Goal: Transaction & Acquisition: Book appointment/travel/reservation

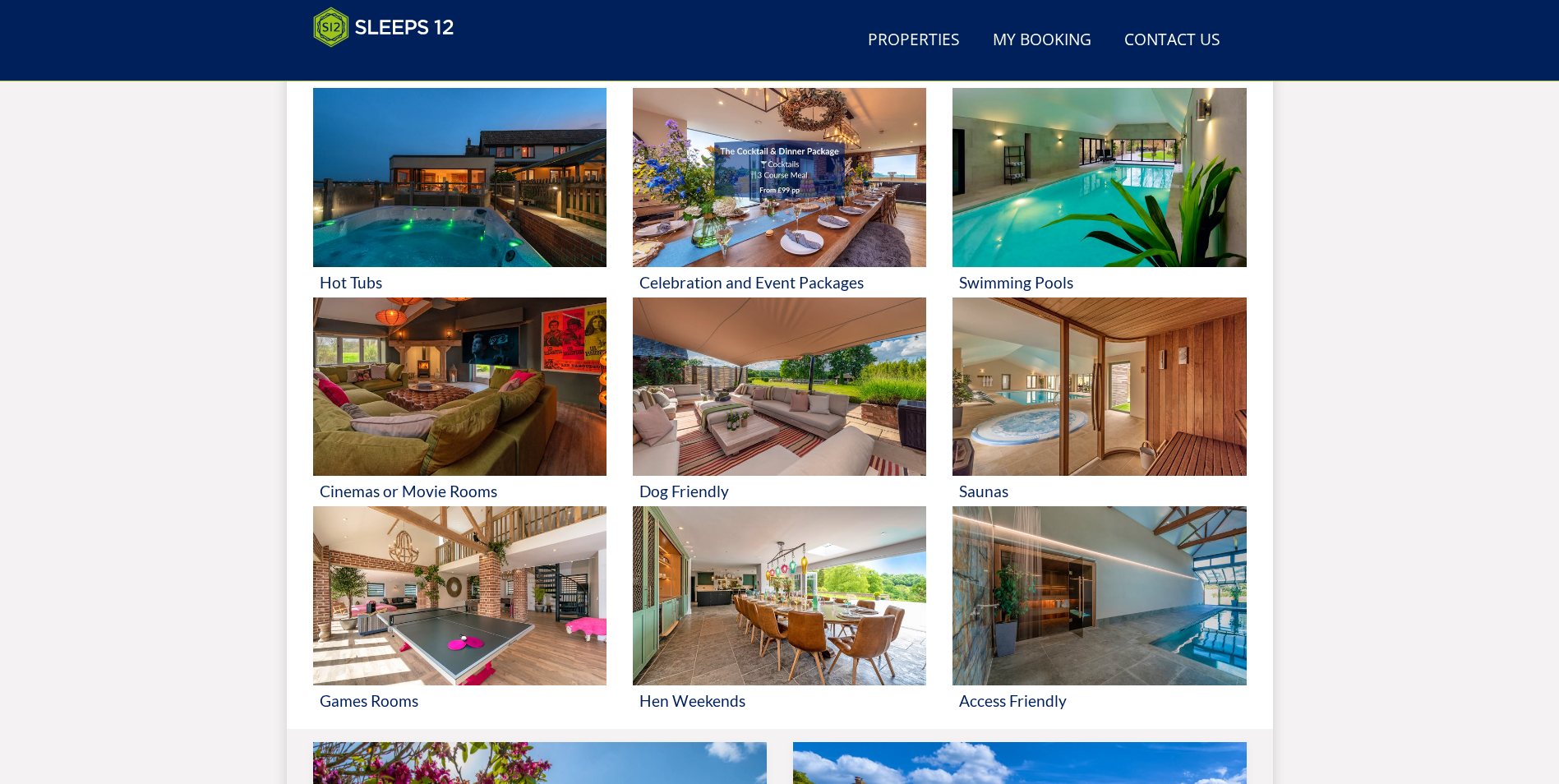
scroll to position [839, 0]
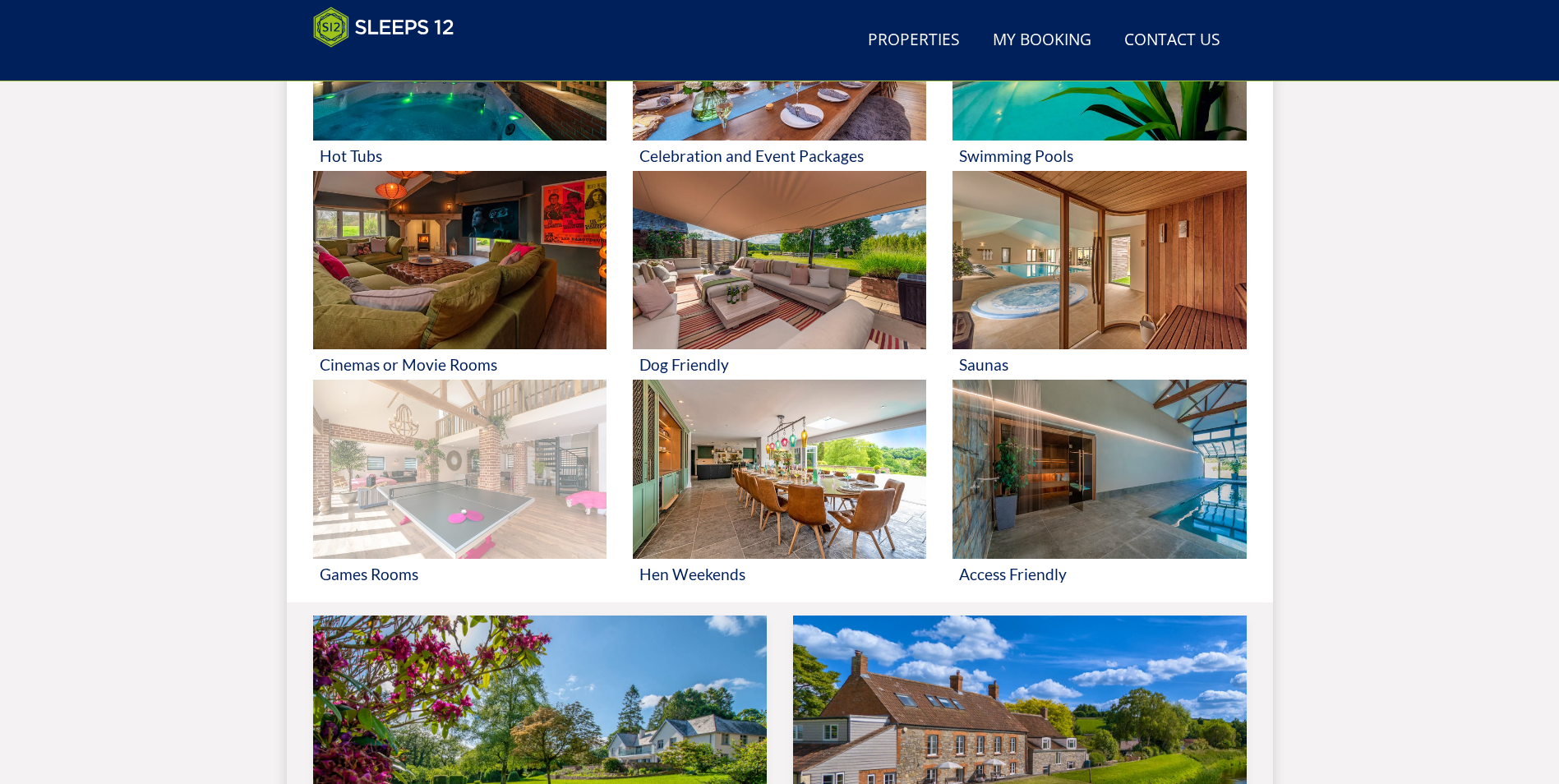
click at [428, 520] on img at bounding box center [460, 469] width 294 height 179
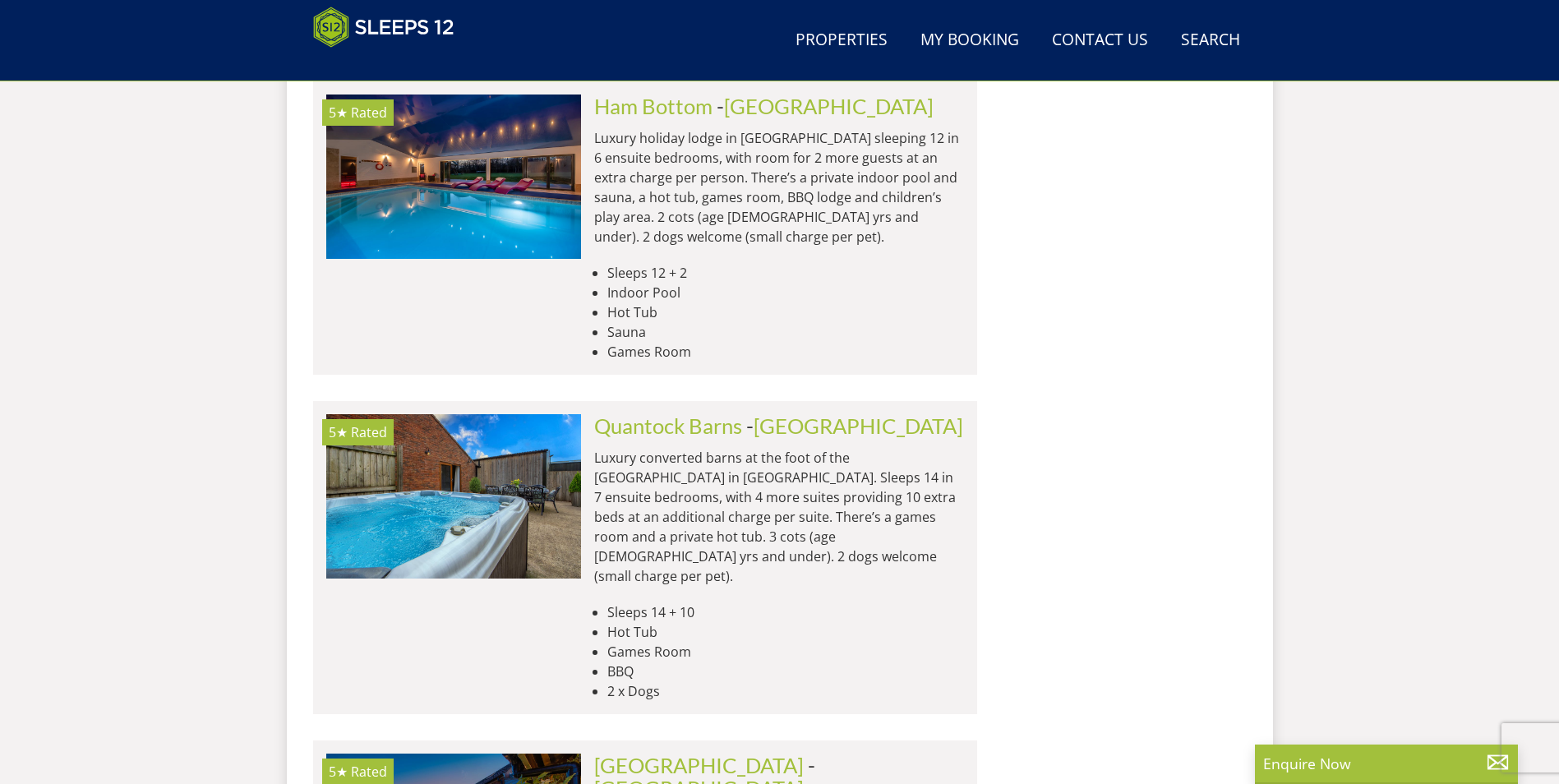
scroll to position [2565, 0]
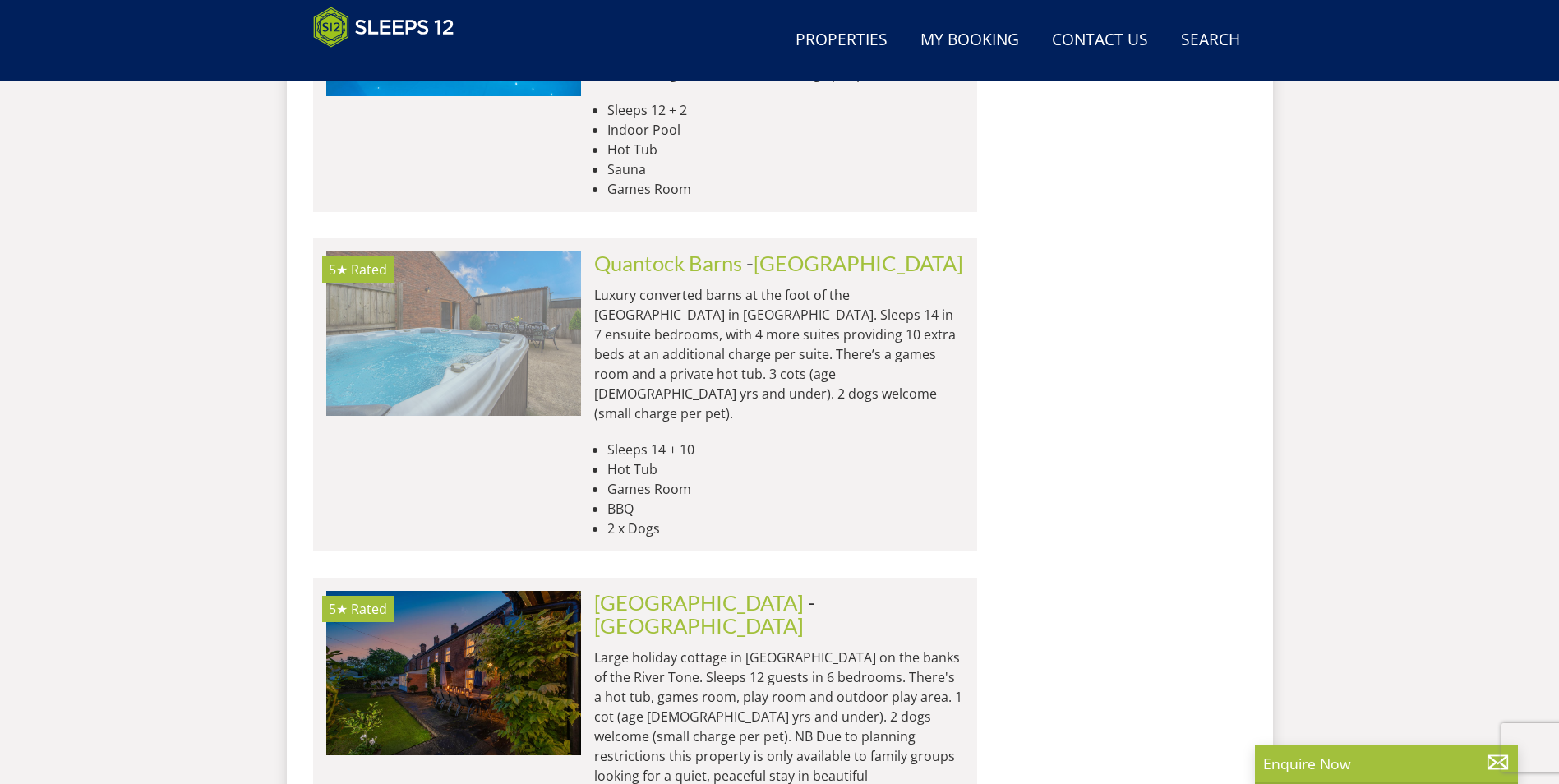
click at [530, 264] on img at bounding box center [453, 333] width 255 height 165
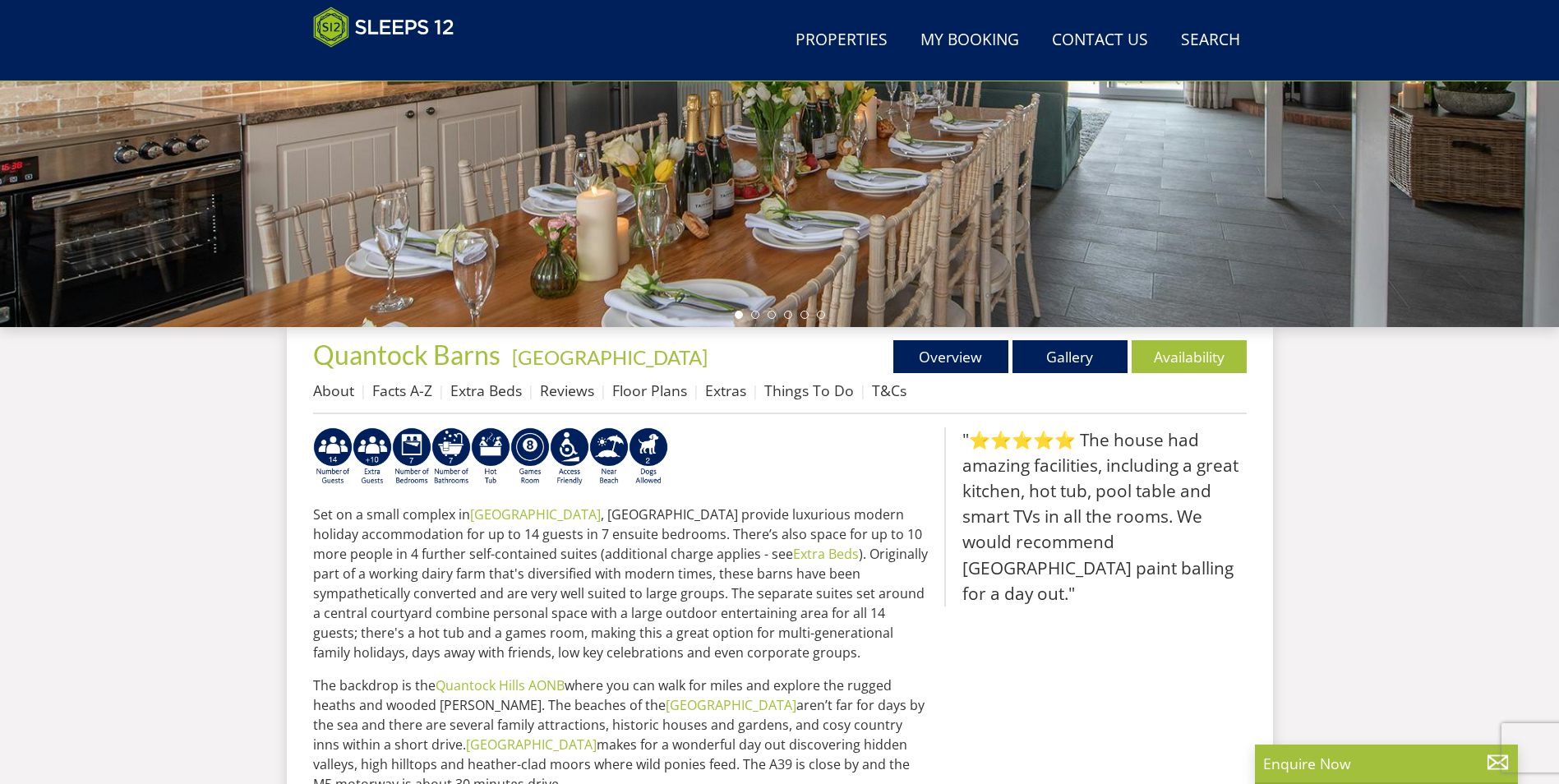
scroll to position [364, 0]
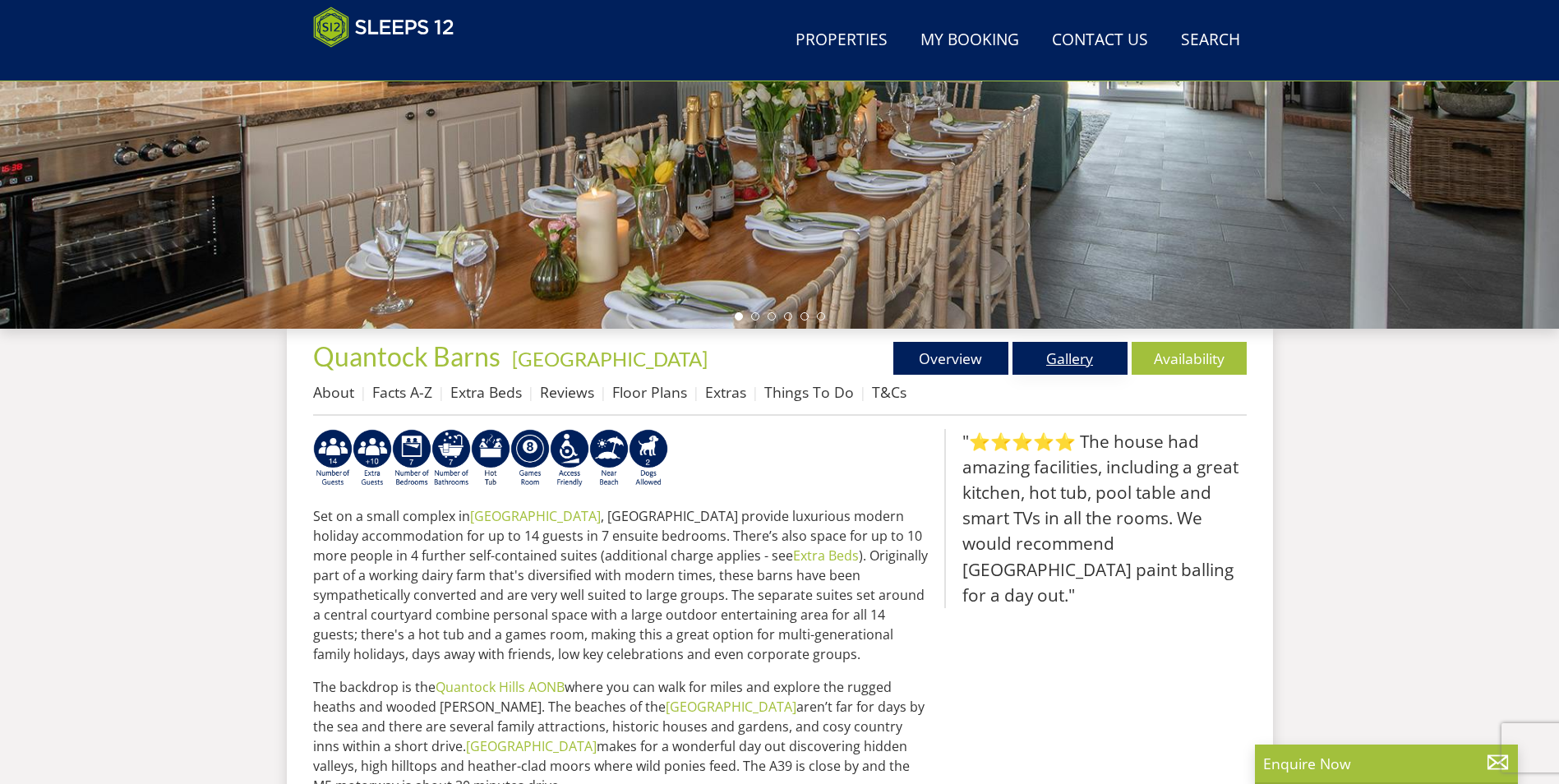
click at [1045, 361] on link "Gallery" at bounding box center [1069, 358] width 115 height 33
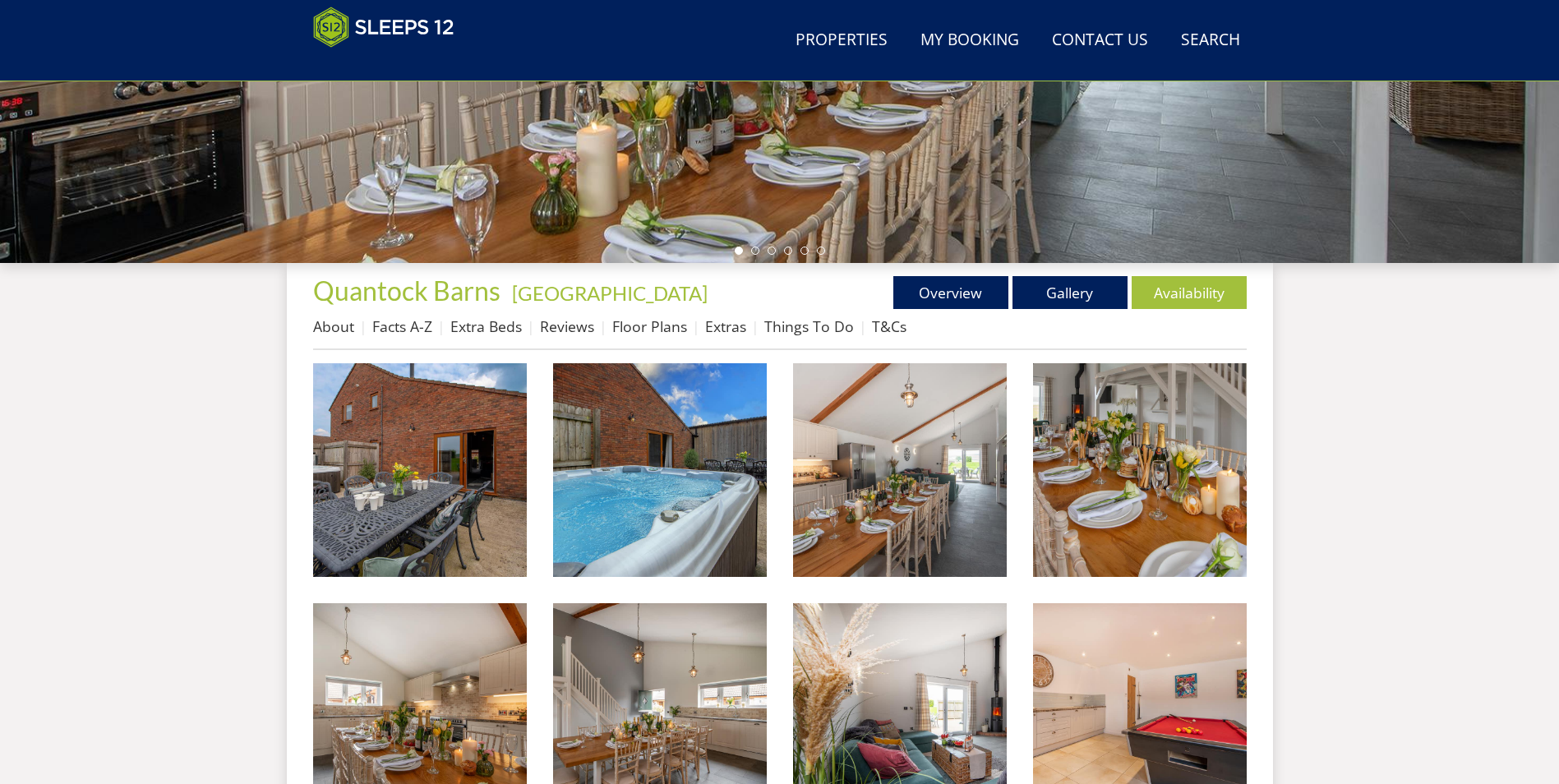
scroll to position [605, 0]
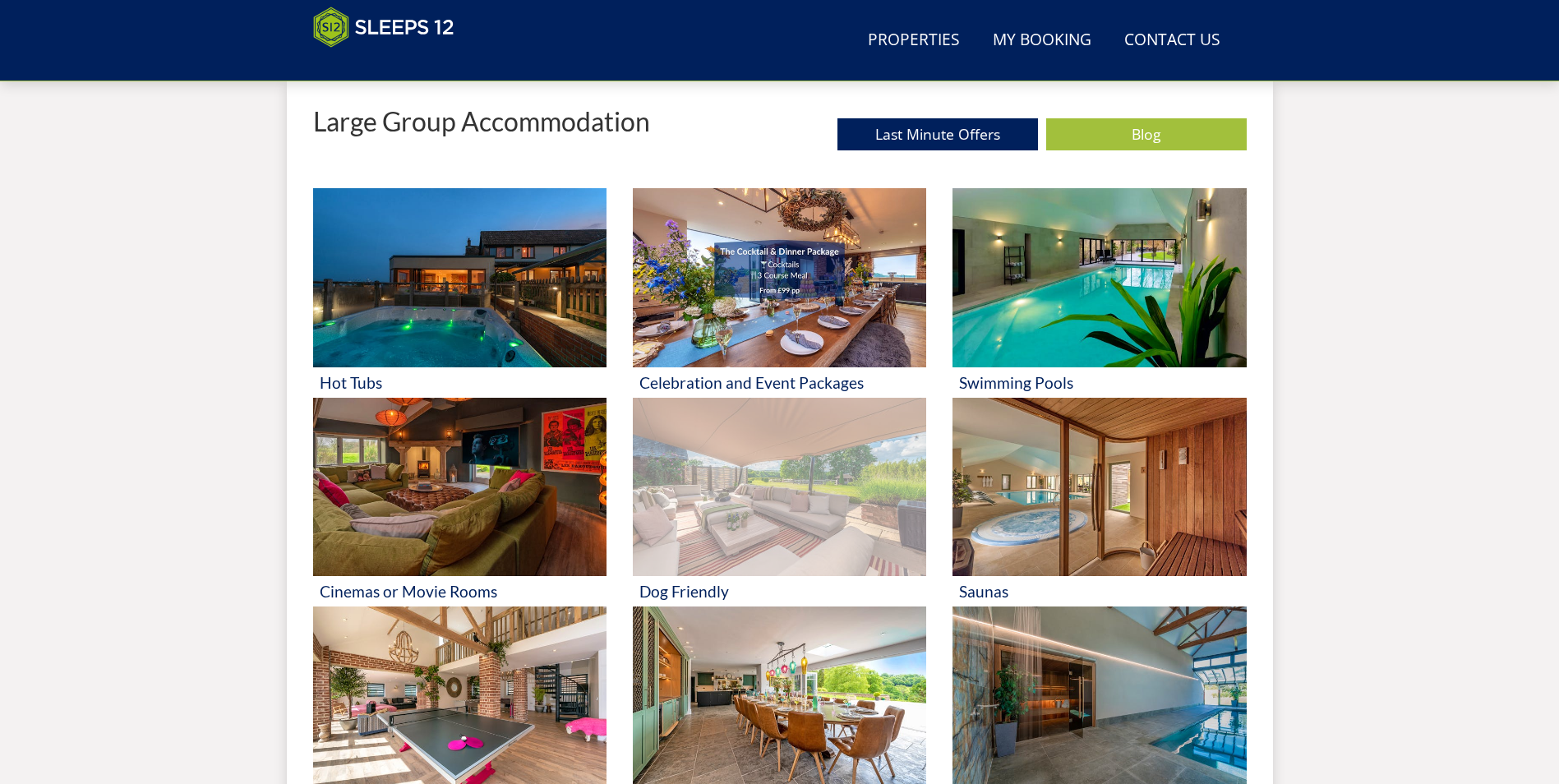
scroll to position [754, 0]
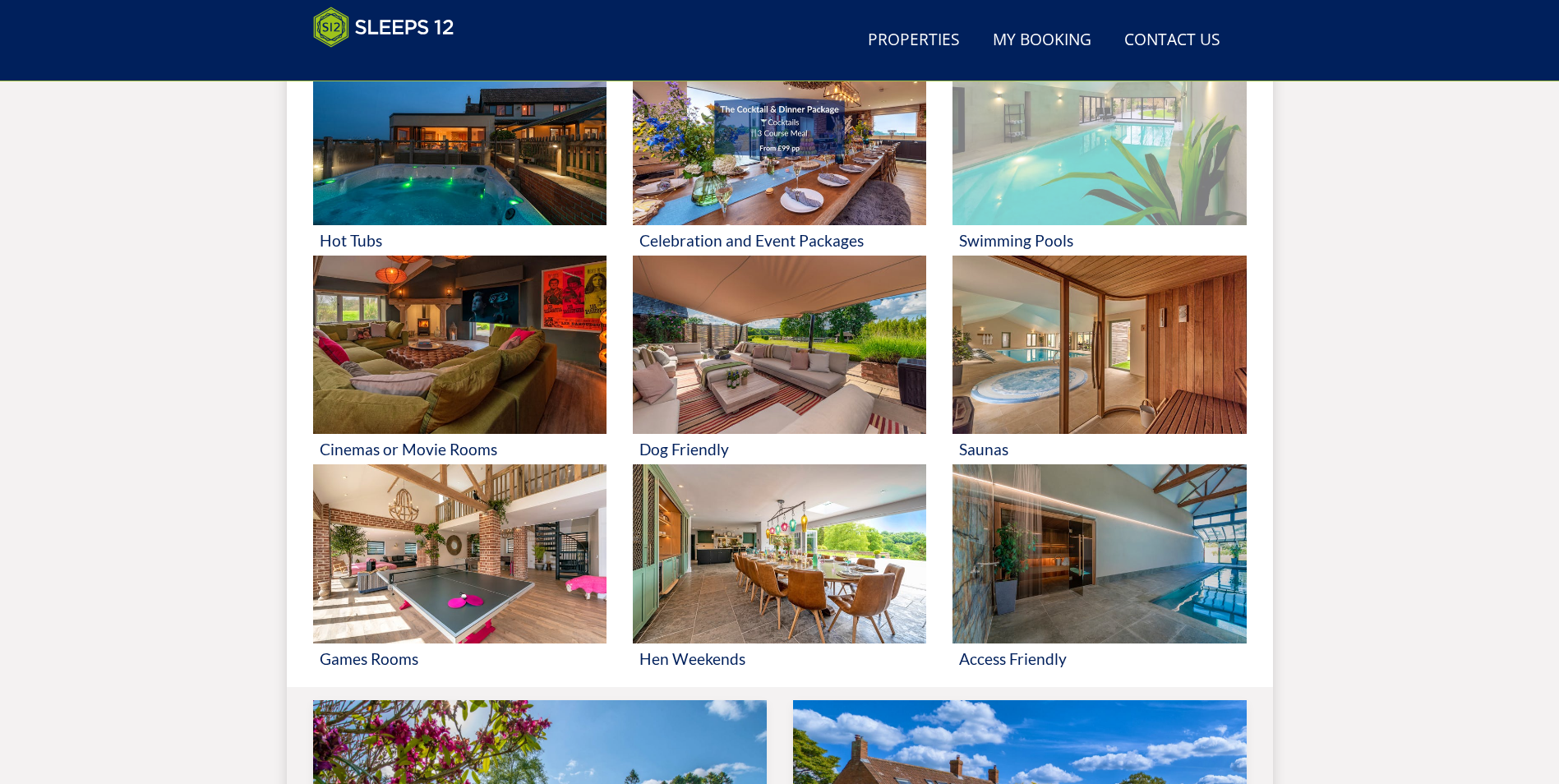
click at [1083, 169] on img at bounding box center [1099, 136] width 294 height 179
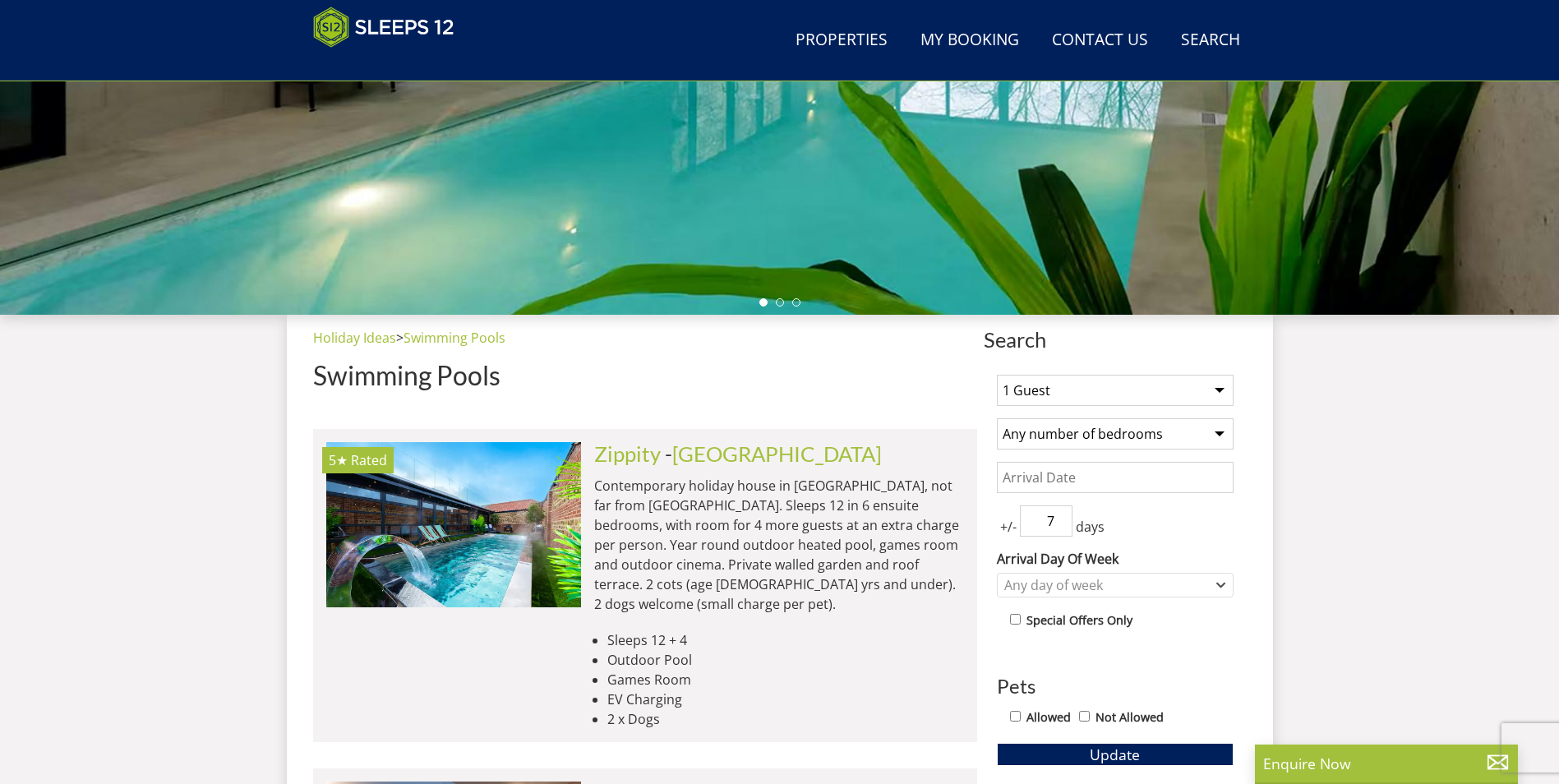
scroll to position [590, 0]
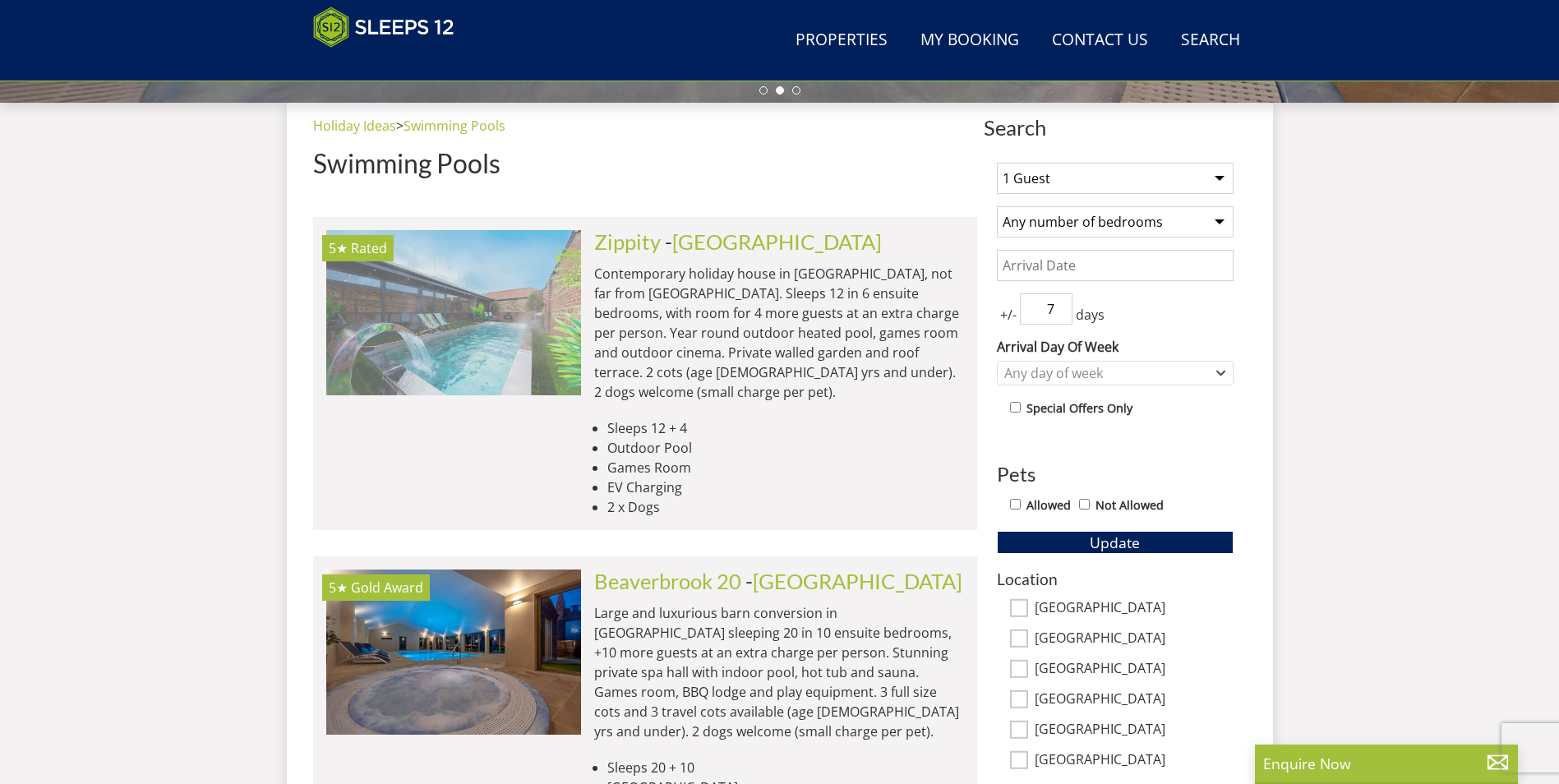
click at [500, 328] on img at bounding box center [453, 312] width 255 height 165
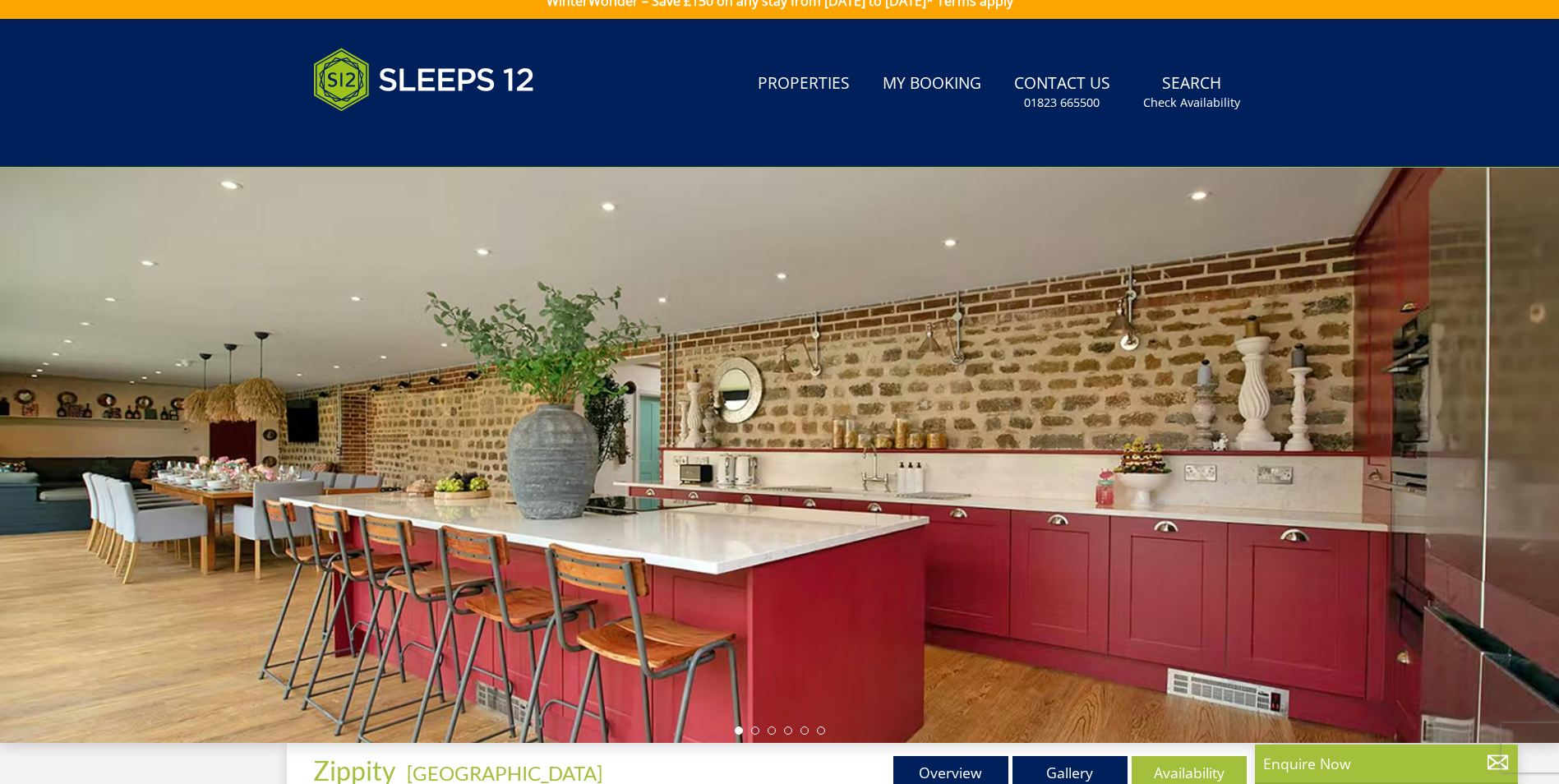
scroll to position [195, 0]
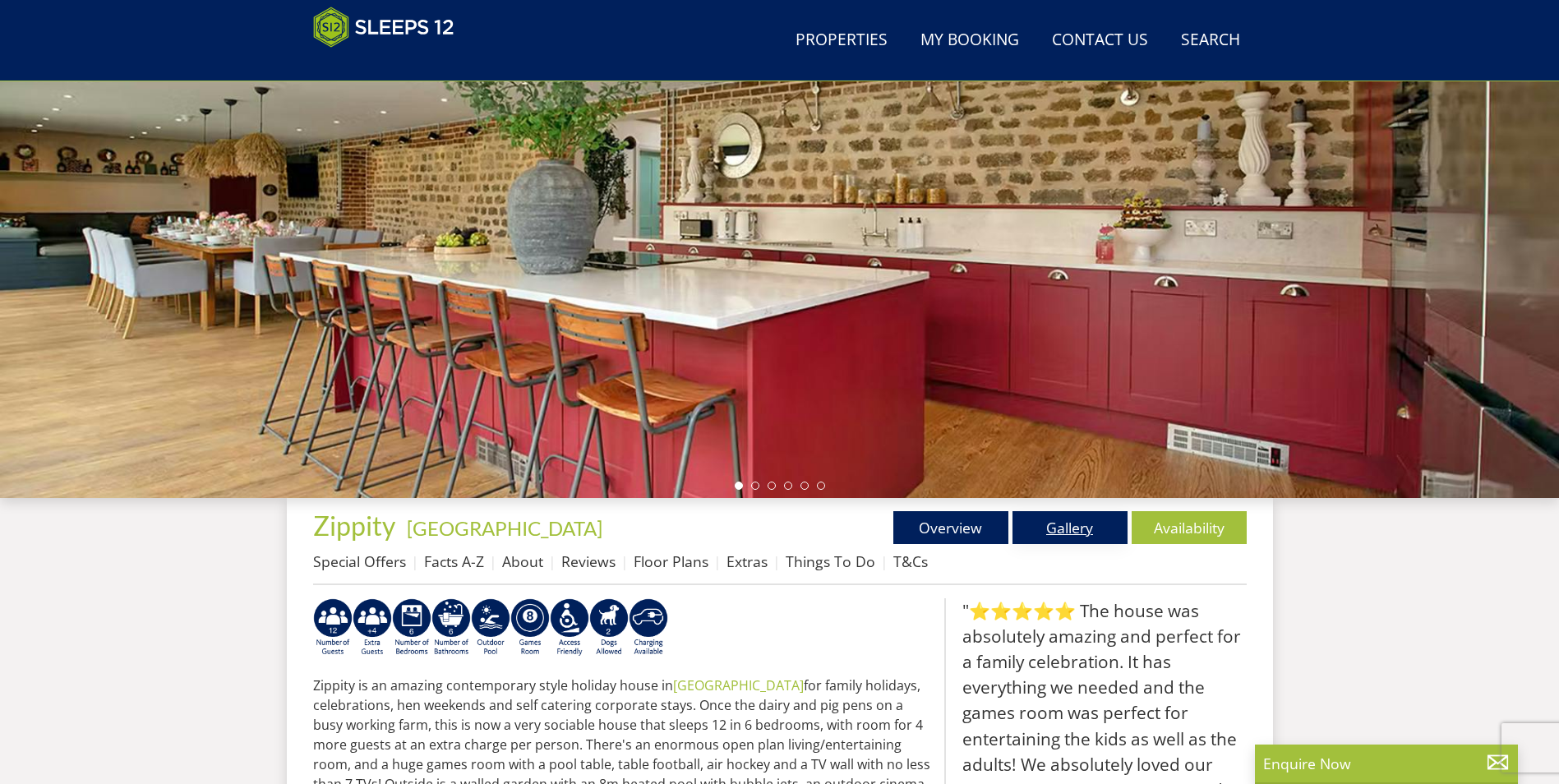
click at [1072, 532] on link "Gallery" at bounding box center [1069, 528] width 115 height 33
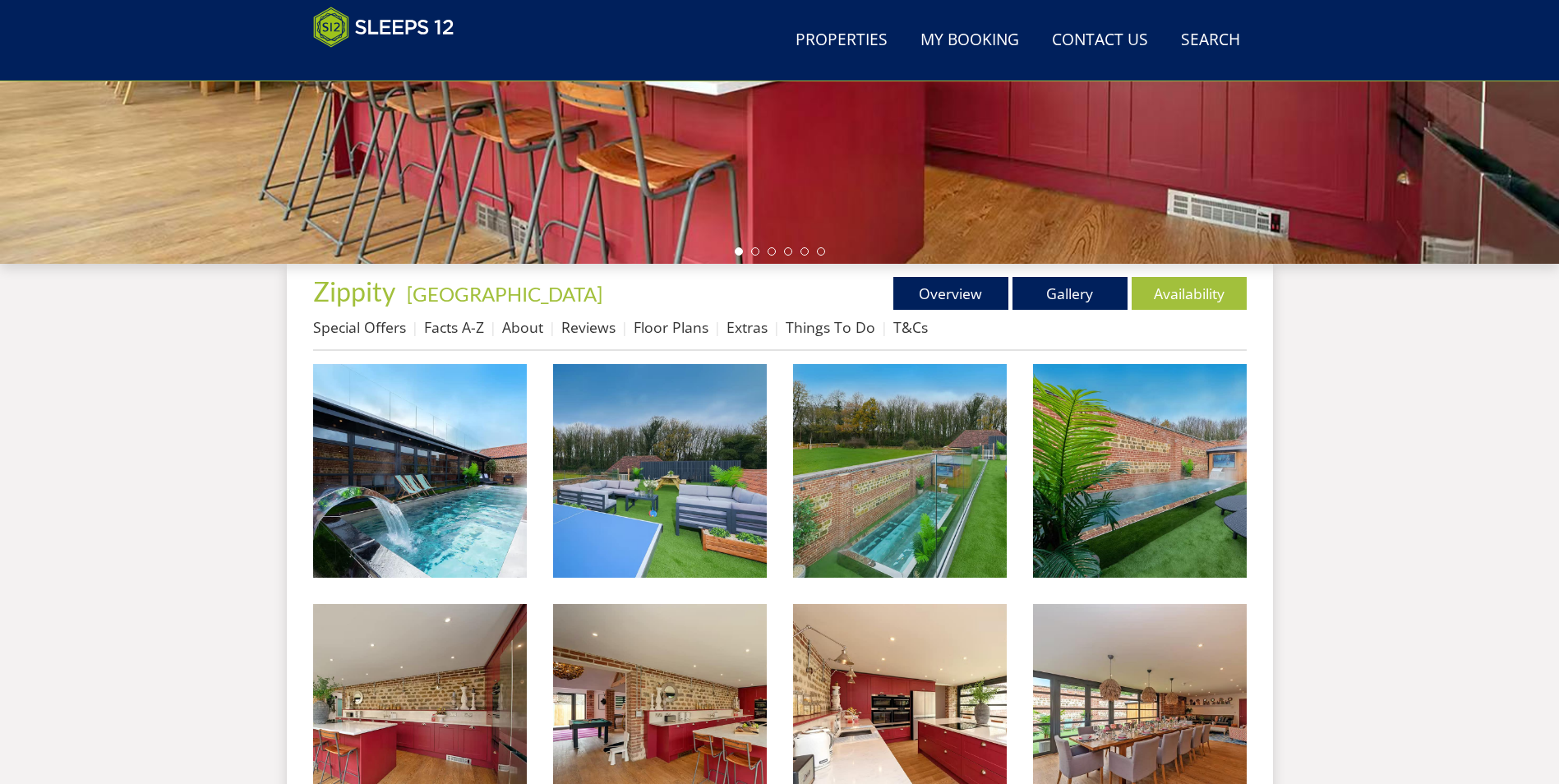
scroll to position [437, 0]
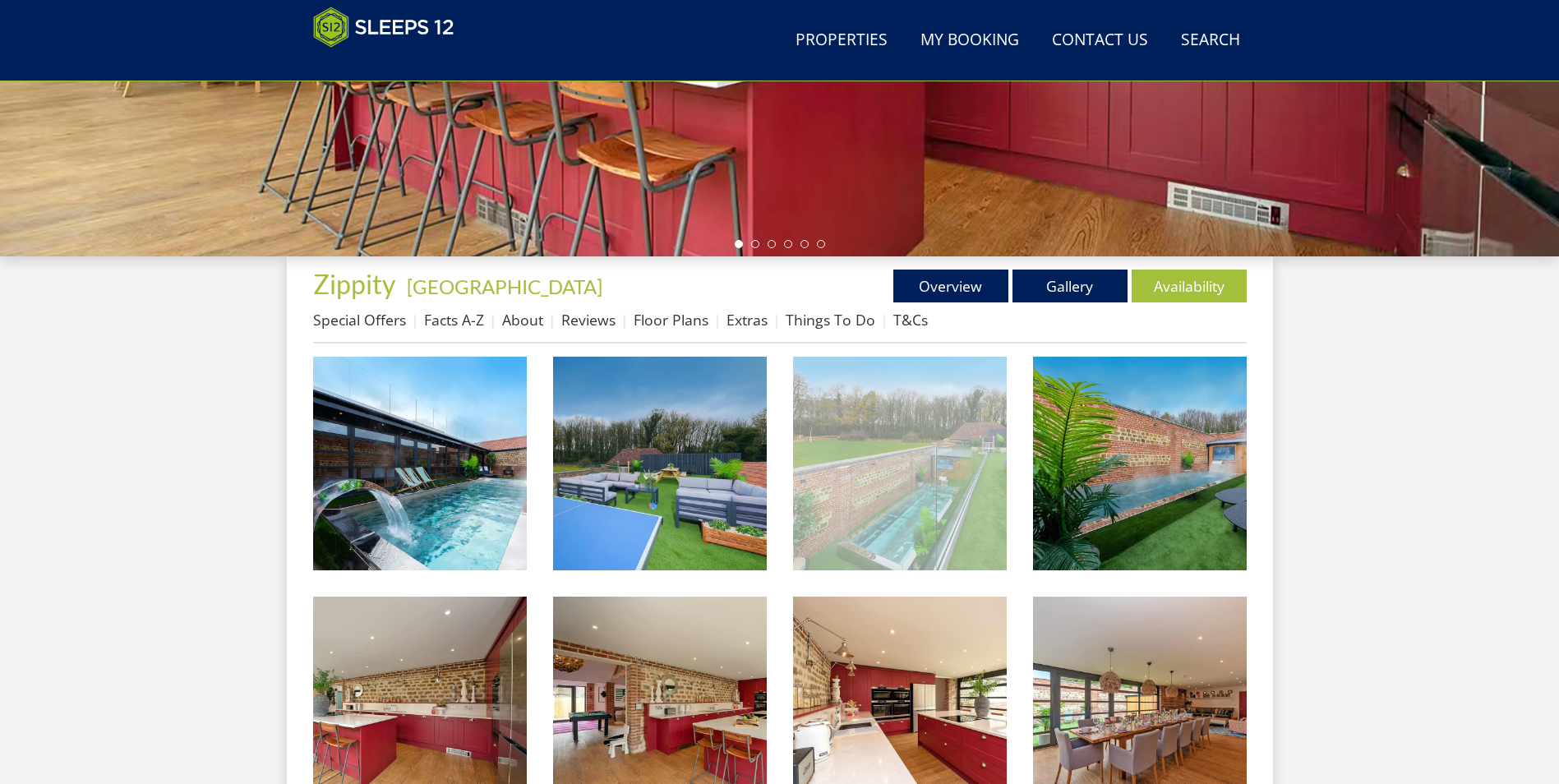
click at [921, 528] on img at bounding box center [900, 463] width 213 height 213
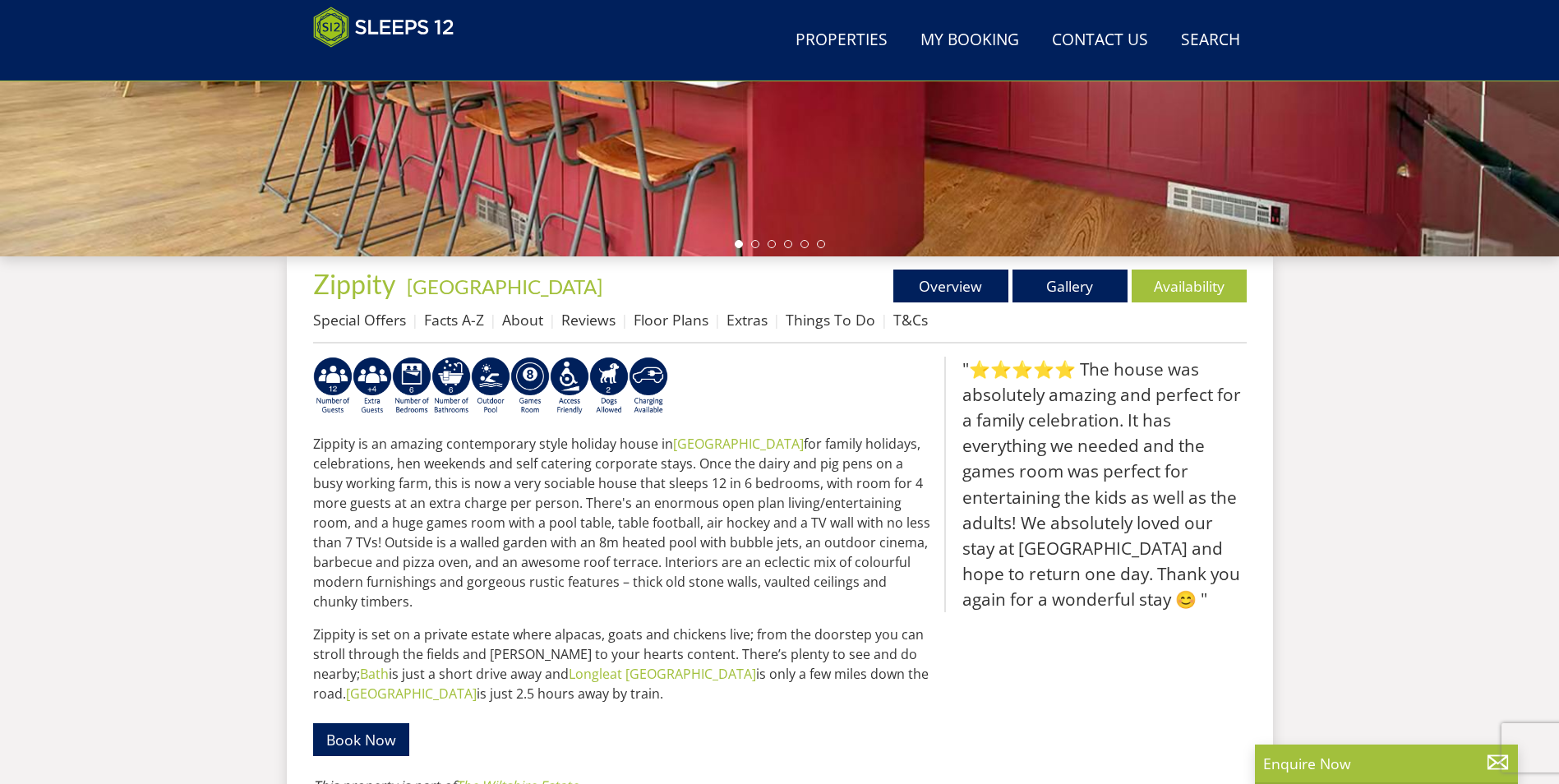
scroll to position [195, 0]
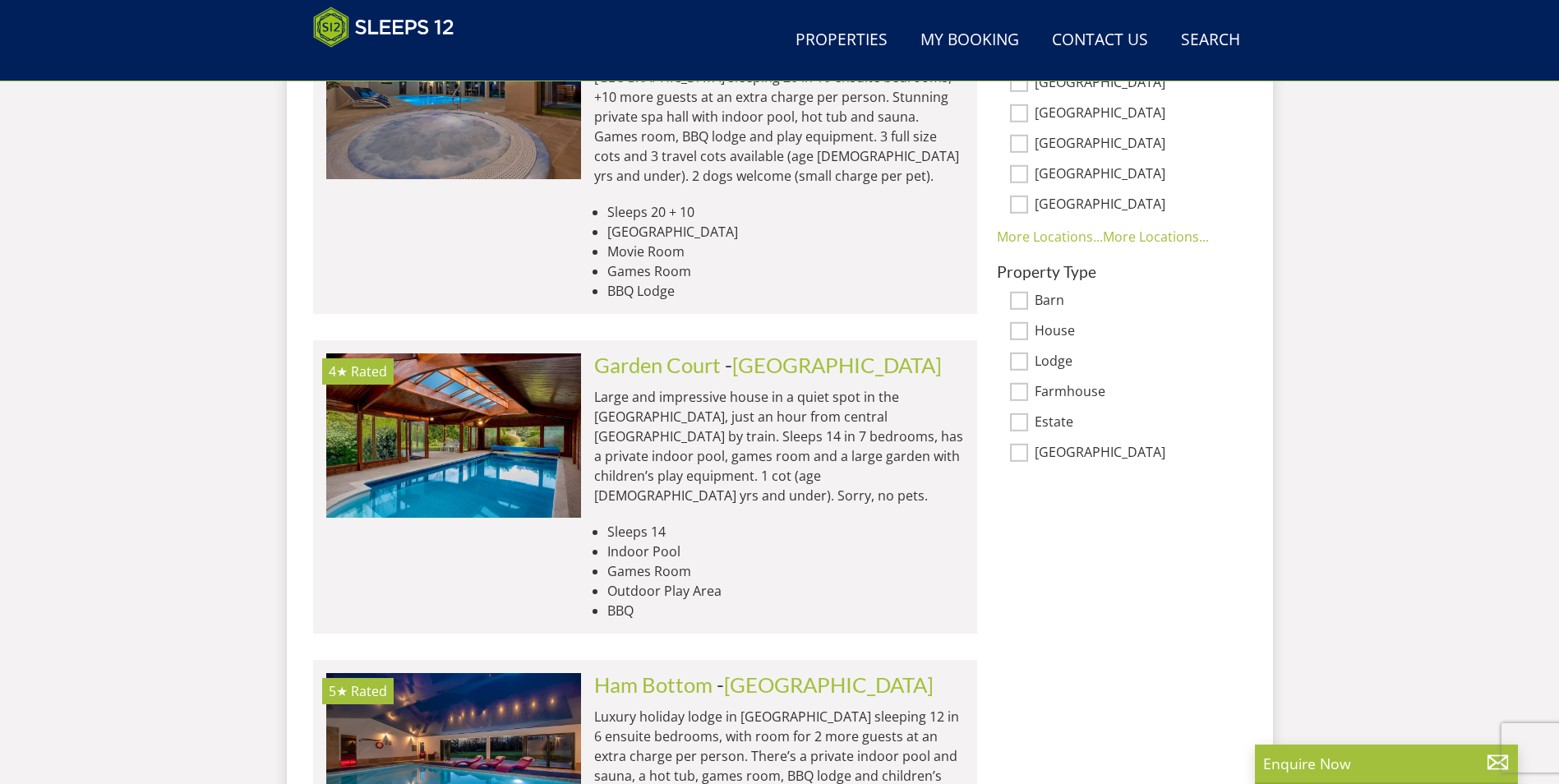
scroll to position [919, 0]
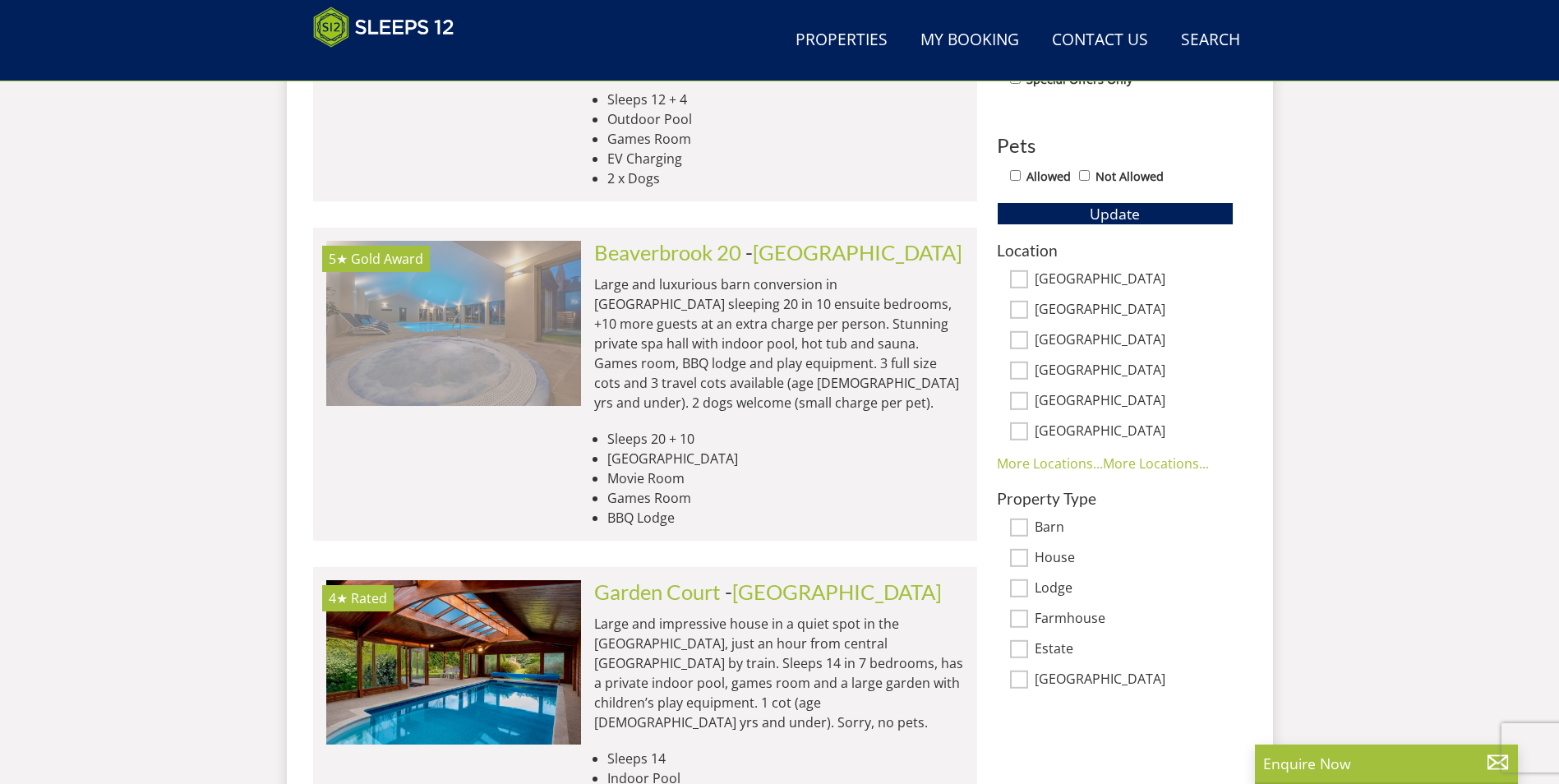
click at [489, 300] on img at bounding box center [453, 323] width 255 height 165
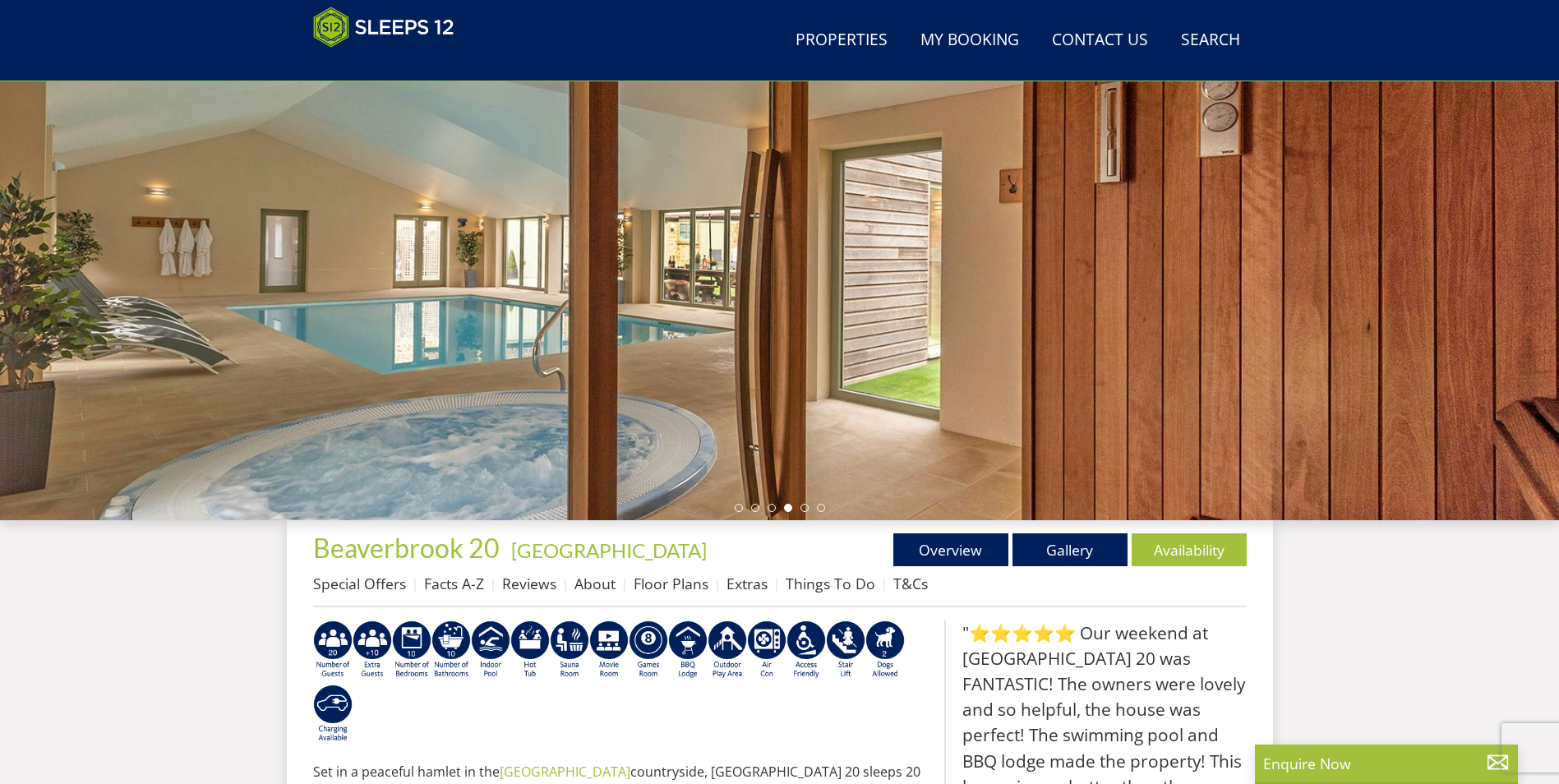
scroll to position [152, 0]
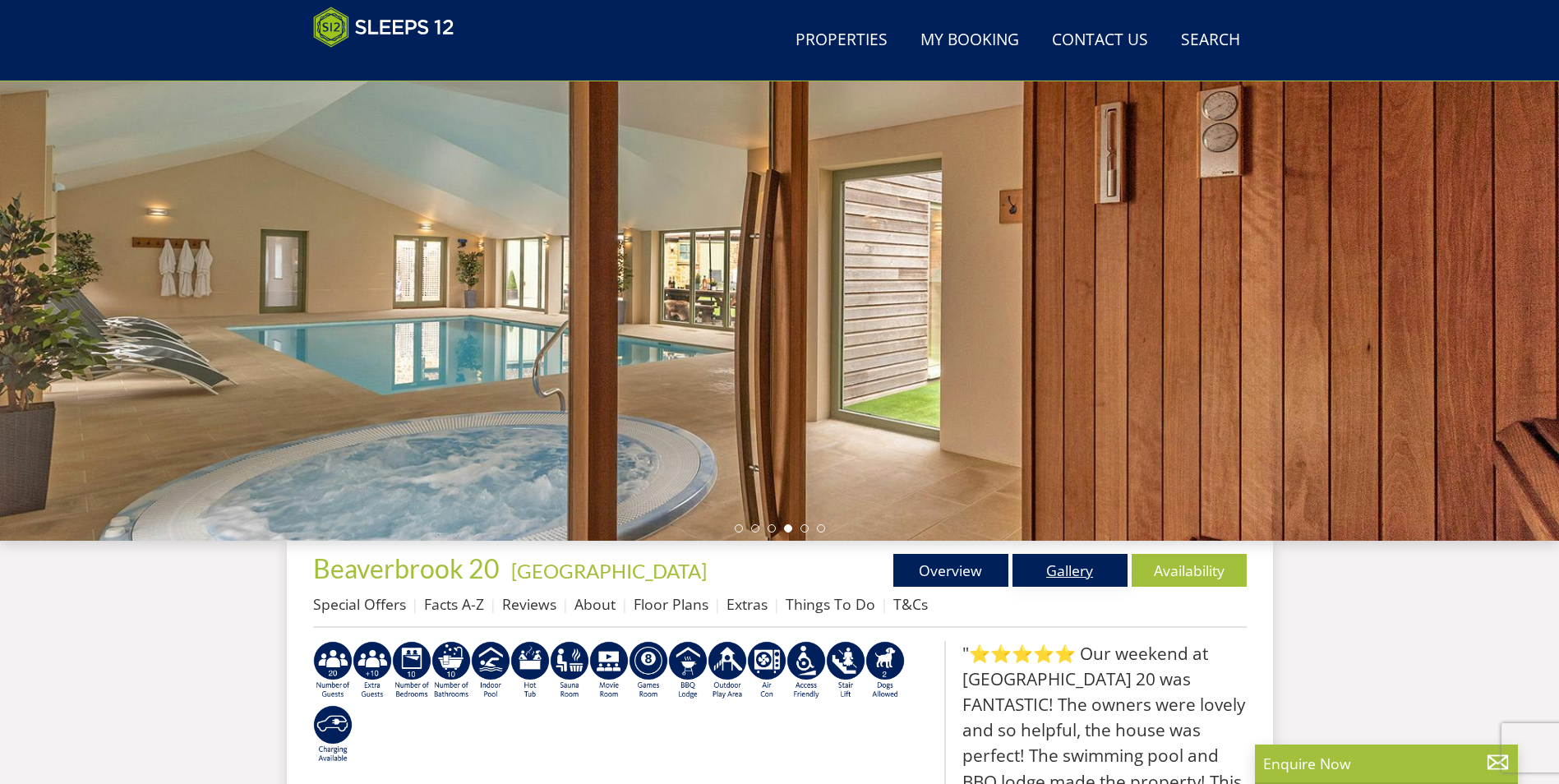
drag, startPoint x: 1054, startPoint y: 576, endPoint x: 1059, endPoint y: 566, distance: 11.2
click at [1054, 576] on link "Gallery" at bounding box center [1069, 571] width 115 height 33
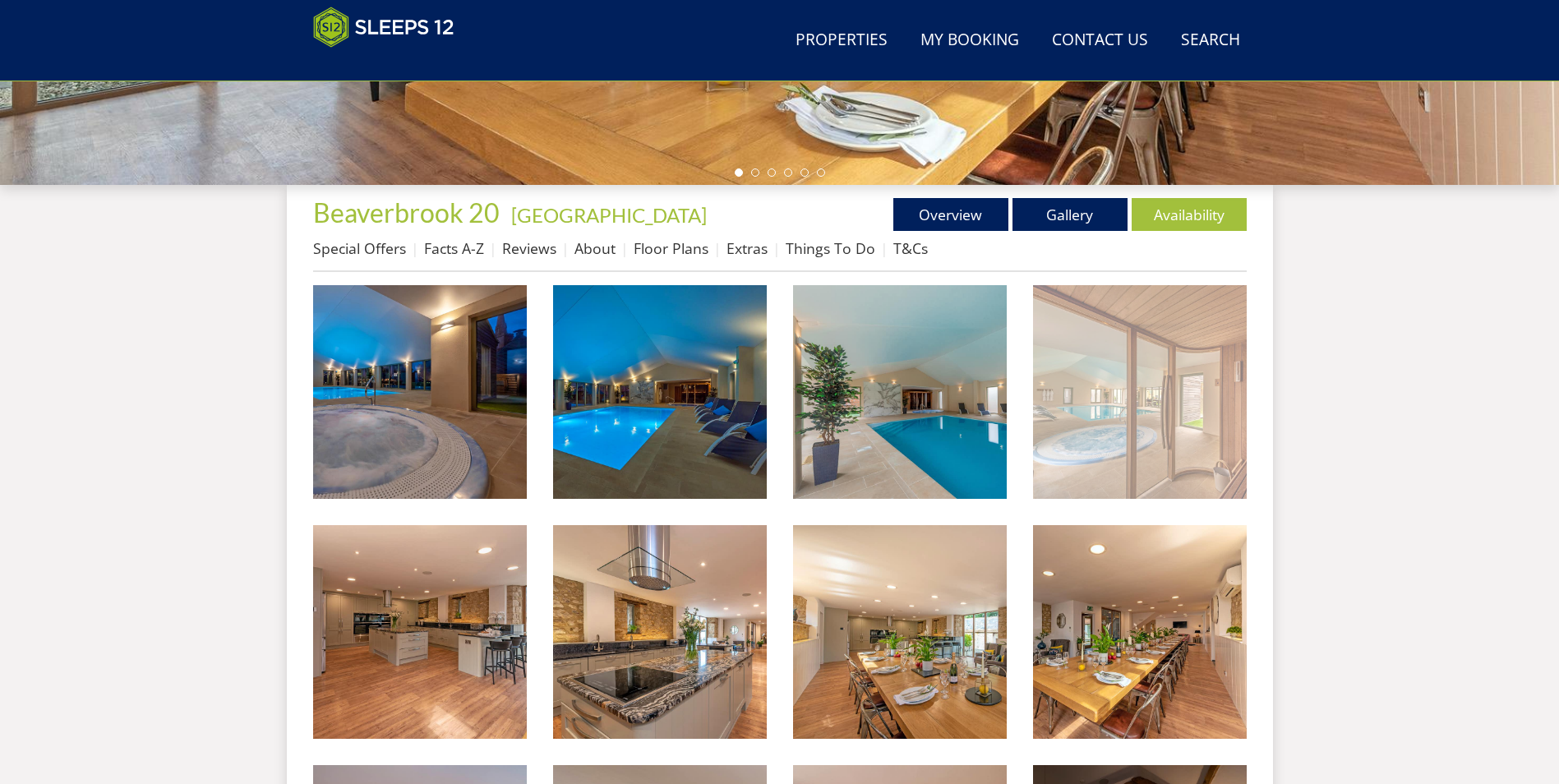
scroll to position [754, 0]
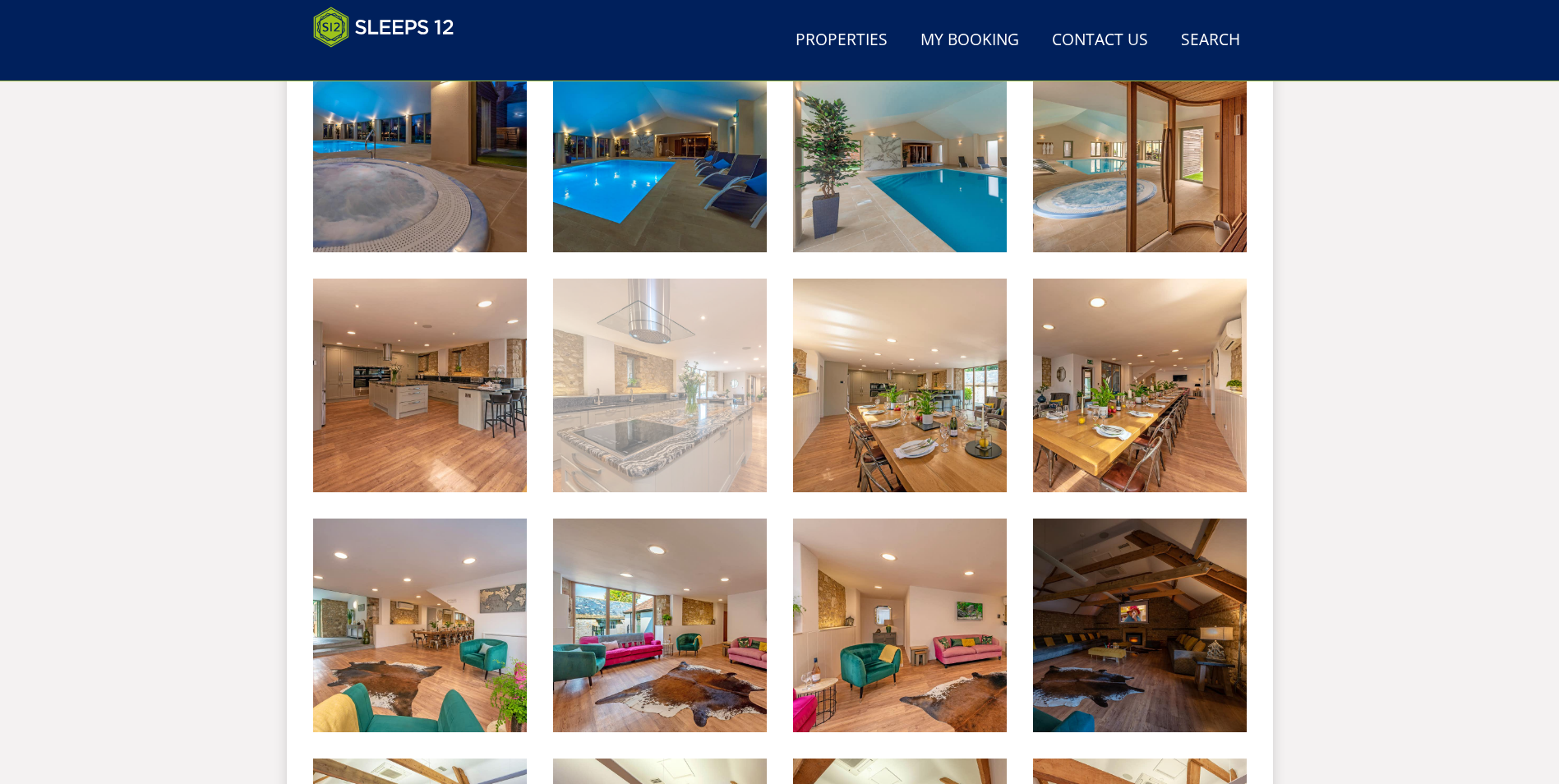
click at [634, 444] on img at bounding box center [660, 385] width 213 height 213
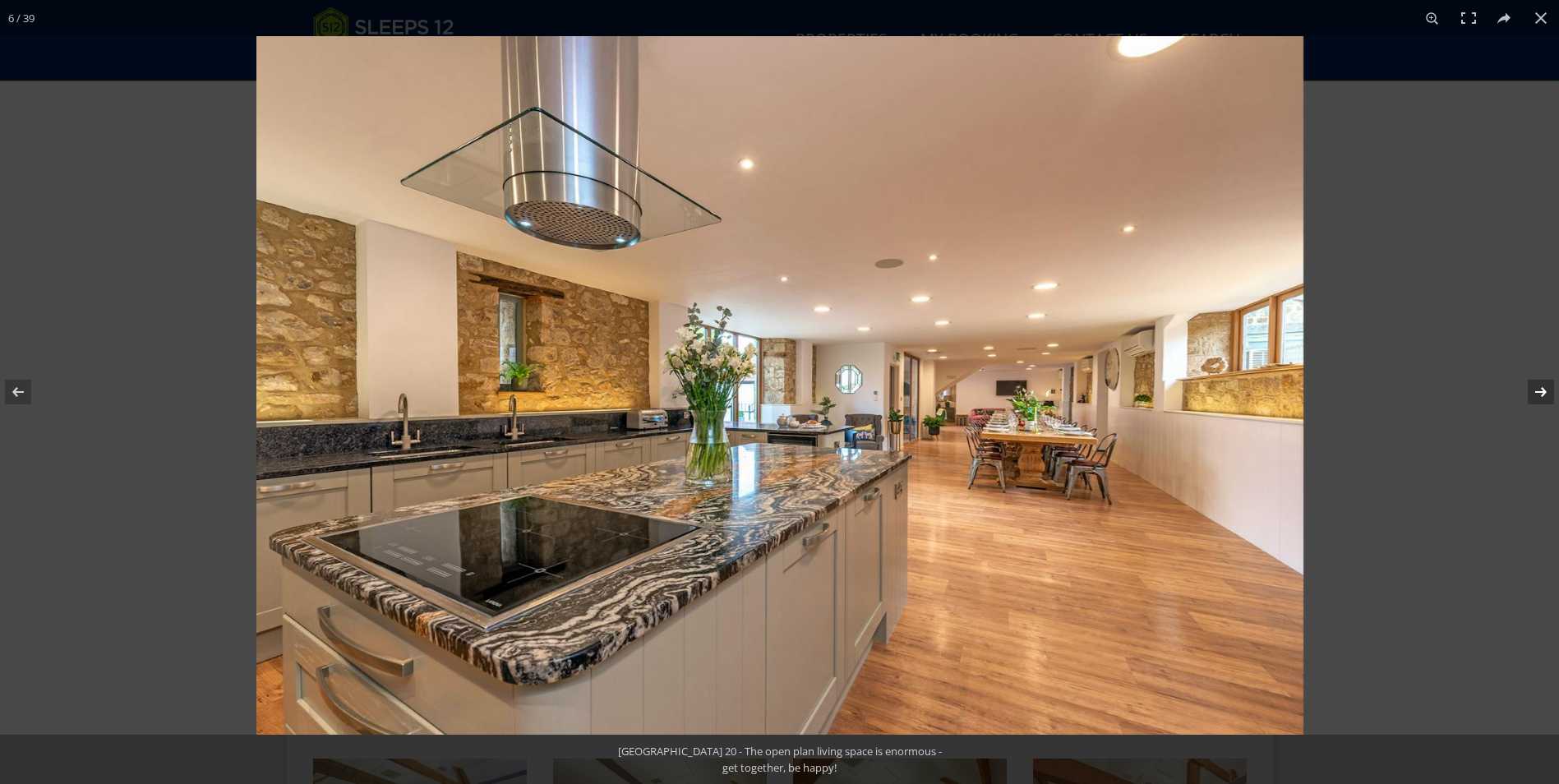
click at [1537, 393] on button at bounding box center [1530, 391] width 58 height 82
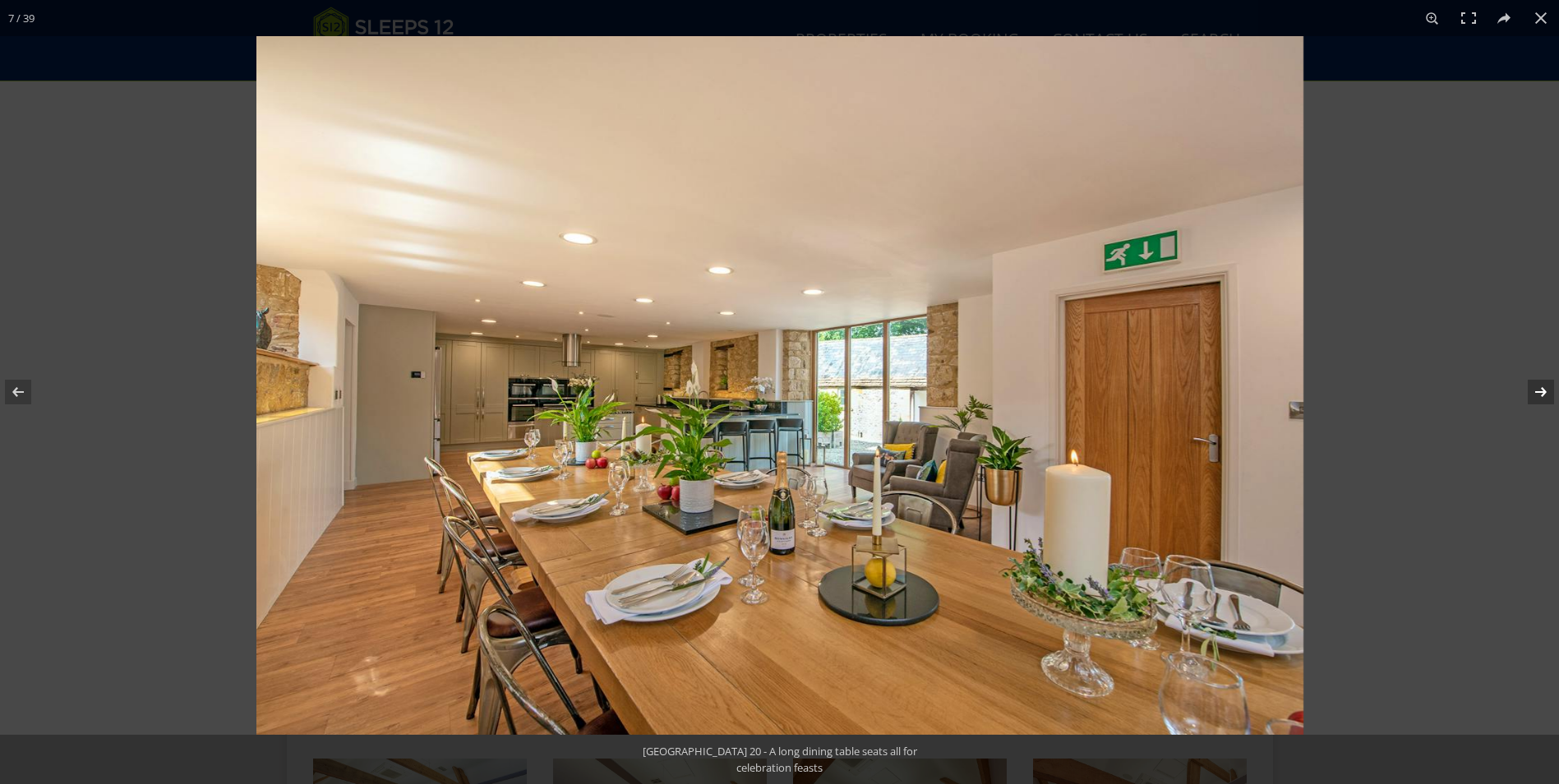
click at [1537, 393] on button at bounding box center [1530, 391] width 58 height 82
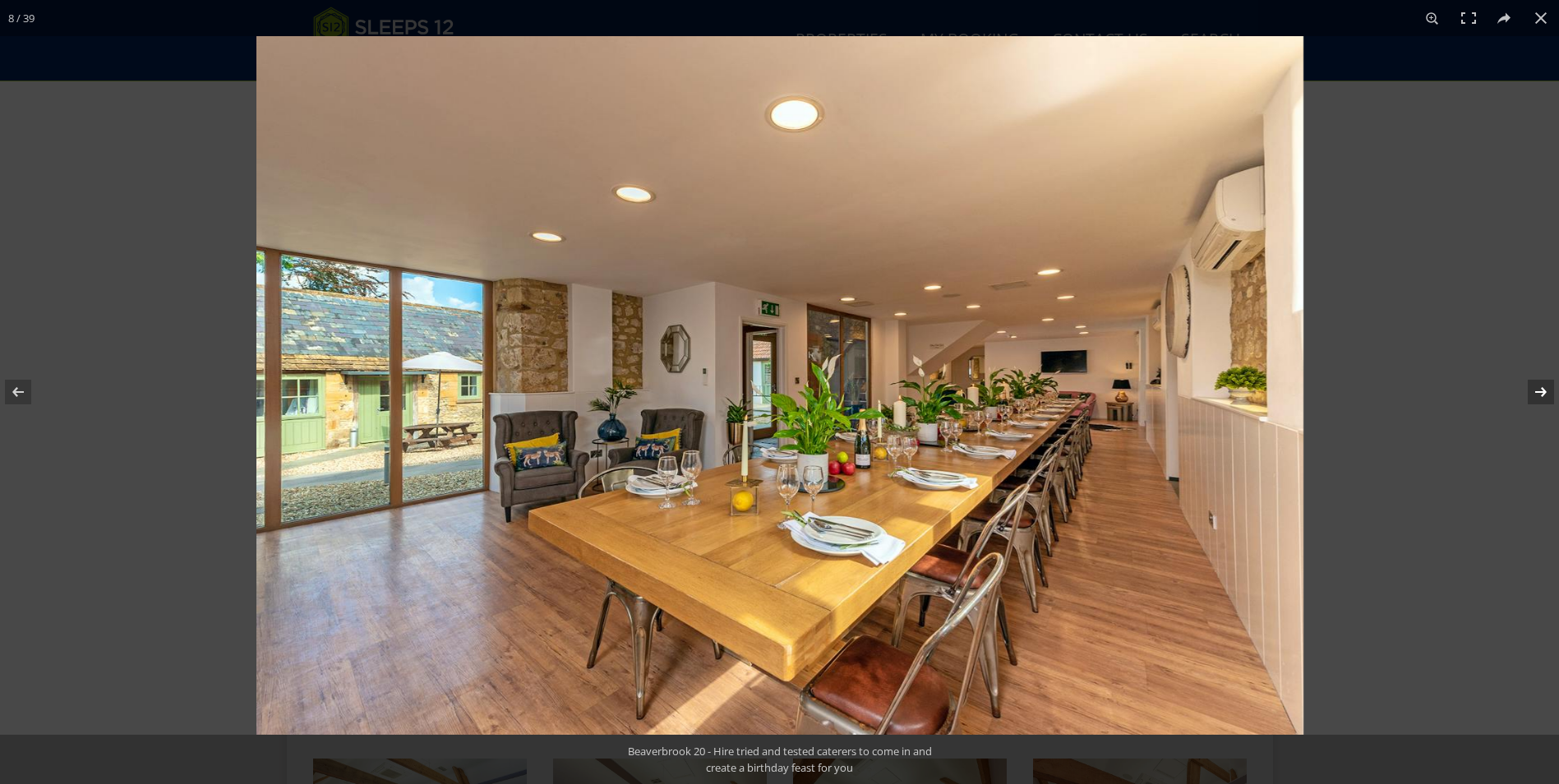
click at [1537, 393] on button at bounding box center [1530, 391] width 58 height 82
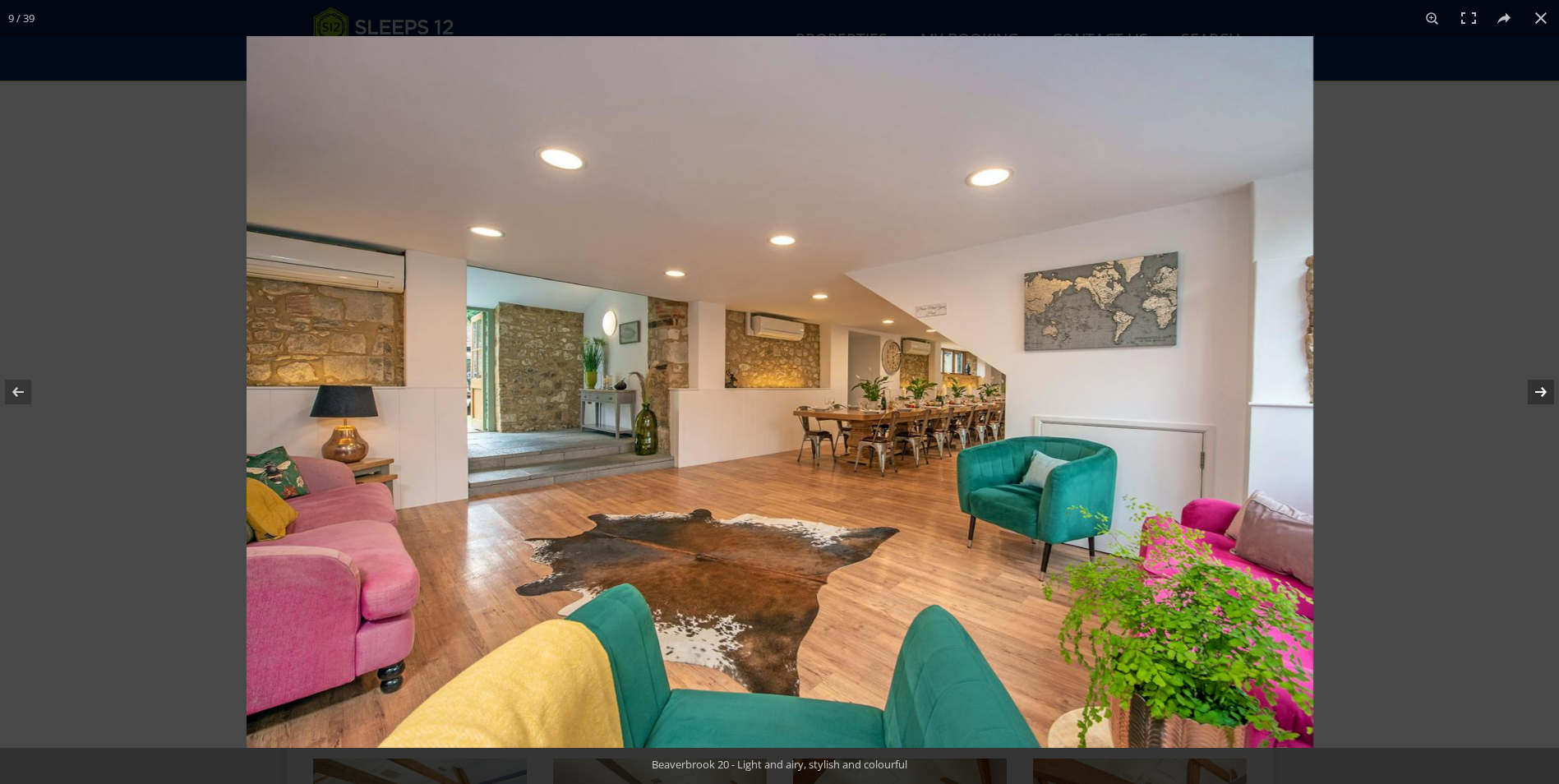
click at [1537, 393] on button at bounding box center [1530, 391] width 58 height 82
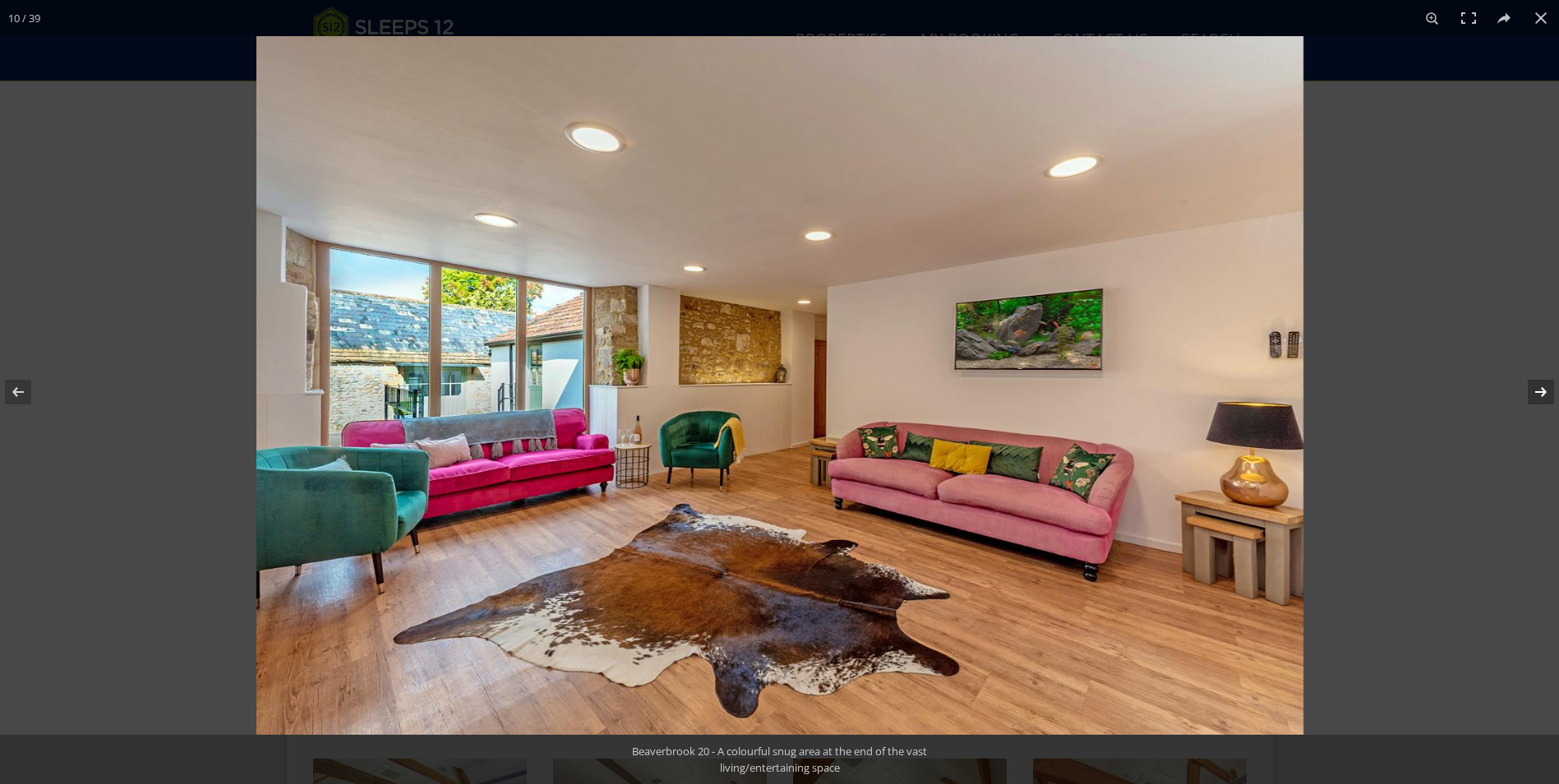
click at [1537, 393] on button at bounding box center [1530, 391] width 58 height 82
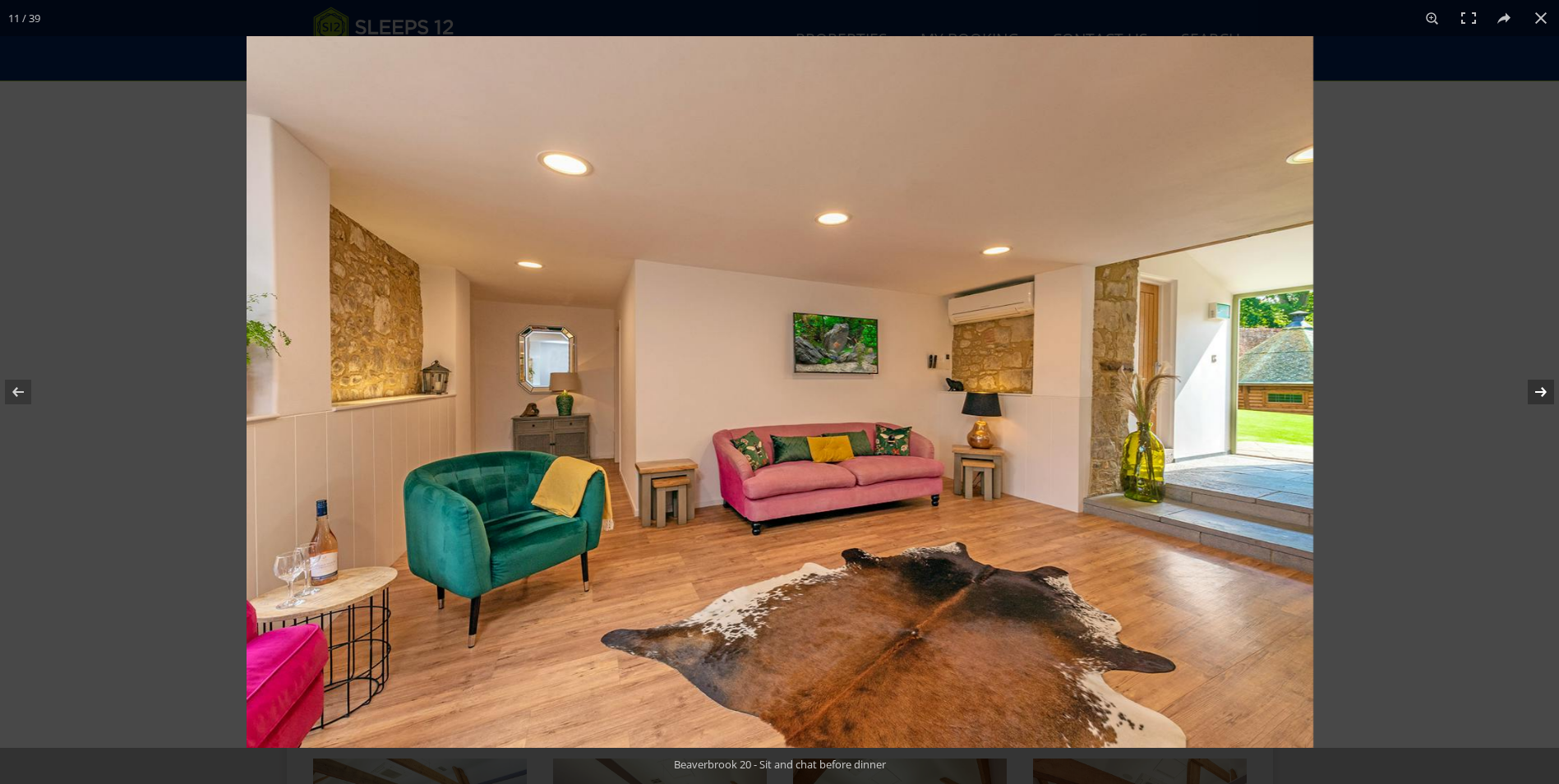
click at [1537, 393] on button at bounding box center [1530, 391] width 58 height 82
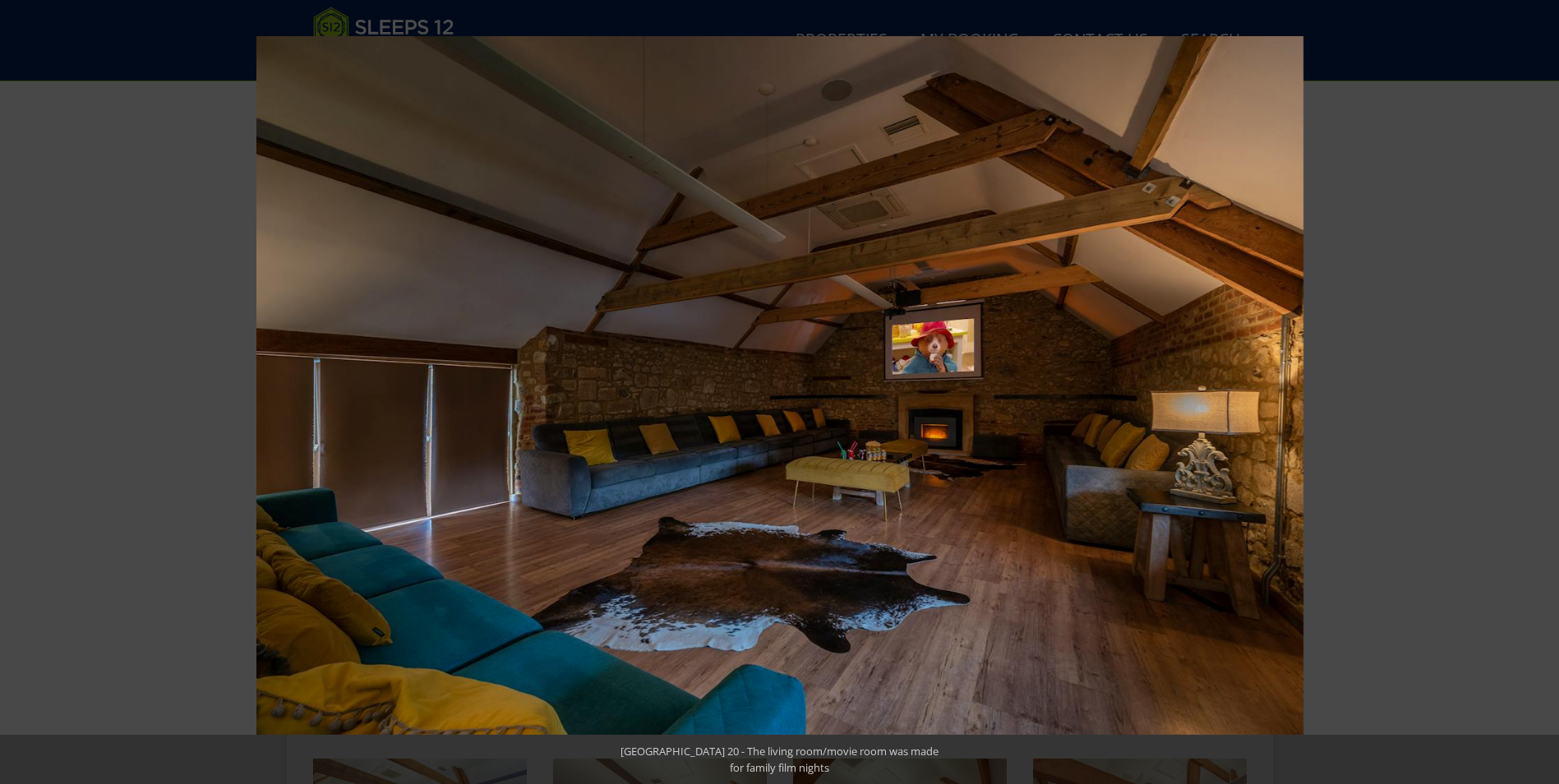
click at [1537, 393] on button at bounding box center [1530, 391] width 58 height 82
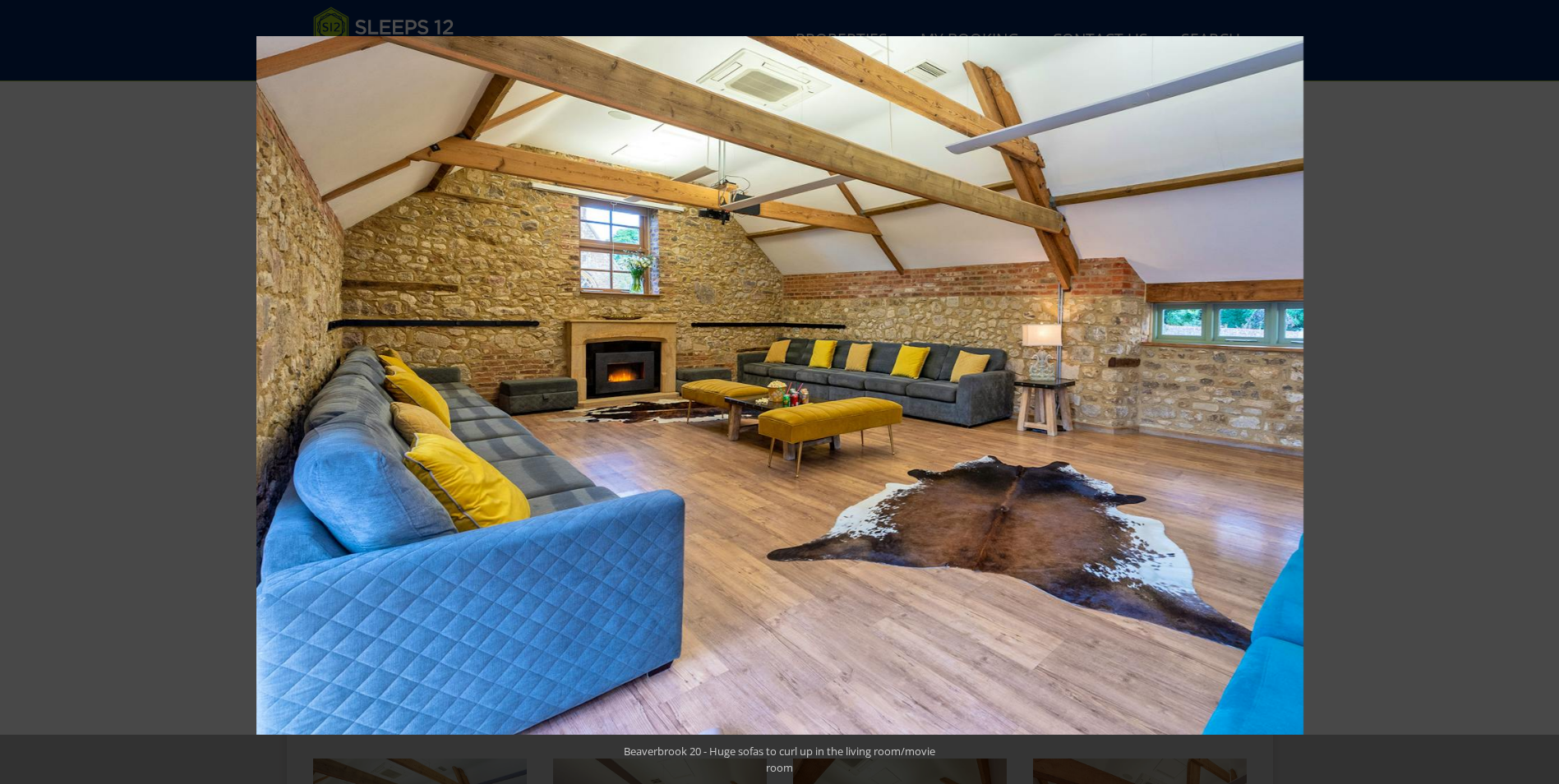
click at [1537, 393] on button at bounding box center [1530, 391] width 58 height 82
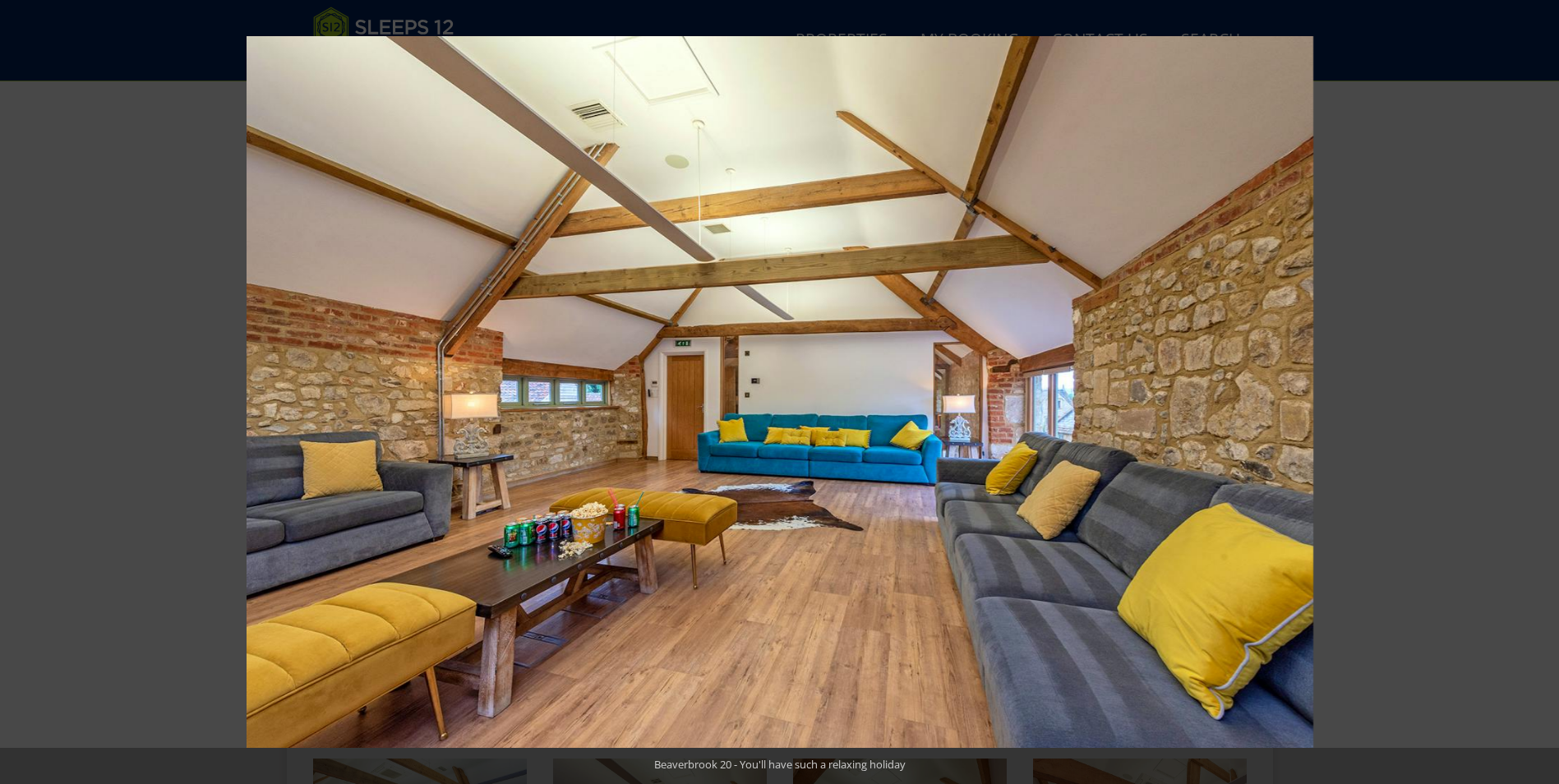
click at [1537, 393] on button at bounding box center [1530, 391] width 58 height 82
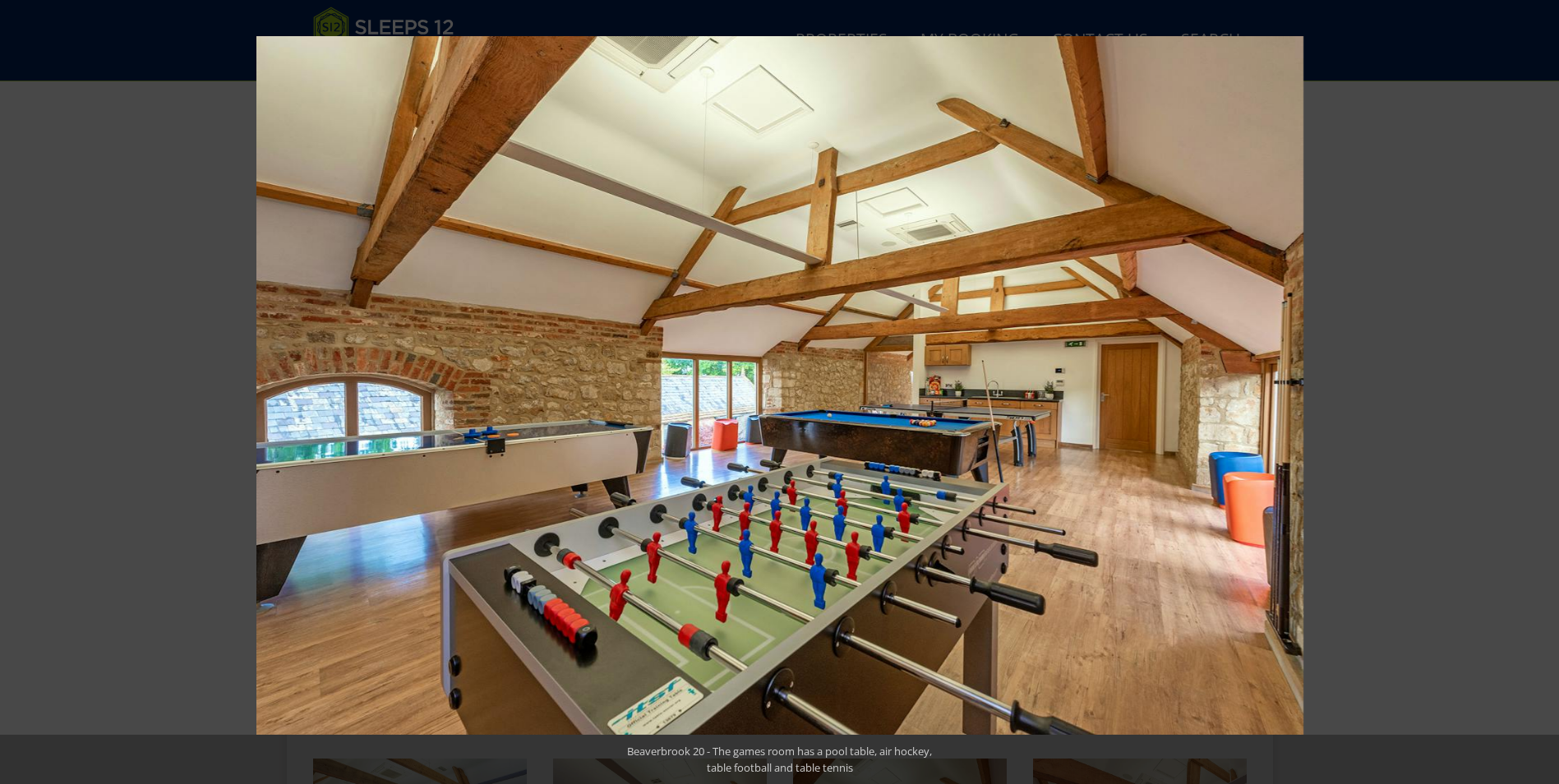
click at [1537, 393] on button at bounding box center [1530, 391] width 58 height 82
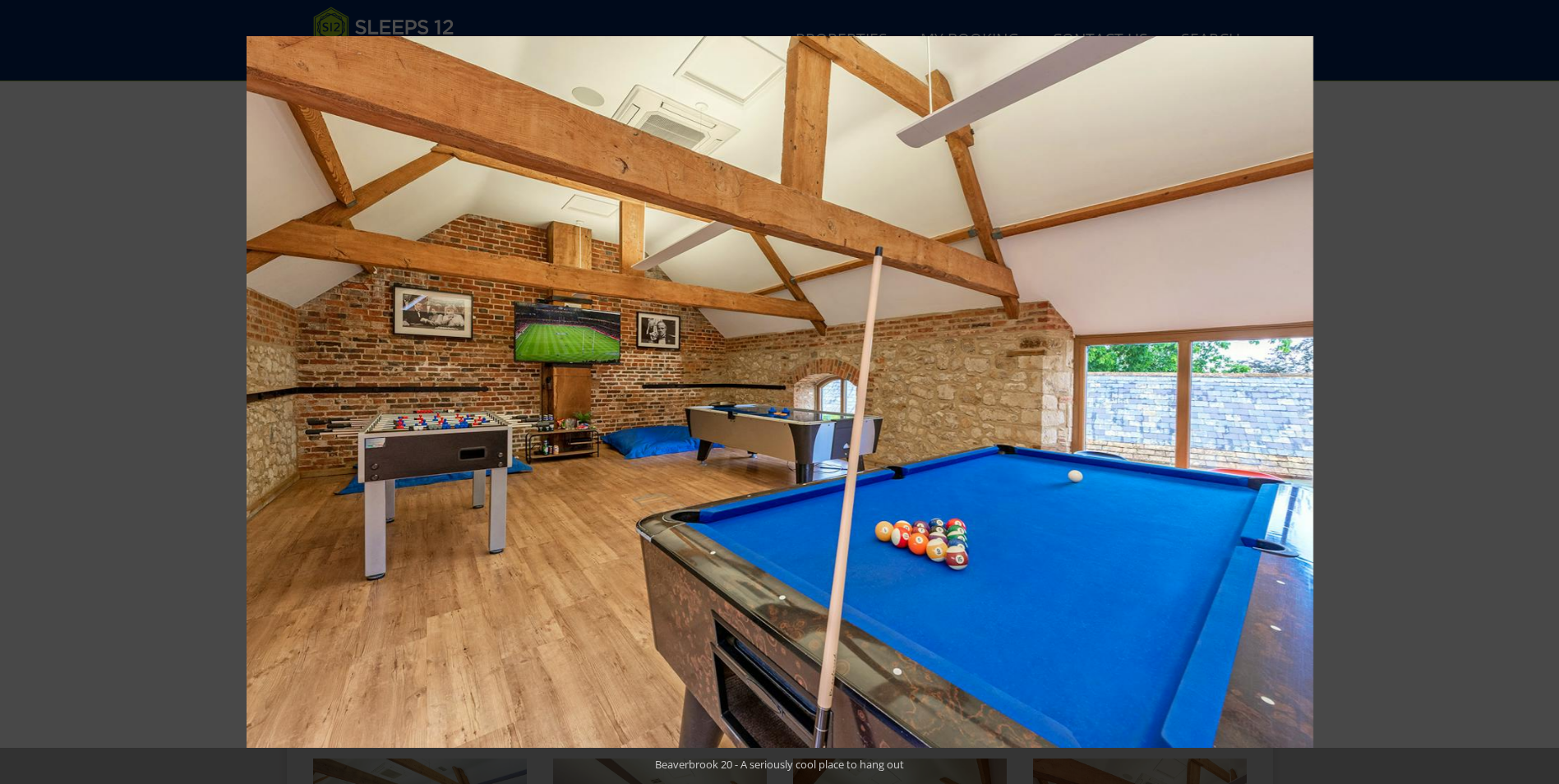
click at [1537, 393] on button at bounding box center [1530, 391] width 58 height 82
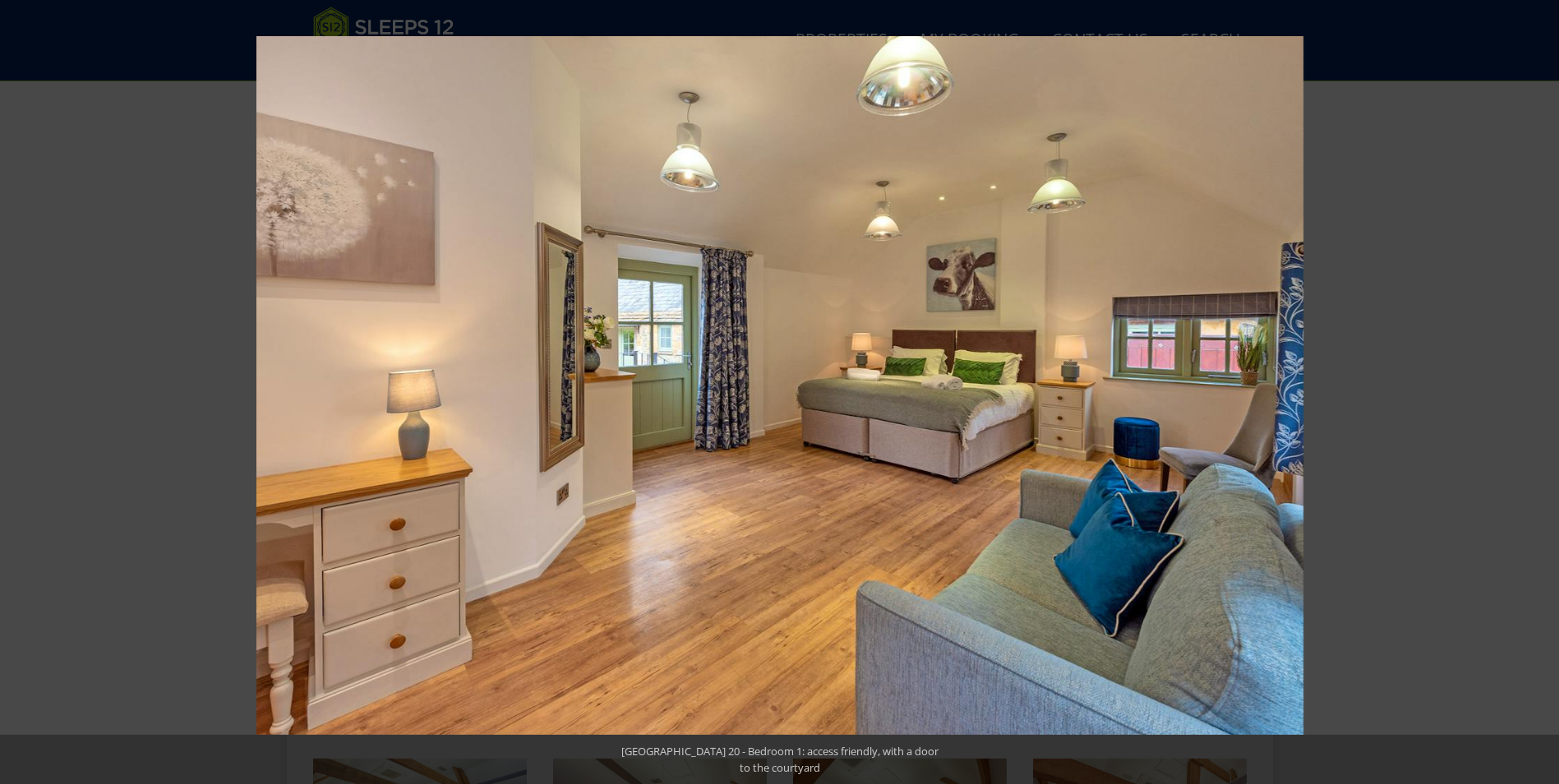
click at [1537, 393] on button at bounding box center [1530, 391] width 58 height 82
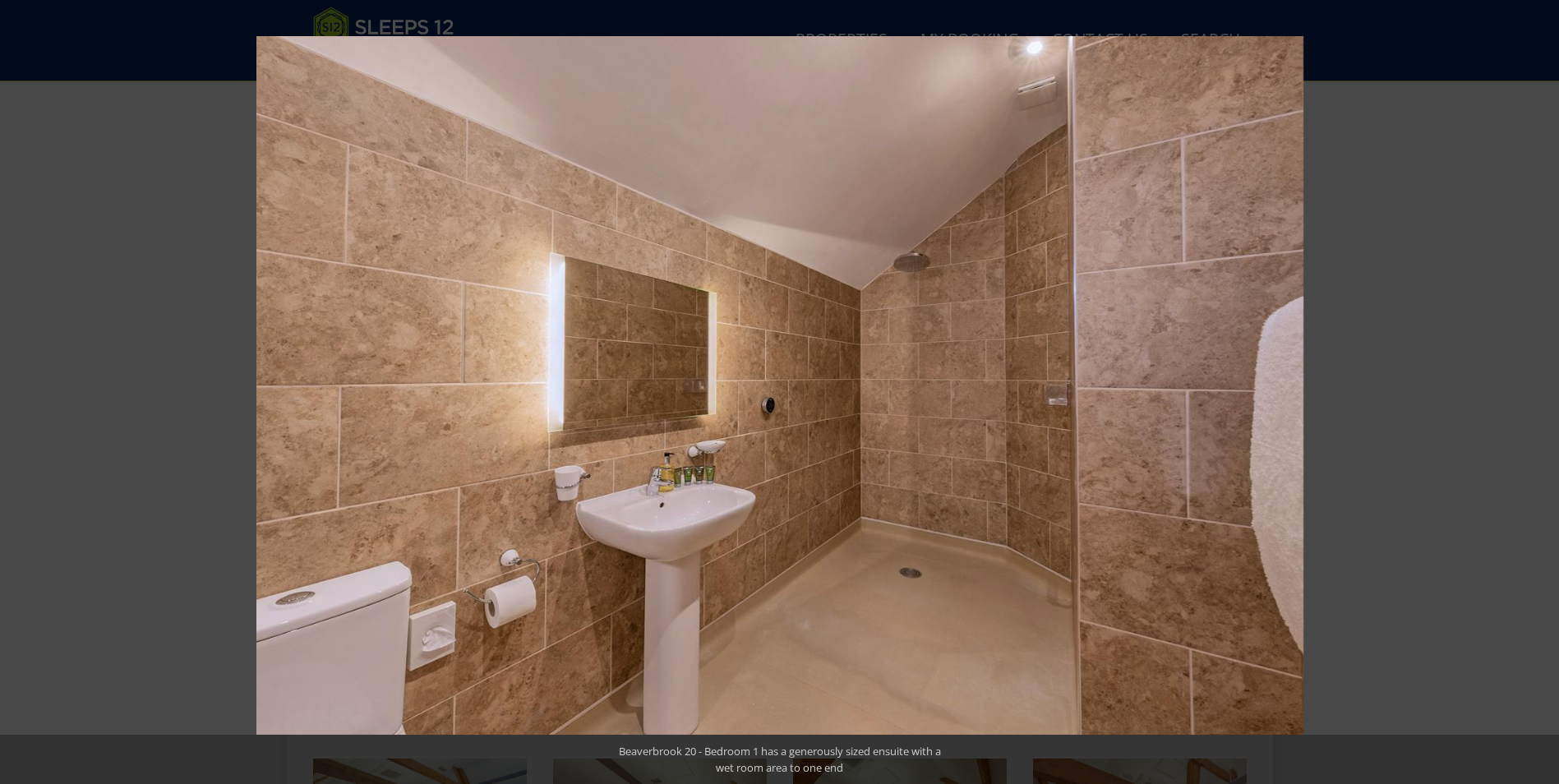
click at [1537, 393] on button at bounding box center [1530, 391] width 58 height 82
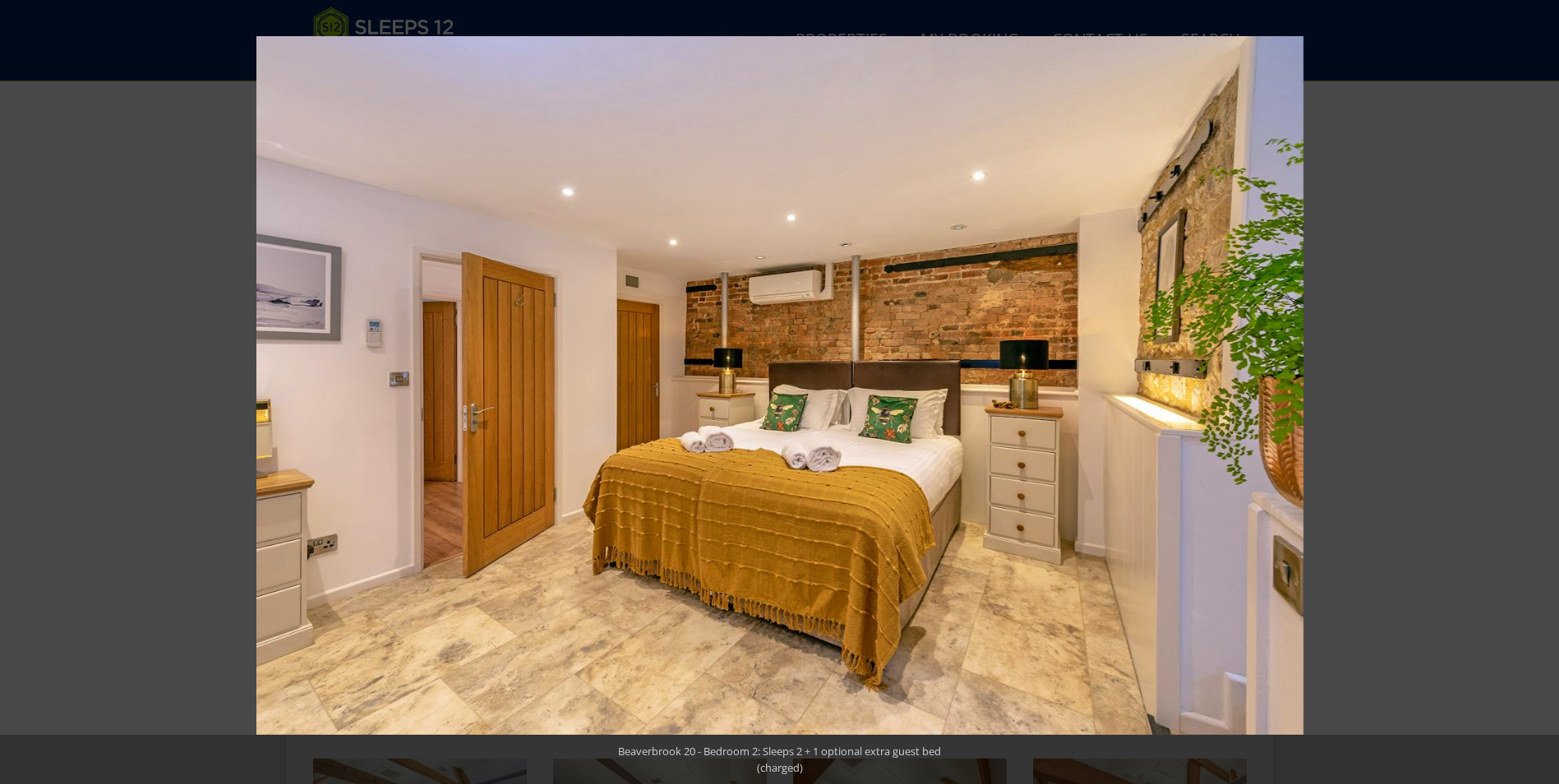
click at [1537, 393] on button at bounding box center [1530, 391] width 58 height 82
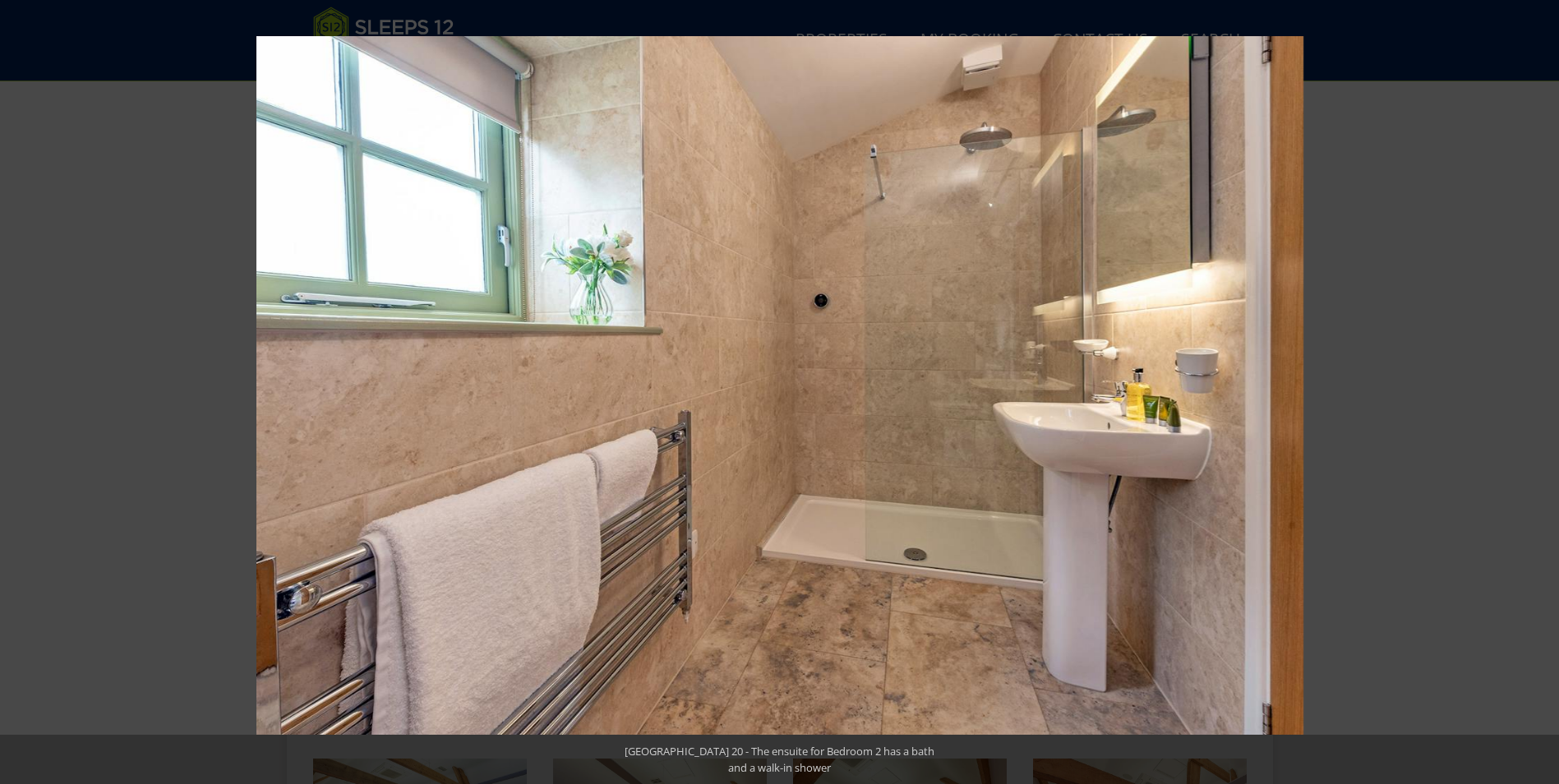
click at [1537, 393] on button at bounding box center [1530, 391] width 58 height 82
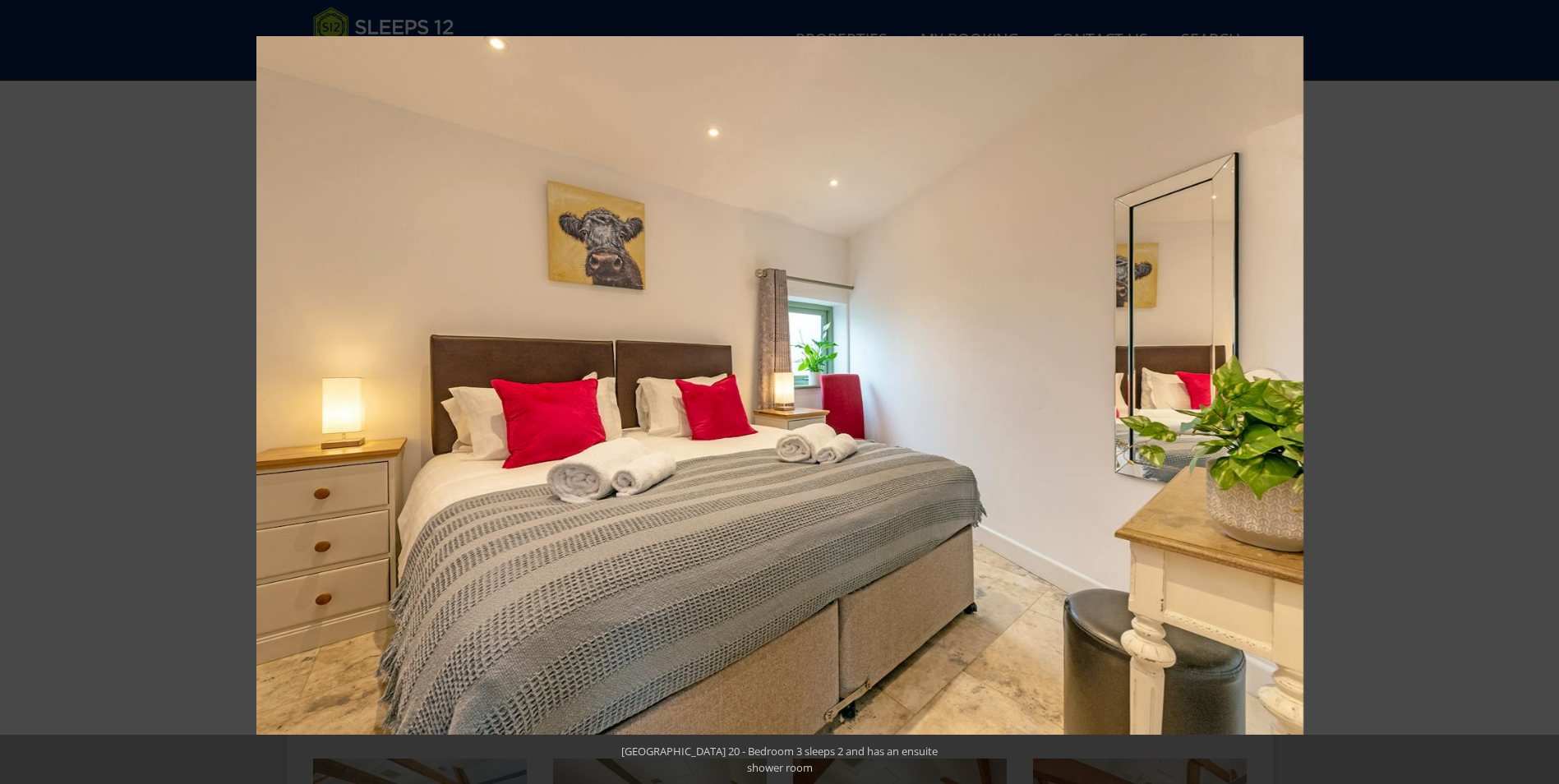
click at [1537, 393] on button at bounding box center [1530, 391] width 58 height 82
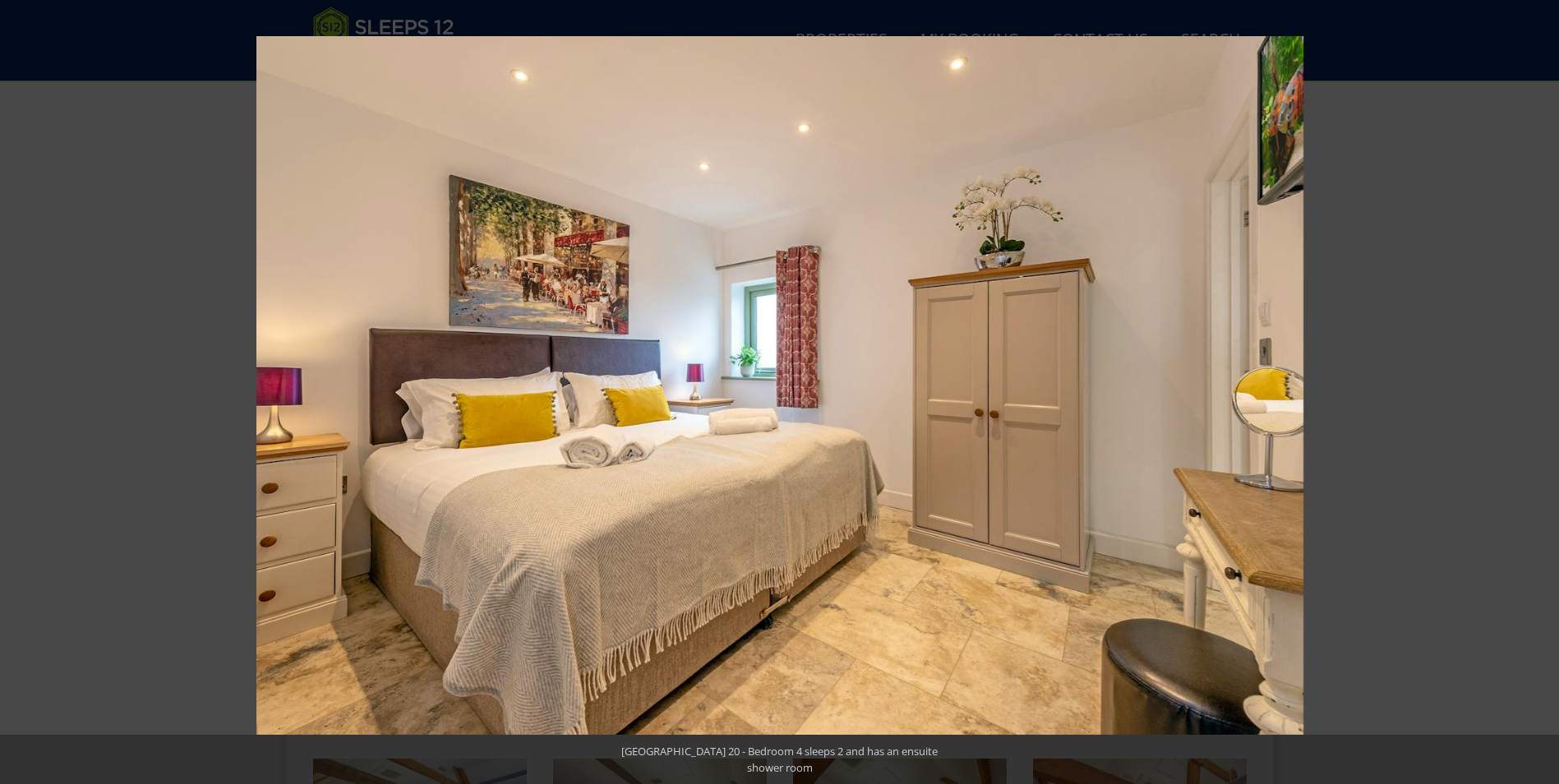
click at [1537, 393] on button at bounding box center [1530, 391] width 58 height 82
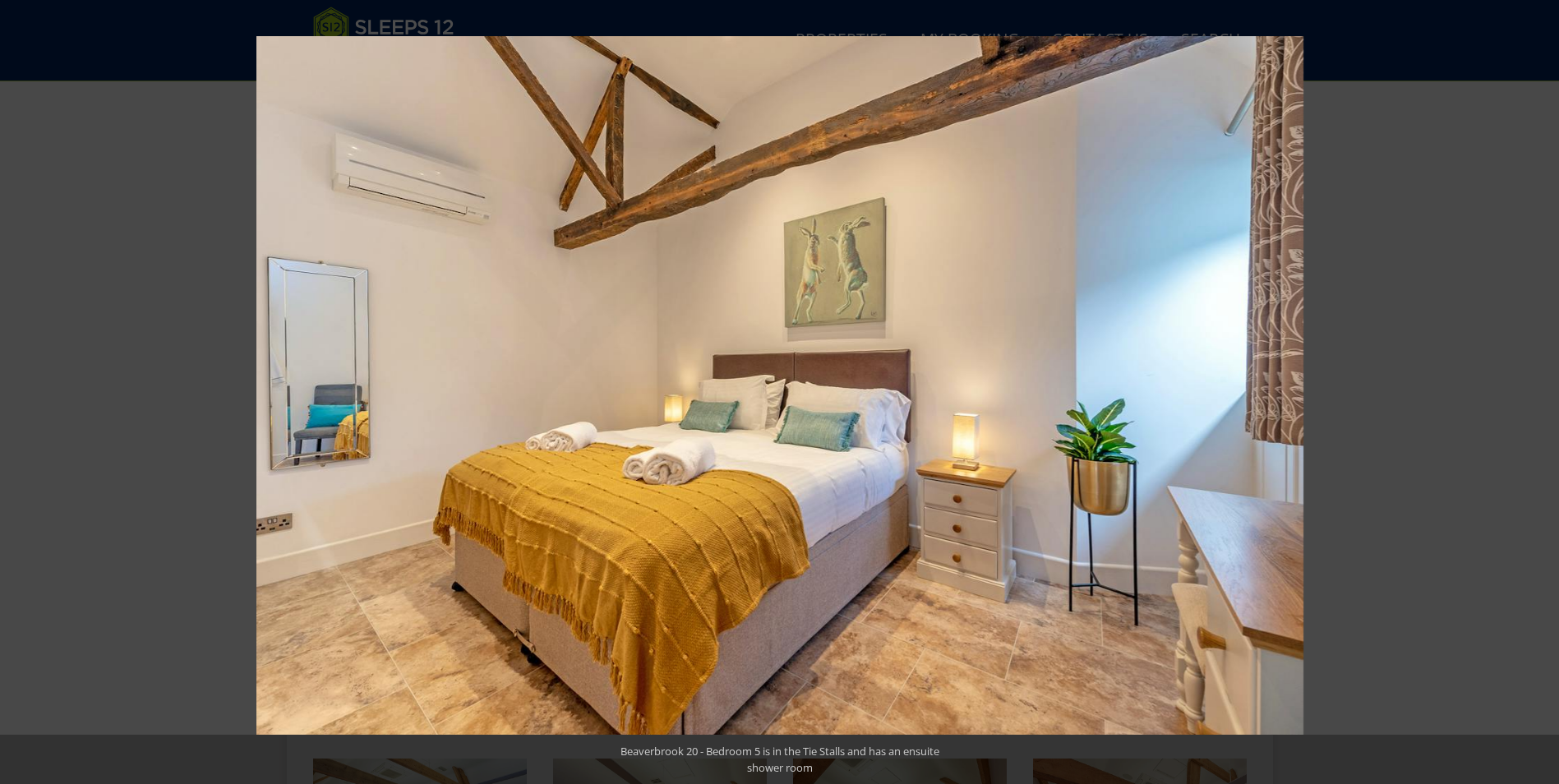
click at [1537, 393] on button at bounding box center [1530, 391] width 58 height 82
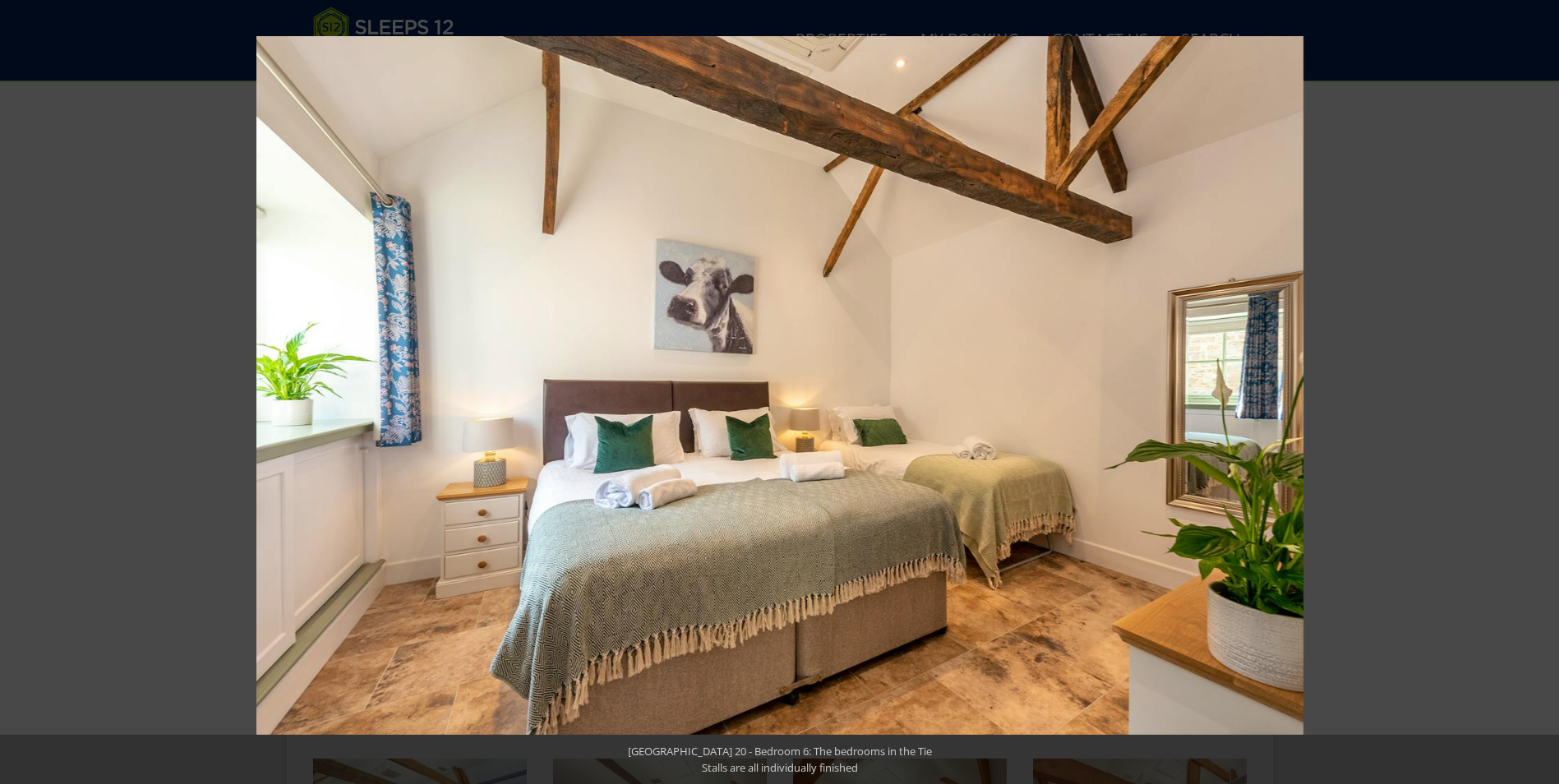
click at [1537, 393] on button at bounding box center [1530, 391] width 58 height 82
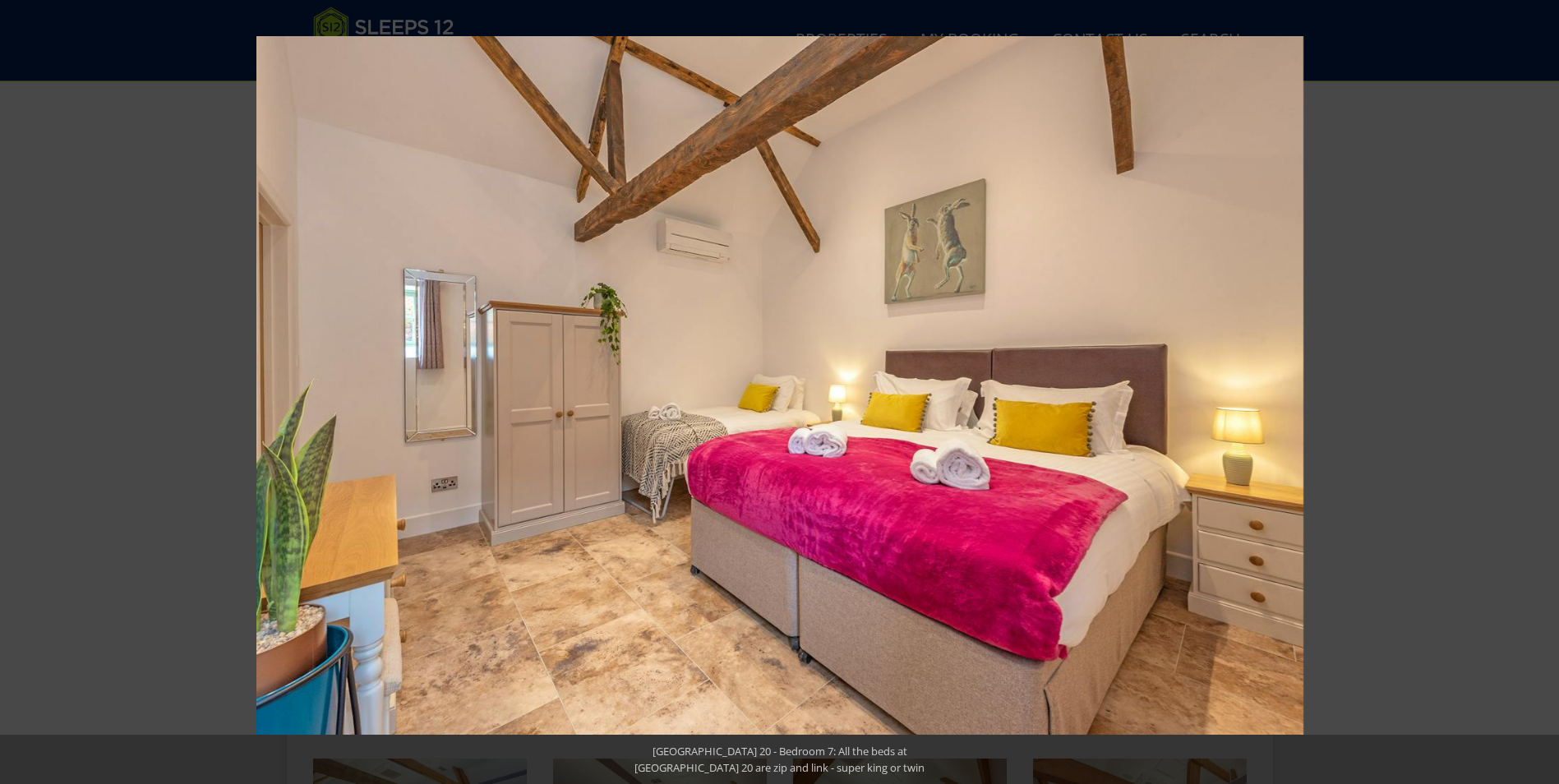
click at [1537, 393] on button at bounding box center [1530, 391] width 58 height 82
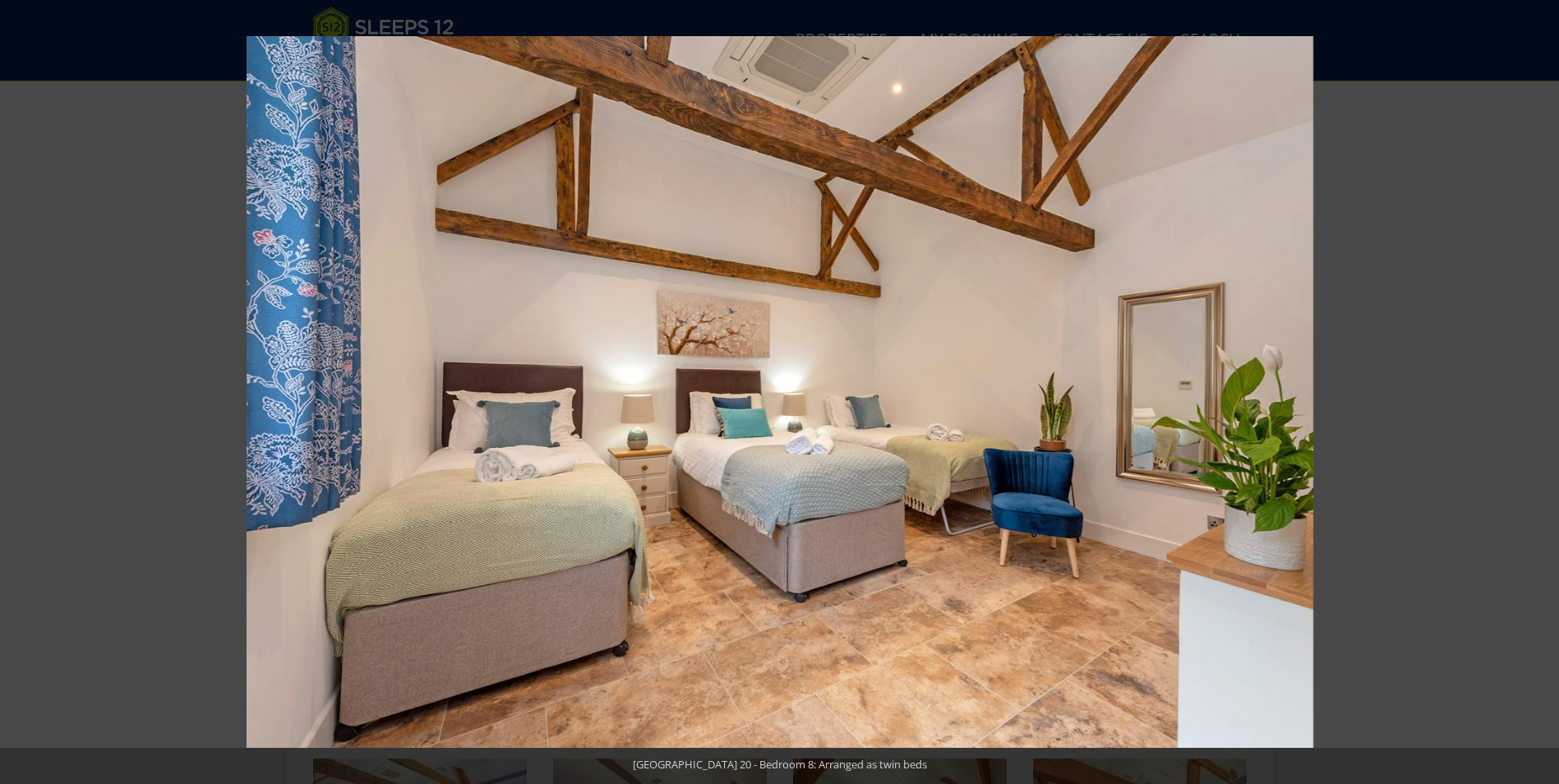
click at [1537, 393] on button at bounding box center [1530, 391] width 58 height 82
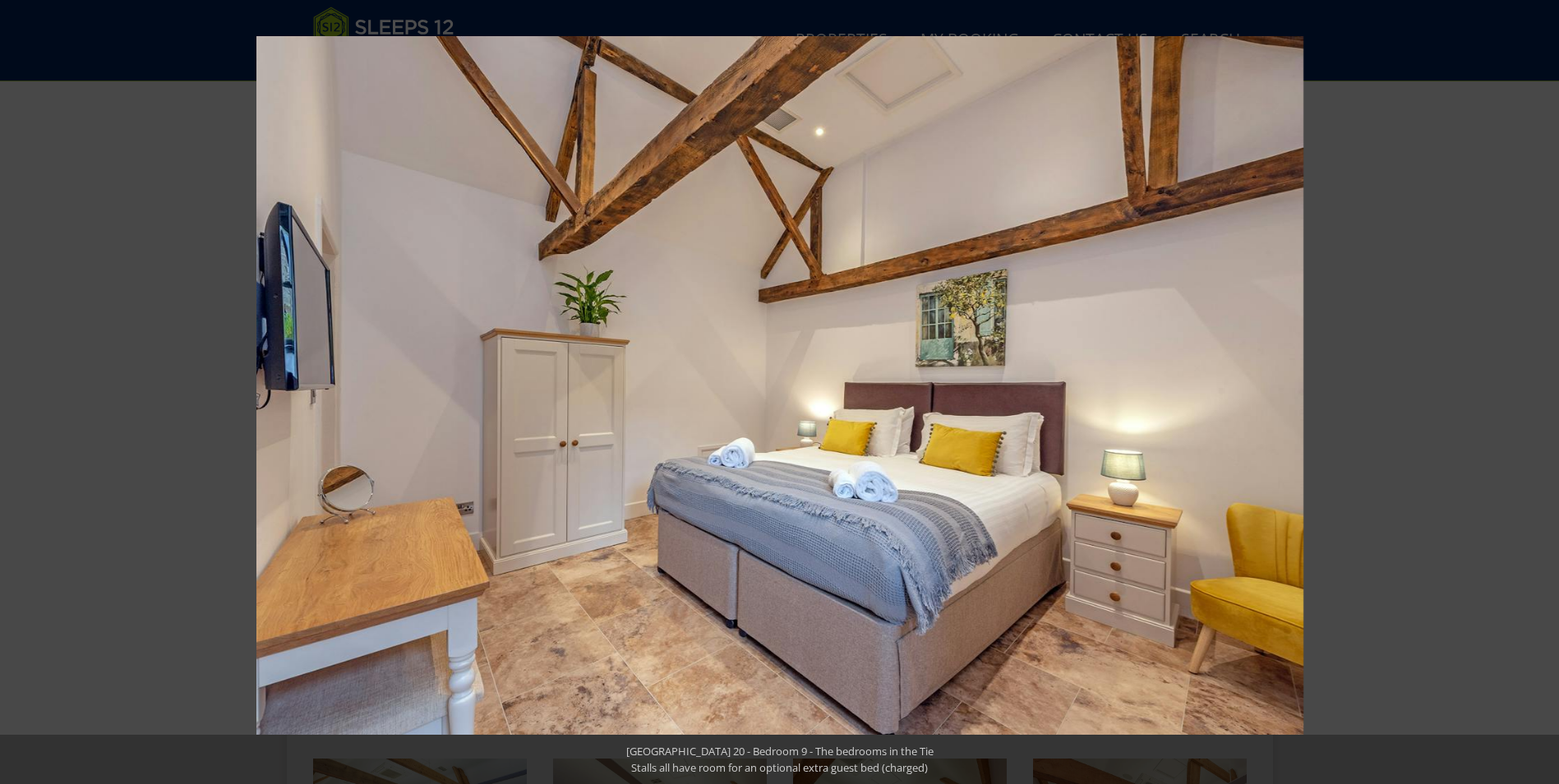
click at [1537, 393] on button at bounding box center [1530, 391] width 58 height 82
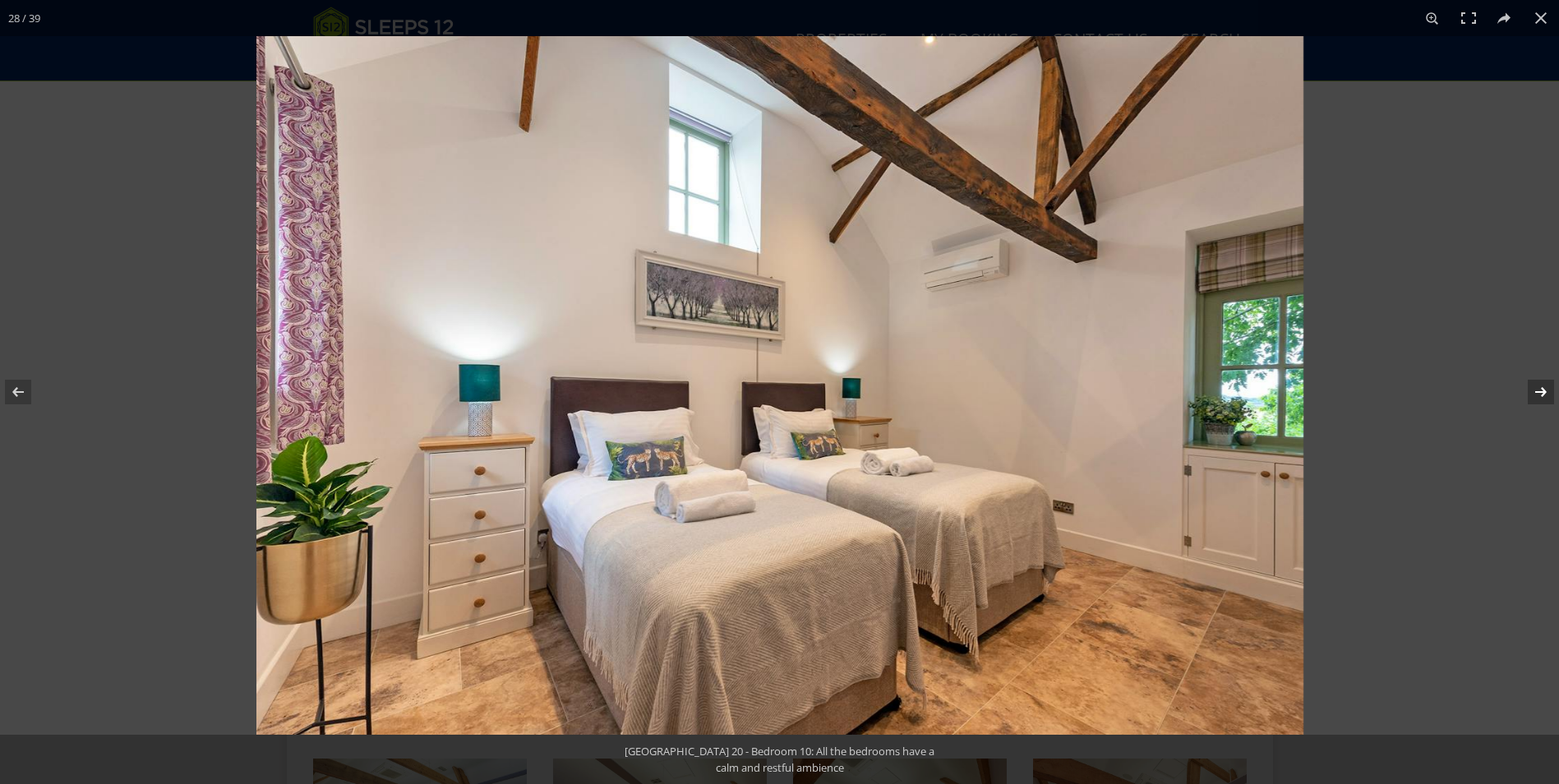
click at [1537, 393] on button at bounding box center [1530, 391] width 58 height 82
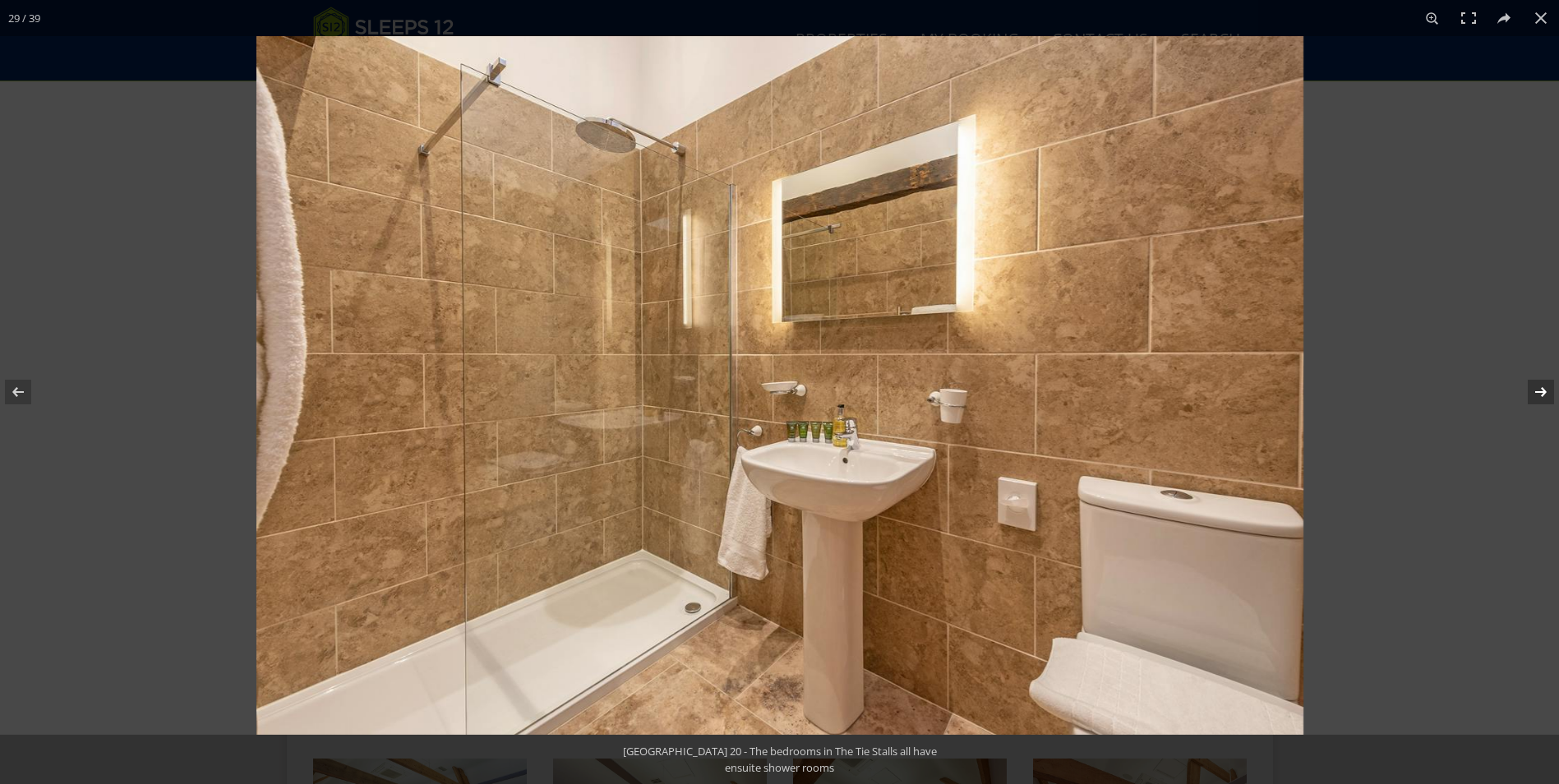
click at [1537, 393] on button at bounding box center [1530, 391] width 58 height 82
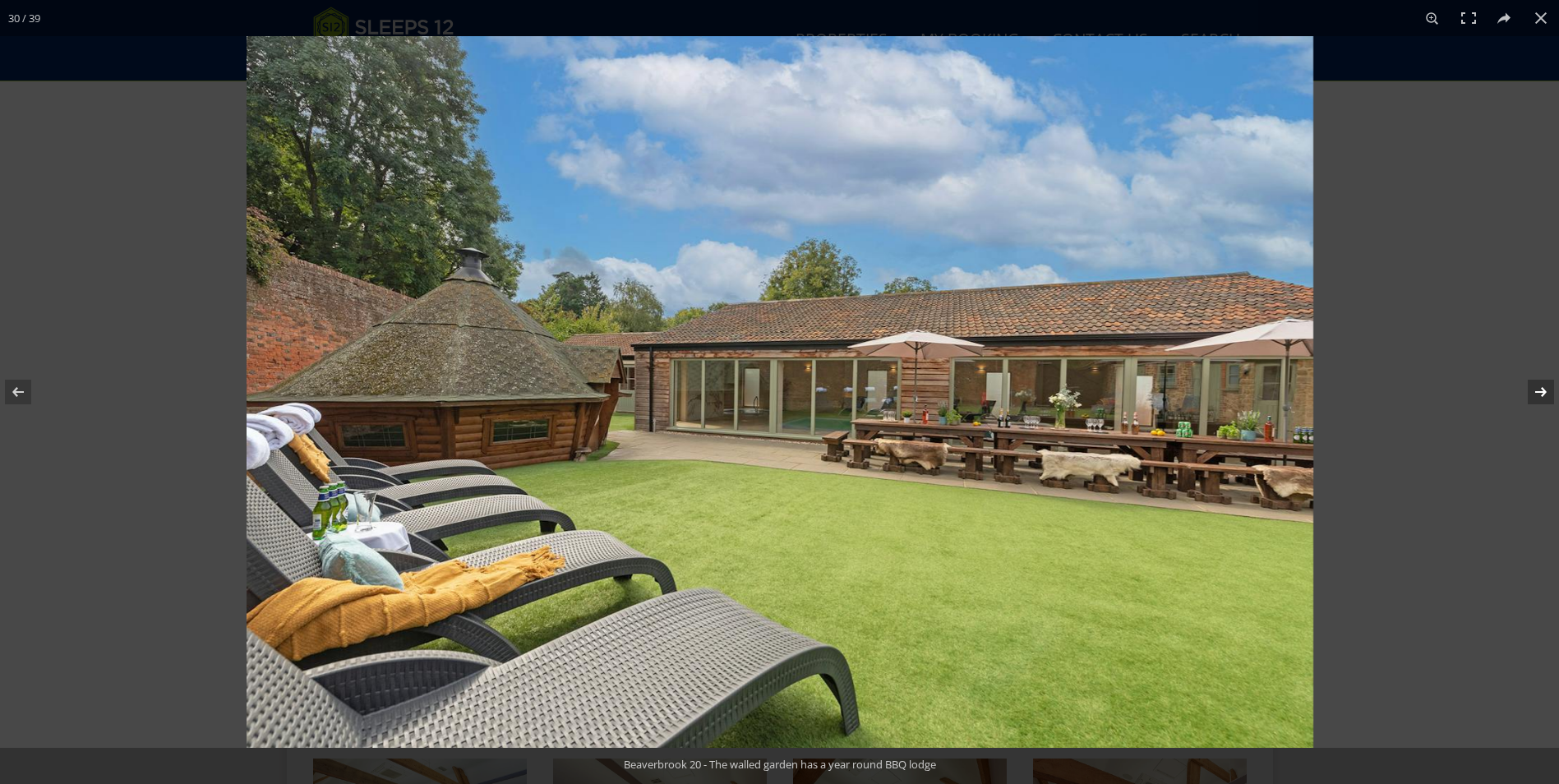
click at [1537, 393] on button at bounding box center [1530, 391] width 58 height 82
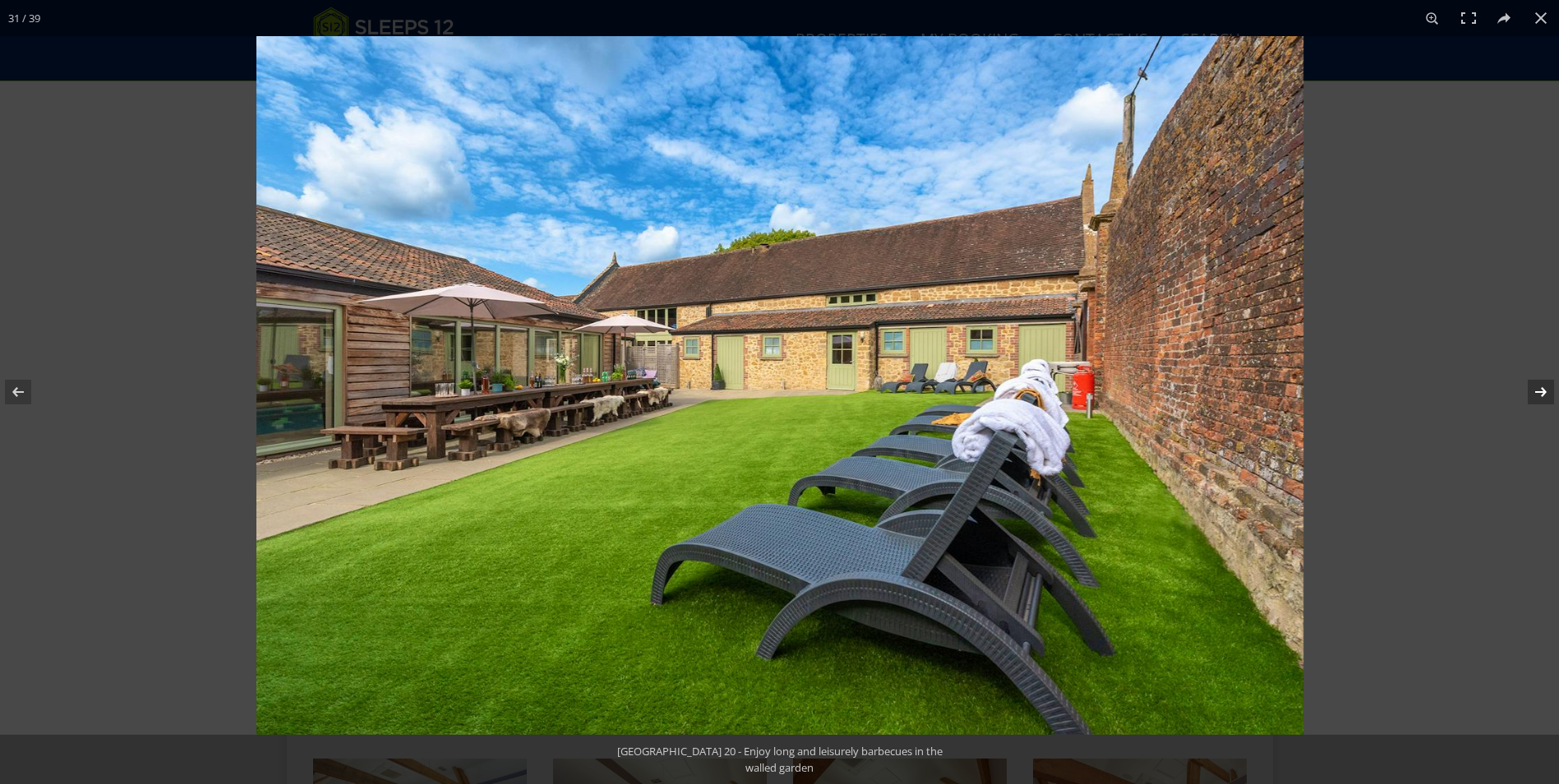
click at [1537, 393] on button at bounding box center [1530, 391] width 58 height 82
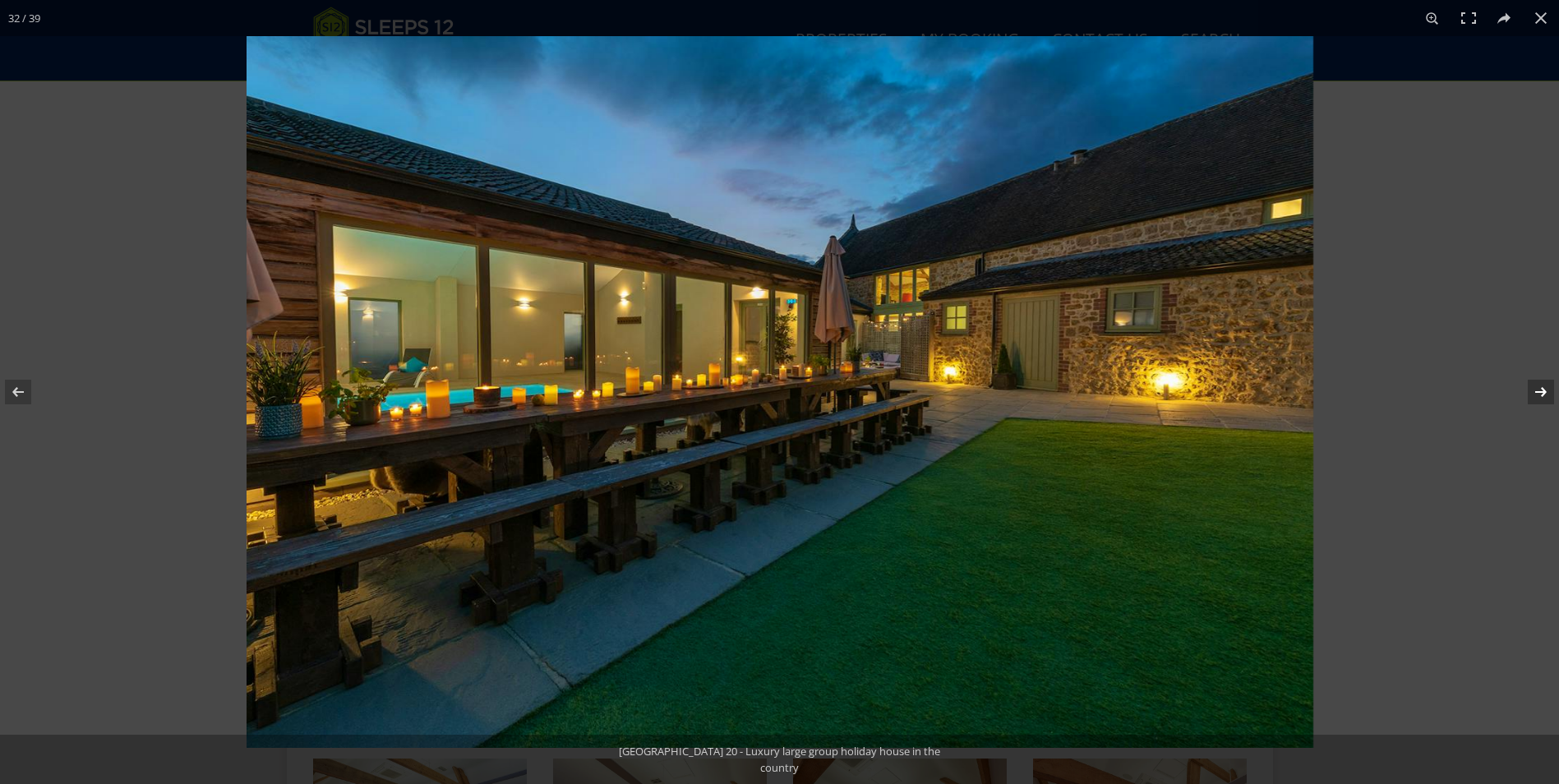
click at [1537, 393] on button at bounding box center [1530, 391] width 58 height 82
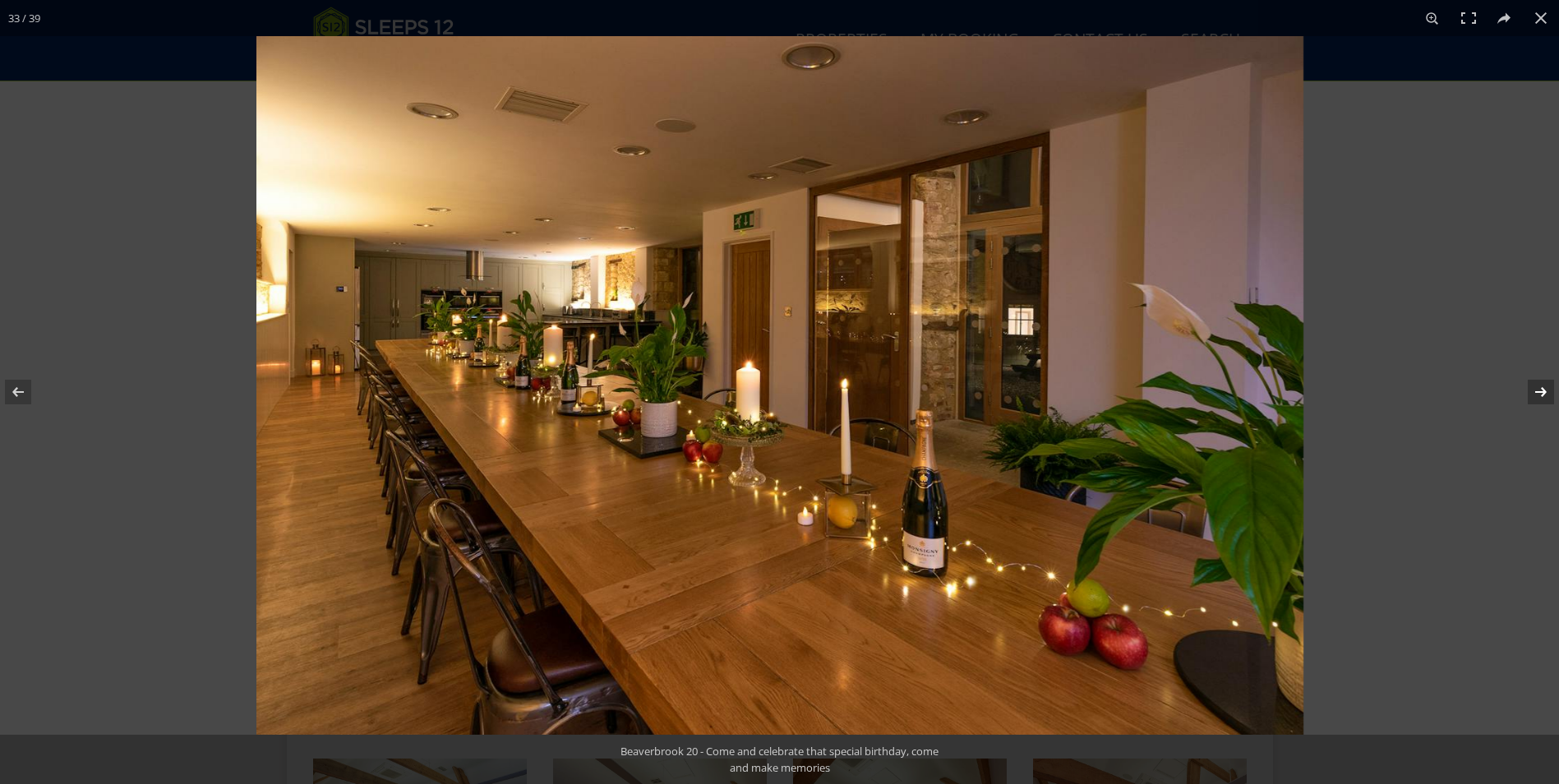
click at [1537, 393] on button at bounding box center [1530, 391] width 58 height 82
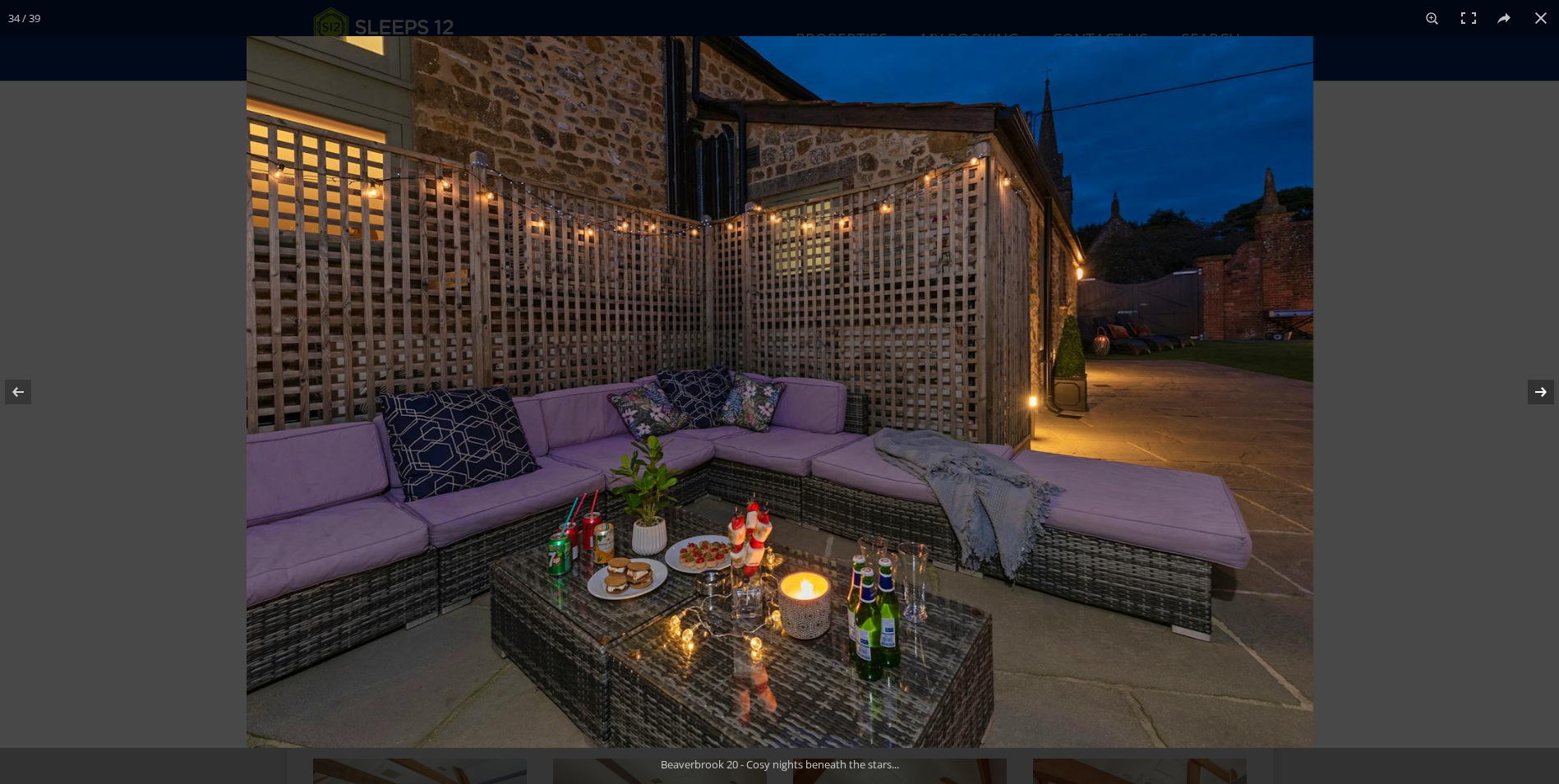
click at [1537, 393] on button at bounding box center [1530, 391] width 58 height 82
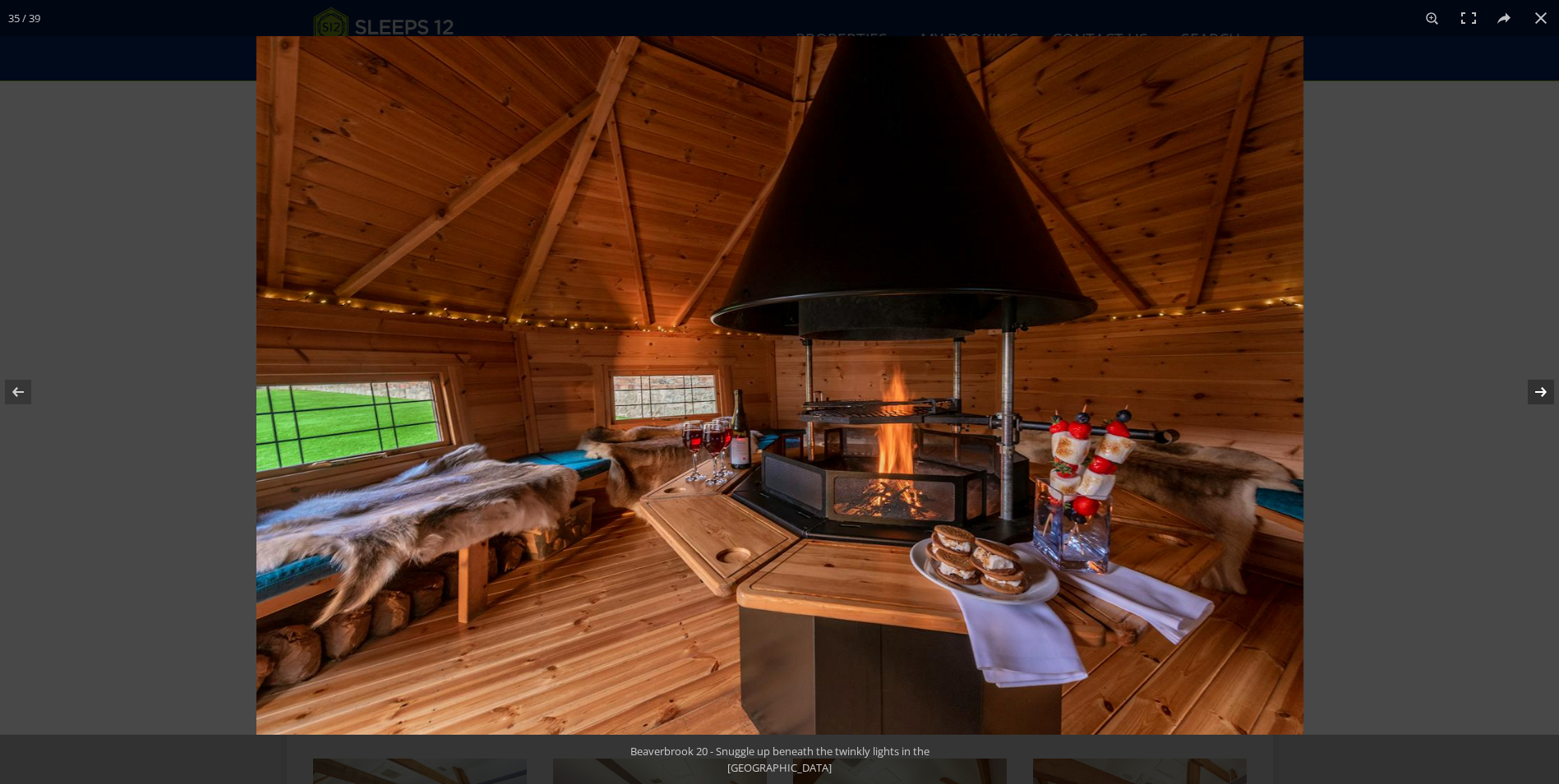
click at [1537, 393] on button at bounding box center [1530, 391] width 58 height 82
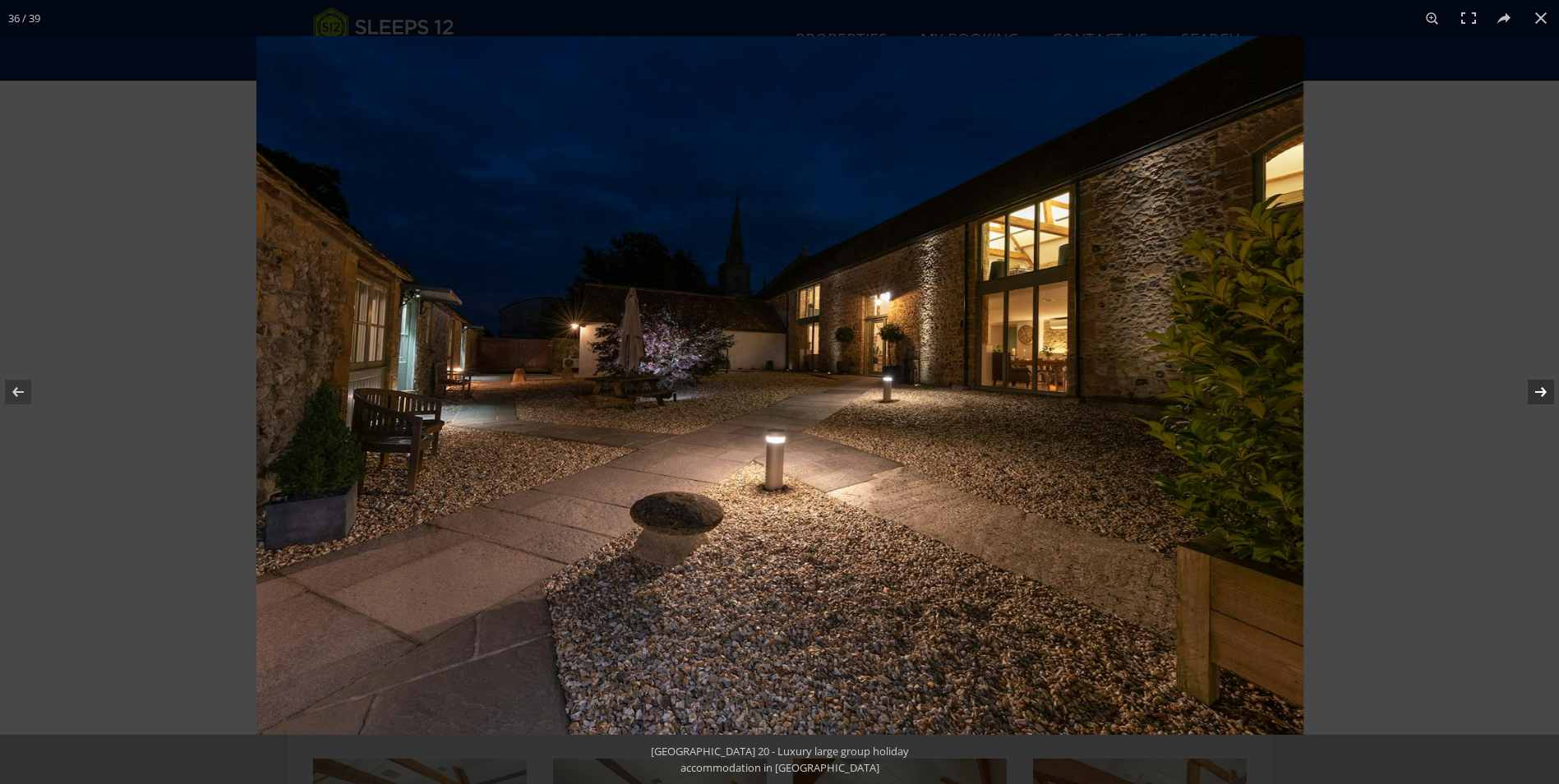
click at [1537, 393] on button at bounding box center [1530, 391] width 58 height 82
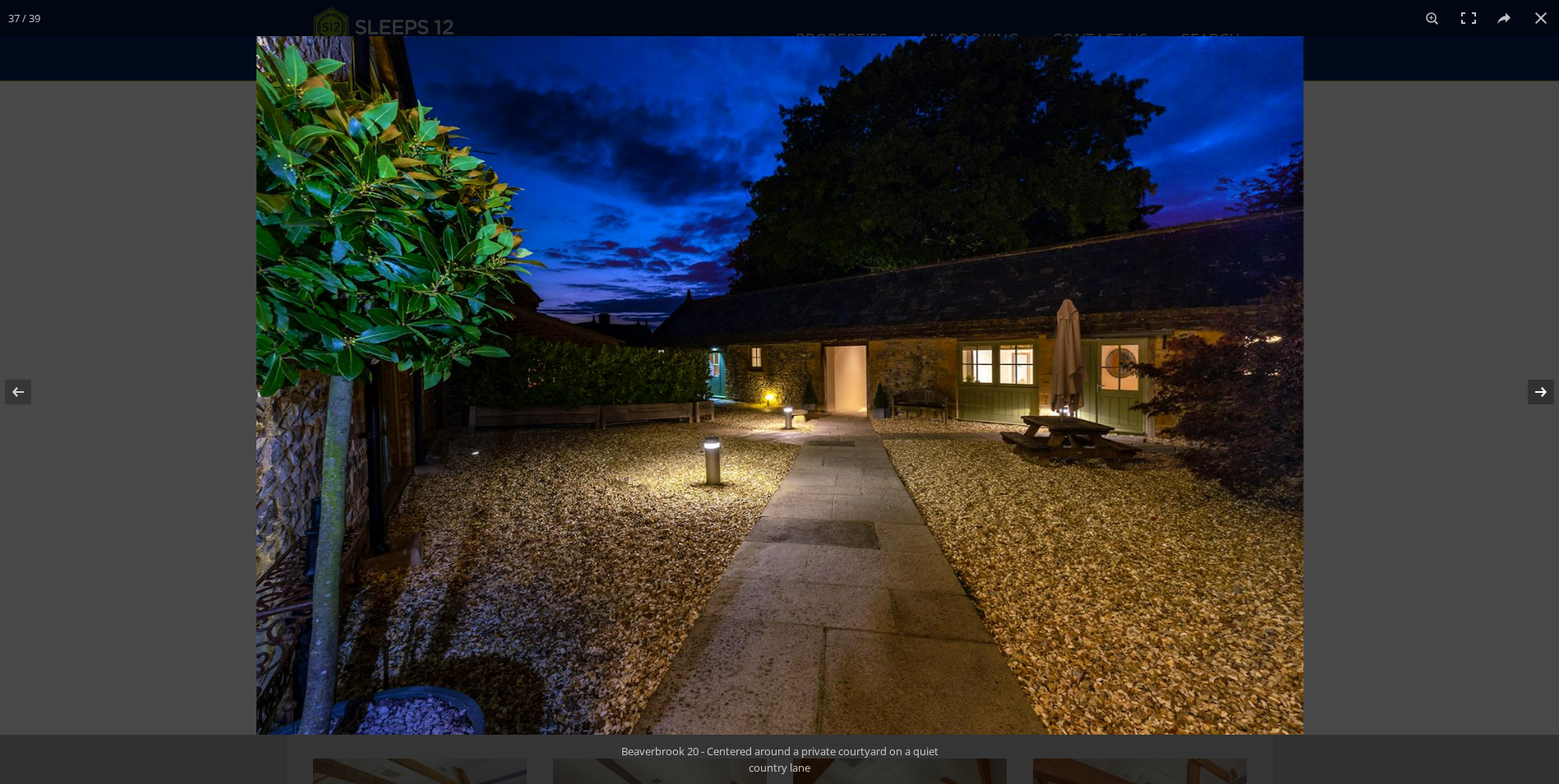
click at [1538, 392] on button at bounding box center [1530, 391] width 58 height 82
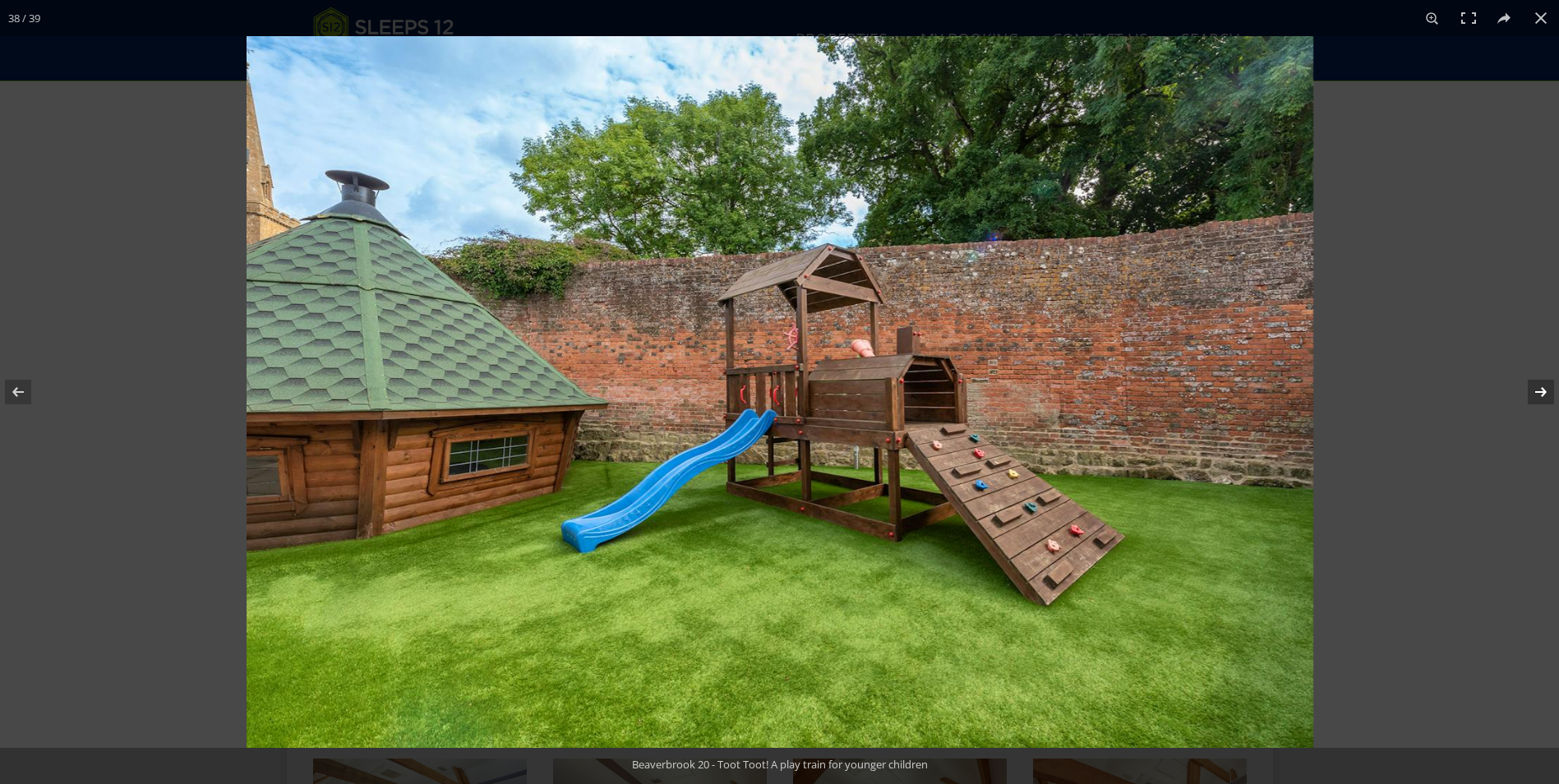
click at [1538, 392] on button at bounding box center [1530, 391] width 58 height 82
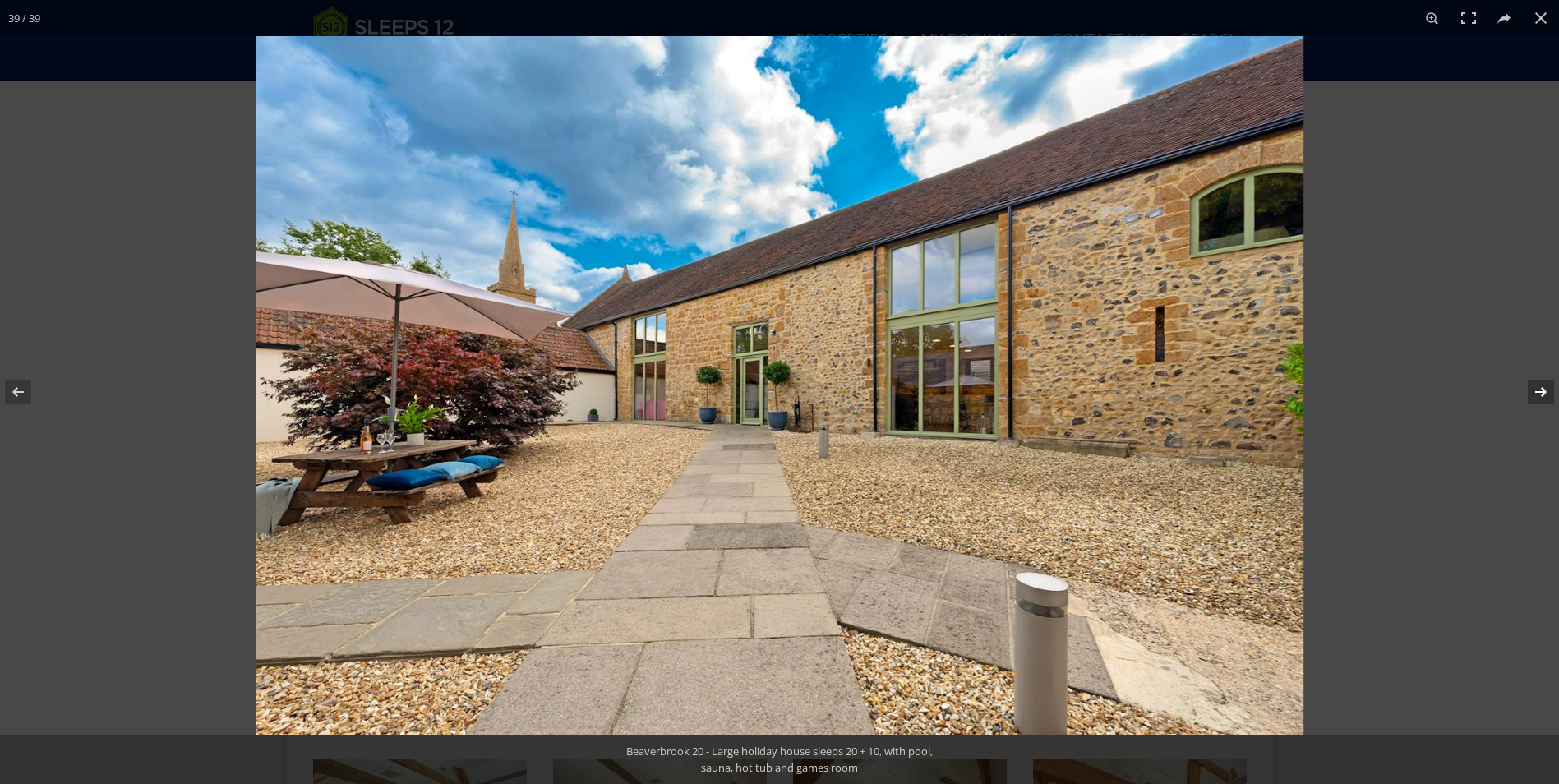
click at [1538, 392] on button at bounding box center [1530, 391] width 58 height 82
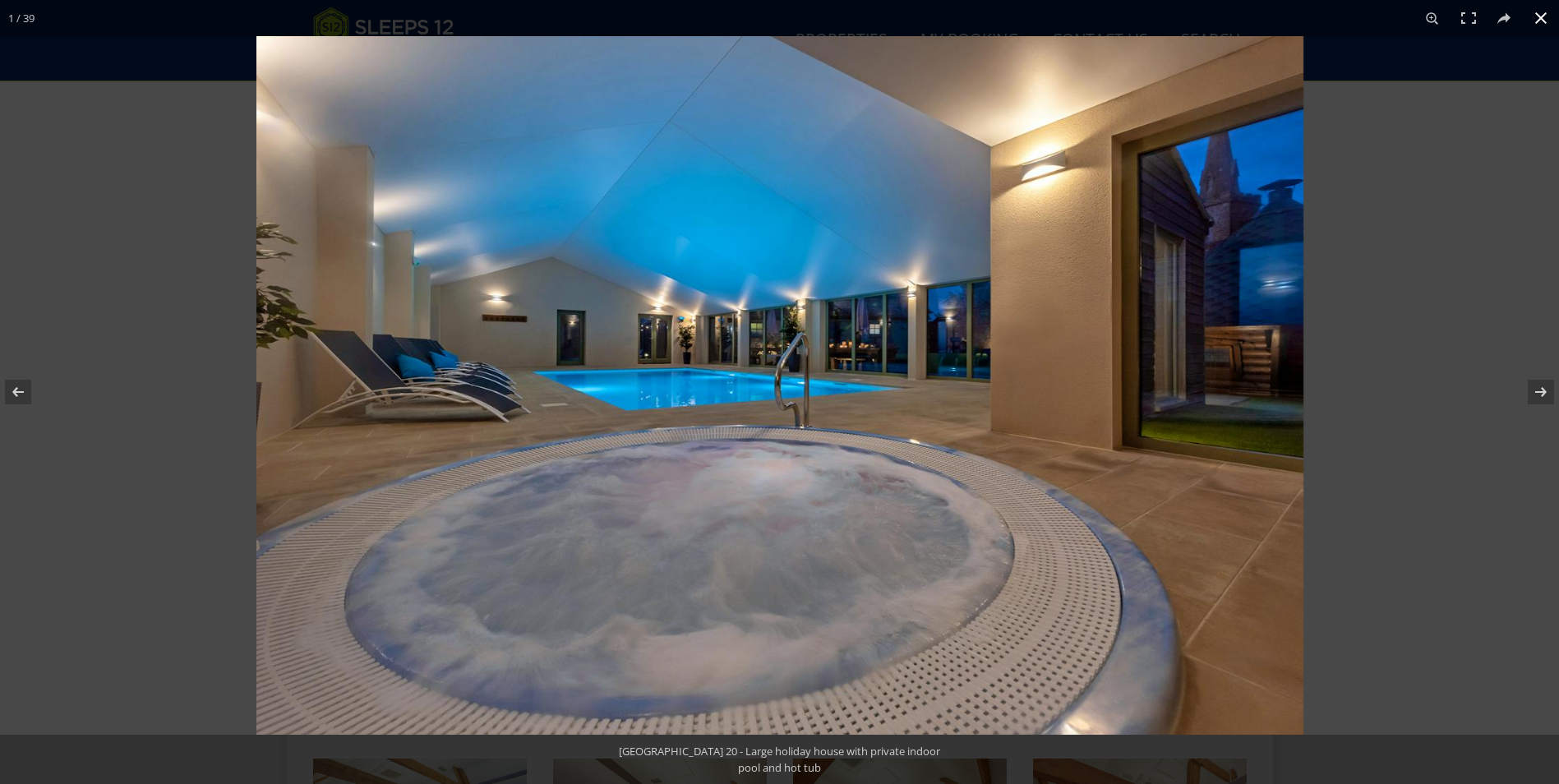
click at [1540, 29] on button at bounding box center [1541, 18] width 36 height 36
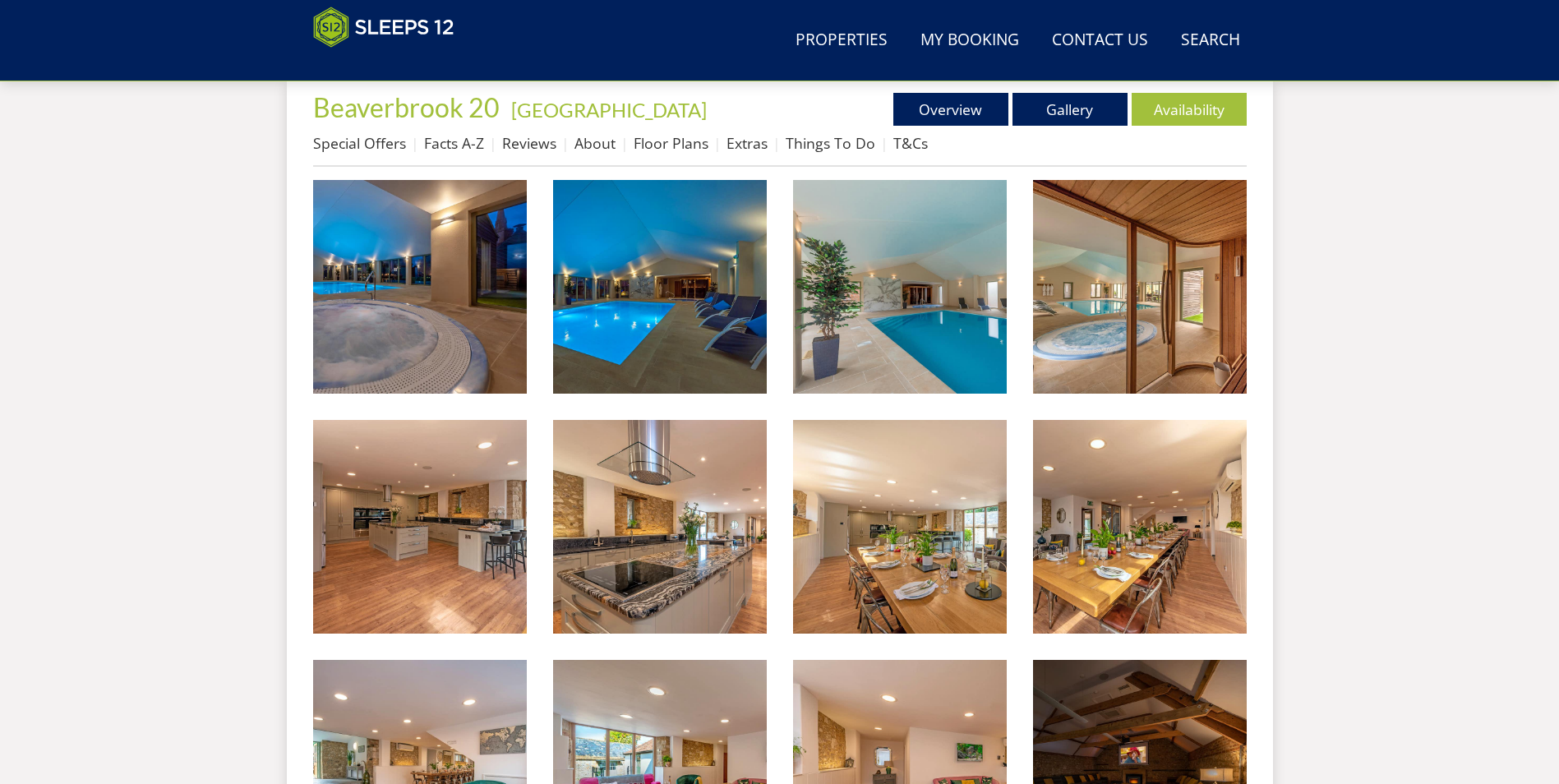
scroll to position [426, 0]
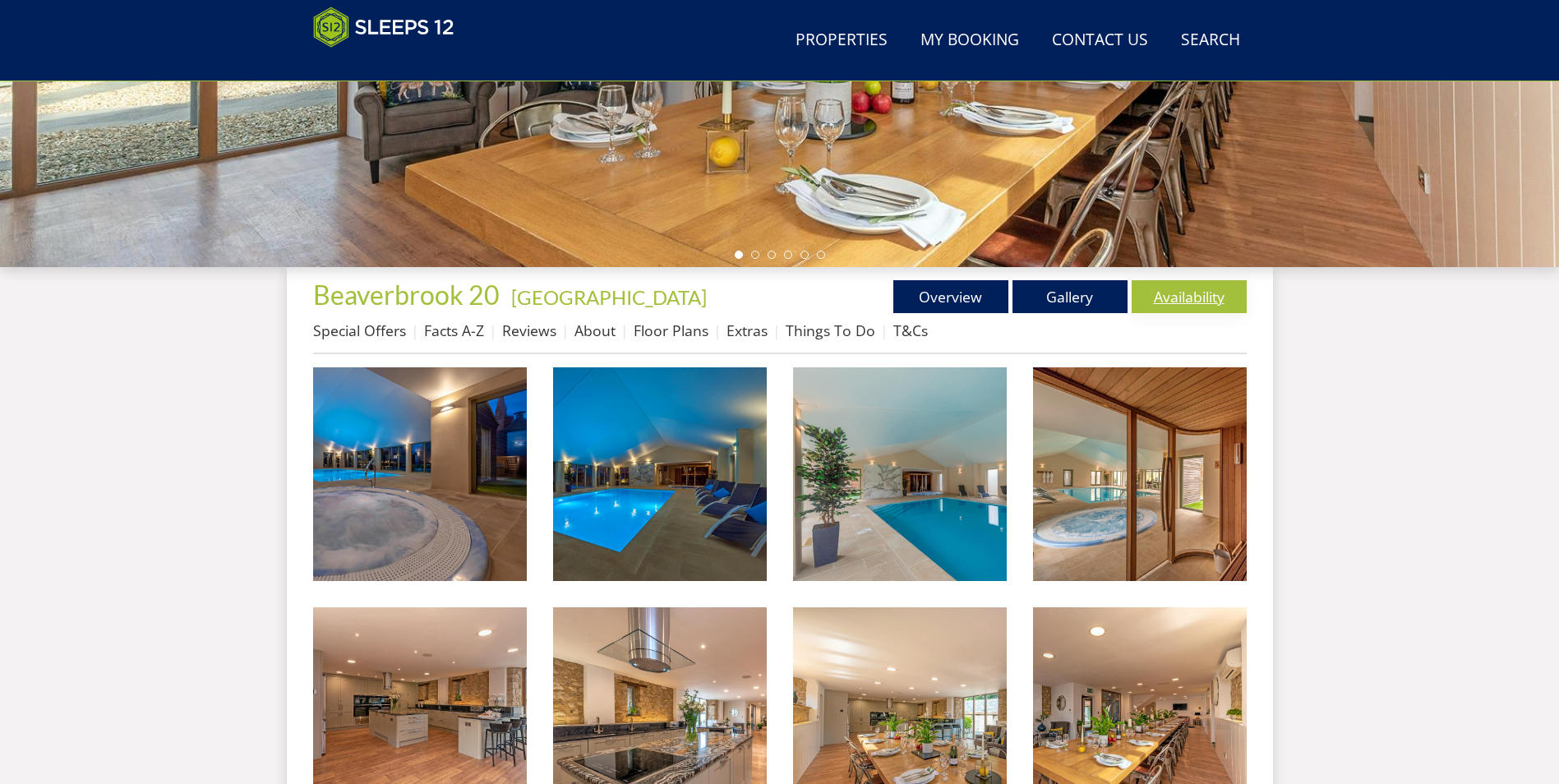
click at [1155, 289] on link "Availability" at bounding box center [1188, 297] width 115 height 33
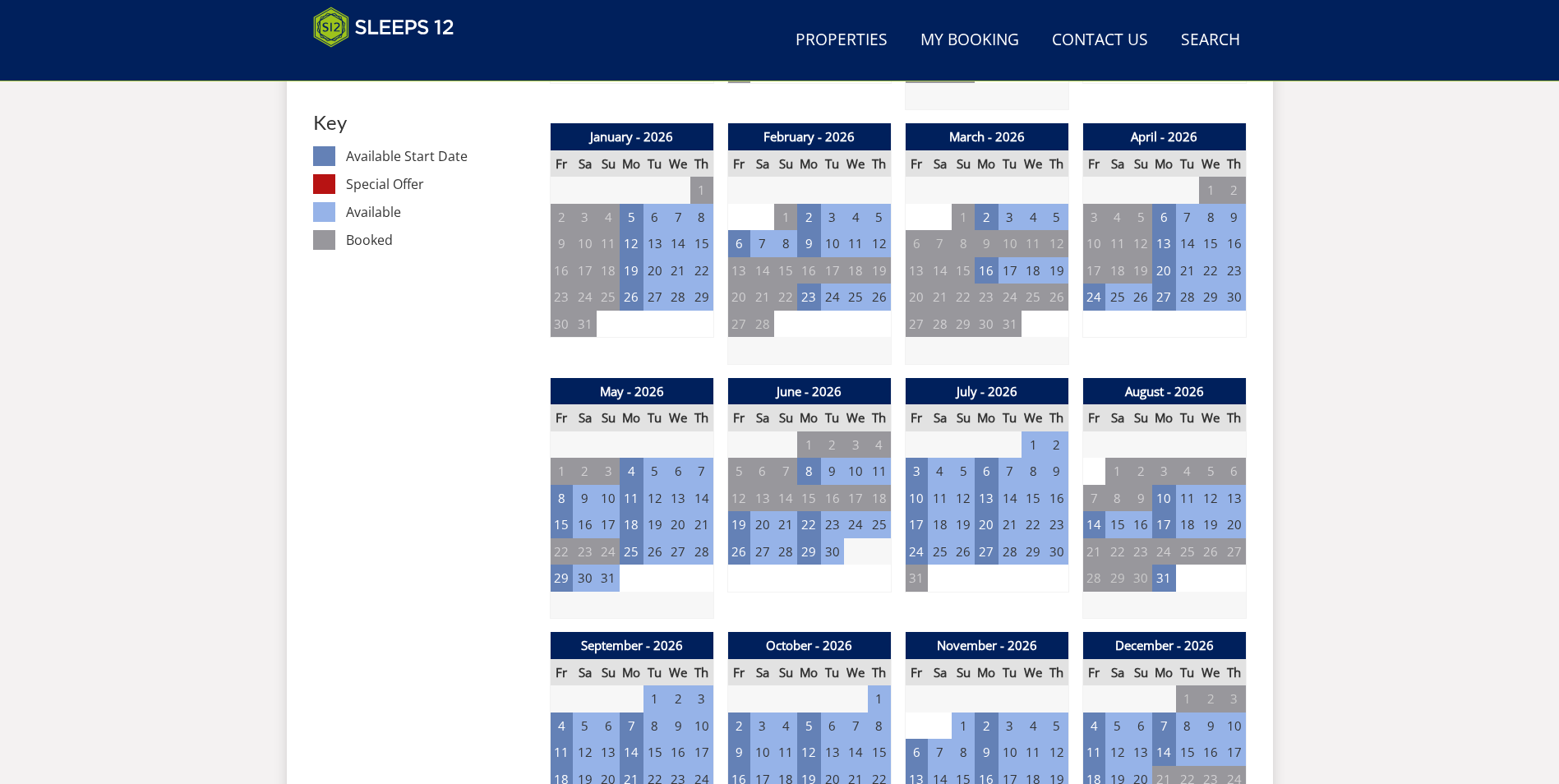
scroll to position [930, 0]
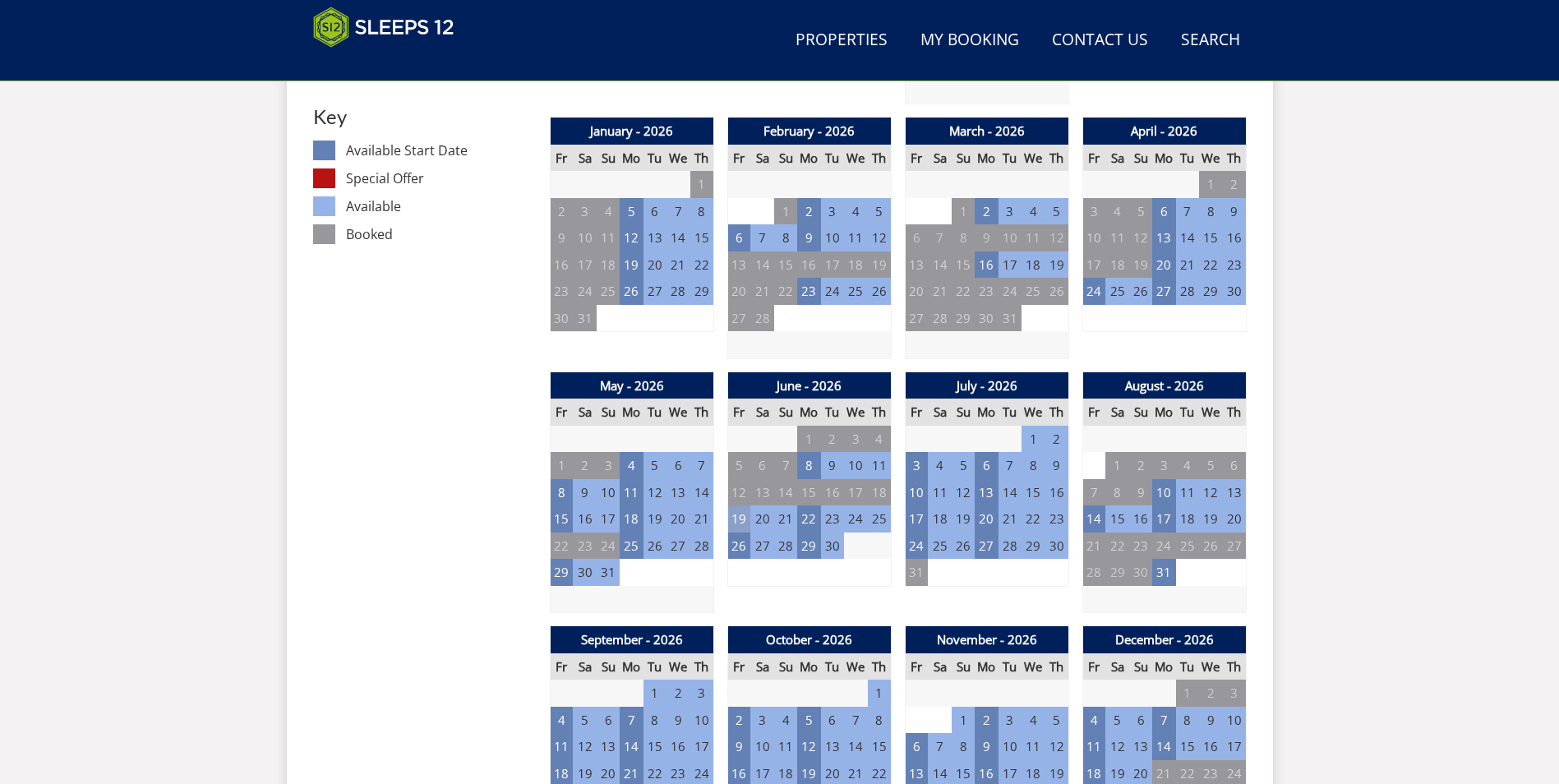
click at [731, 518] on td "19" at bounding box center [739, 519] width 23 height 27
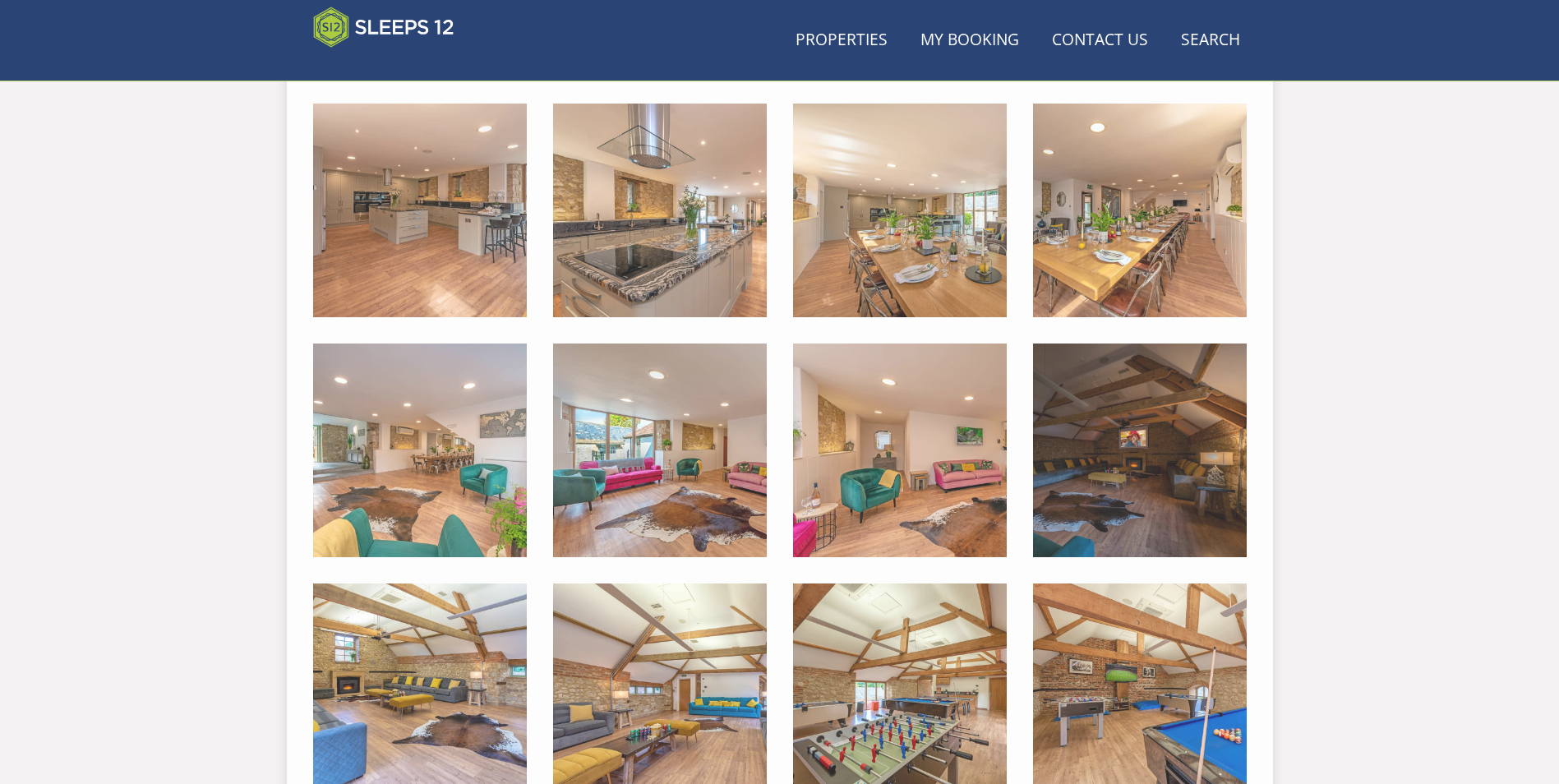
scroll to position [426, 0]
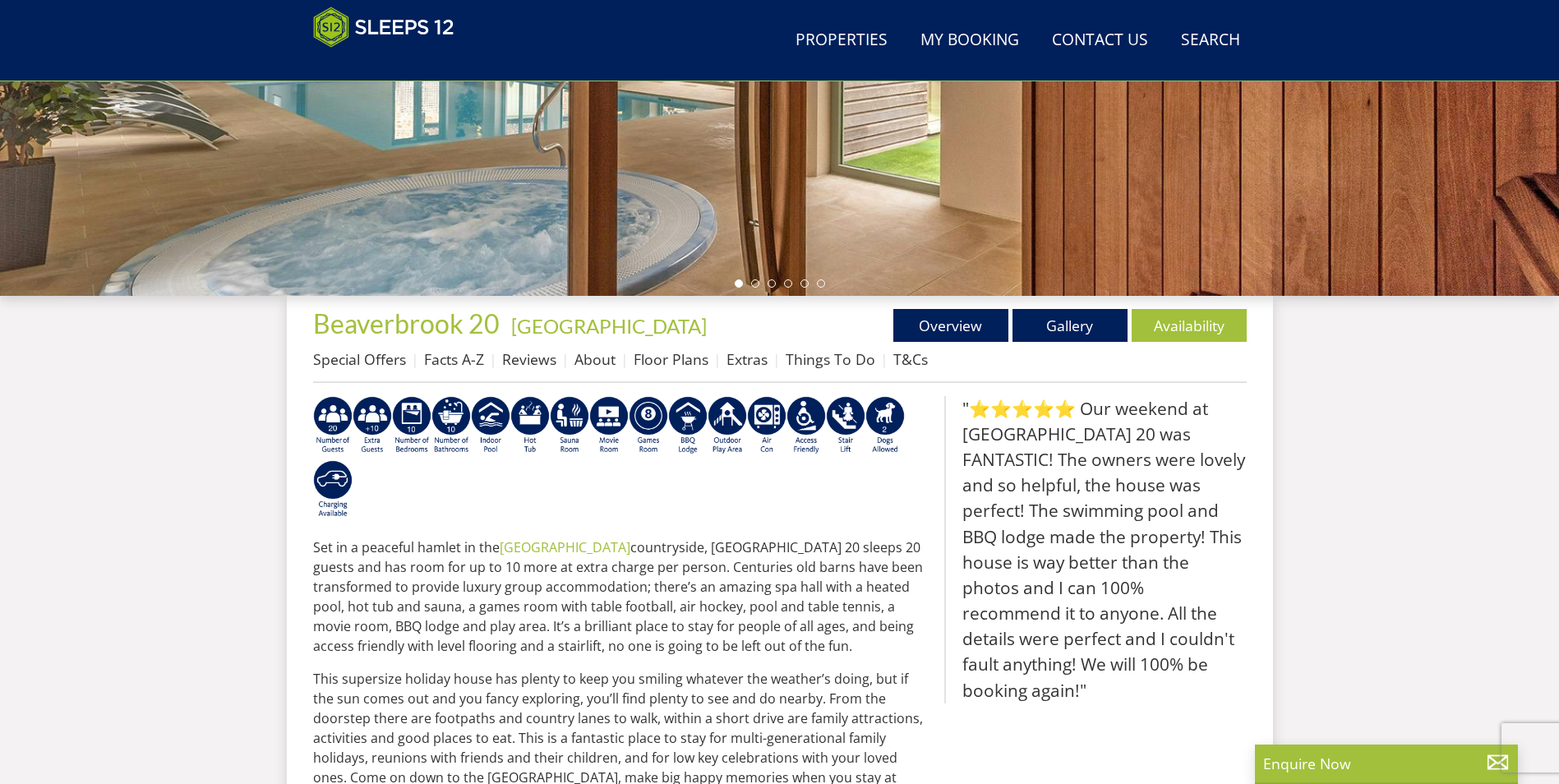
scroll to position [480, 0]
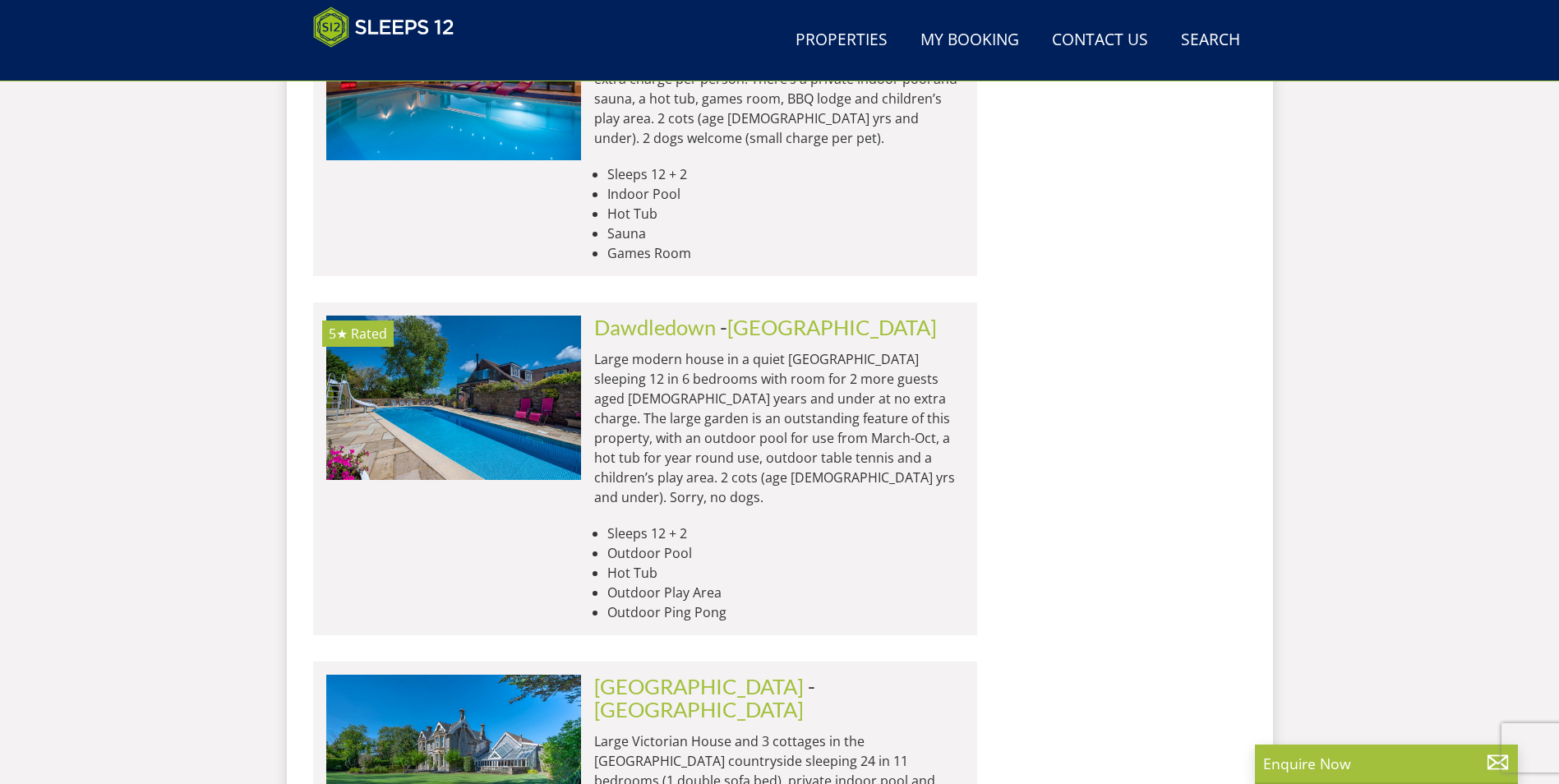
scroll to position [2151, 0]
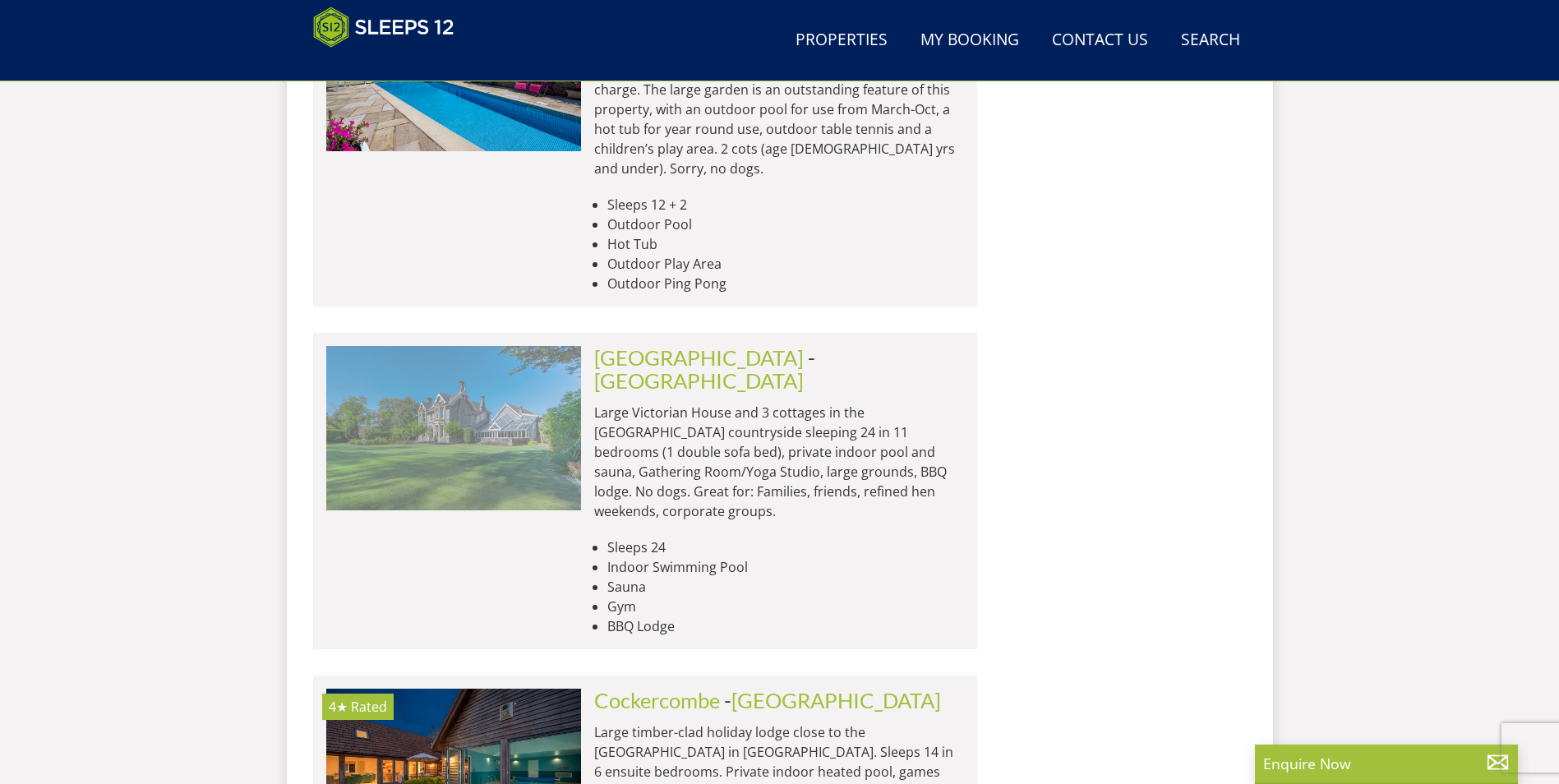
click at [537, 382] on img at bounding box center [453, 428] width 255 height 165
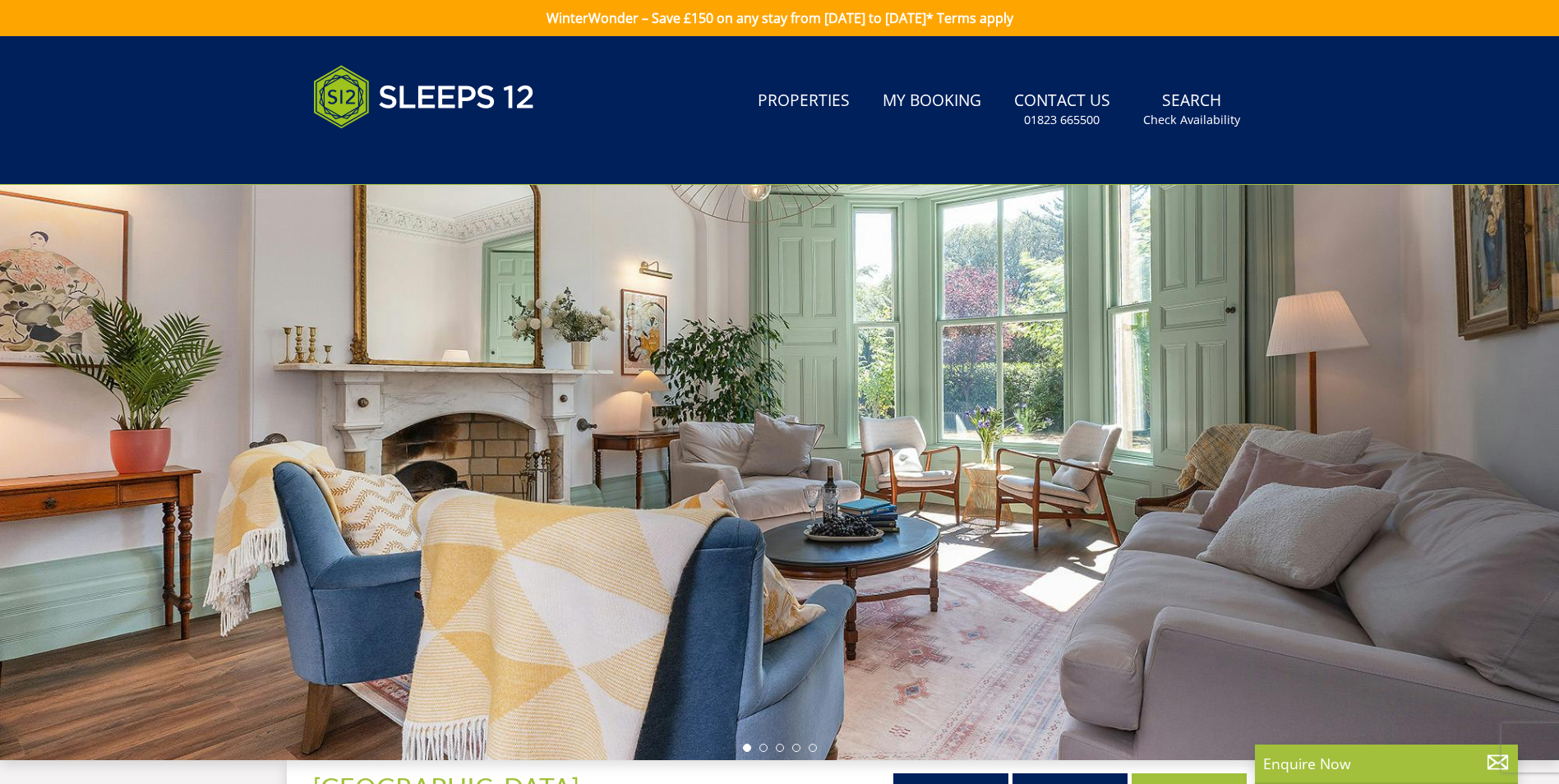
scroll to position [282, 0]
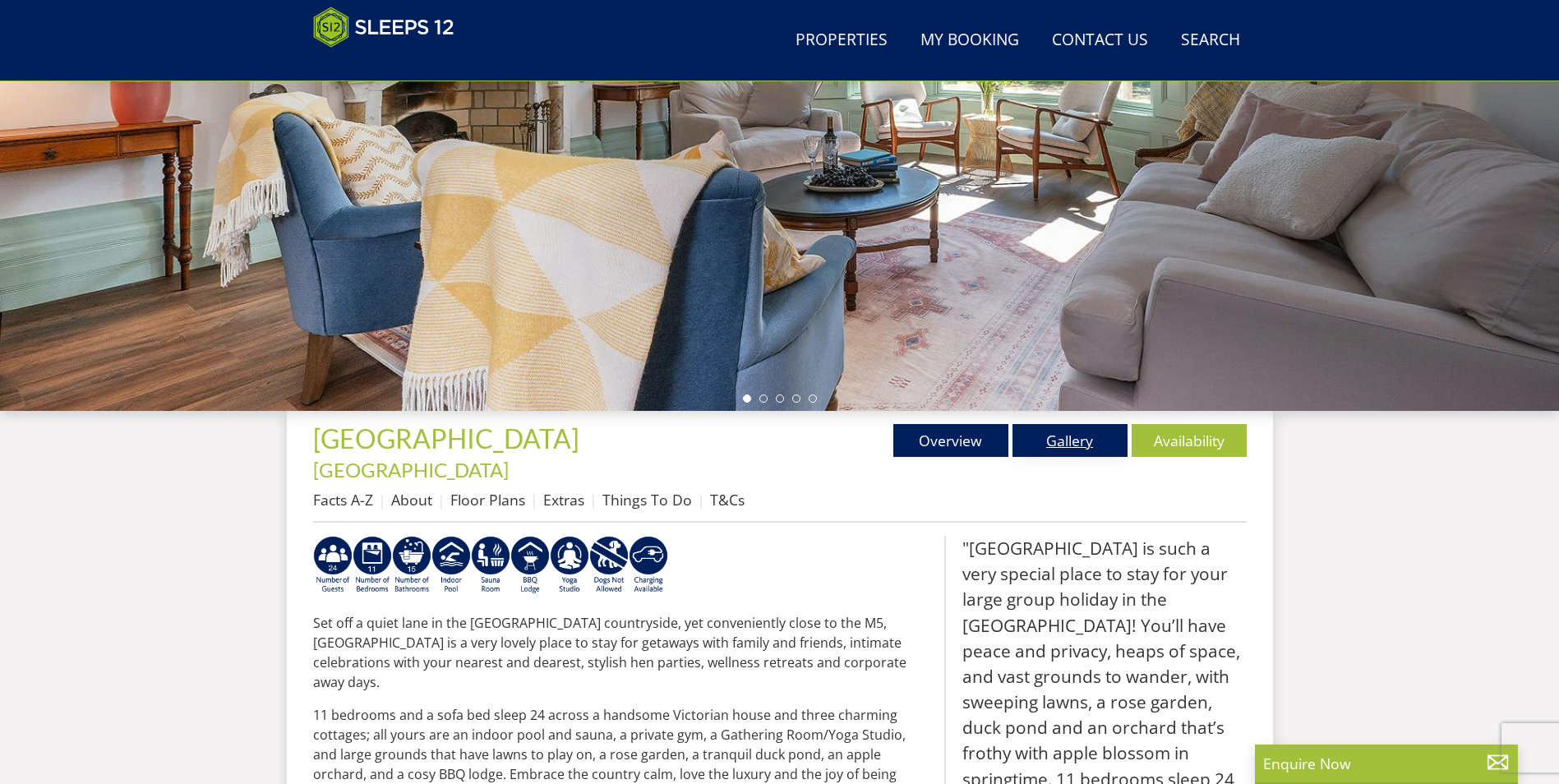
click at [1027, 443] on link "Gallery" at bounding box center [1069, 441] width 115 height 33
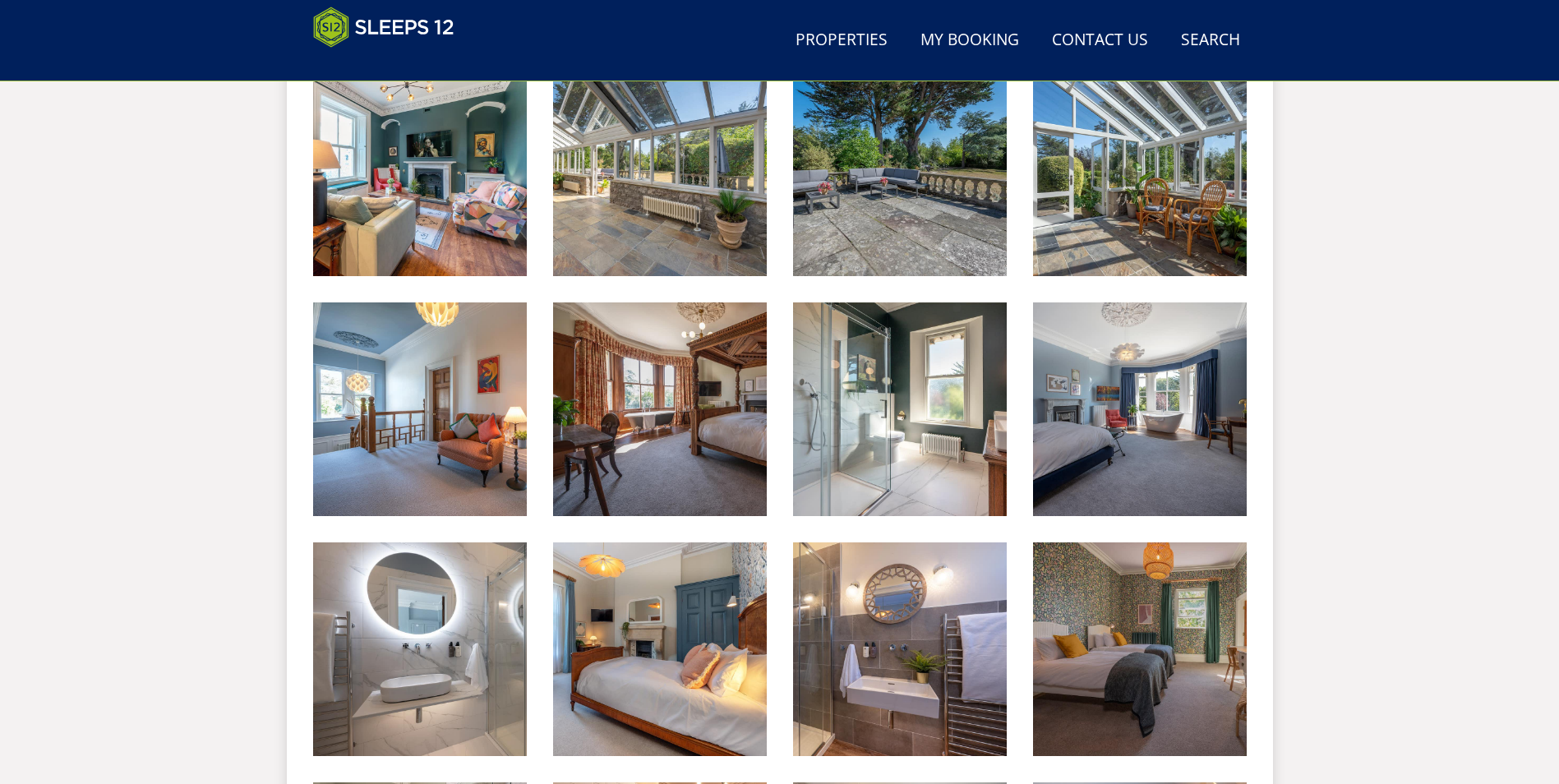
scroll to position [1761, 0]
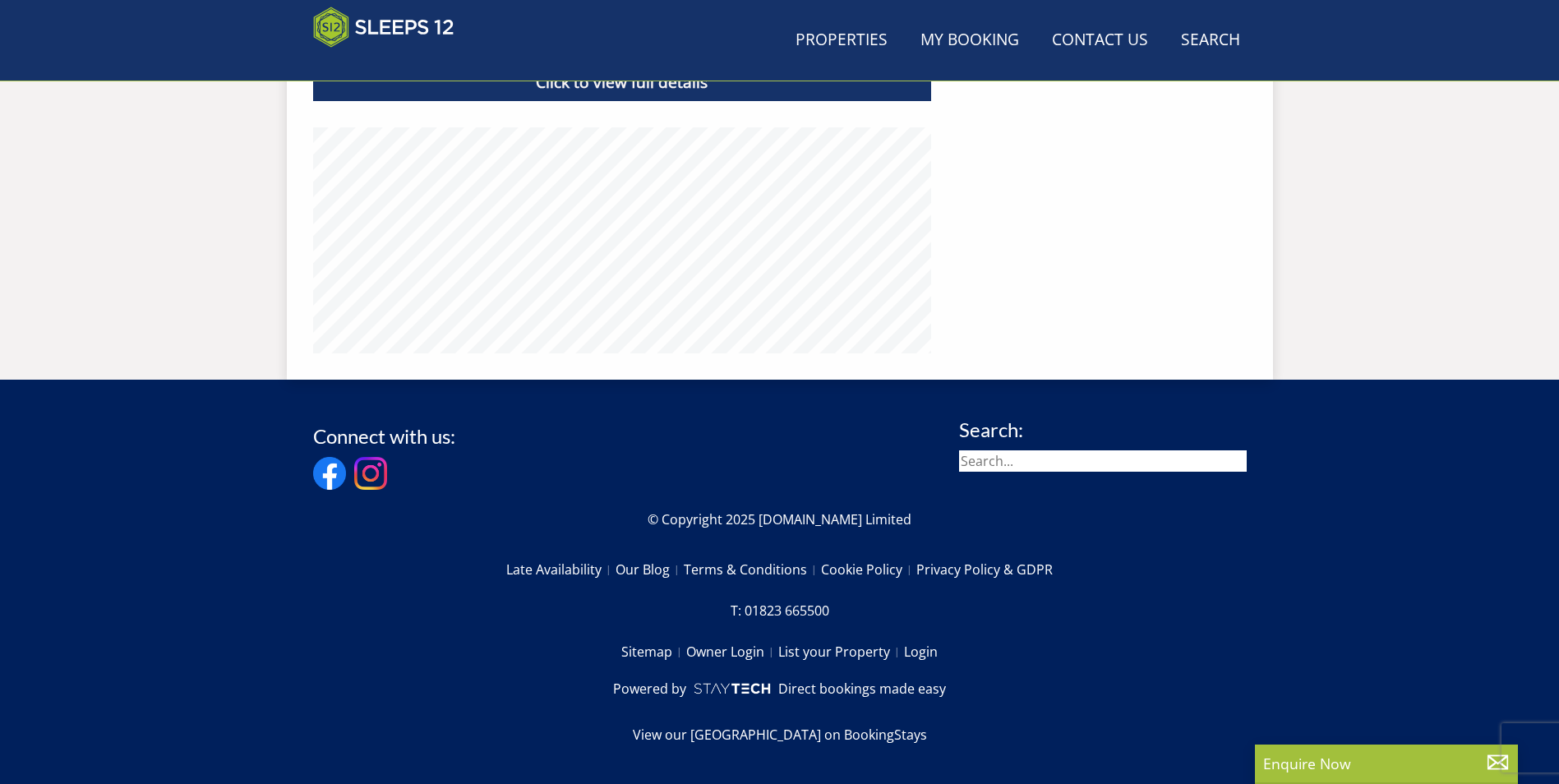
scroll to position [282, 0]
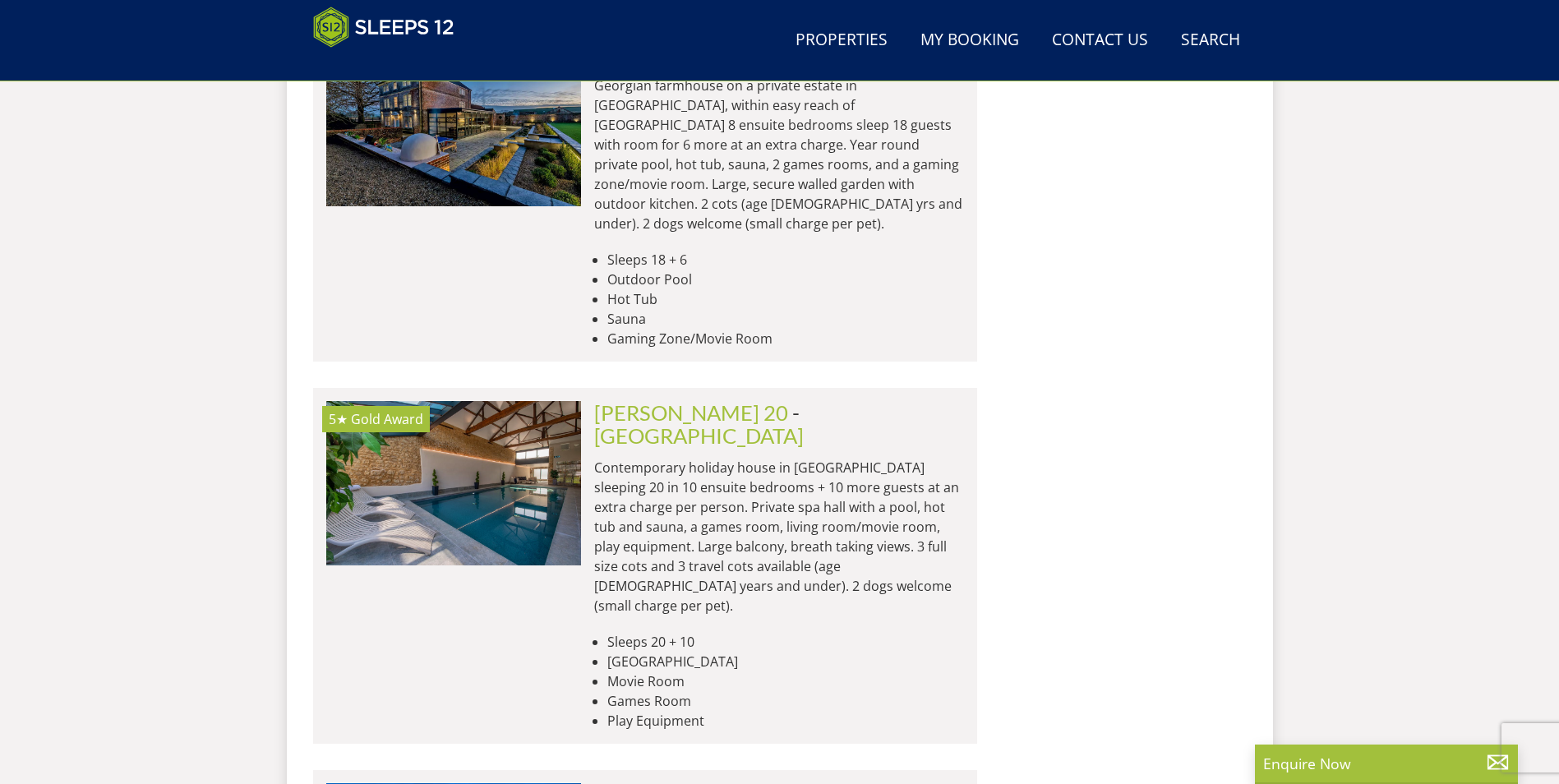
scroll to position [3549, 0]
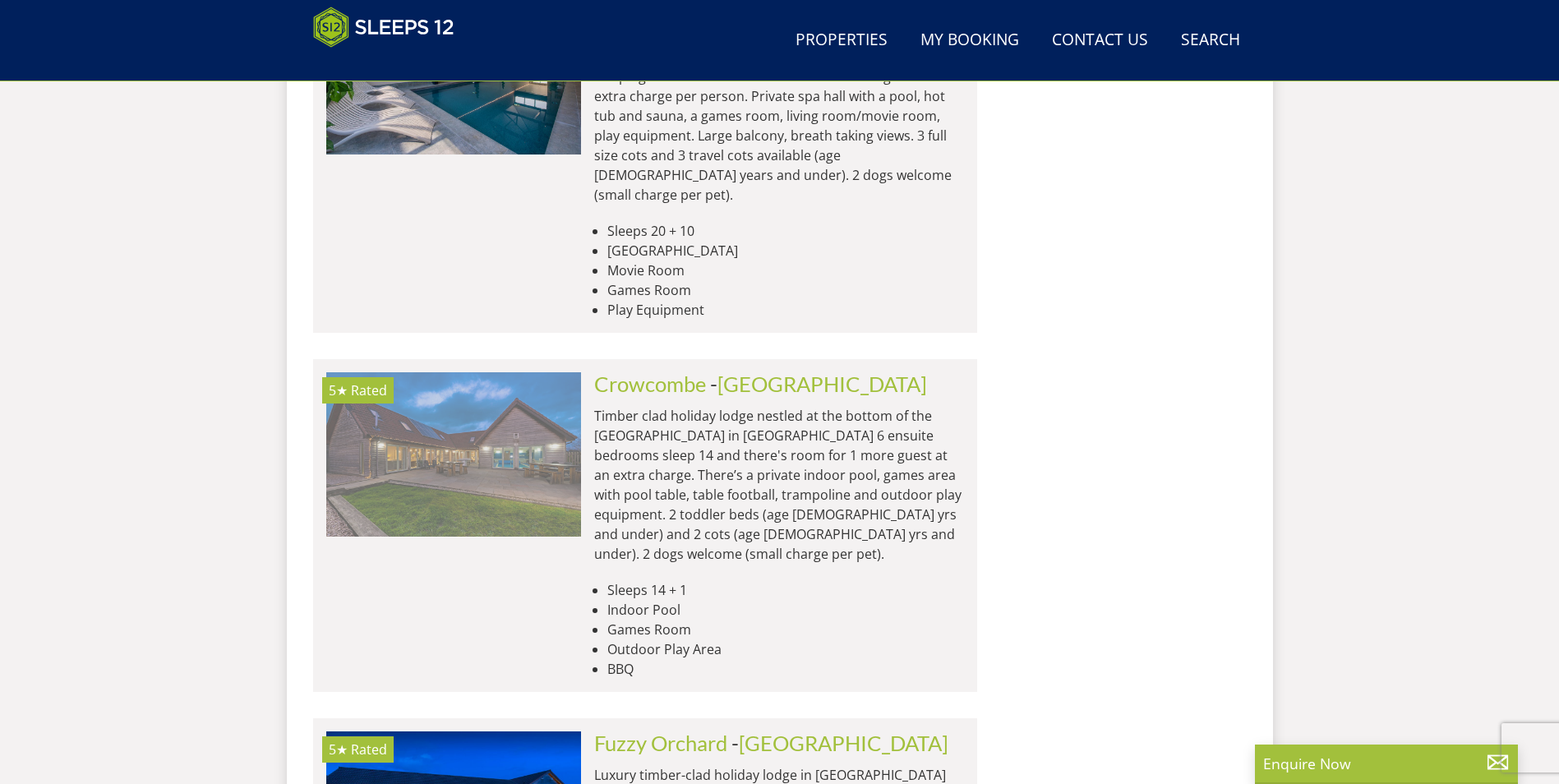
drag, startPoint x: 440, startPoint y: 247, endPoint x: 455, endPoint y: 250, distance: 15.3
click at [440, 372] on img at bounding box center [453, 454] width 255 height 165
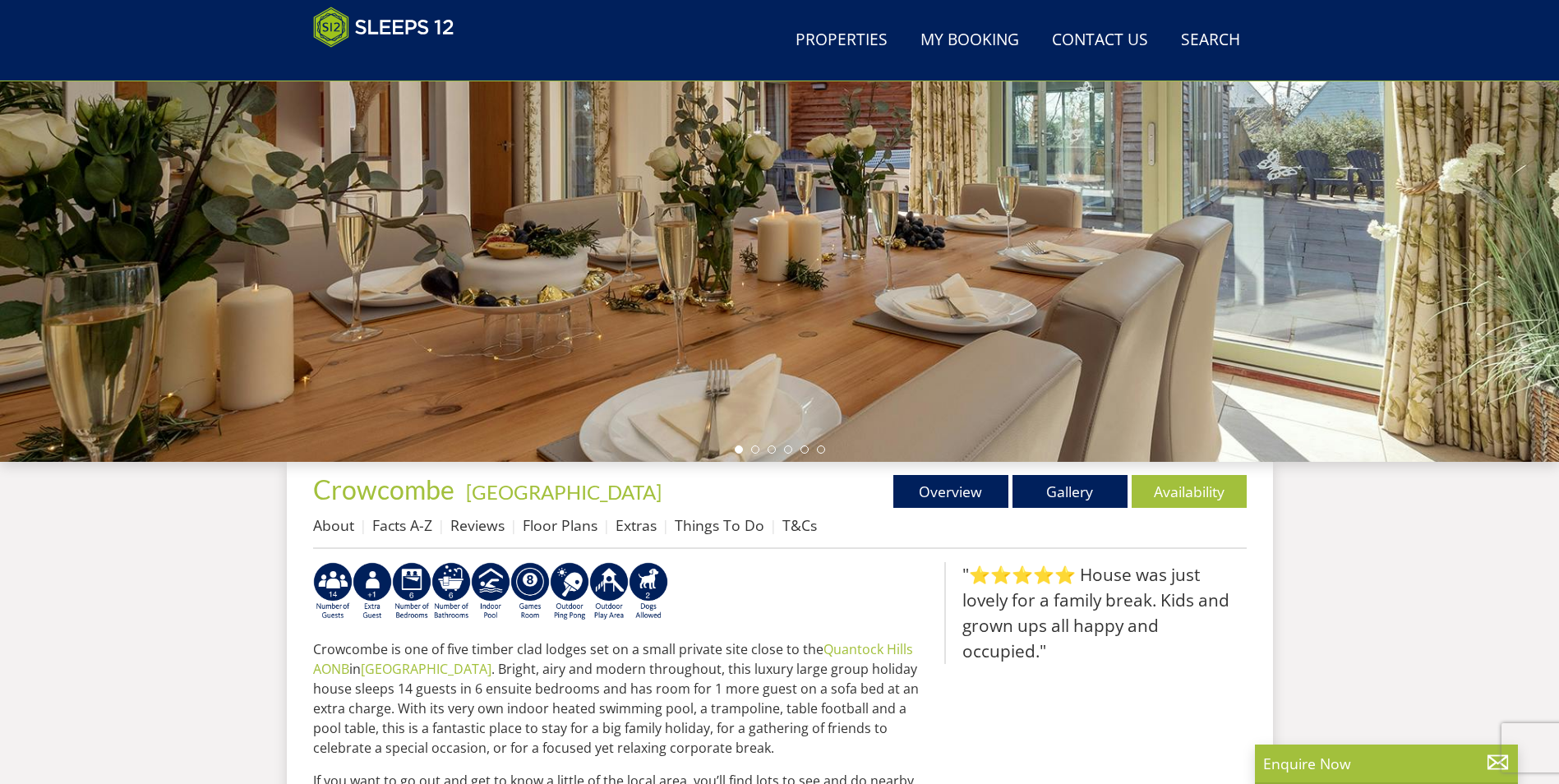
scroll to position [268, 0]
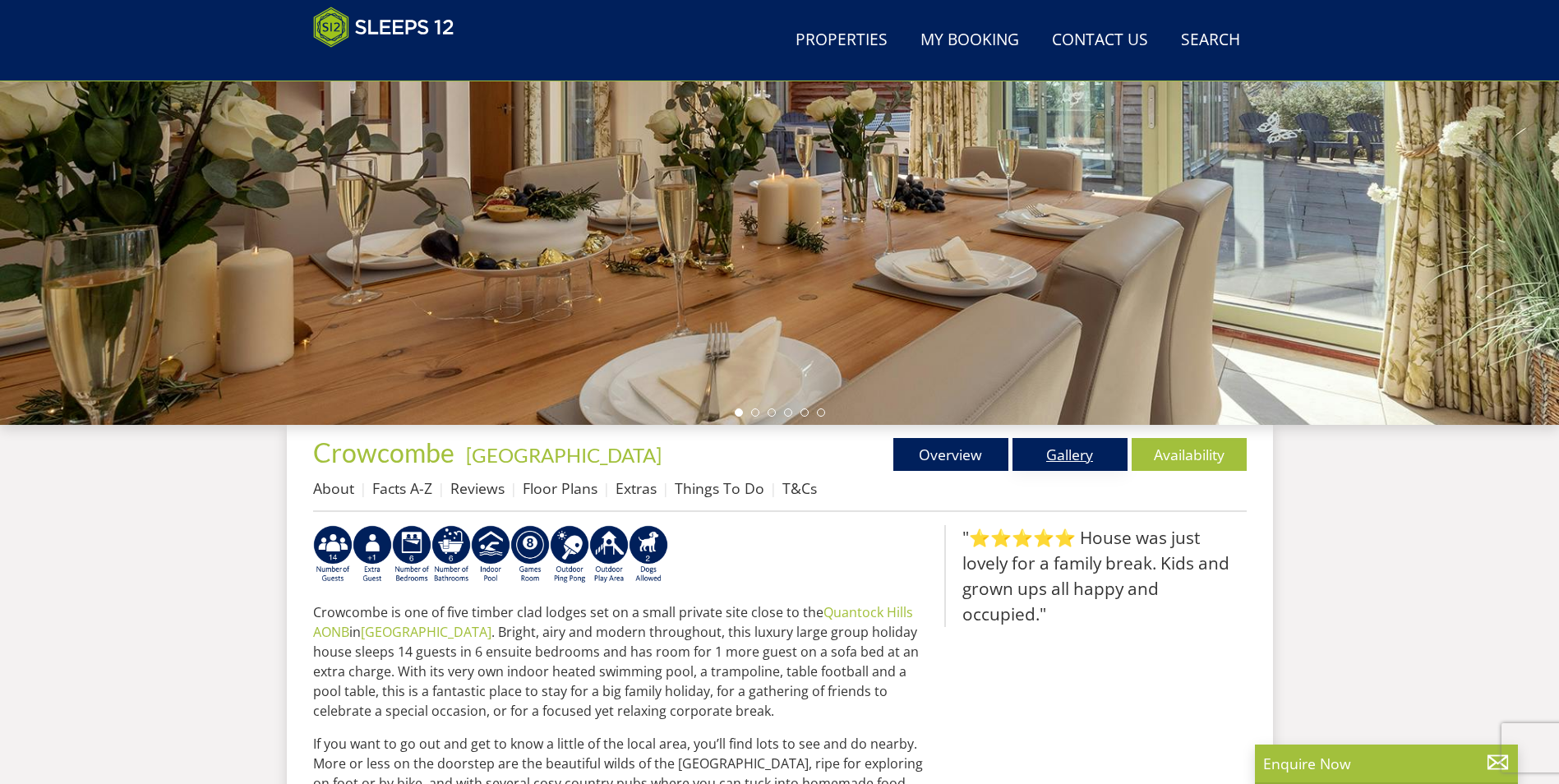
click at [1067, 457] on link "Gallery" at bounding box center [1069, 455] width 115 height 33
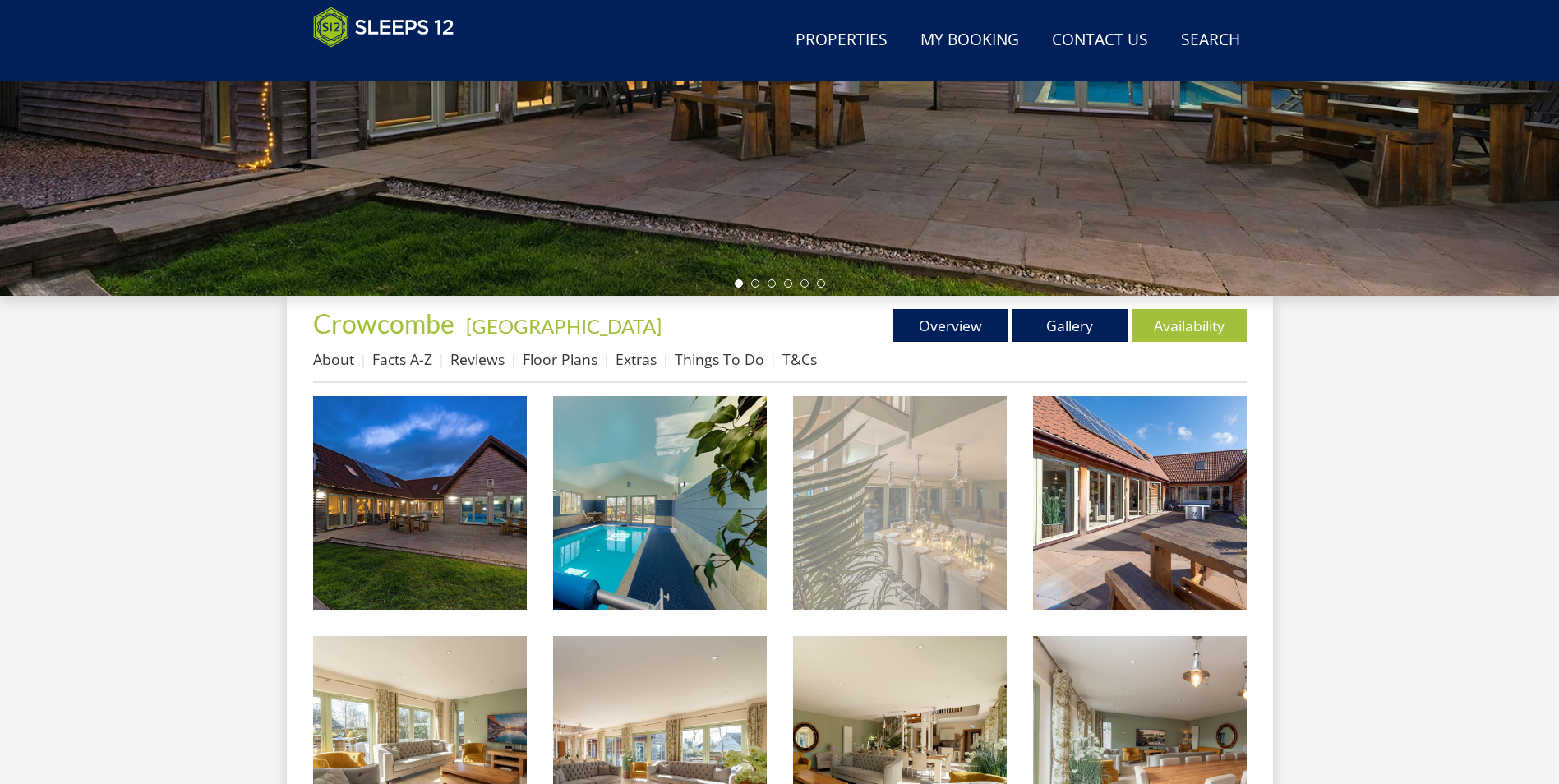
scroll to position [528, 0]
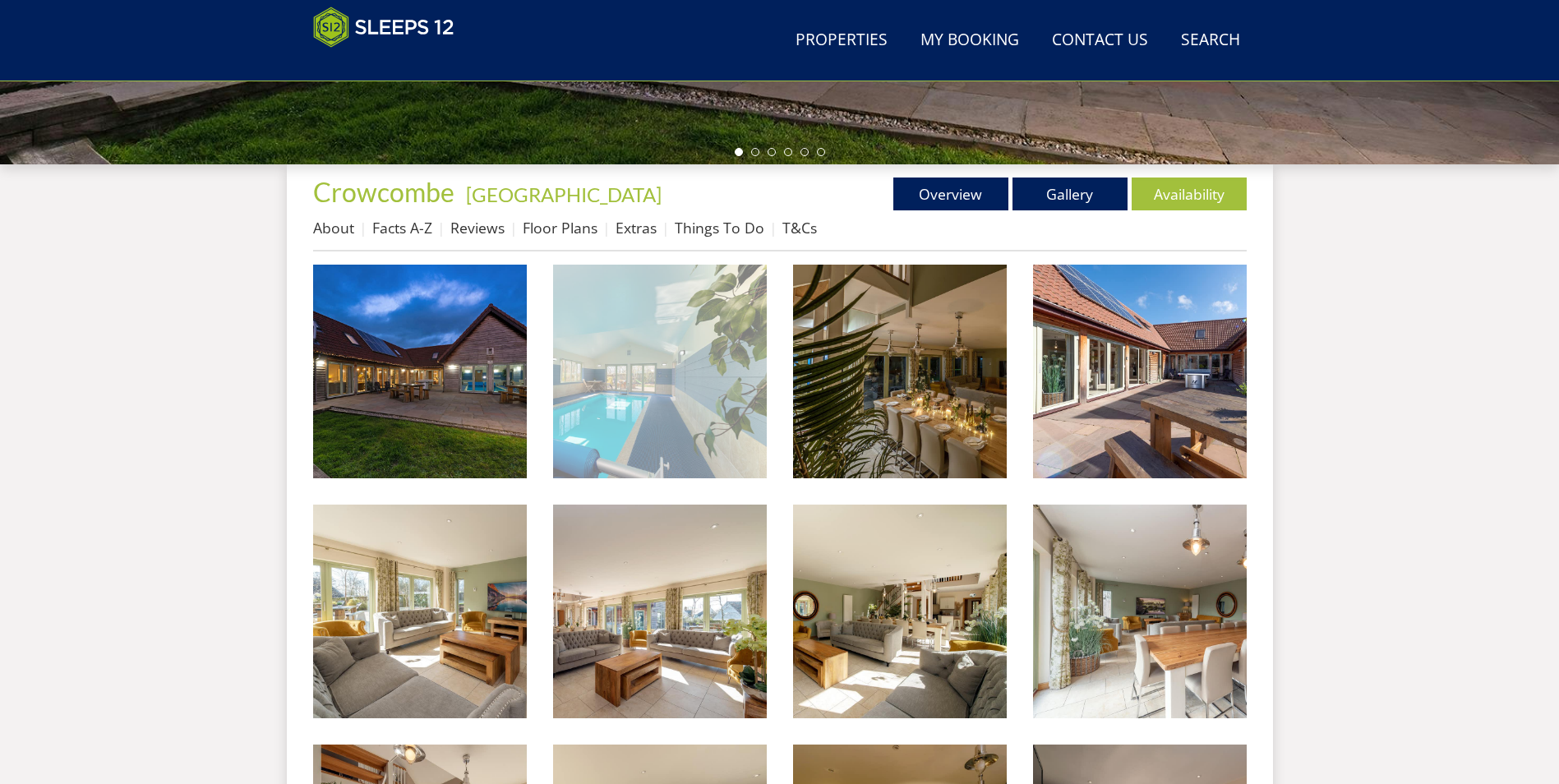
click at [628, 390] on img at bounding box center [660, 371] width 213 height 213
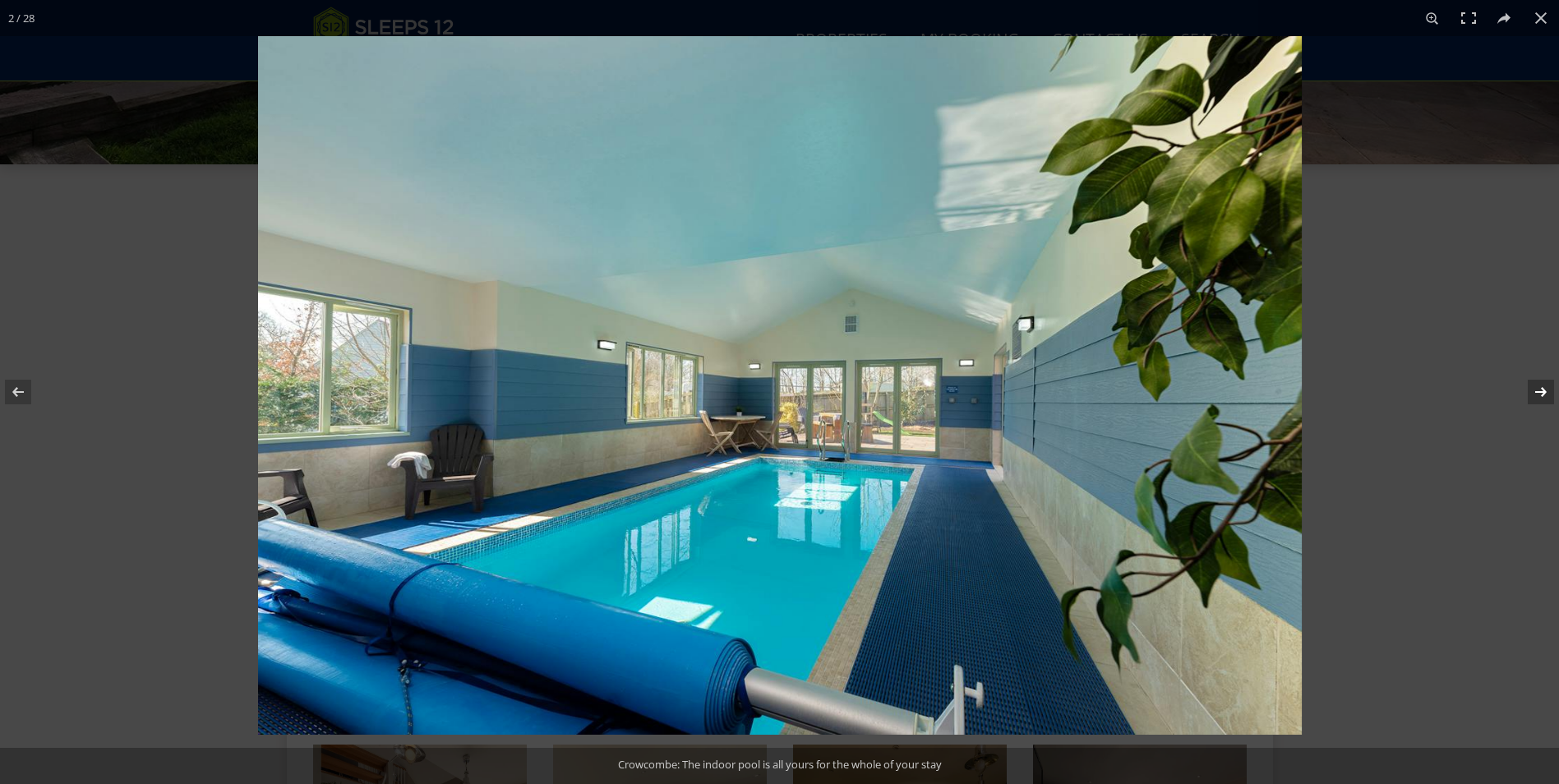
click at [1548, 390] on button at bounding box center [1530, 391] width 58 height 82
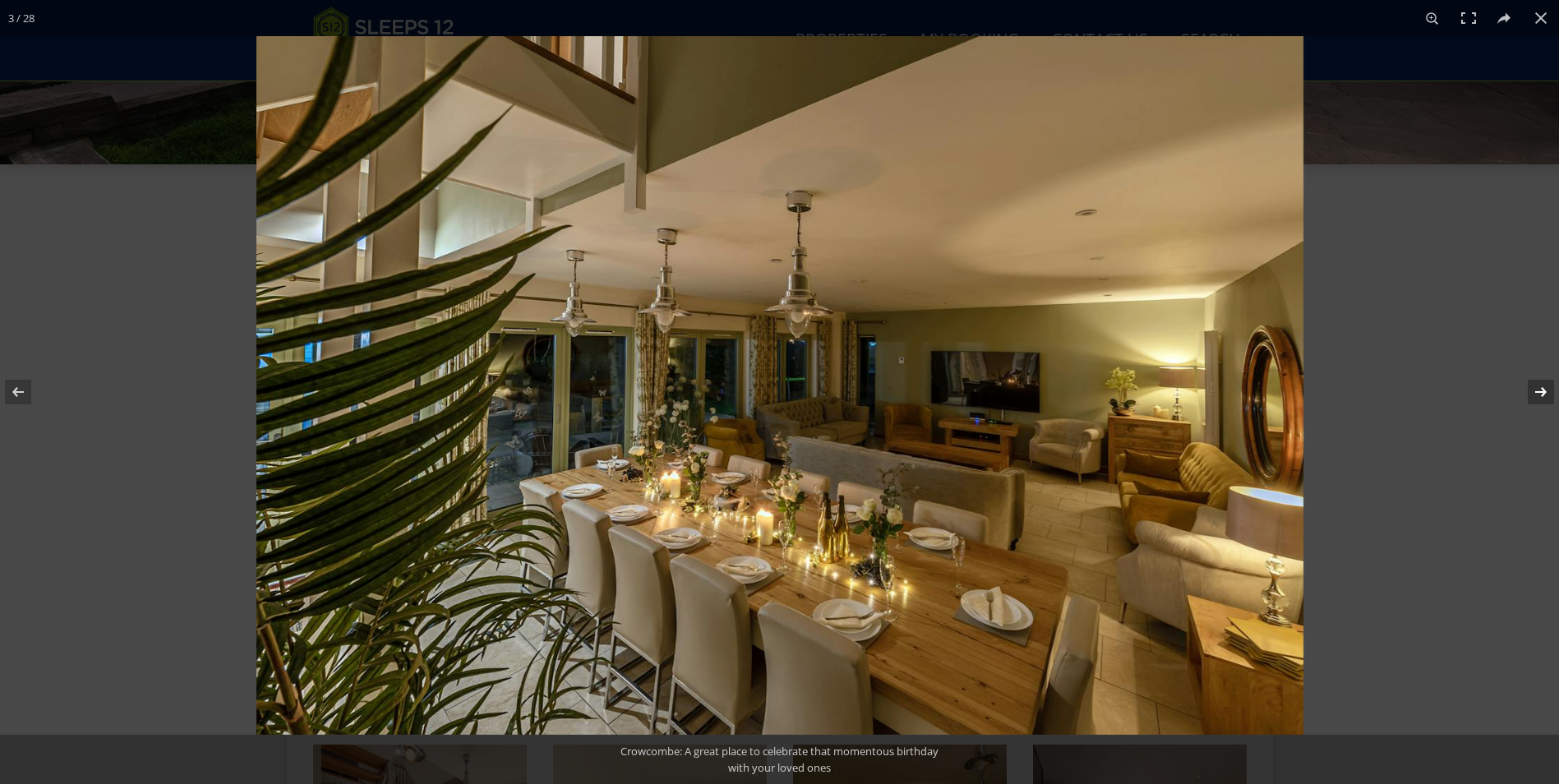
click at [1543, 390] on button at bounding box center [1530, 391] width 58 height 82
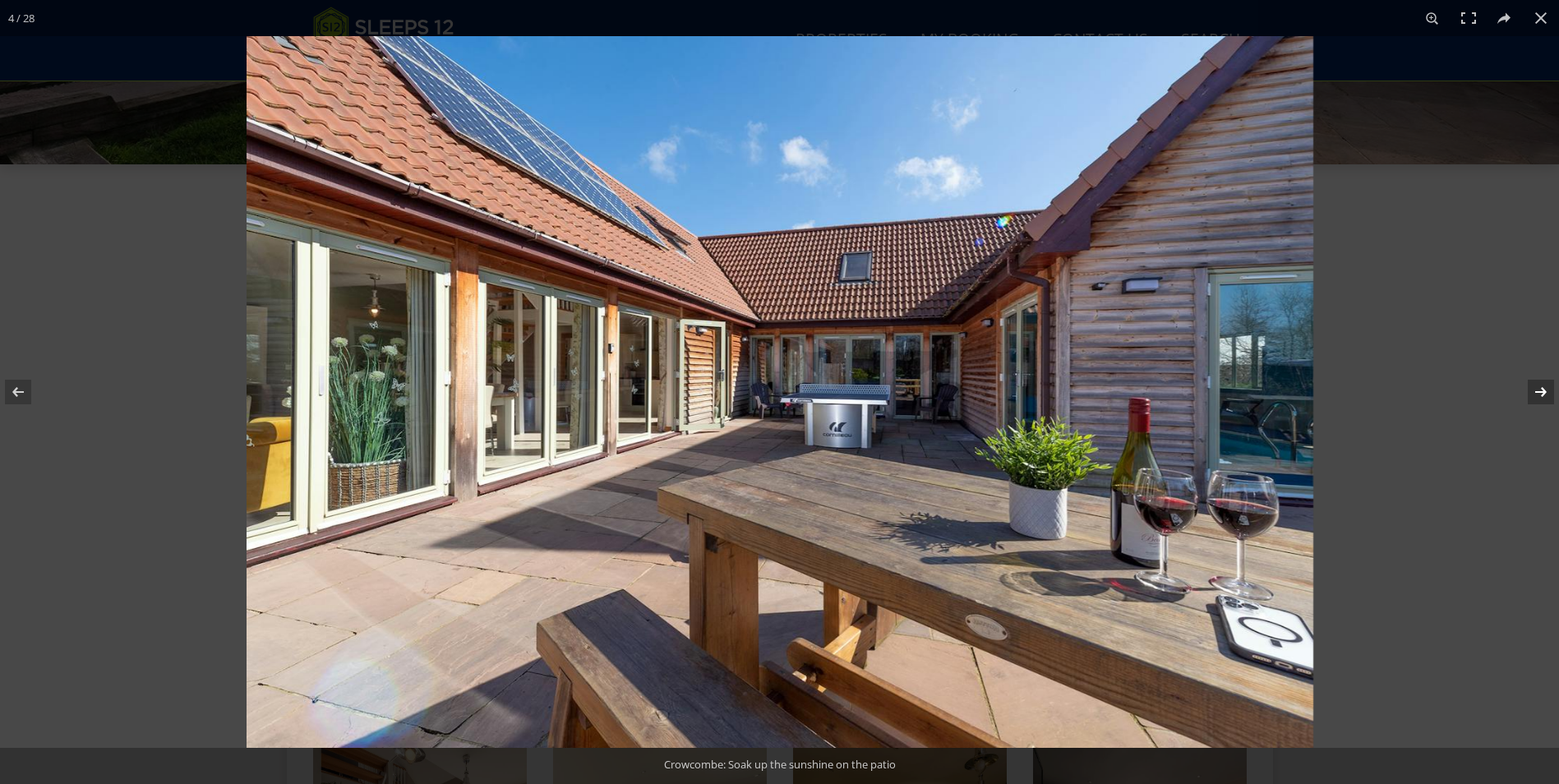
click at [1543, 390] on button at bounding box center [1530, 391] width 58 height 82
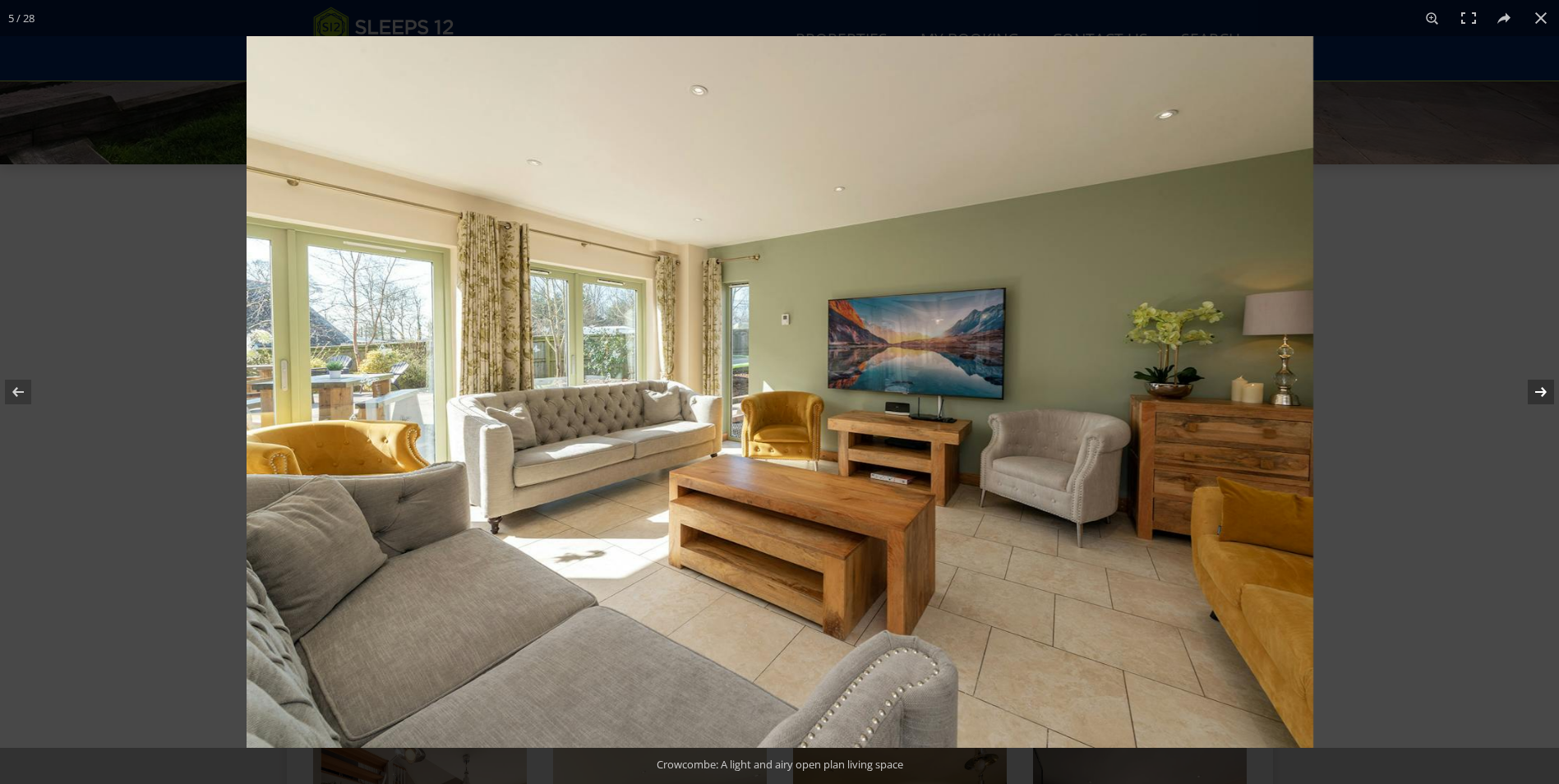
click at [1543, 390] on button at bounding box center [1530, 391] width 58 height 82
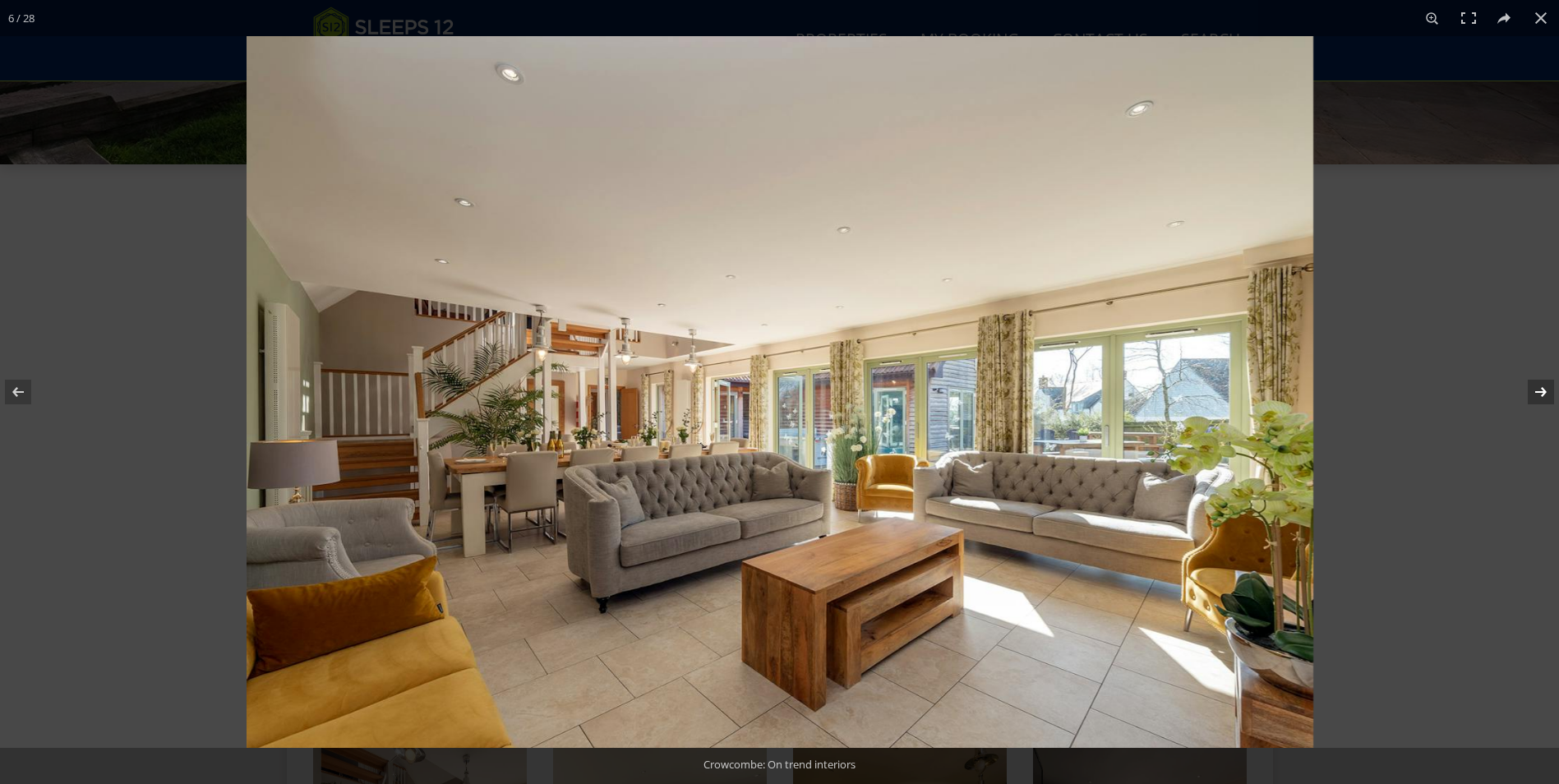
click at [1543, 390] on button at bounding box center [1530, 391] width 58 height 82
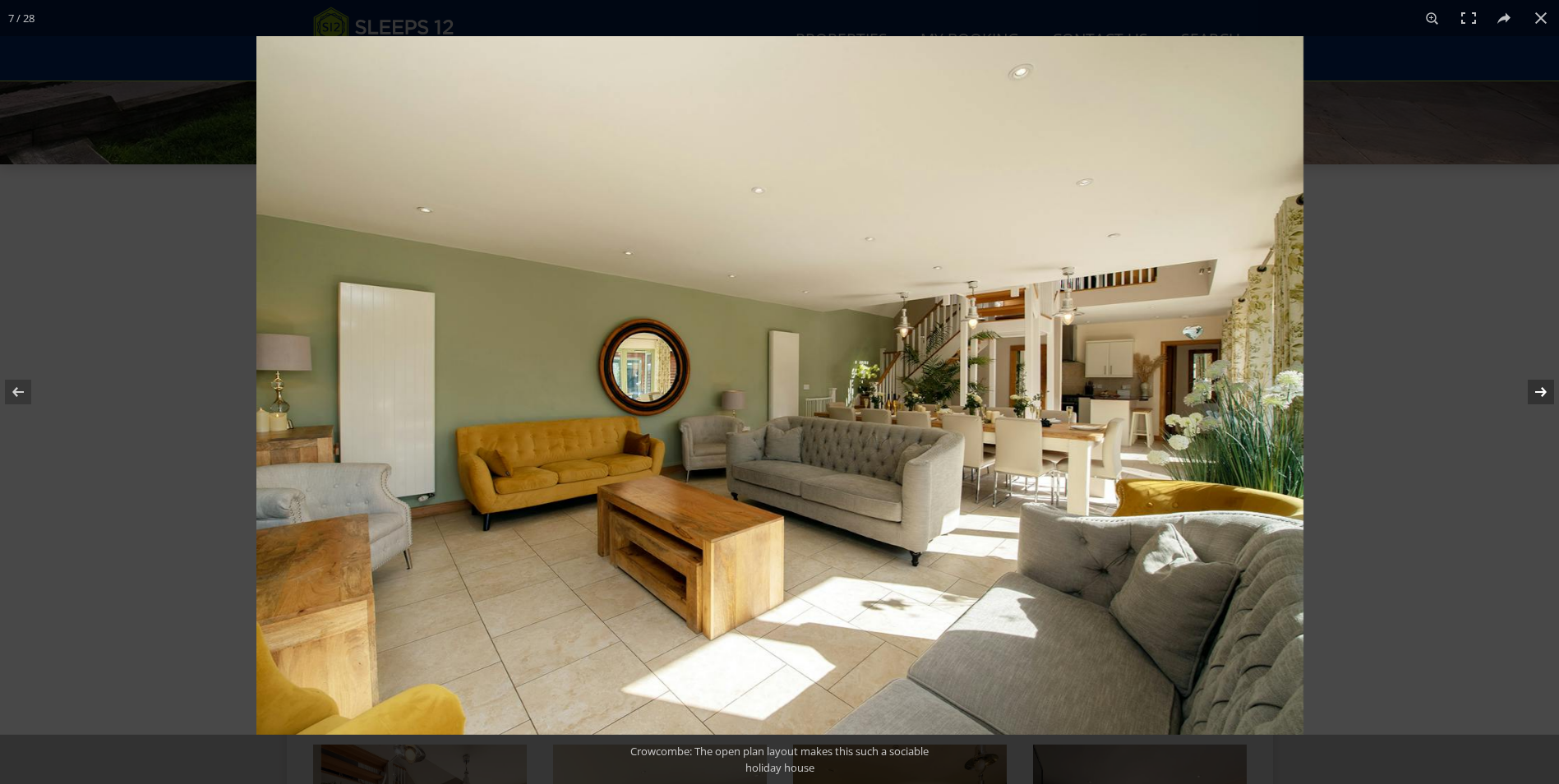
click at [1543, 390] on button at bounding box center [1530, 391] width 58 height 82
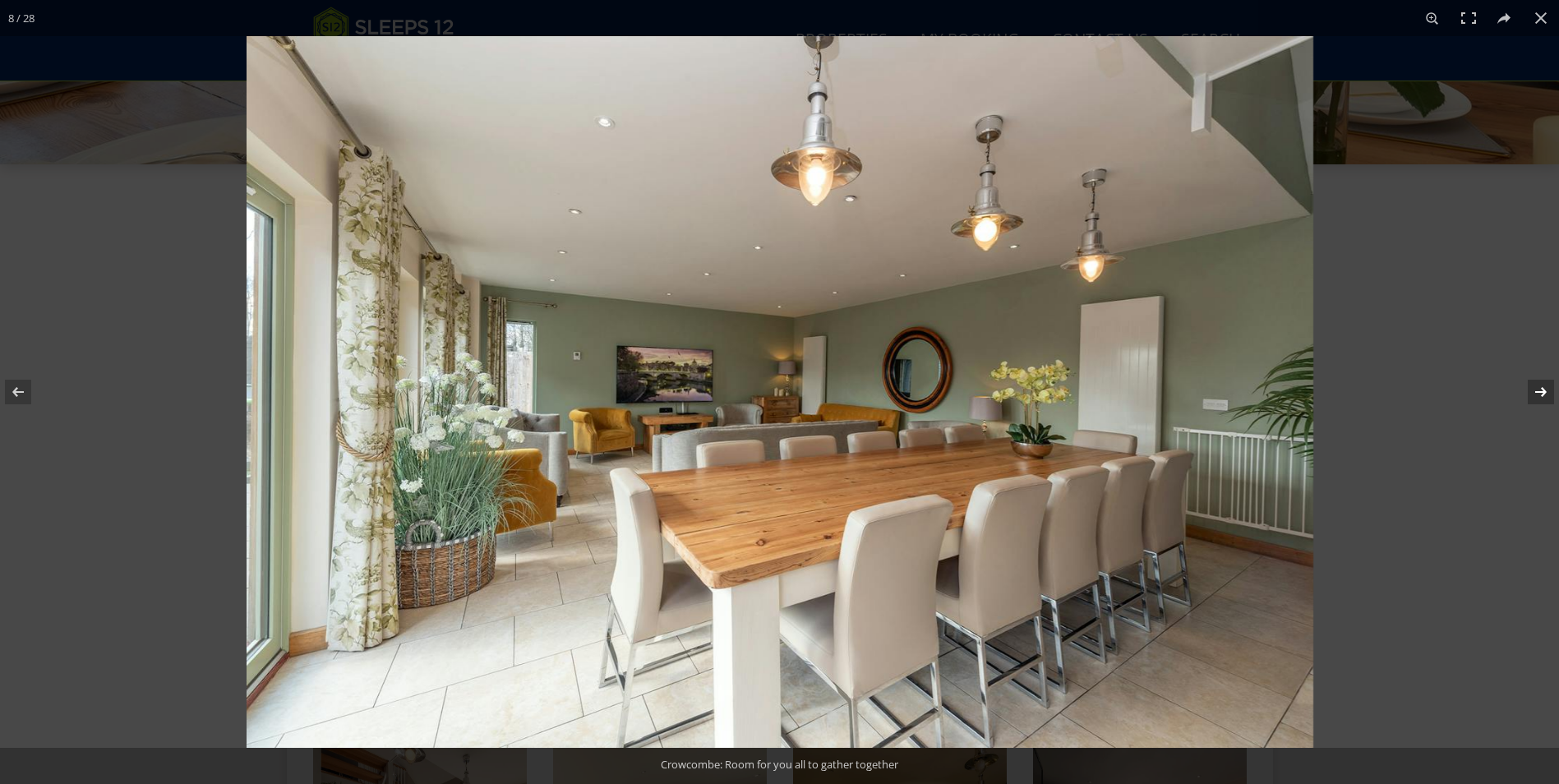
click at [1543, 390] on button at bounding box center [1530, 391] width 58 height 82
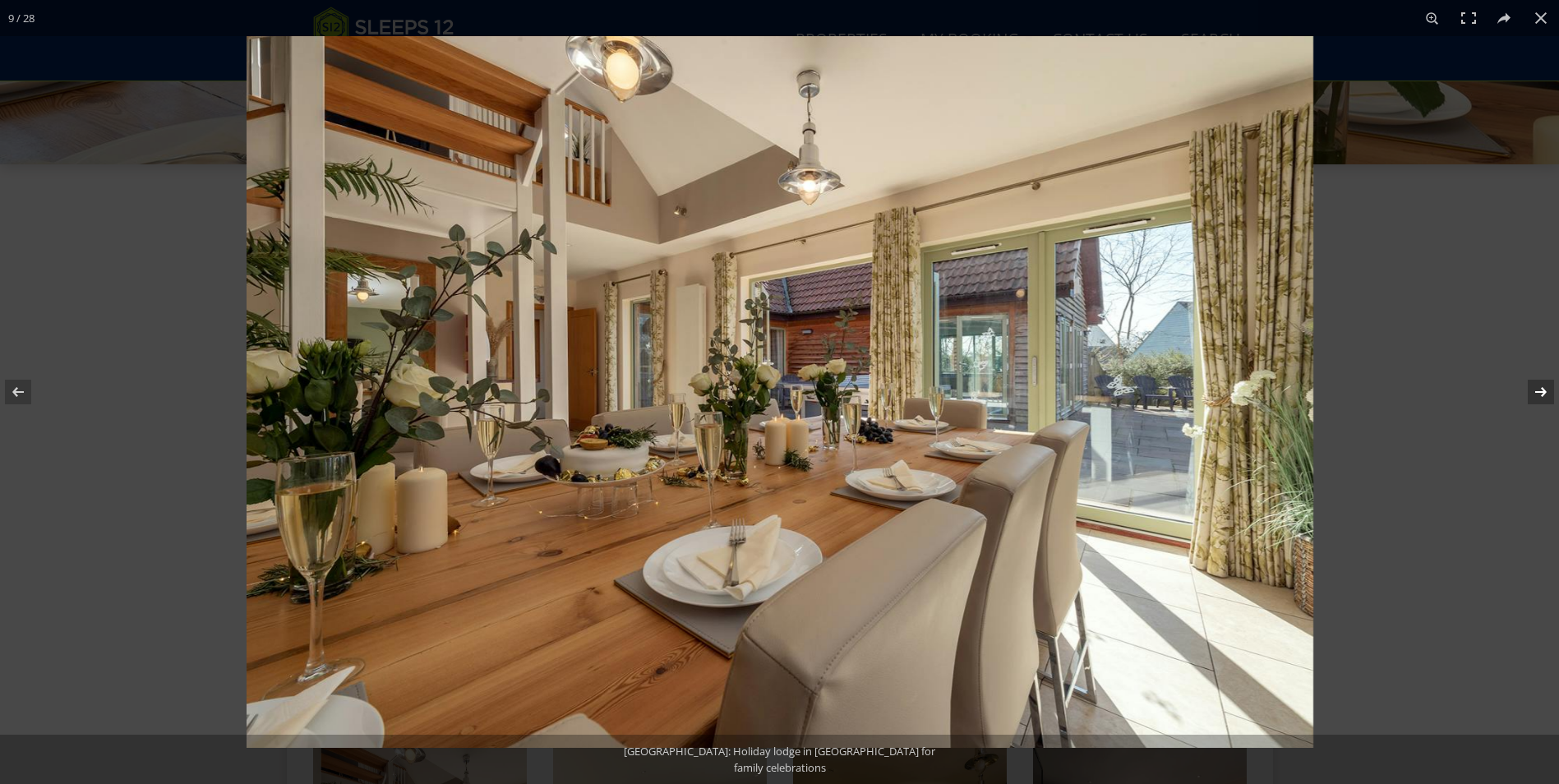
click at [1543, 390] on button at bounding box center [1530, 391] width 58 height 82
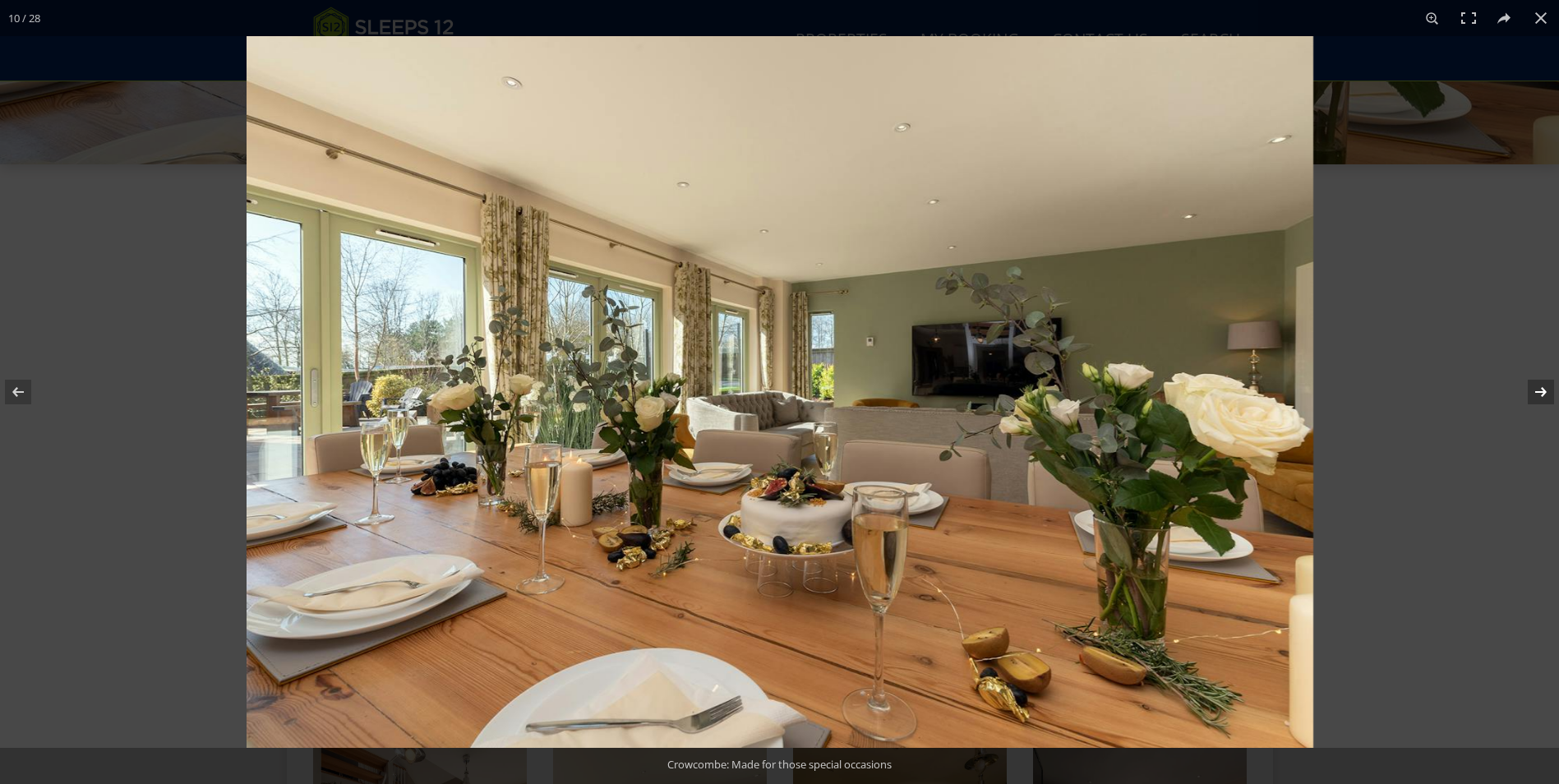
click at [1543, 390] on button at bounding box center [1530, 391] width 58 height 82
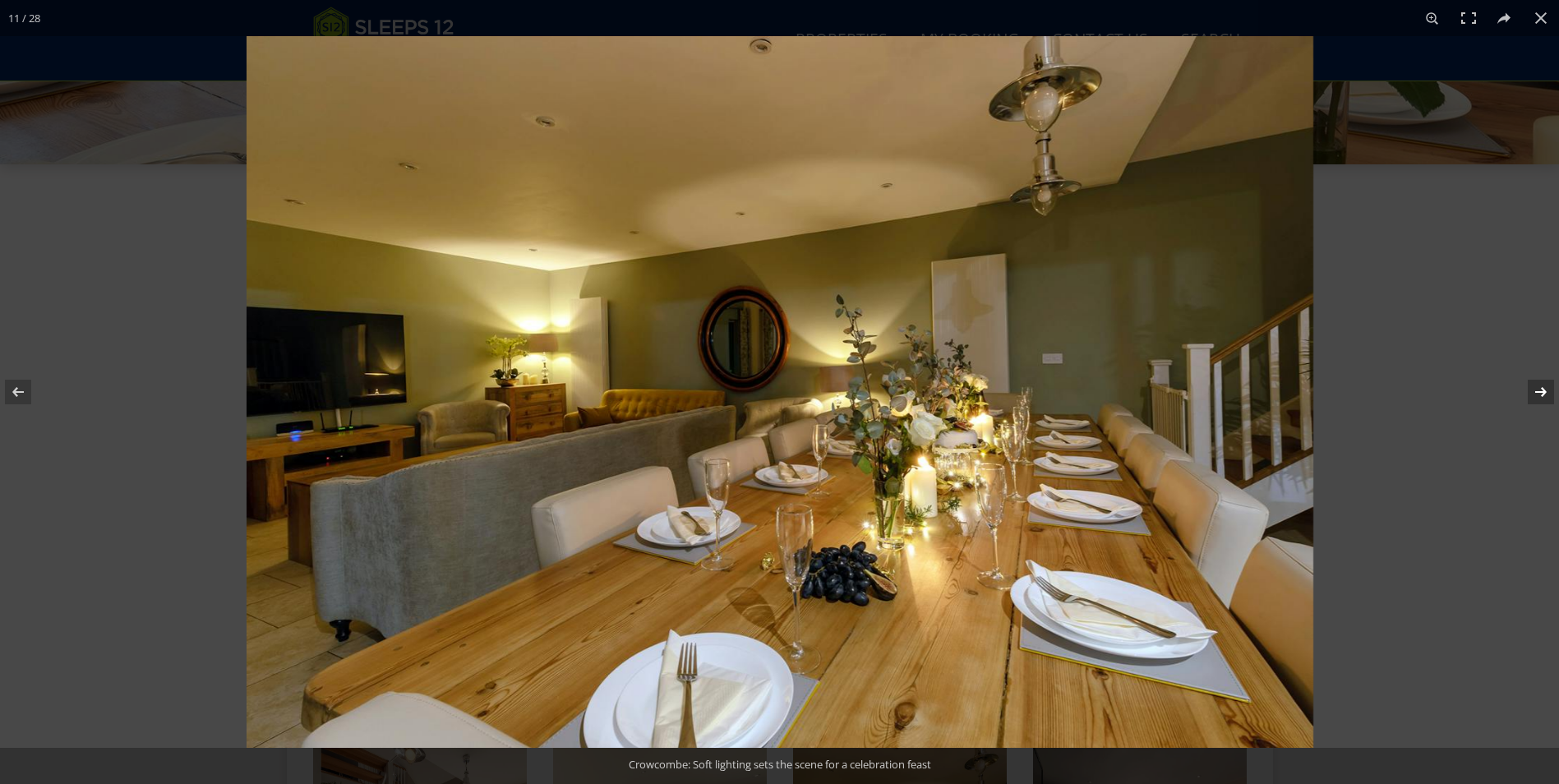
click at [1543, 390] on button at bounding box center [1530, 391] width 58 height 82
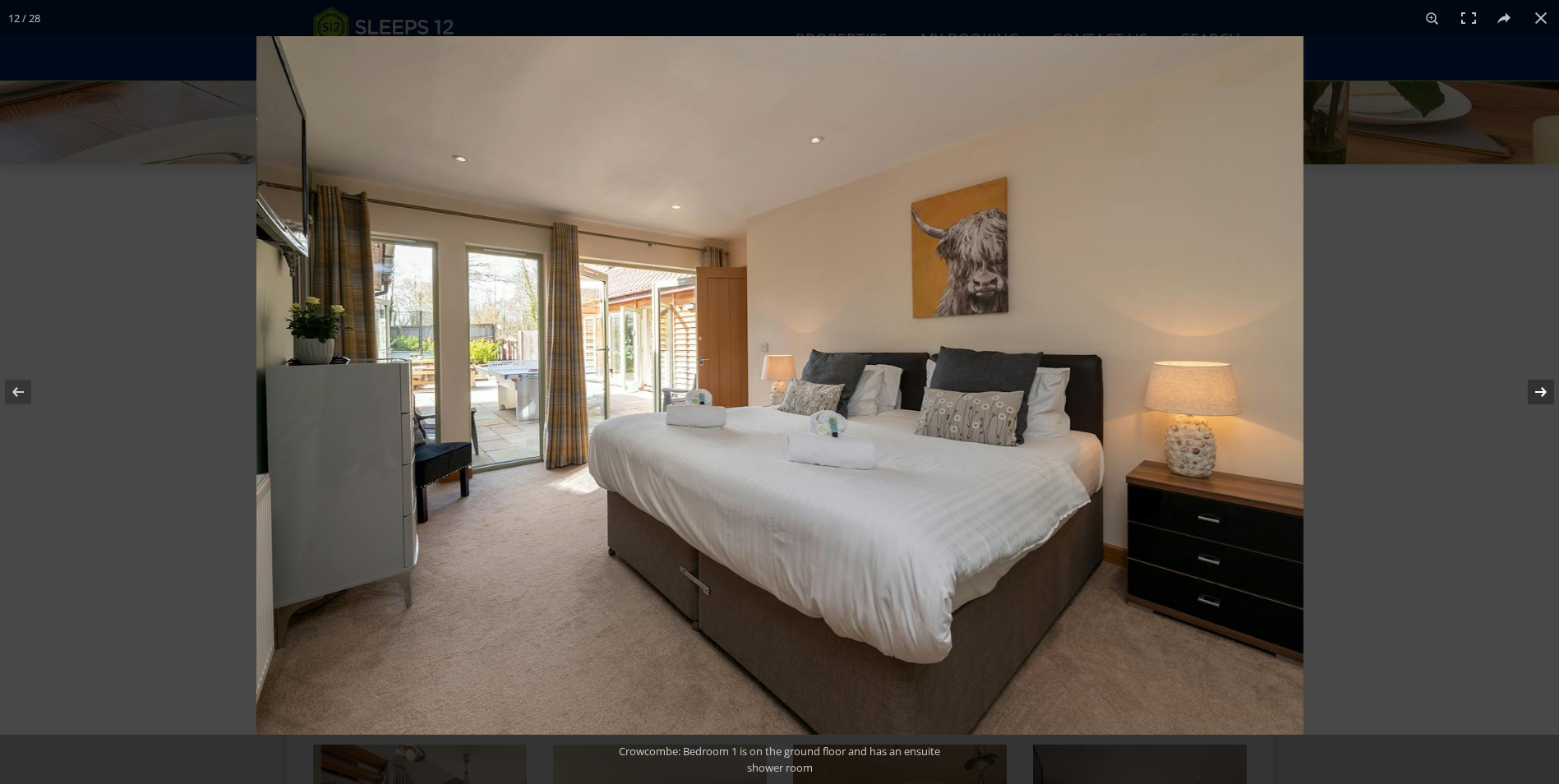
click at [1543, 391] on button at bounding box center [1530, 391] width 58 height 82
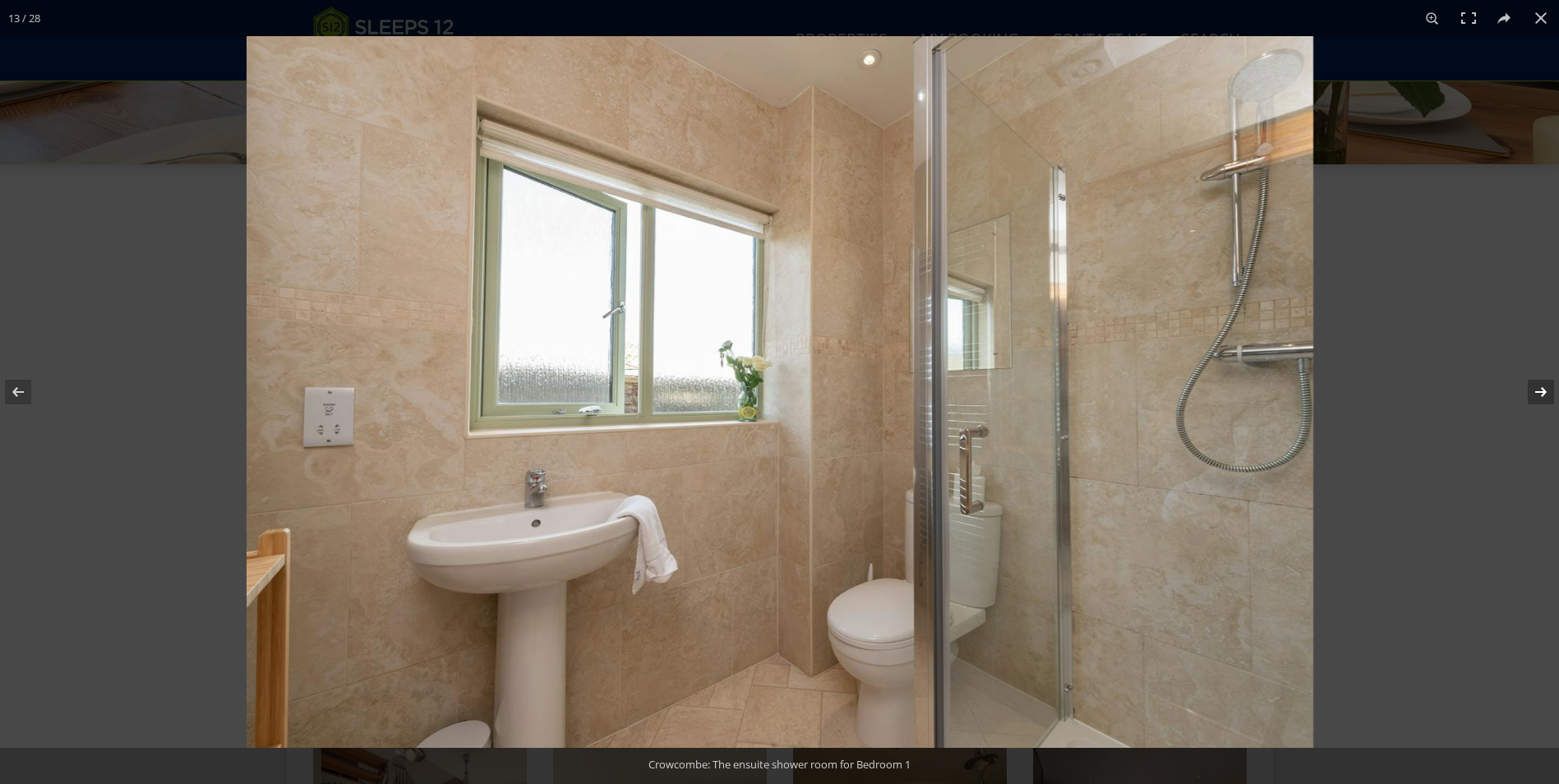
click at [1543, 391] on button at bounding box center [1530, 391] width 58 height 82
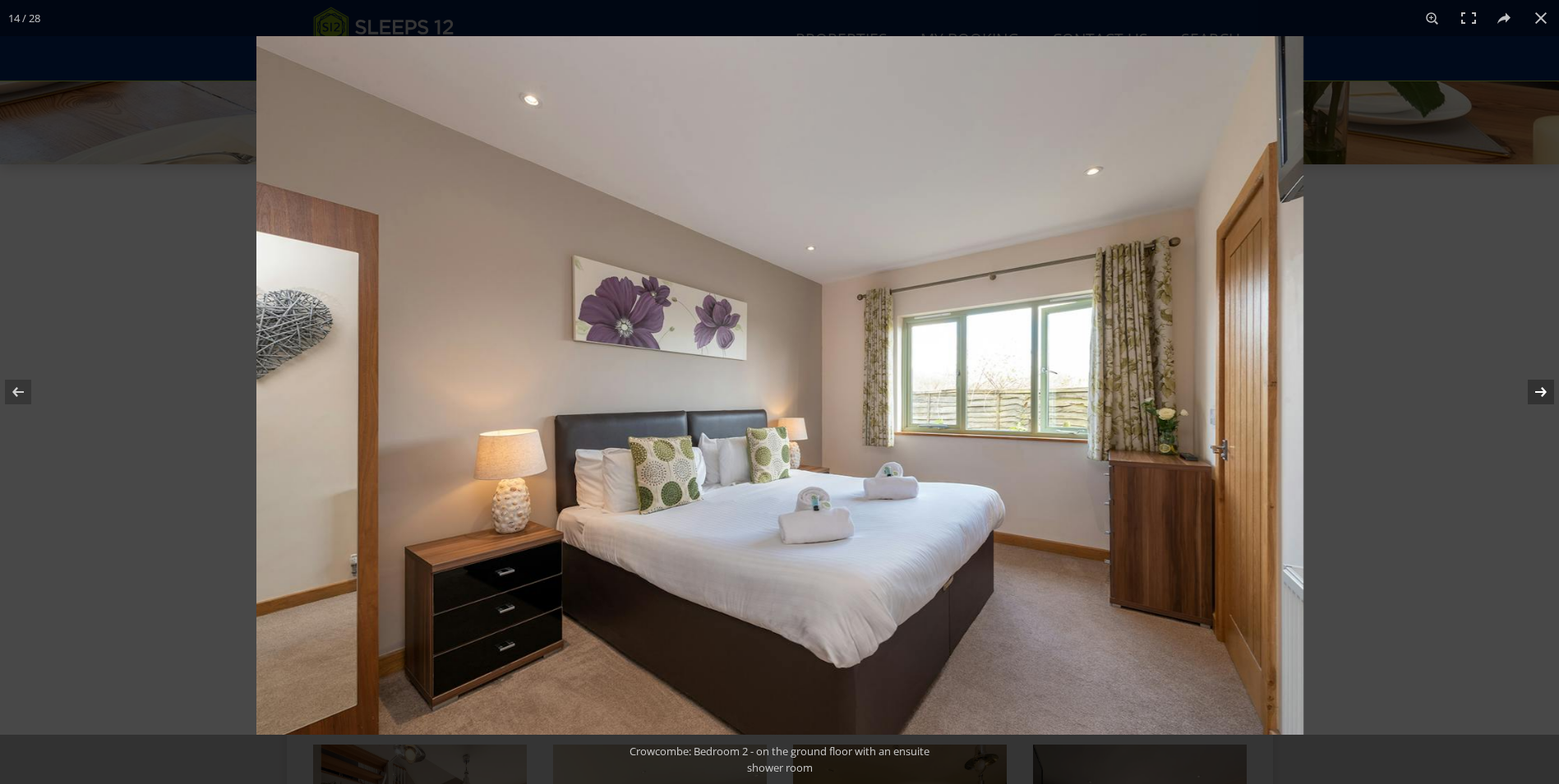
click at [1543, 391] on button at bounding box center [1530, 391] width 58 height 82
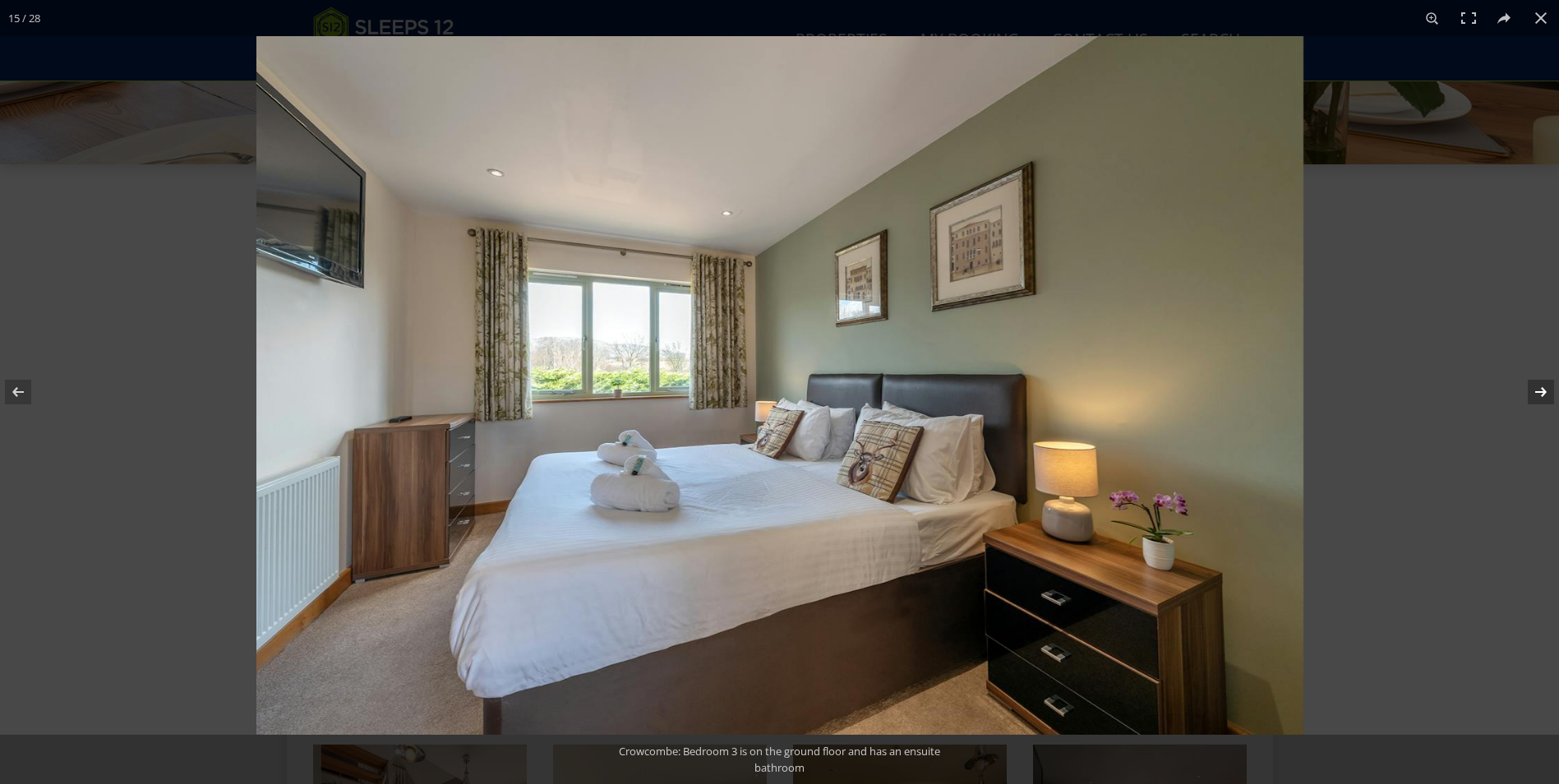
click at [1543, 391] on button at bounding box center [1530, 391] width 58 height 82
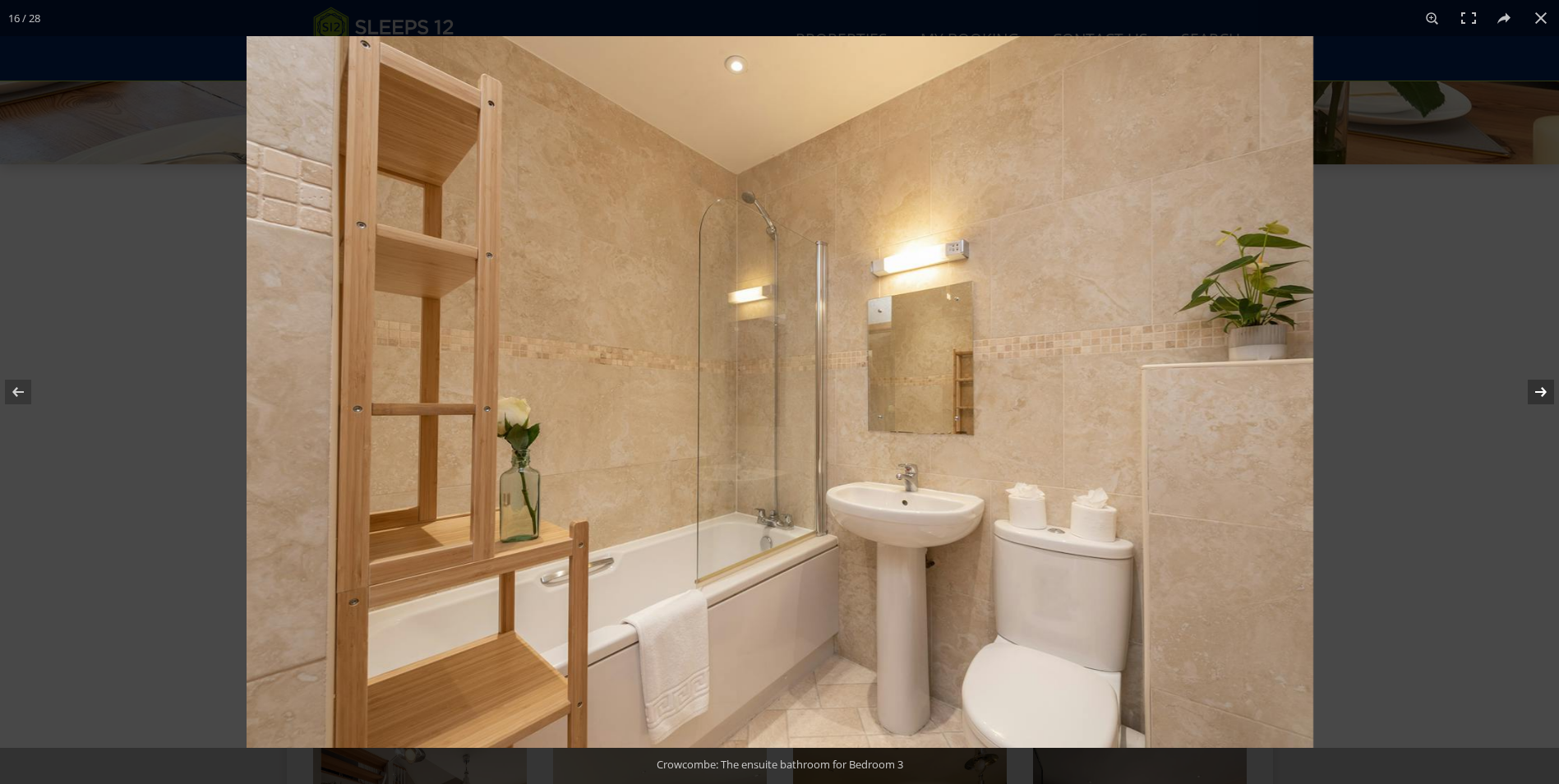
click at [1543, 391] on button at bounding box center [1530, 391] width 58 height 82
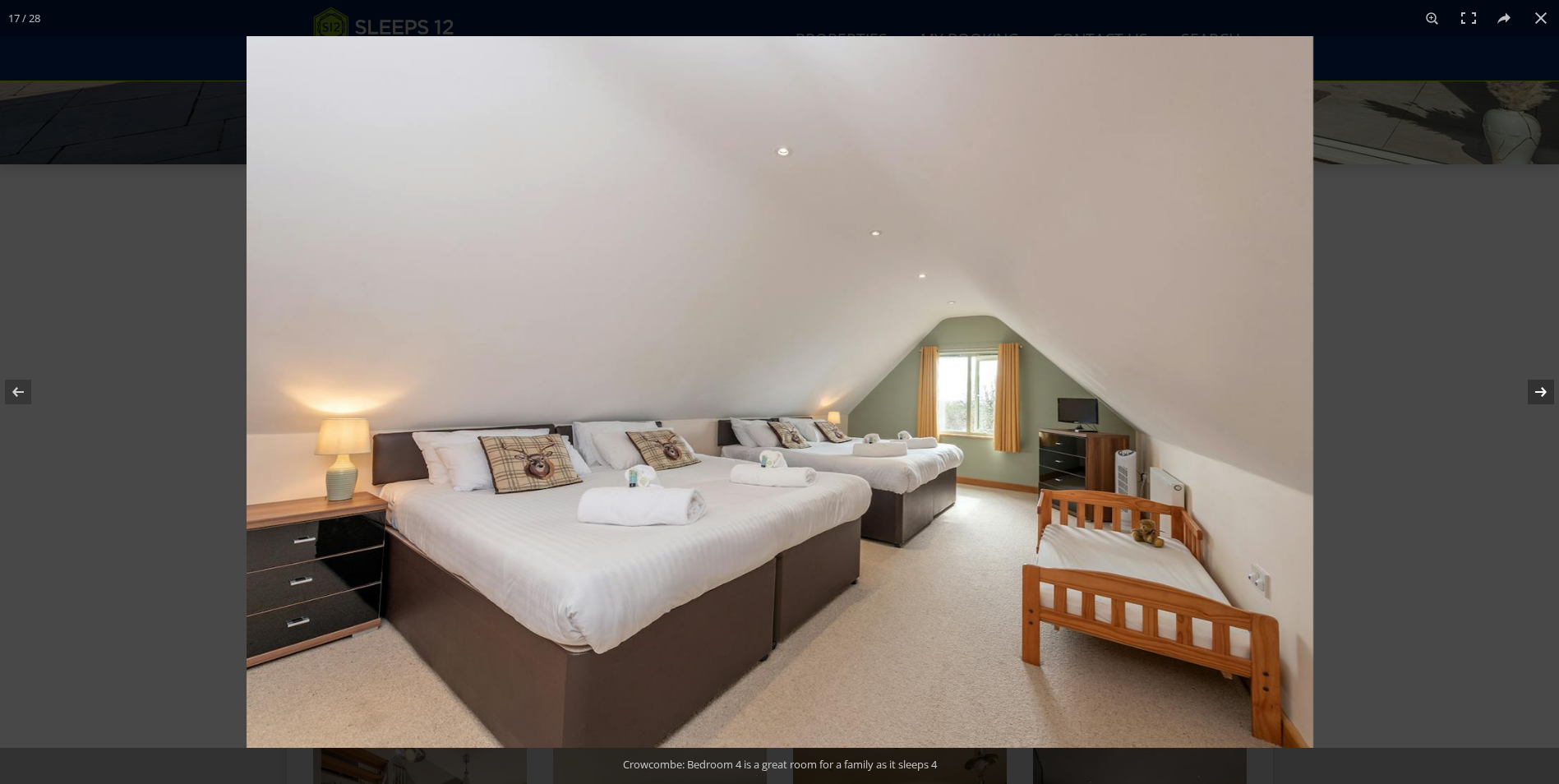
click at [1543, 391] on button at bounding box center [1530, 391] width 58 height 82
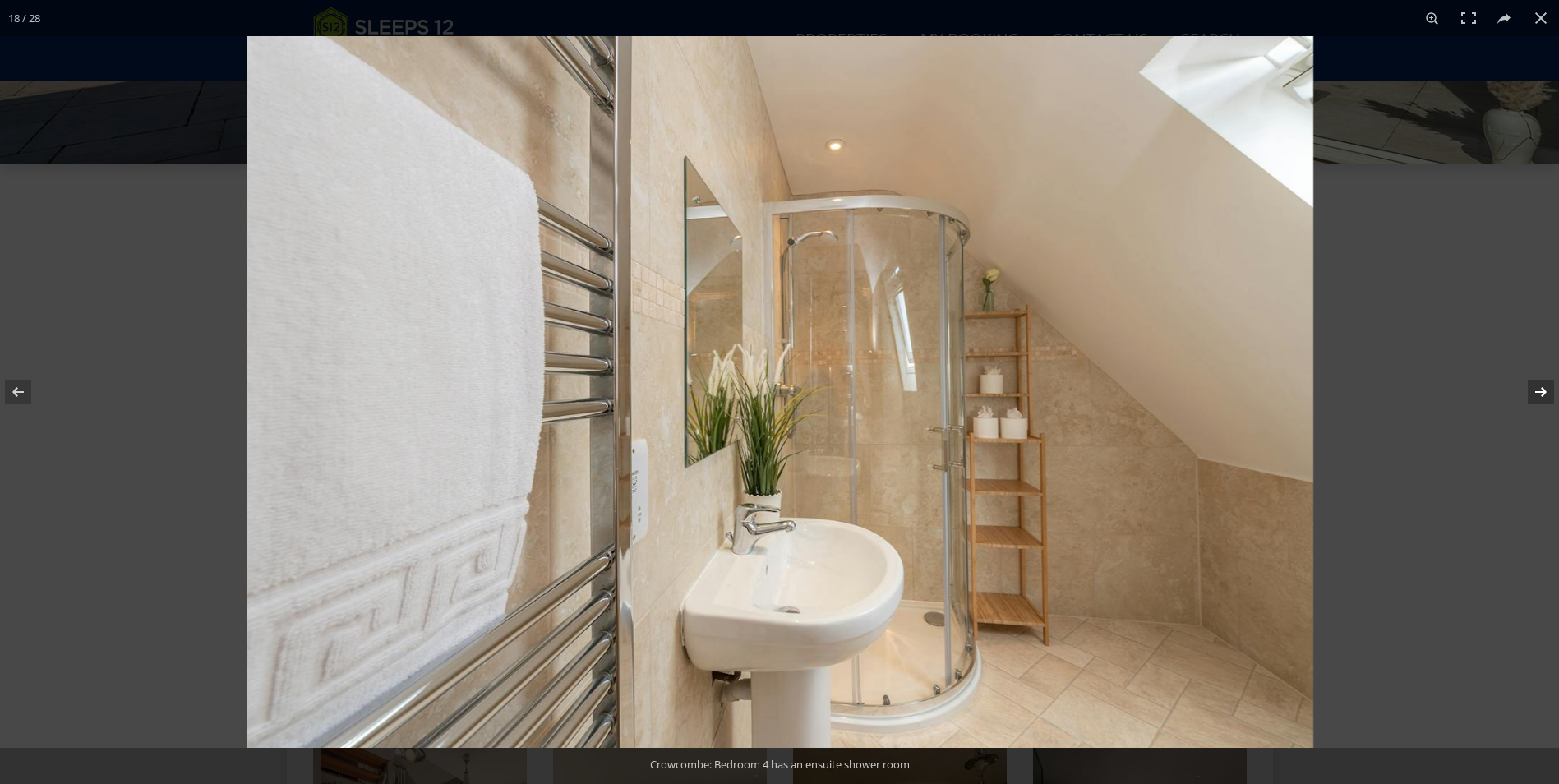
click at [1543, 391] on button at bounding box center [1530, 391] width 58 height 82
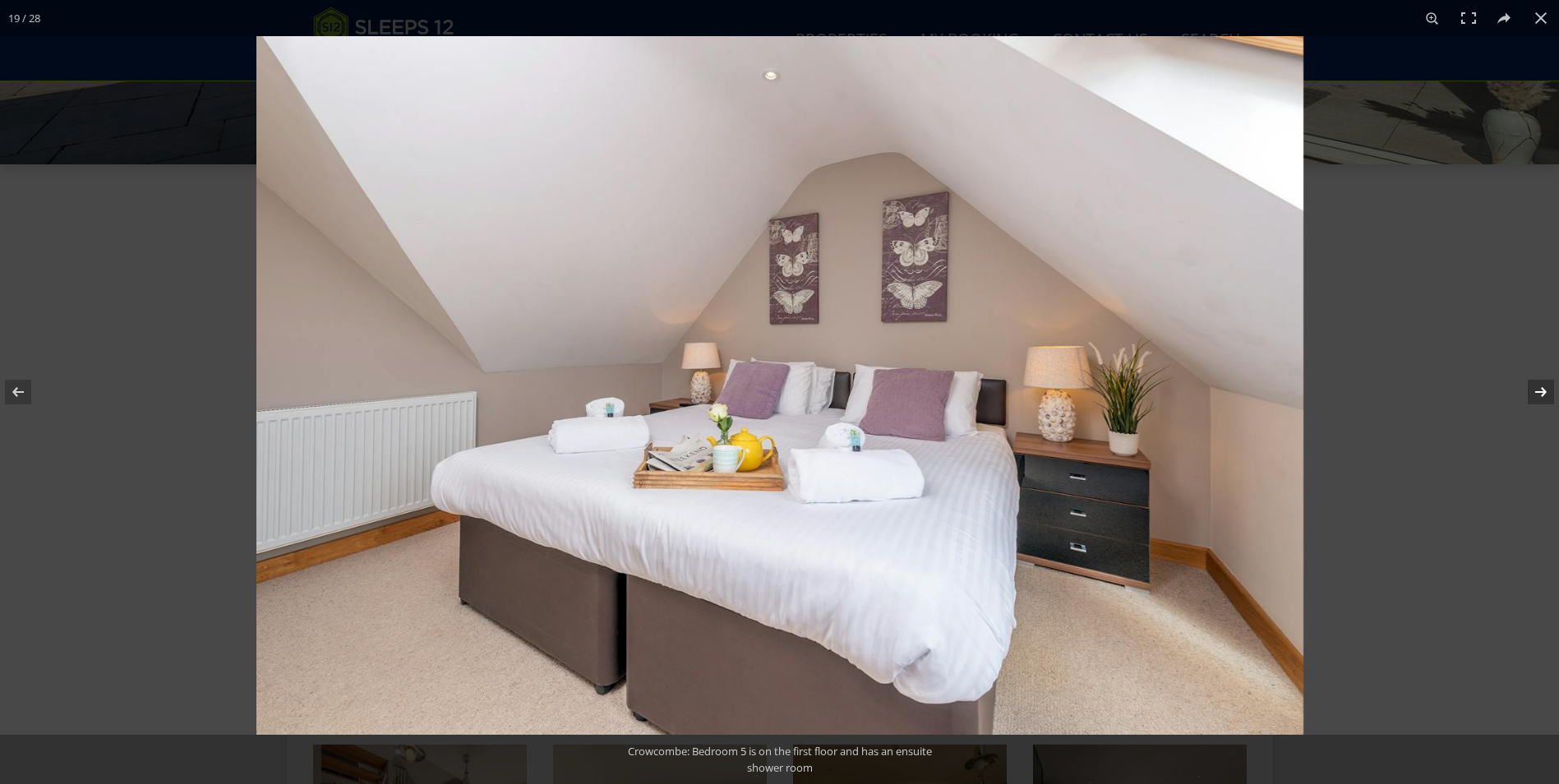
click at [1543, 391] on button at bounding box center [1530, 391] width 58 height 82
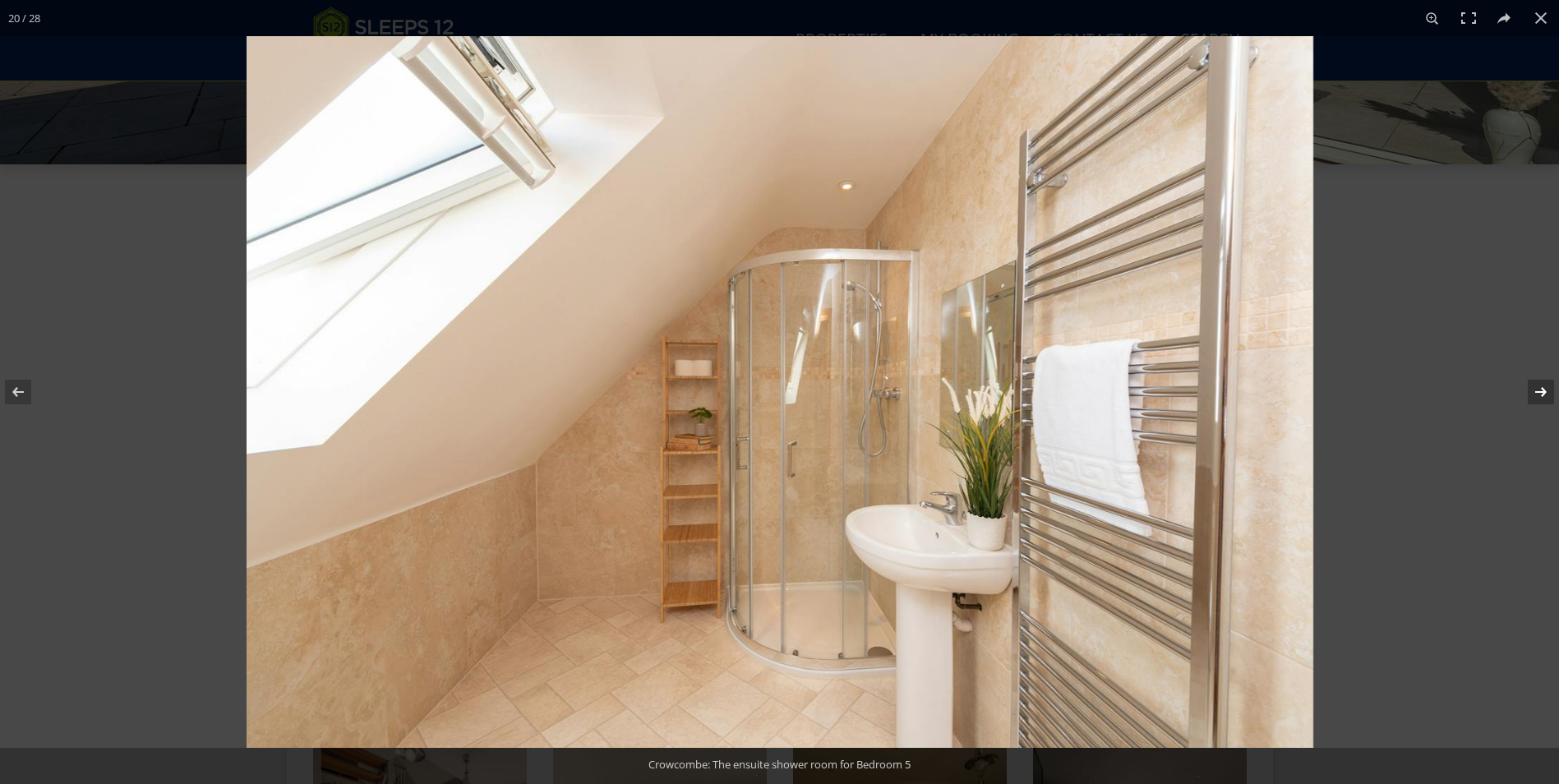
click at [1545, 391] on button at bounding box center [1530, 391] width 58 height 82
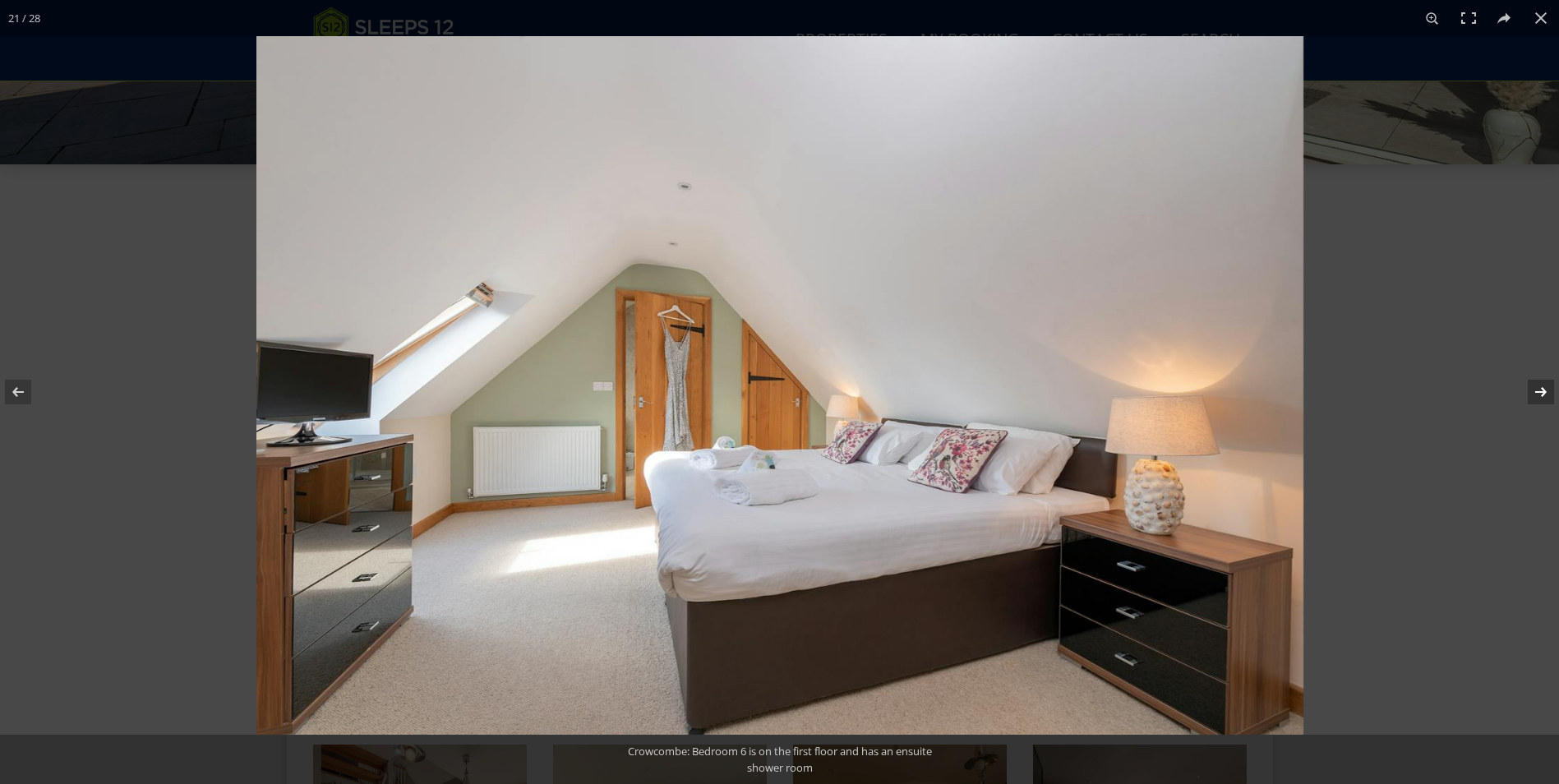
click at [1545, 391] on button at bounding box center [1530, 391] width 58 height 82
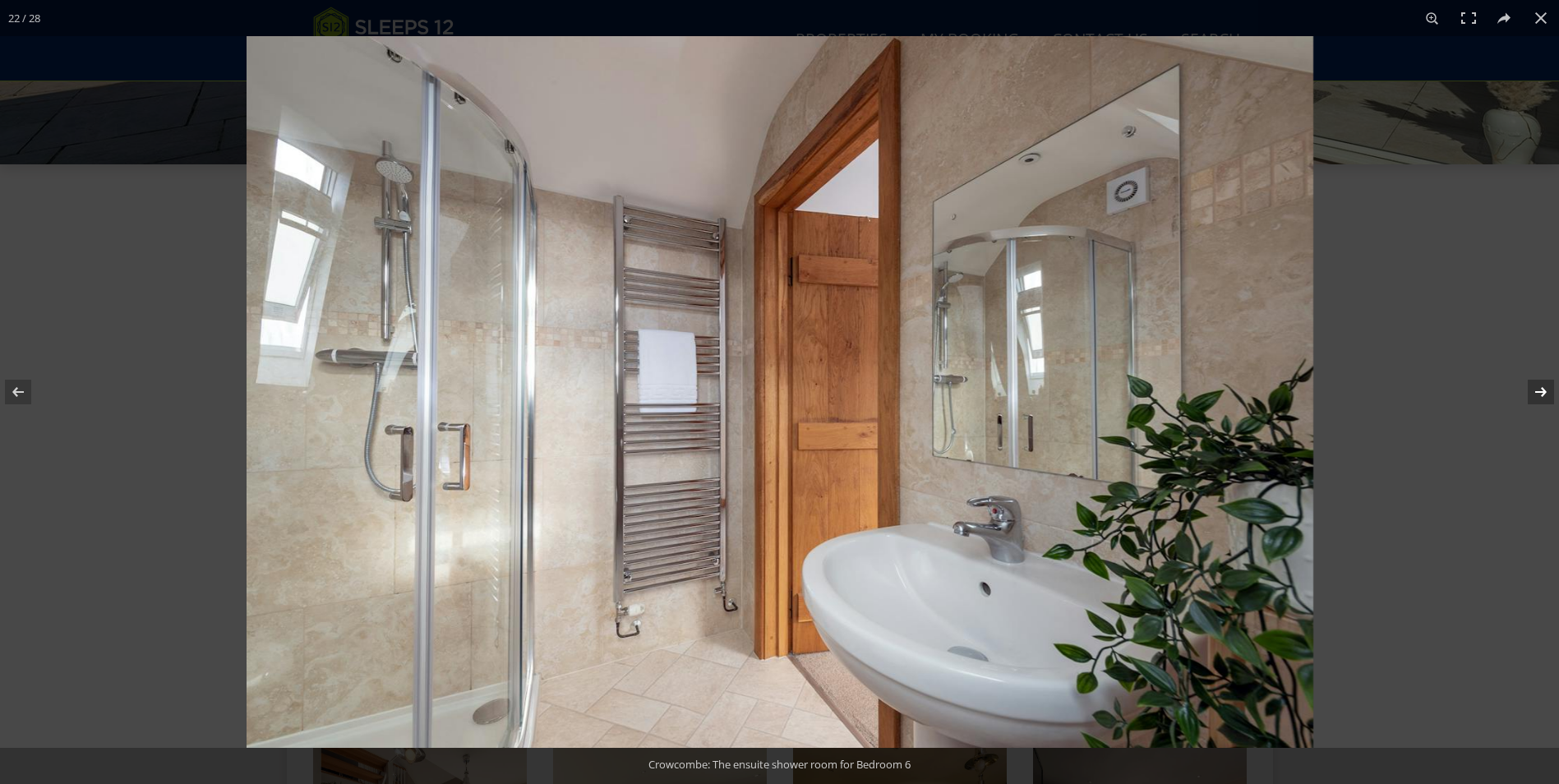
click at [1545, 391] on button at bounding box center [1530, 391] width 58 height 82
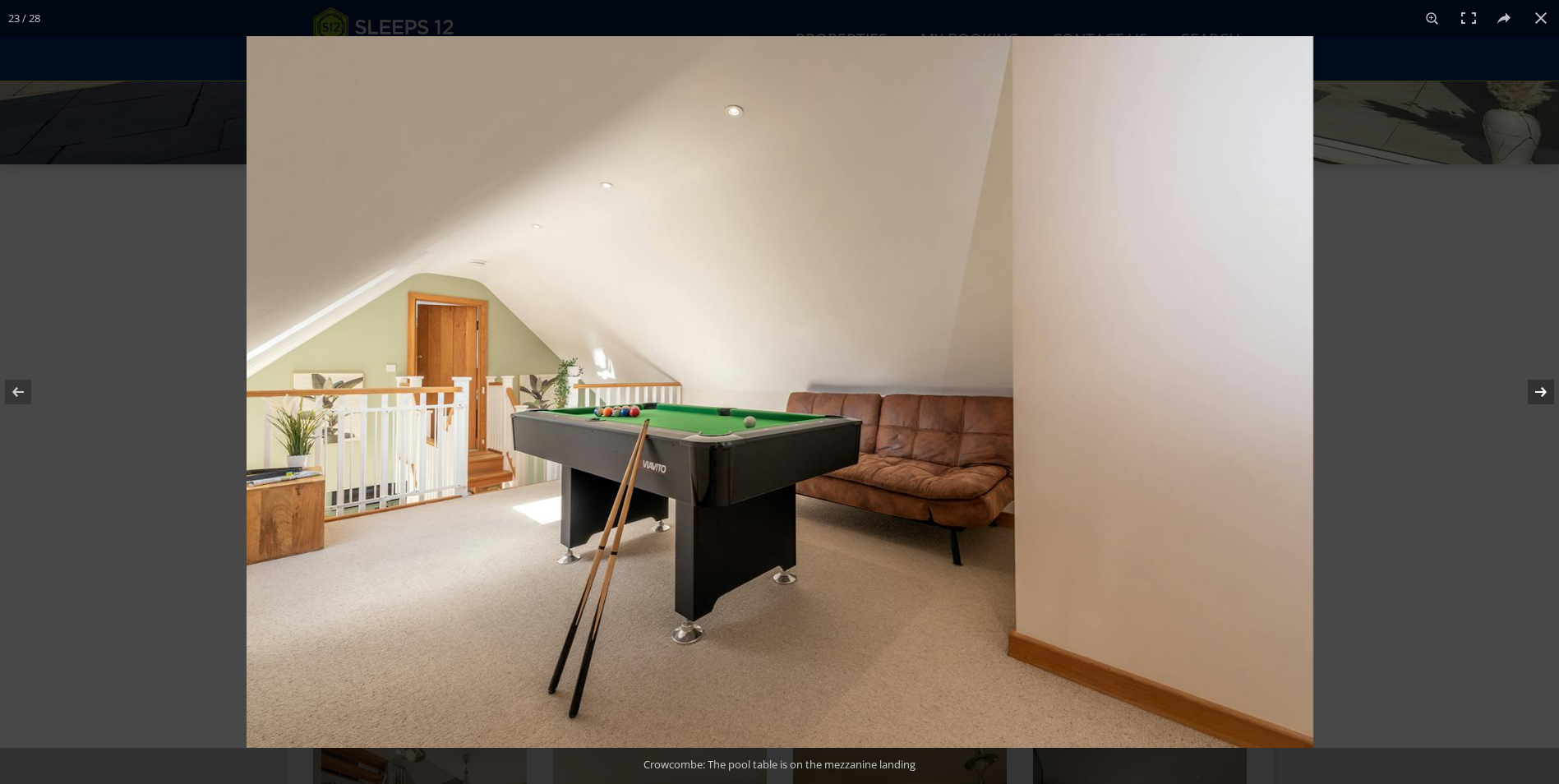
click at [1546, 391] on button at bounding box center [1530, 391] width 58 height 82
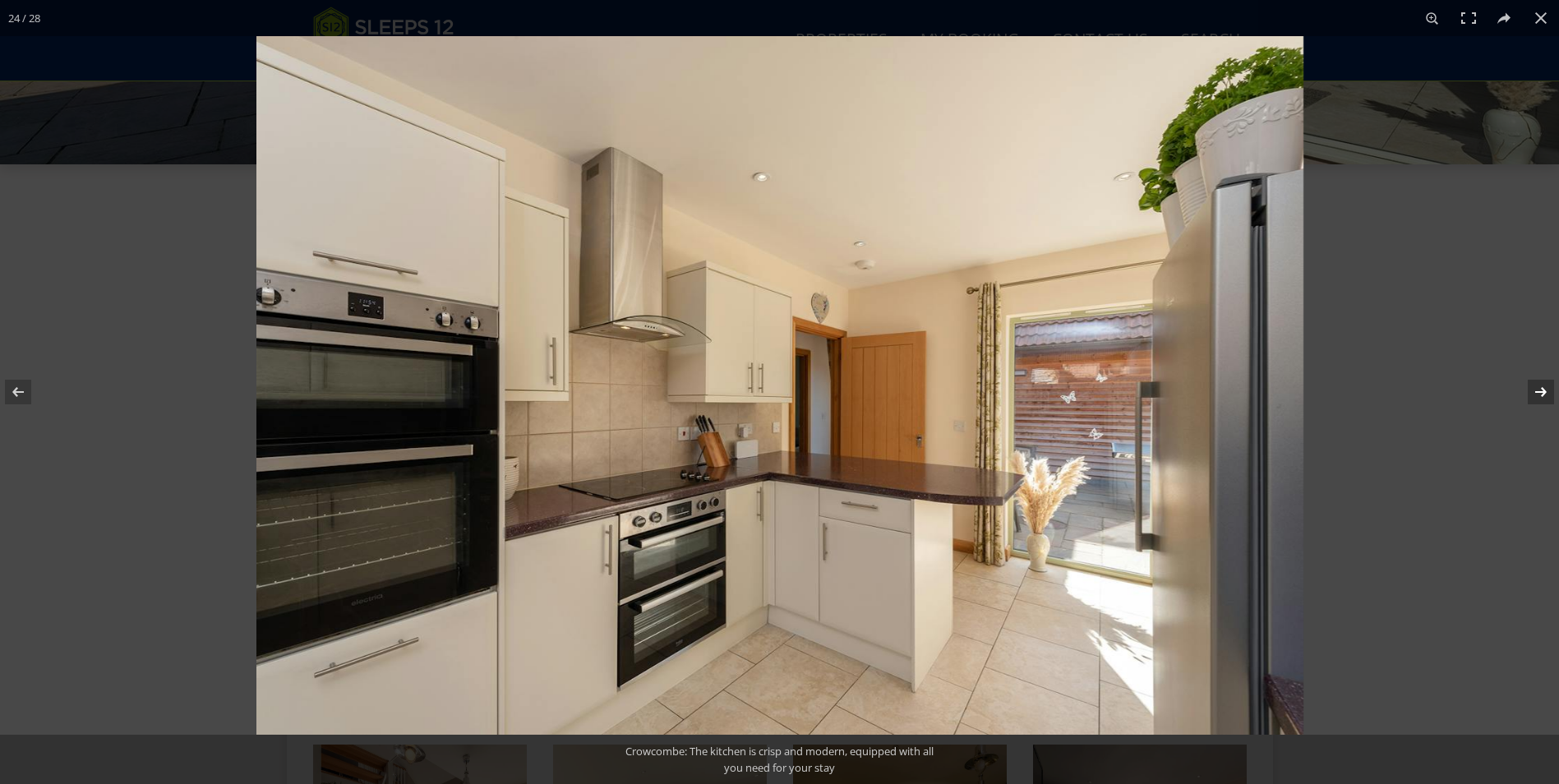
click at [1546, 391] on button at bounding box center [1530, 391] width 58 height 82
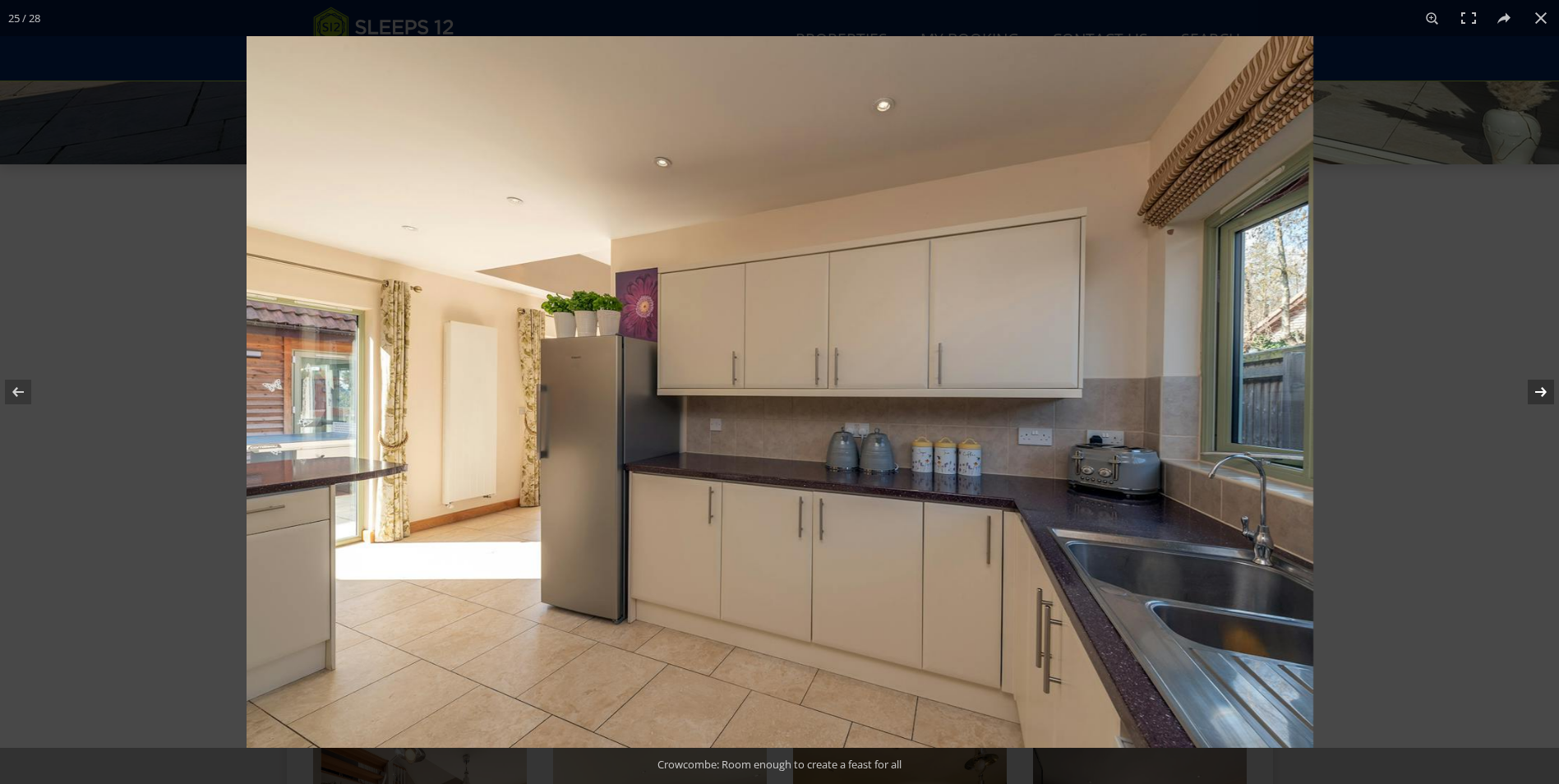
click at [1546, 391] on button at bounding box center [1530, 391] width 58 height 82
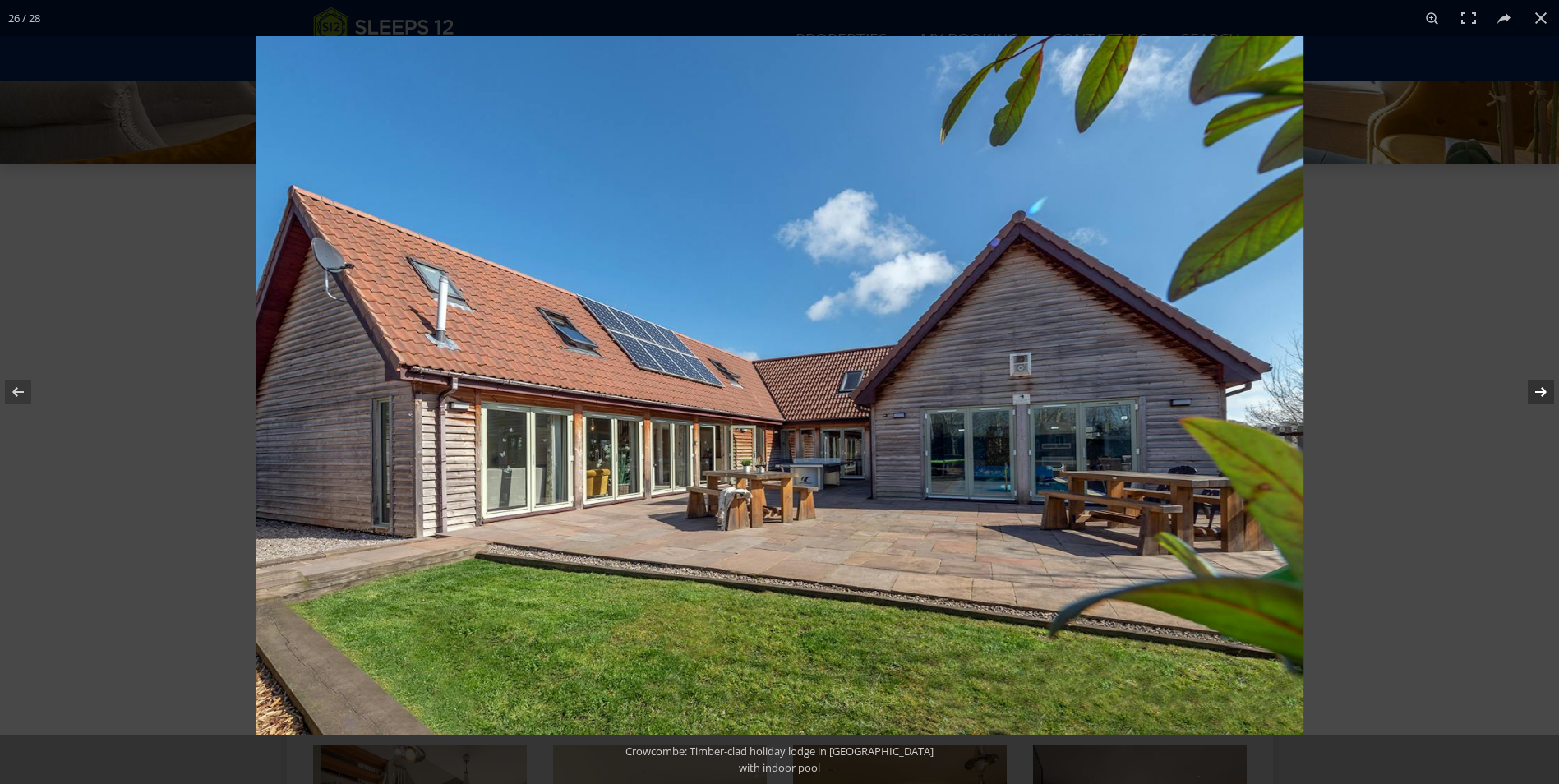
click at [1547, 392] on button at bounding box center [1530, 391] width 58 height 82
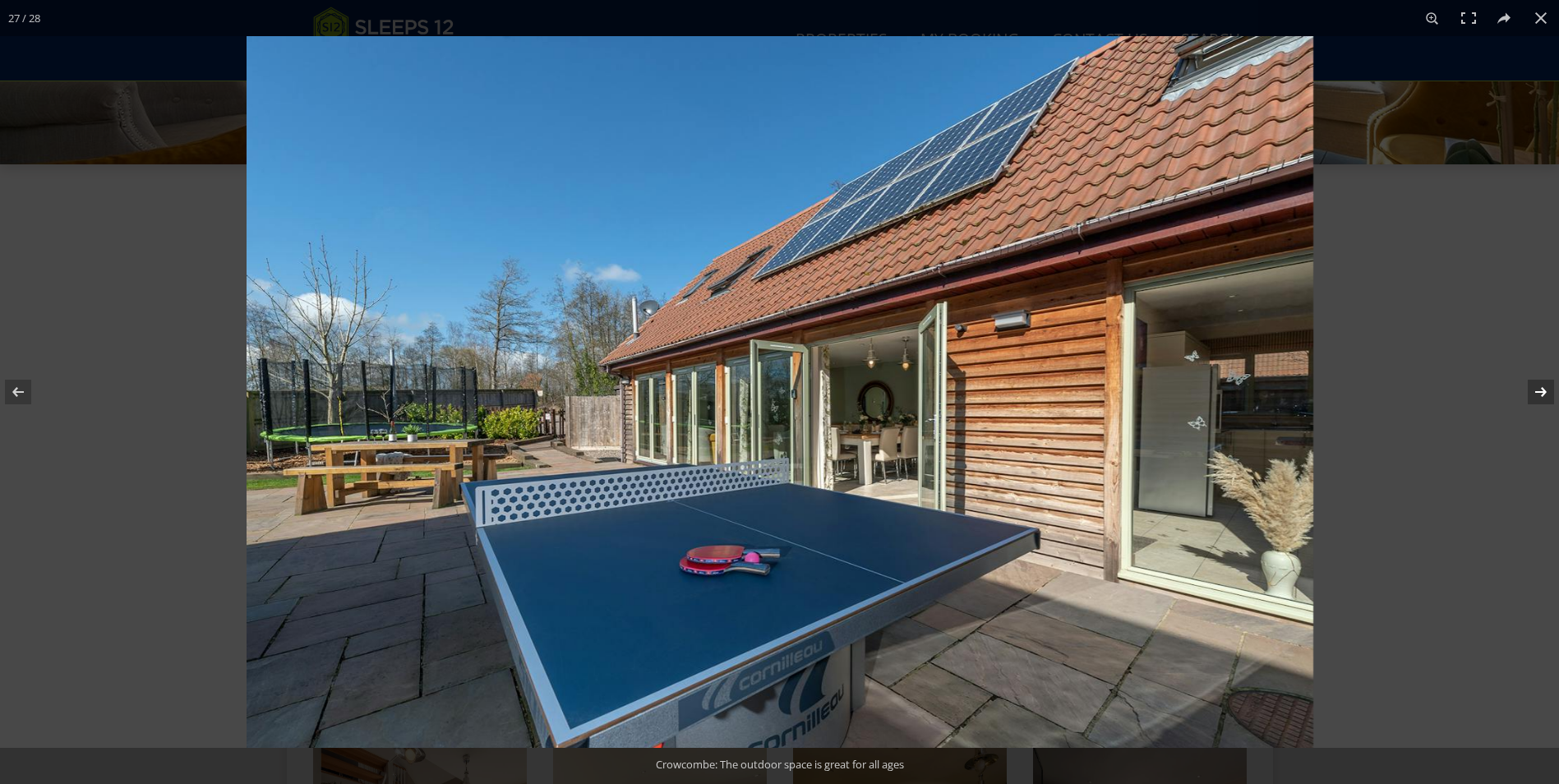
click at [1547, 392] on button at bounding box center [1530, 391] width 58 height 82
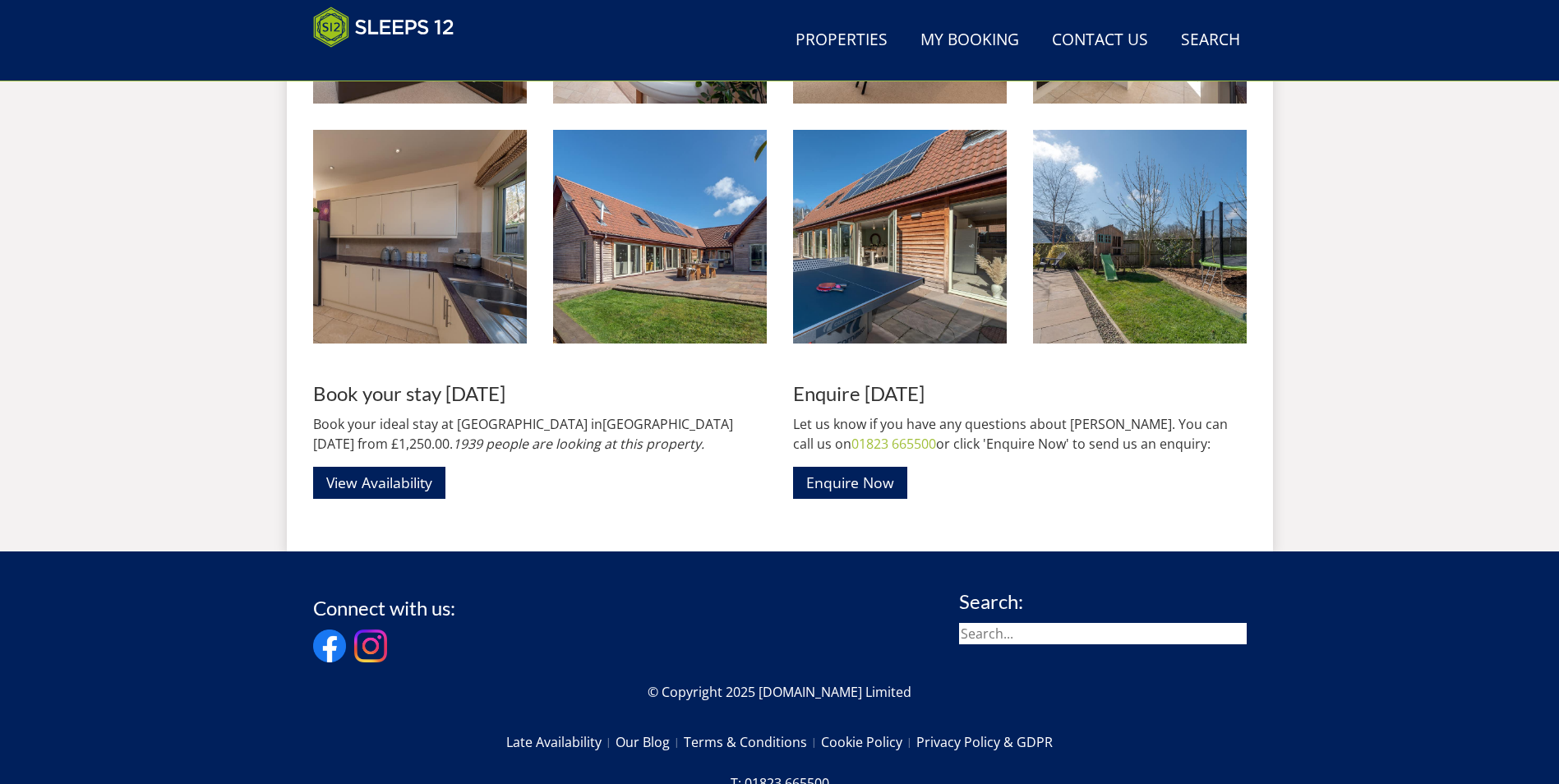
scroll to position [2243, 0]
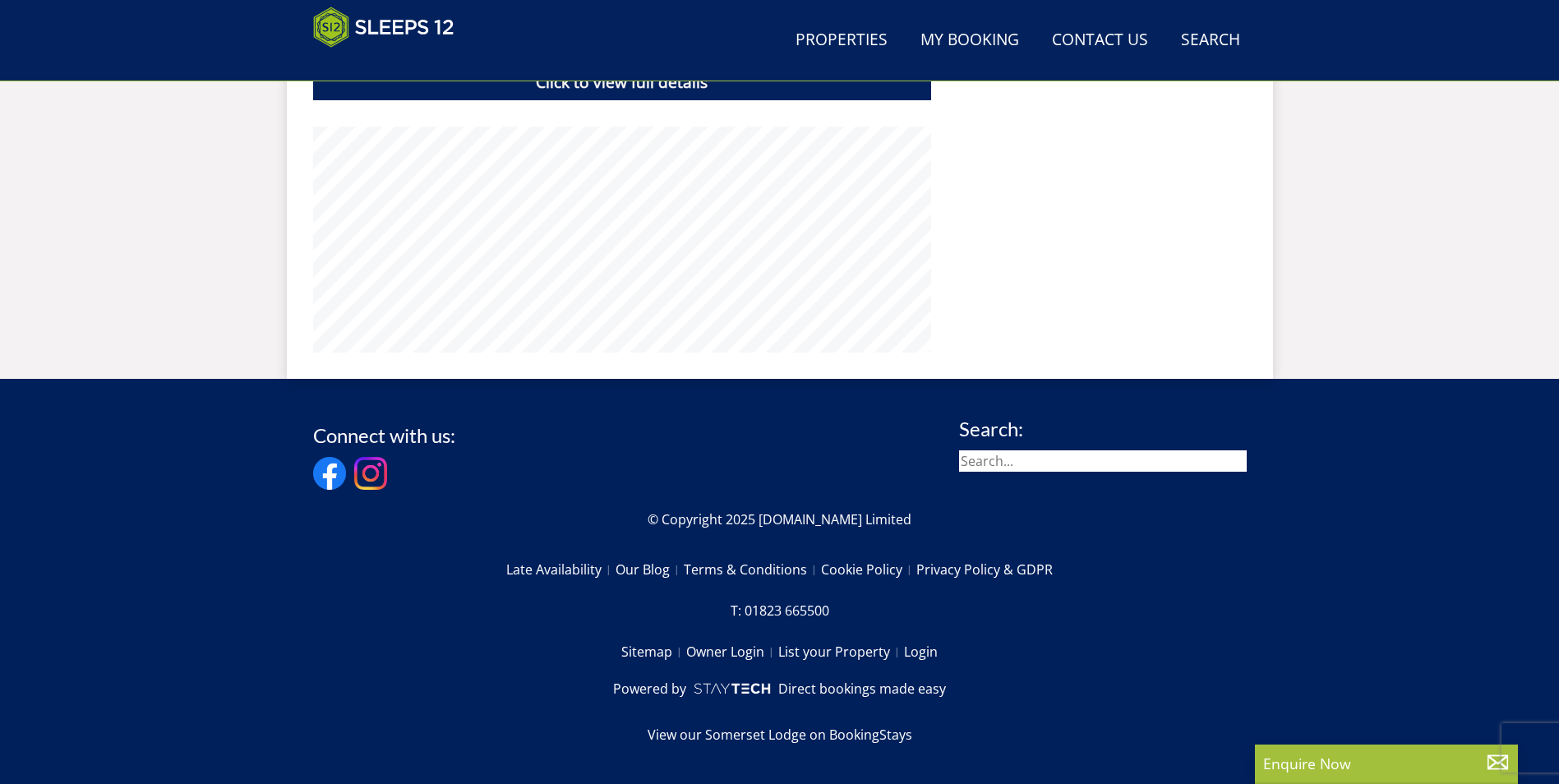
scroll to position [268, 0]
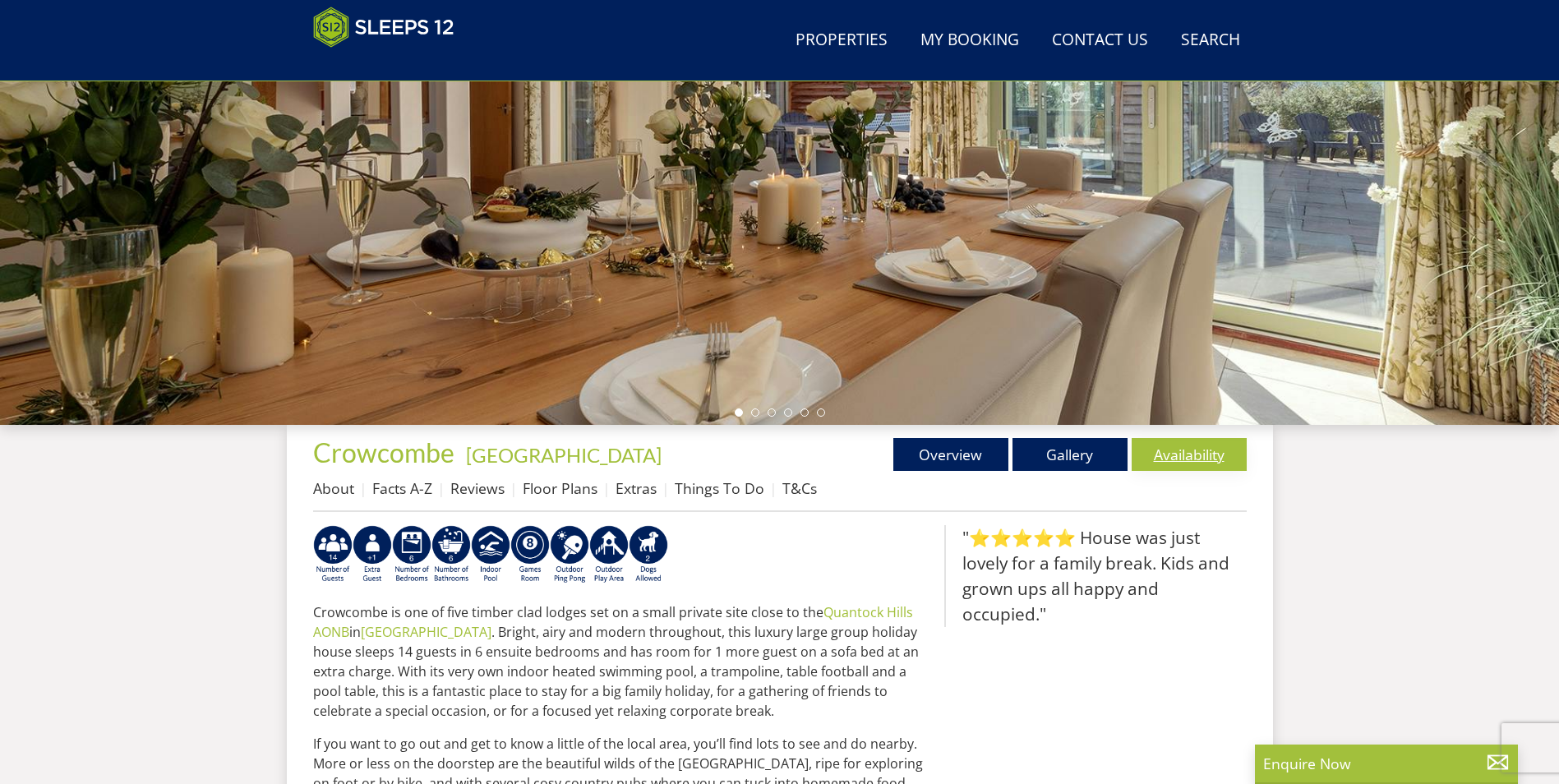
click at [1209, 457] on link "Availability" at bounding box center [1188, 455] width 115 height 33
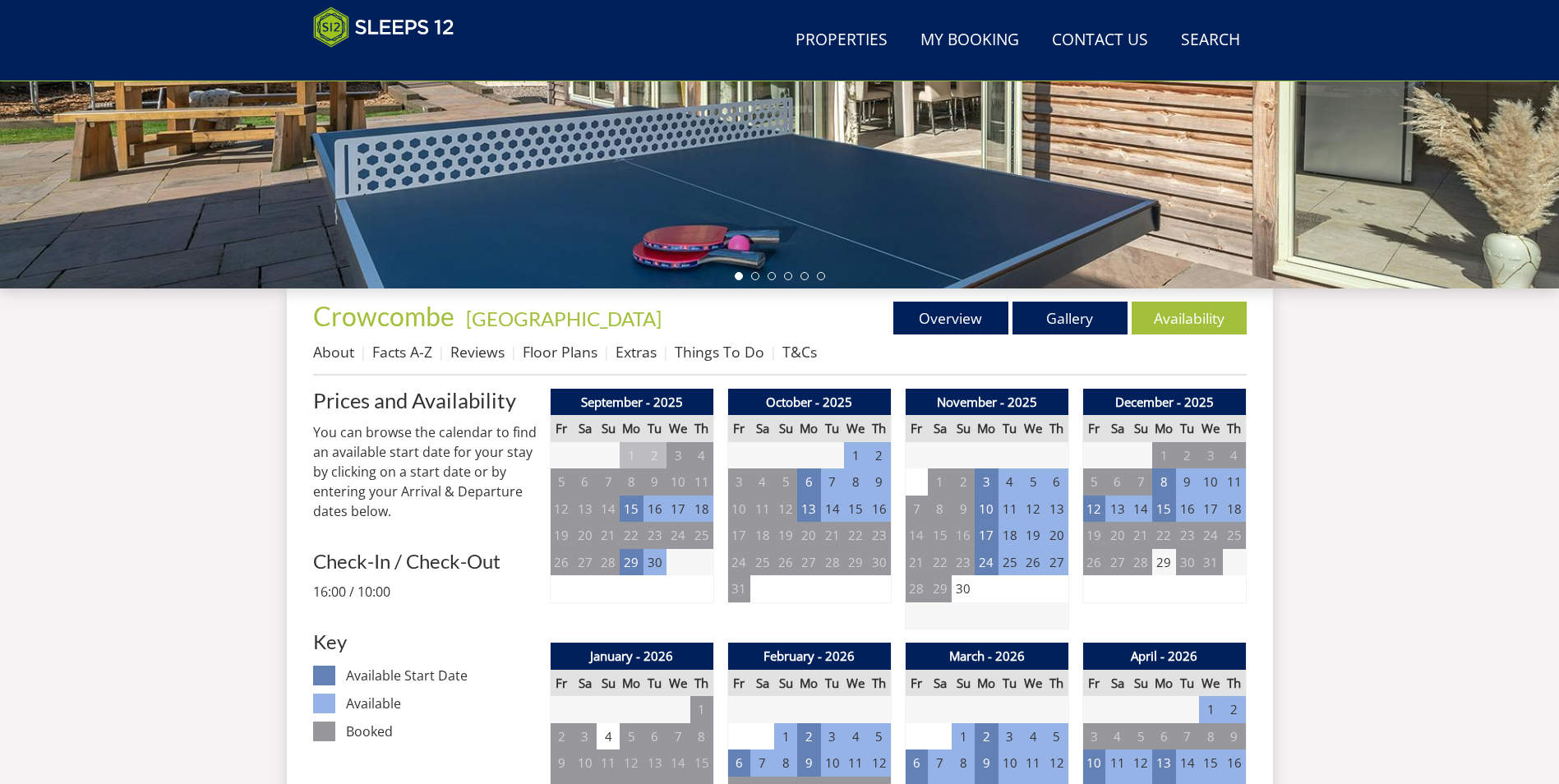
scroll to position [605, 0]
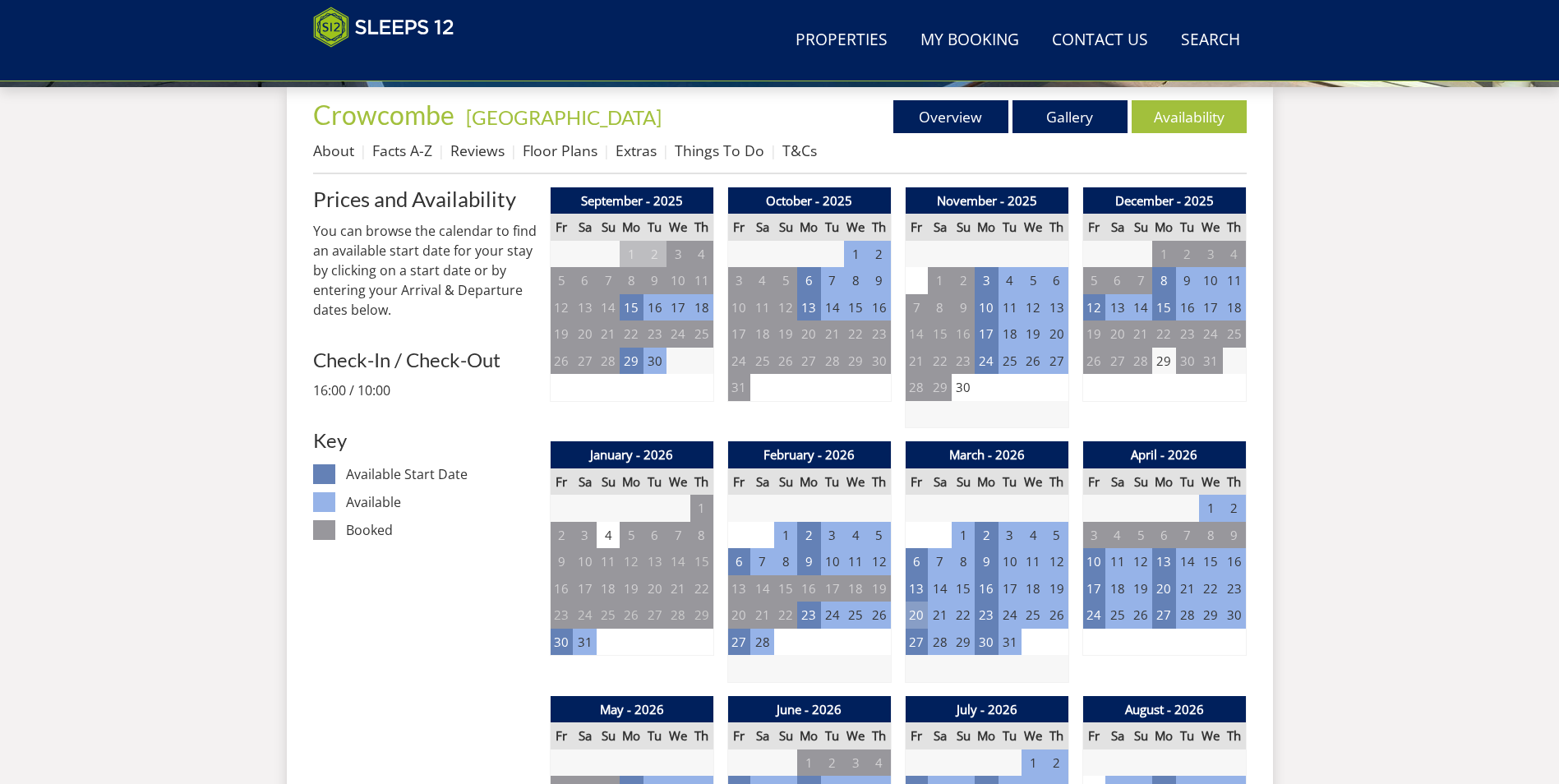
click at [910, 614] on td "20" at bounding box center [916, 614] width 23 height 27
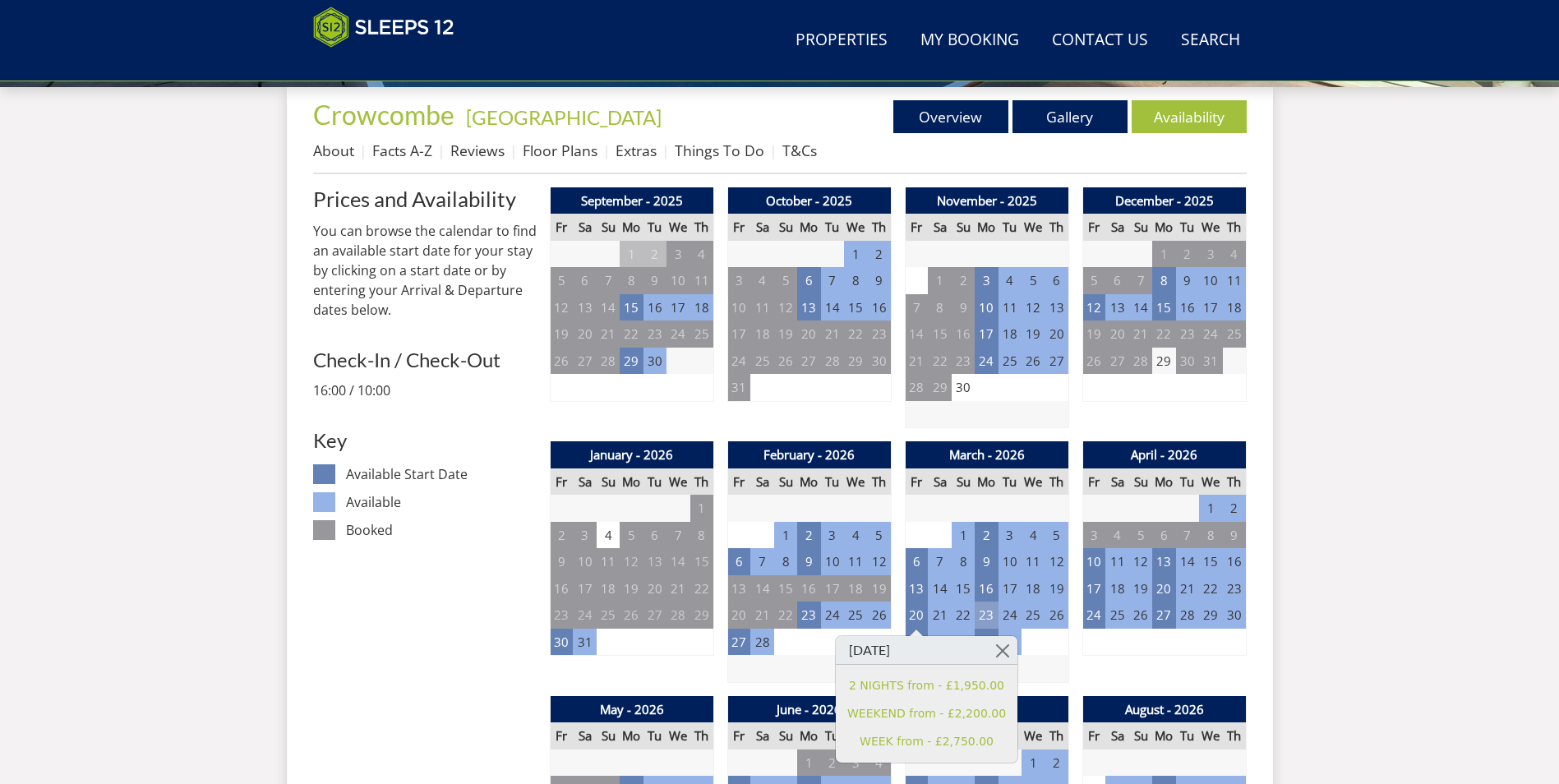
click at [983, 616] on td "23" at bounding box center [986, 614] width 23 height 27
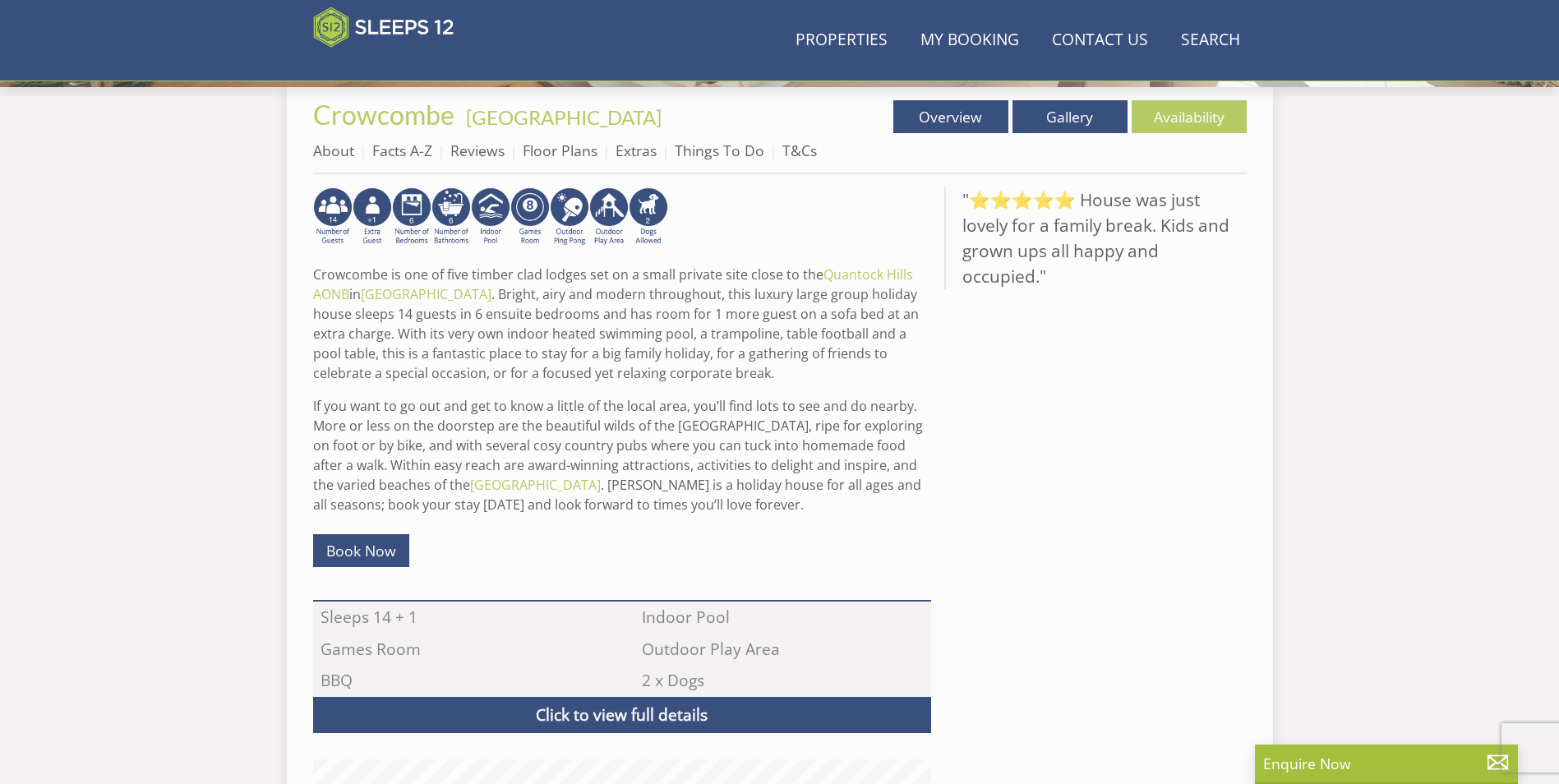
scroll to position [268, 0]
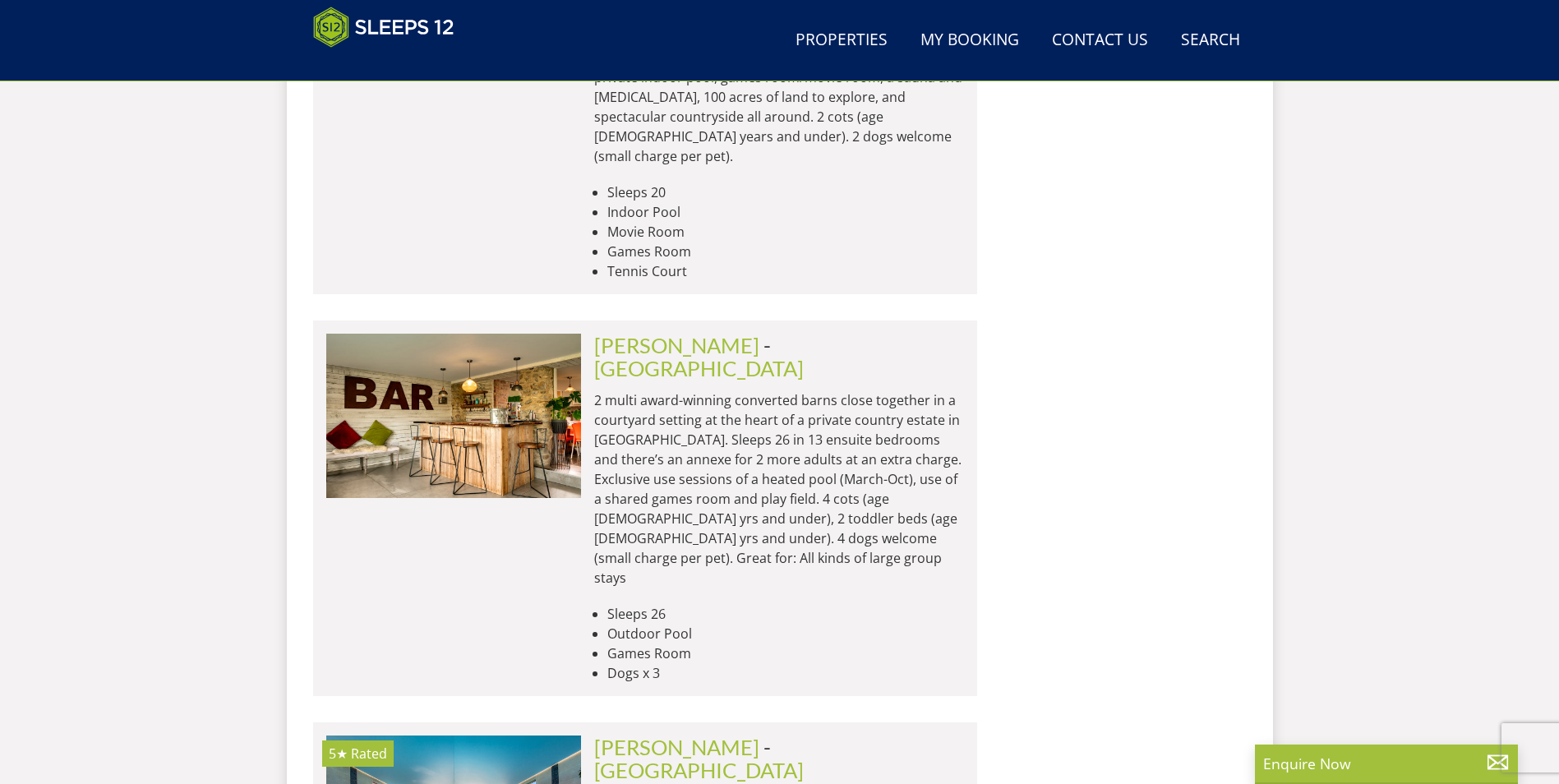
scroll to position [4781, 0]
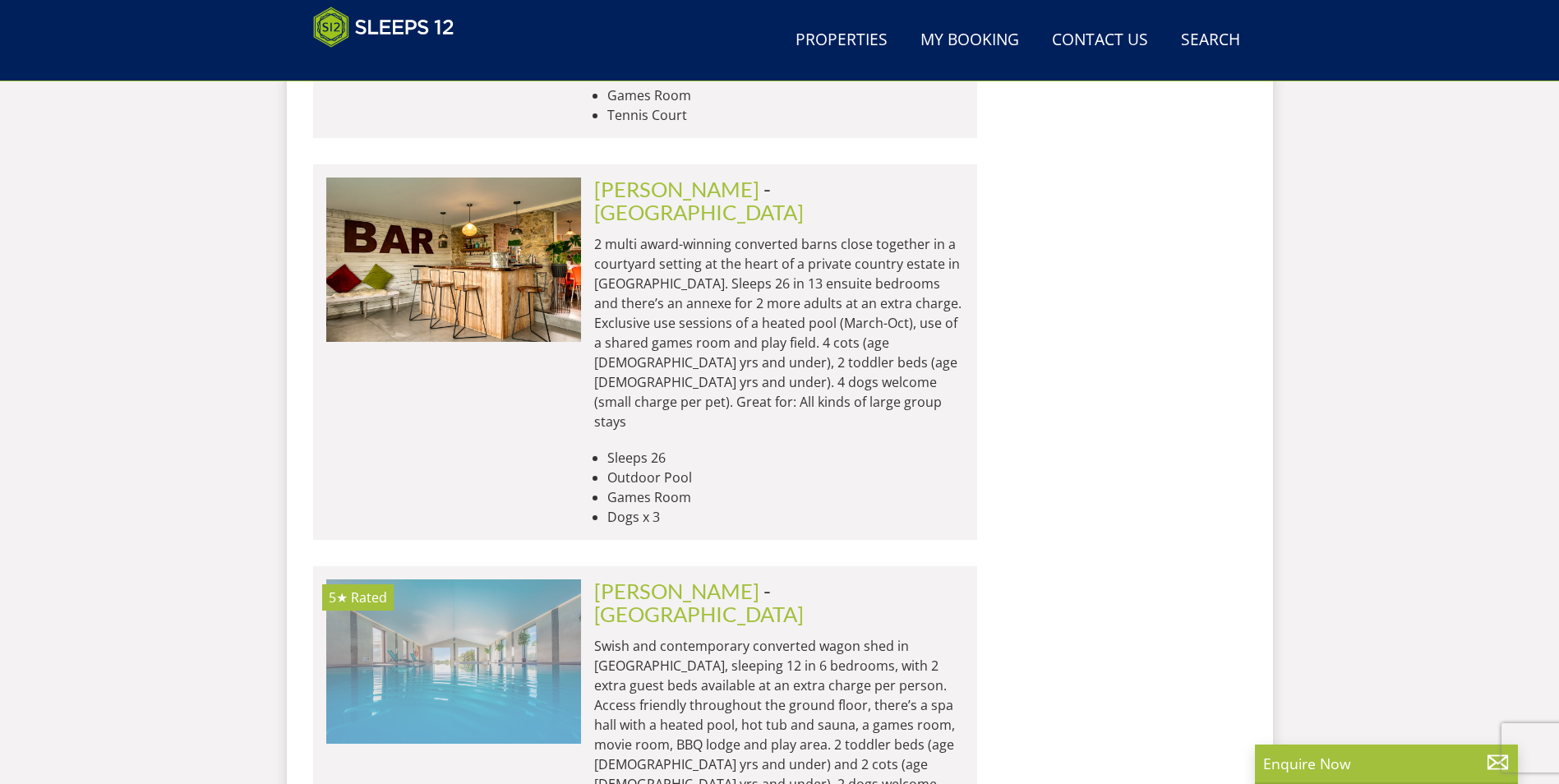
click at [478, 580] on img at bounding box center [453, 662] width 255 height 165
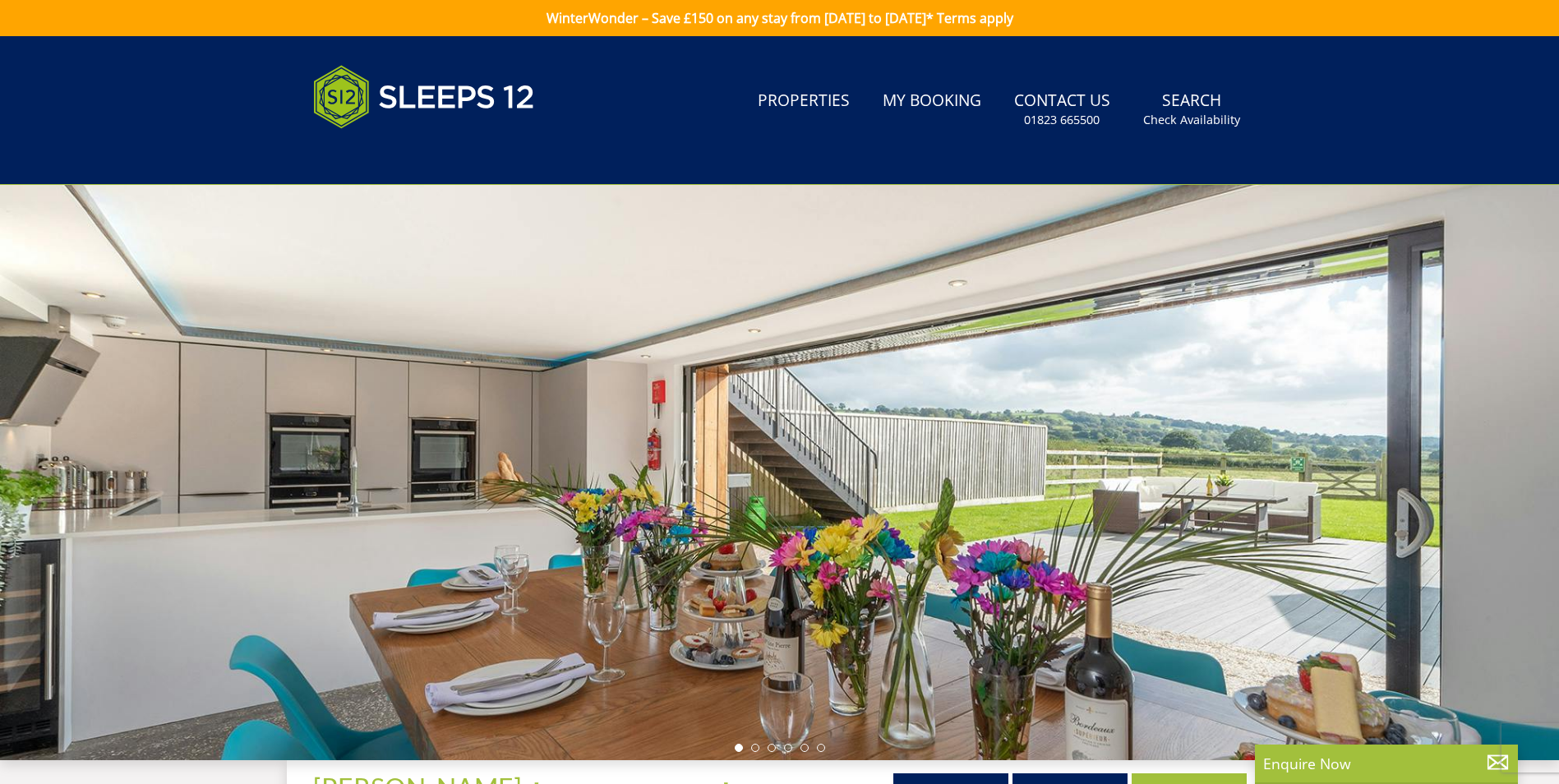
scroll to position [282, 0]
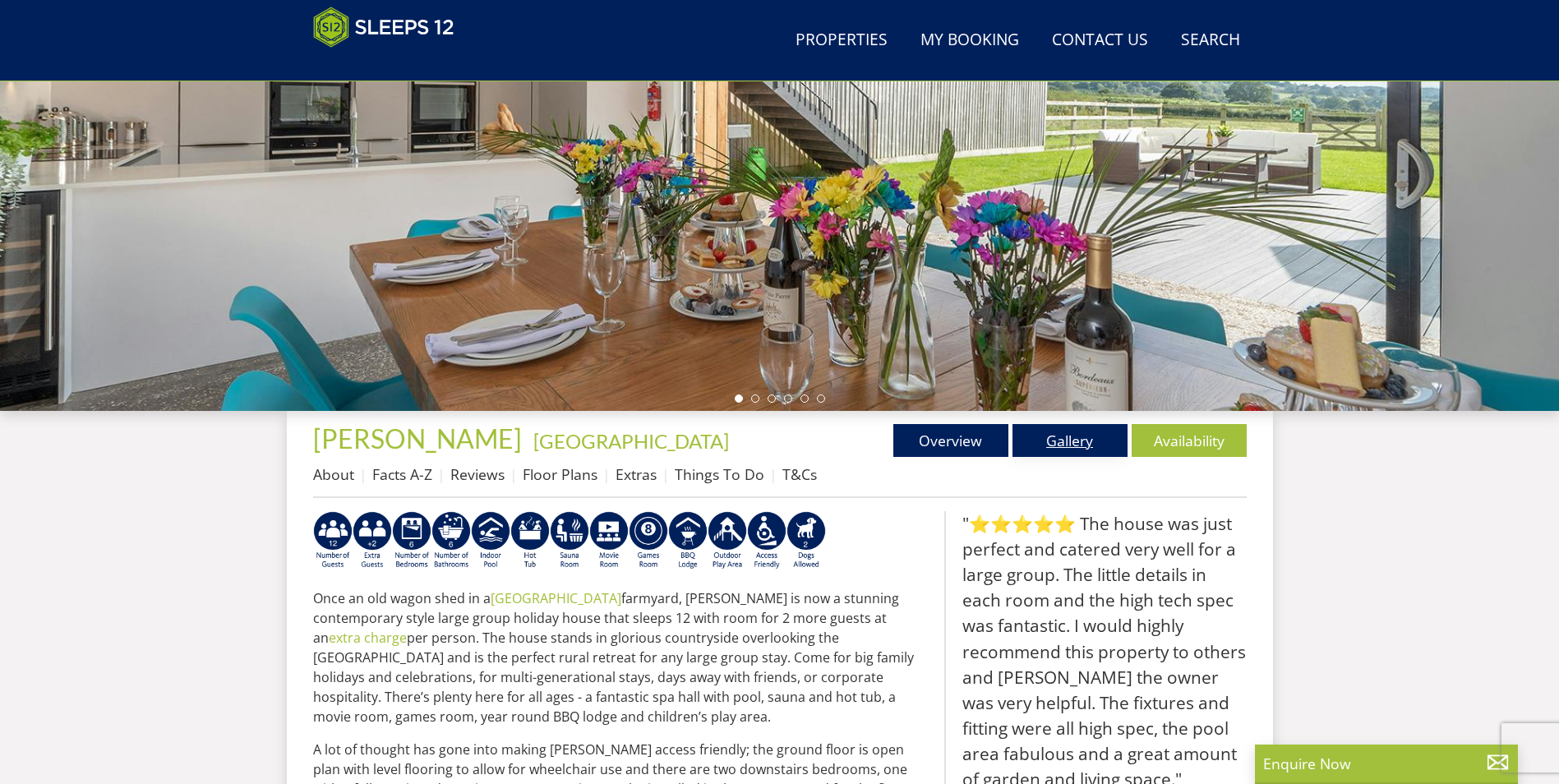
click at [1080, 451] on link "Gallery" at bounding box center [1069, 441] width 115 height 33
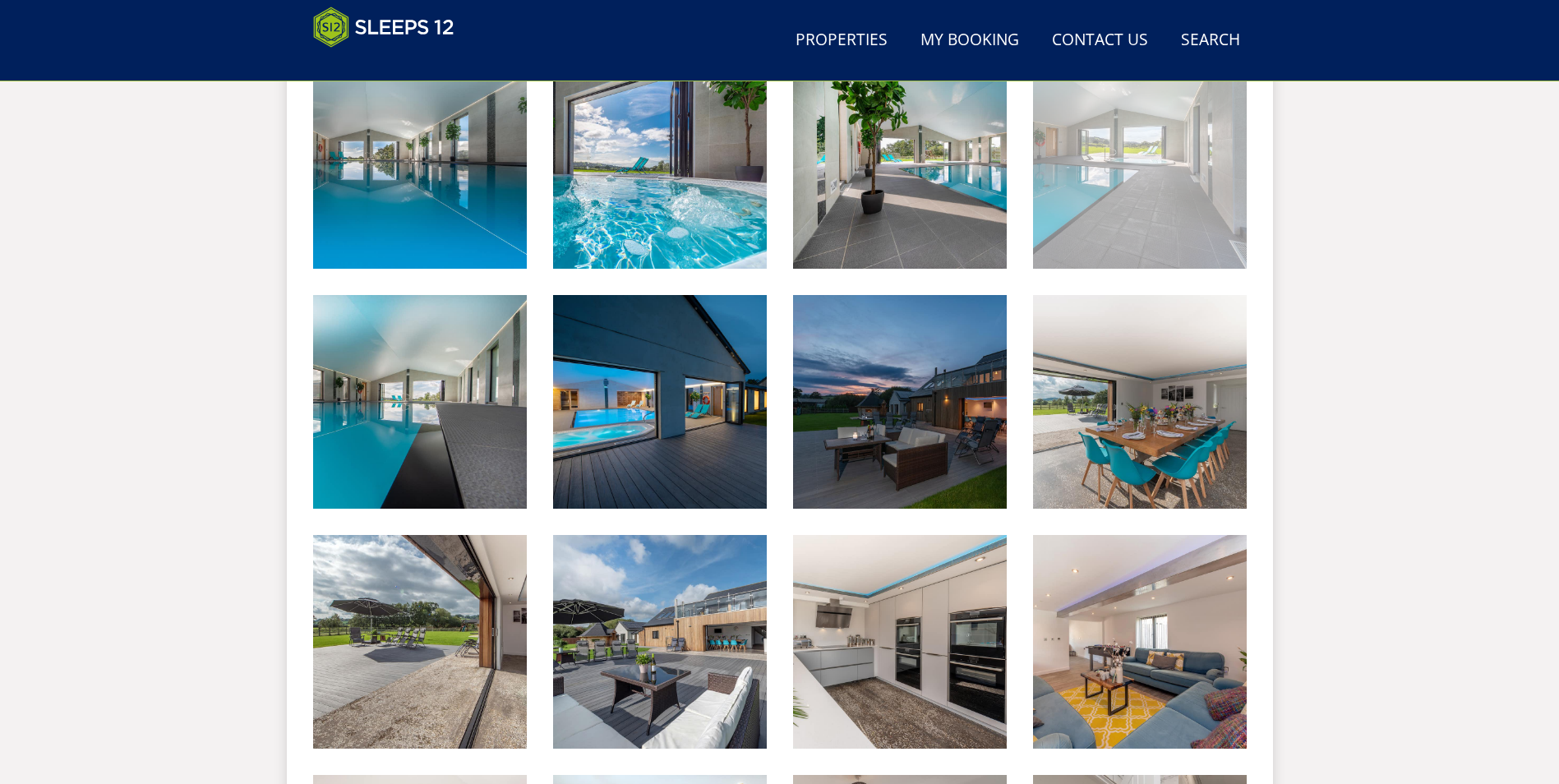
scroll to position [935, 0]
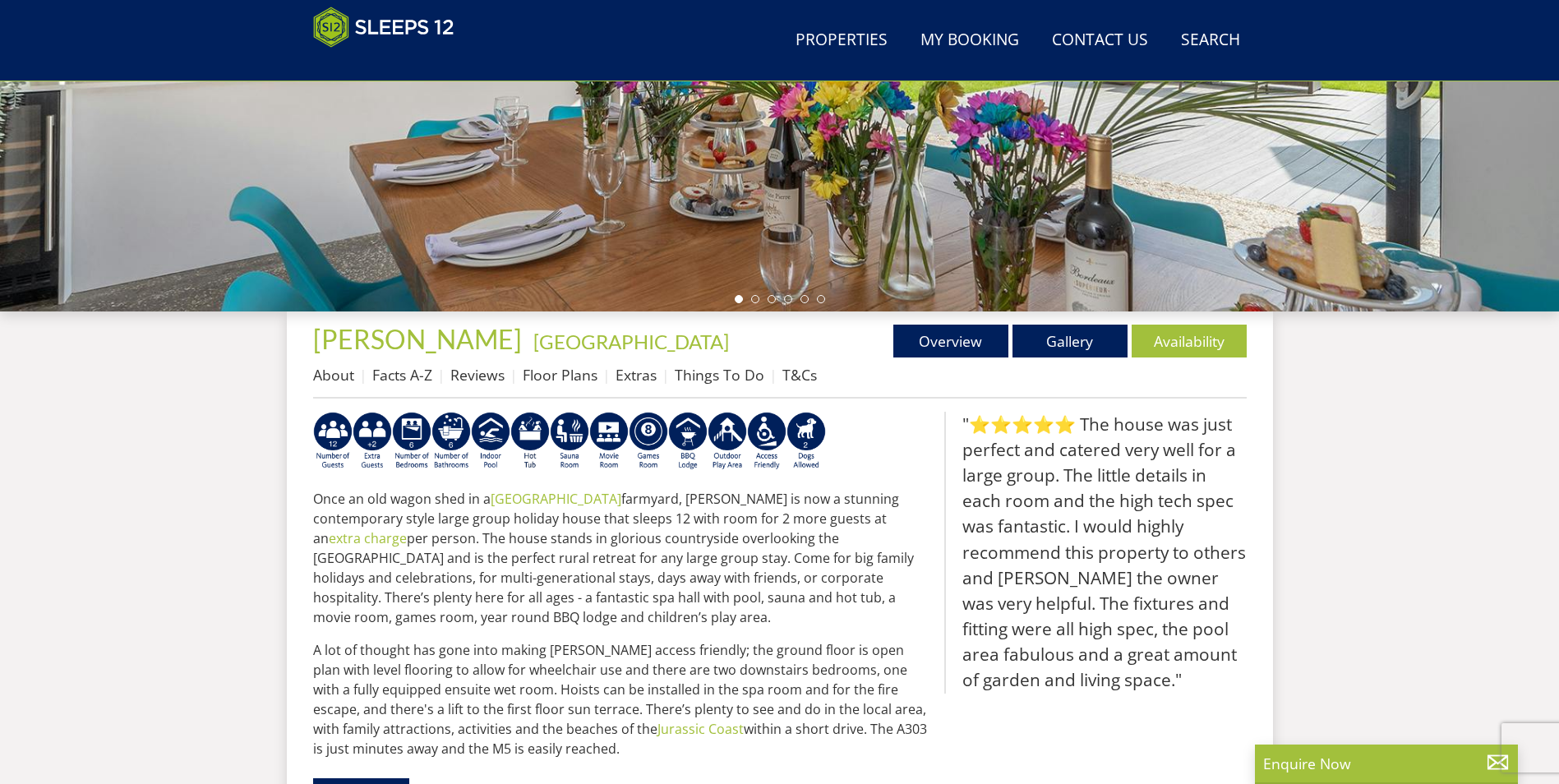
scroll to position [117, 0]
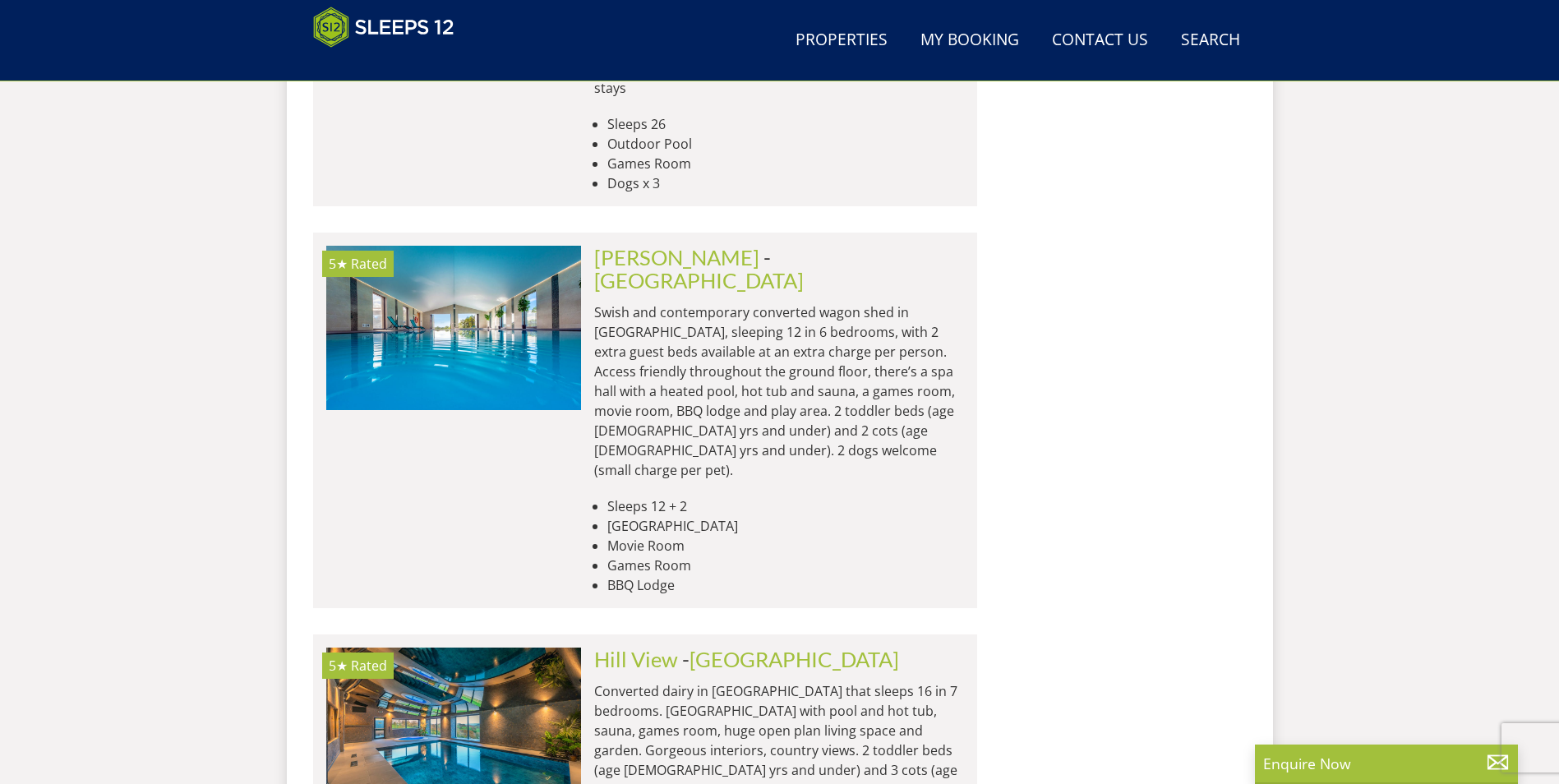
scroll to position [5110, 0]
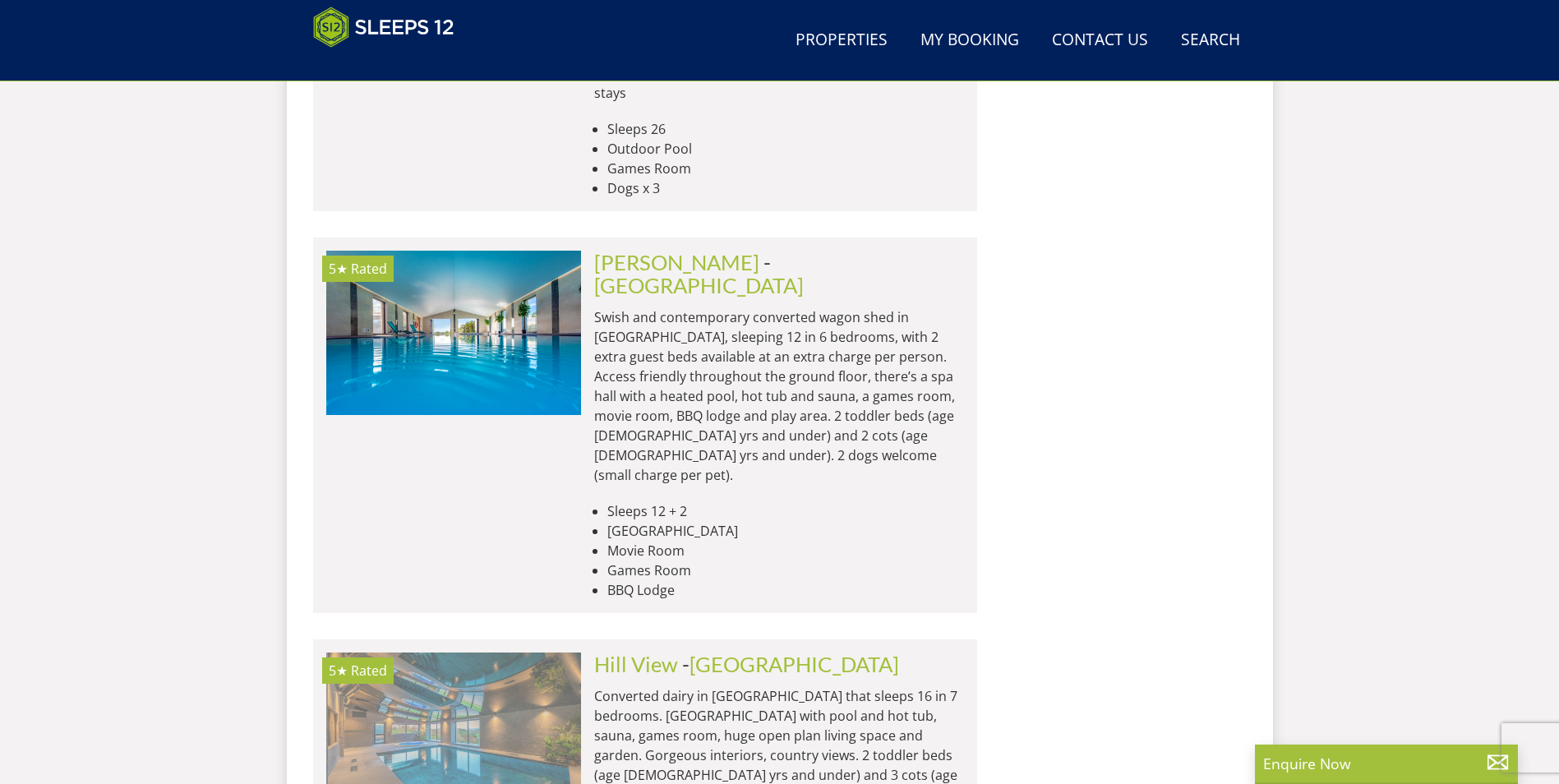
click at [535, 653] on img at bounding box center [453, 734] width 255 height 165
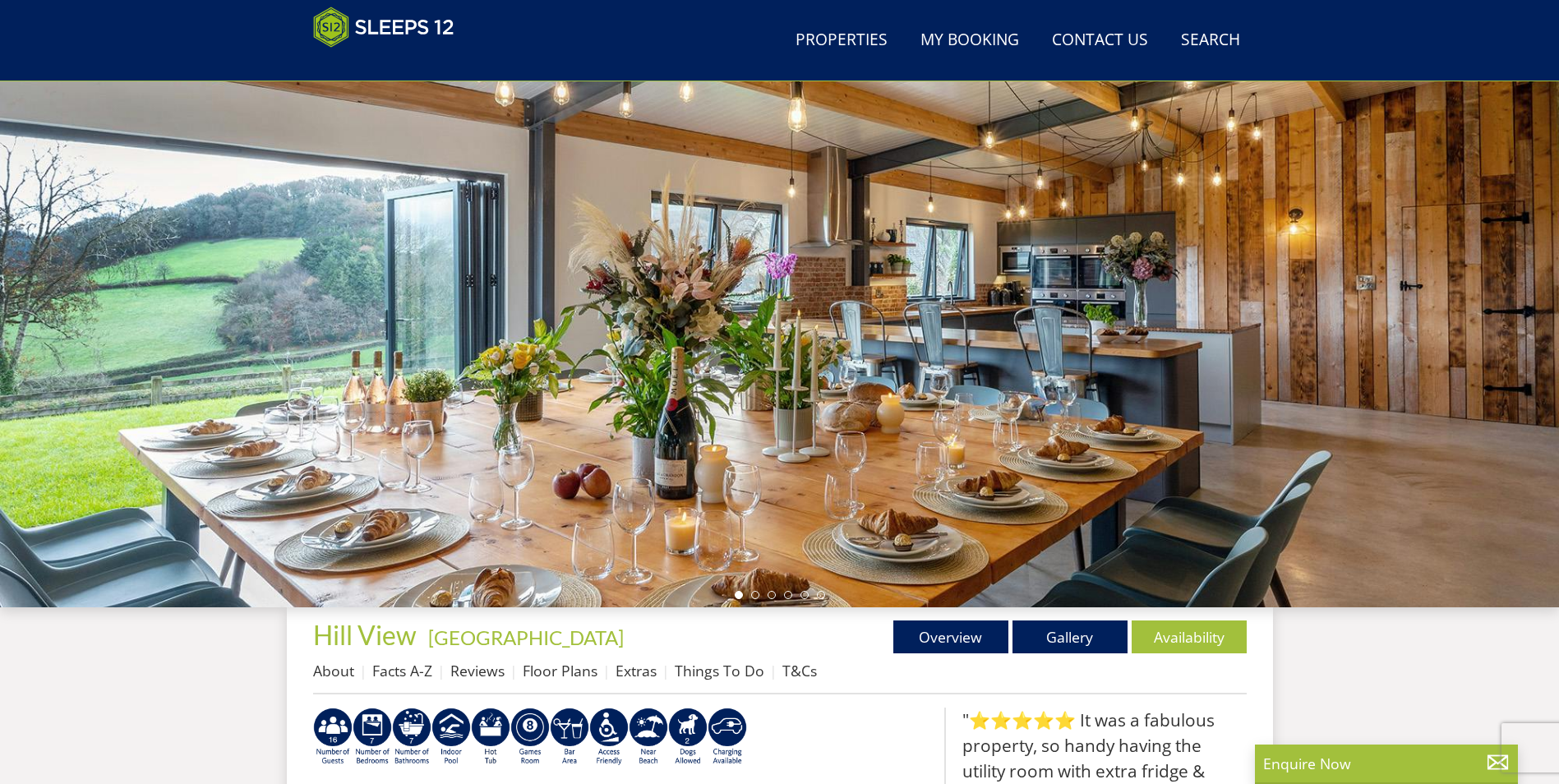
scroll to position [285, 0]
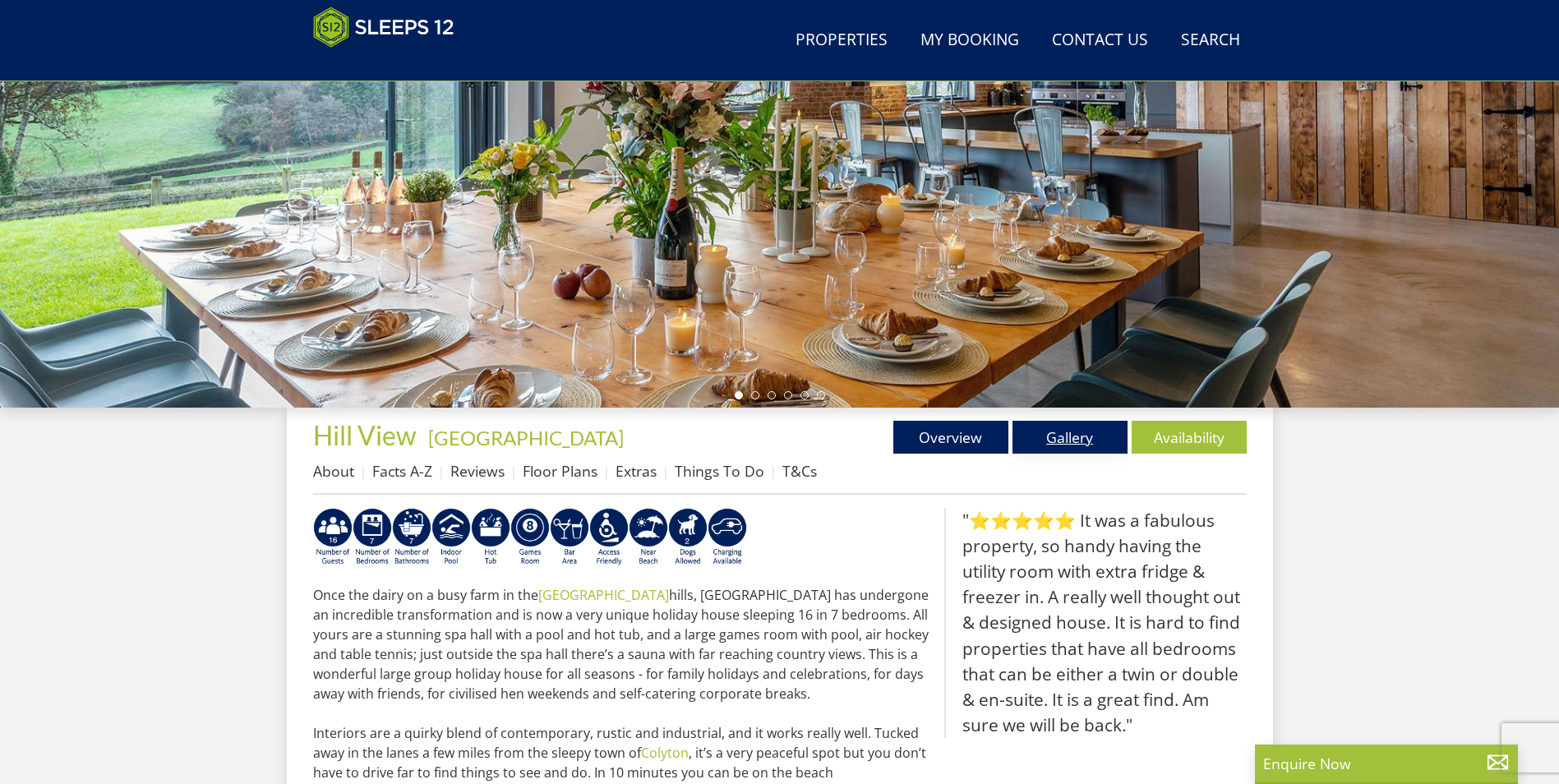
click at [1057, 437] on link "Gallery" at bounding box center [1069, 437] width 115 height 33
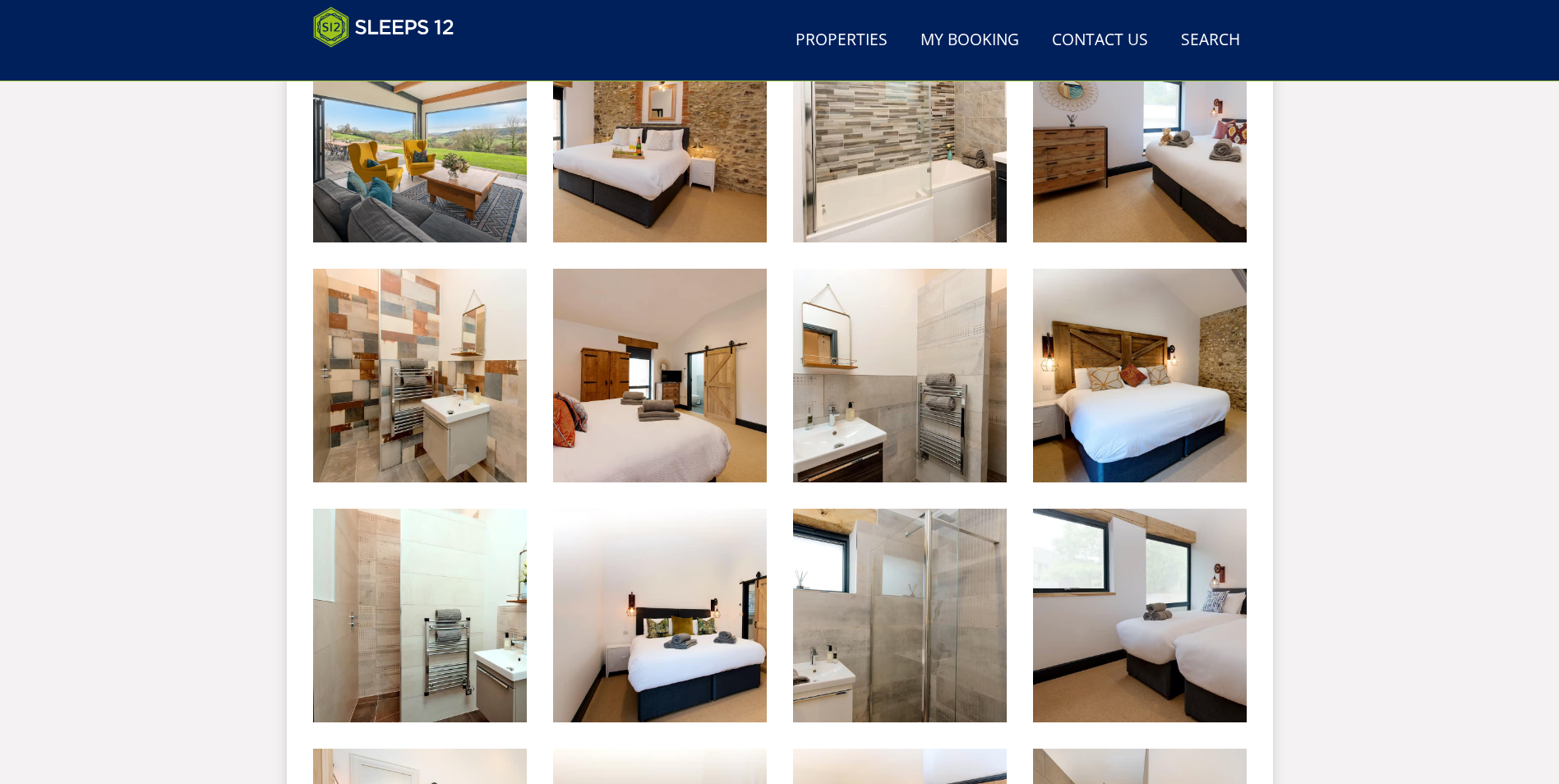
scroll to position [1514, 0]
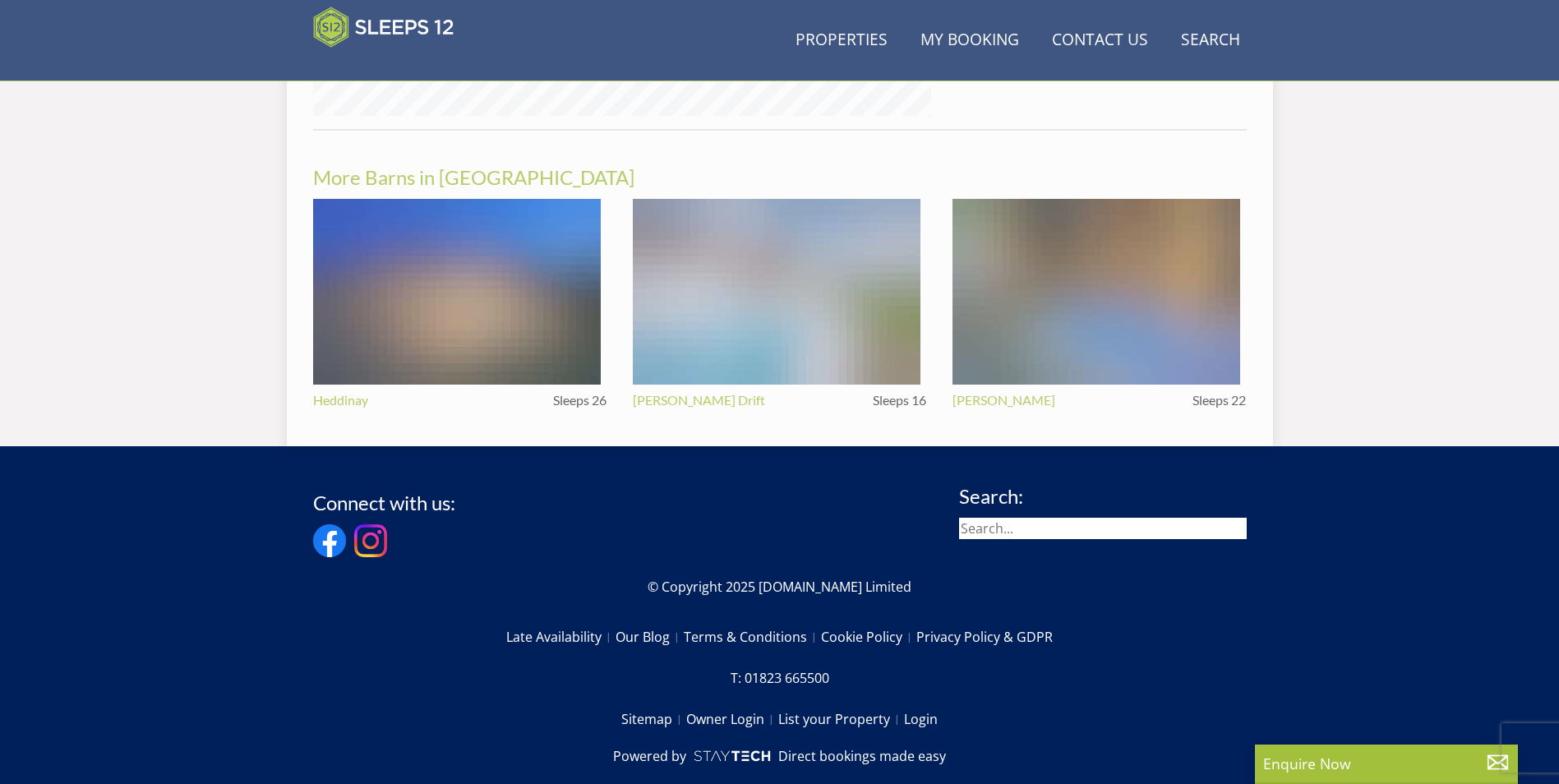
scroll to position [285, 0]
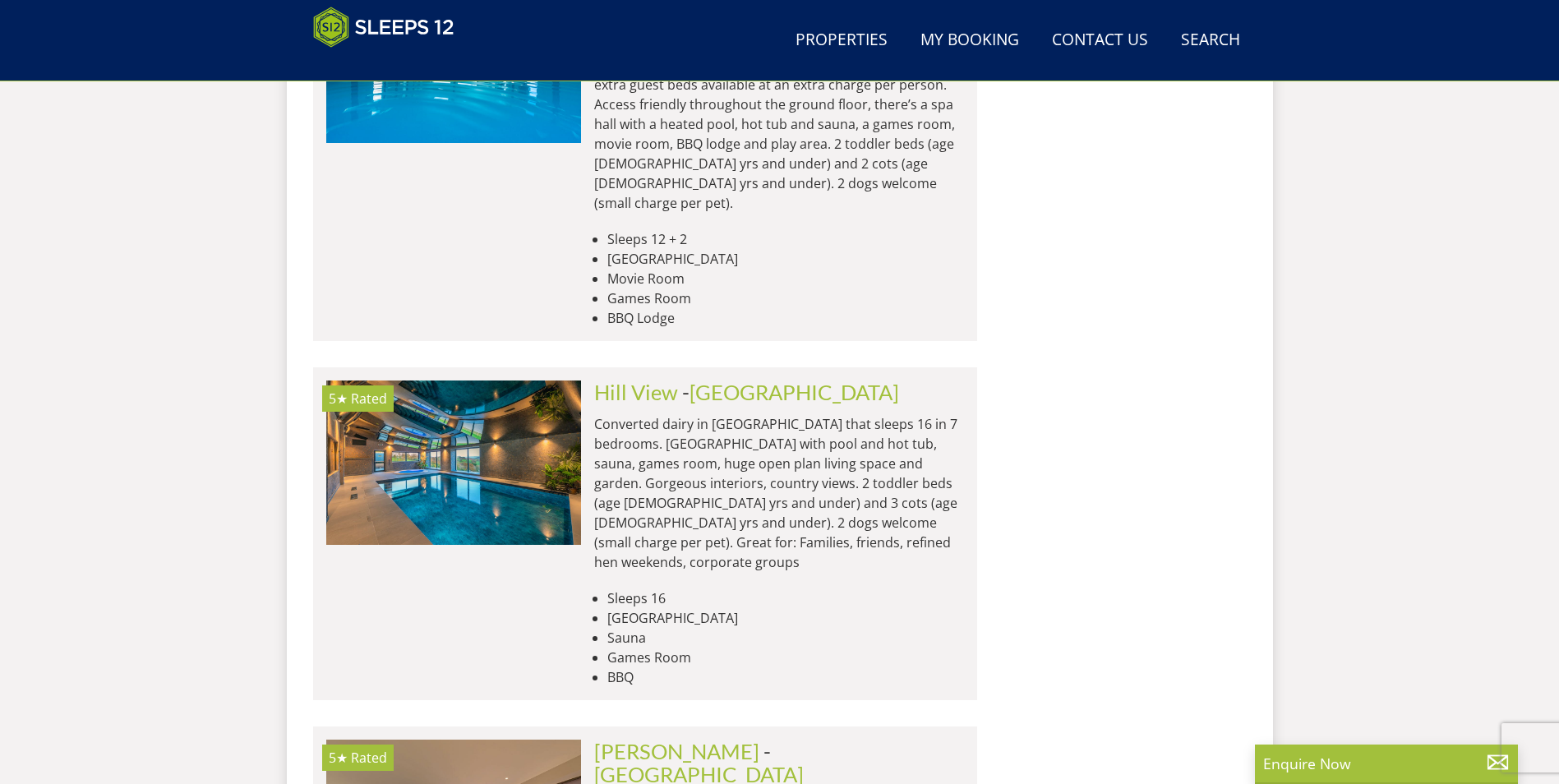
scroll to position [5438, 0]
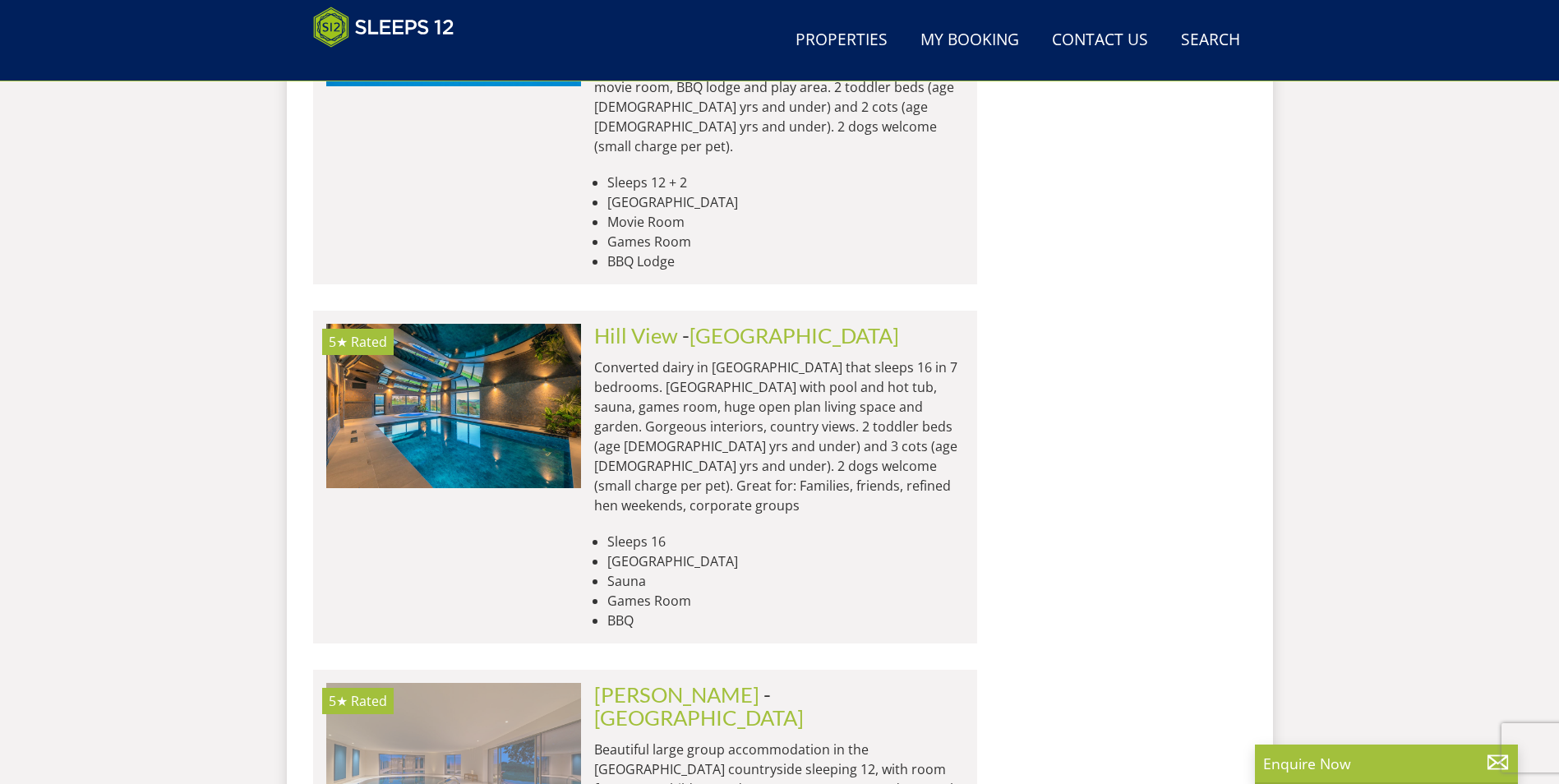
click at [538, 683] on img at bounding box center [453, 765] width 255 height 165
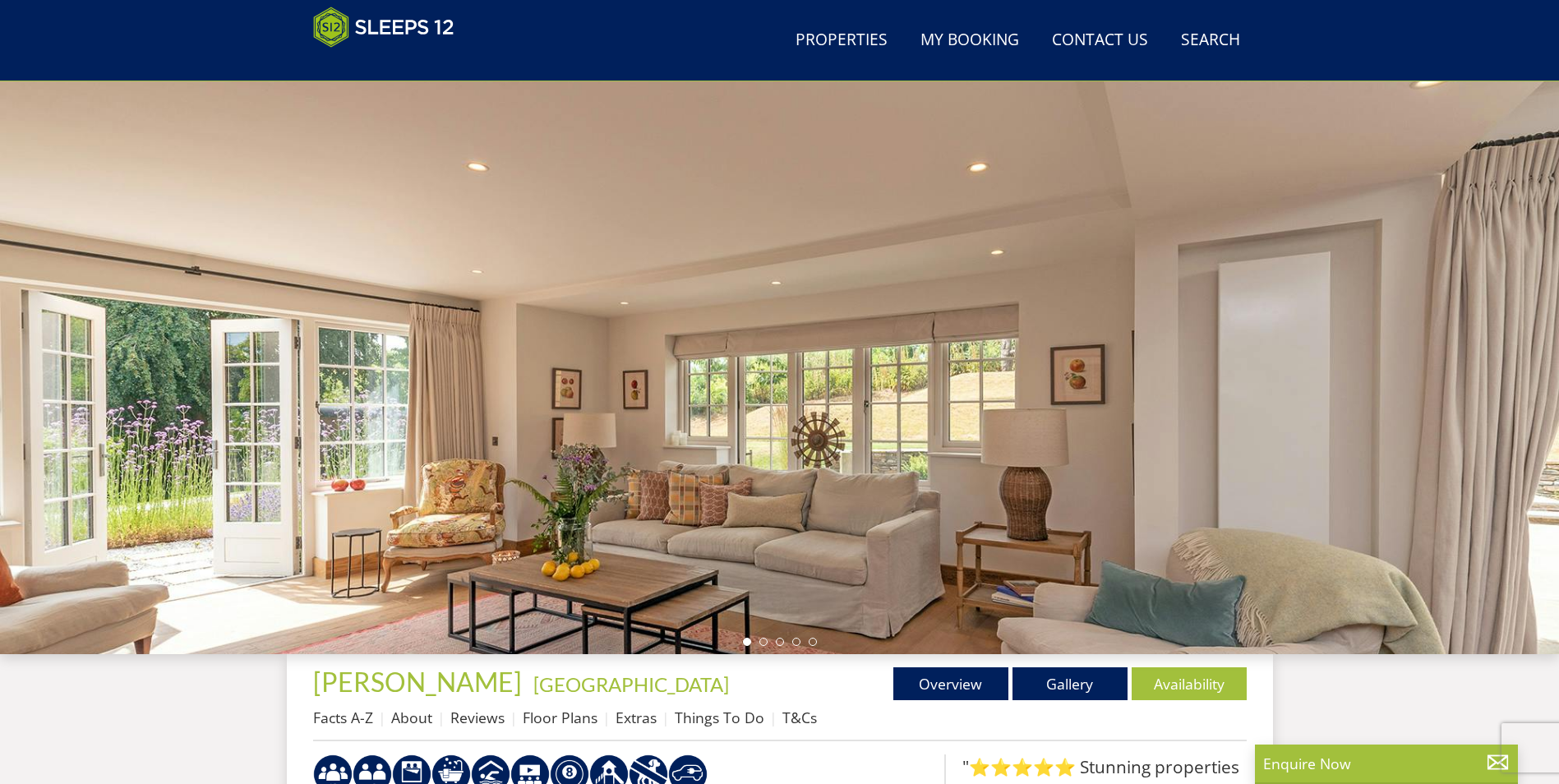
scroll to position [285, 0]
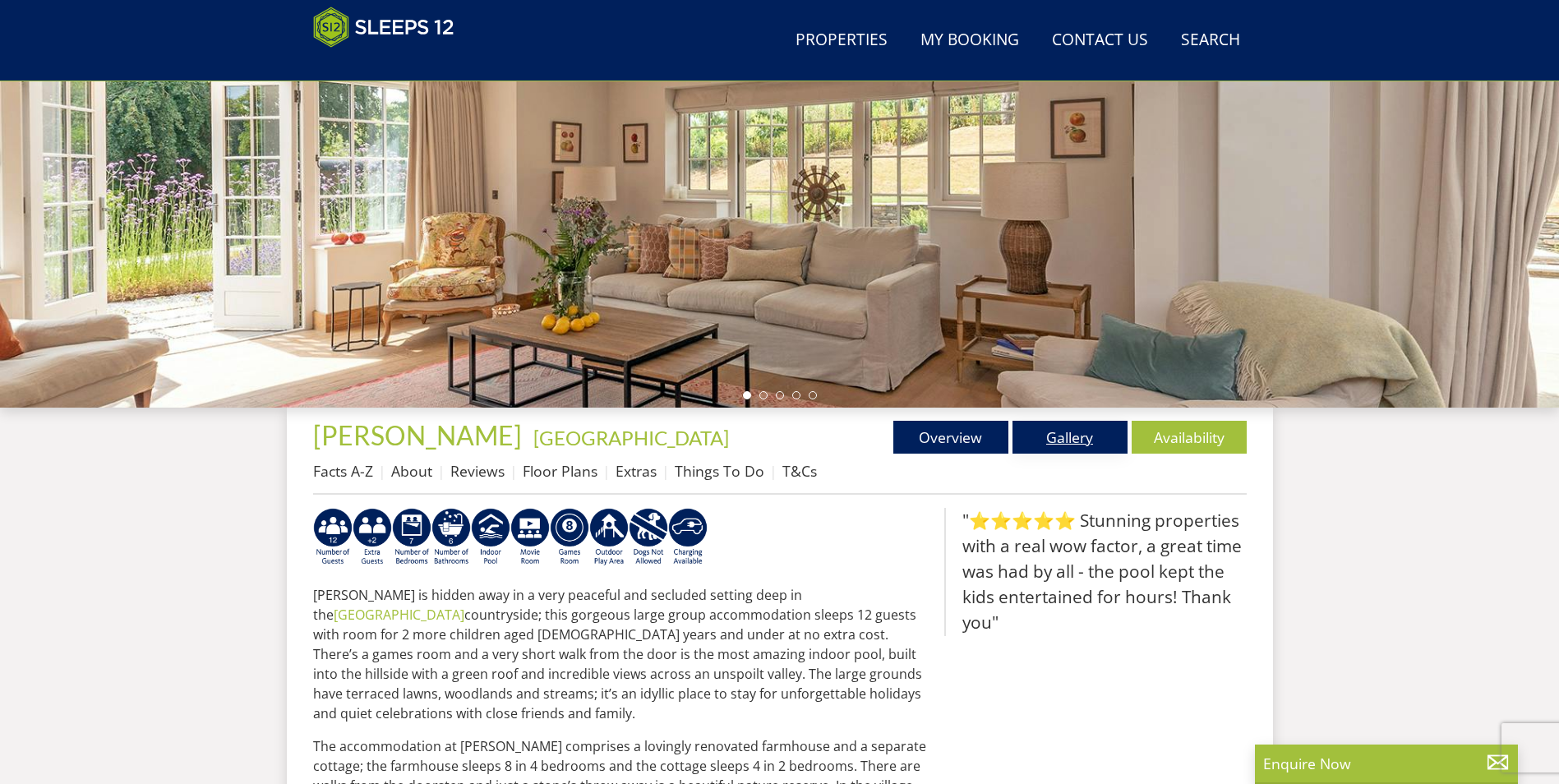
click at [1115, 439] on link "Gallery" at bounding box center [1069, 437] width 115 height 33
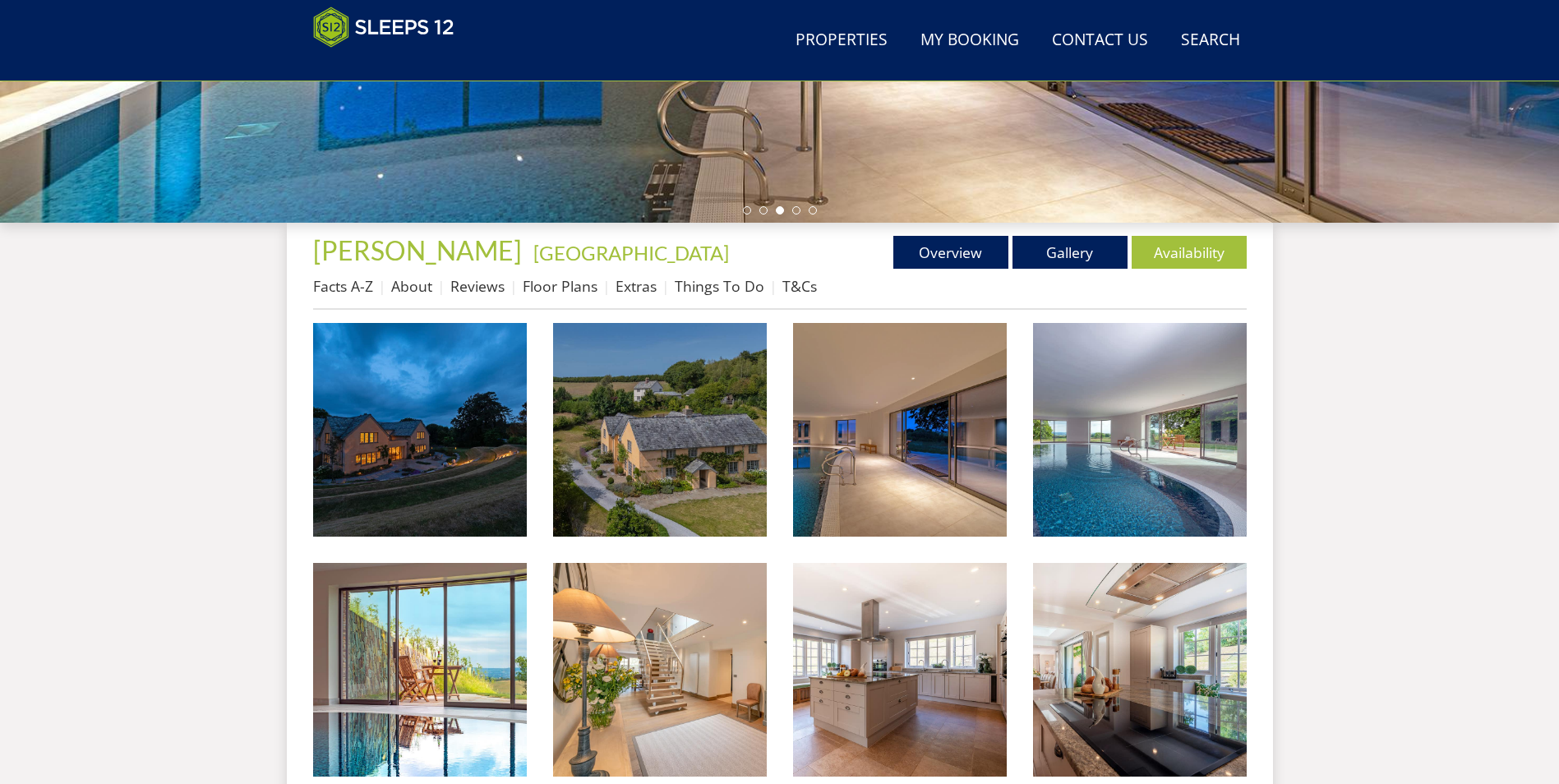
scroll to position [195, 0]
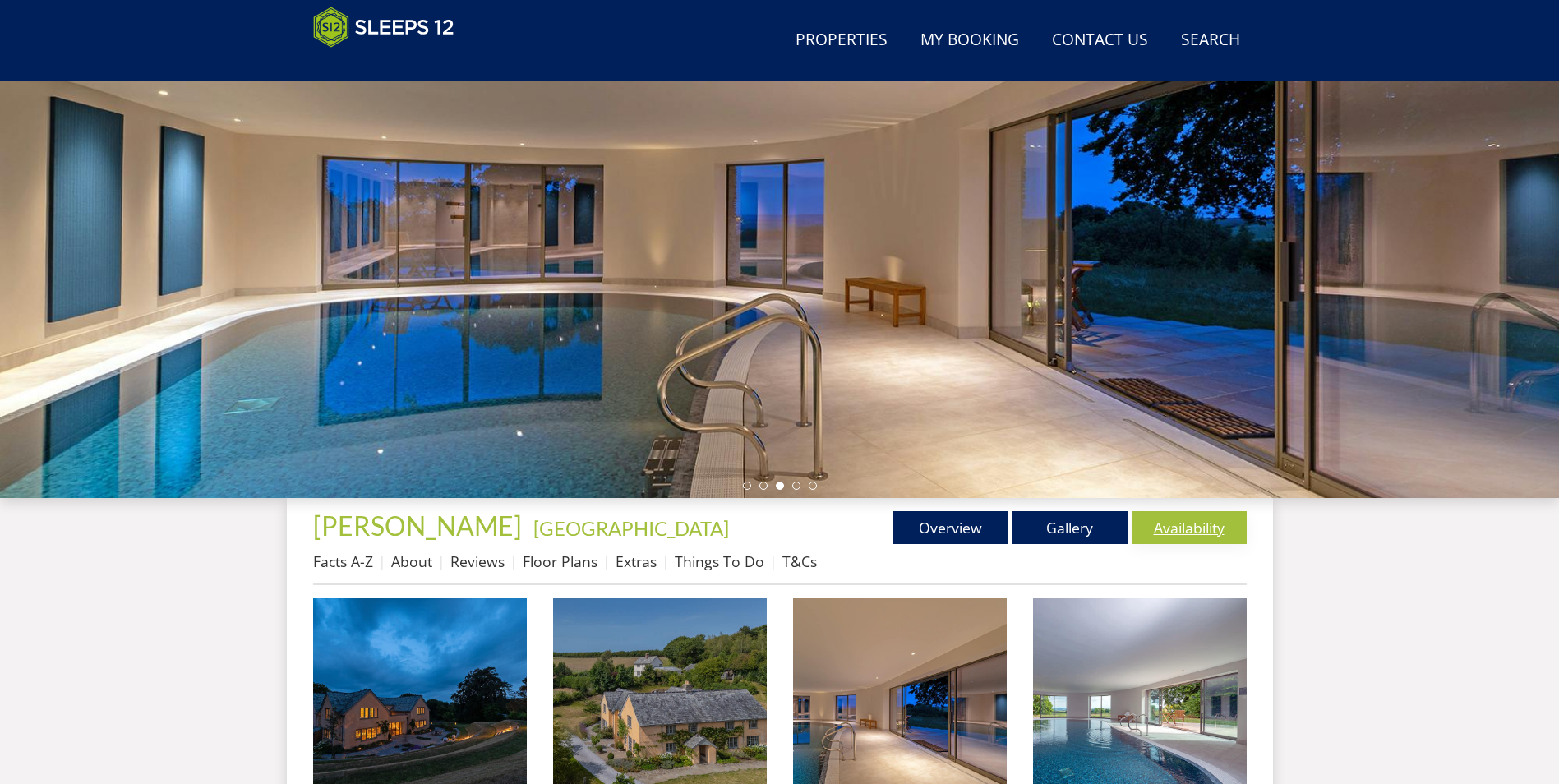
click at [1147, 523] on link "Availability" at bounding box center [1188, 528] width 115 height 33
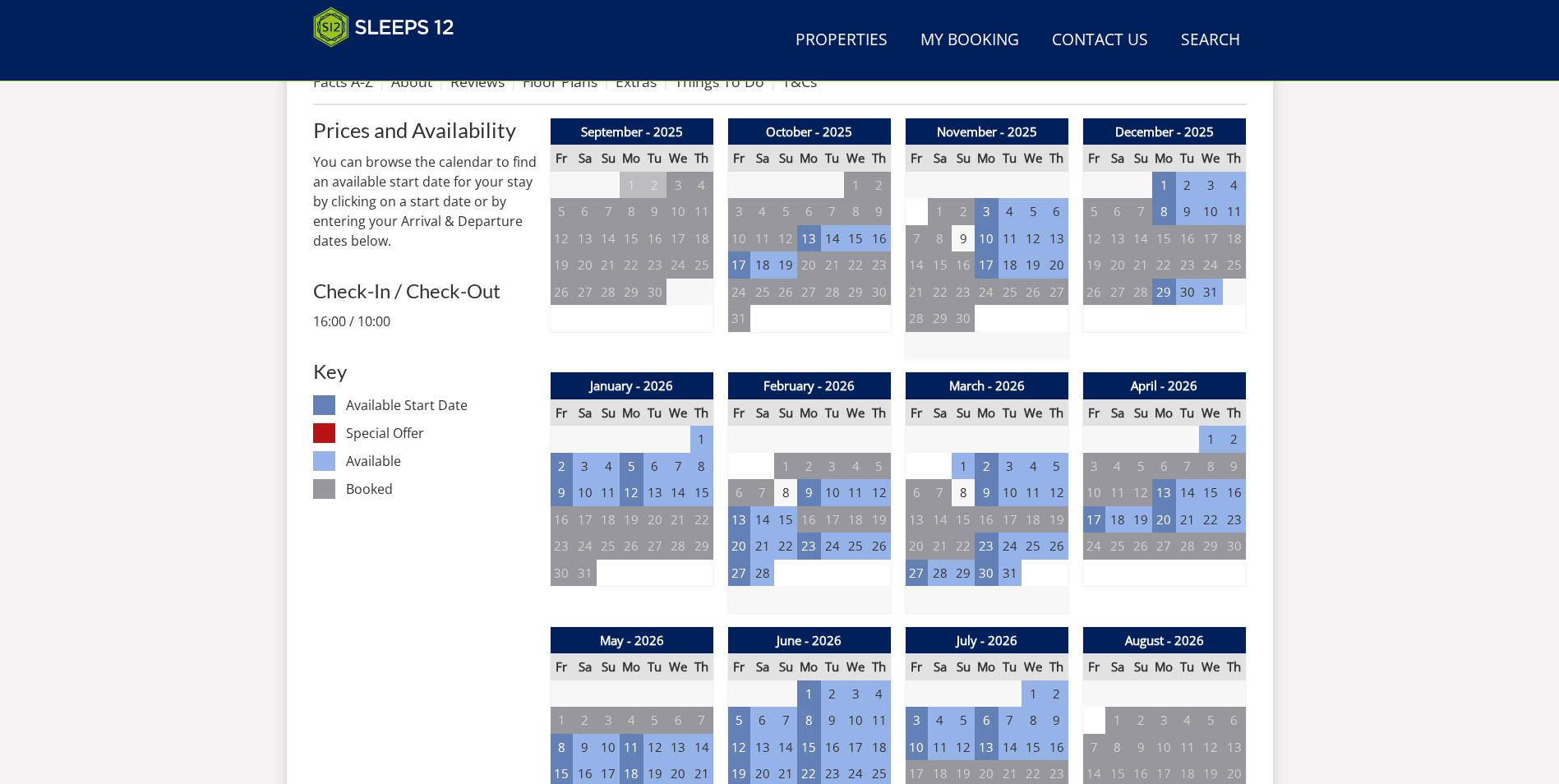
scroll to position [765, 0]
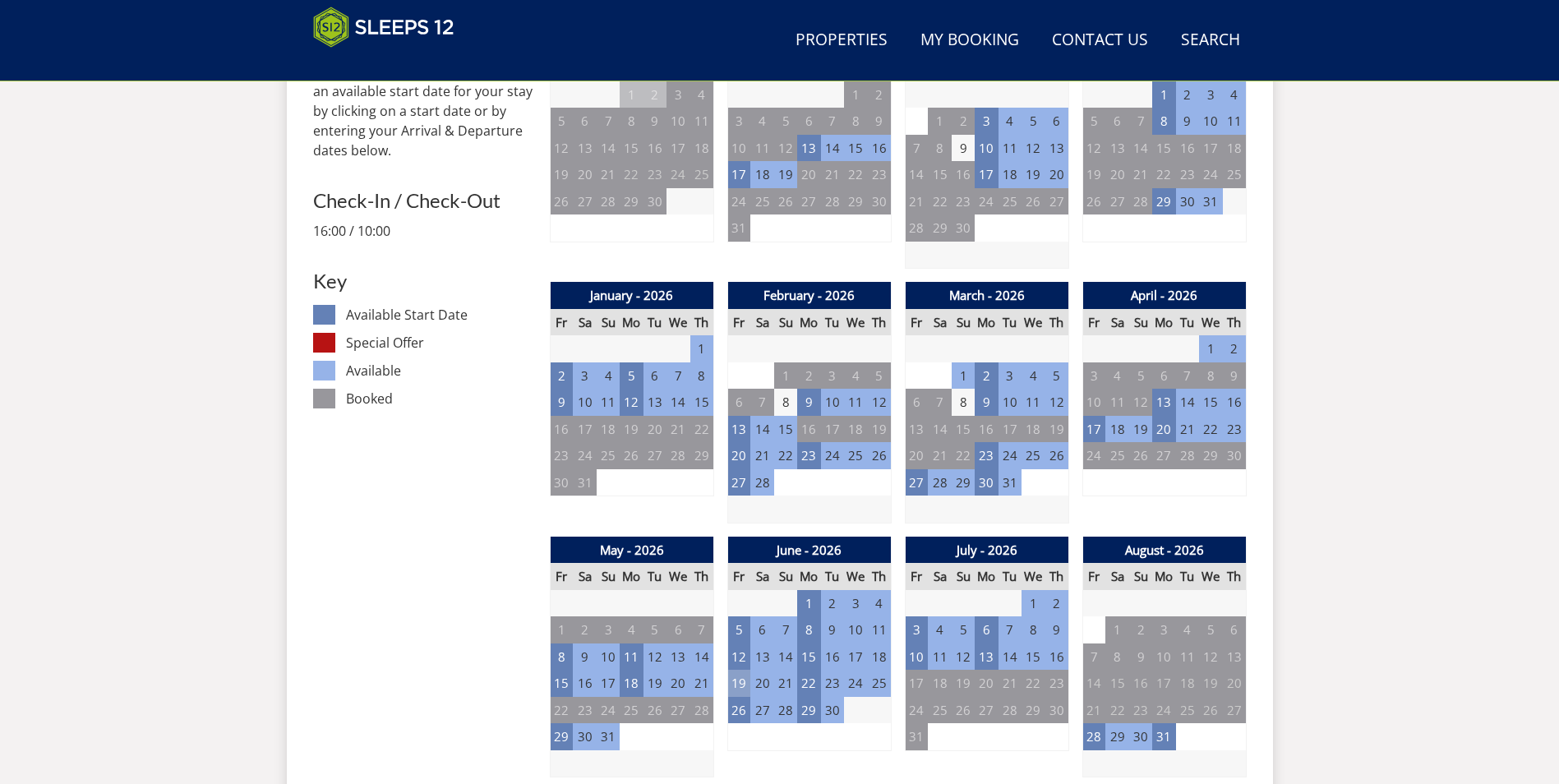
click at [737, 685] on td "19" at bounding box center [739, 683] width 23 height 27
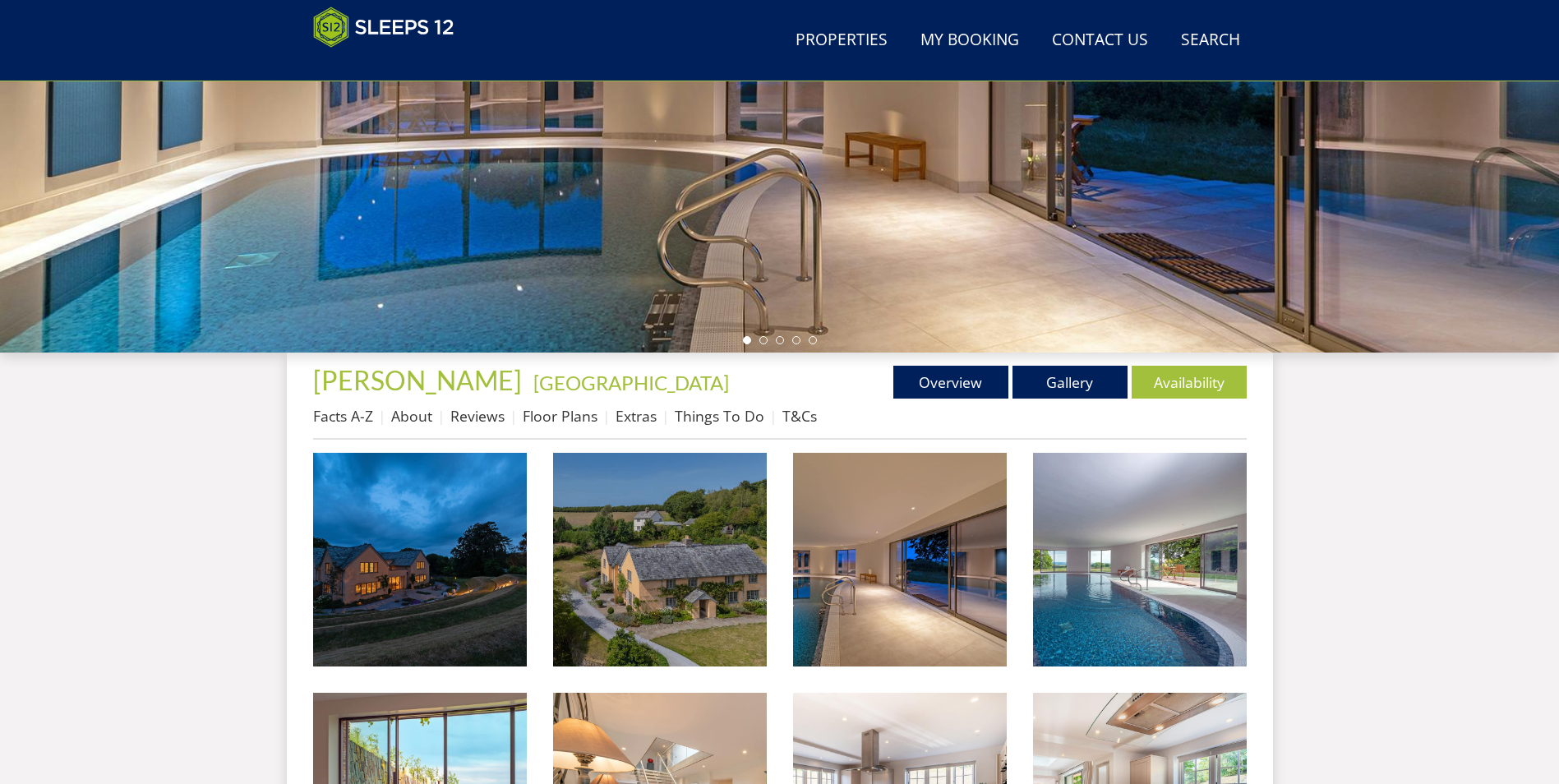
scroll to position [605, 0]
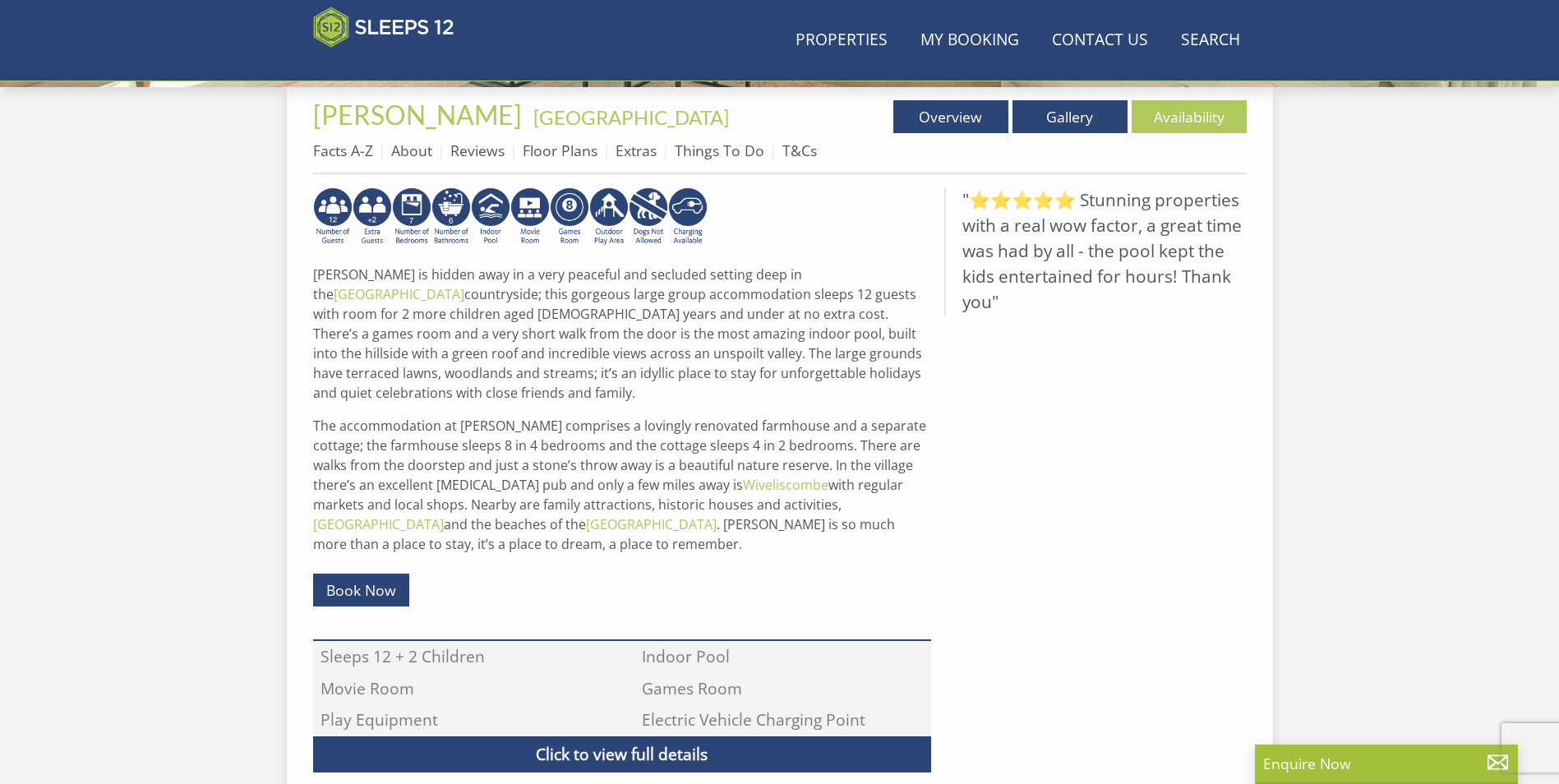
scroll to position [285, 0]
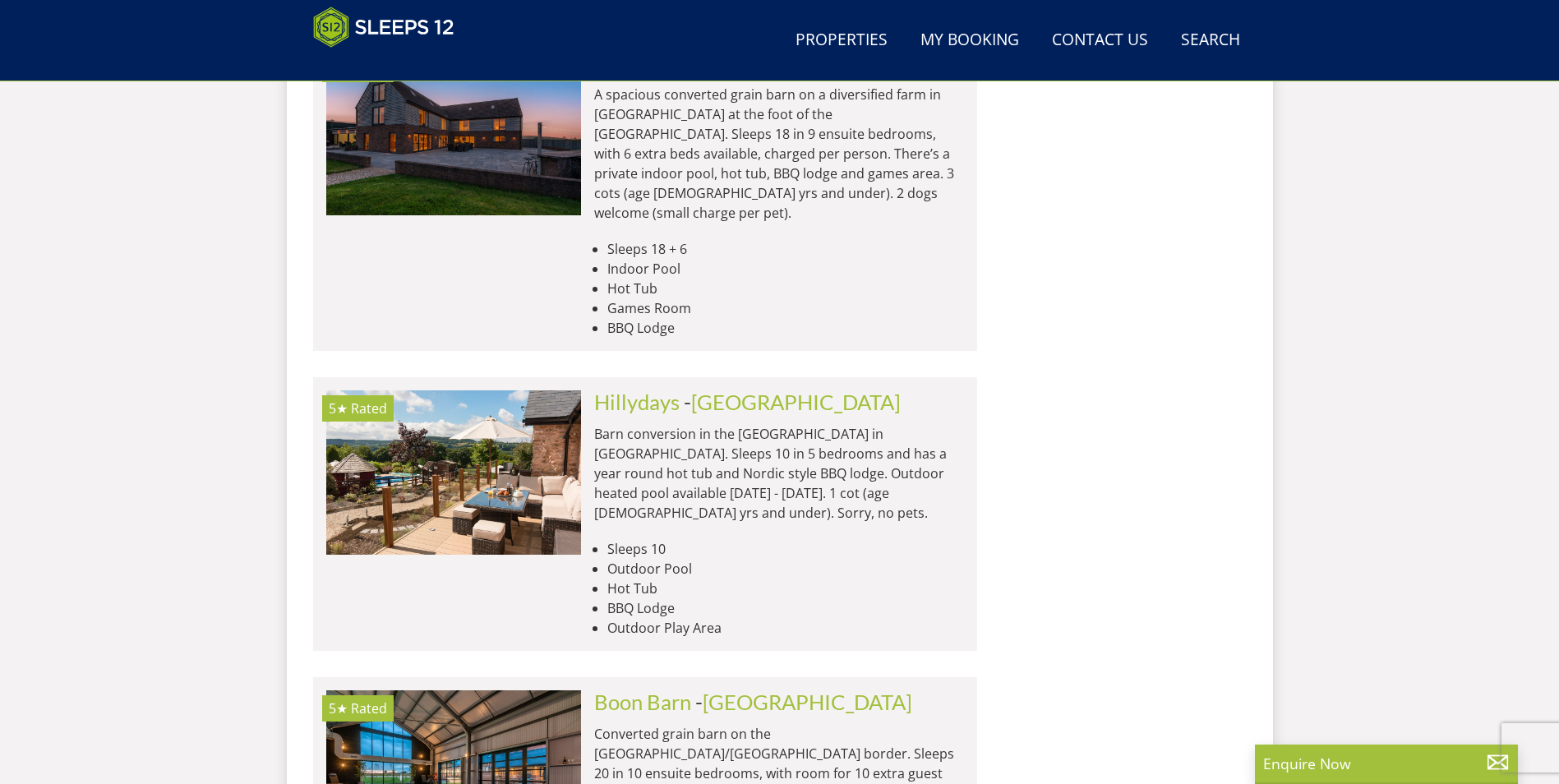
scroll to position [6835, 0]
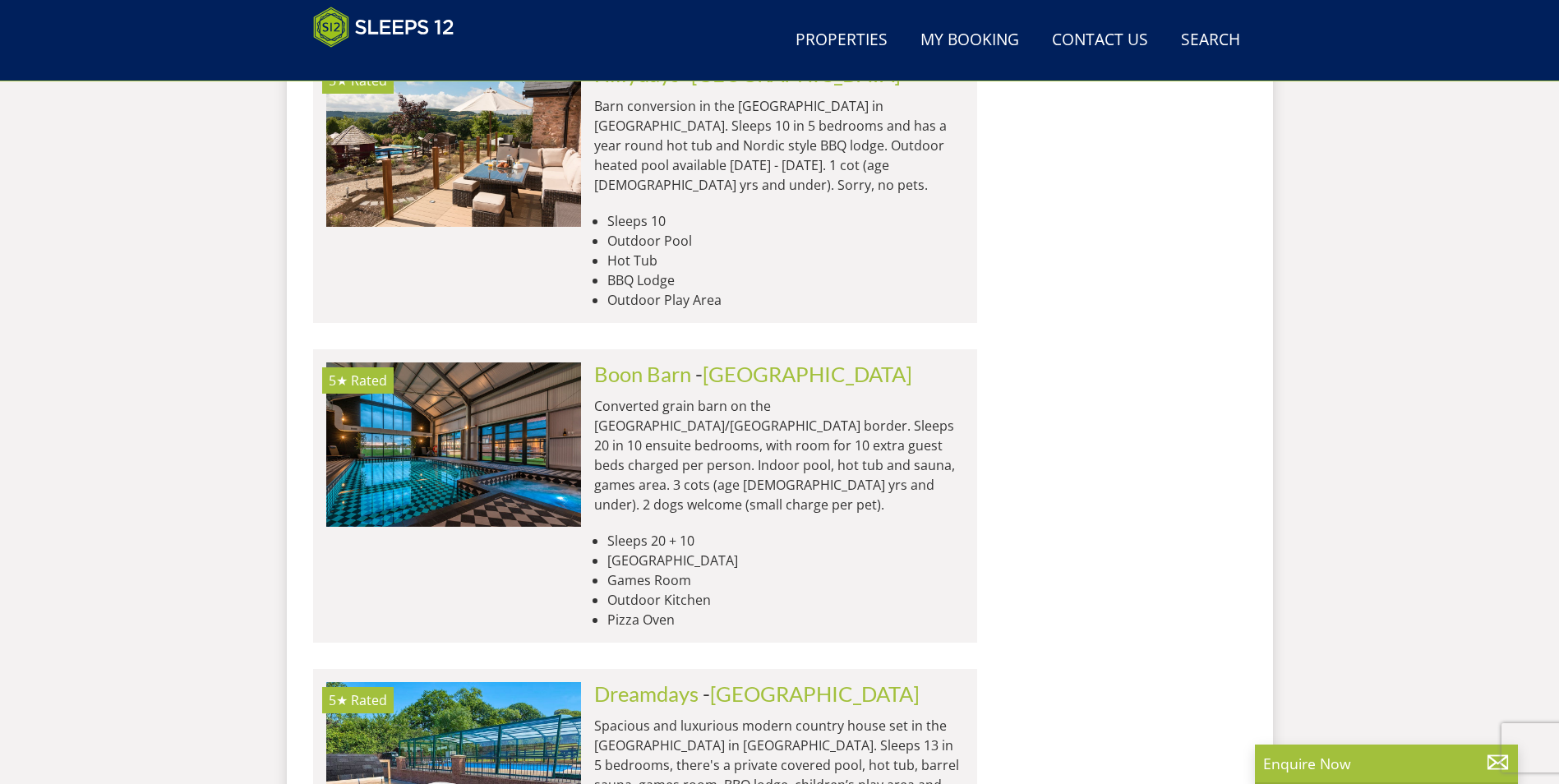
scroll to position [7164, 0]
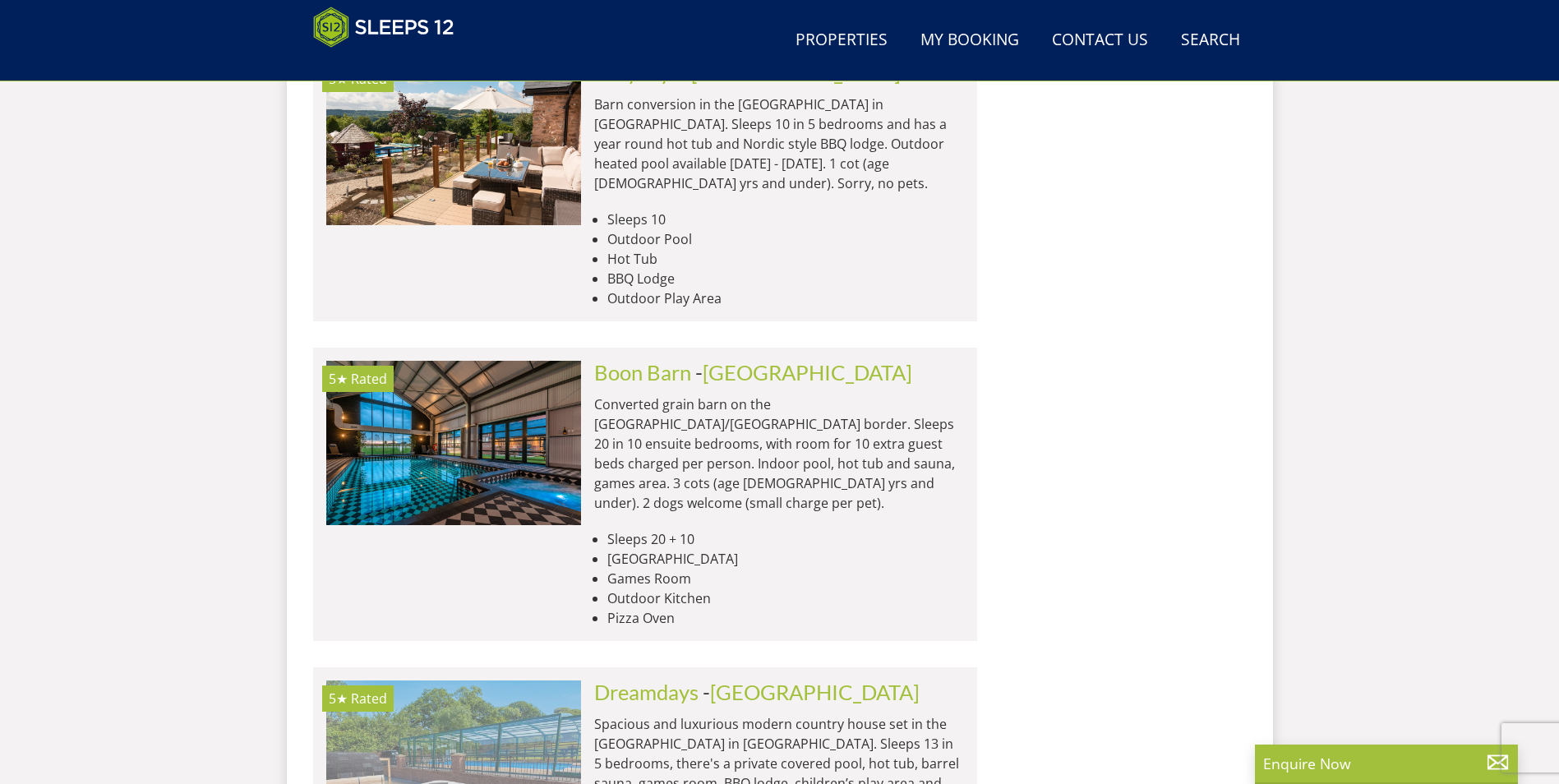
click at [516, 681] on img at bounding box center [453, 762] width 255 height 165
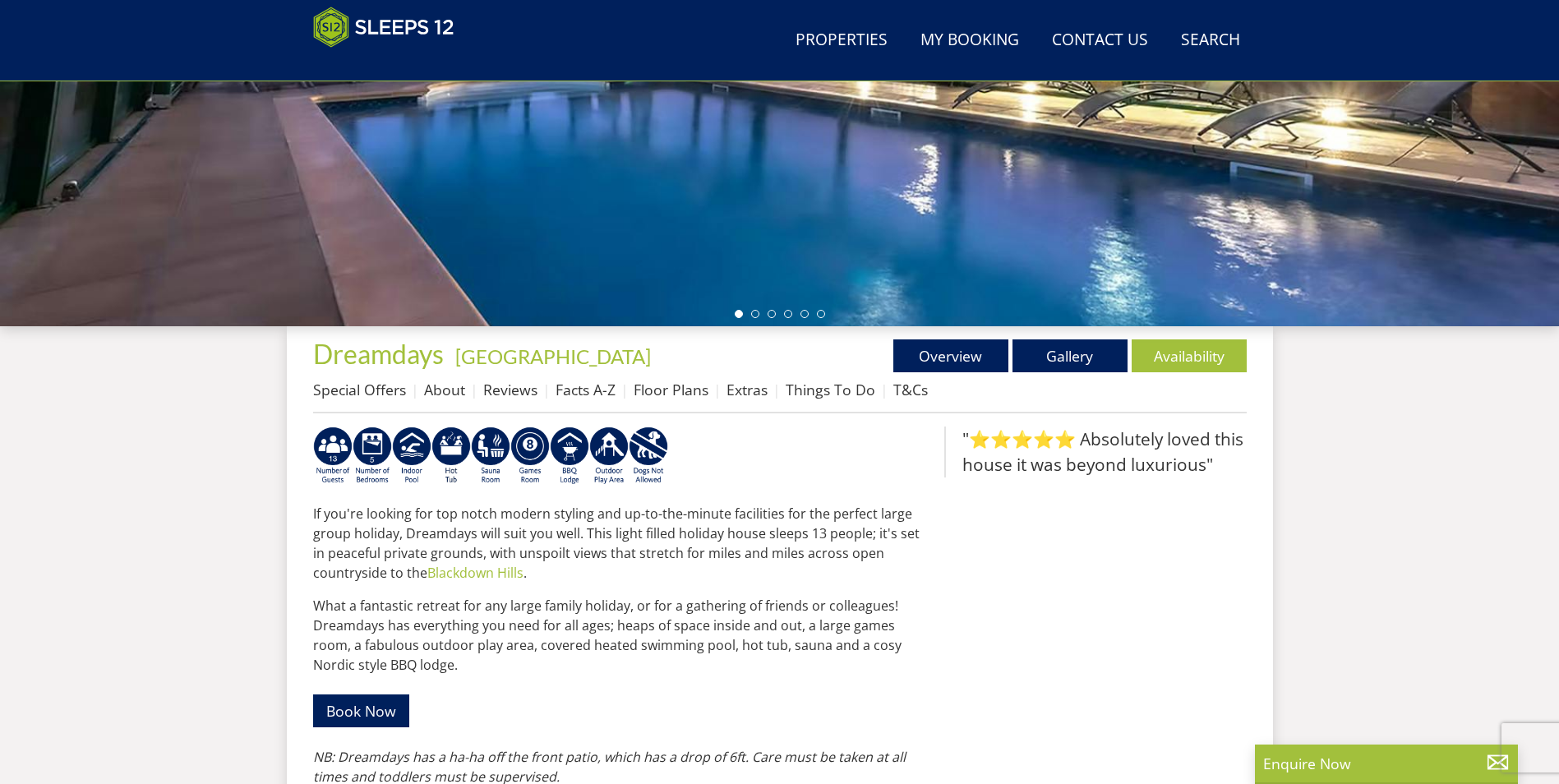
scroll to position [514, 0]
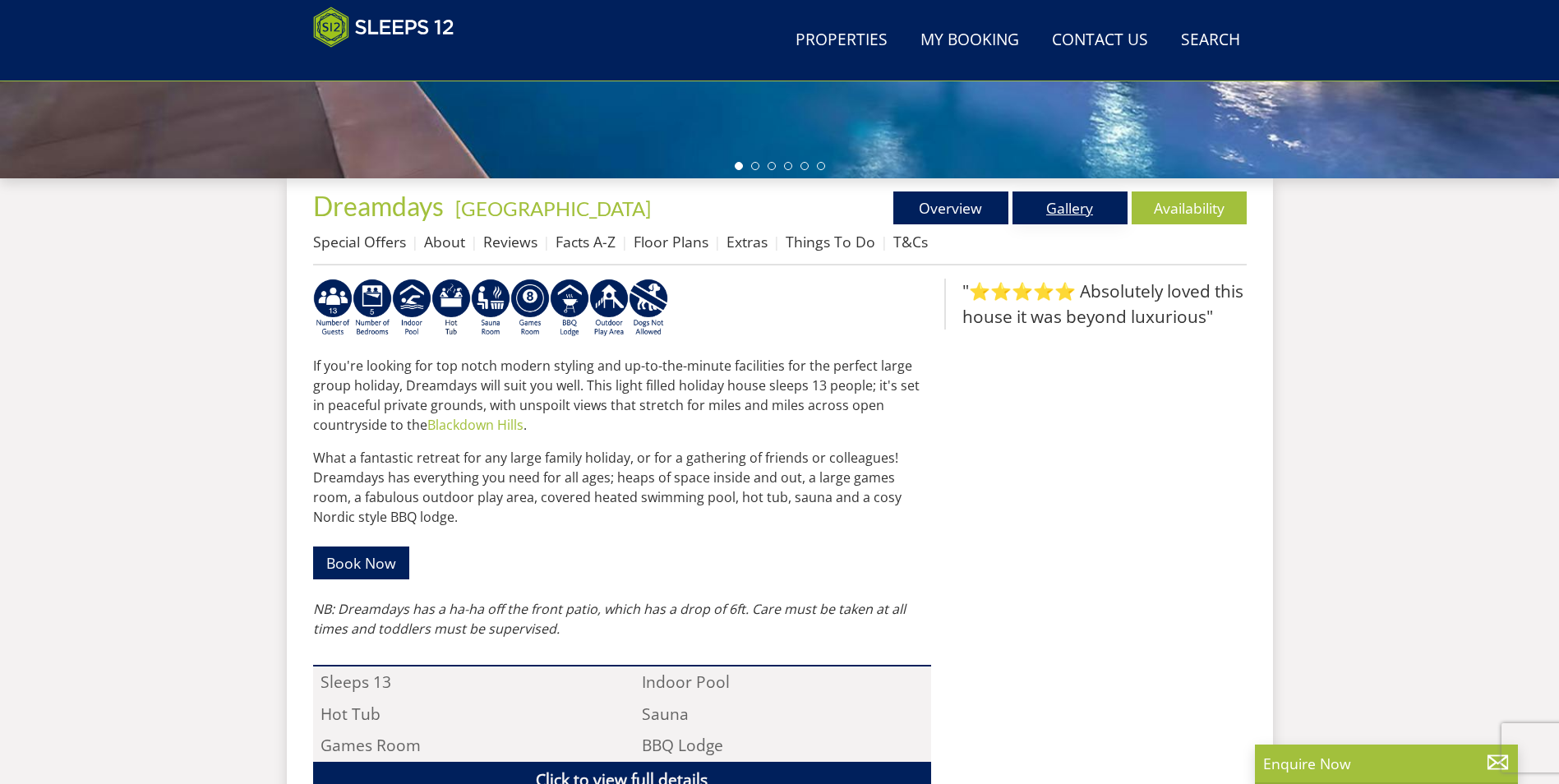
click at [1081, 206] on link "Gallery" at bounding box center [1069, 208] width 115 height 33
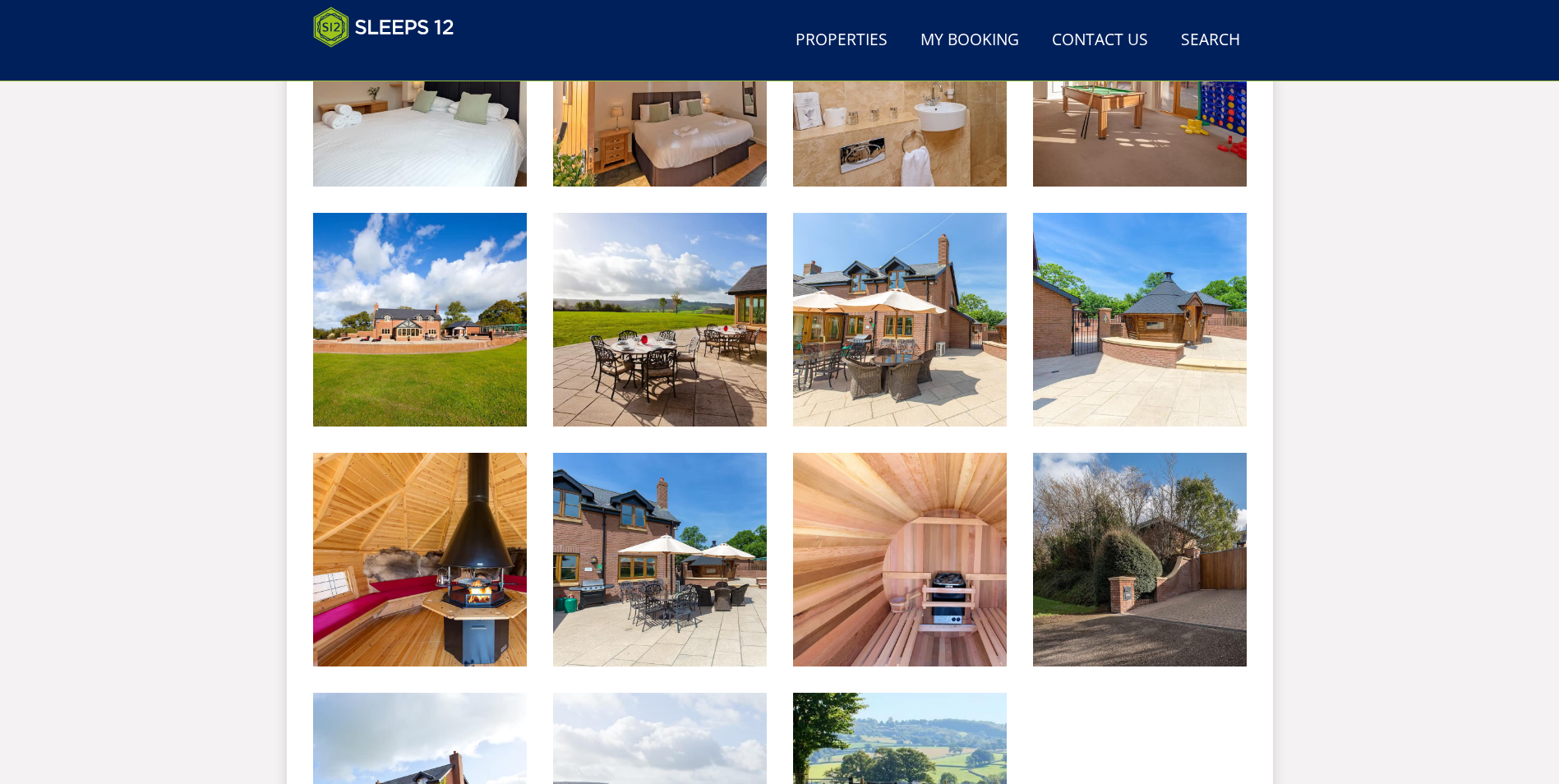
scroll to position [2003, 0]
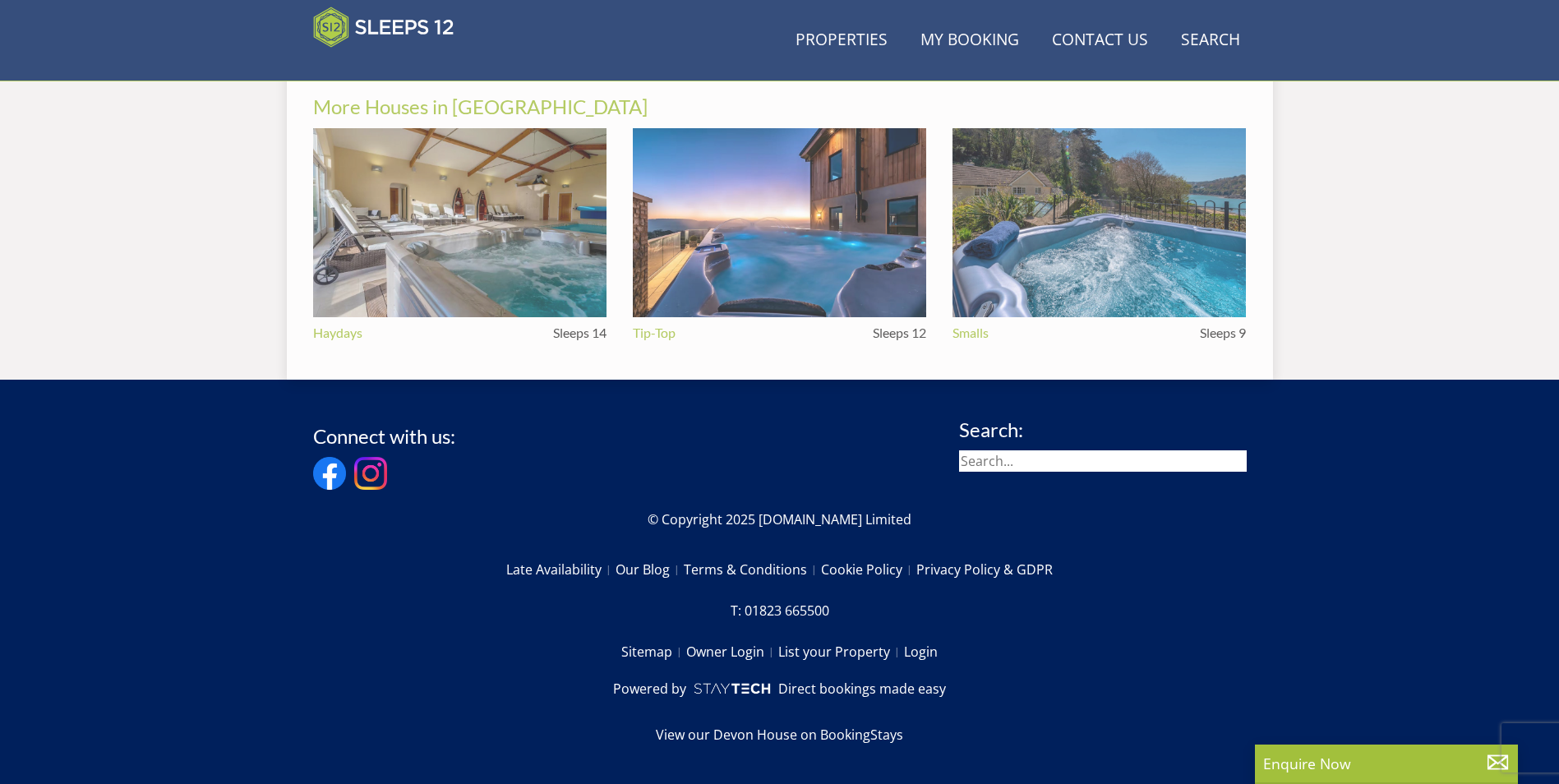
scroll to position [514, 0]
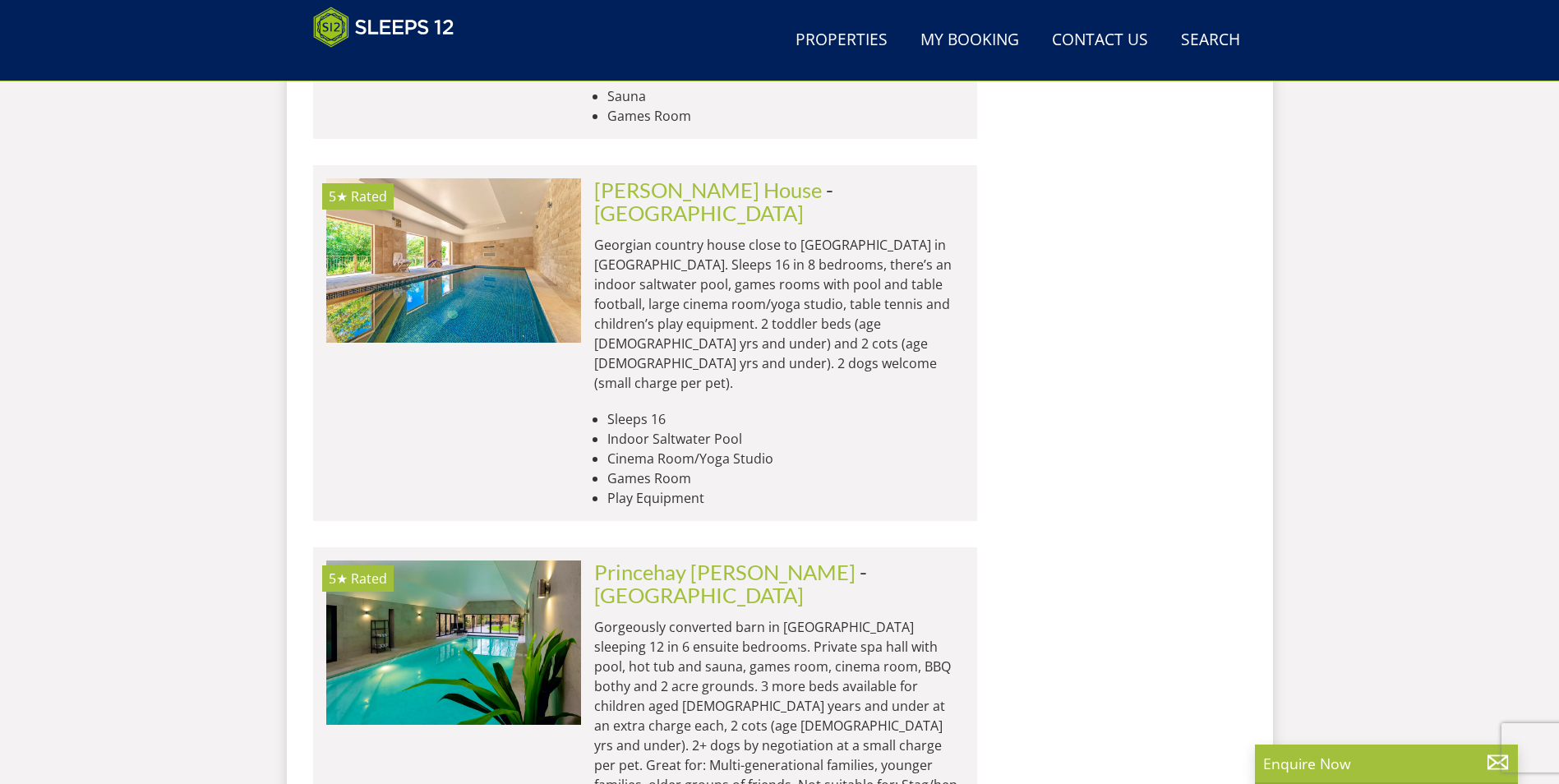
scroll to position [8397, 0]
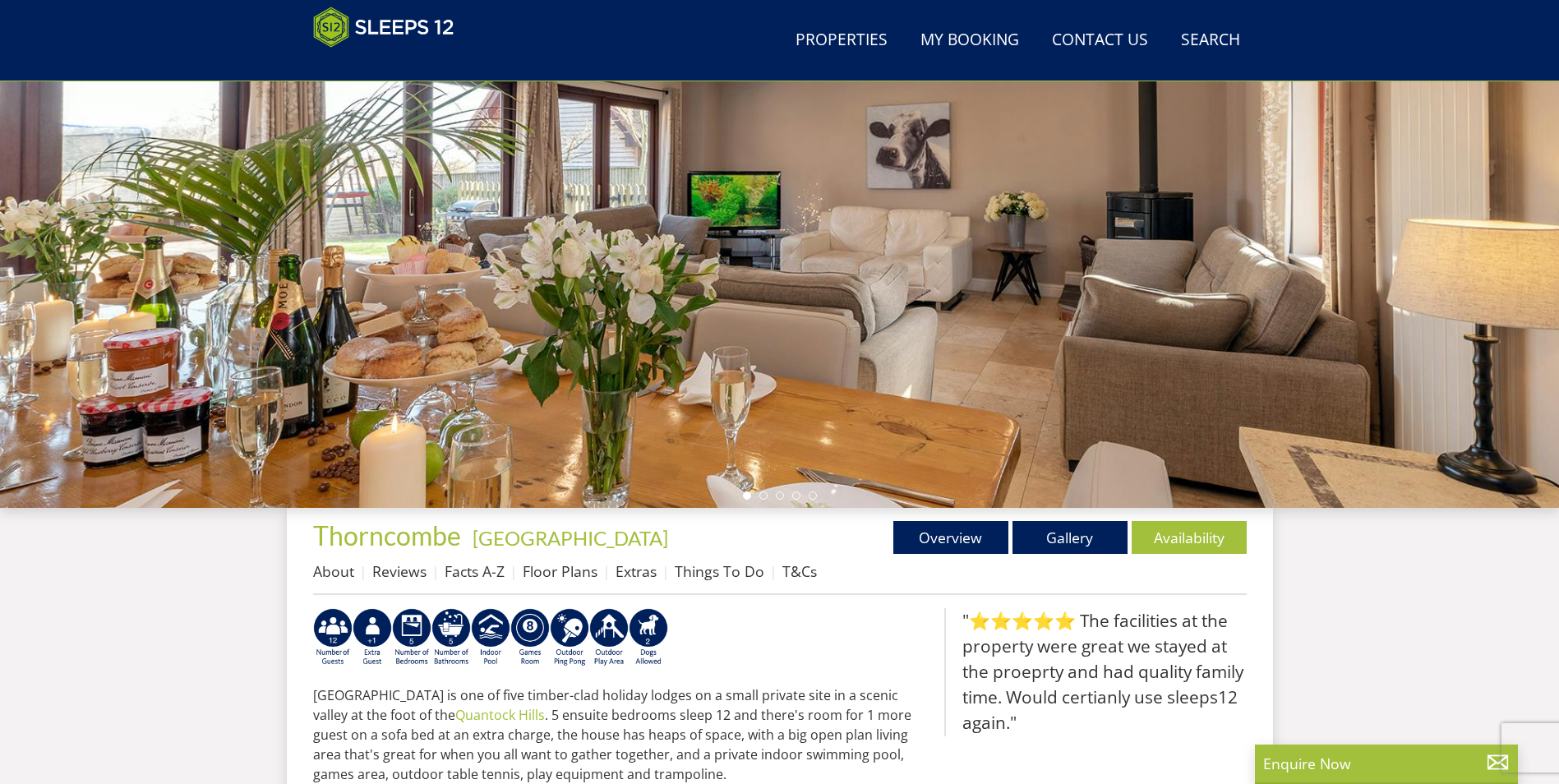
scroll to position [432, 0]
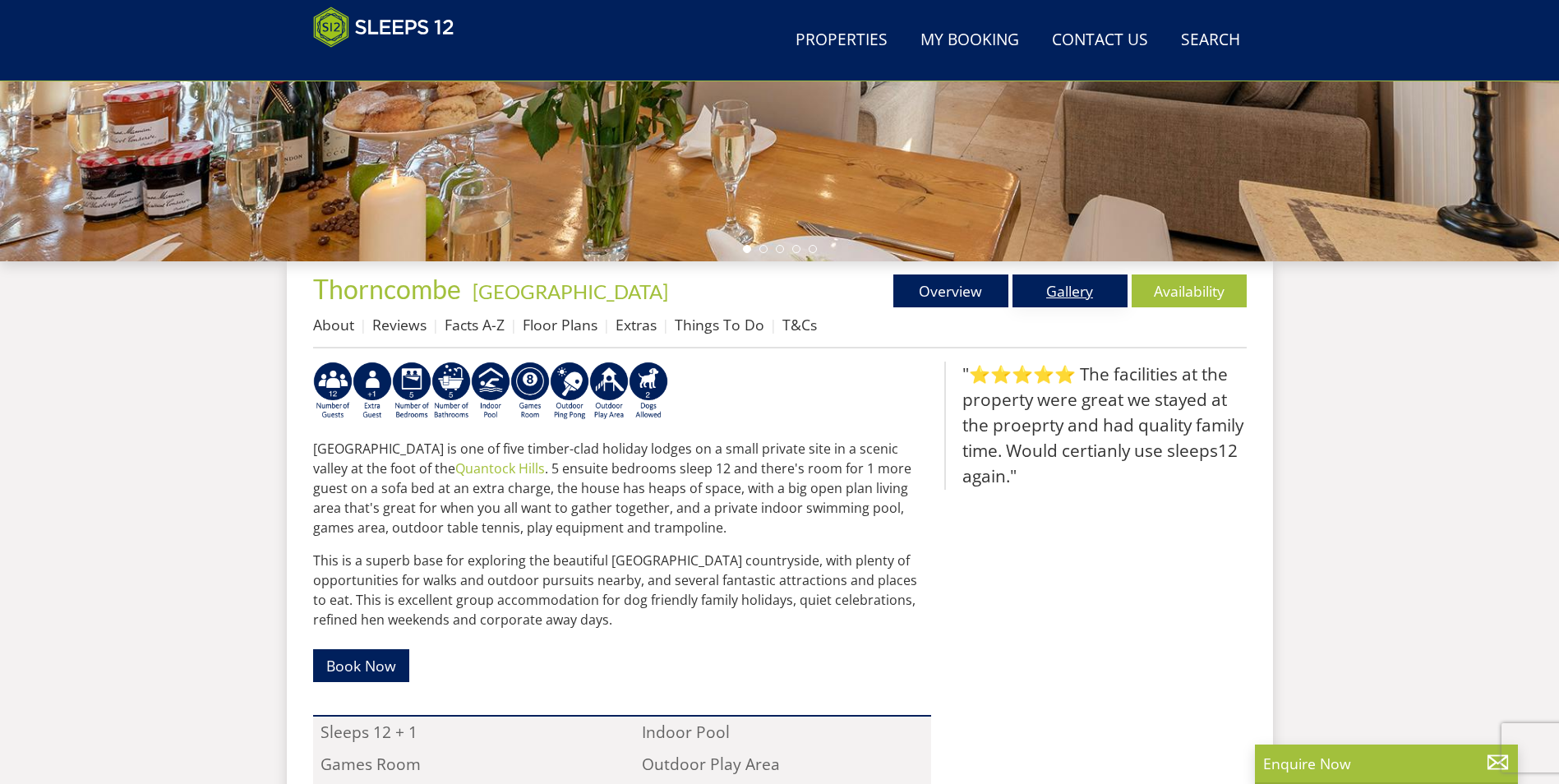
click at [1069, 299] on link "Gallery" at bounding box center [1069, 291] width 115 height 33
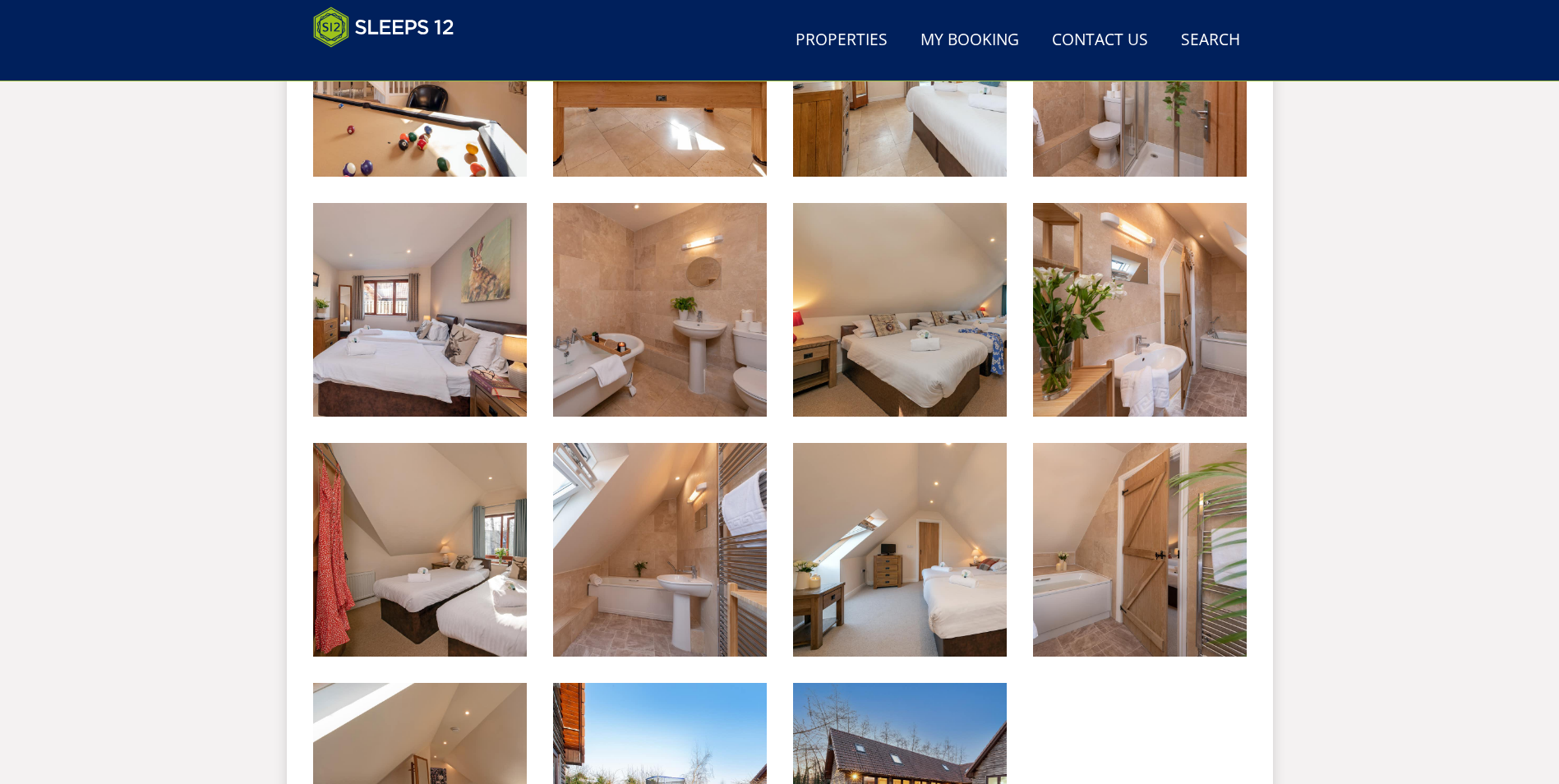
scroll to position [1838, 0]
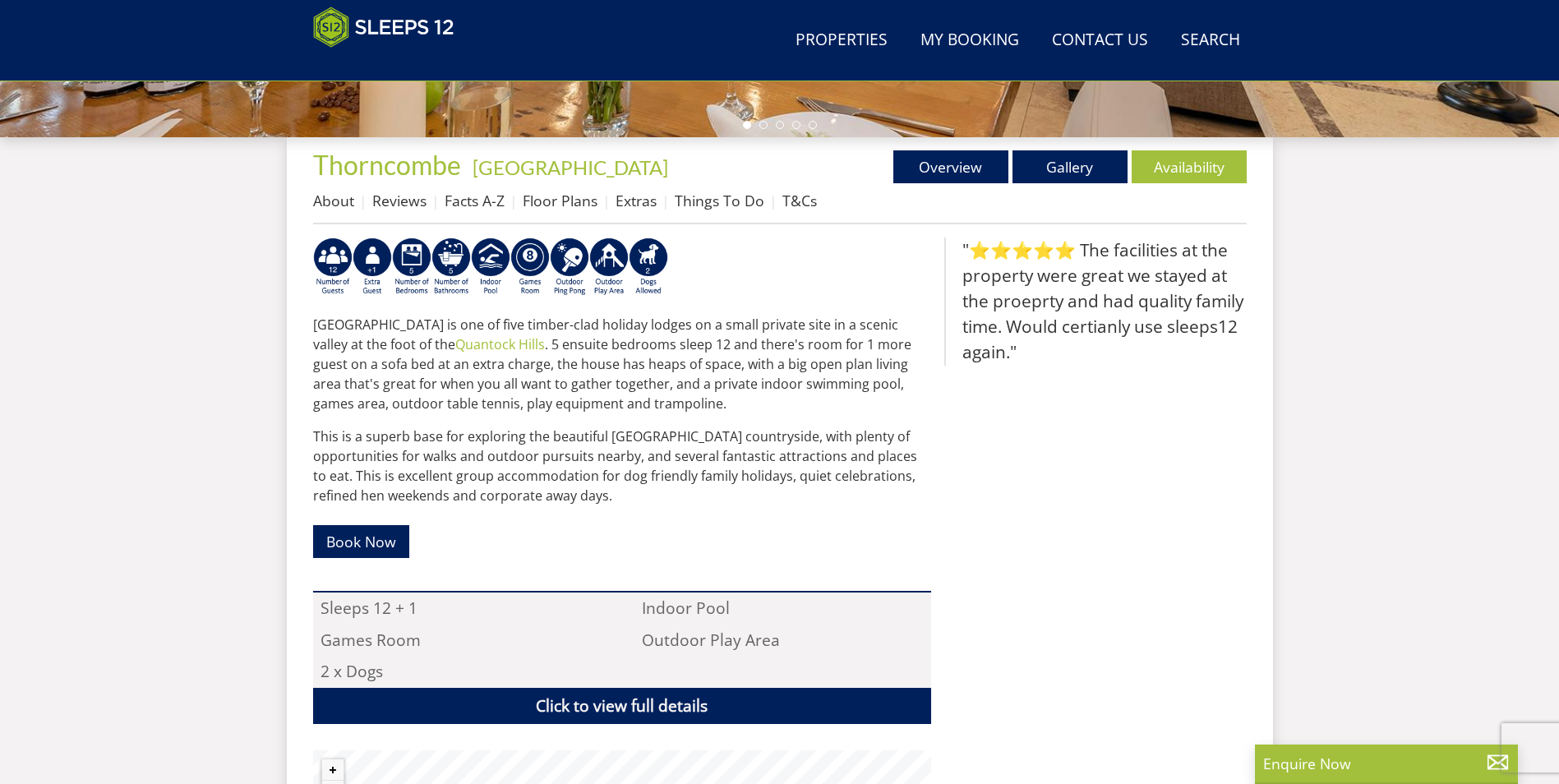
scroll to position [760, 0]
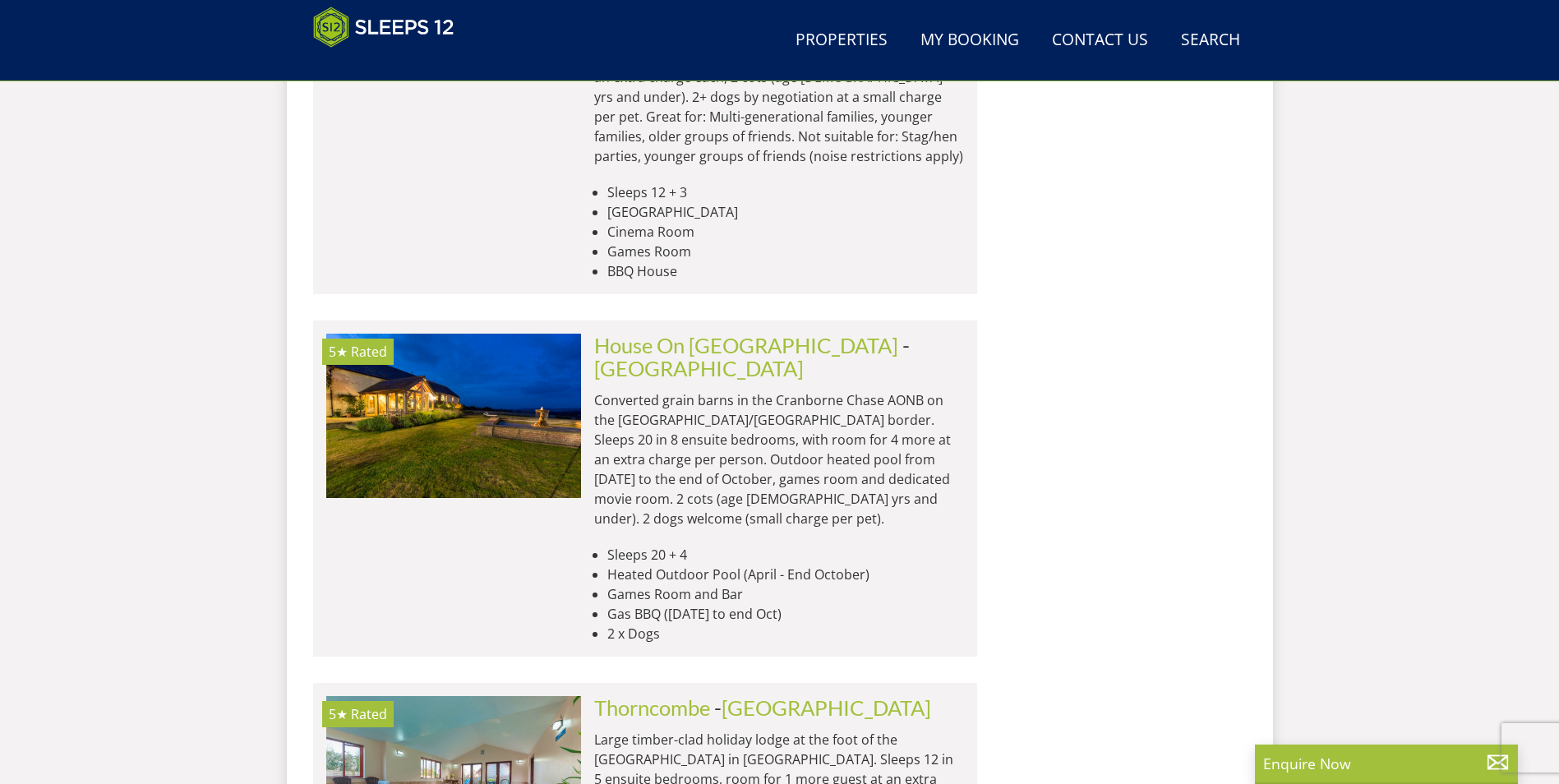
scroll to position [8726, 0]
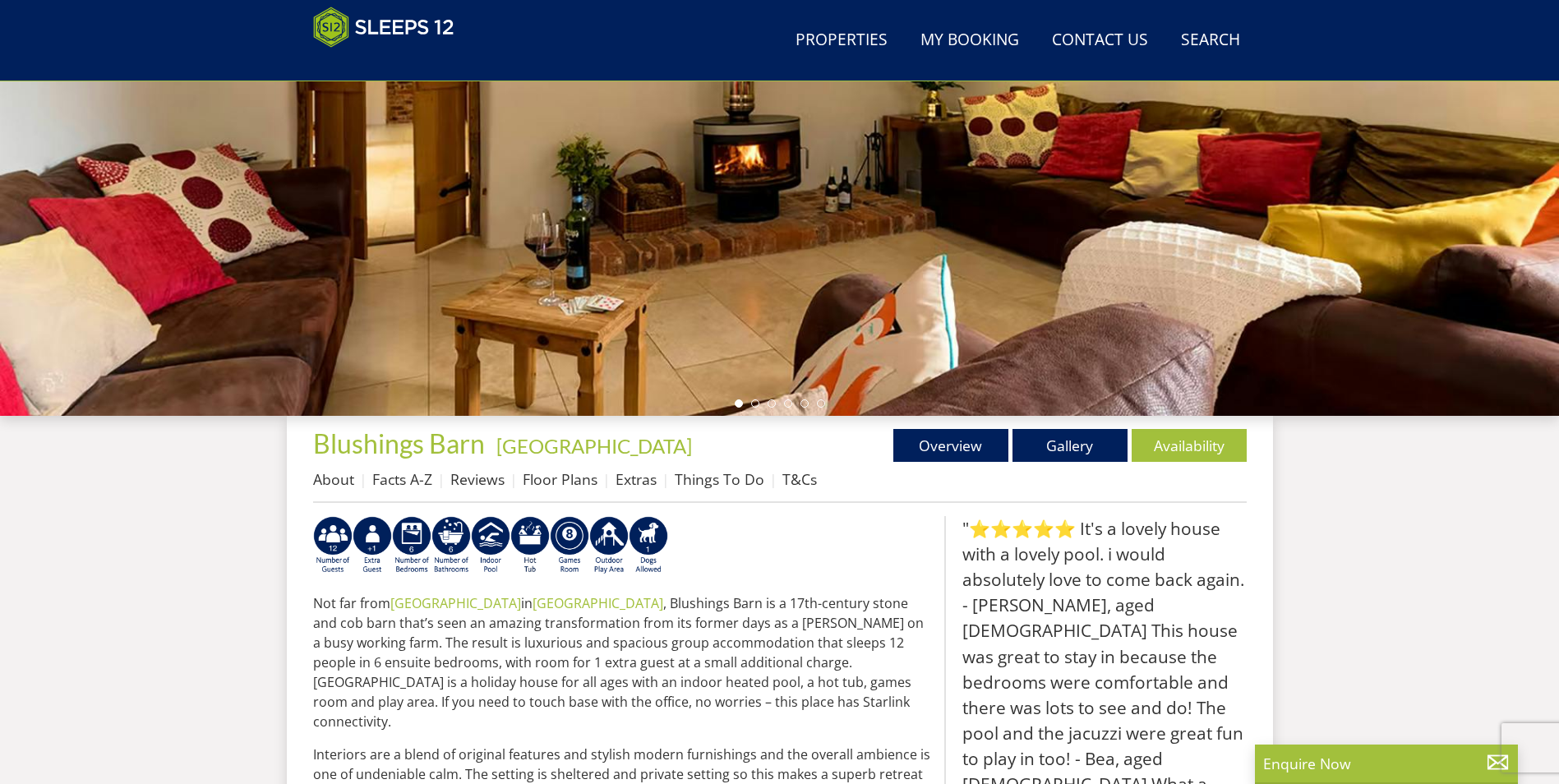
scroll to position [359, 0]
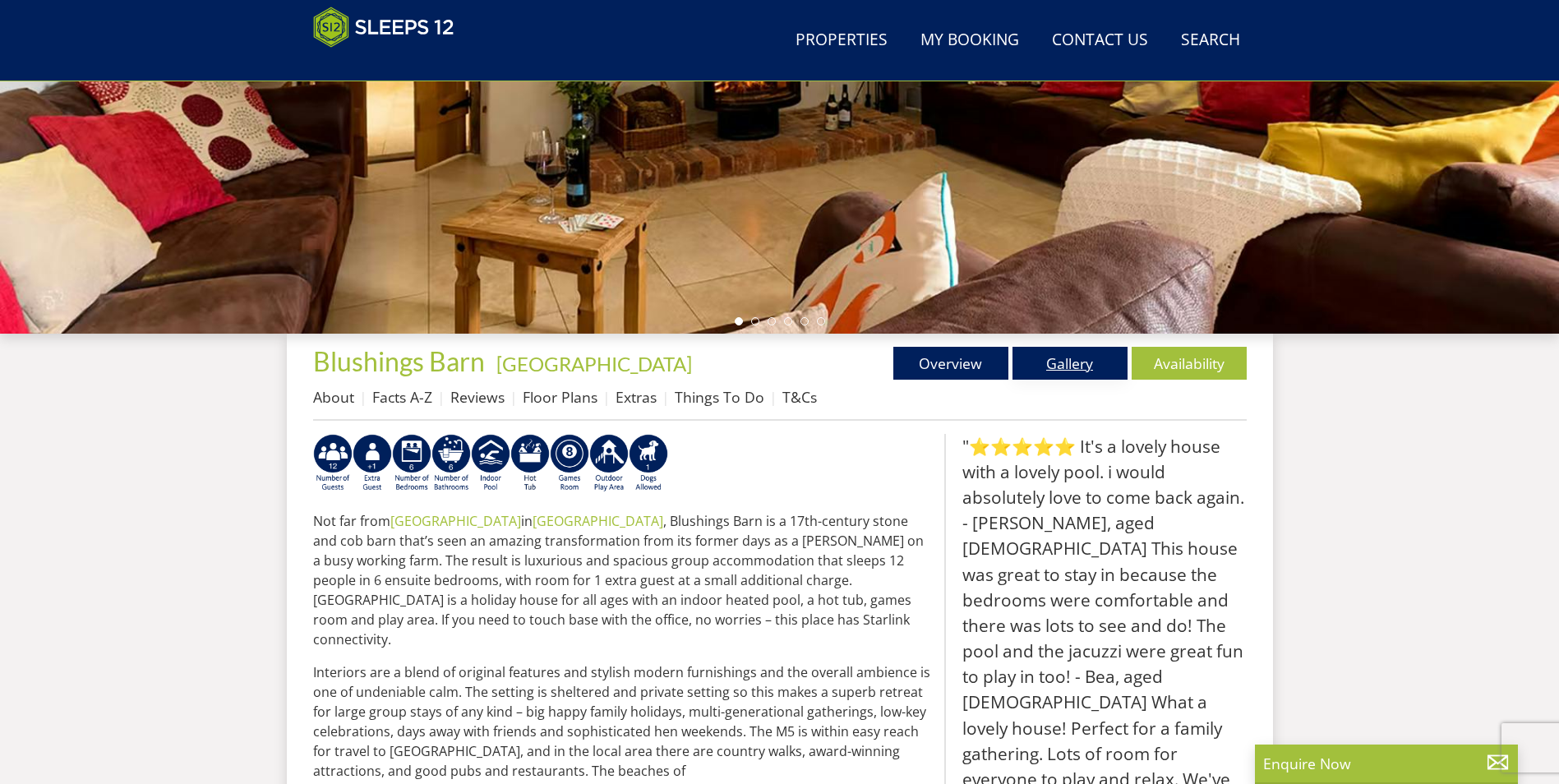
click at [1056, 370] on link "Gallery" at bounding box center [1069, 363] width 115 height 33
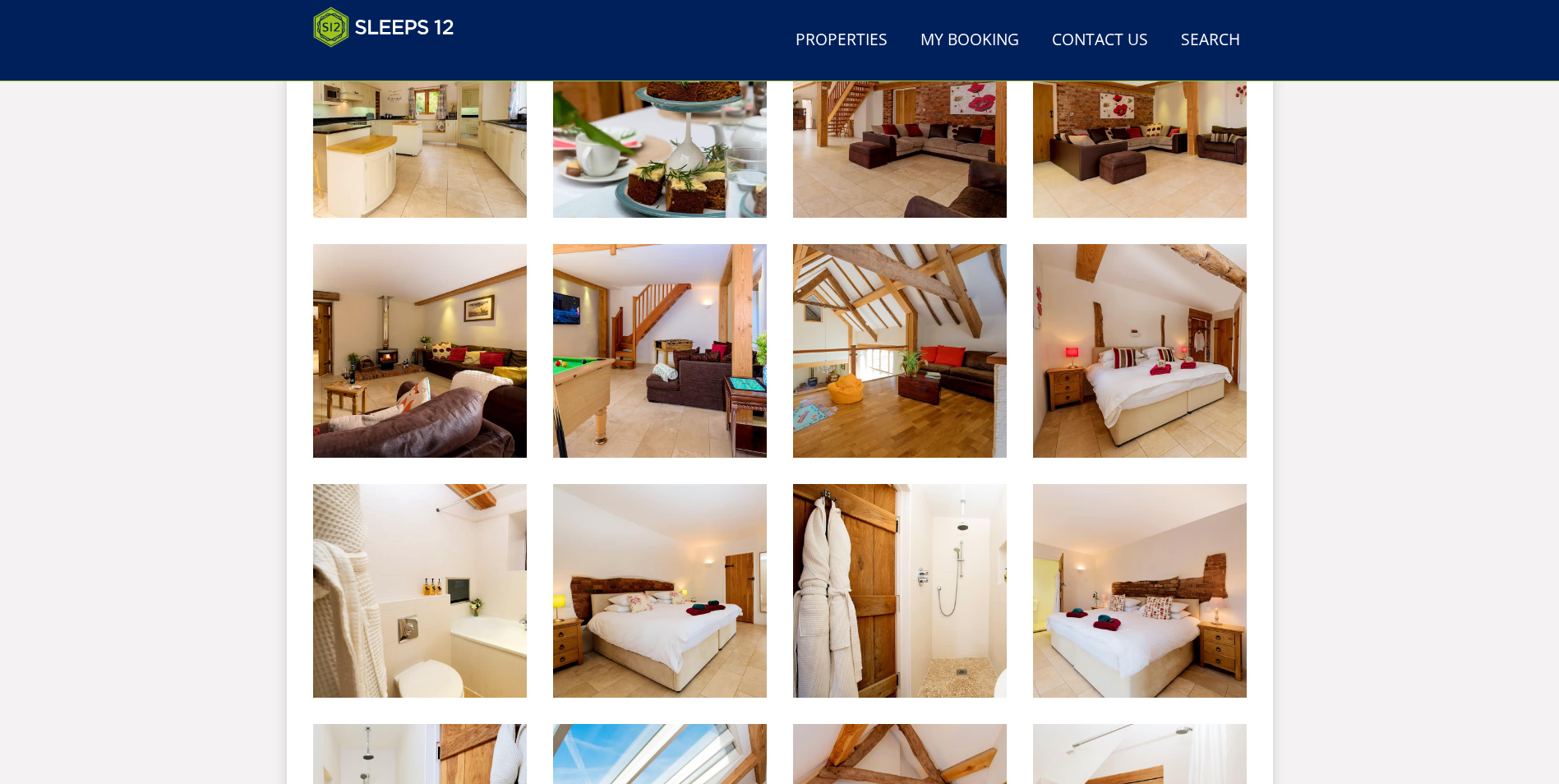
scroll to position [1680, 0]
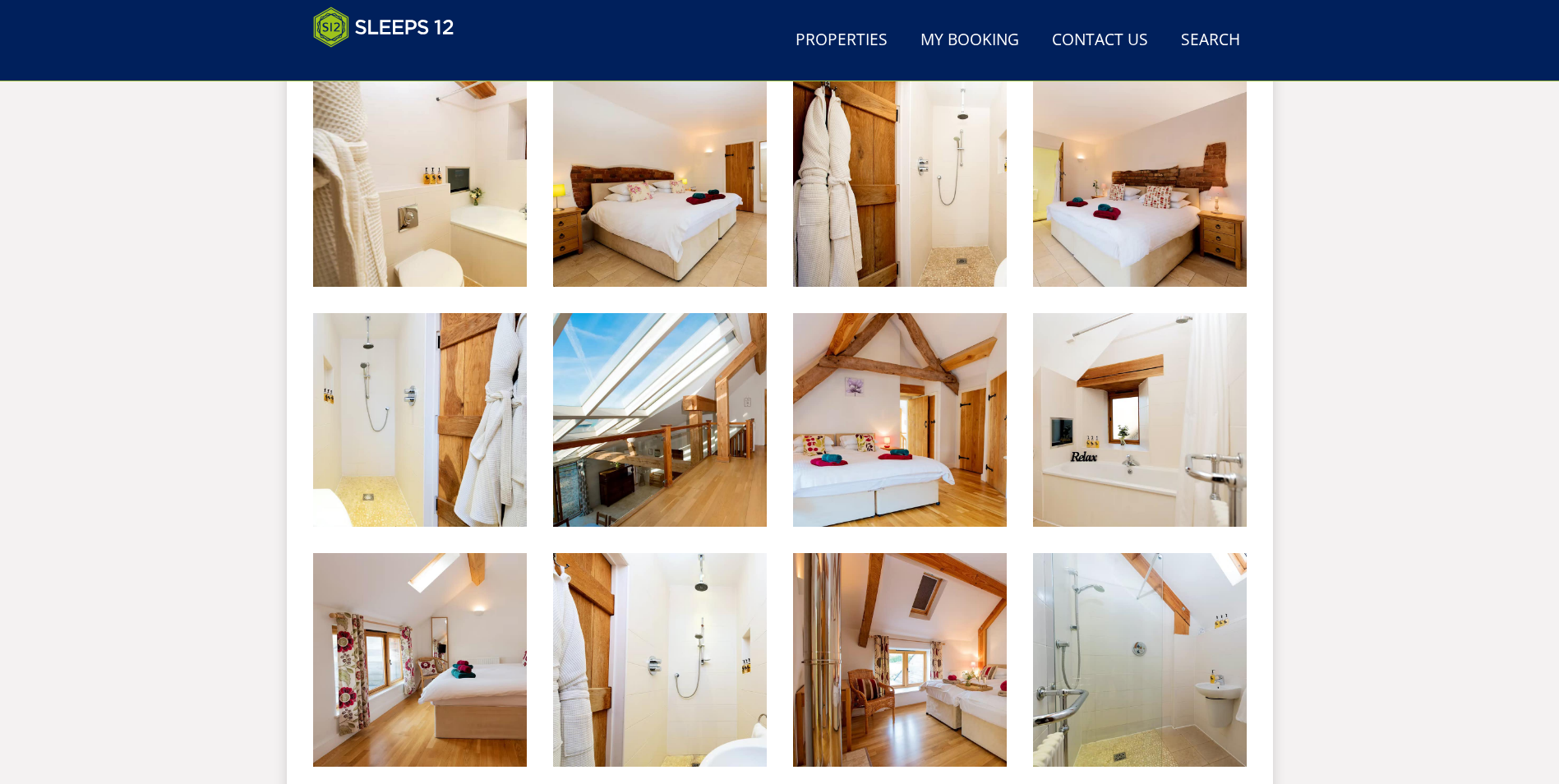
scroll to position [359, 0]
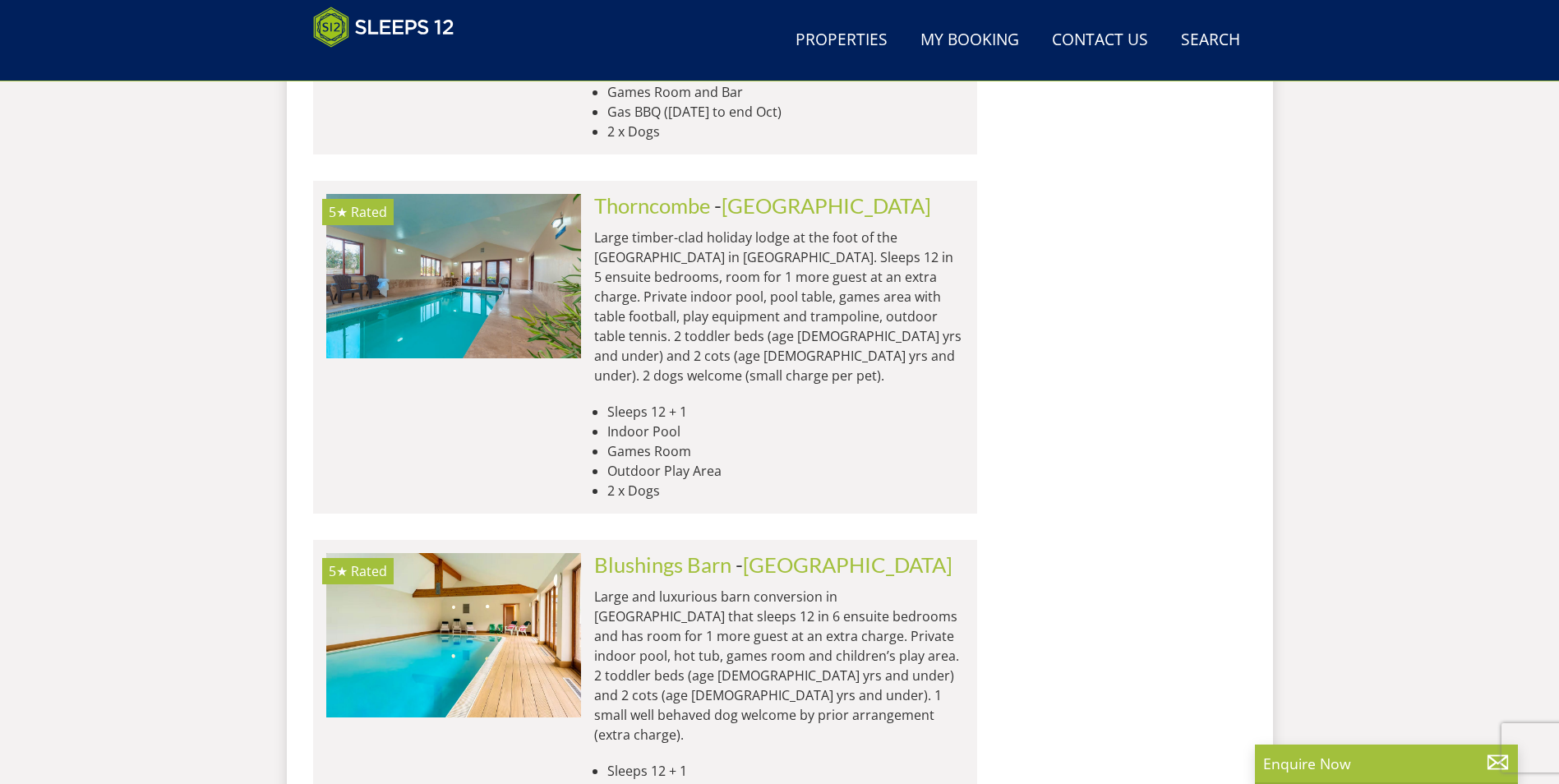
scroll to position [9465, 0]
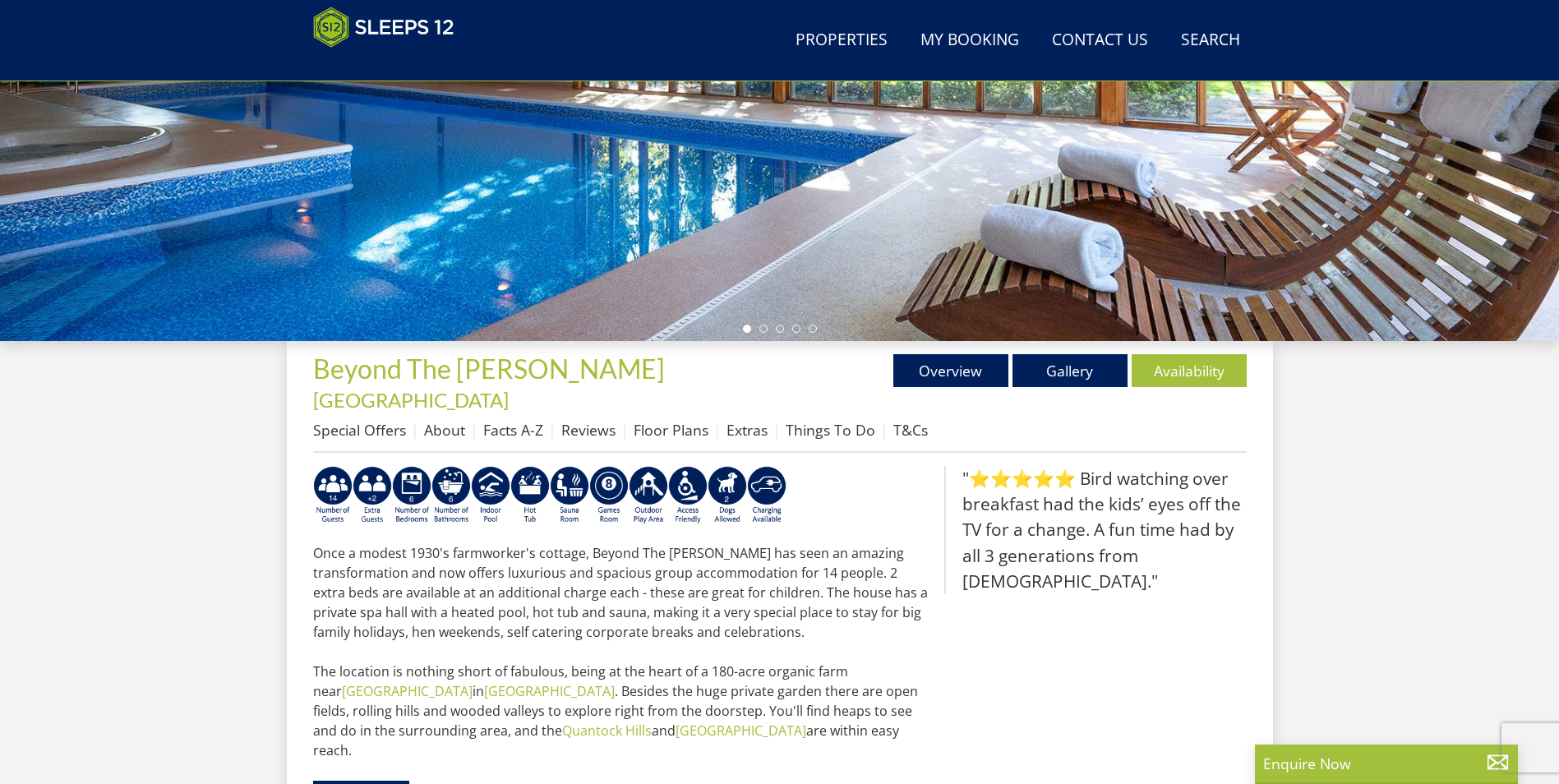
scroll to position [364, 0]
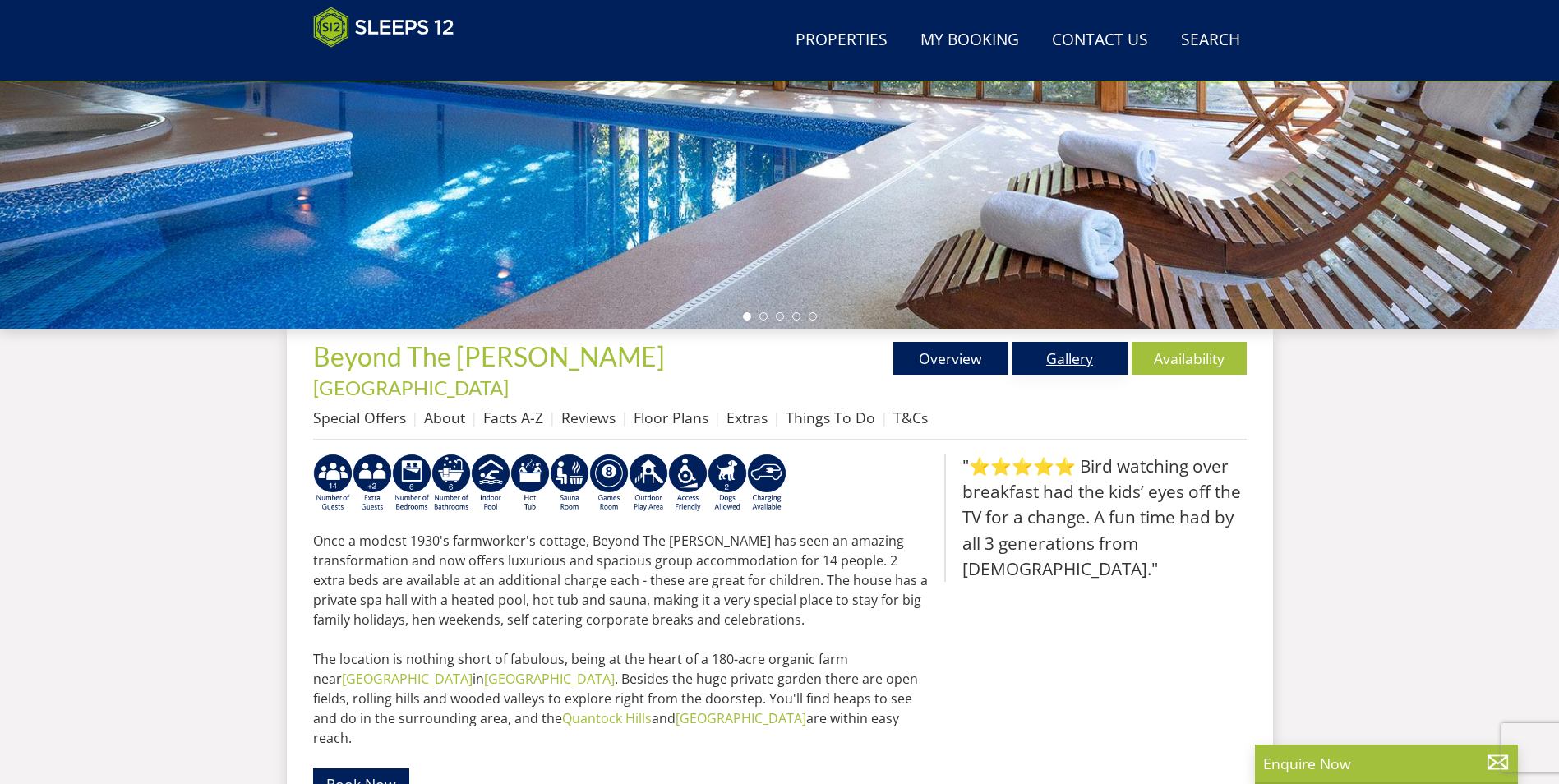
click at [1051, 361] on link "Gallery" at bounding box center [1069, 358] width 115 height 33
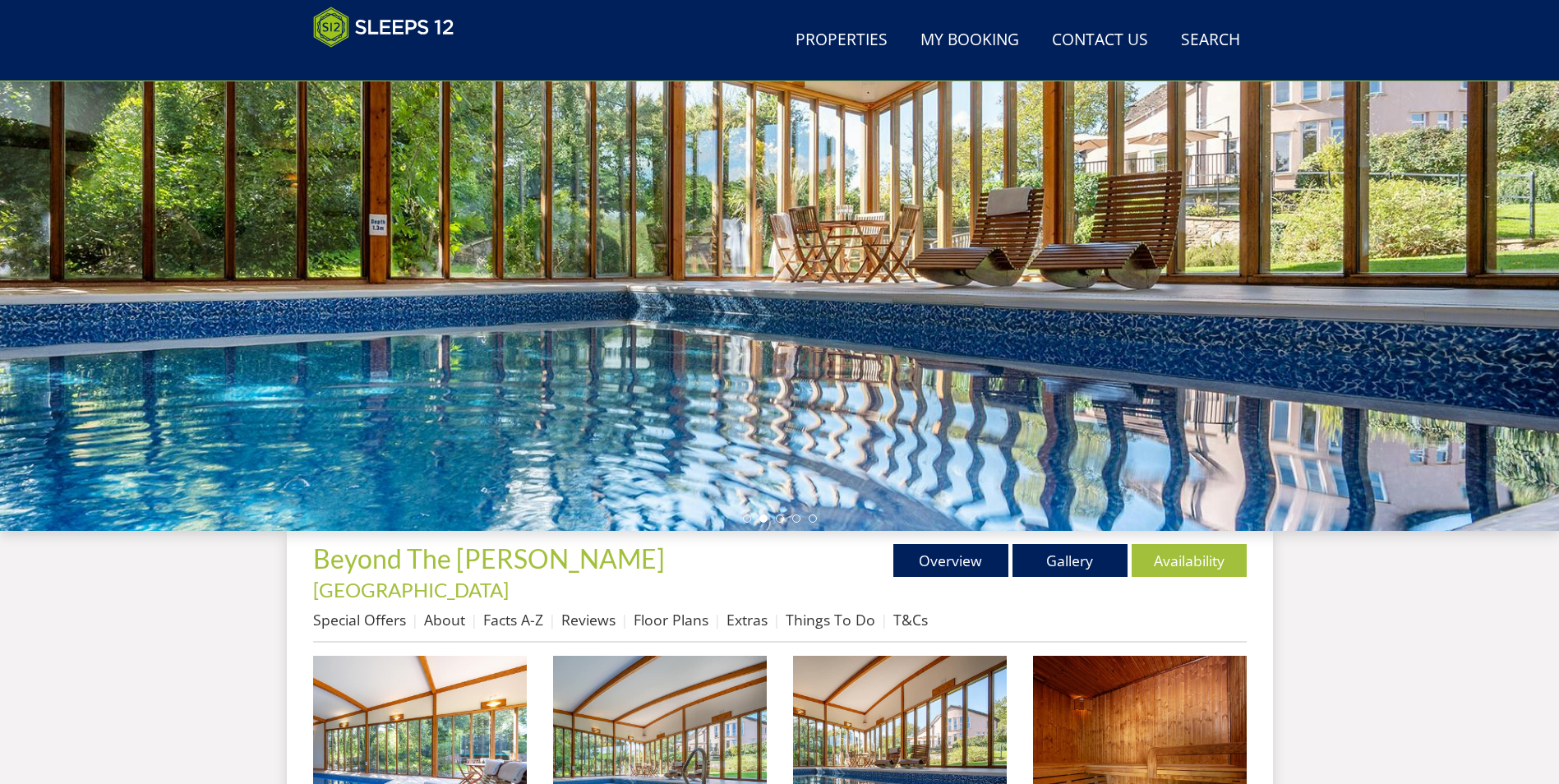
scroll to position [369, 0]
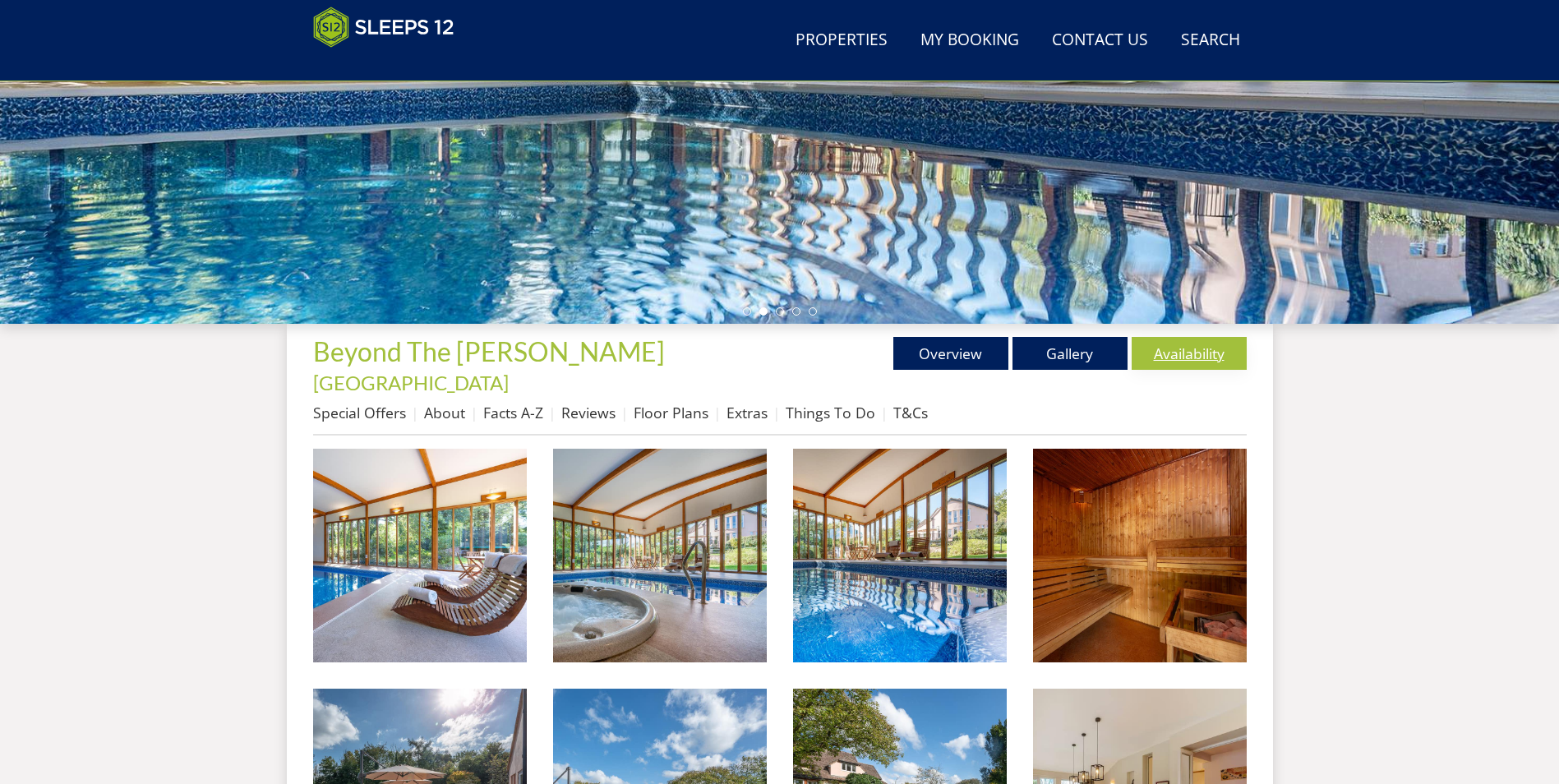
click at [1184, 351] on link "Availability" at bounding box center [1188, 353] width 115 height 33
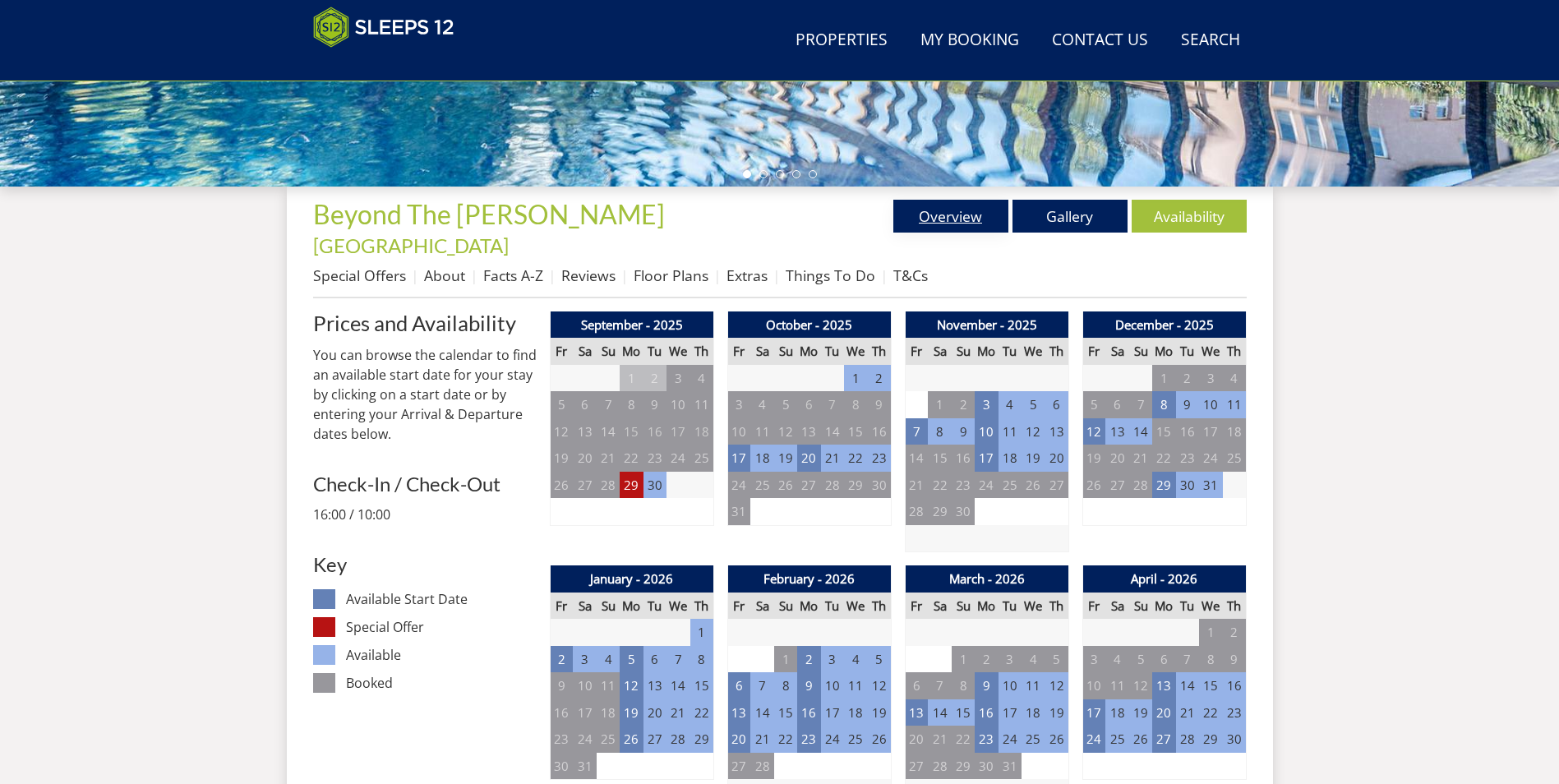
scroll to position [775, 0]
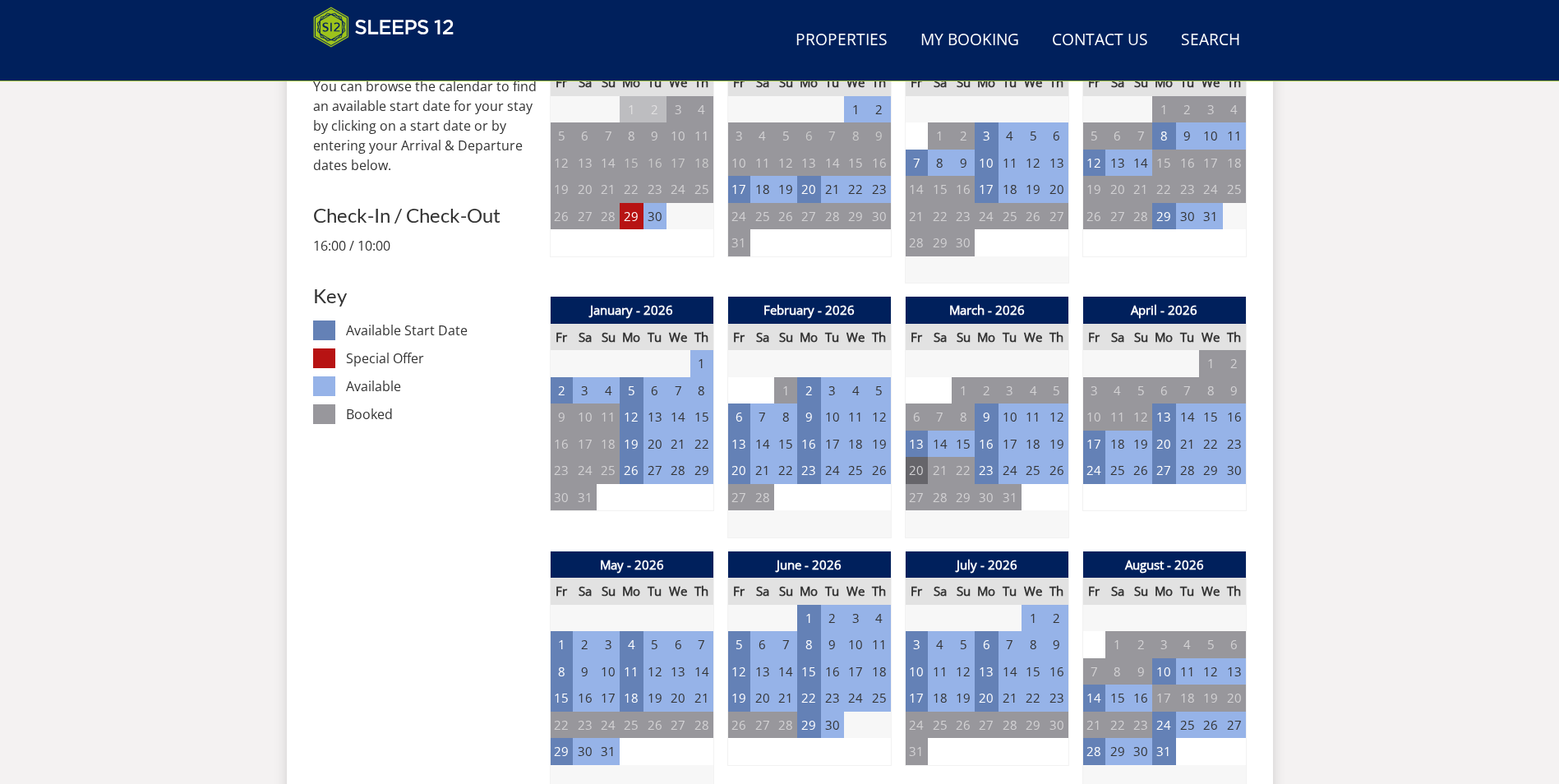
click at [916, 457] on td "20" at bounding box center [916, 470] width 23 height 27
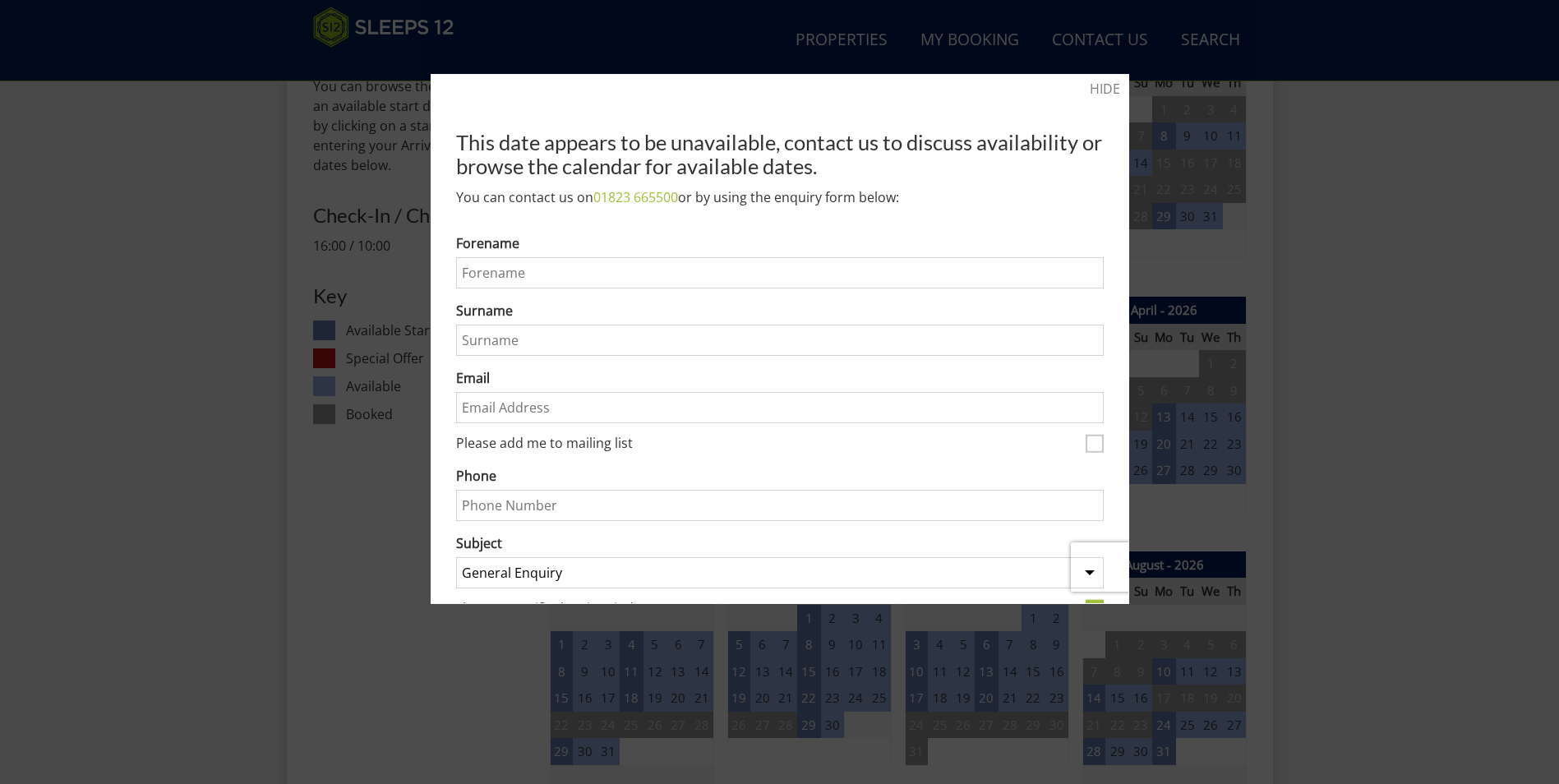
click at [1417, 359] on div at bounding box center [779, 392] width 1559 height 784
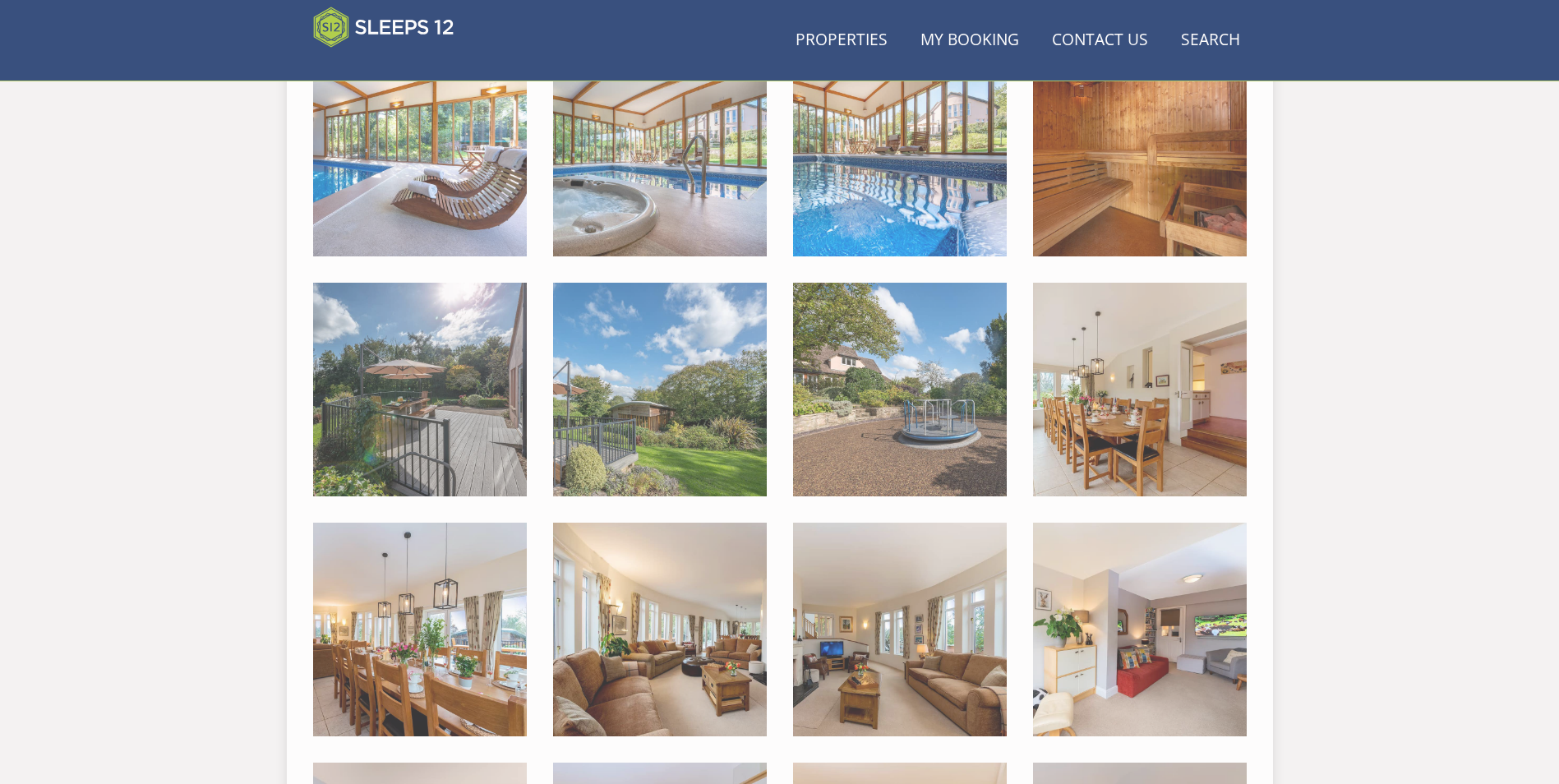
scroll to position [369, 0]
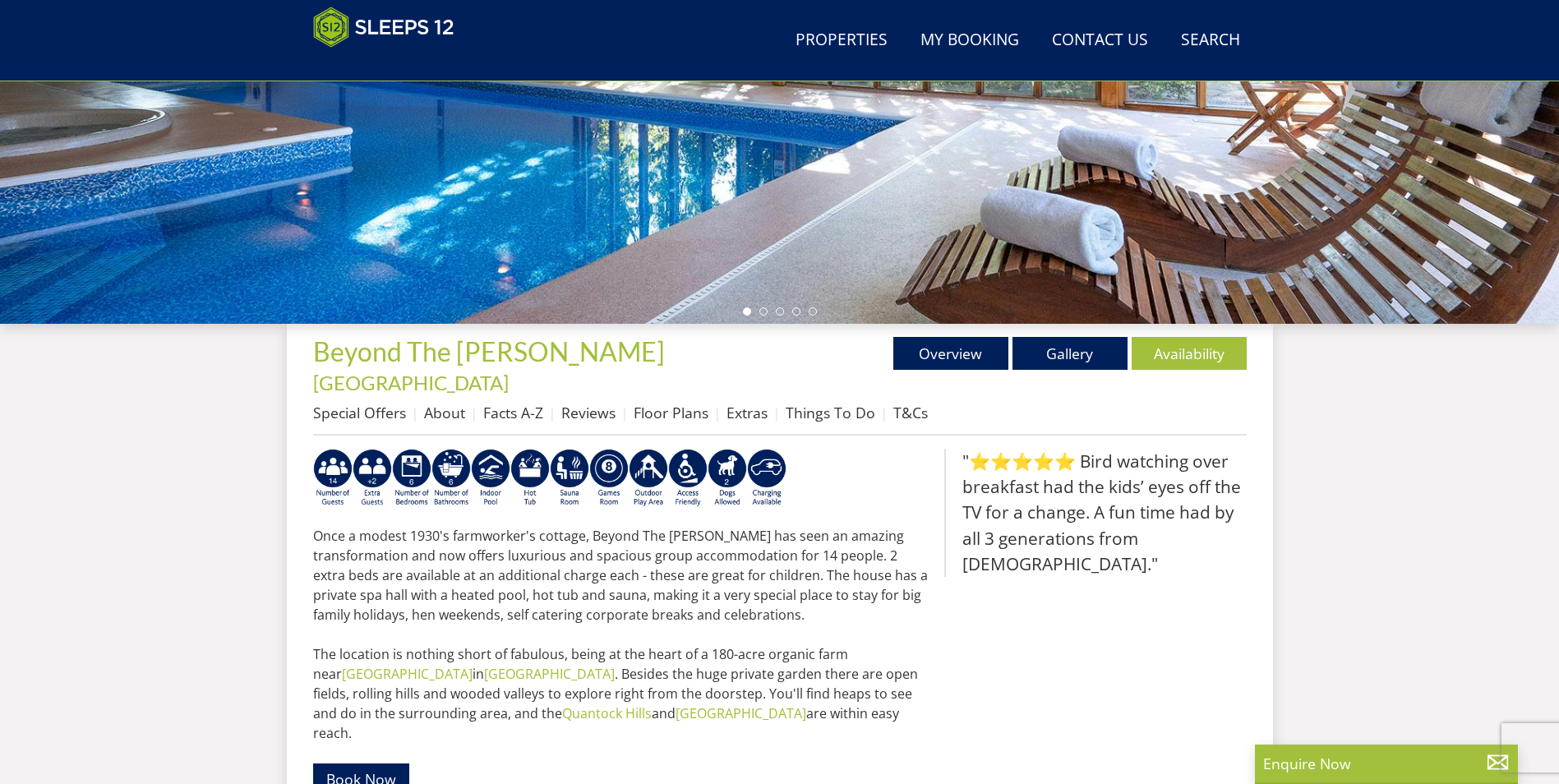
scroll to position [364, 0]
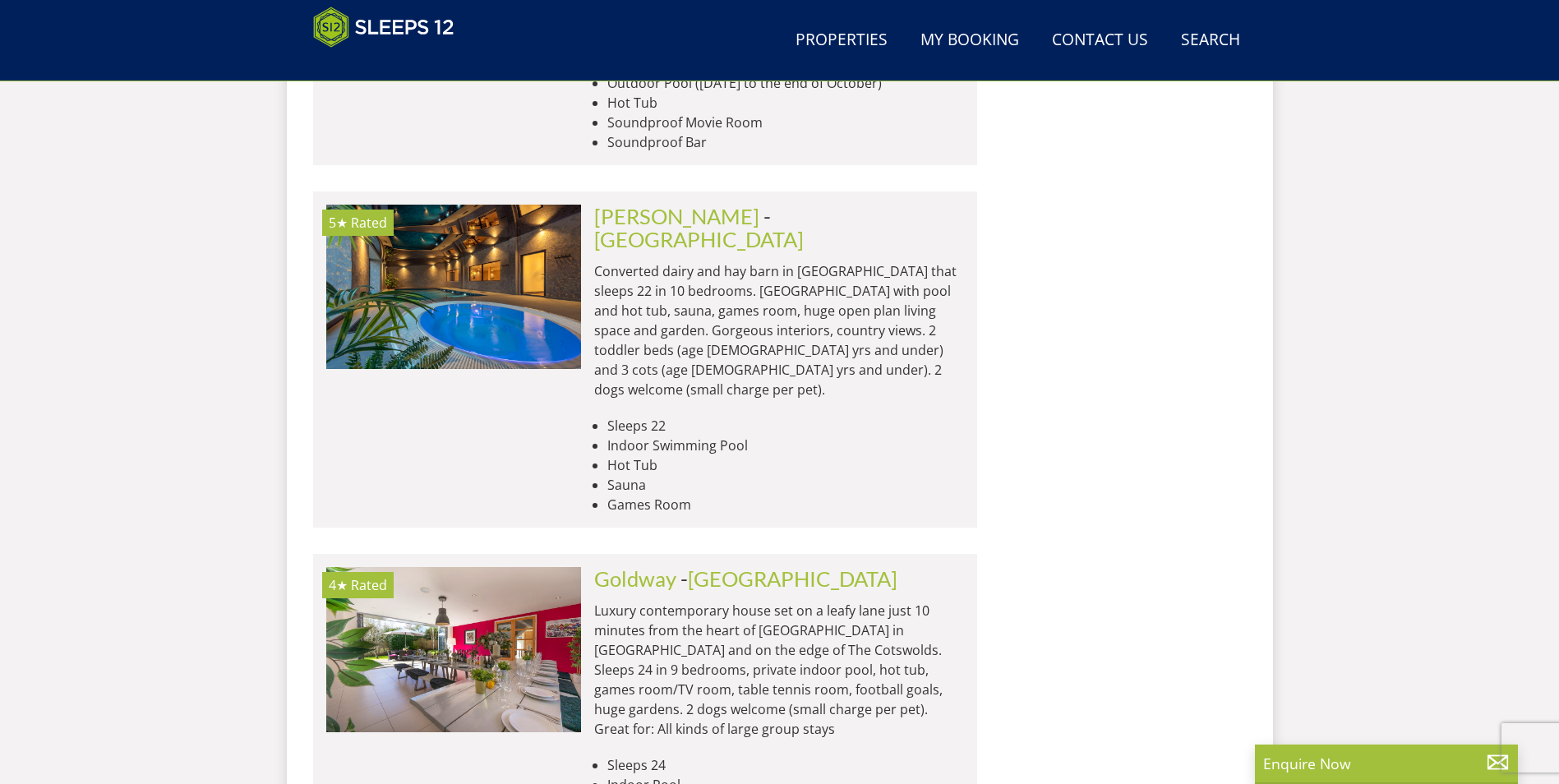
scroll to position [12012, 0]
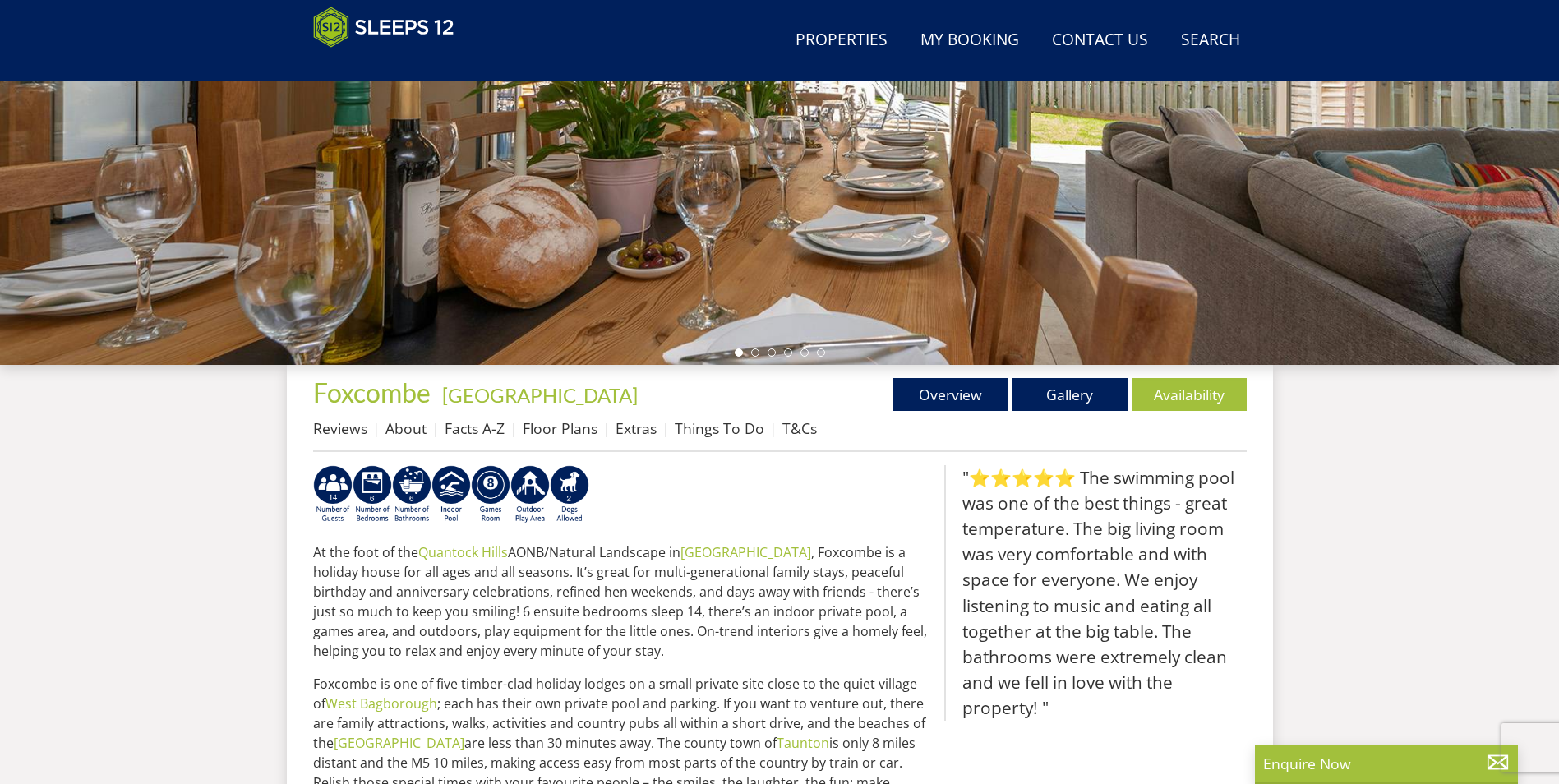
scroll to position [364, 0]
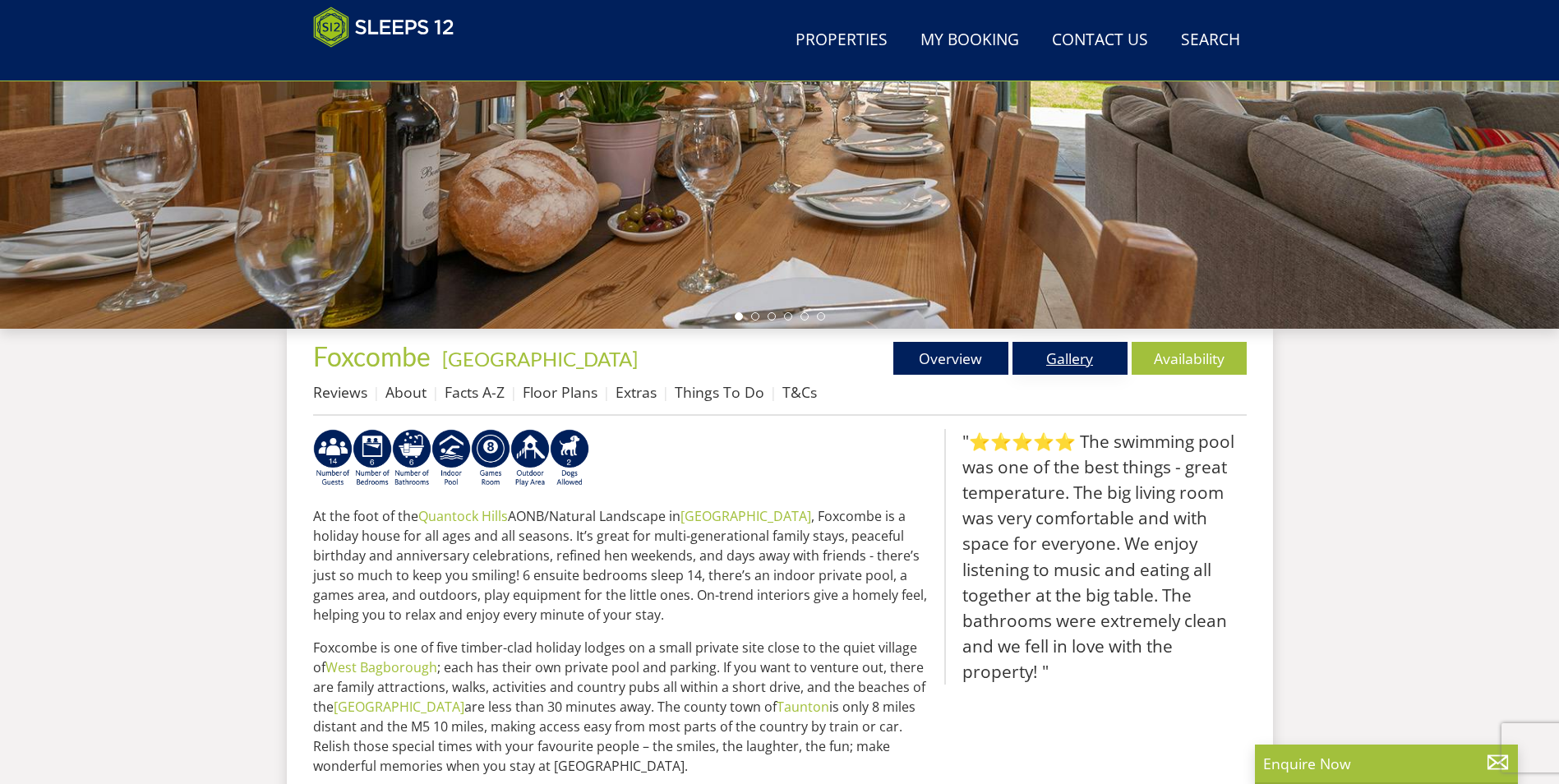
click at [1086, 361] on link "Gallery" at bounding box center [1069, 358] width 115 height 33
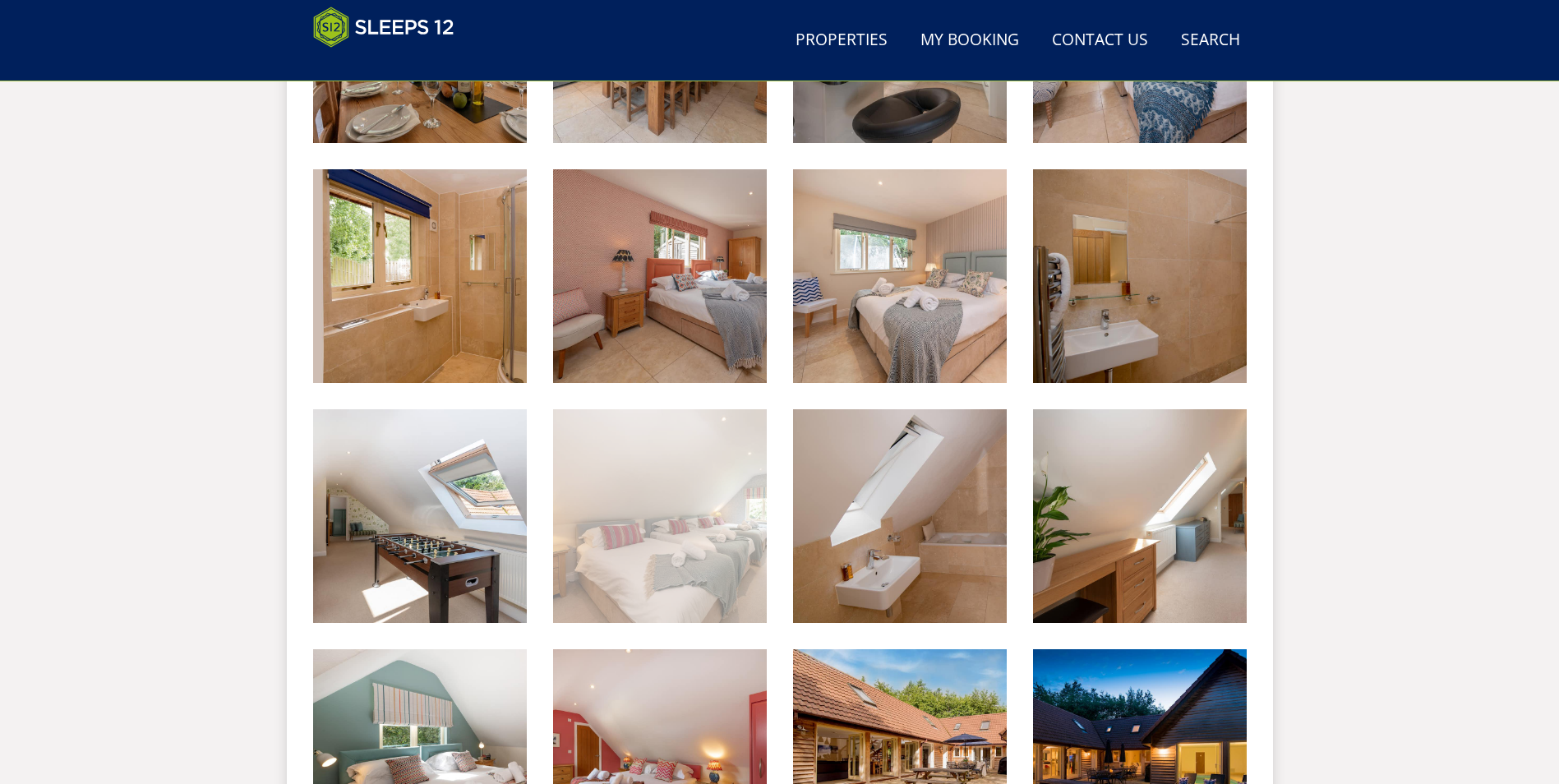
scroll to position [528, 0]
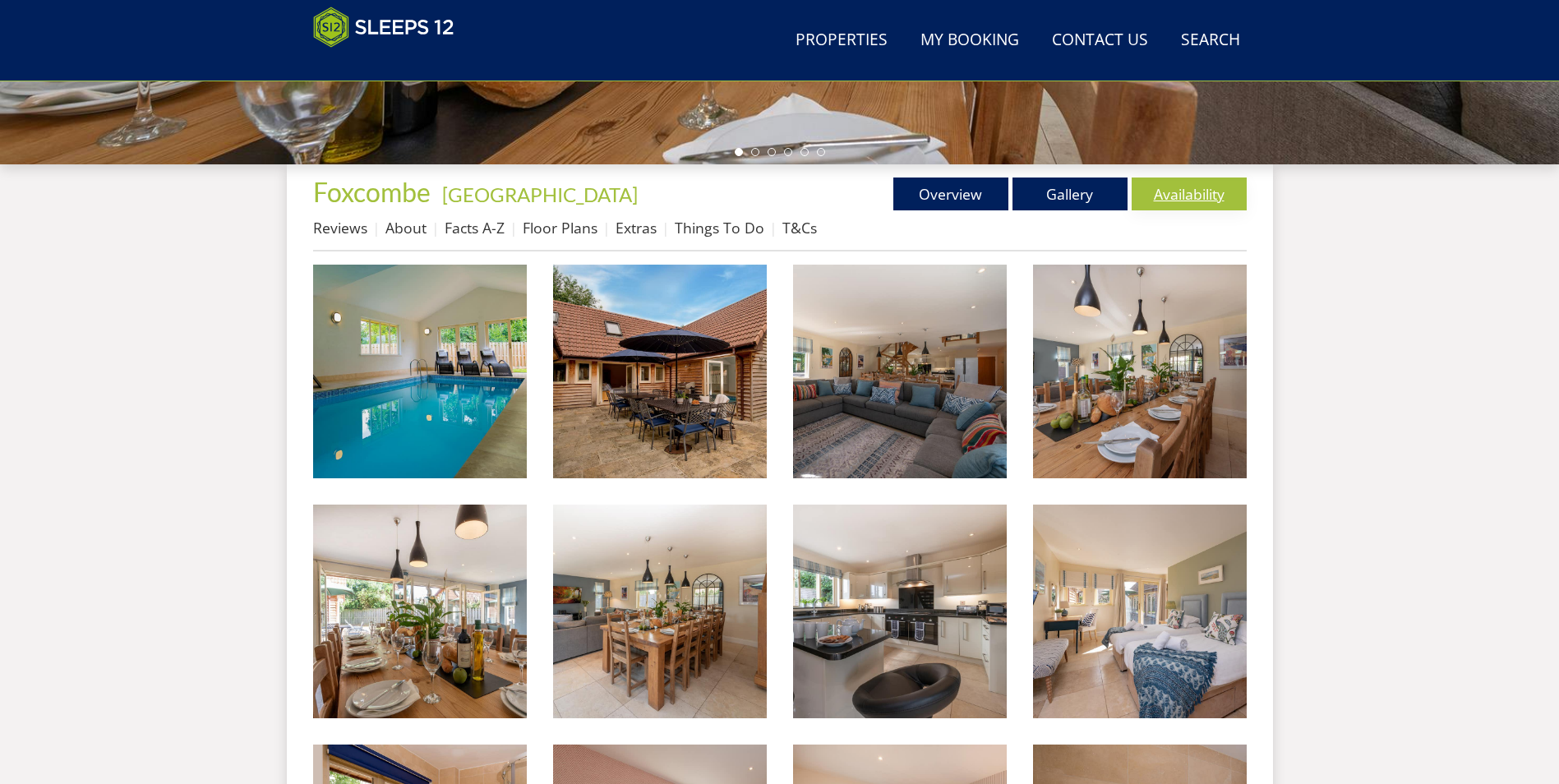
click at [1163, 192] on link "Availability" at bounding box center [1188, 194] width 115 height 33
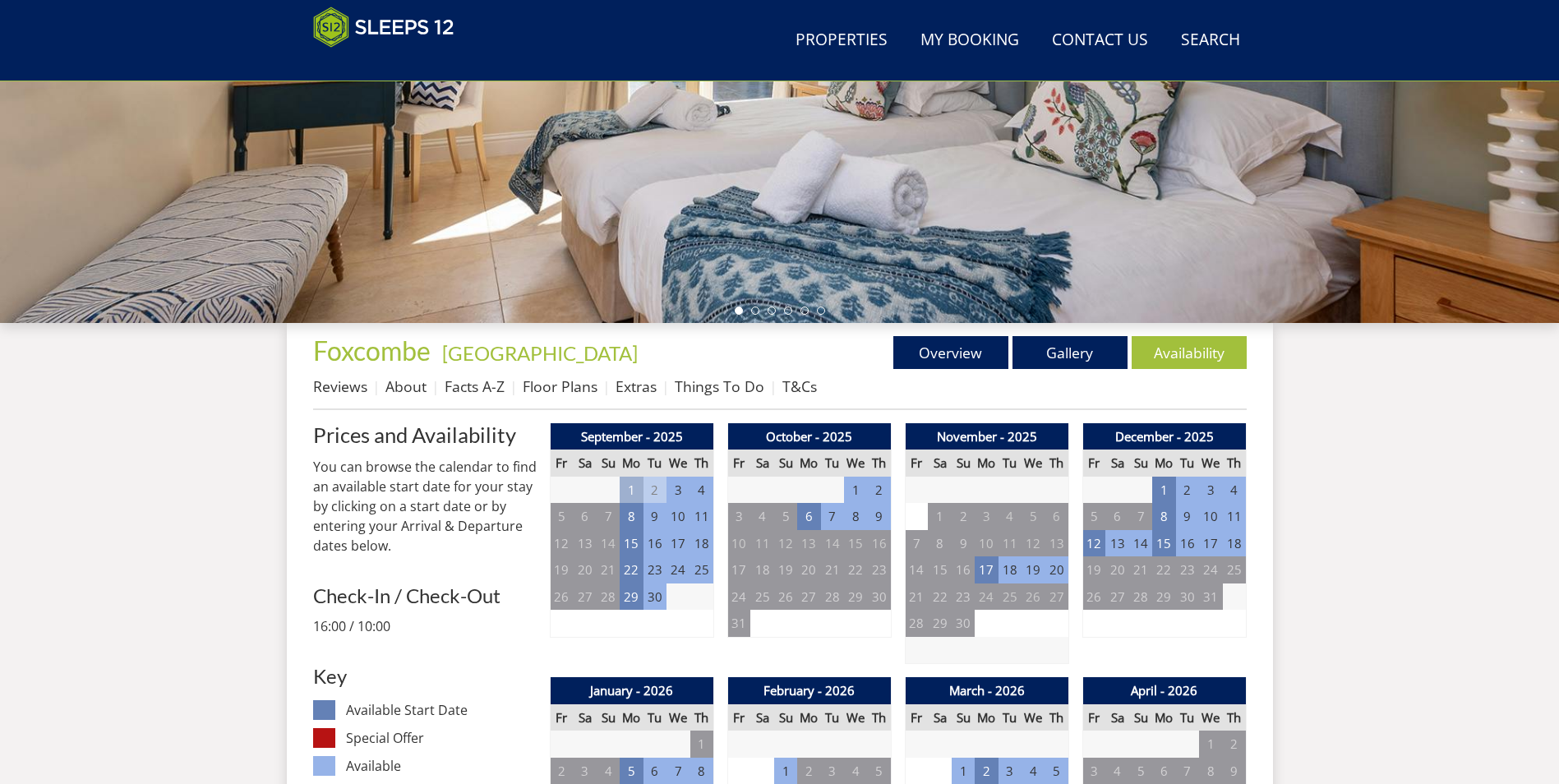
scroll to position [699, 0]
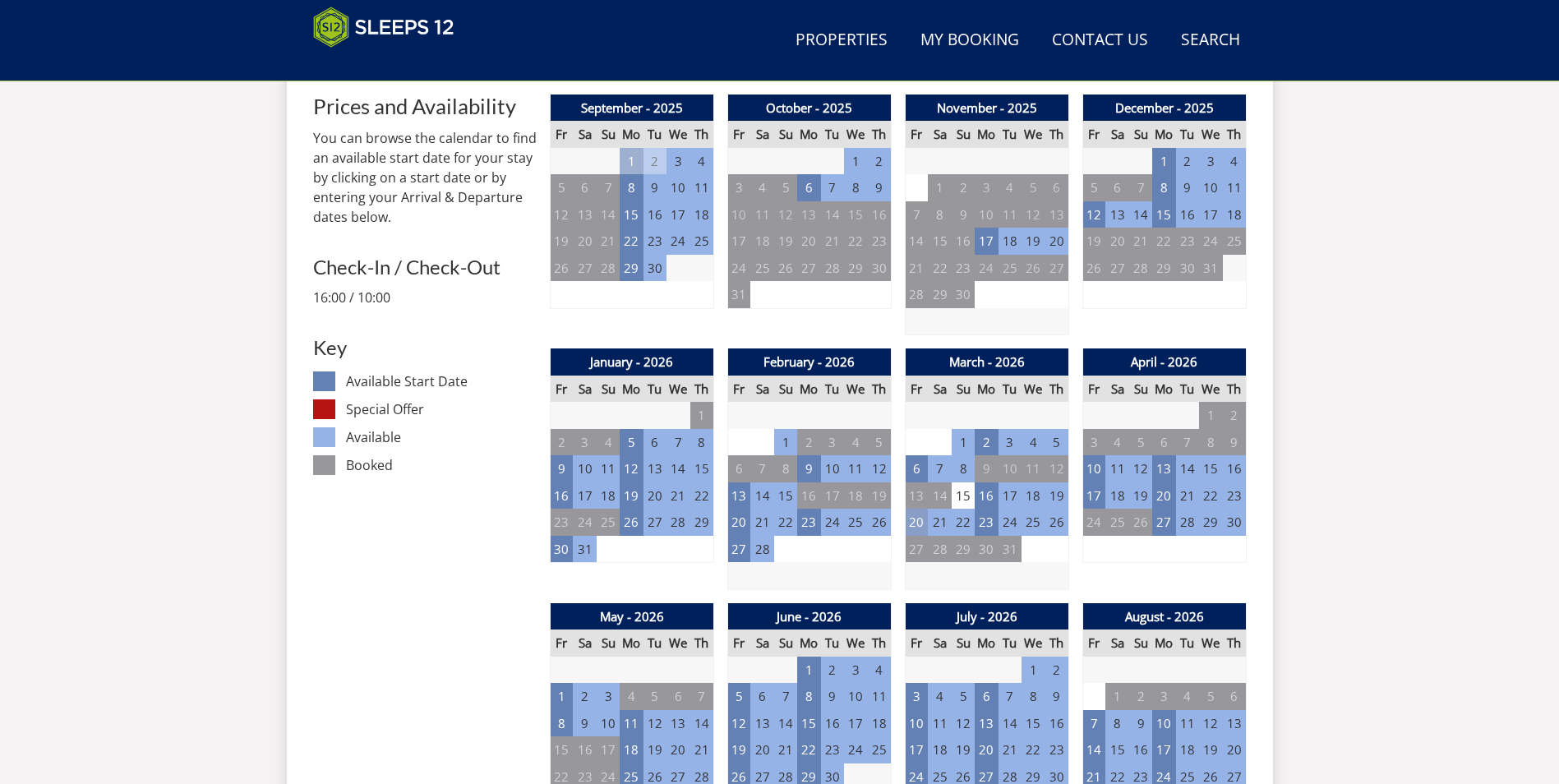
click at [914, 525] on td "20" at bounding box center [916, 522] width 23 height 27
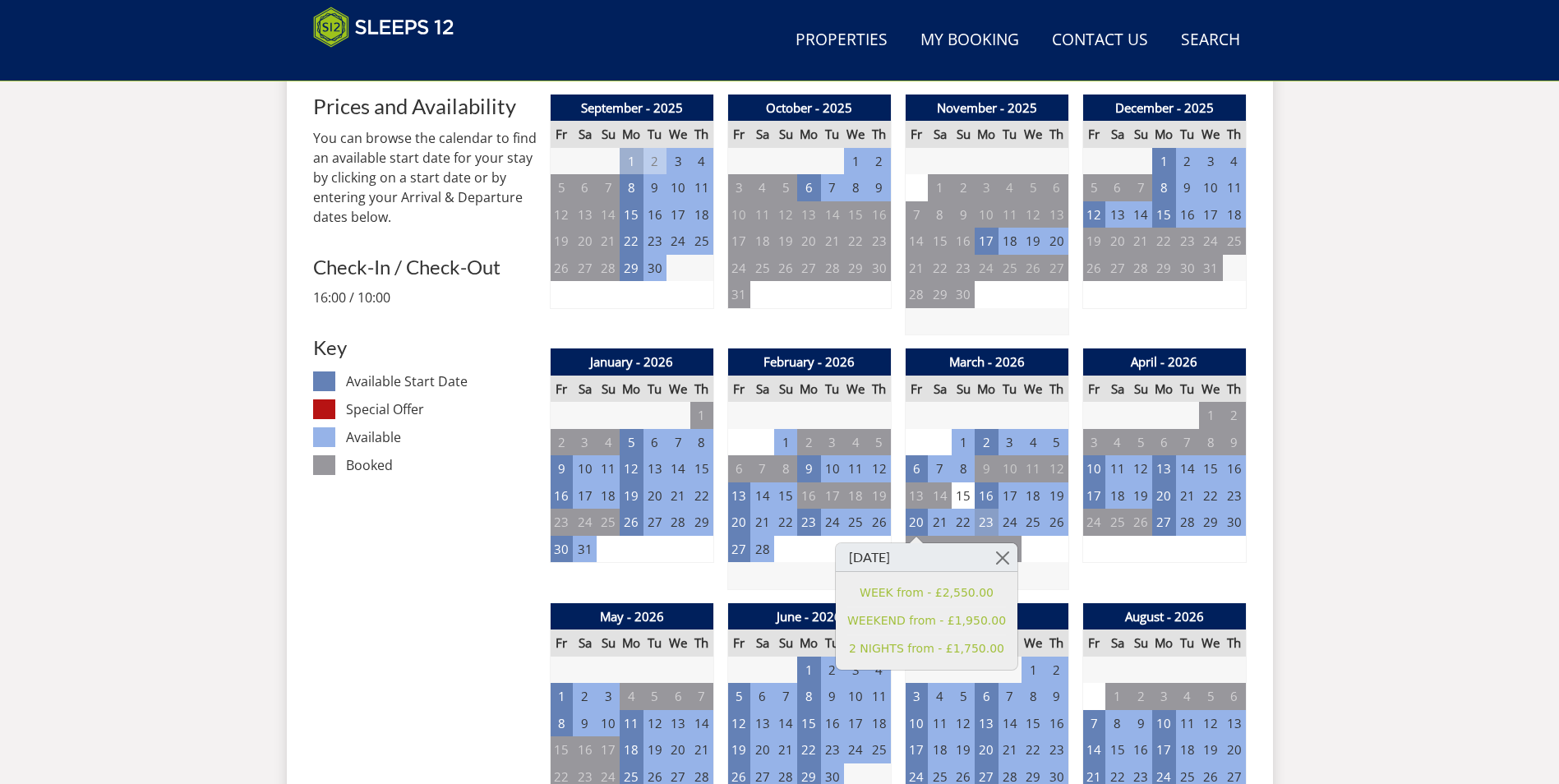
click at [982, 525] on td "23" at bounding box center [986, 522] width 23 height 27
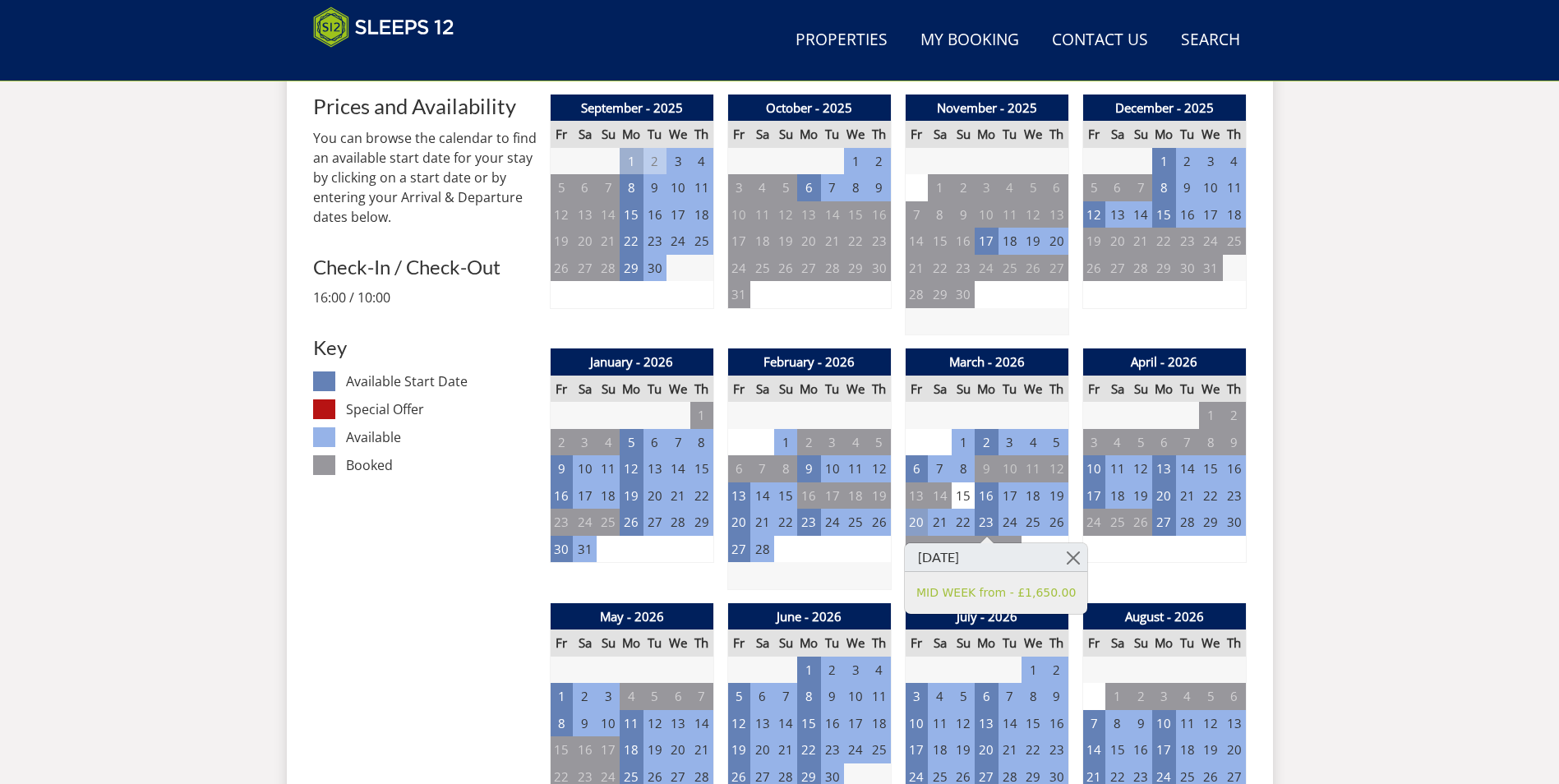
click at [911, 523] on td "20" at bounding box center [916, 522] width 23 height 27
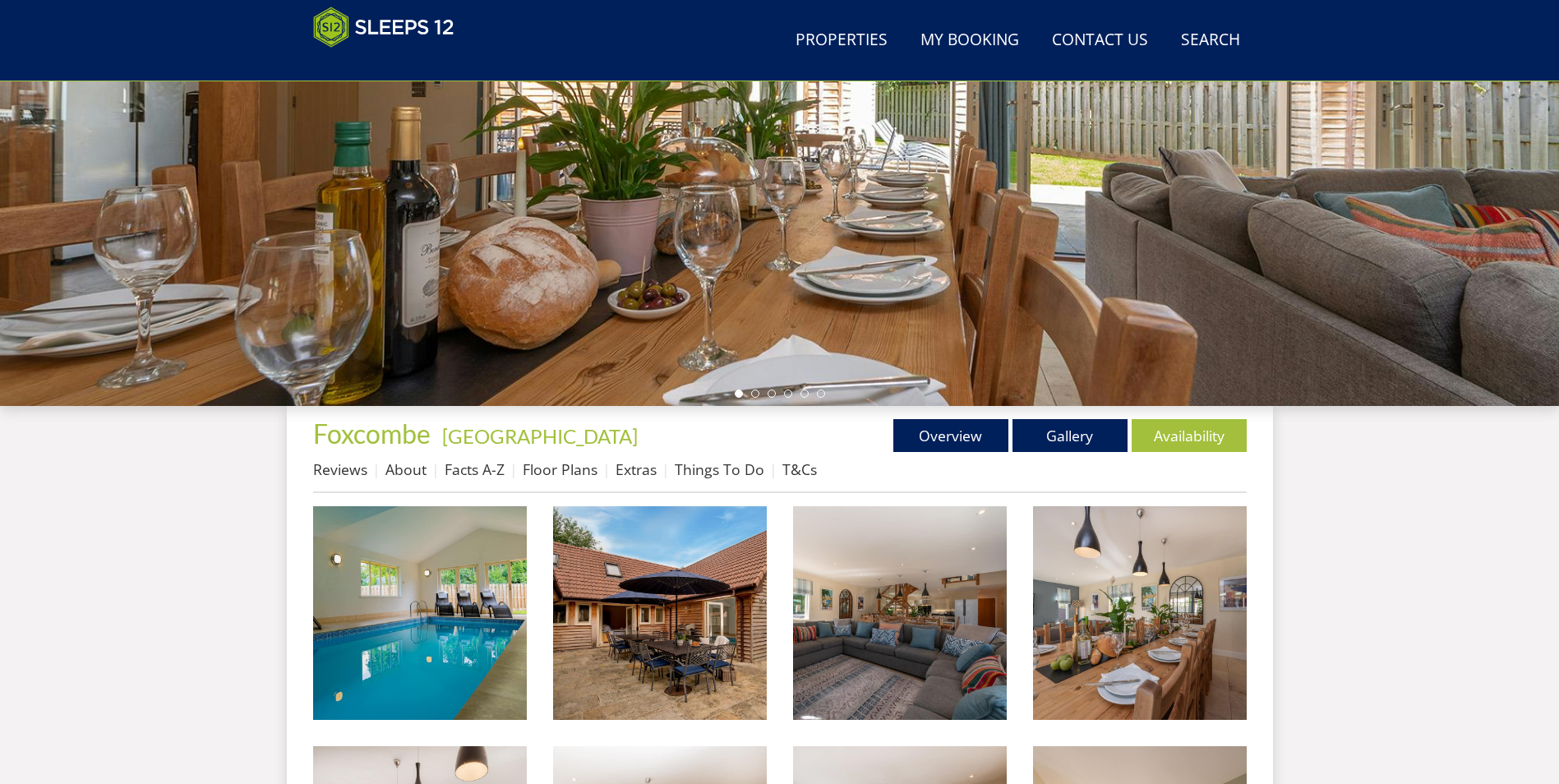
scroll to position [282, 0]
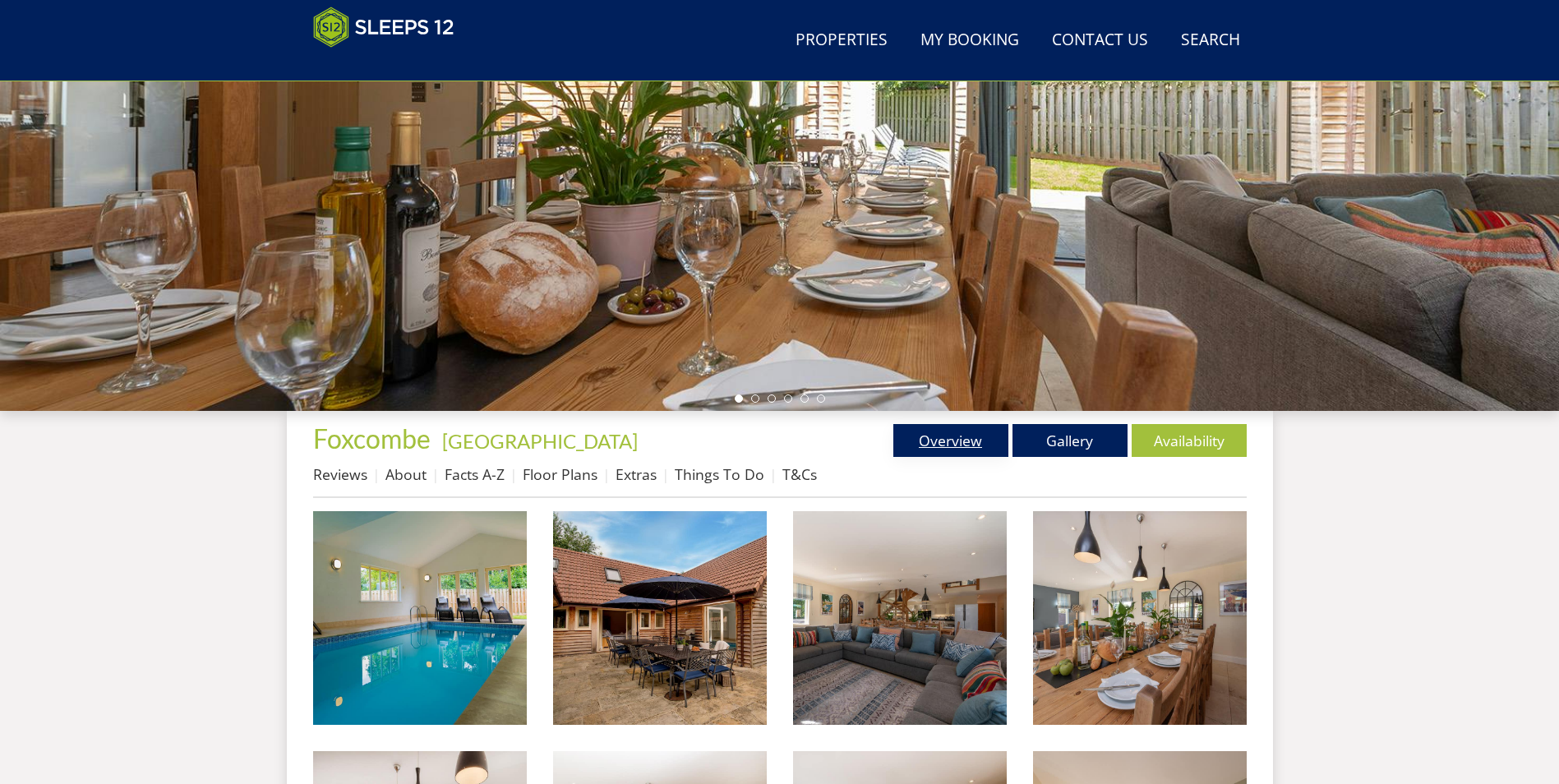
click at [944, 445] on link "Overview" at bounding box center [950, 441] width 115 height 33
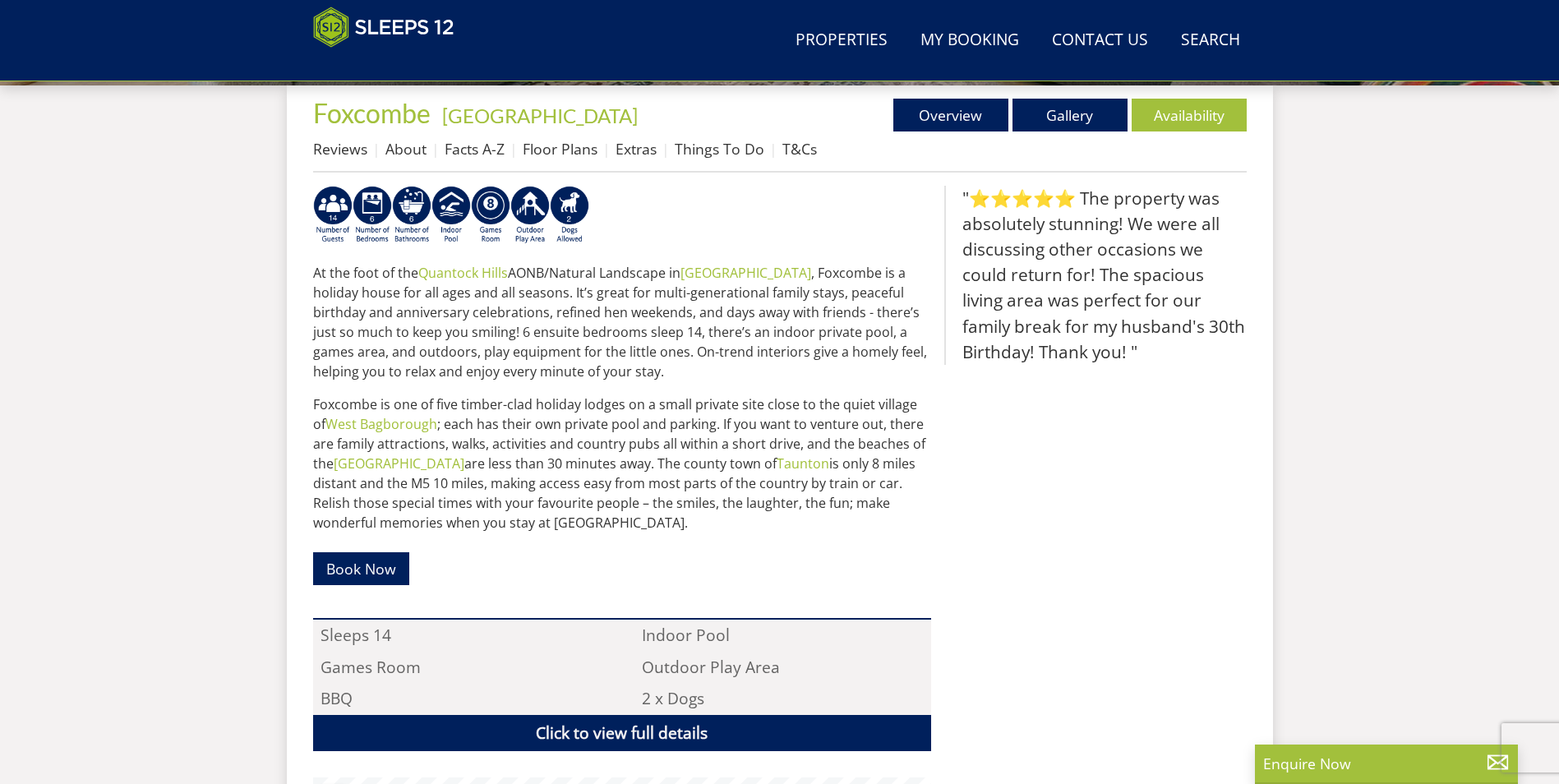
scroll to position [857, 0]
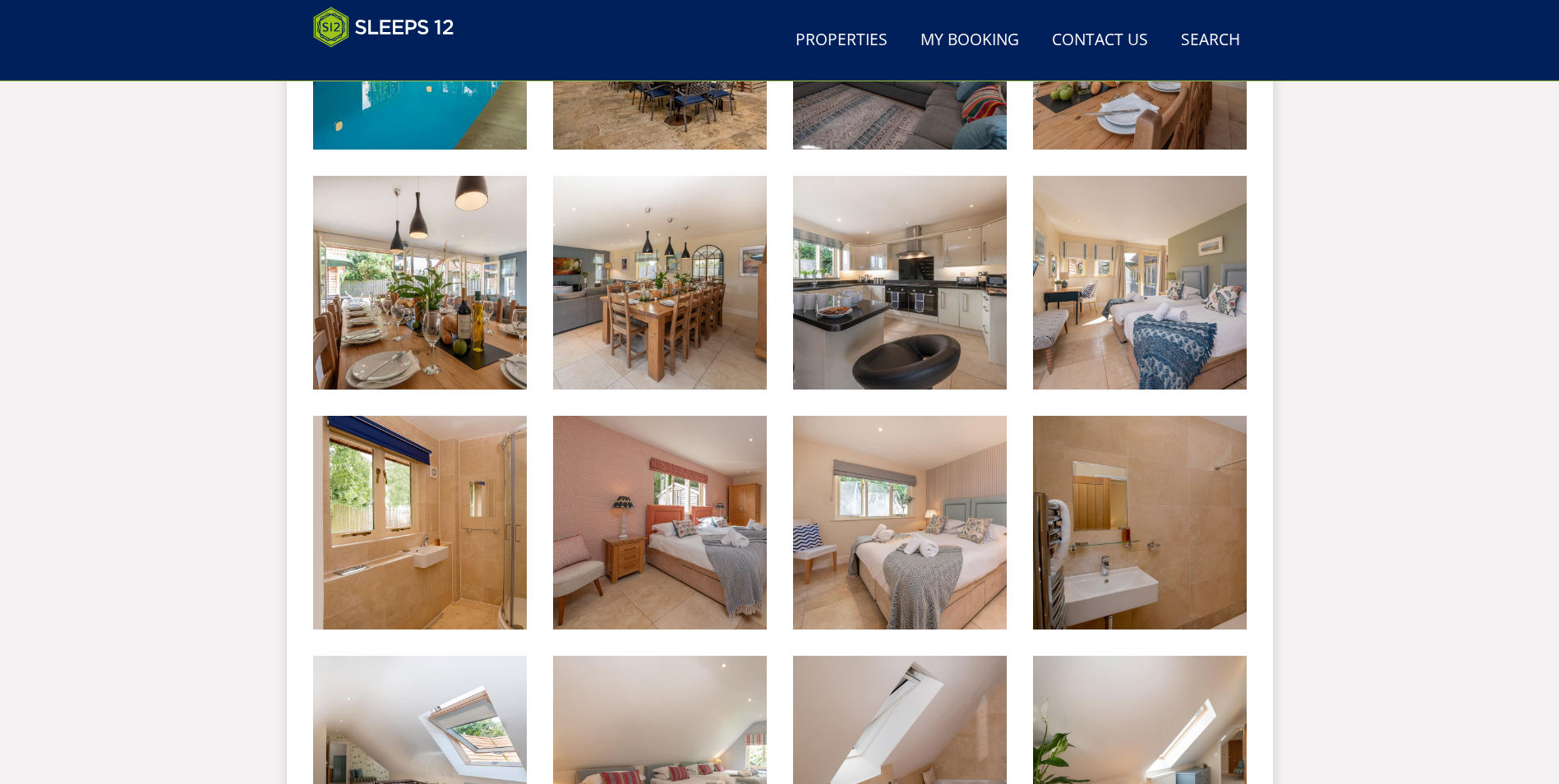
scroll to position [282, 0]
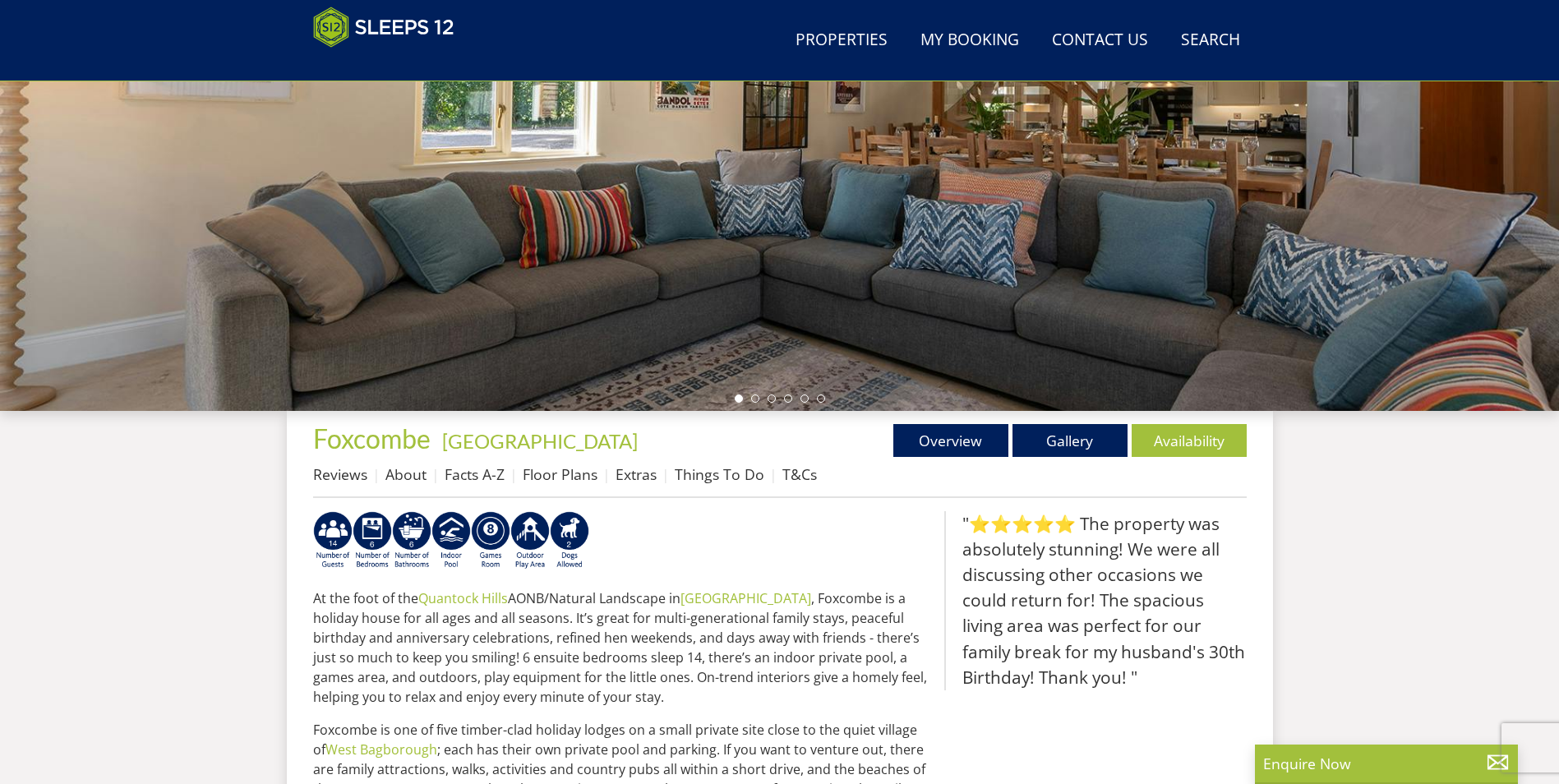
scroll to position [364, 0]
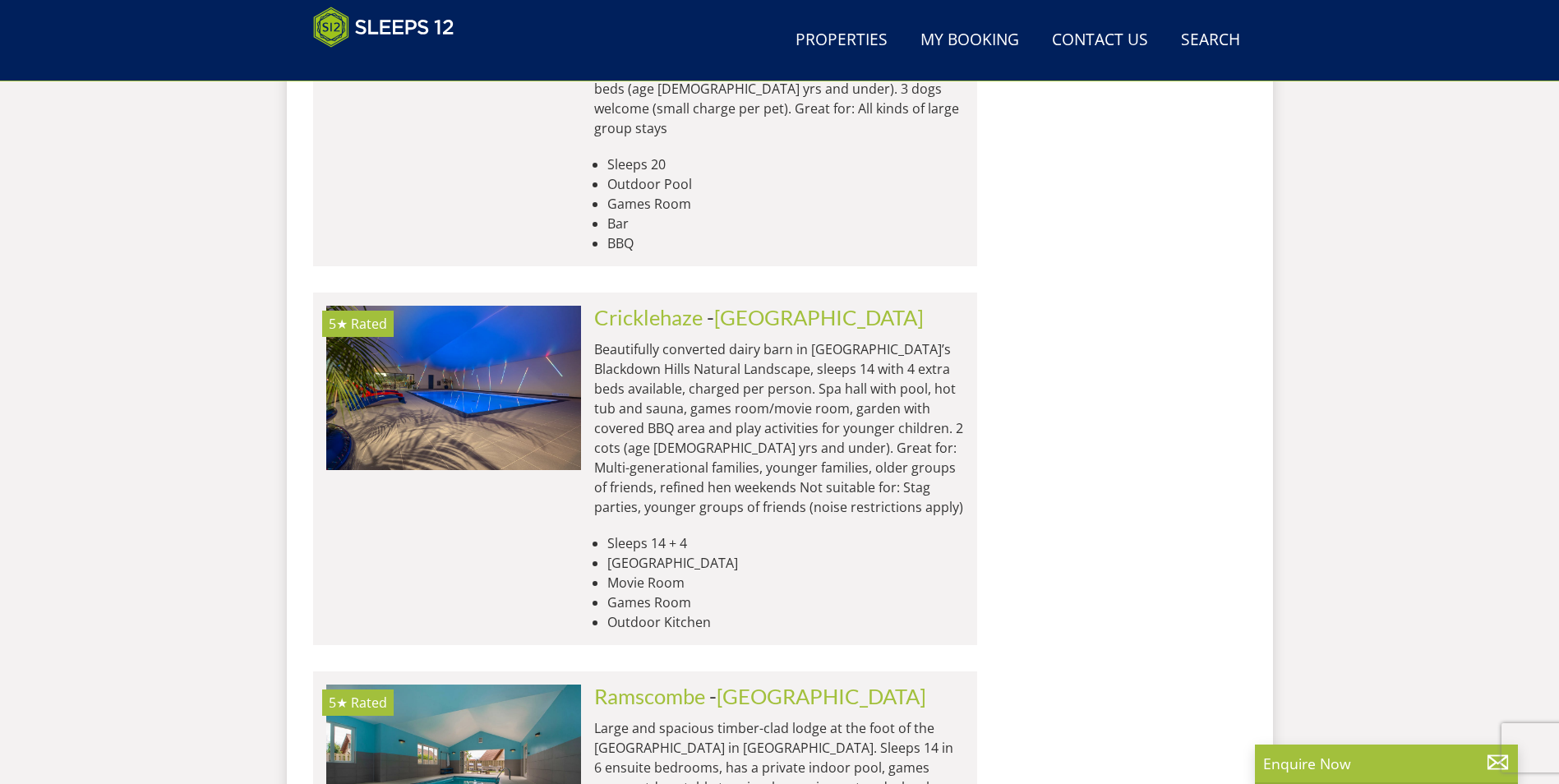
scroll to position [13695, 0]
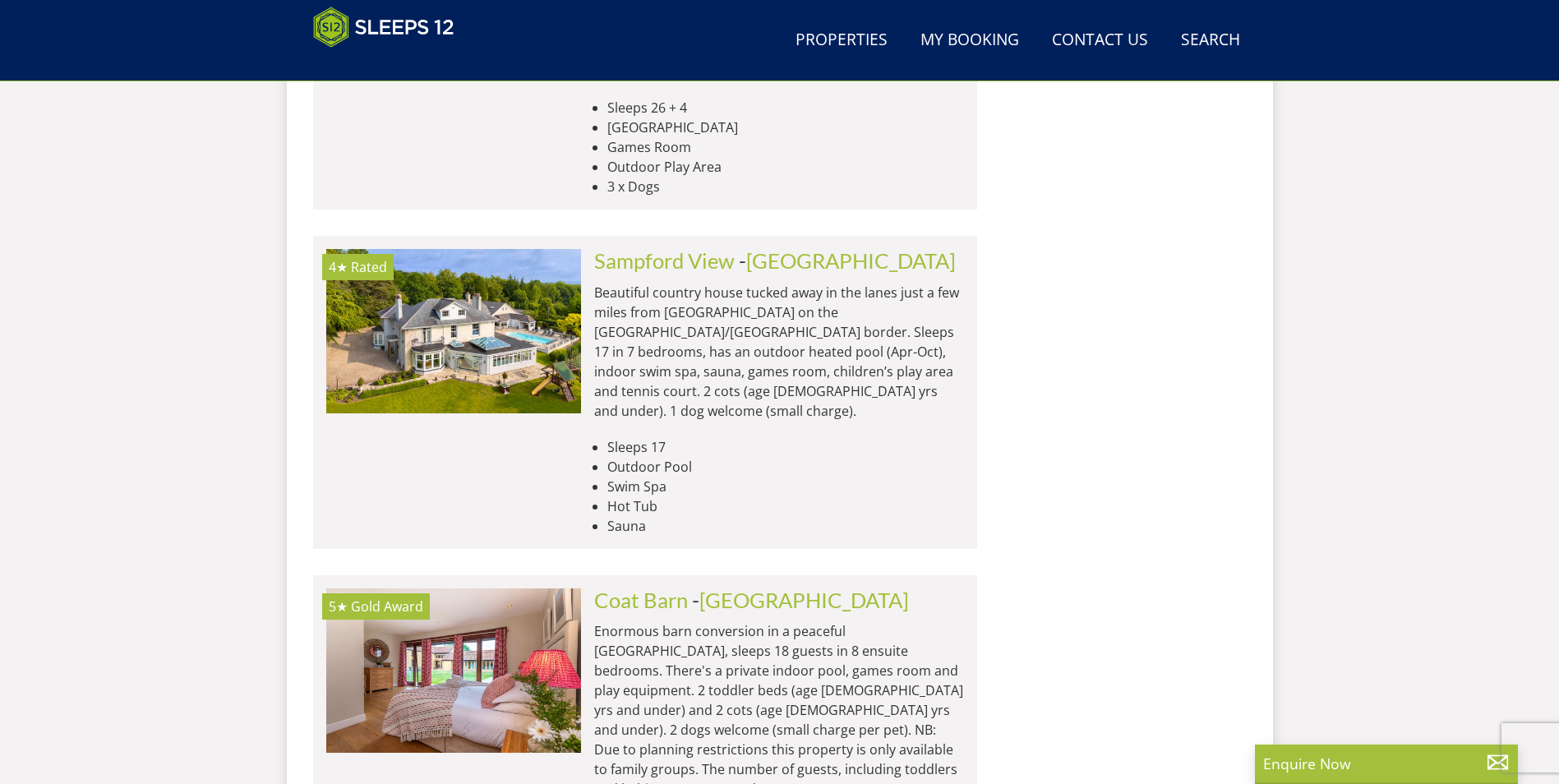
scroll to position [15174, 0]
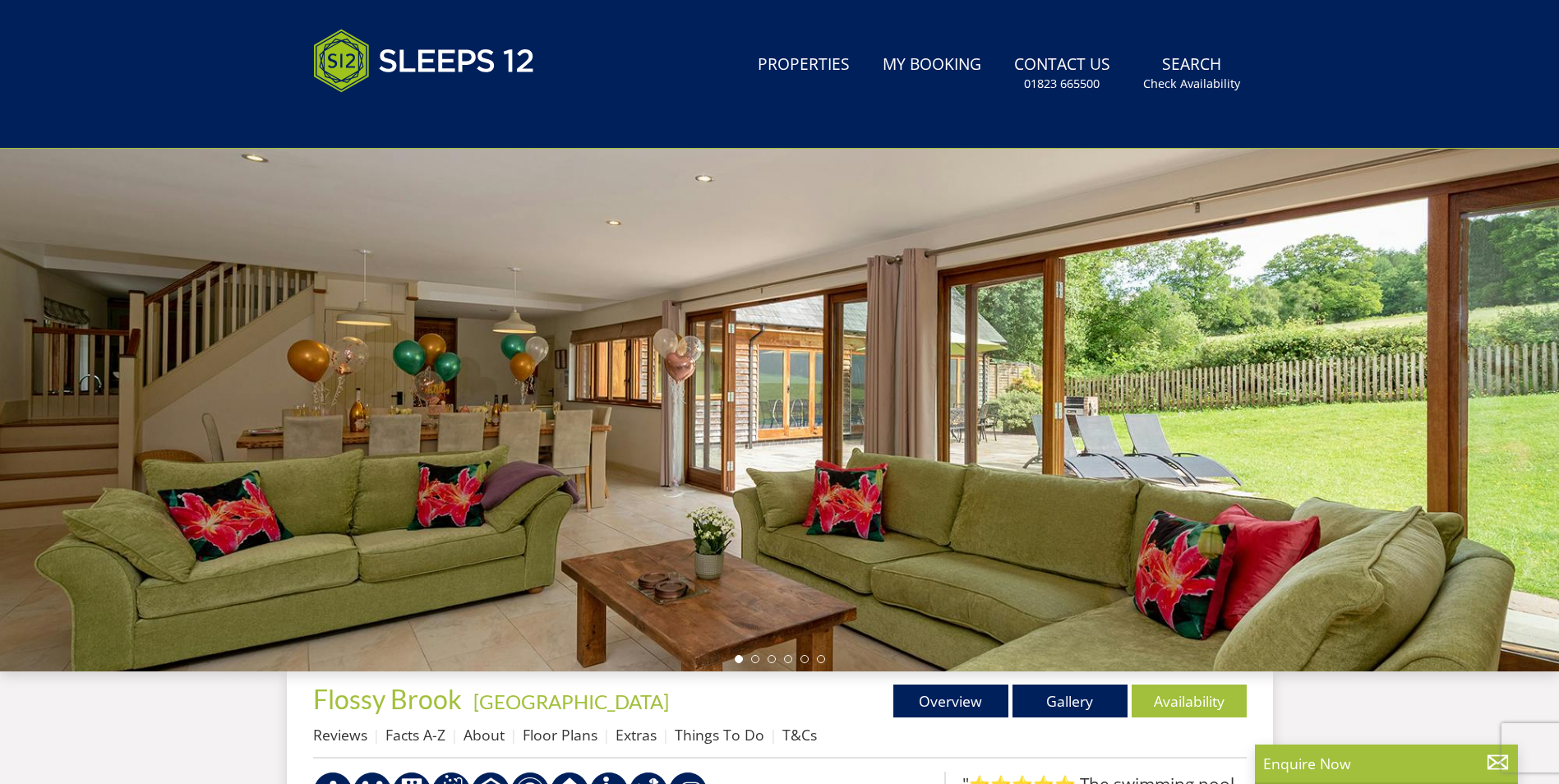
scroll to position [364, 0]
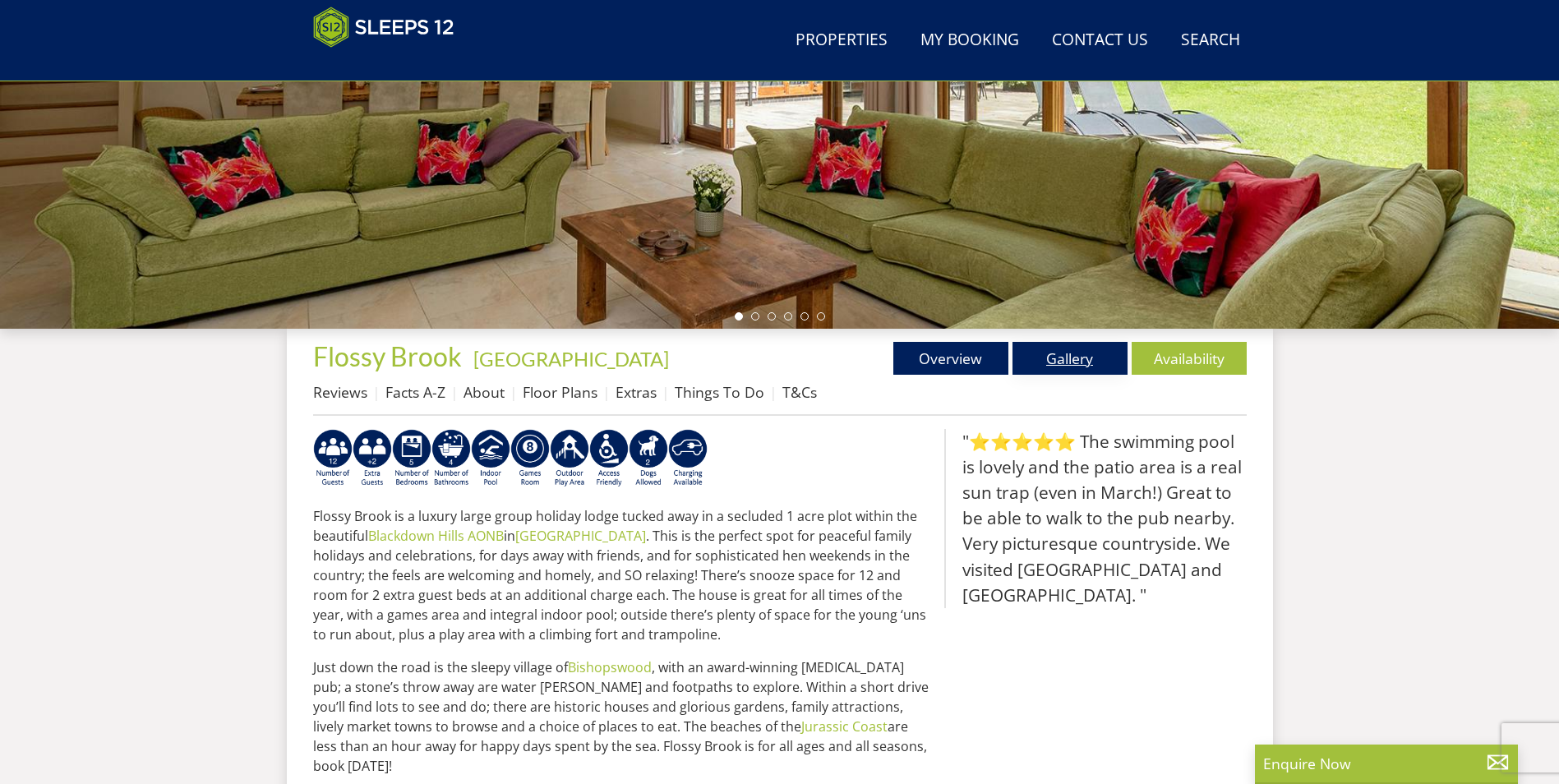
click at [1088, 356] on link "Gallery" at bounding box center [1069, 358] width 115 height 33
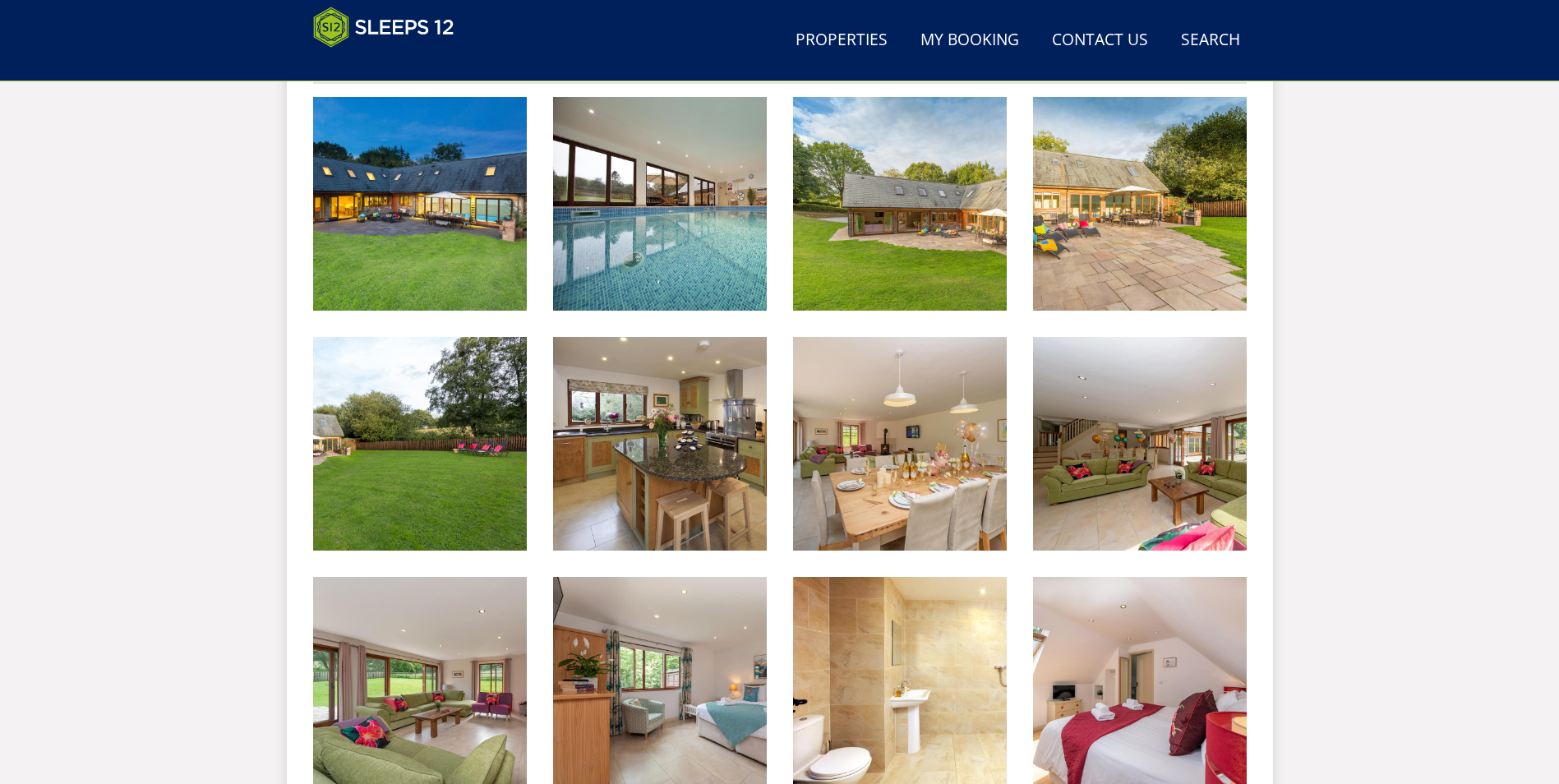
scroll to position [121, 0]
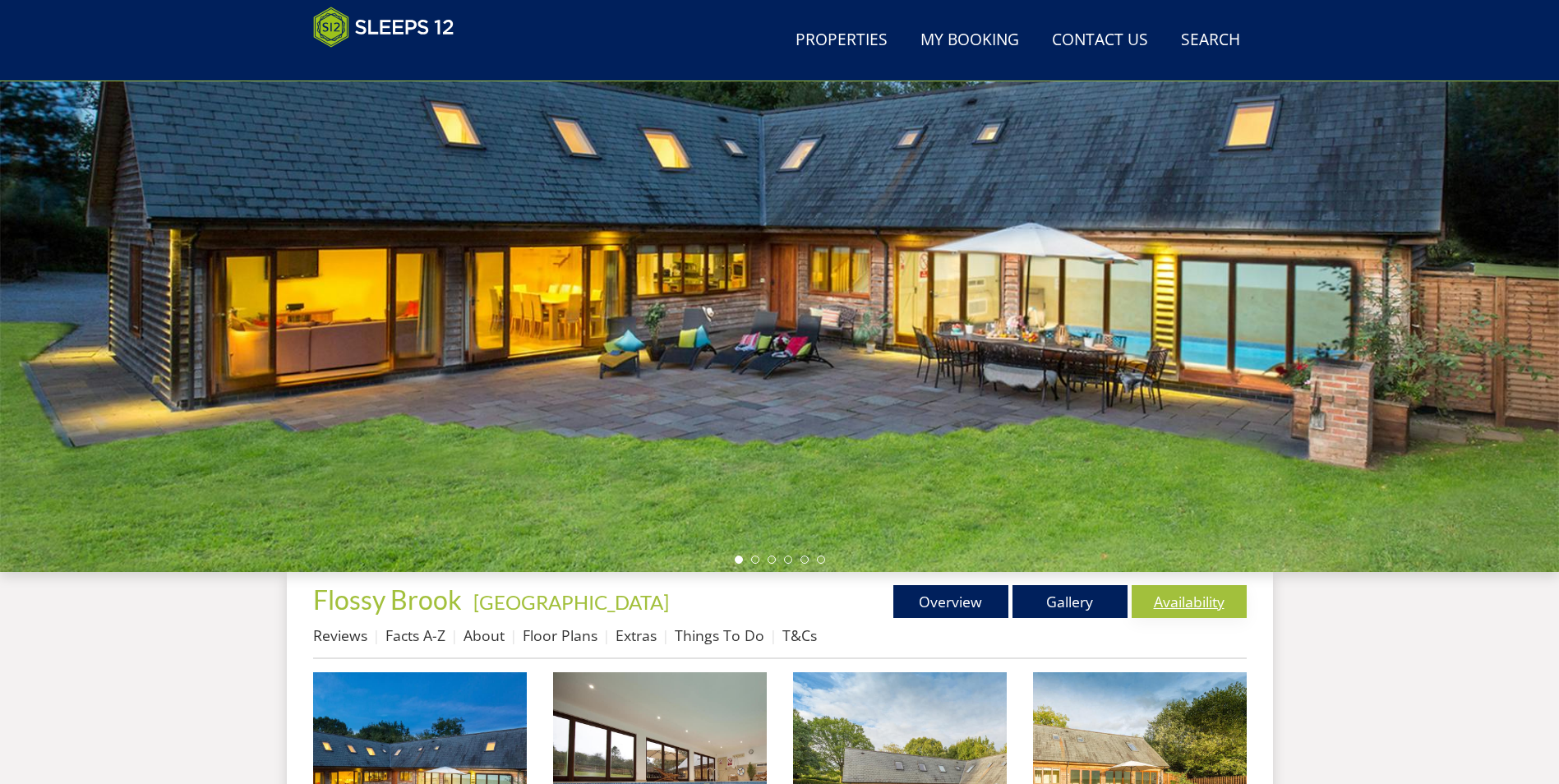
click at [1208, 600] on link "Availability" at bounding box center [1188, 601] width 115 height 33
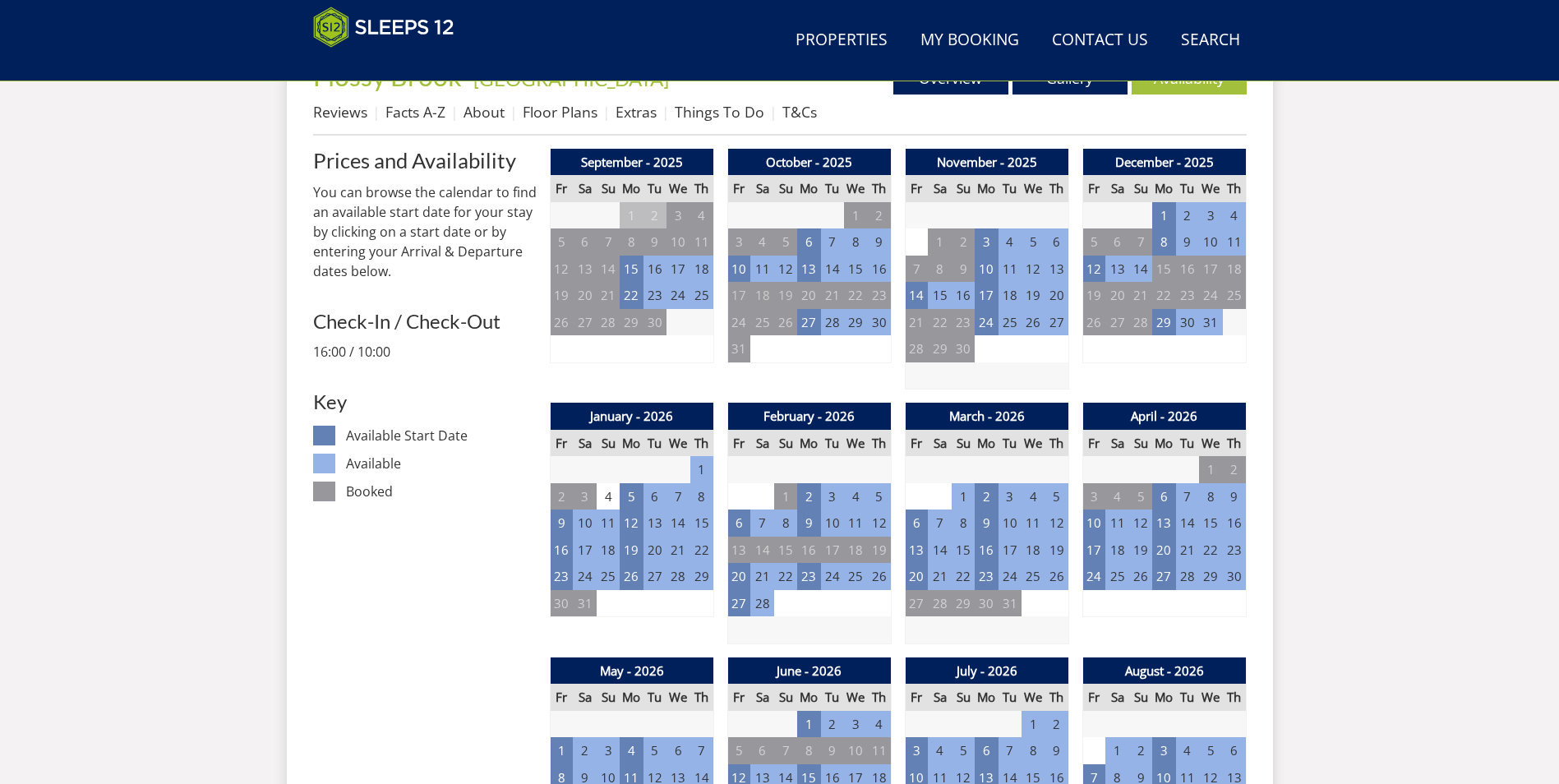
scroll to position [688, 0]
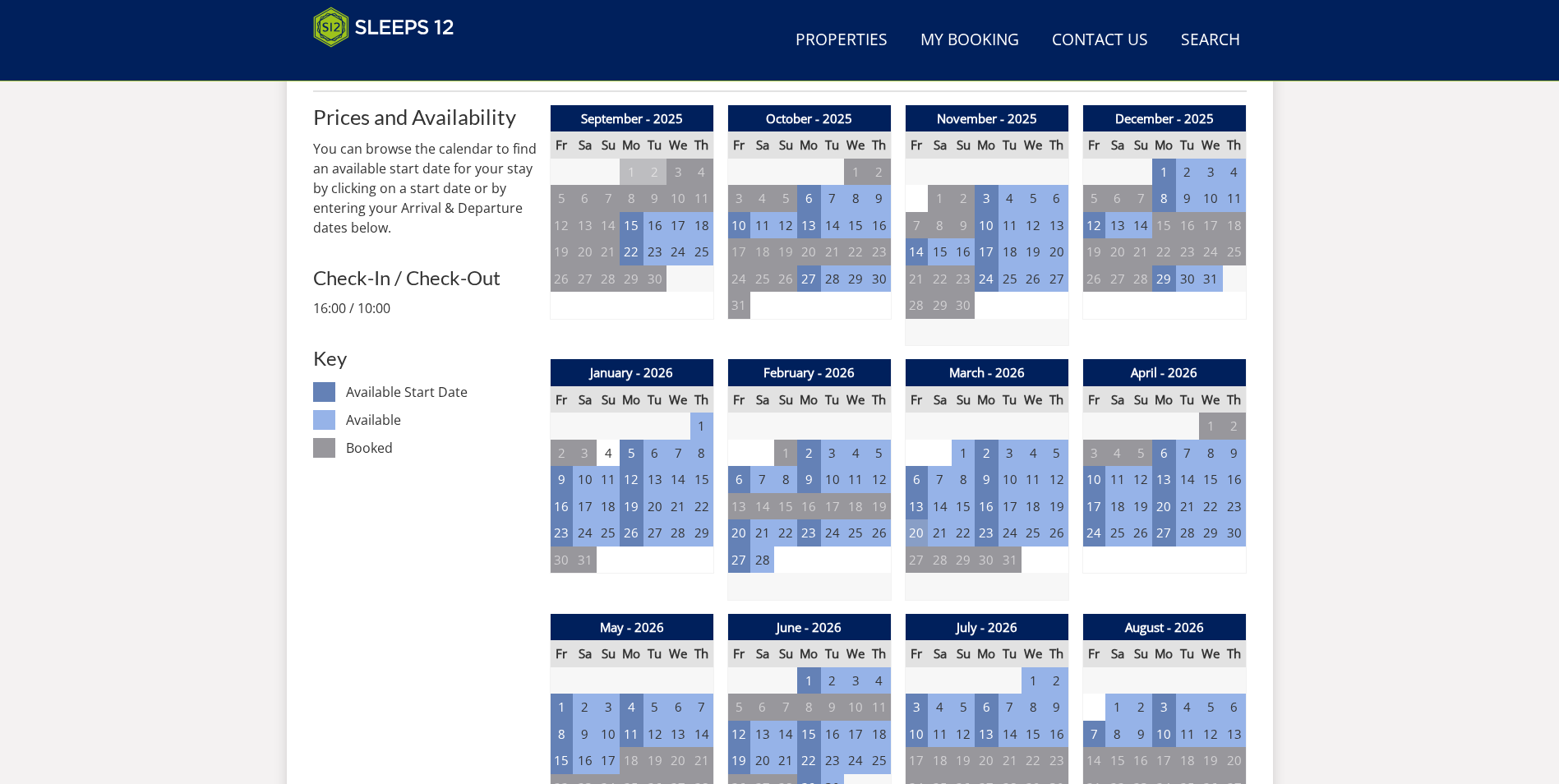
click at [914, 535] on td "20" at bounding box center [916, 533] width 23 height 27
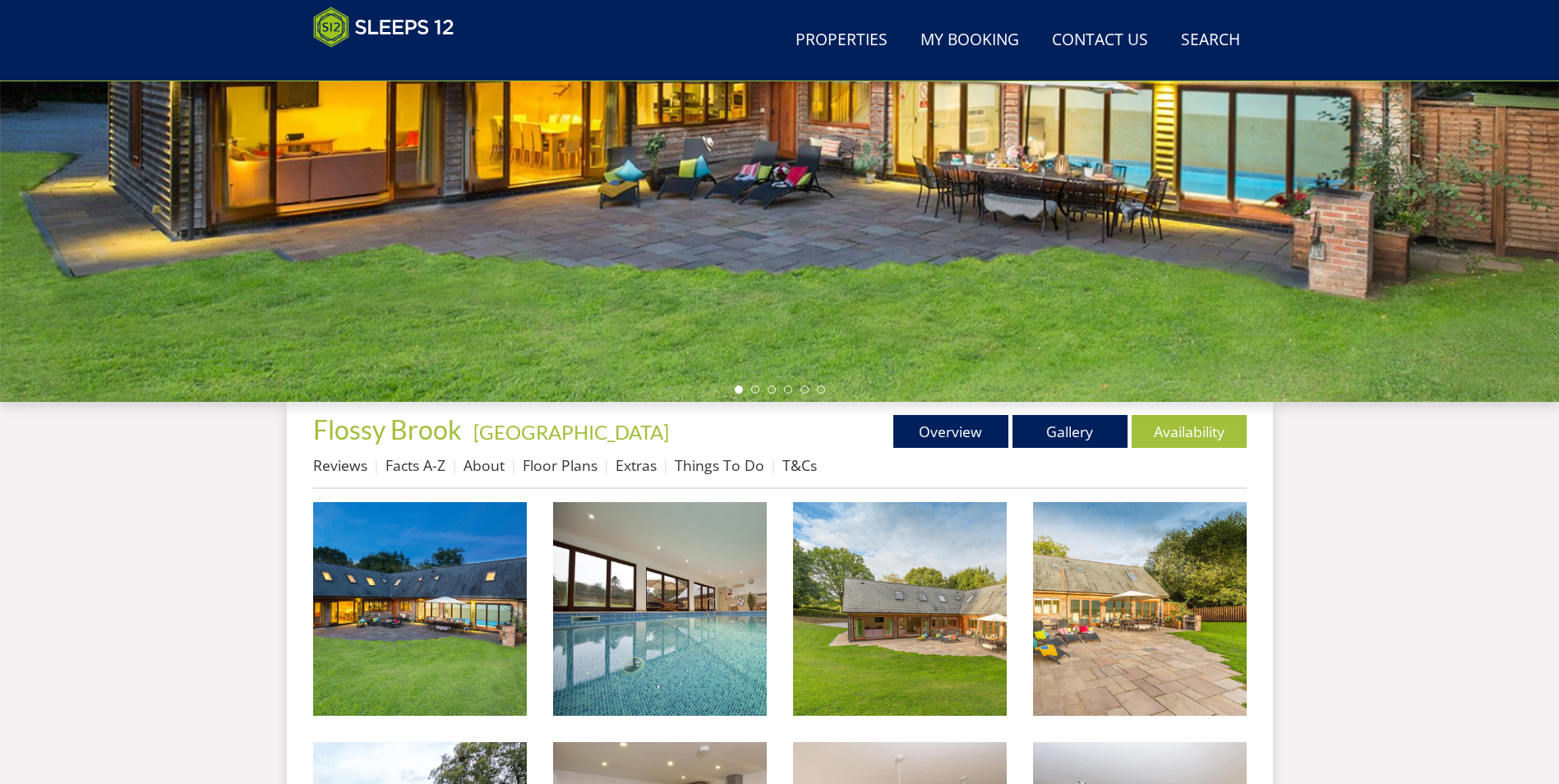
scroll to position [450, 0]
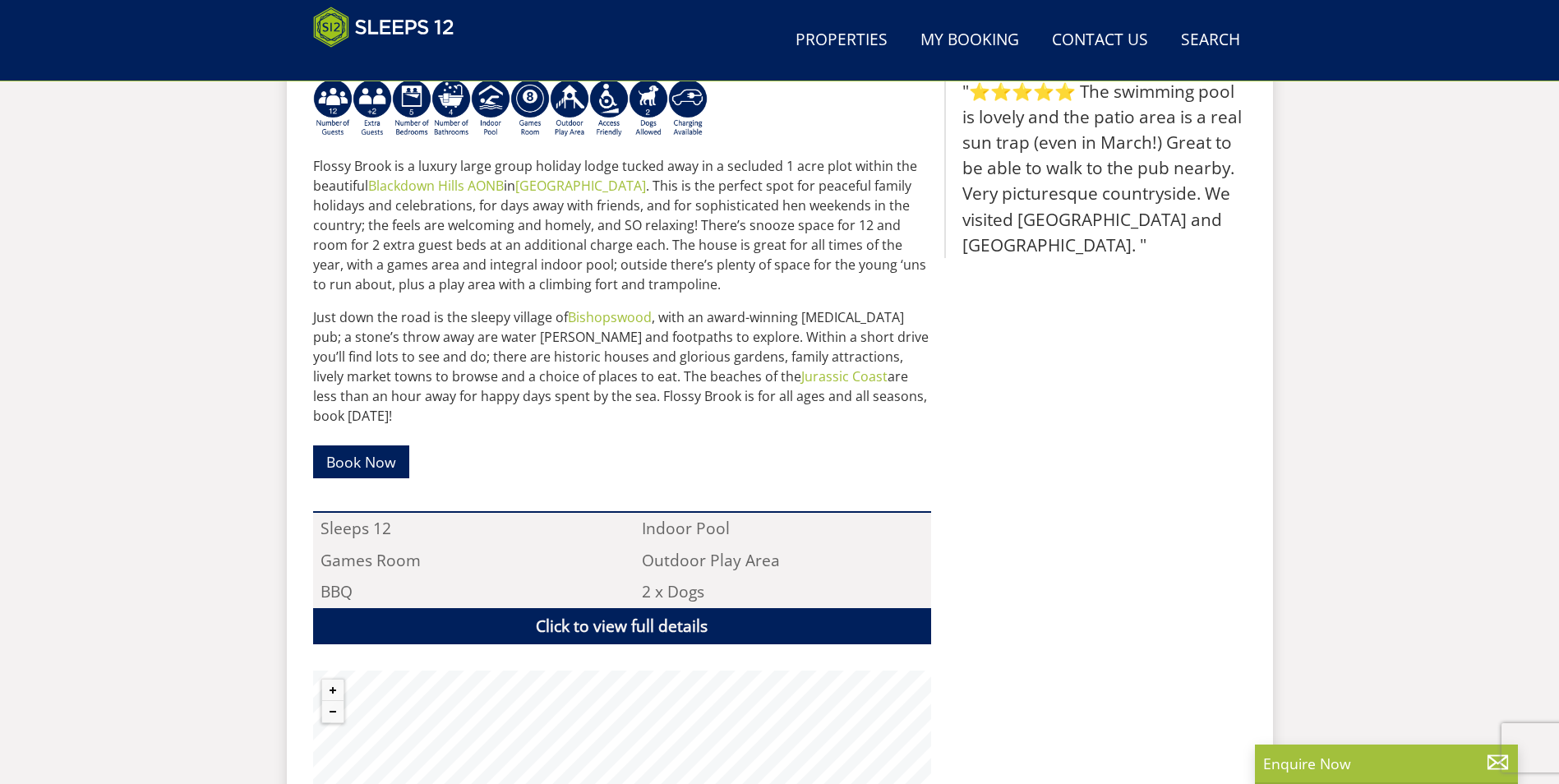
scroll to position [775, 0]
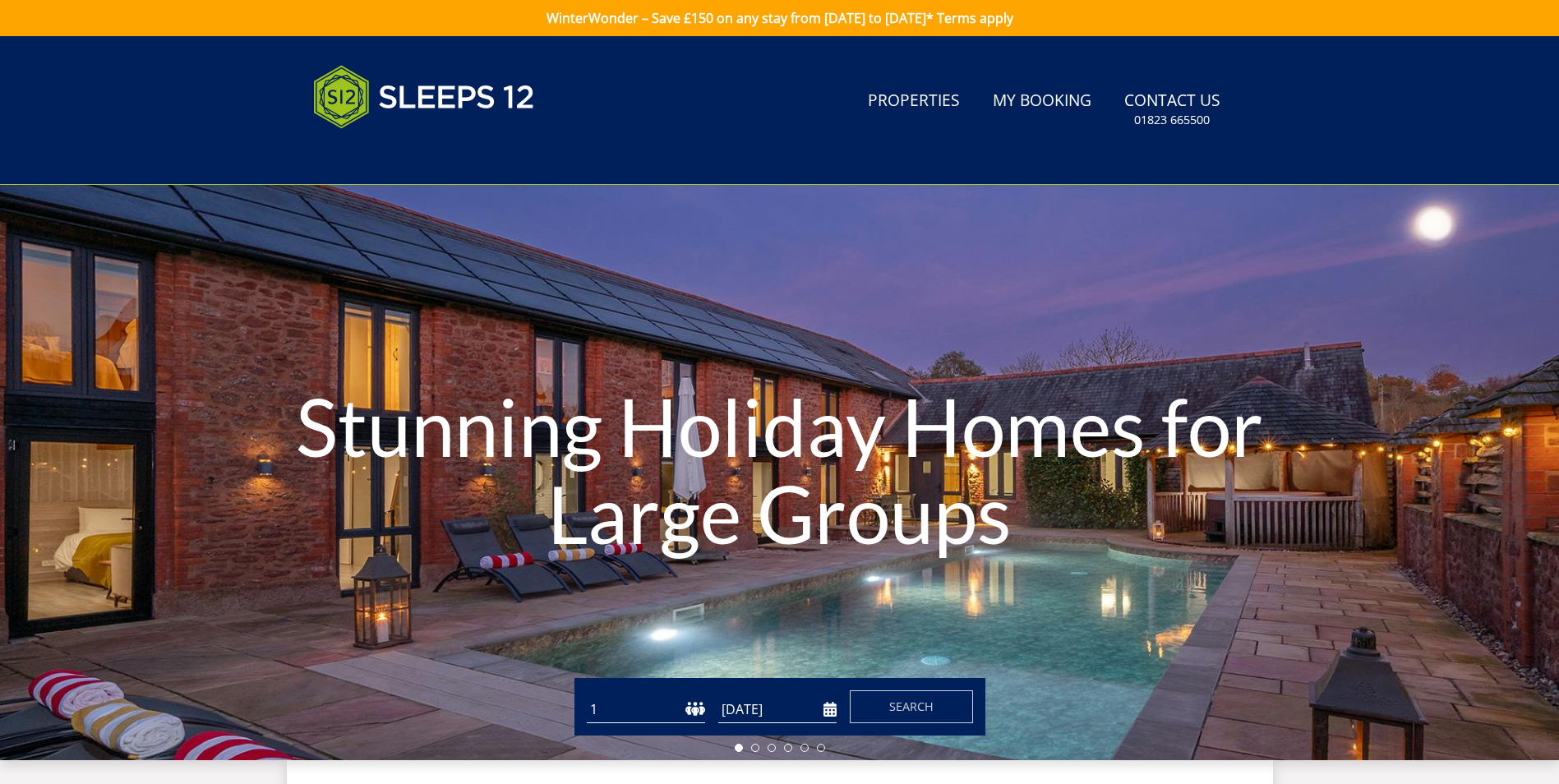
click at [738, 700] on input "[DATE]" at bounding box center [777, 710] width 118 height 27
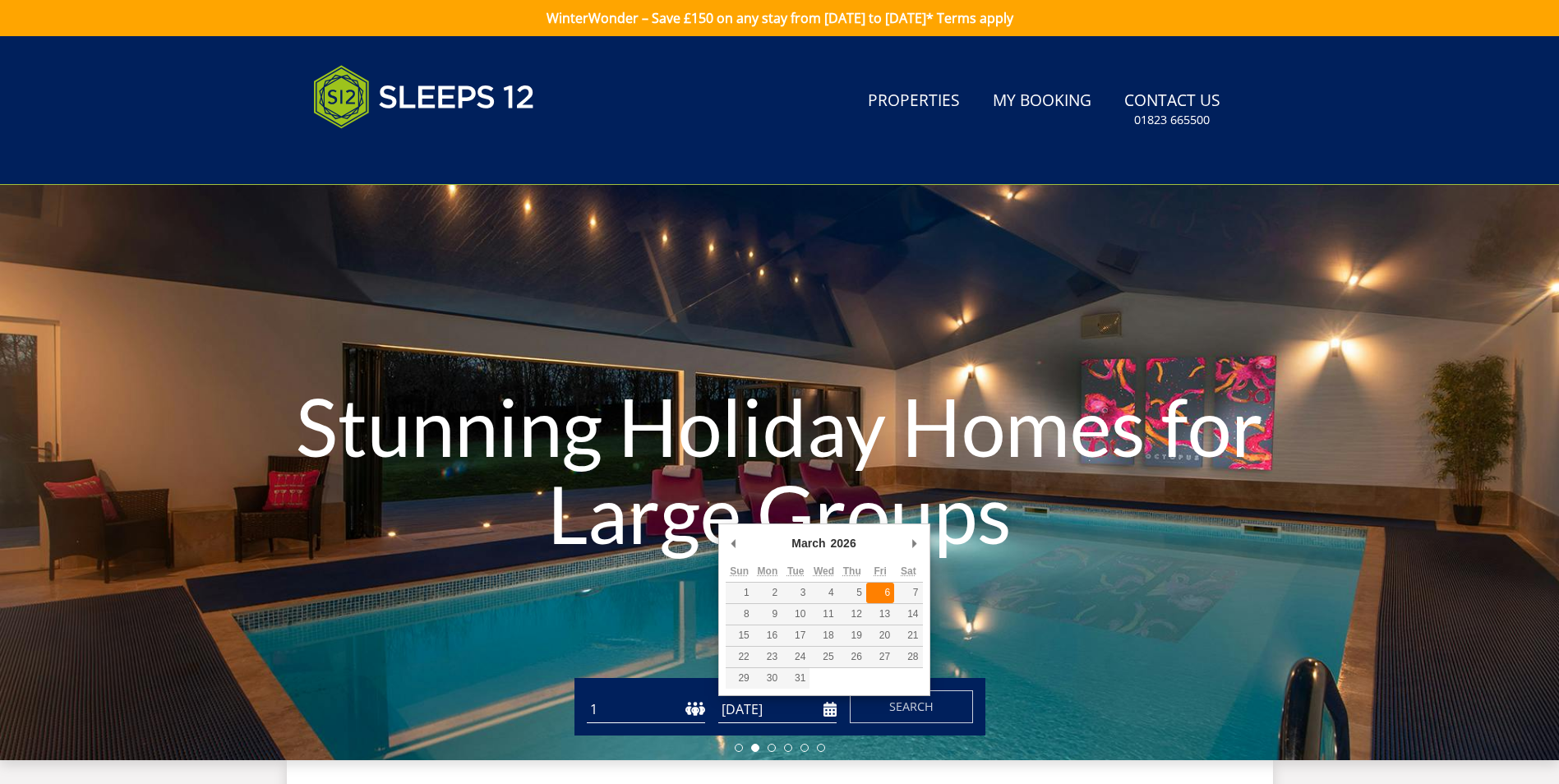
type input "[DATE]"
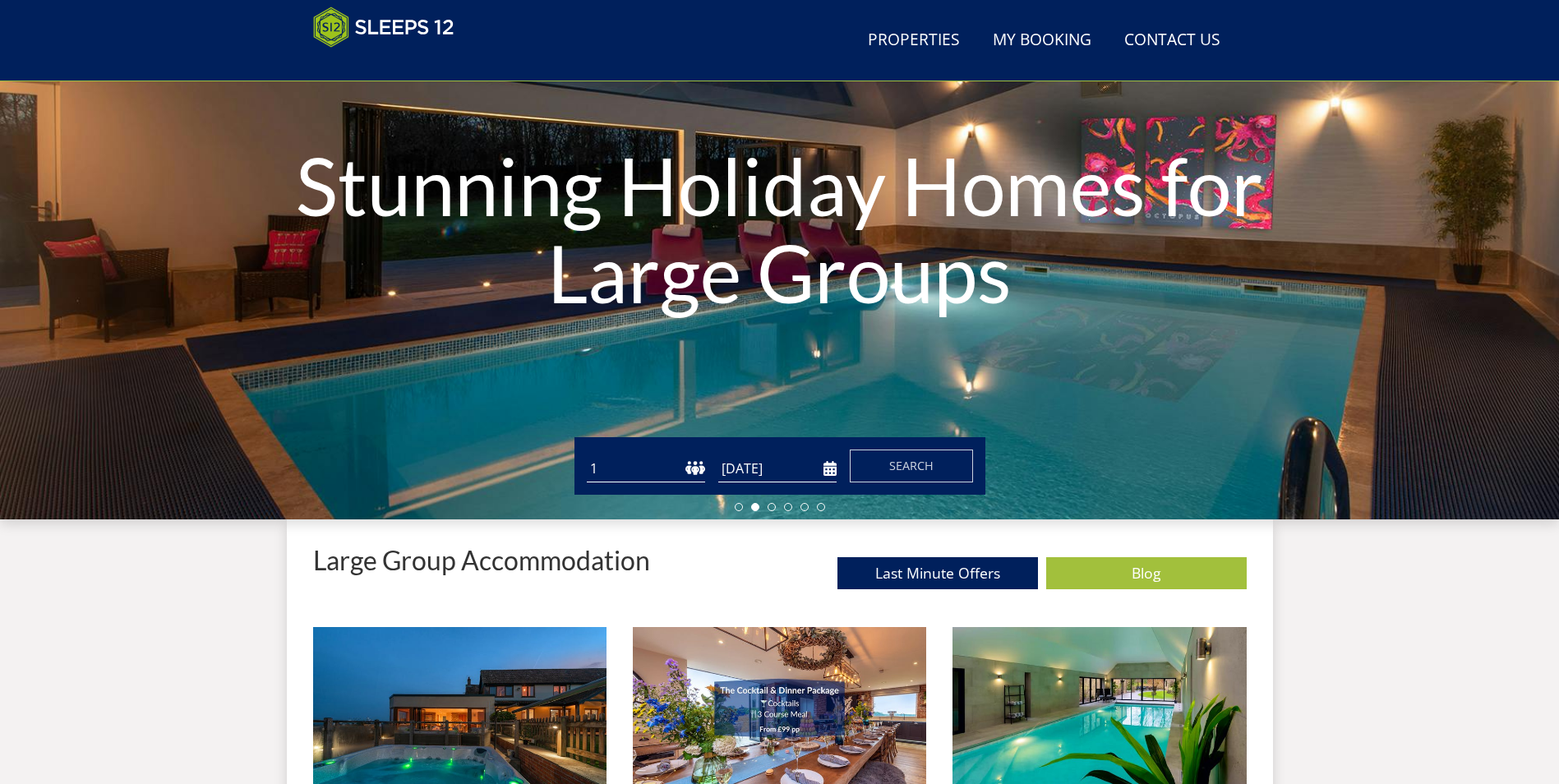
scroll to position [180, 0]
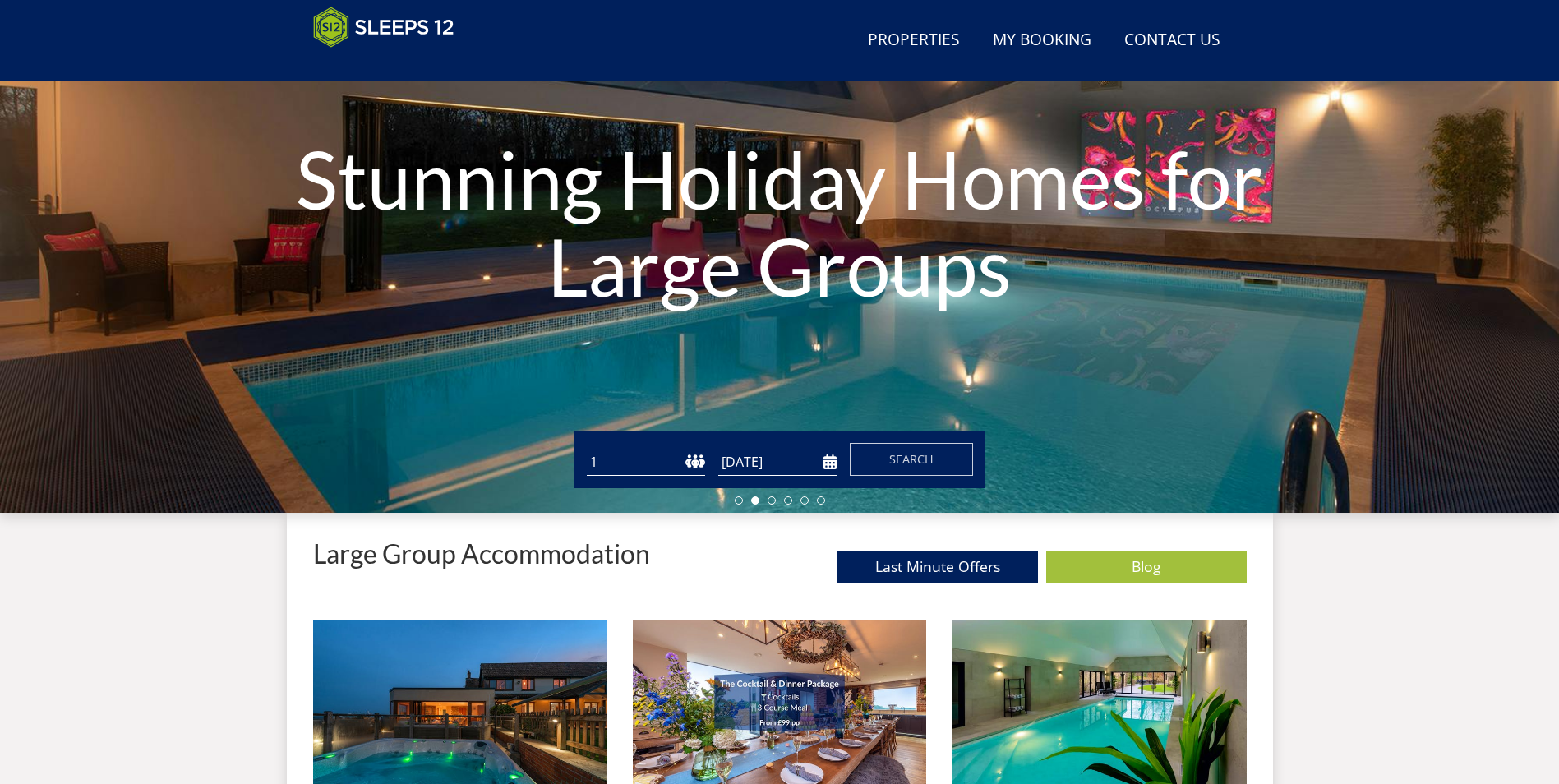
click at [593, 465] on select "1 2 3 4 5 6 7 8 9 10 11 12 13 14 15 16 17 18 19 20 21 22 23 24 25 26 27 28 29 3…" at bounding box center [645, 462] width 118 height 27
select select "12"
click at [586, 449] on select "1 2 3 4 5 6 7 8 9 10 11 12 13 14 15 16 17 18 19 20 21 22 23 24 25 26 27 28 29 3…" at bounding box center [645, 462] width 118 height 27
click at [910, 461] on span "Search" at bounding box center [911, 459] width 45 height 16
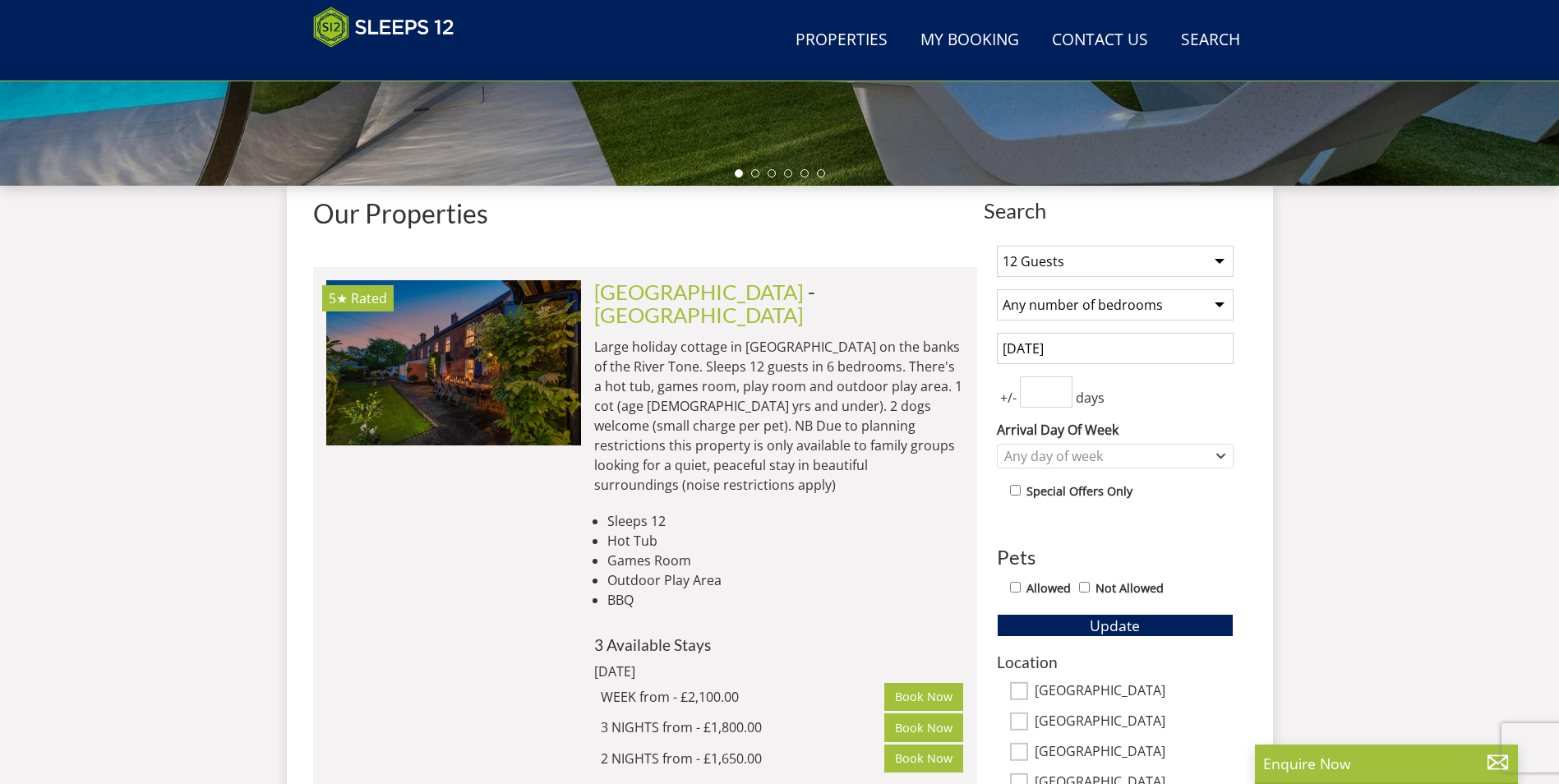
scroll to position [508, 0]
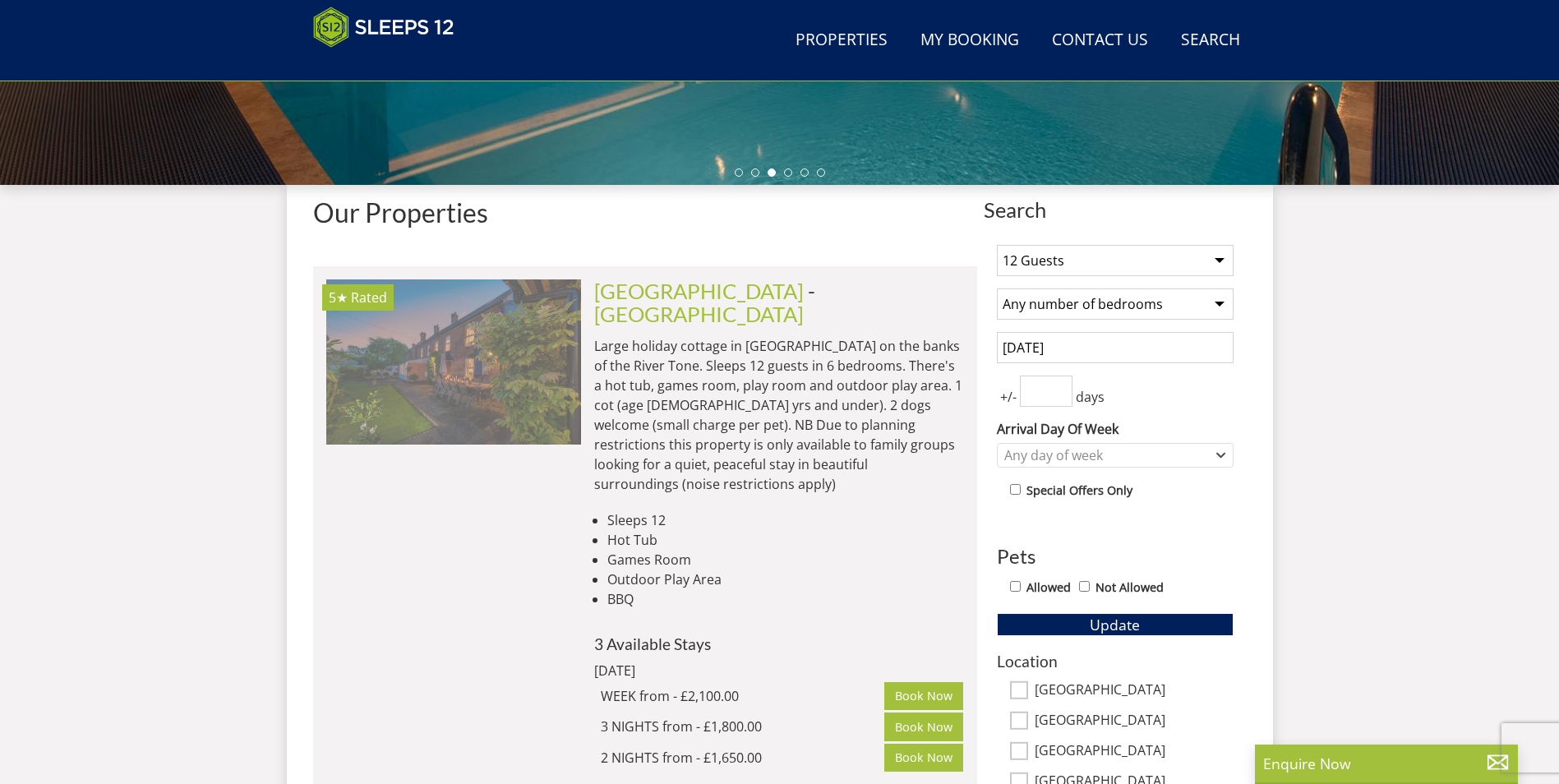
click at [505, 387] on img at bounding box center [453, 361] width 255 height 165
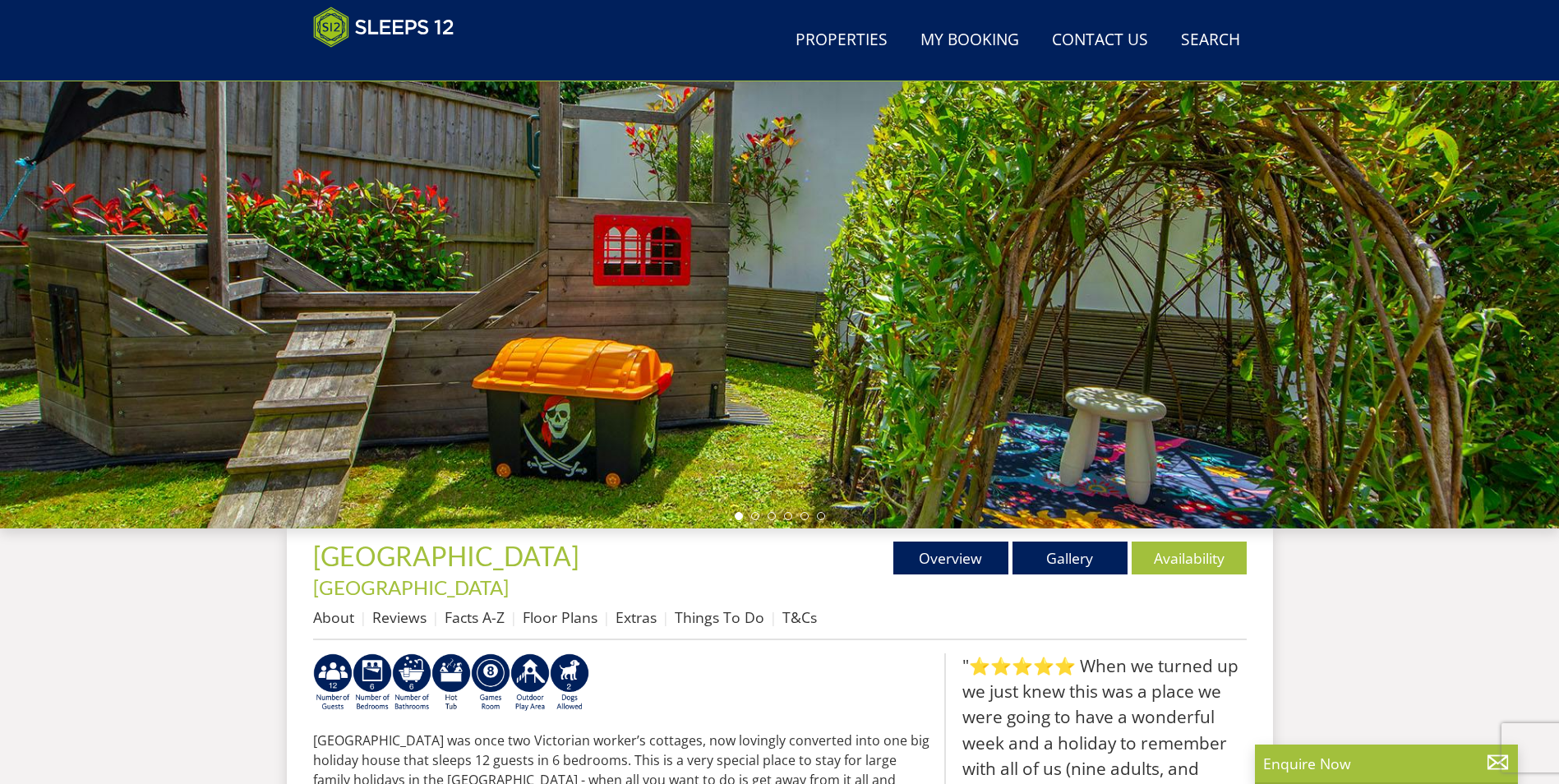
scroll to position [361, 0]
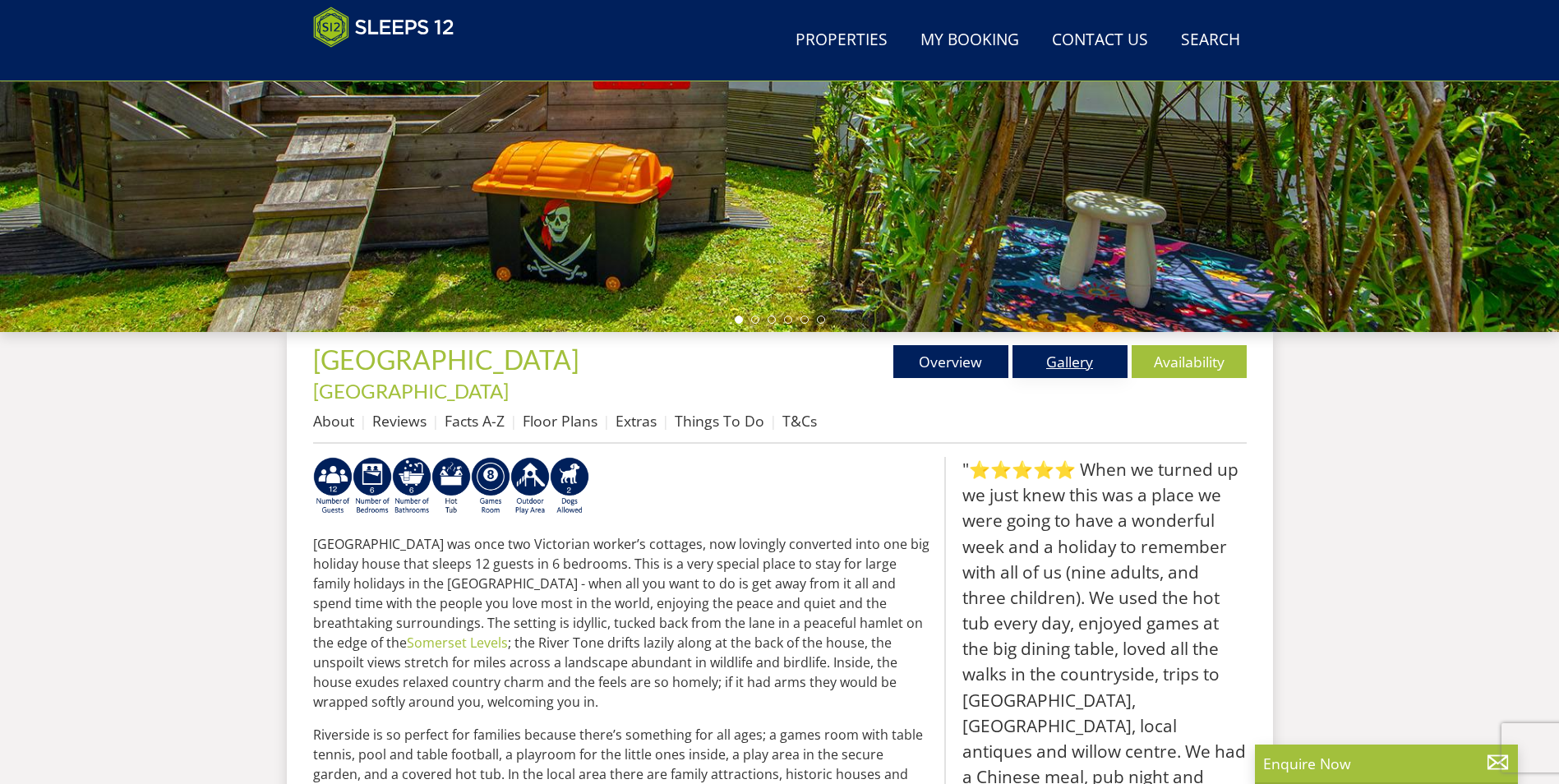
click at [1043, 353] on link "Gallery" at bounding box center [1069, 361] width 115 height 33
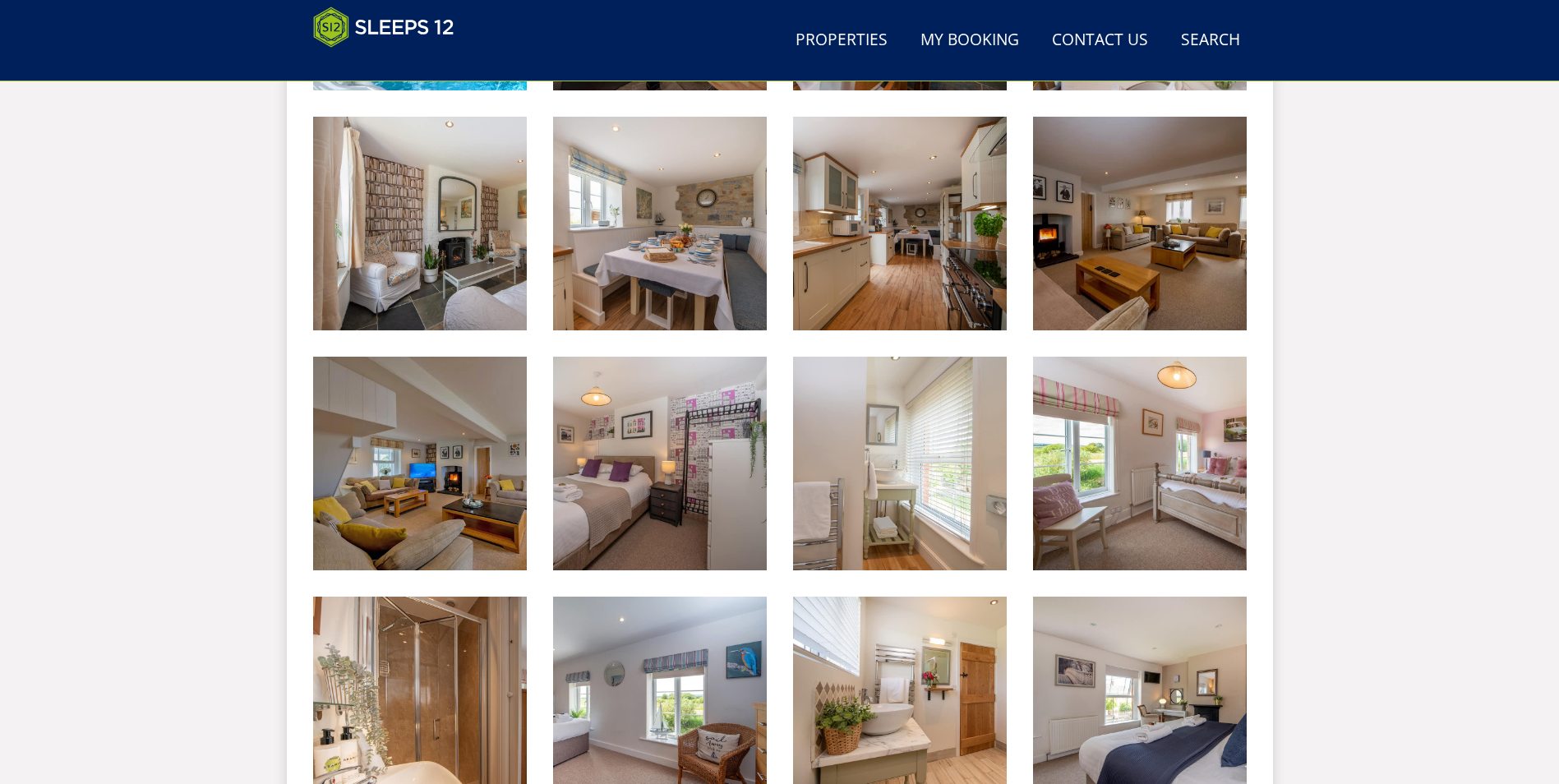
scroll to position [1509, 0]
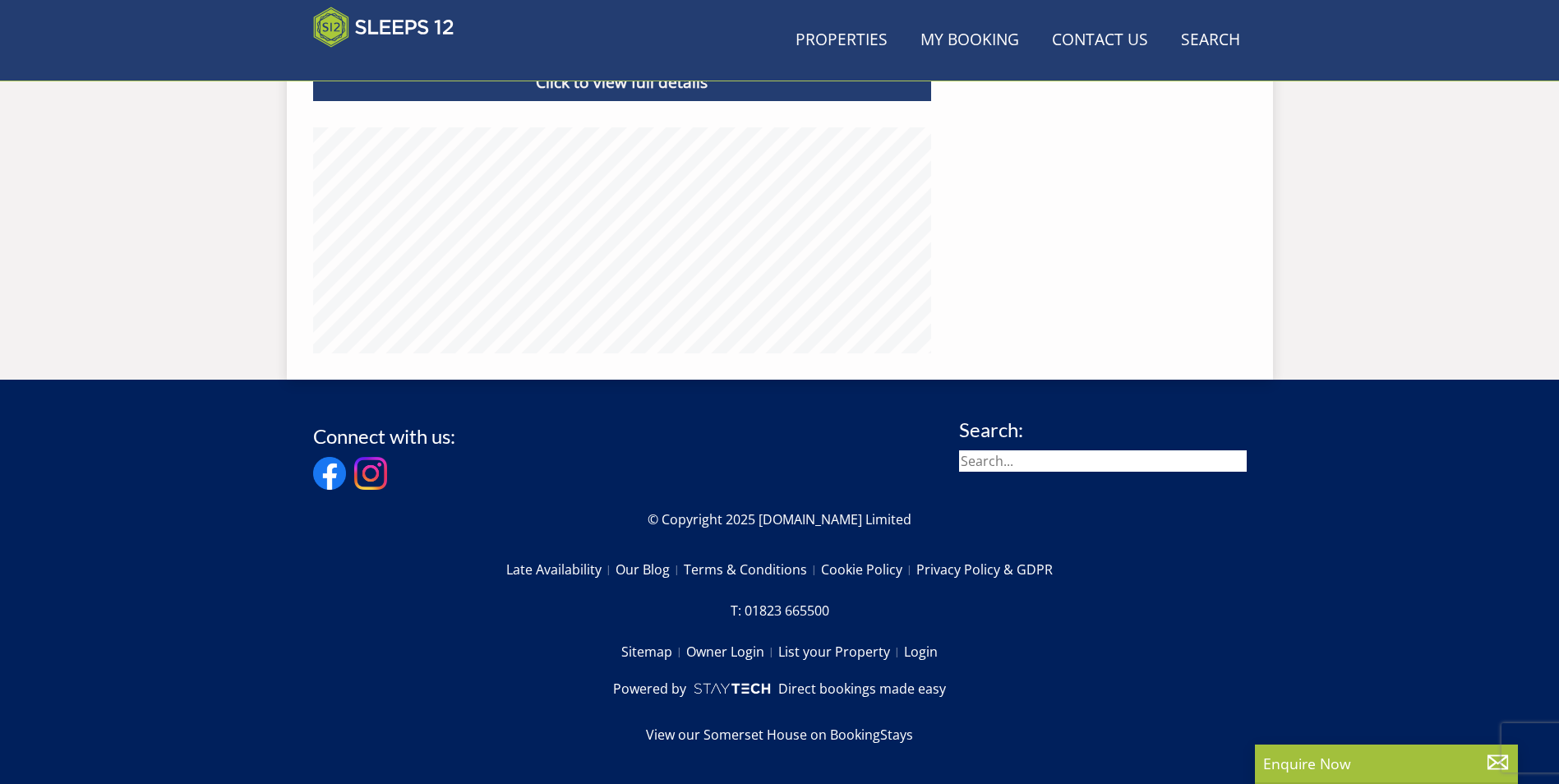
scroll to position [361, 0]
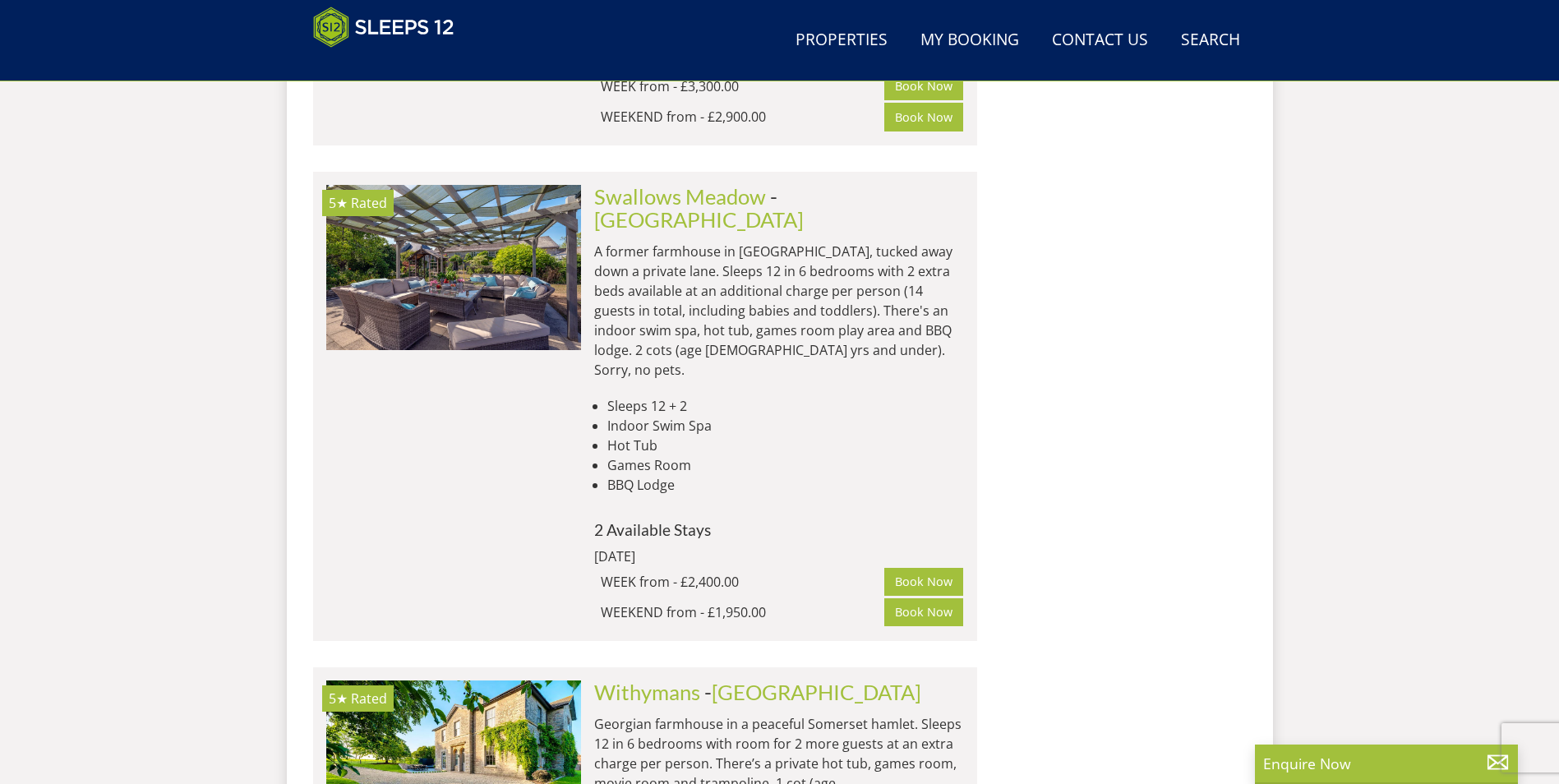
scroll to position [3795, 0]
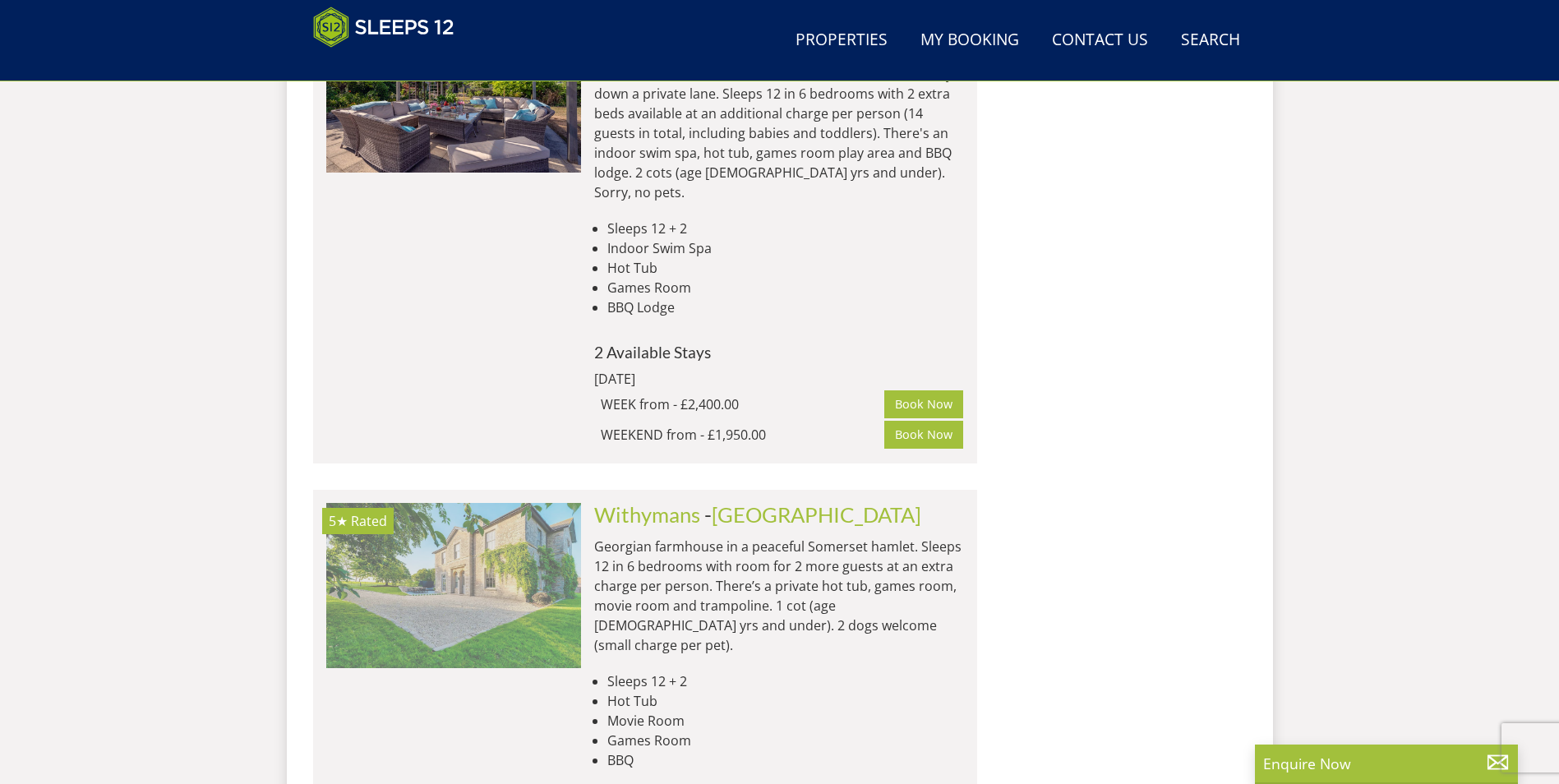
click at [513, 503] on img at bounding box center [453, 585] width 255 height 165
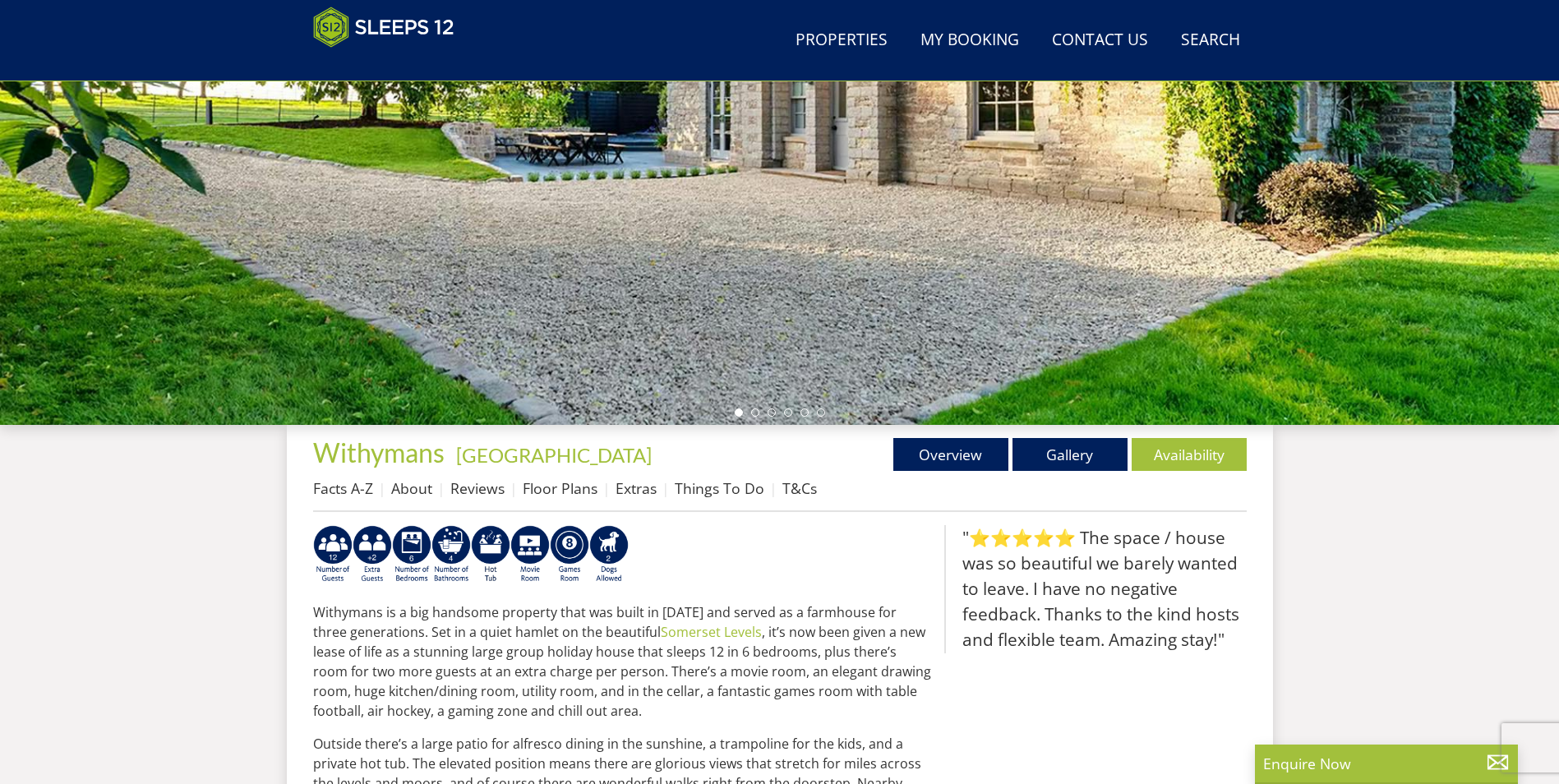
scroll to position [277, 0]
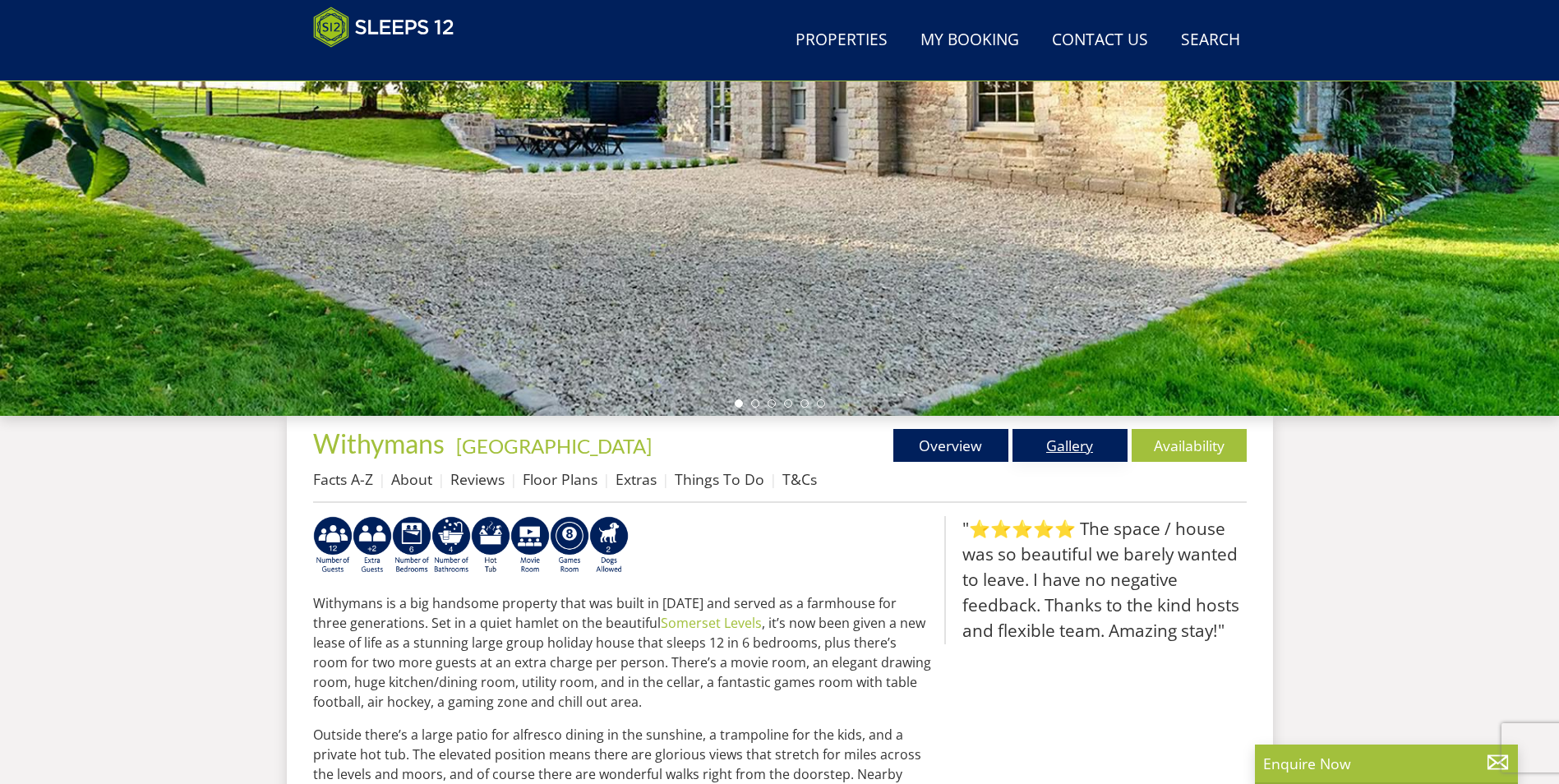
click at [1064, 452] on link "Gallery" at bounding box center [1069, 446] width 115 height 33
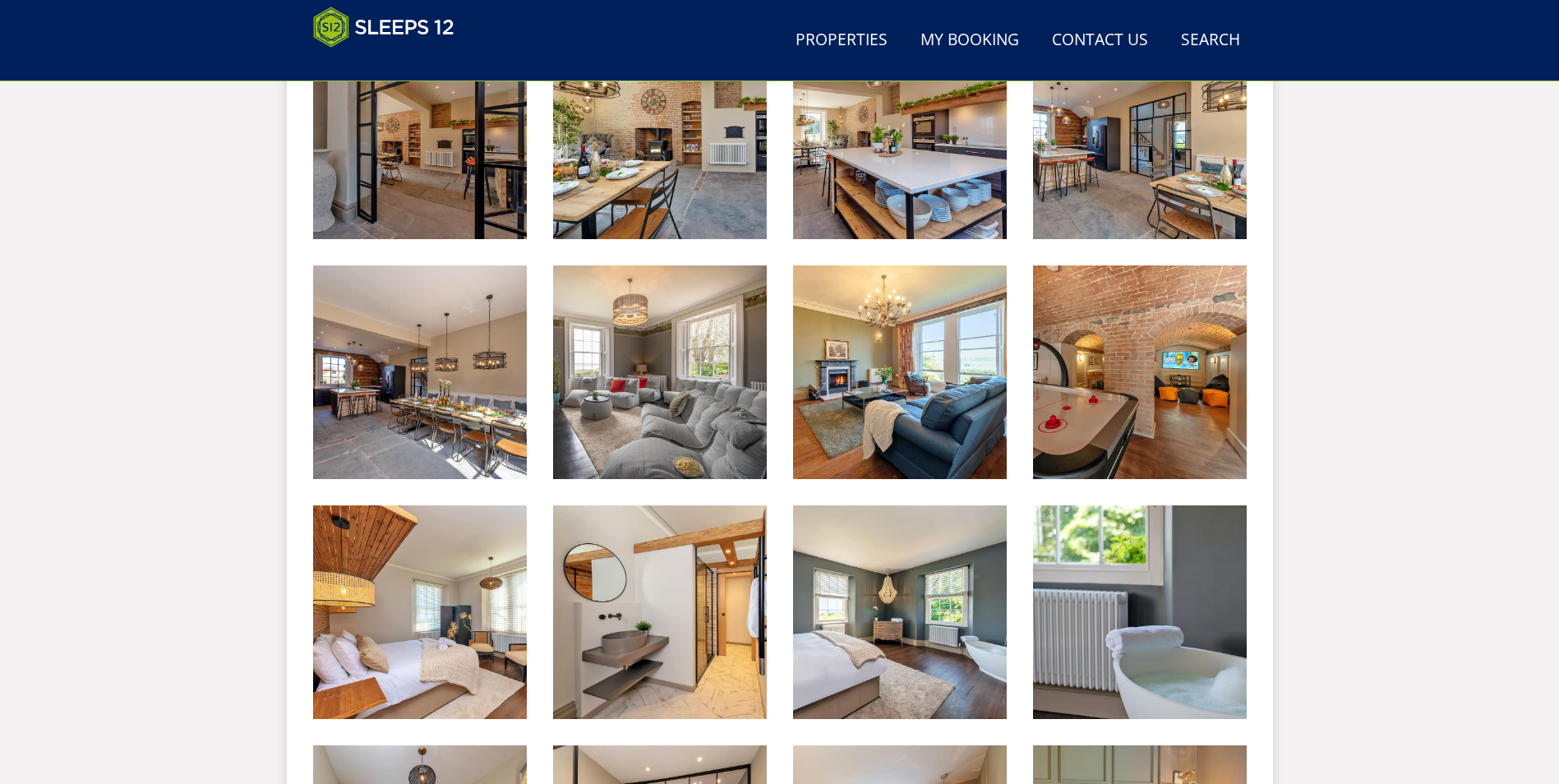
scroll to position [1021, 0]
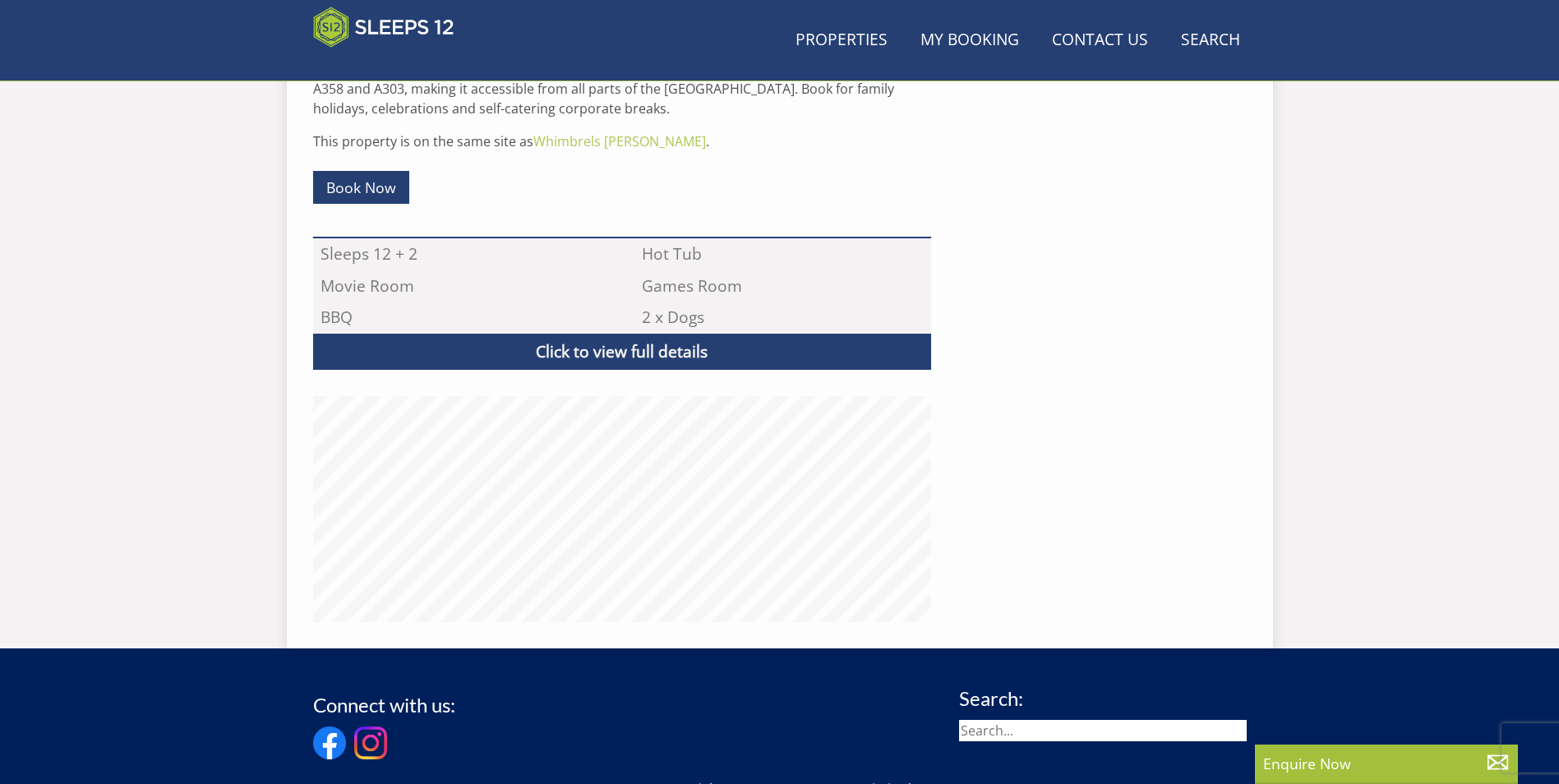
scroll to position [277, 0]
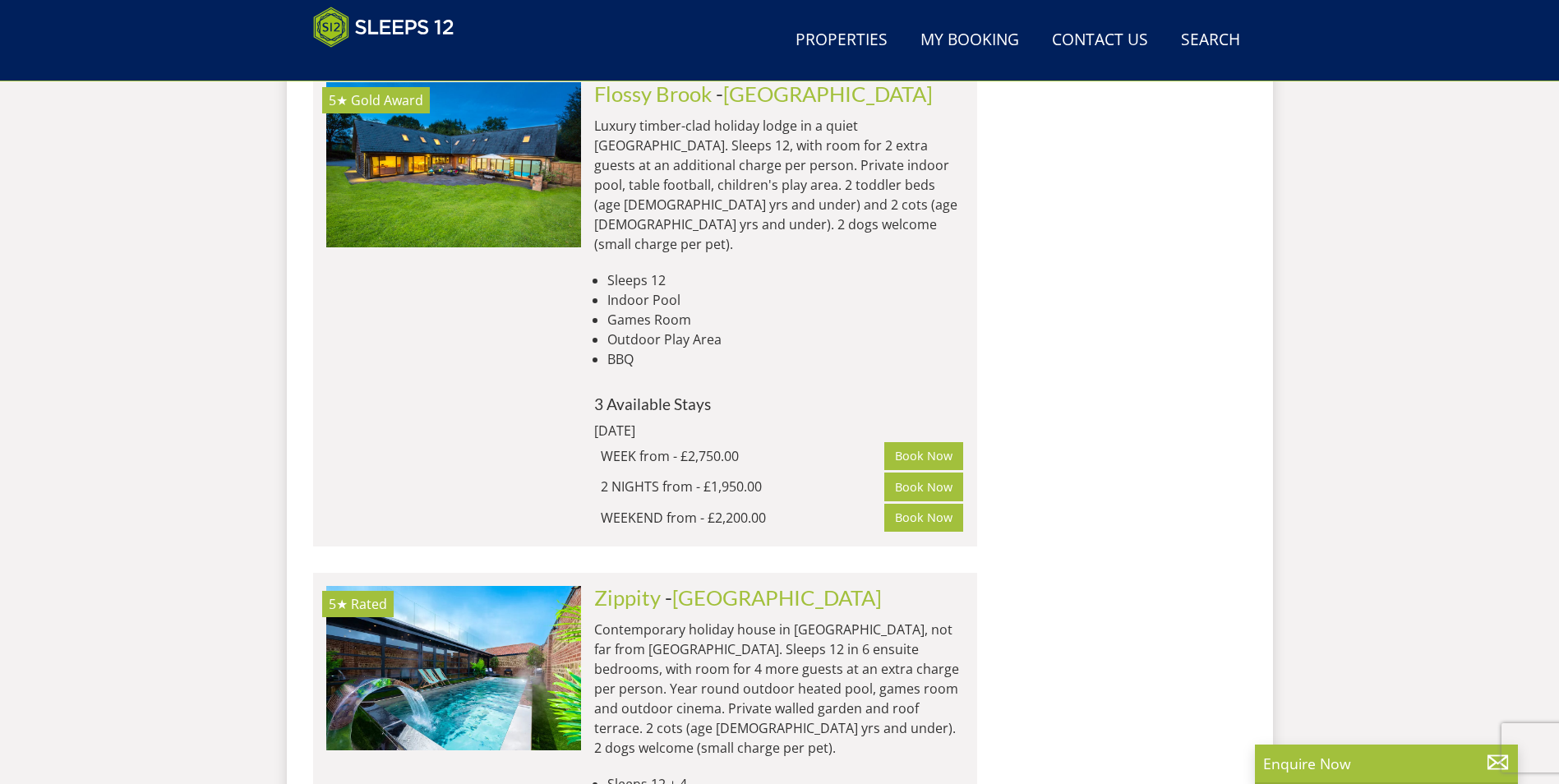
scroll to position [4453, 0]
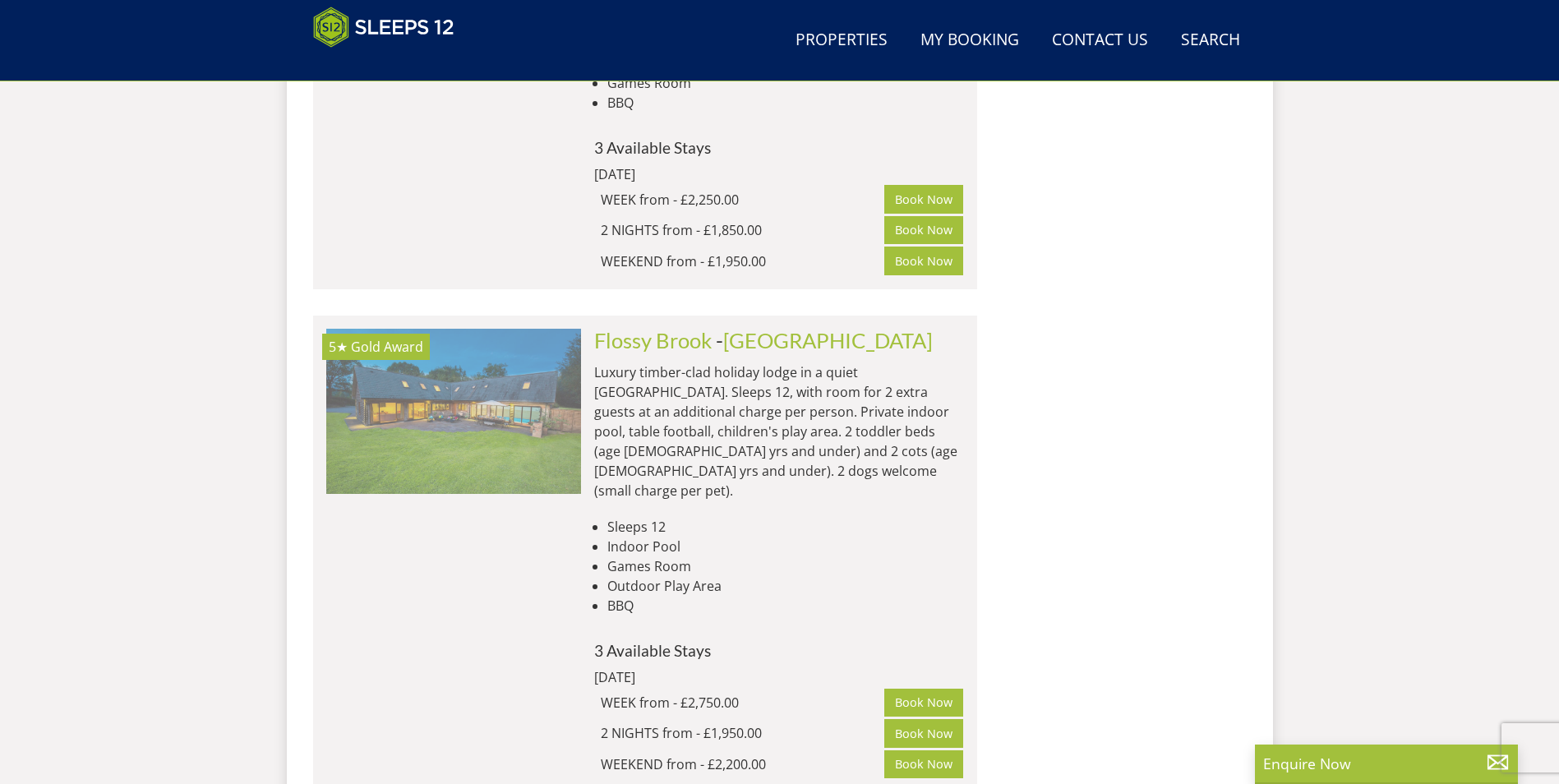
click at [468, 328] on img at bounding box center [453, 410] width 255 height 165
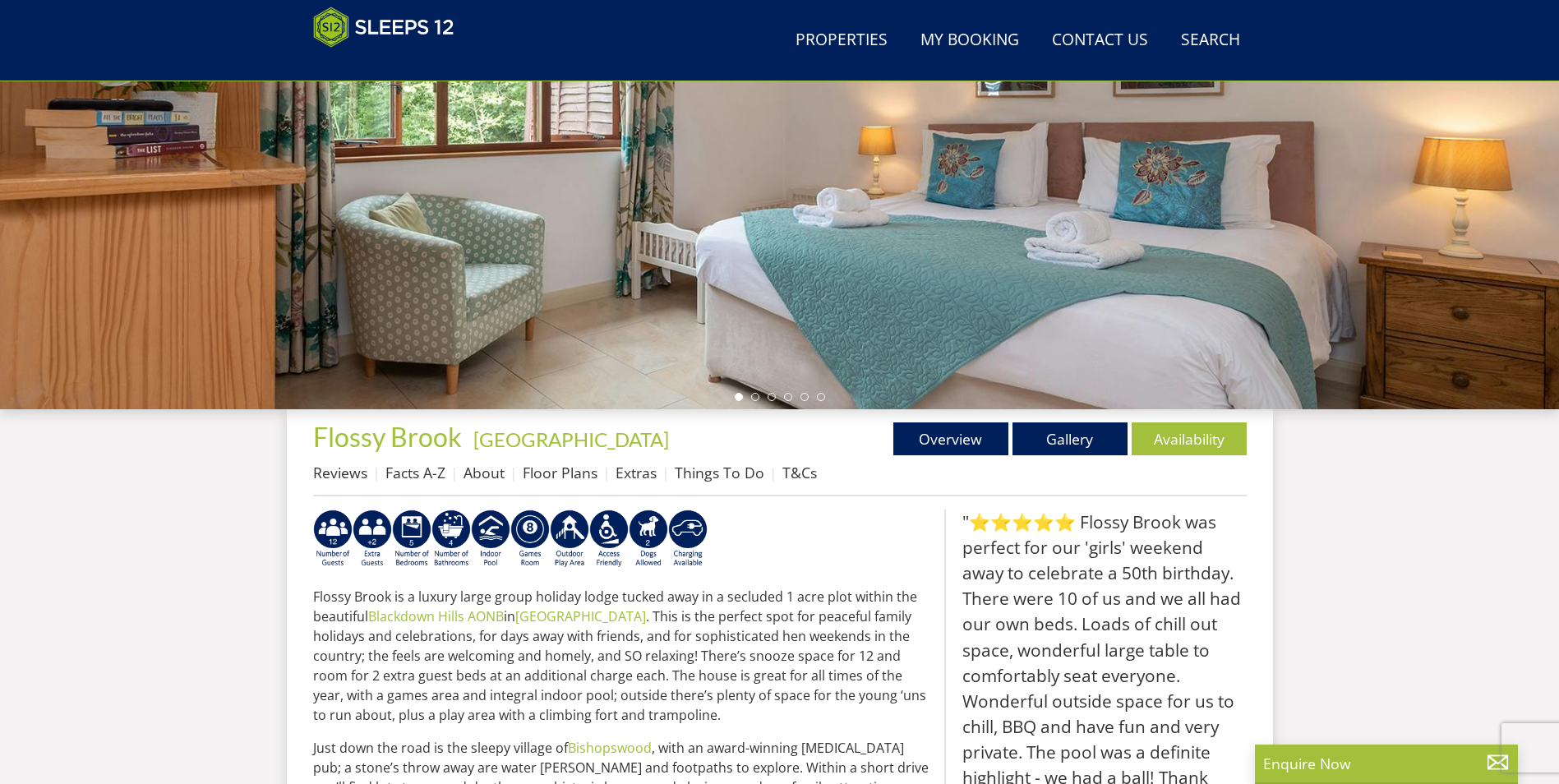
scroll to position [282, 0]
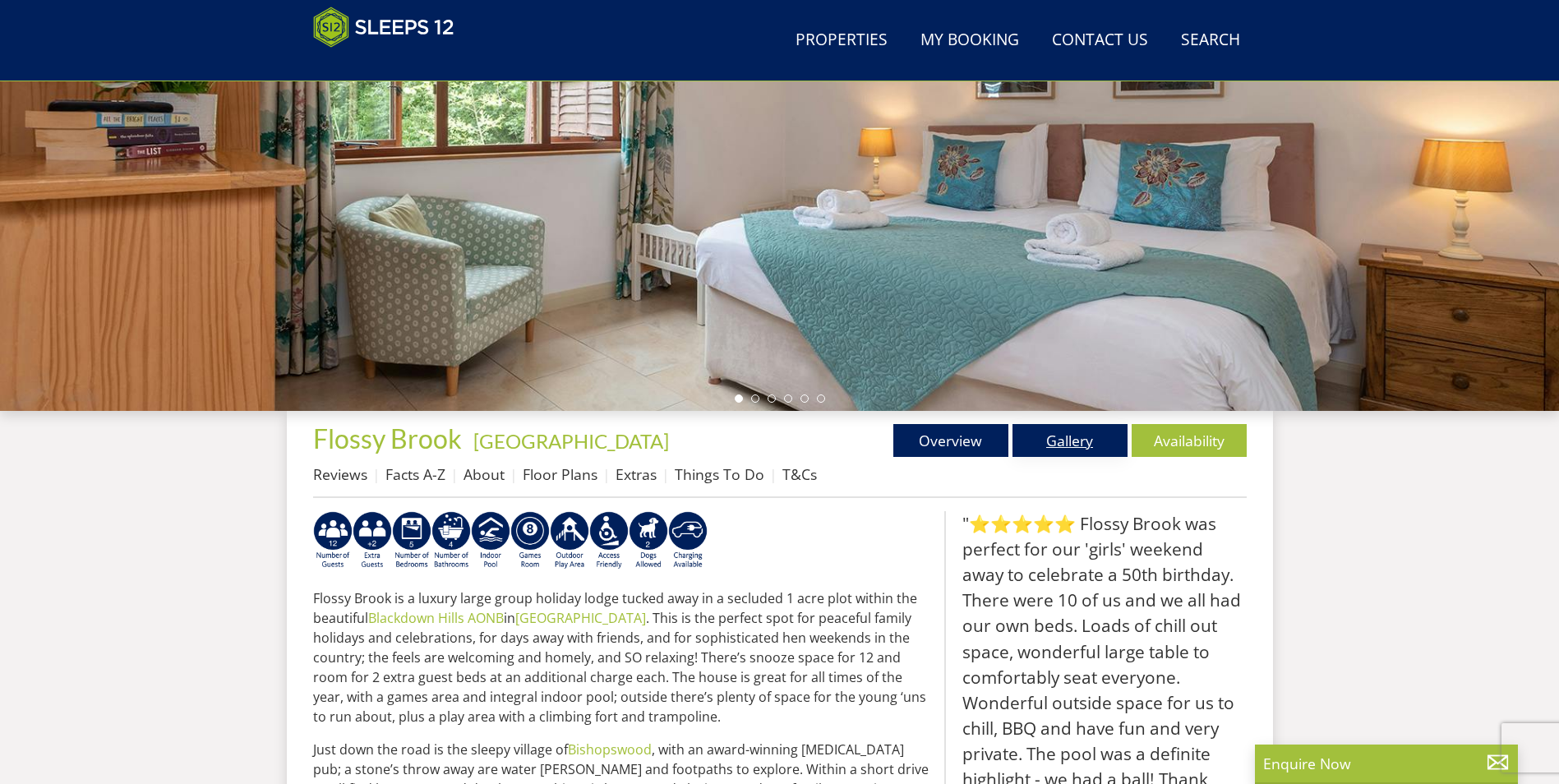
click at [1089, 442] on link "Gallery" at bounding box center [1069, 441] width 115 height 33
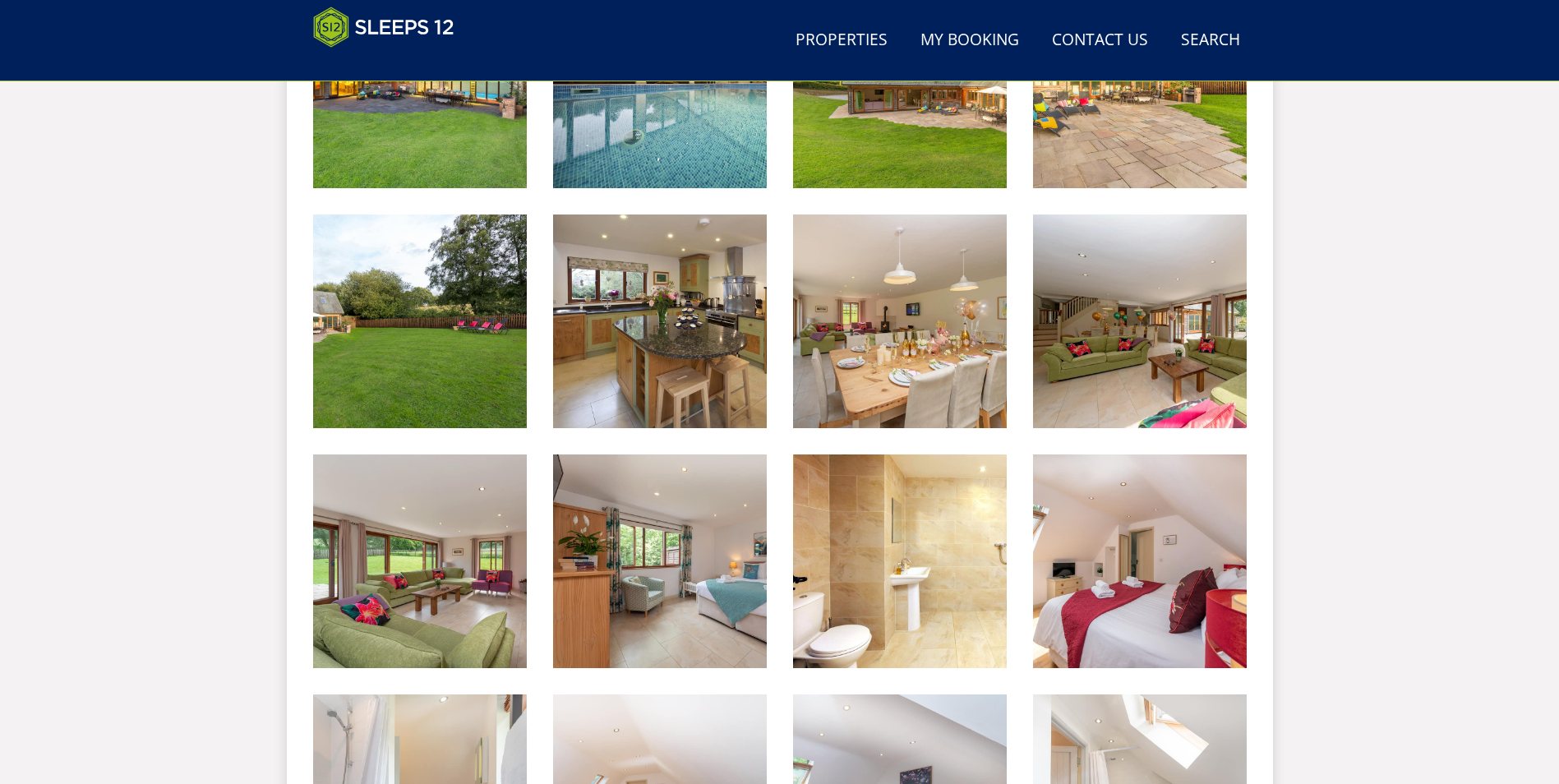
scroll to position [452, 0]
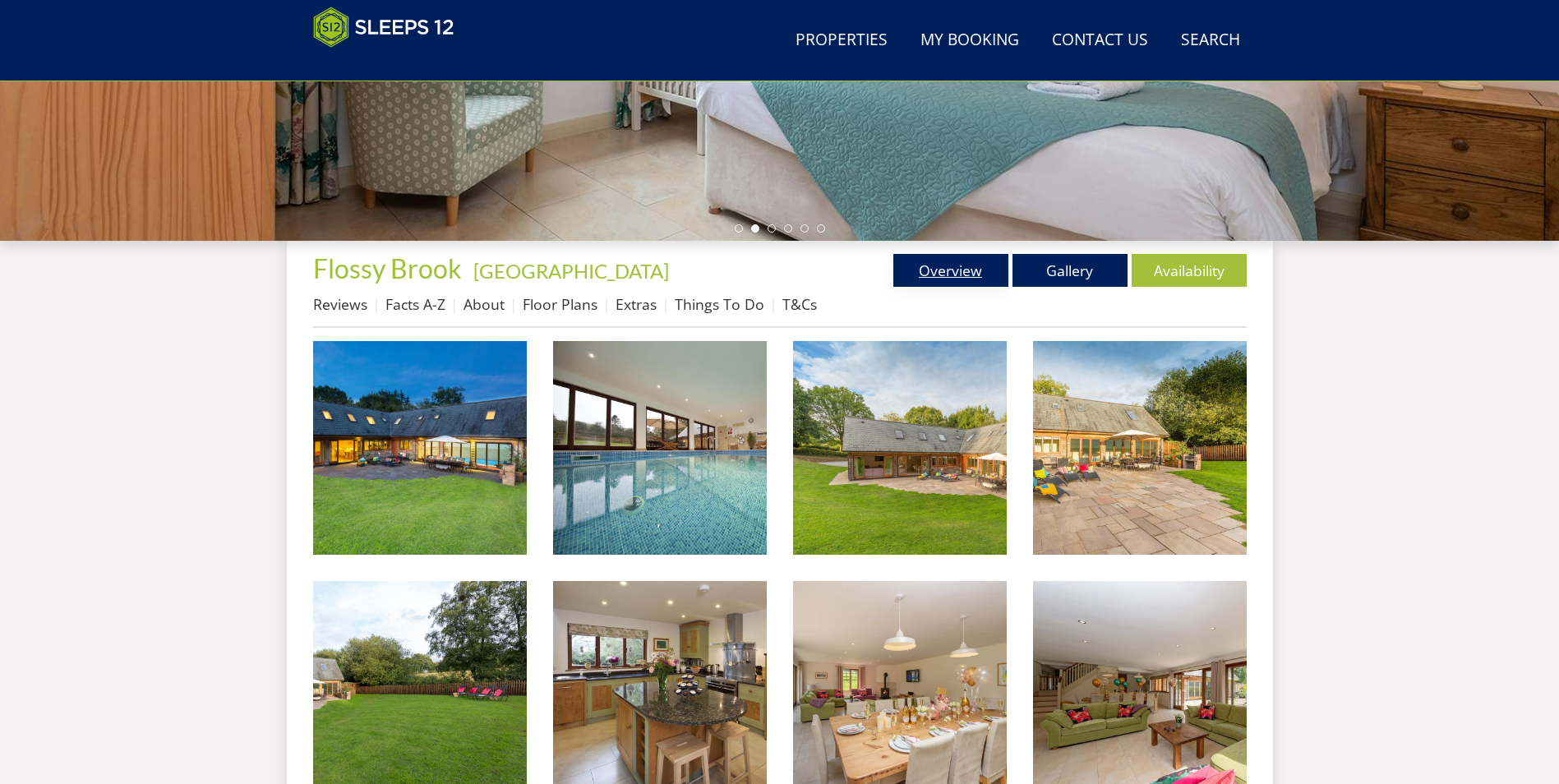
click at [945, 279] on link "Overview" at bounding box center [950, 270] width 115 height 33
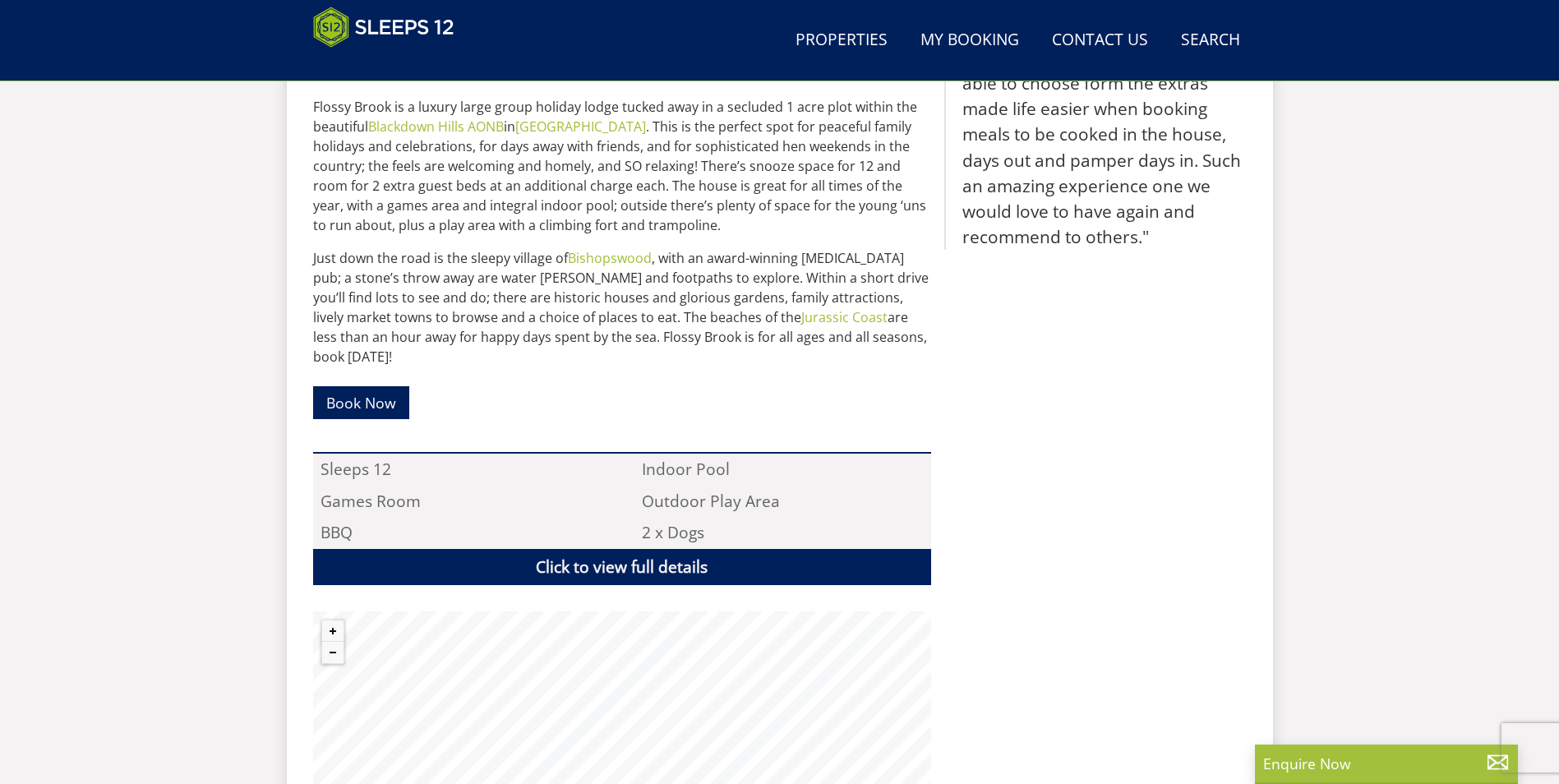
scroll to position [939, 0]
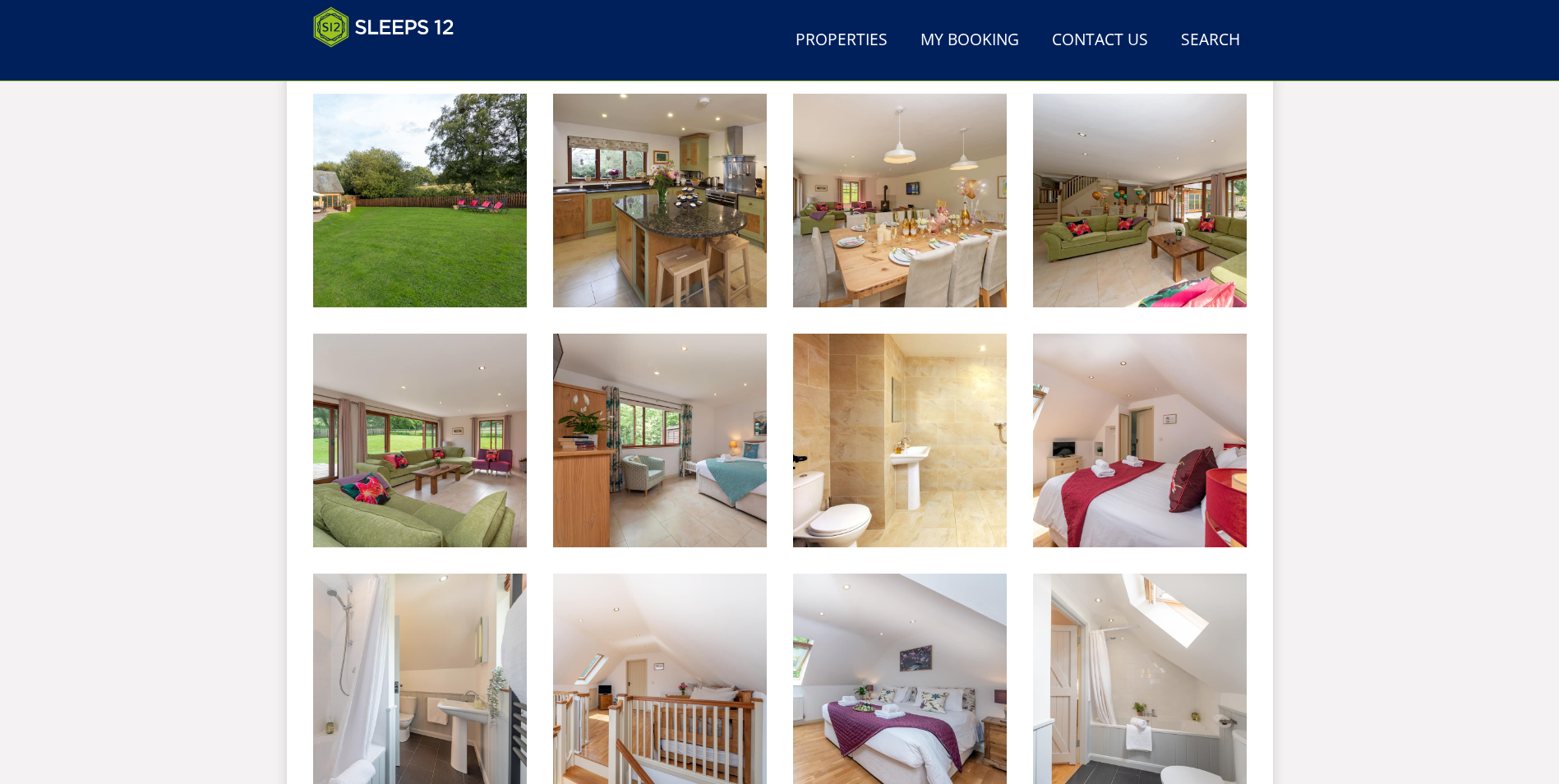
scroll to position [452, 0]
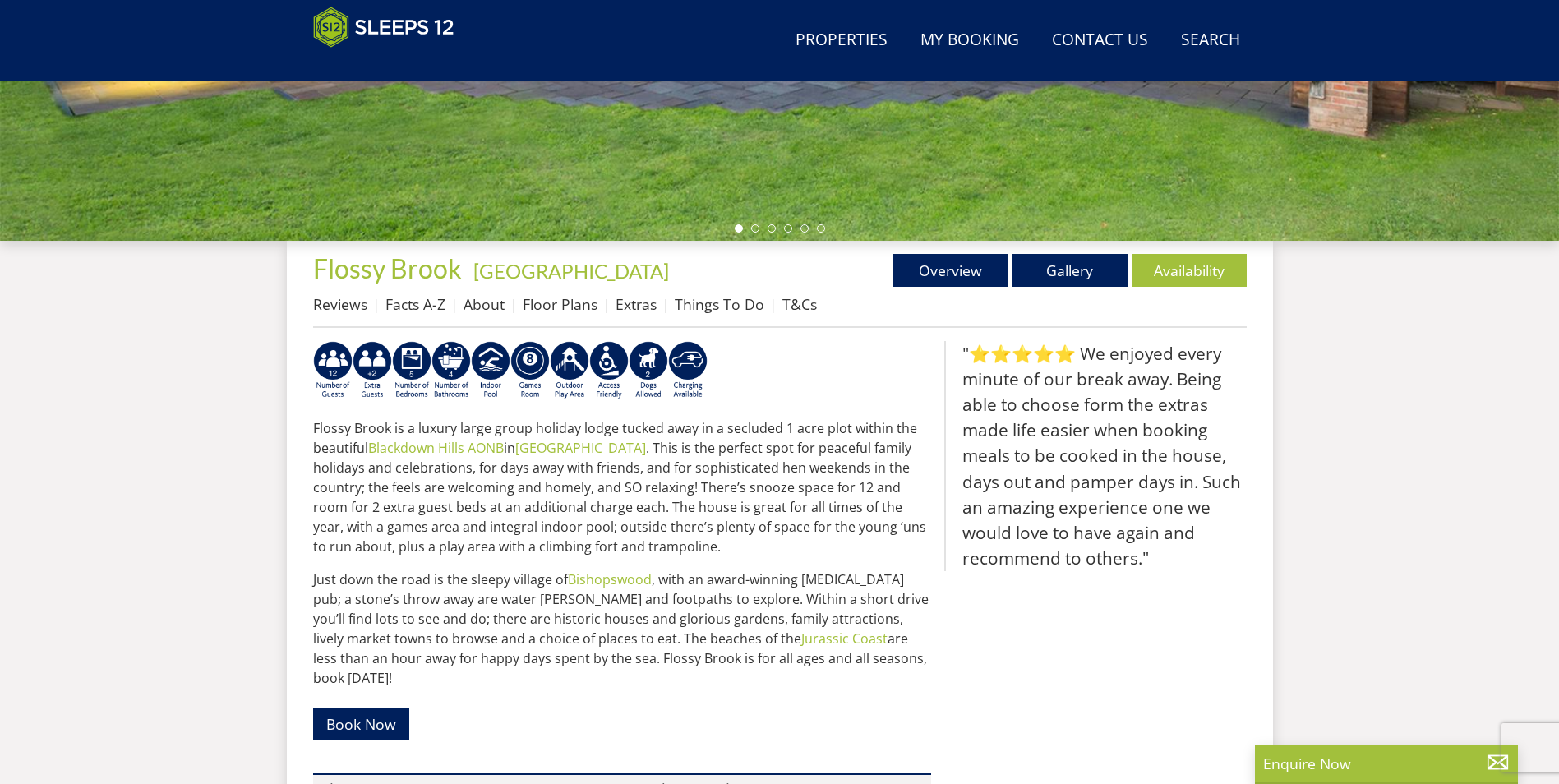
scroll to position [282, 0]
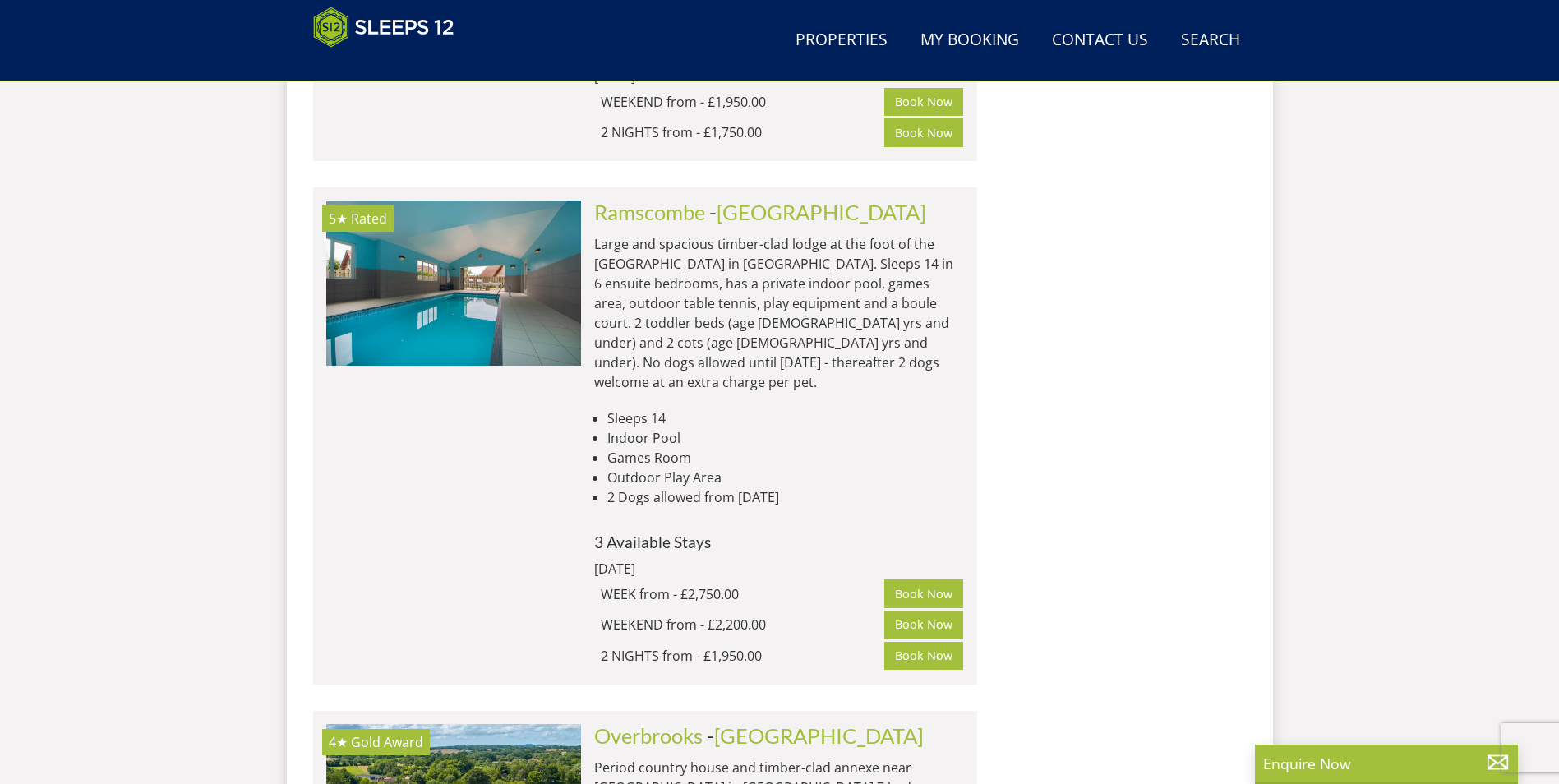
scroll to position [9054, 0]
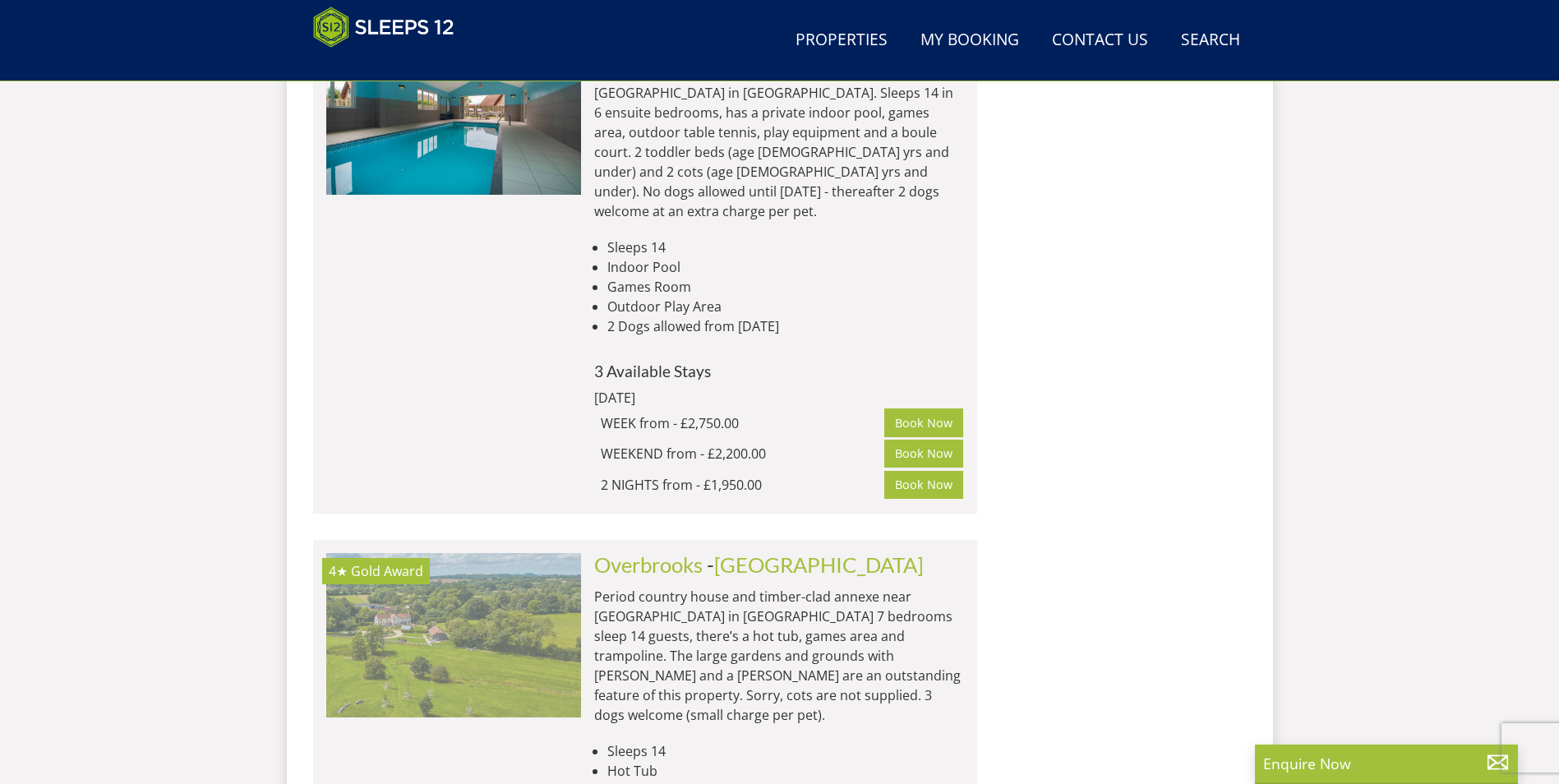
click at [488, 553] on img at bounding box center [453, 635] width 255 height 165
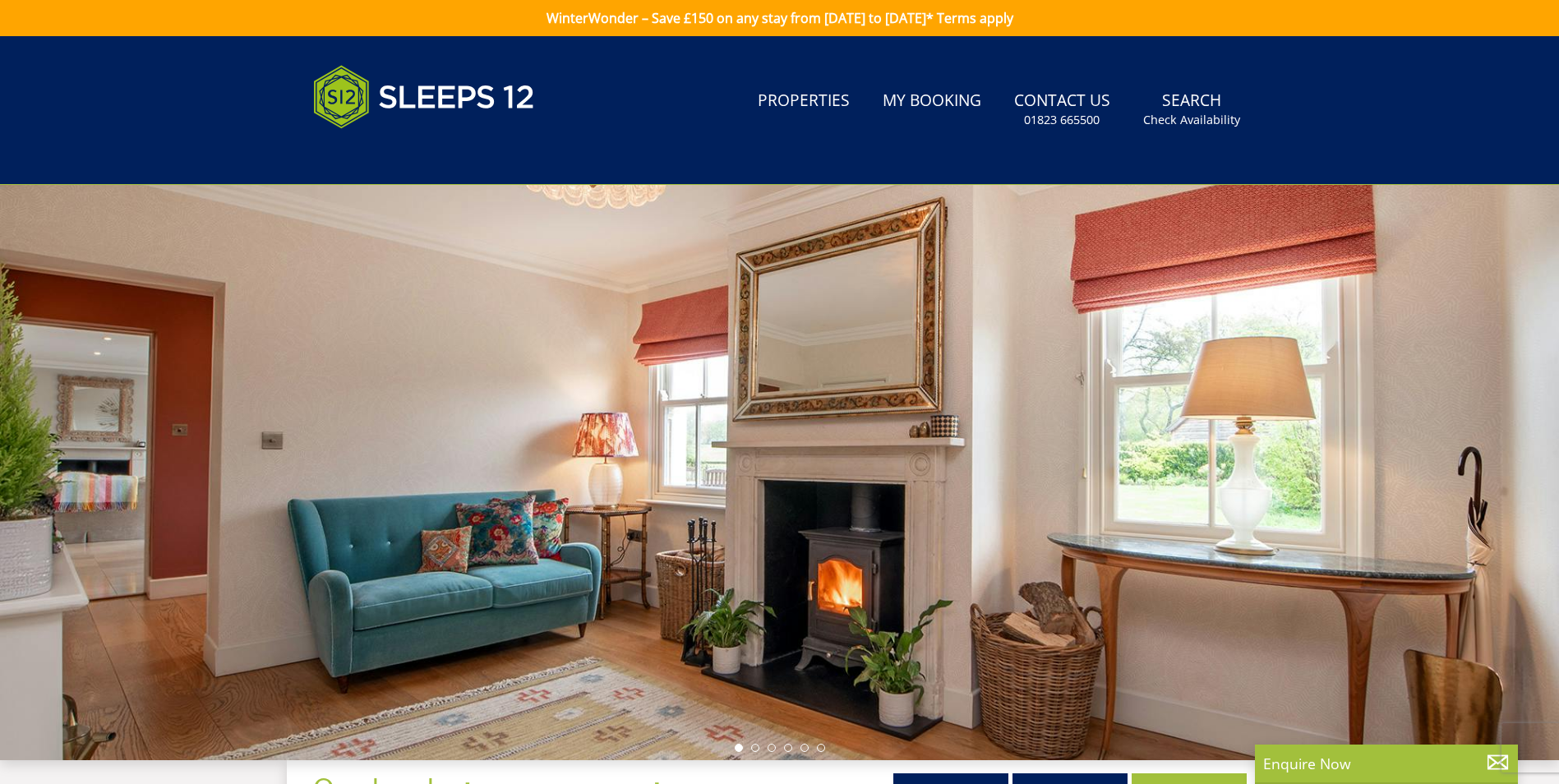
scroll to position [283, 0]
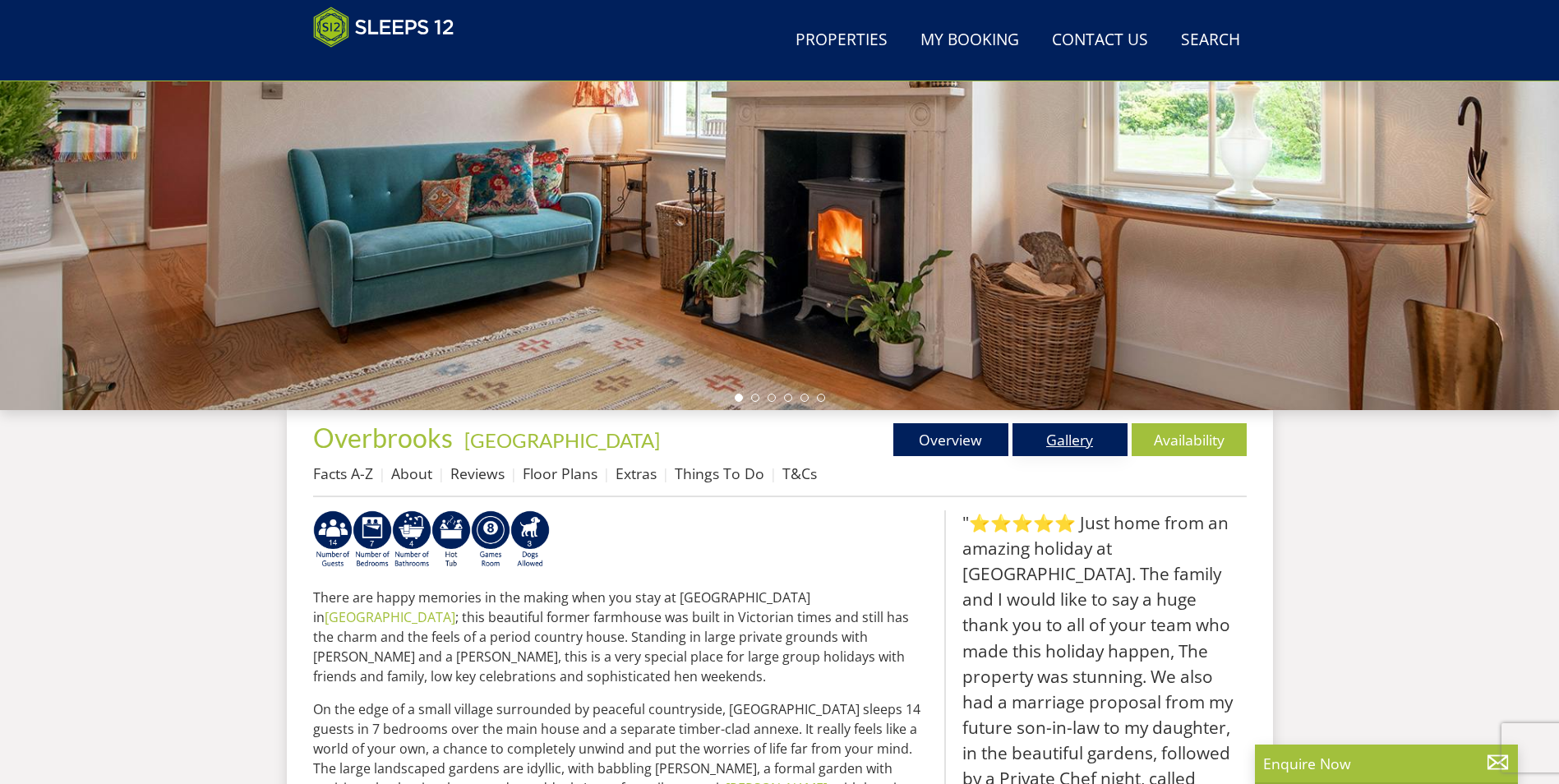
click at [1090, 442] on link "Gallery" at bounding box center [1069, 440] width 115 height 33
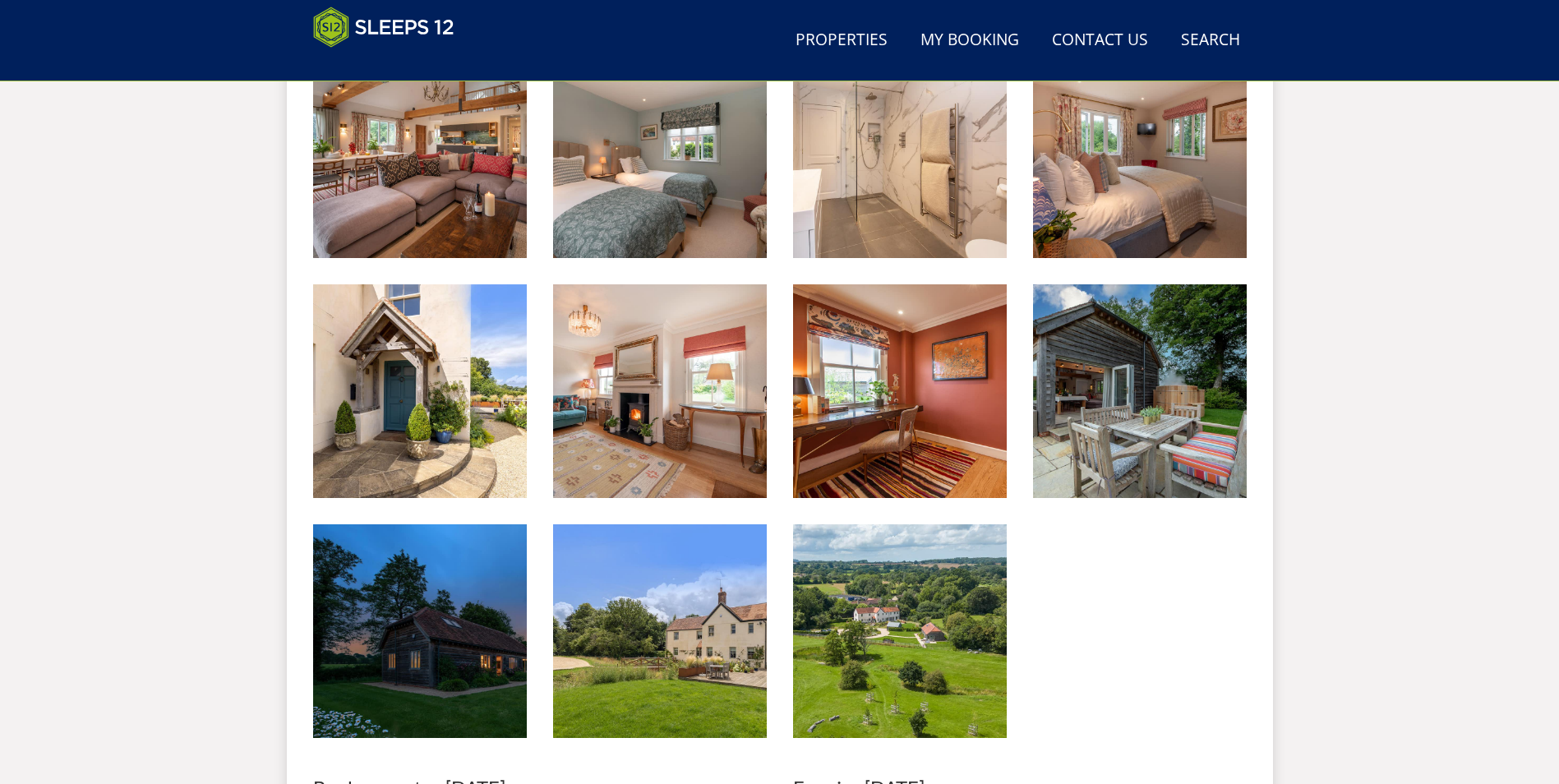
scroll to position [3079, 0]
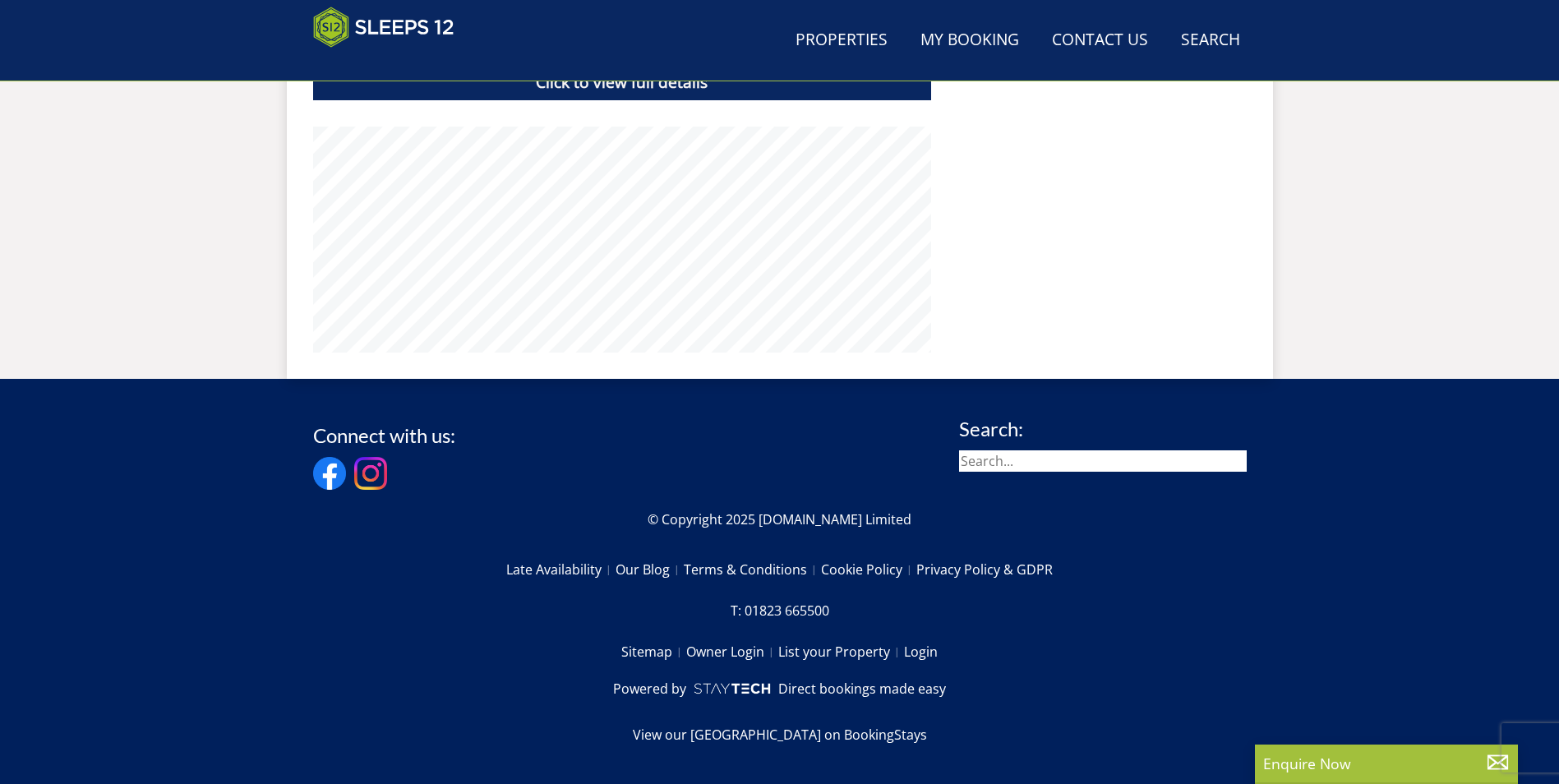
scroll to position [283, 0]
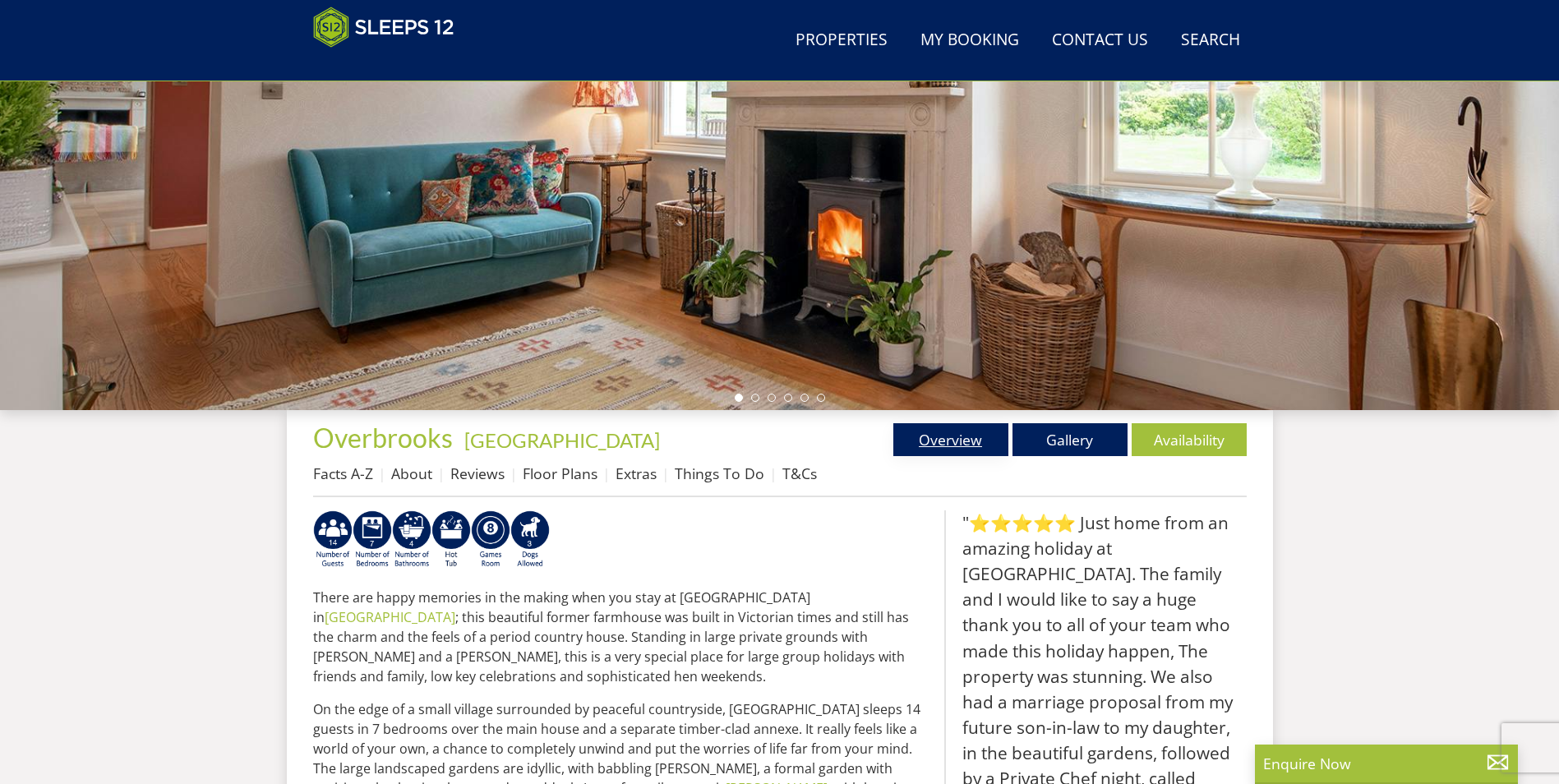
drag, startPoint x: 956, startPoint y: 442, endPoint x: 950, endPoint y: 430, distance: 13.4
click at [956, 441] on link "Overview" at bounding box center [950, 440] width 115 height 33
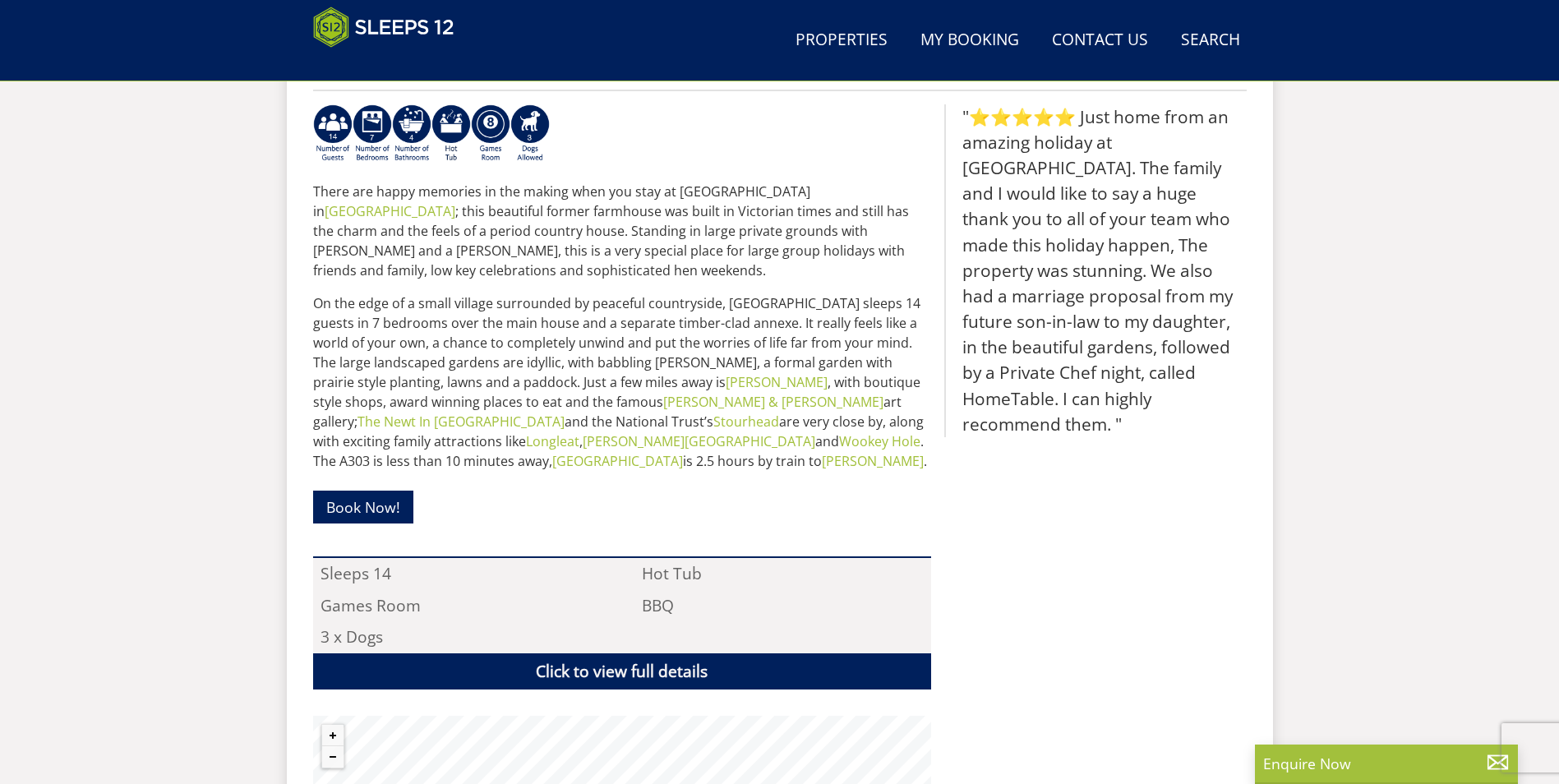
scroll to position [781, 0]
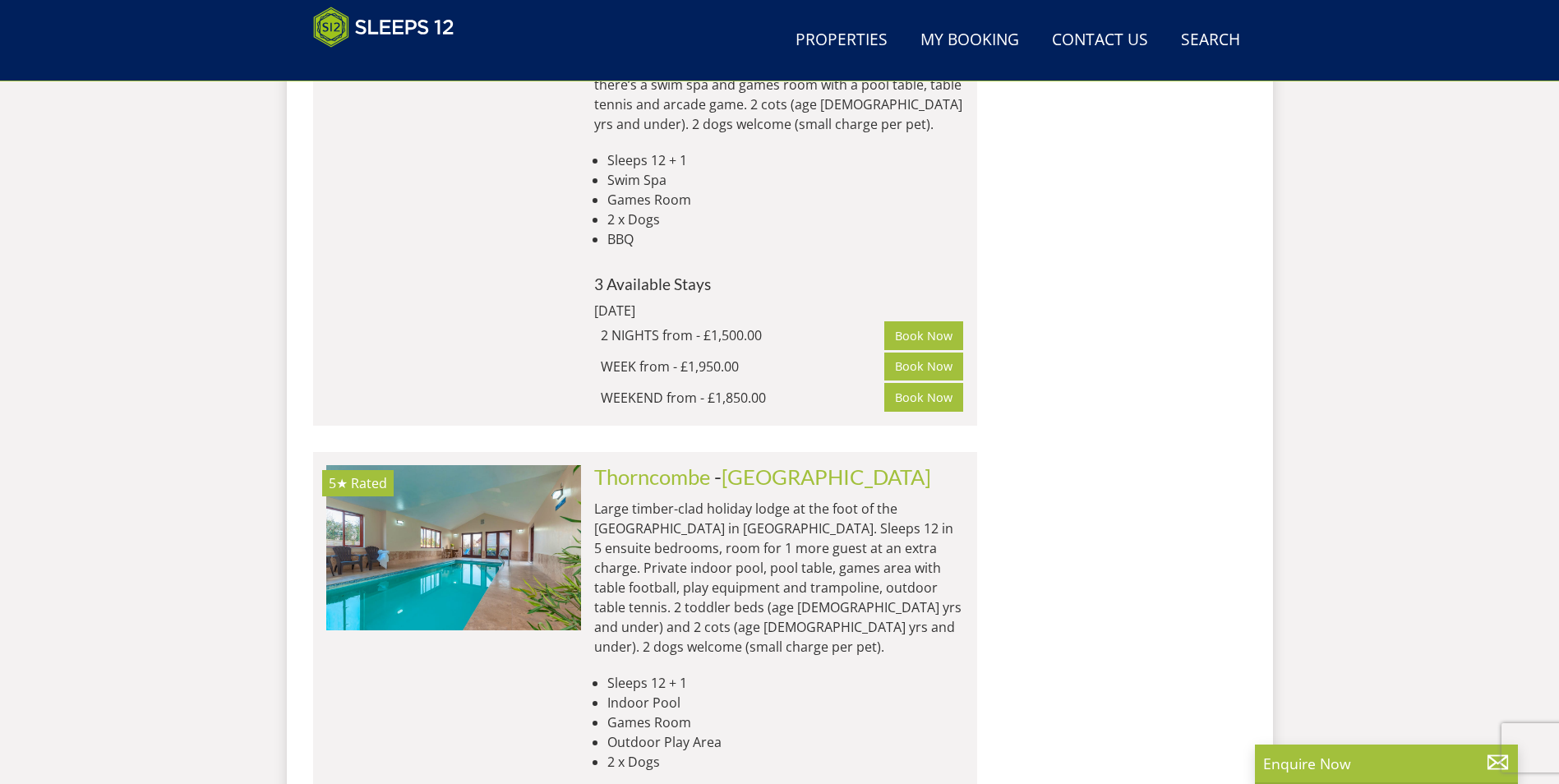
scroll to position [1978, 0]
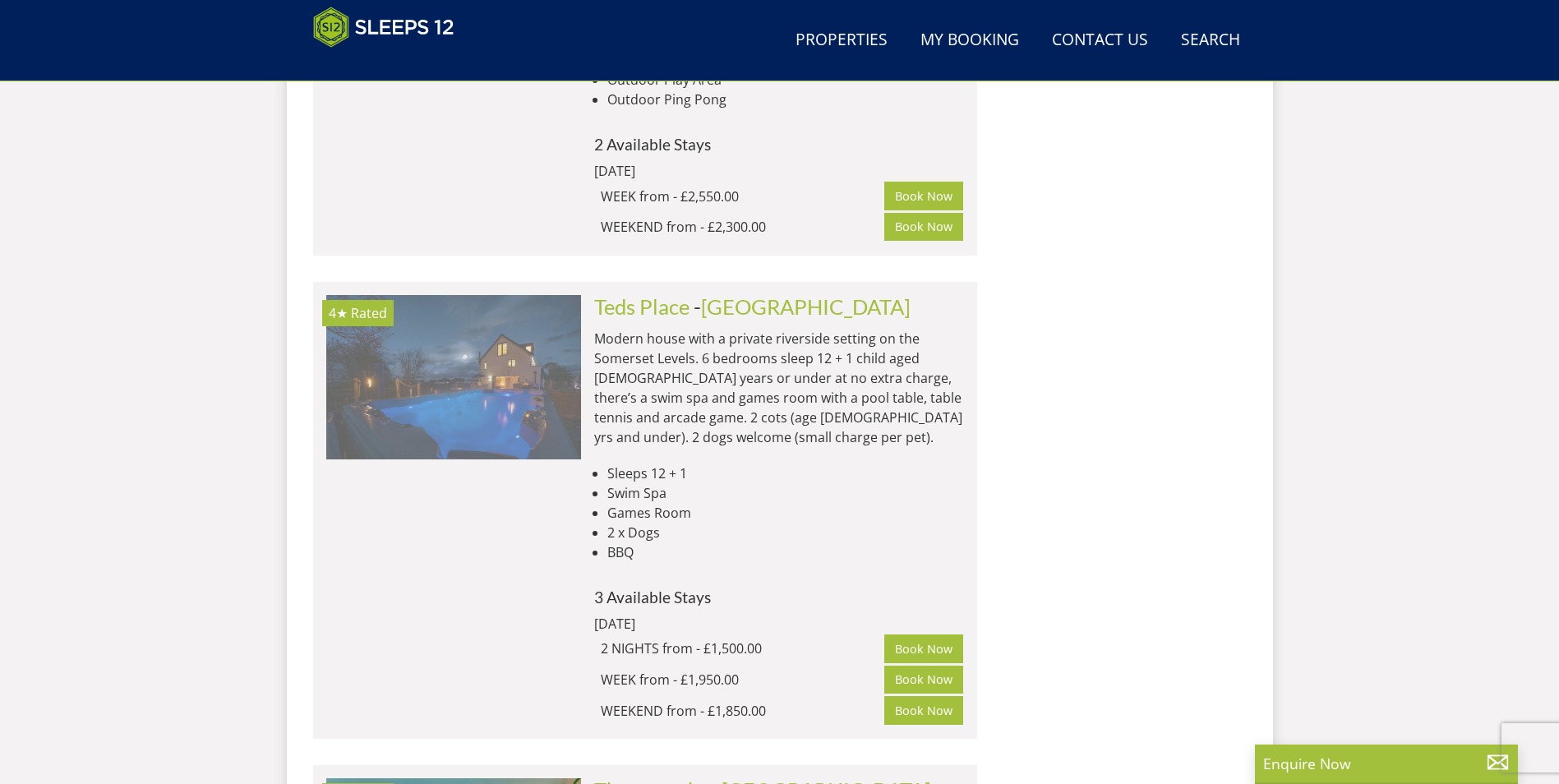
click at [480, 342] on img at bounding box center [453, 377] width 255 height 165
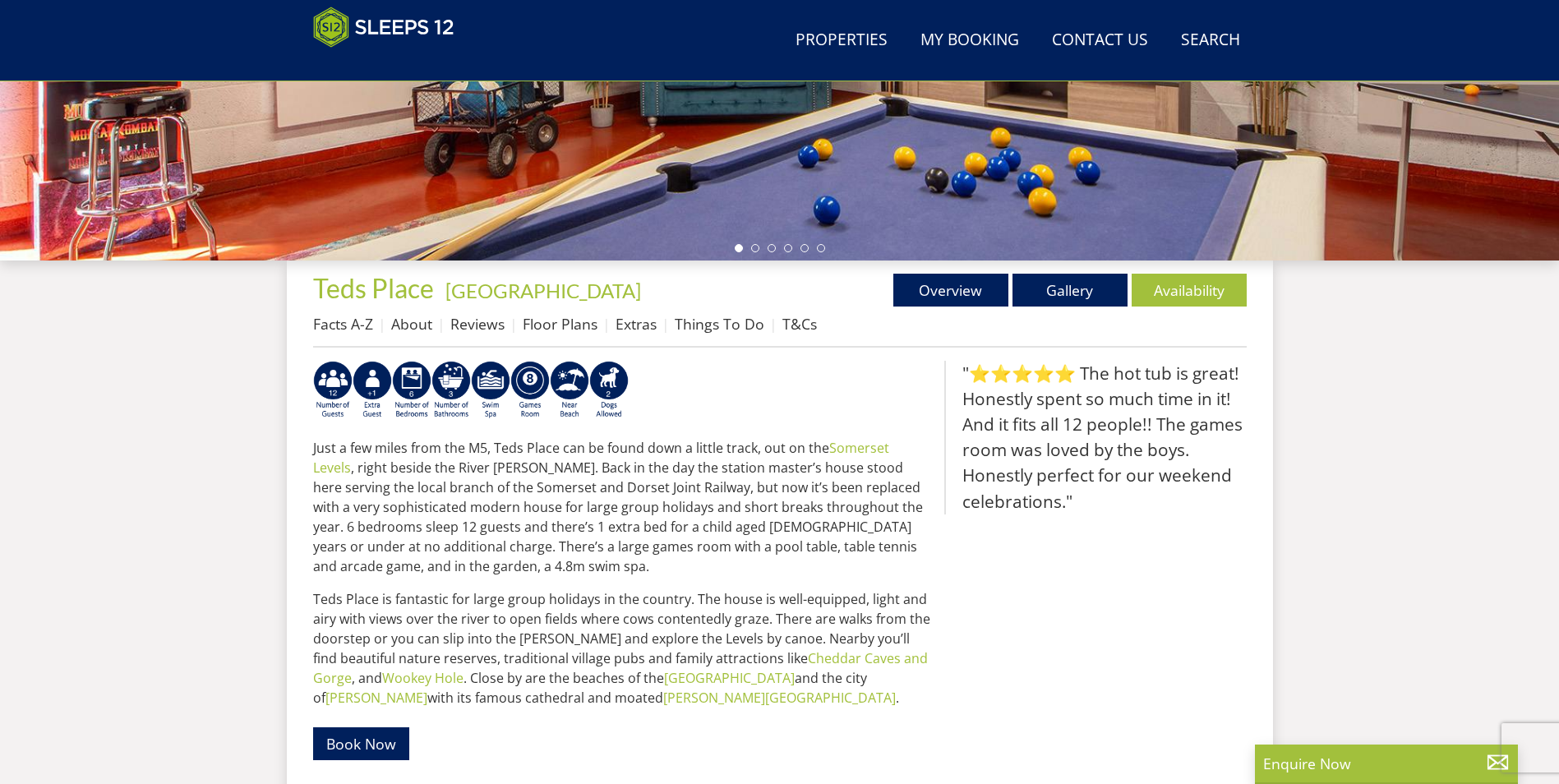
scroll to position [195, 0]
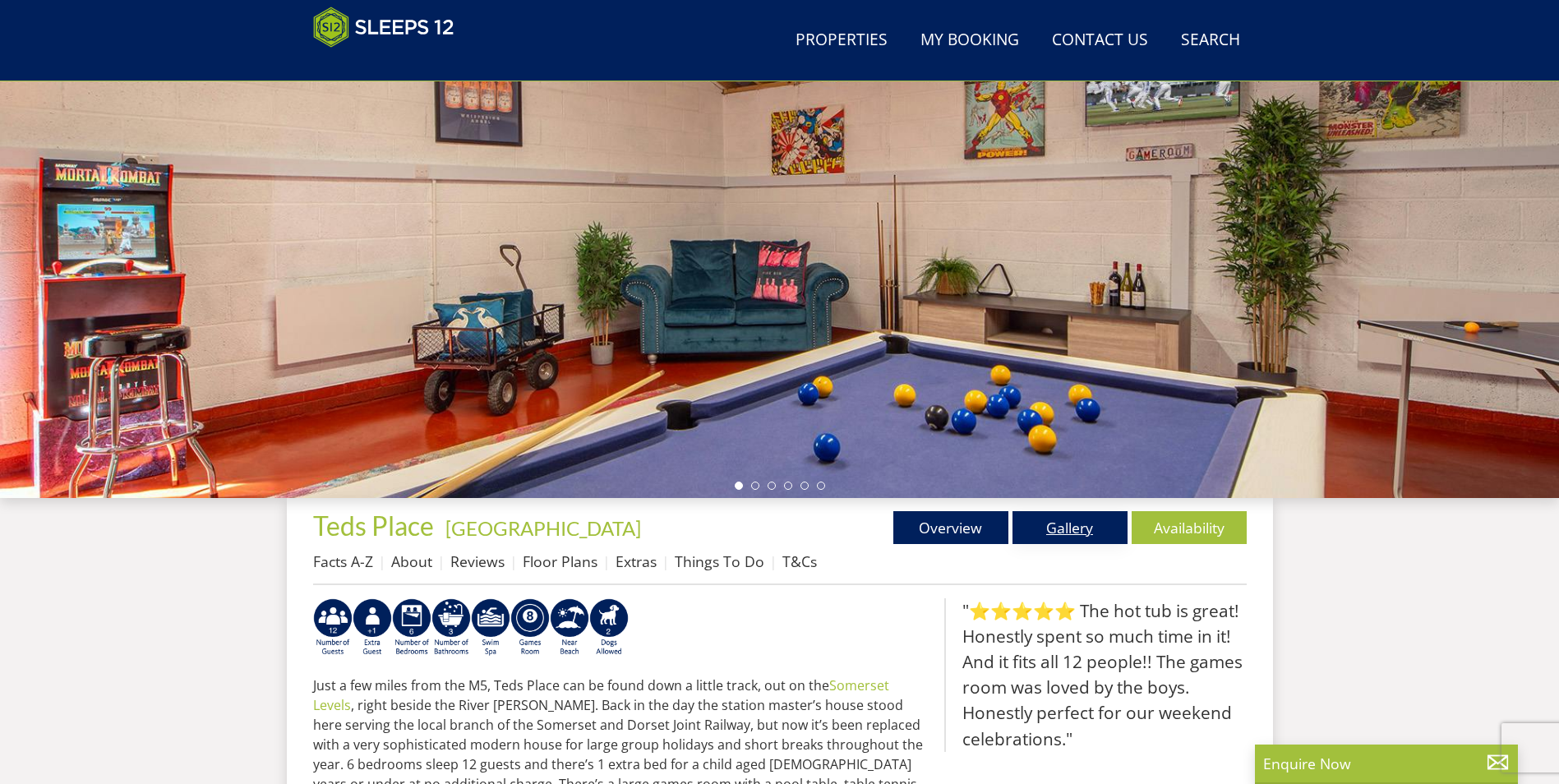
click at [1019, 524] on link "Gallery" at bounding box center [1069, 528] width 115 height 33
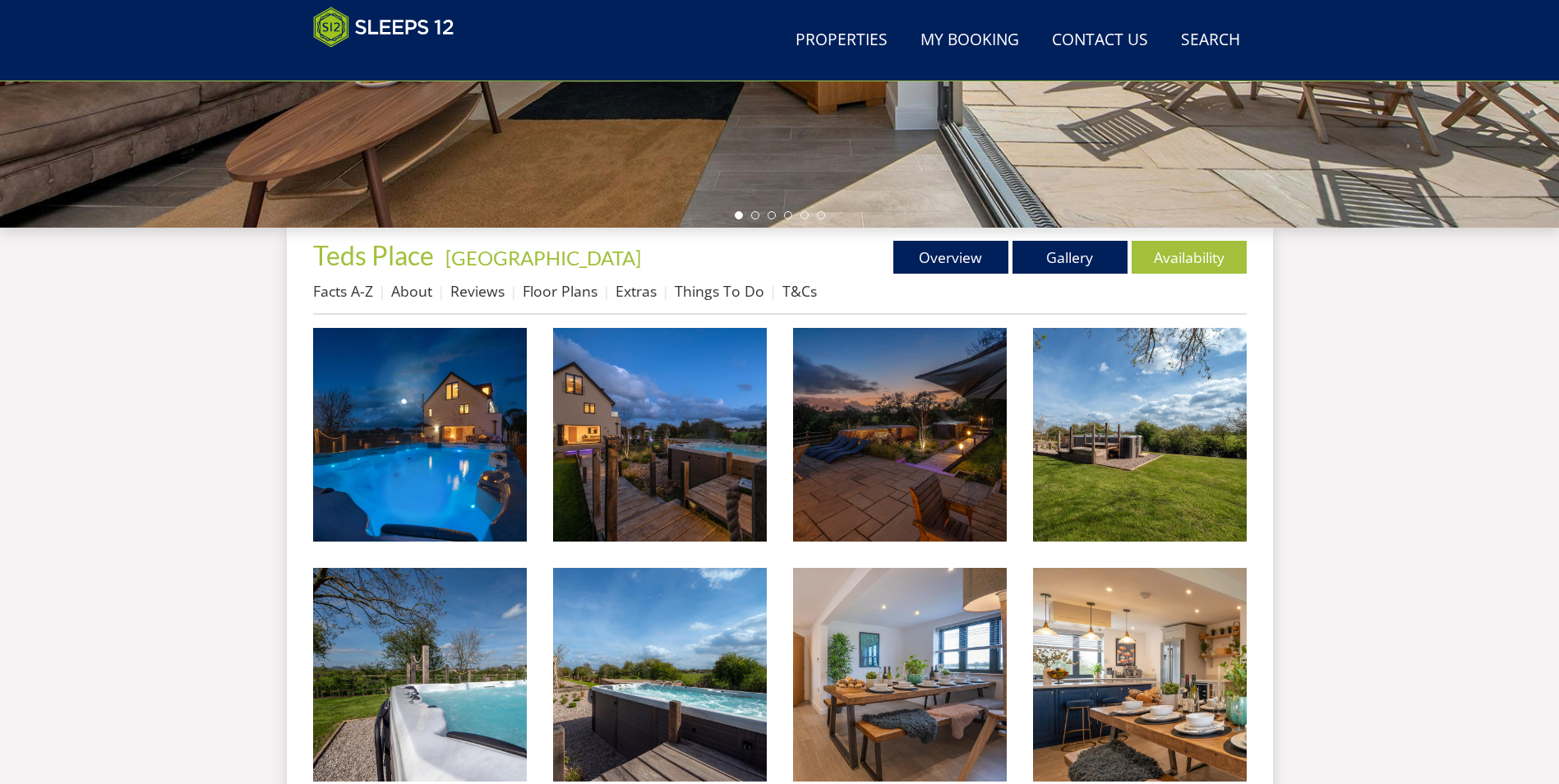
scroll to position [605, 0]
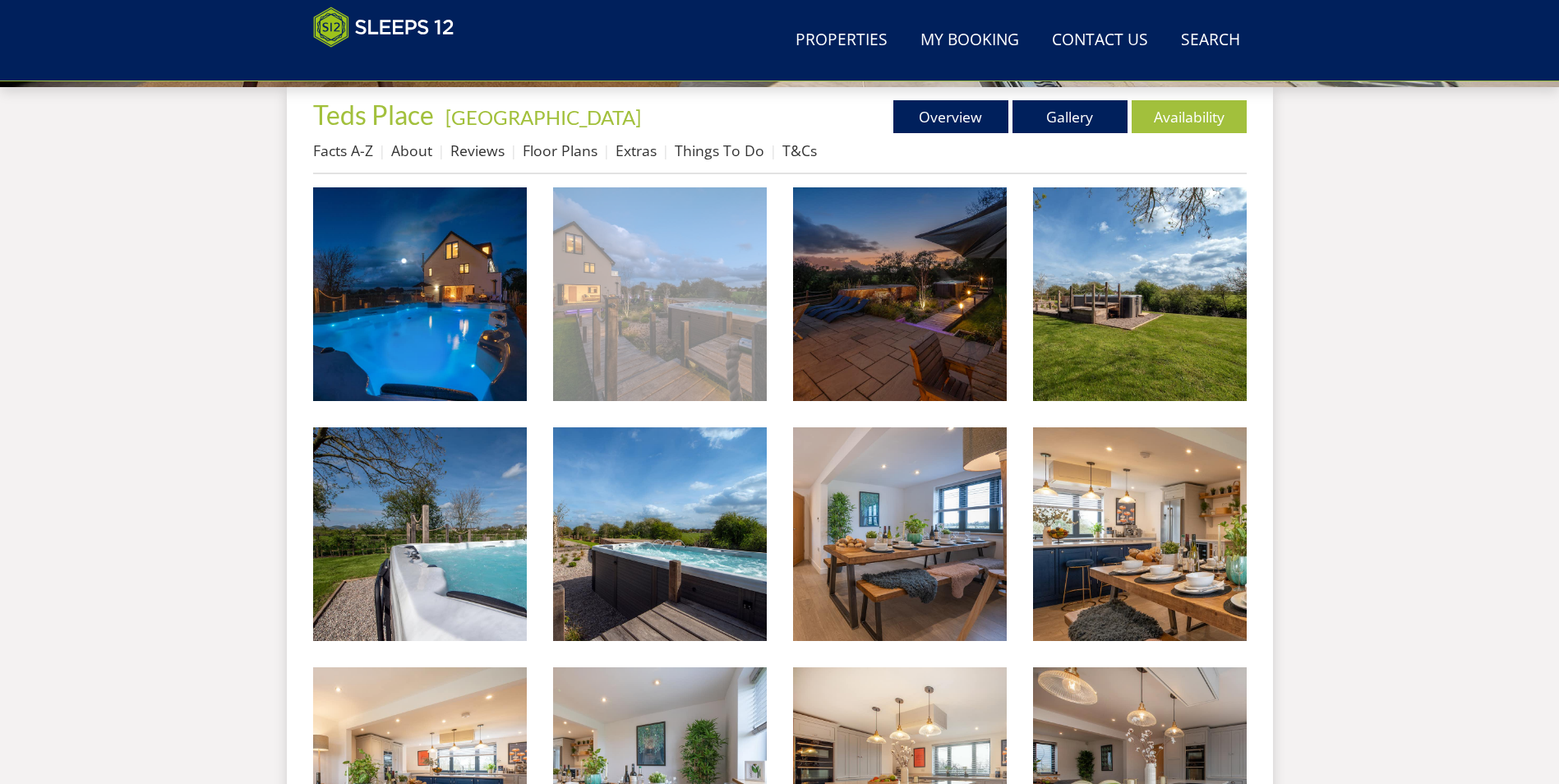
click at [716, 318] on img at bounding box center [660, 294] width 213 height 213
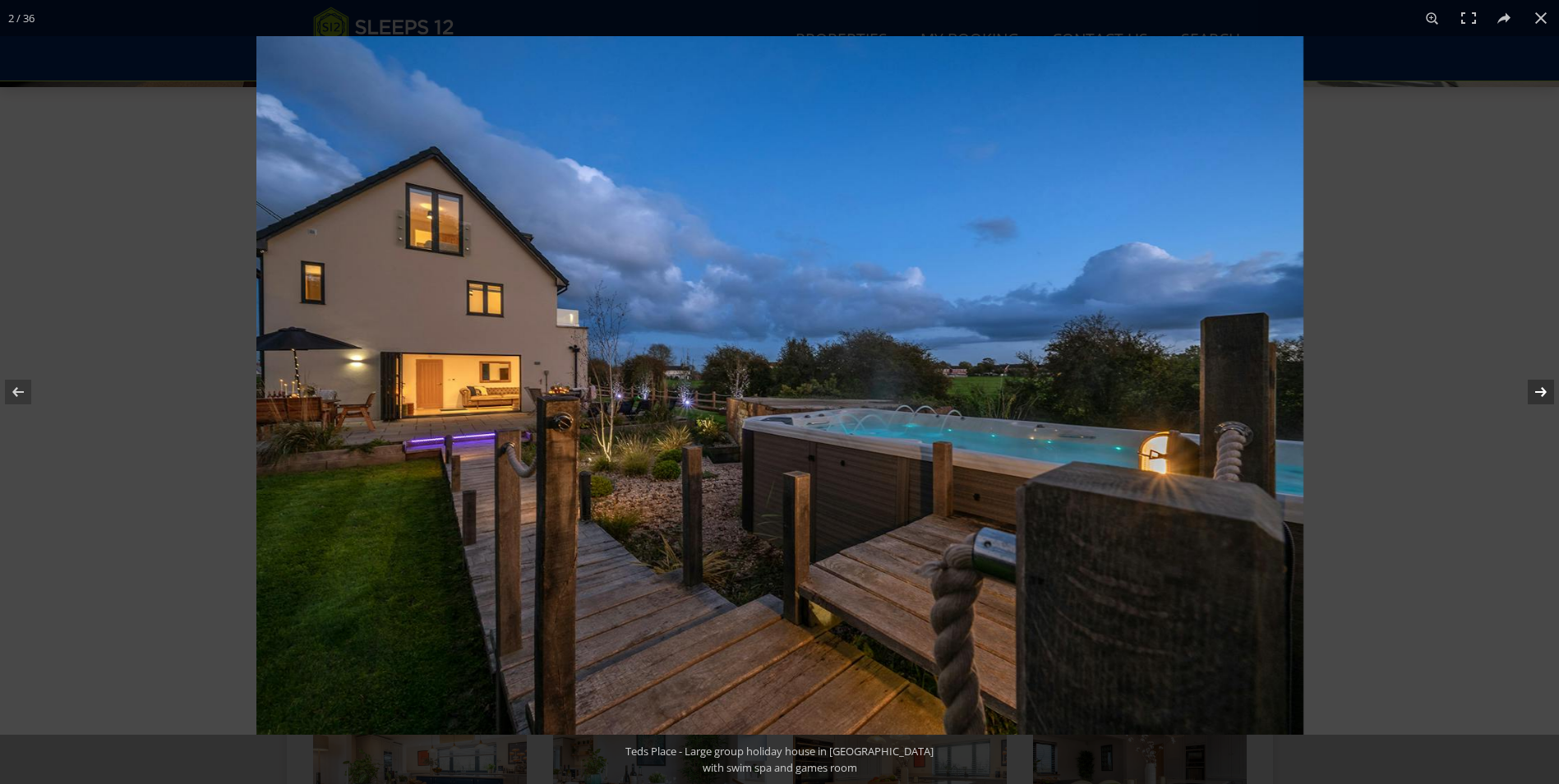
click at [1529, 388] on button at bounding box center [1530, 391] width 58 height 82
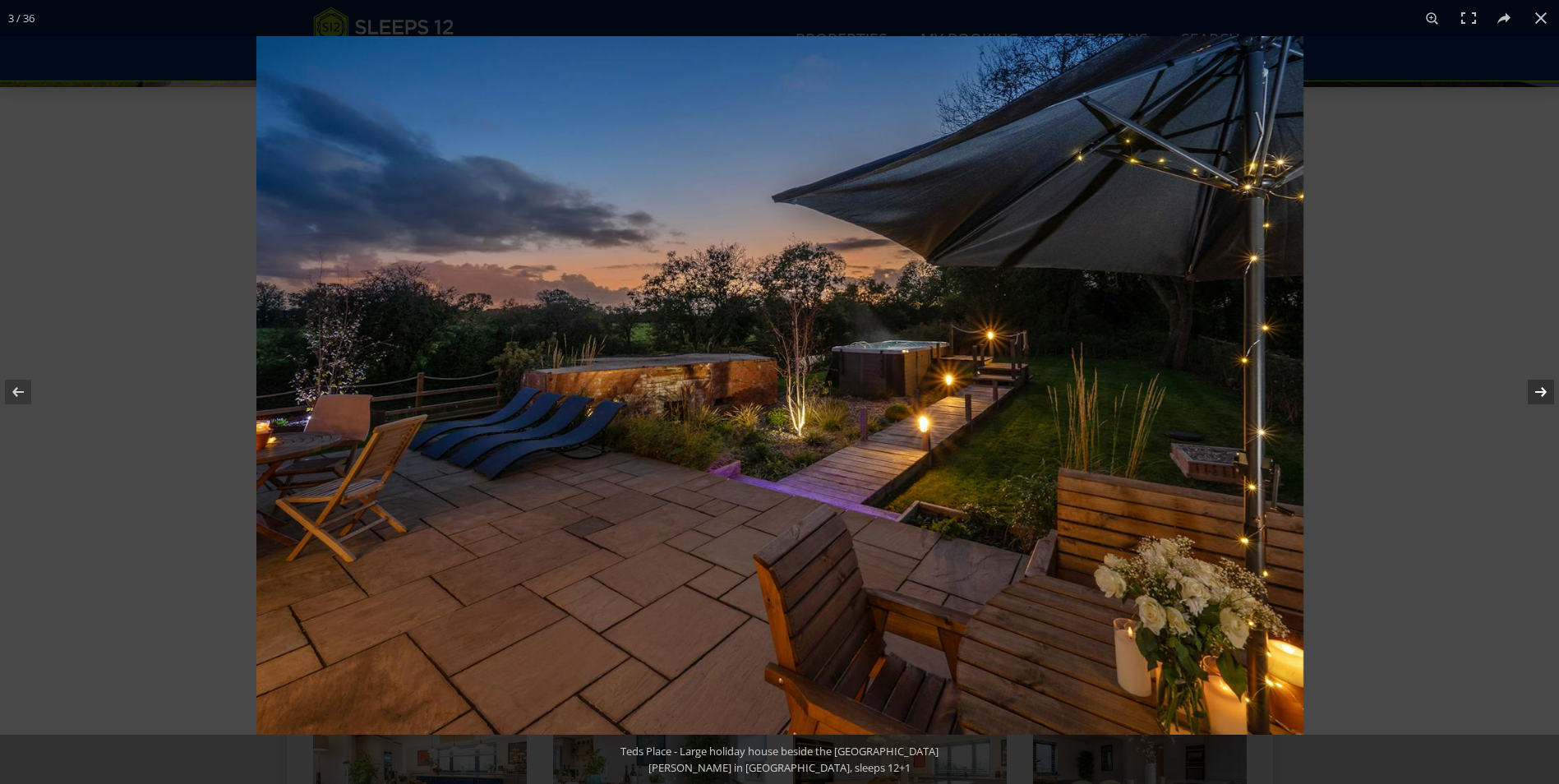
click at [1529, 388] on button at bounding box center [1530, 391] width 58 height 82
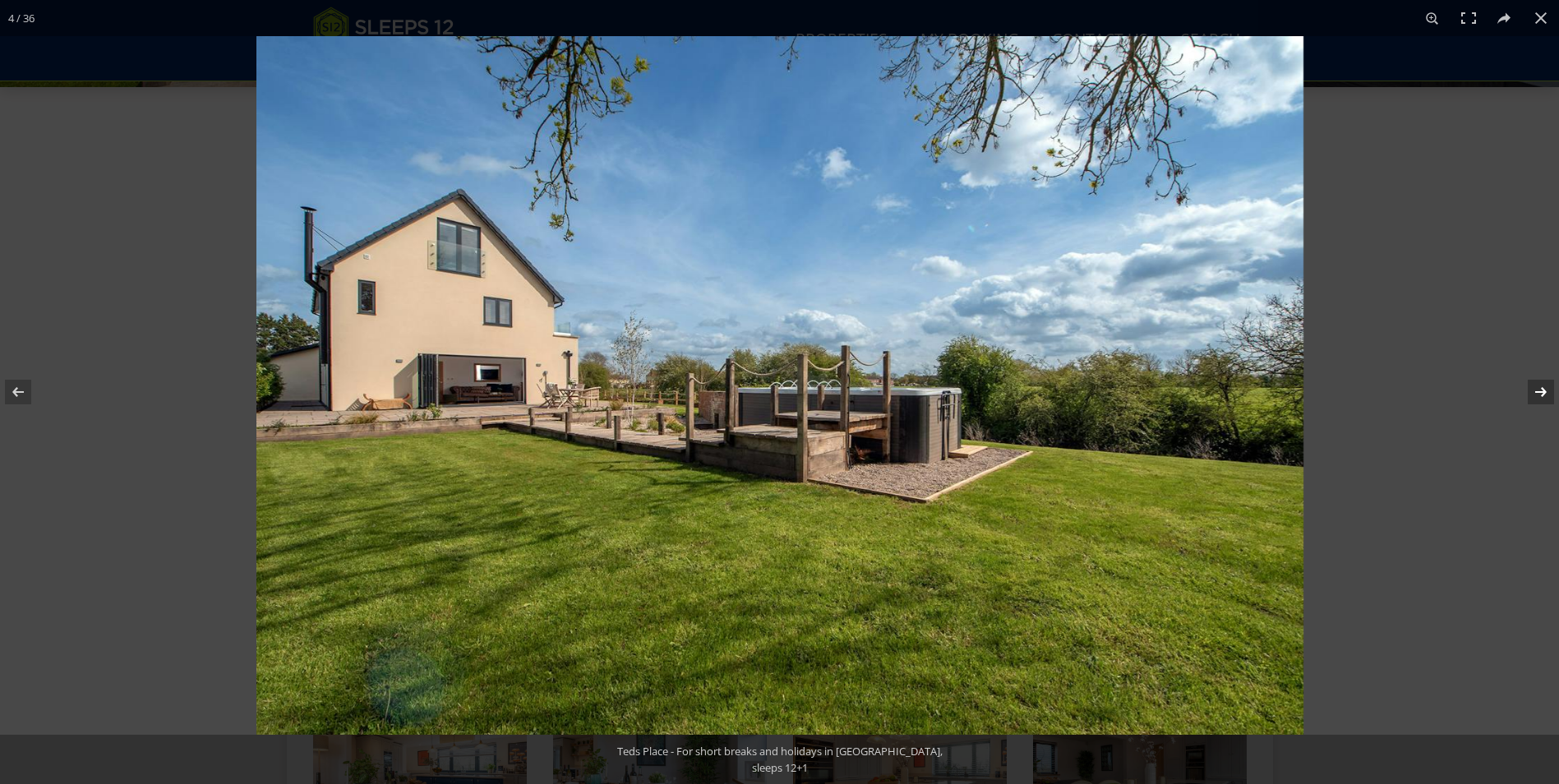
click at [1529, 388] on button at bounding box center [1530, 391] width 58 height 82
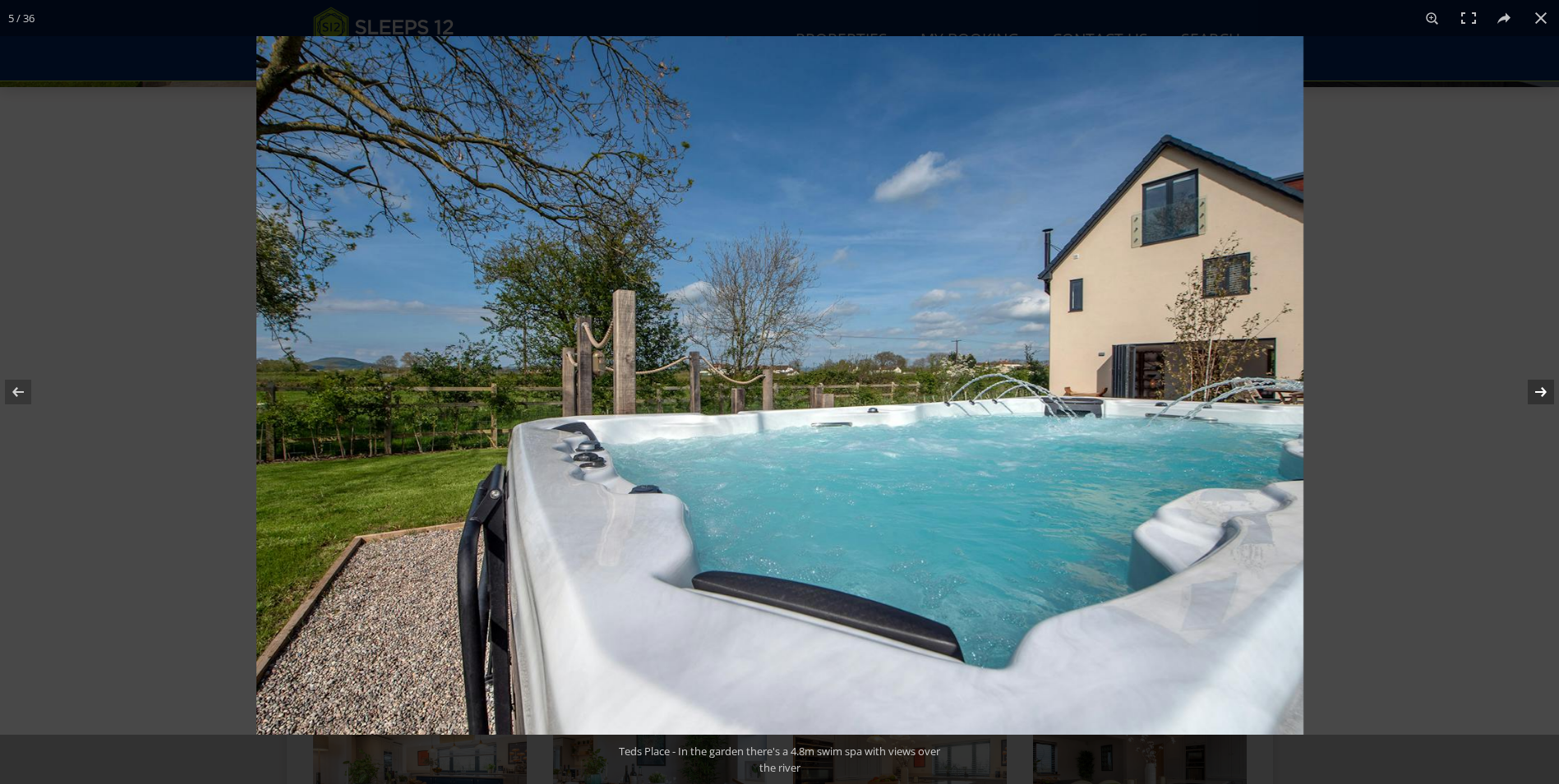
click at [1529, 388] on button at bounding box center [1530, 391] width 58 height 82
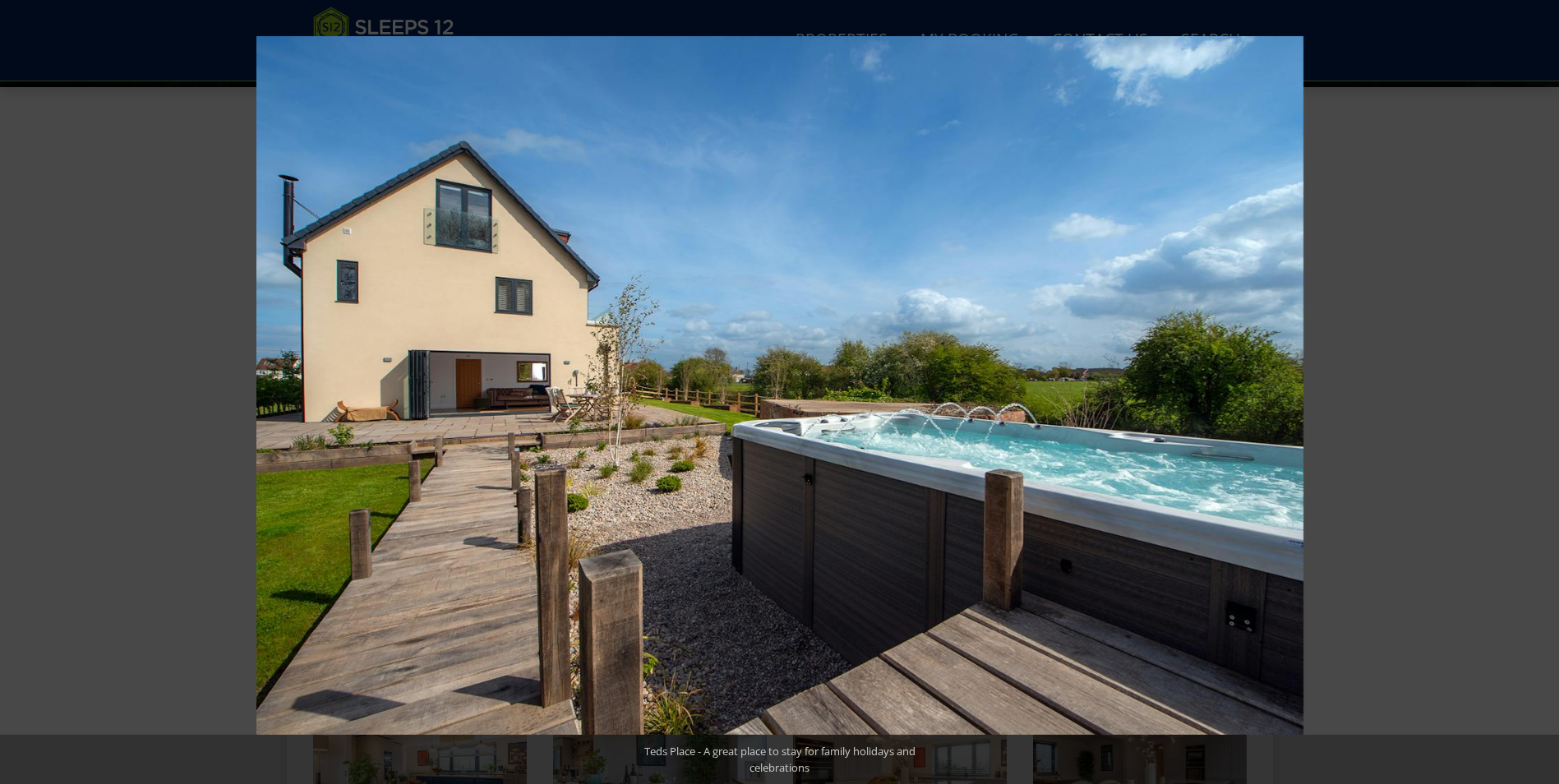
click at [1529, 388] on button at bounding box center [1530, 391] width 58 height 82
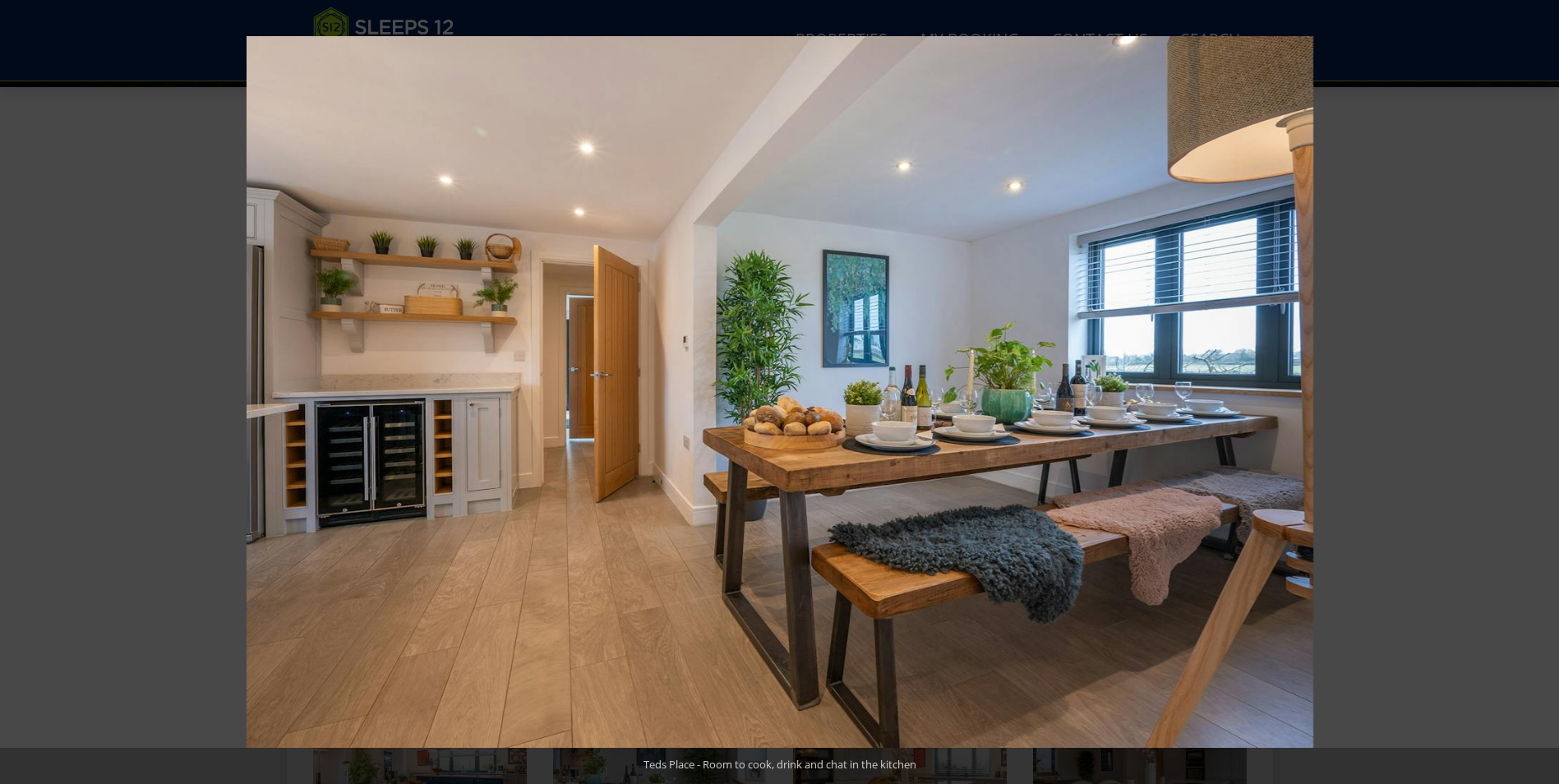
click at [1529, 388] on button at bounding box center [1530, 391] width 58 height 82
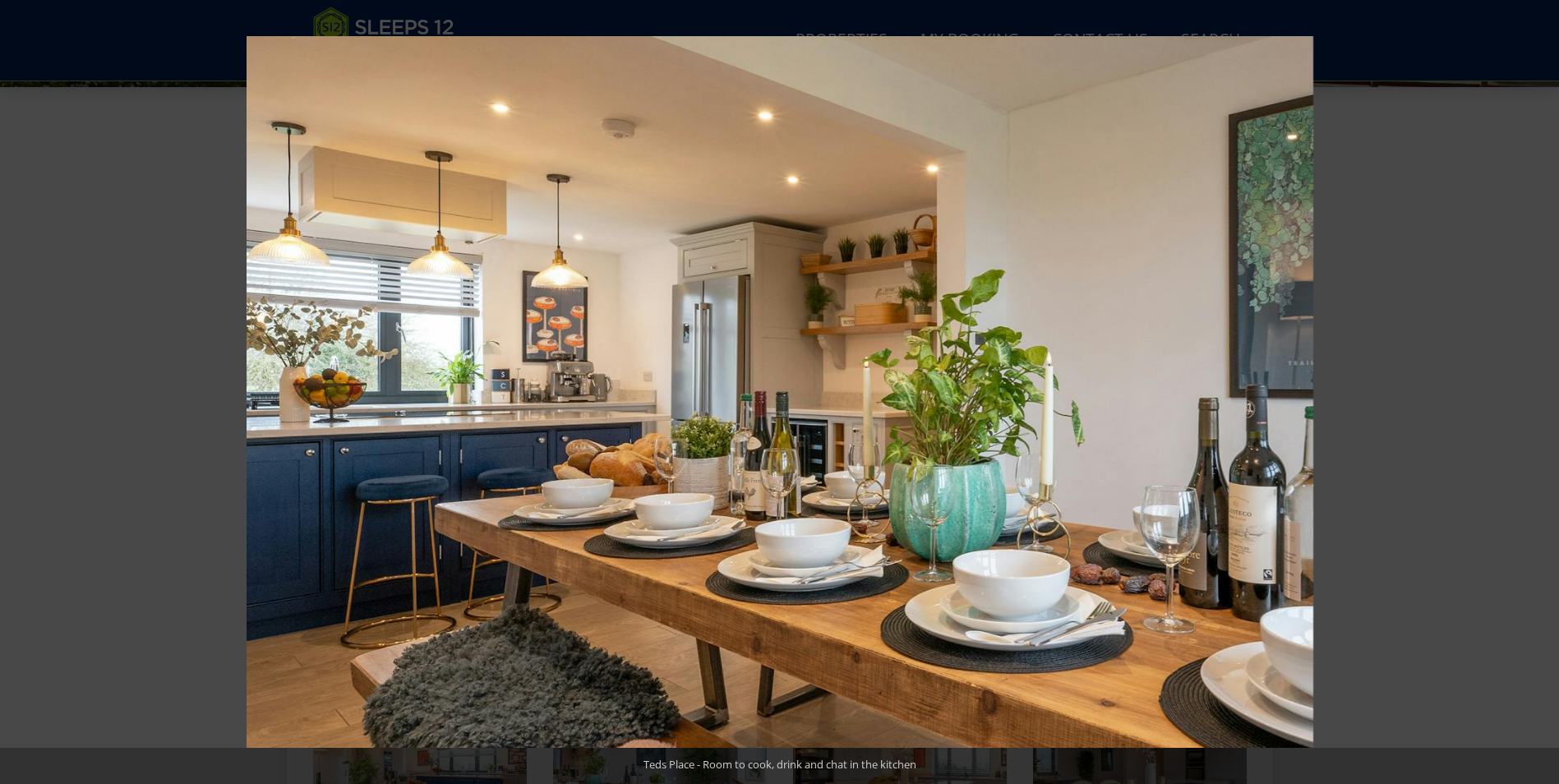
click at [1529, 388] on button at bounding box center [1530, 391] width 58 height 82
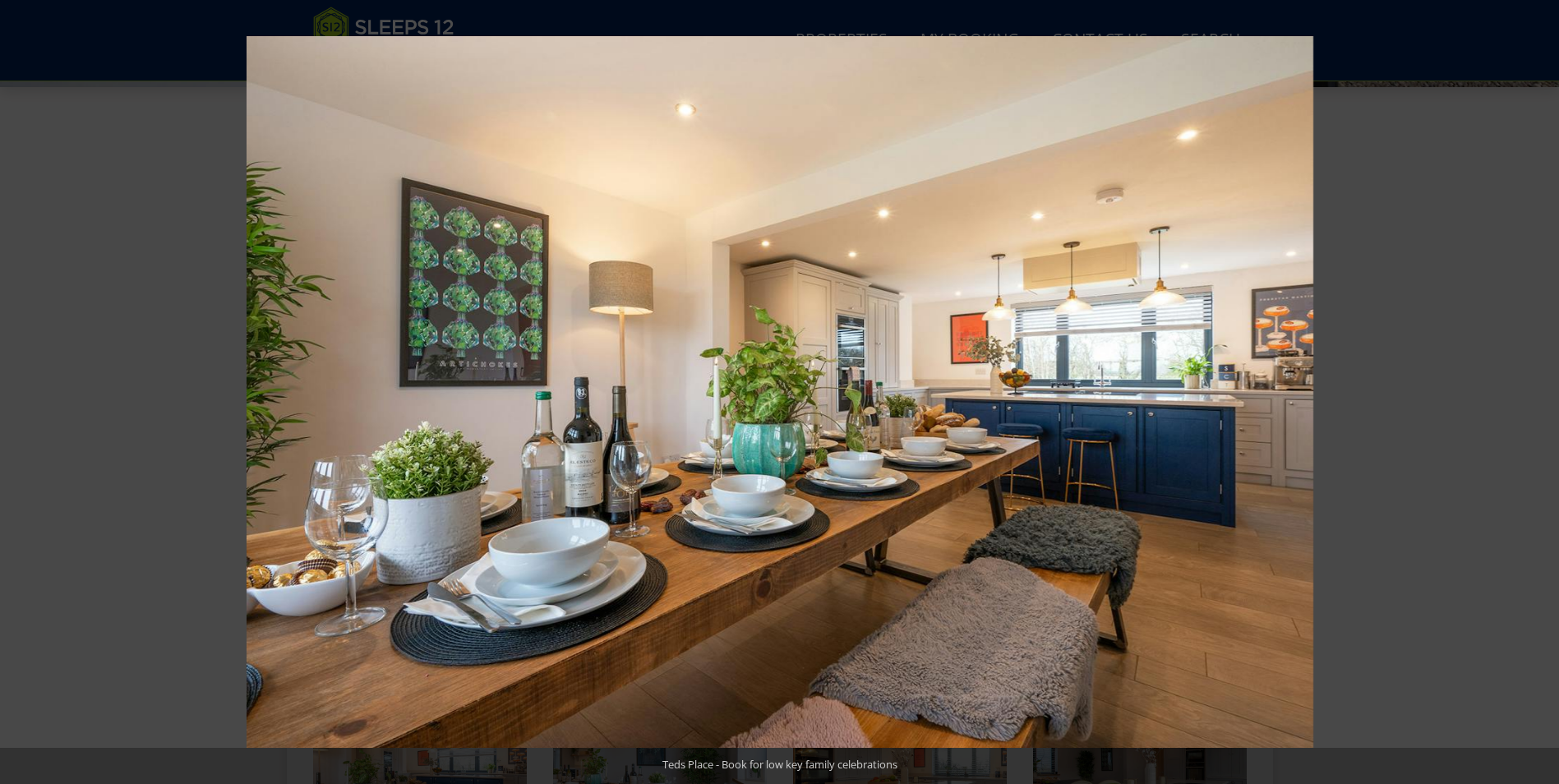
click at [1529, 388] on button at bounding box center [1530, 391] width 58 height 82
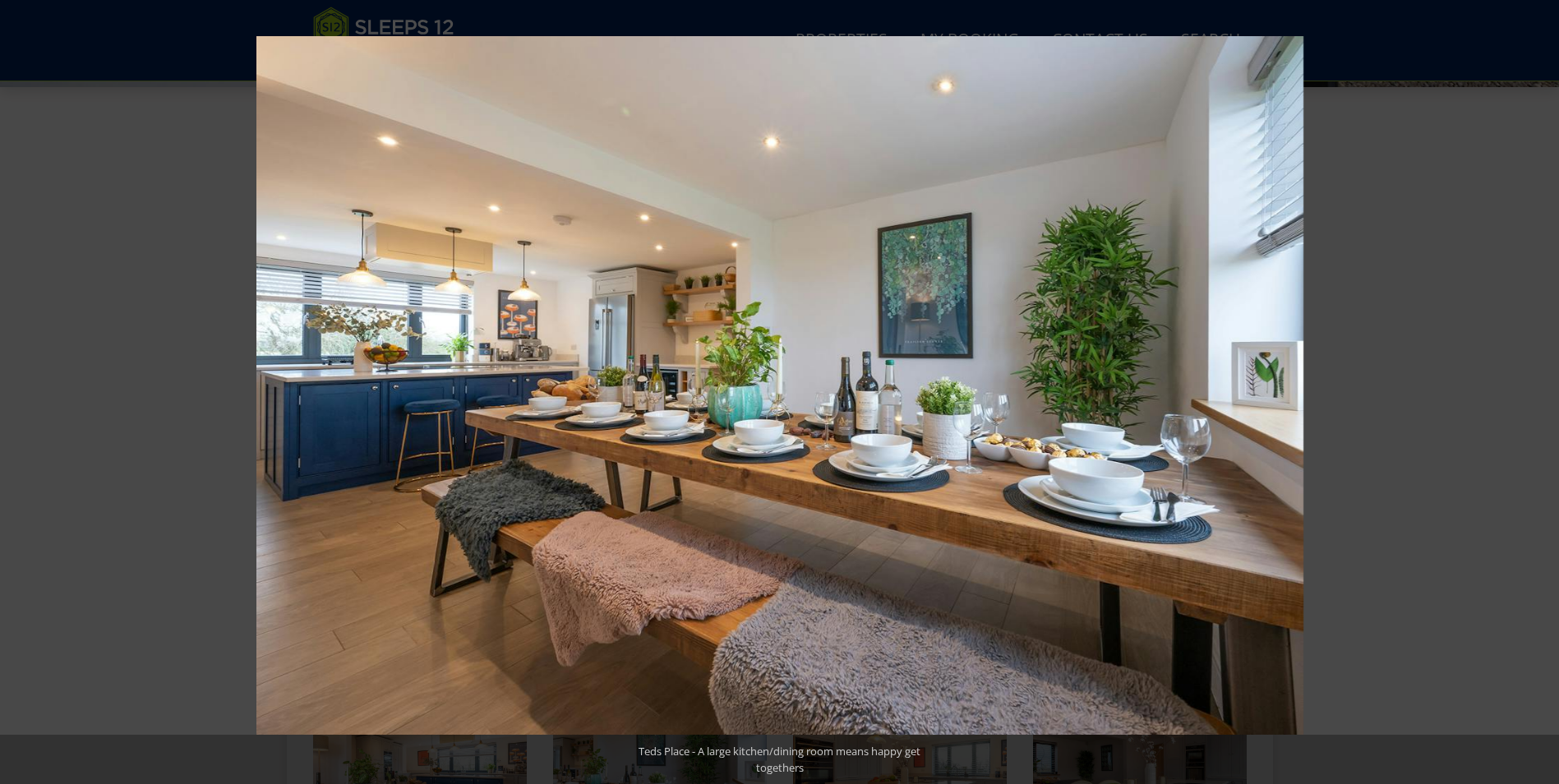
click at [1529, 388] on button at bounding box center [1530, 391] width 58 height 82
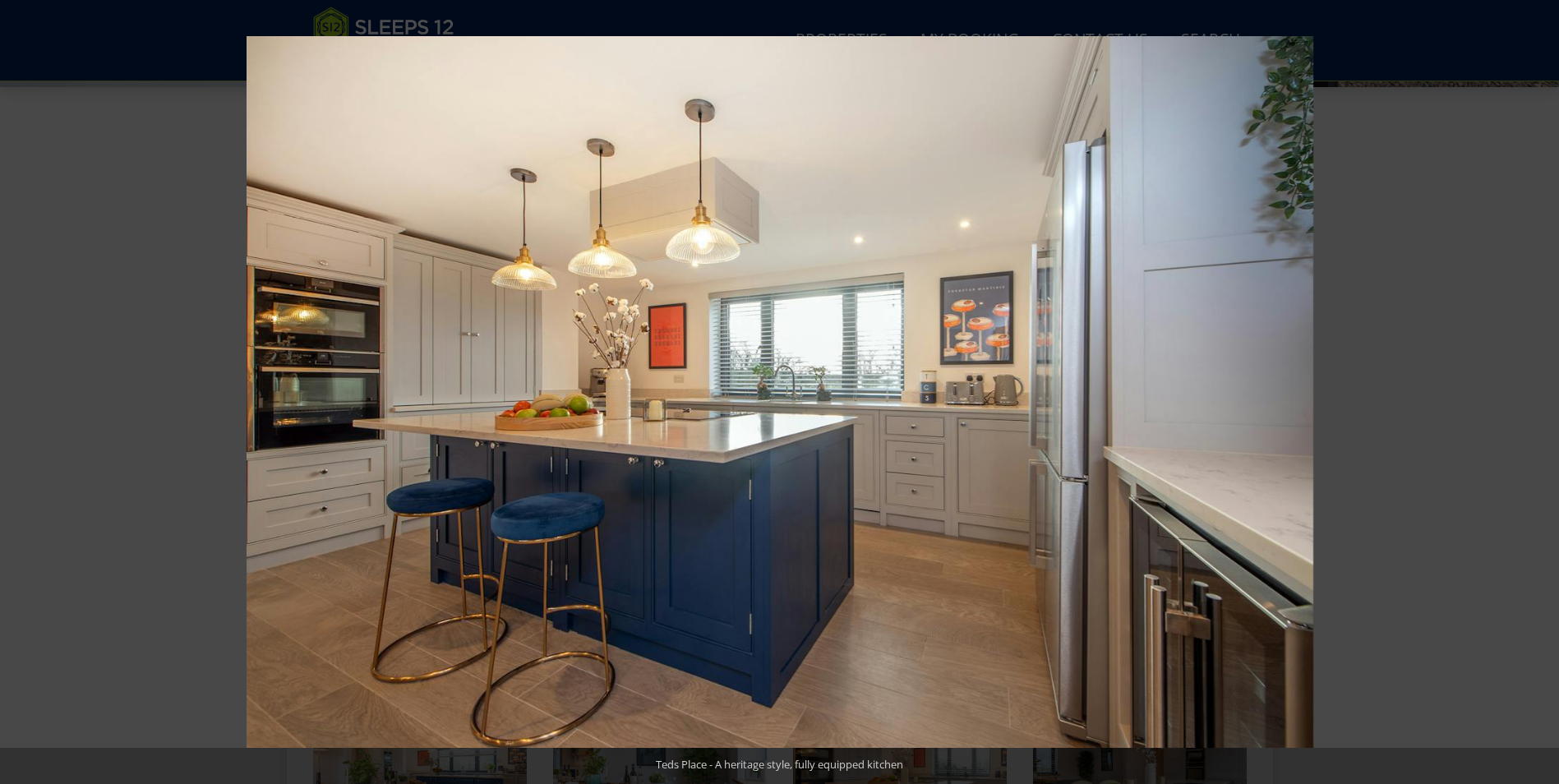
click at [1529, 388] on button at bounding box center [1530, 391] width 58 height 82
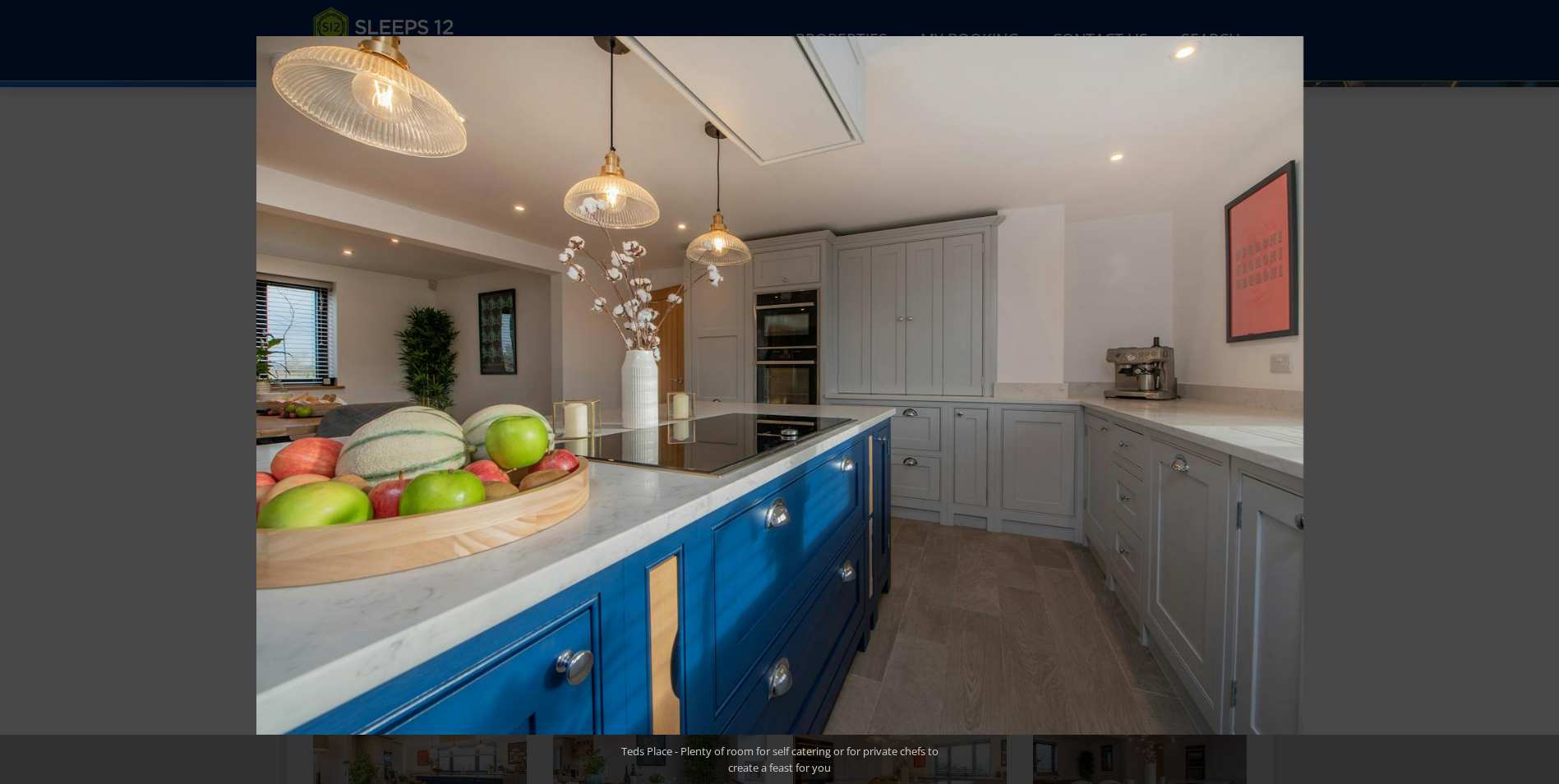
click at [1529, 388] on button at bounding box center [1530, 391] width 58 height 82
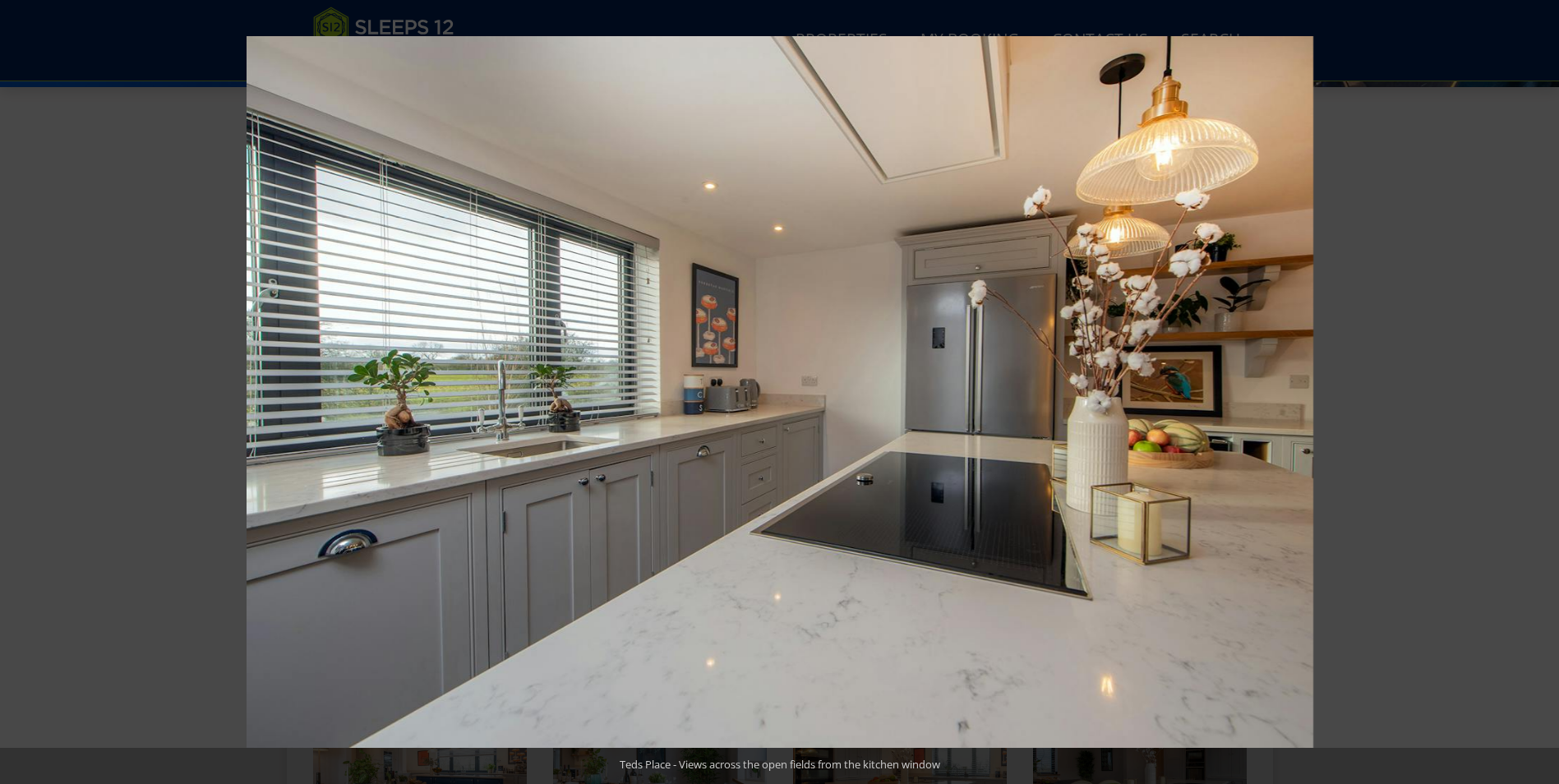
click at [1529, 388] on button at bounding box center [1530, 391] width 58 height 82
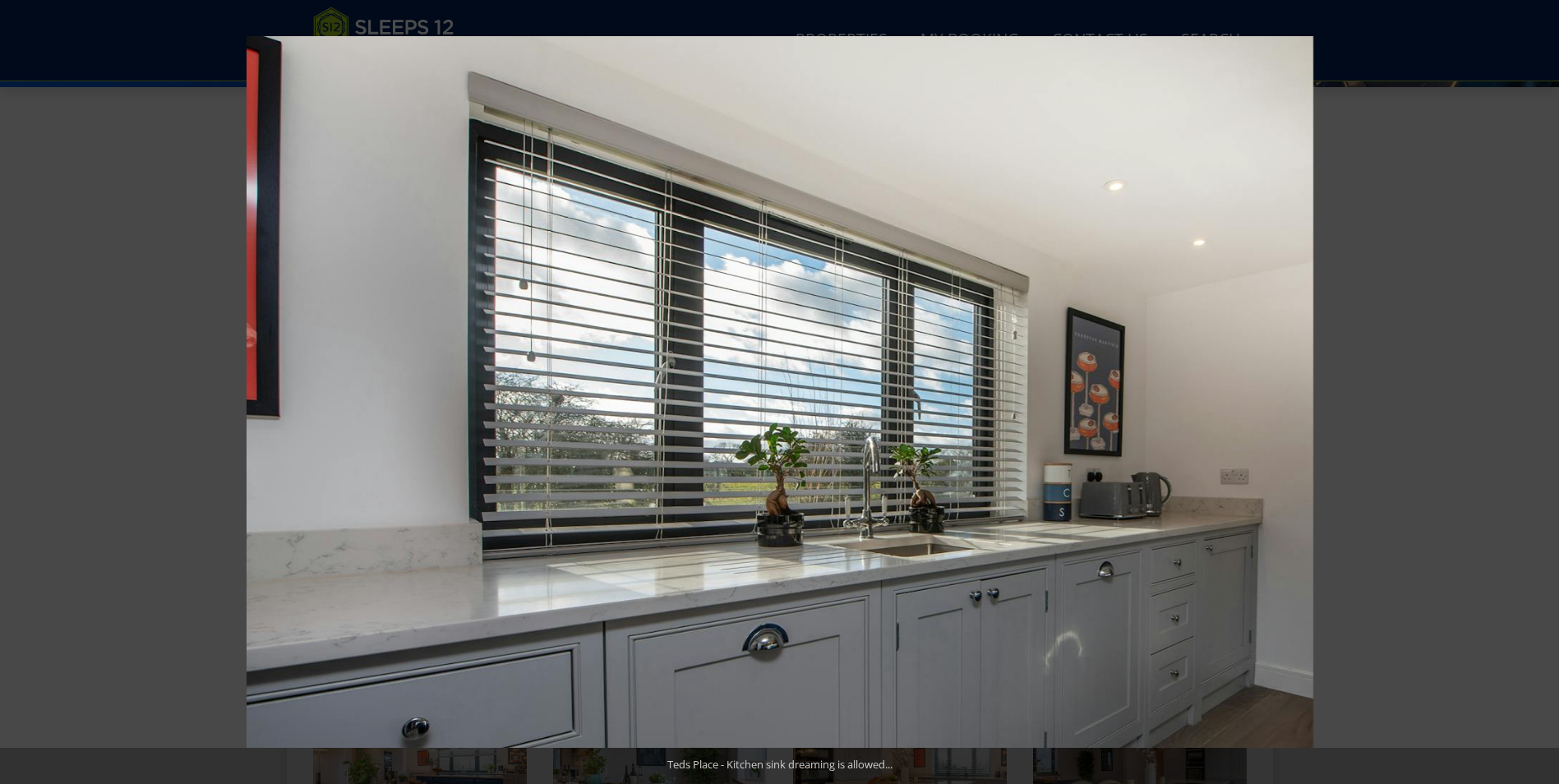
click at [1529, 388] on button at bounding box center [1530, 391] width 58 height 82
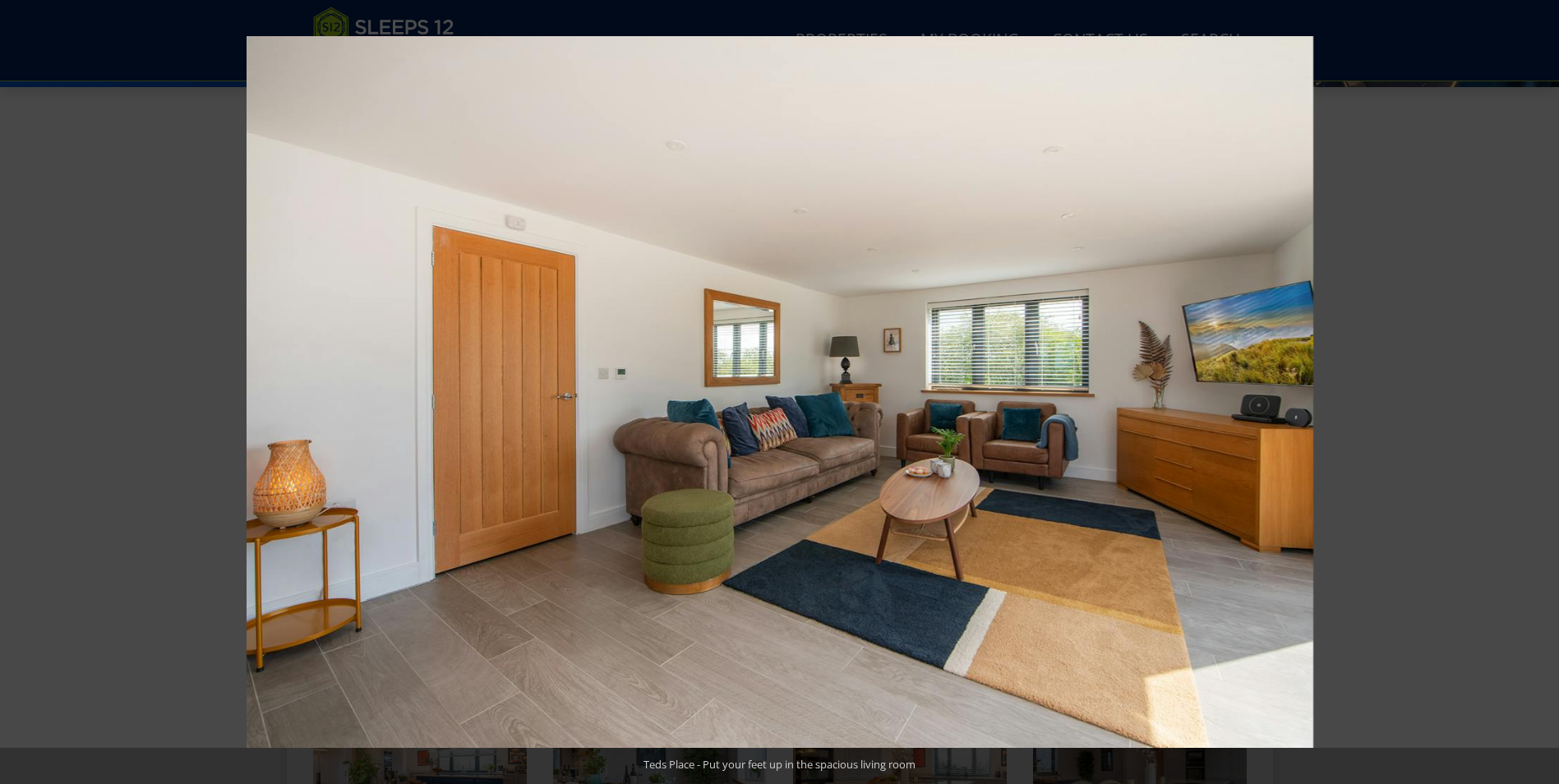
click at [1529, 388] on button at bounding box center [1530, 391] width 58 height 82
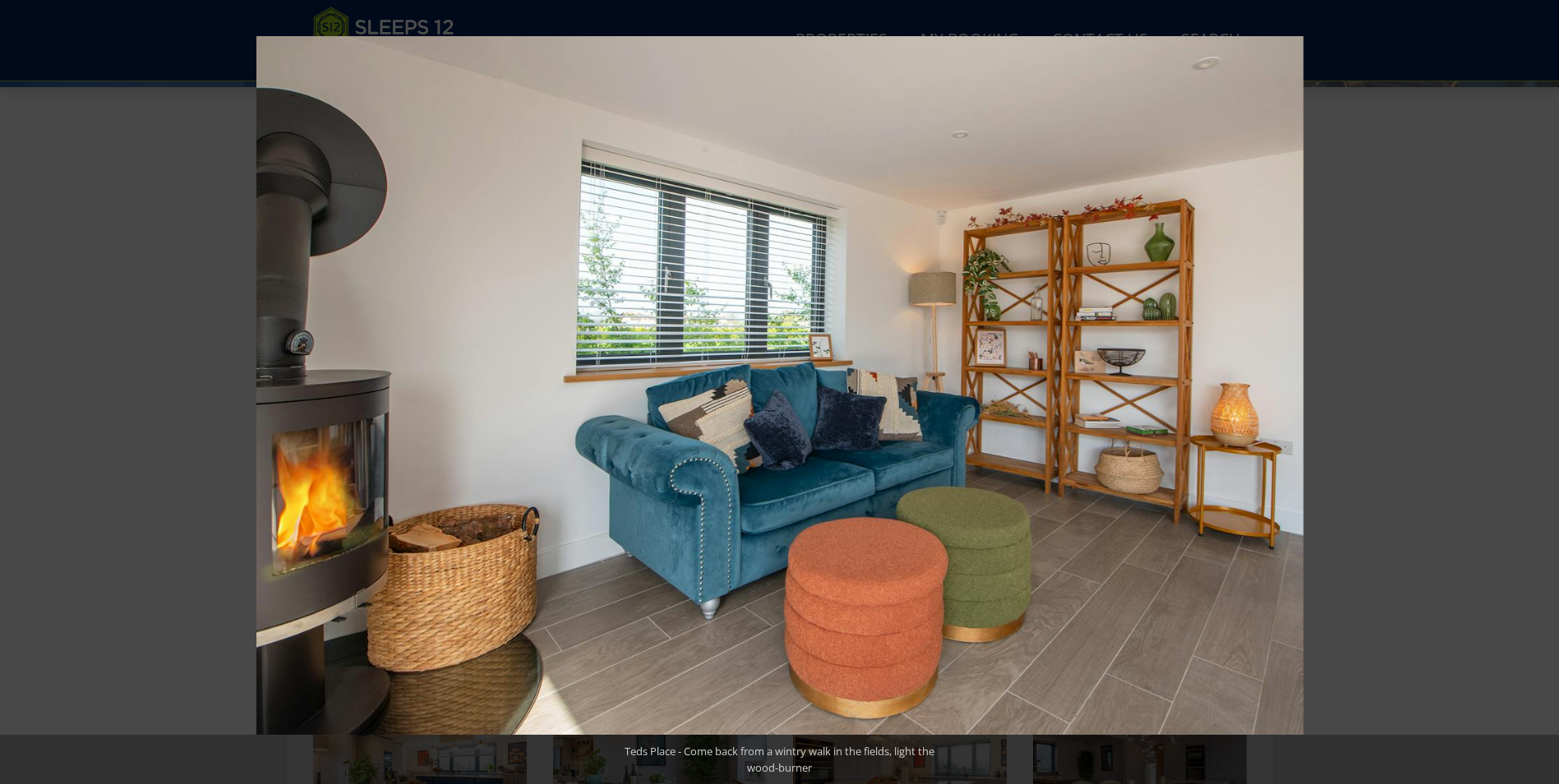
click at [1529, 388] on button at bounding box center [1530, 391] width 58 height 82
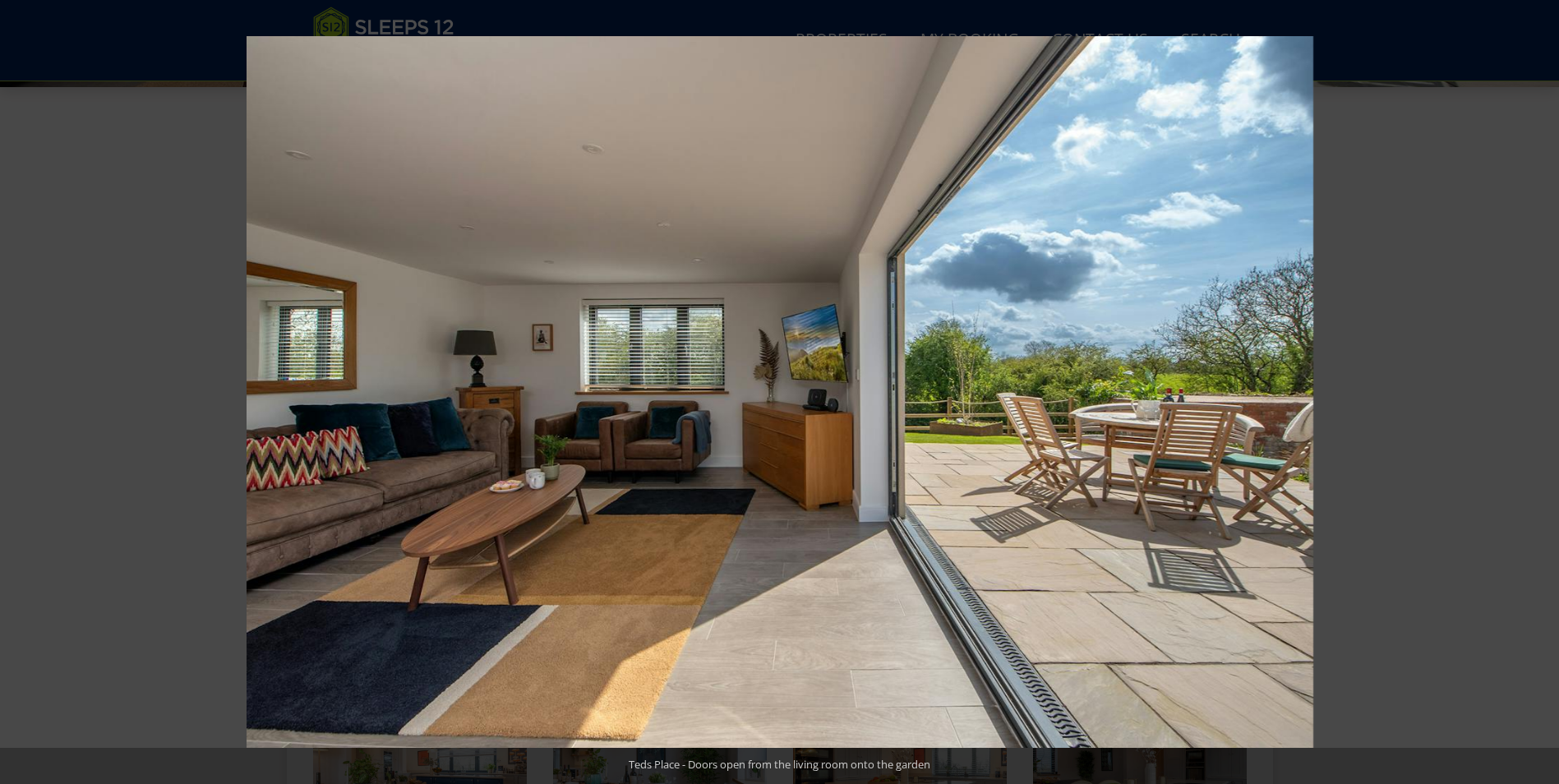
click at [1529, 388] on button at bounding box center [1530, 391] width 58 height 82
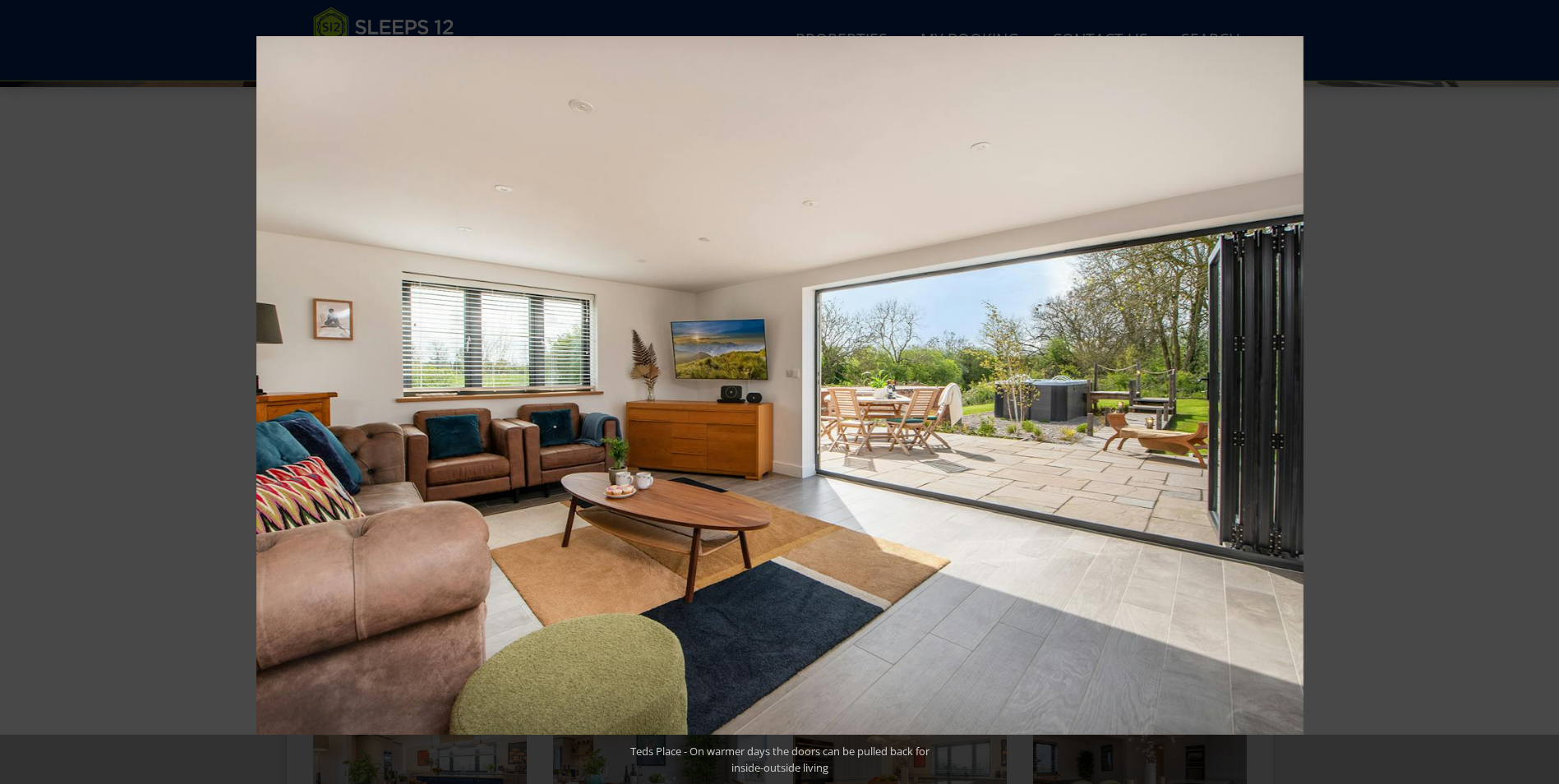
click at [1529, 388] on button at bounding box center [1530, 391] width 58 height 82
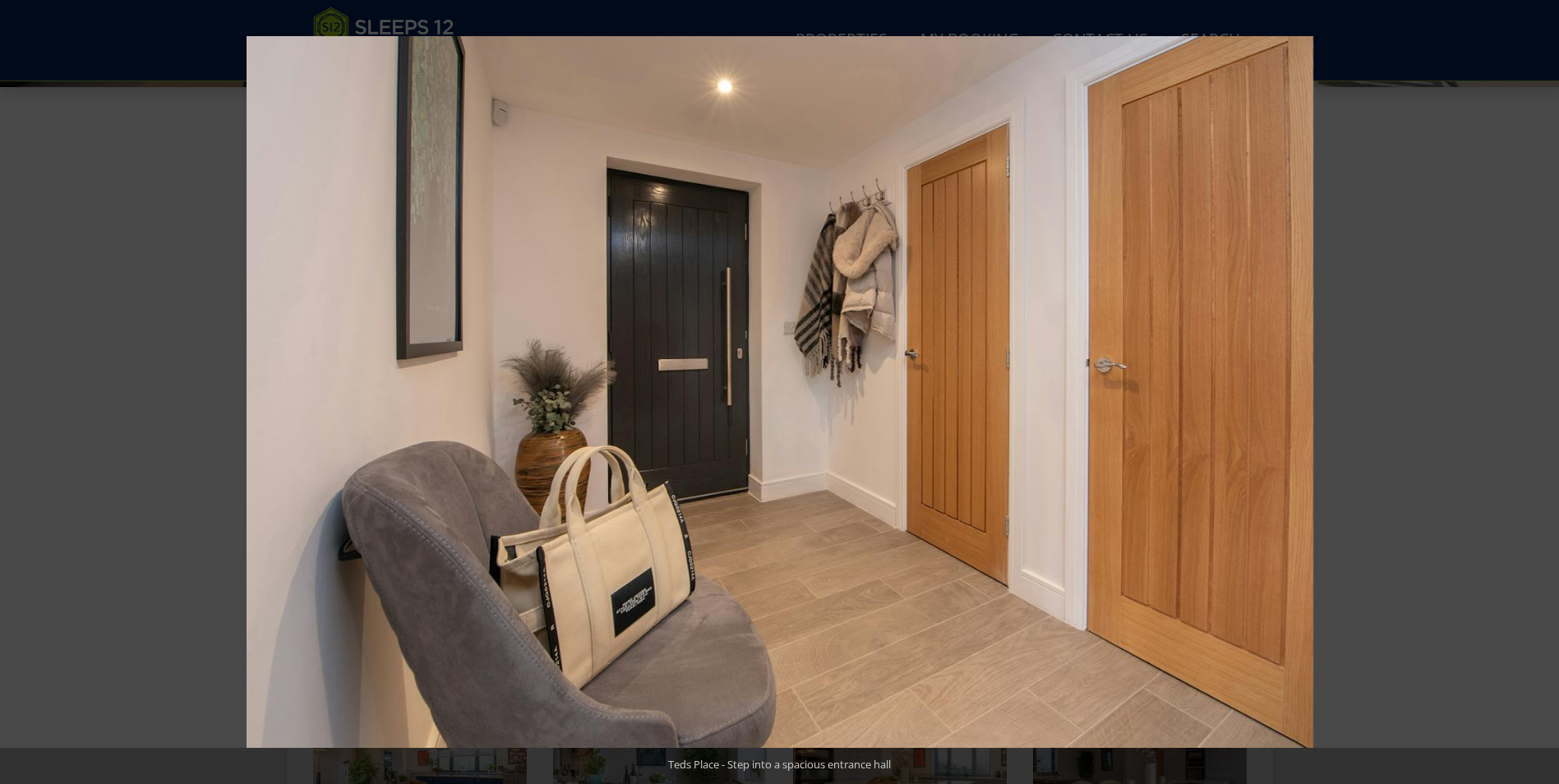
click at [1529, 388] on button at bounding box center [1530, 391] width 58 height 82
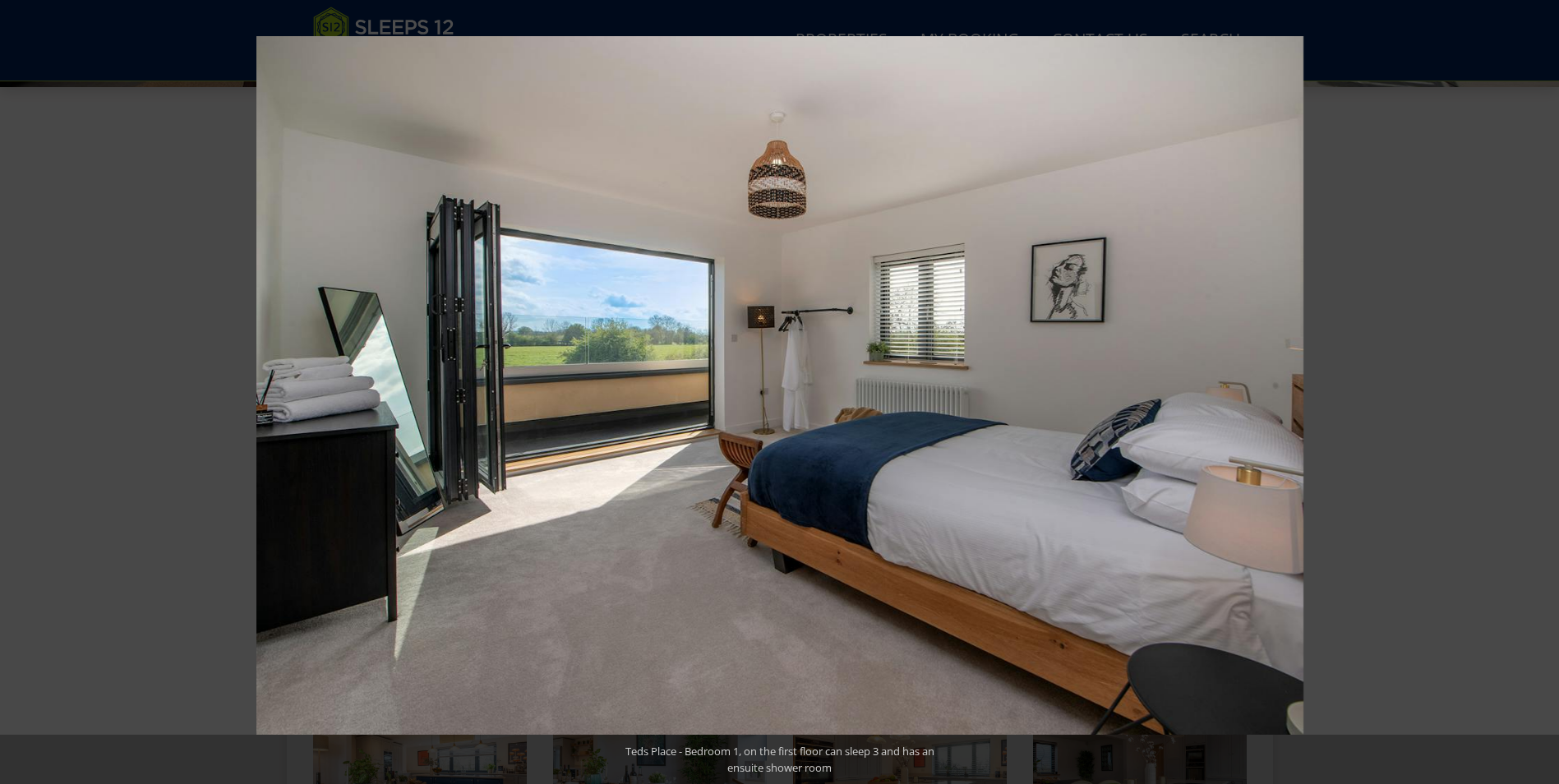
click at [1529, 388] on button at bounding box center [1530, 391] width 58 height 82
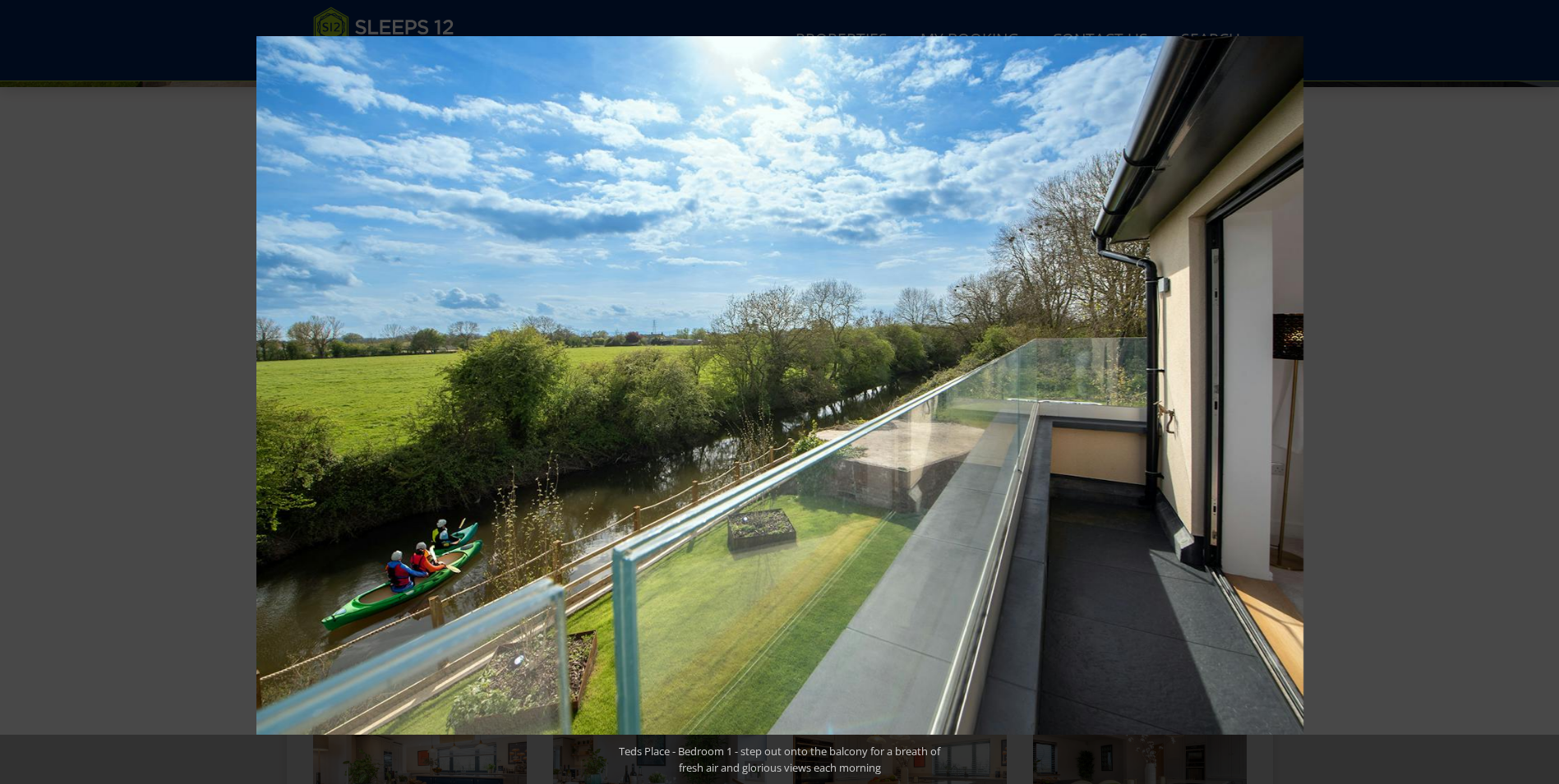
click at [1529, 388] on button at bounding box center [1530, 391] width 58 height 82
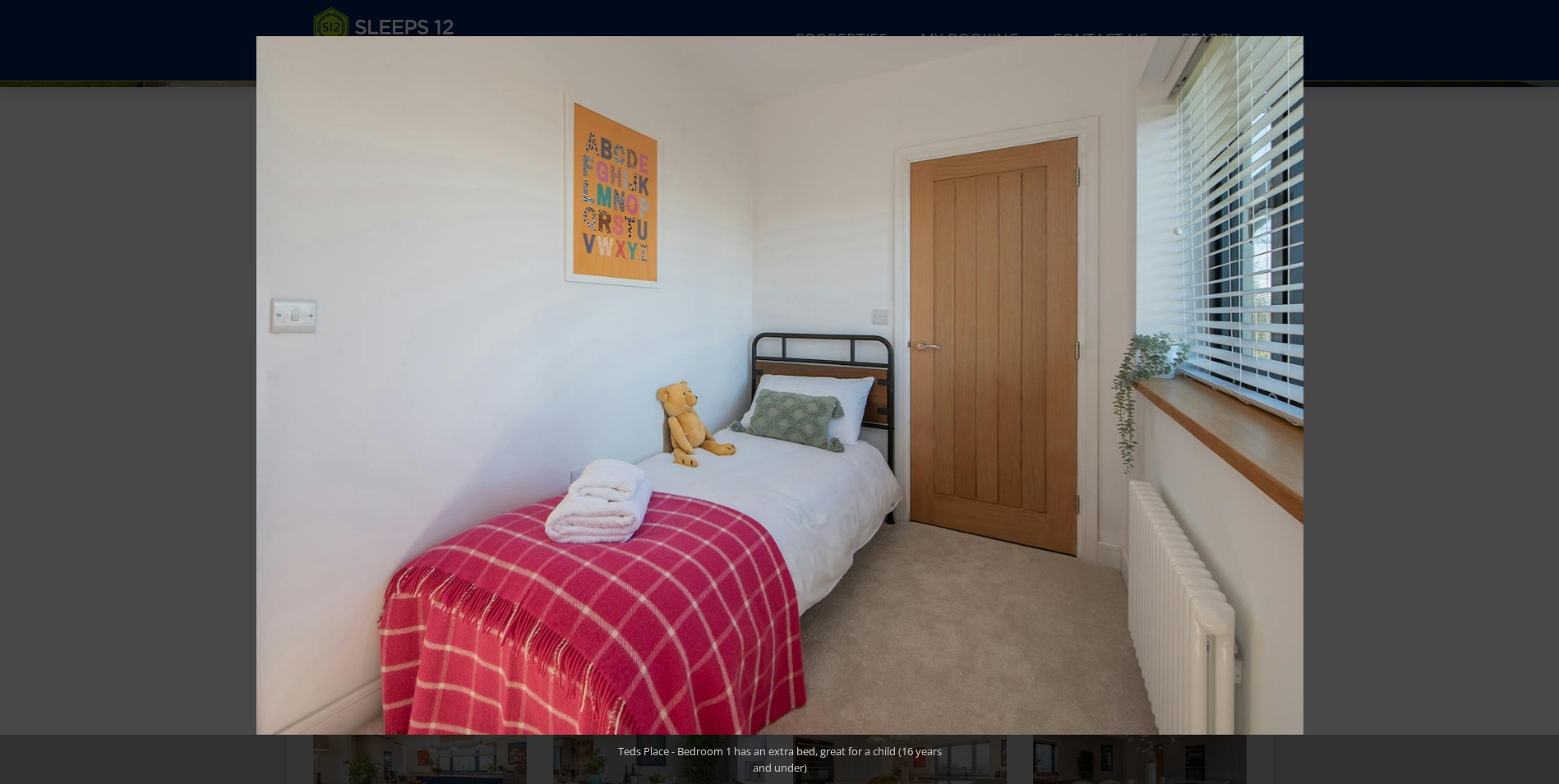
click at [1529, 388] on button at bounding box center [1530, 391] width 58 height 82
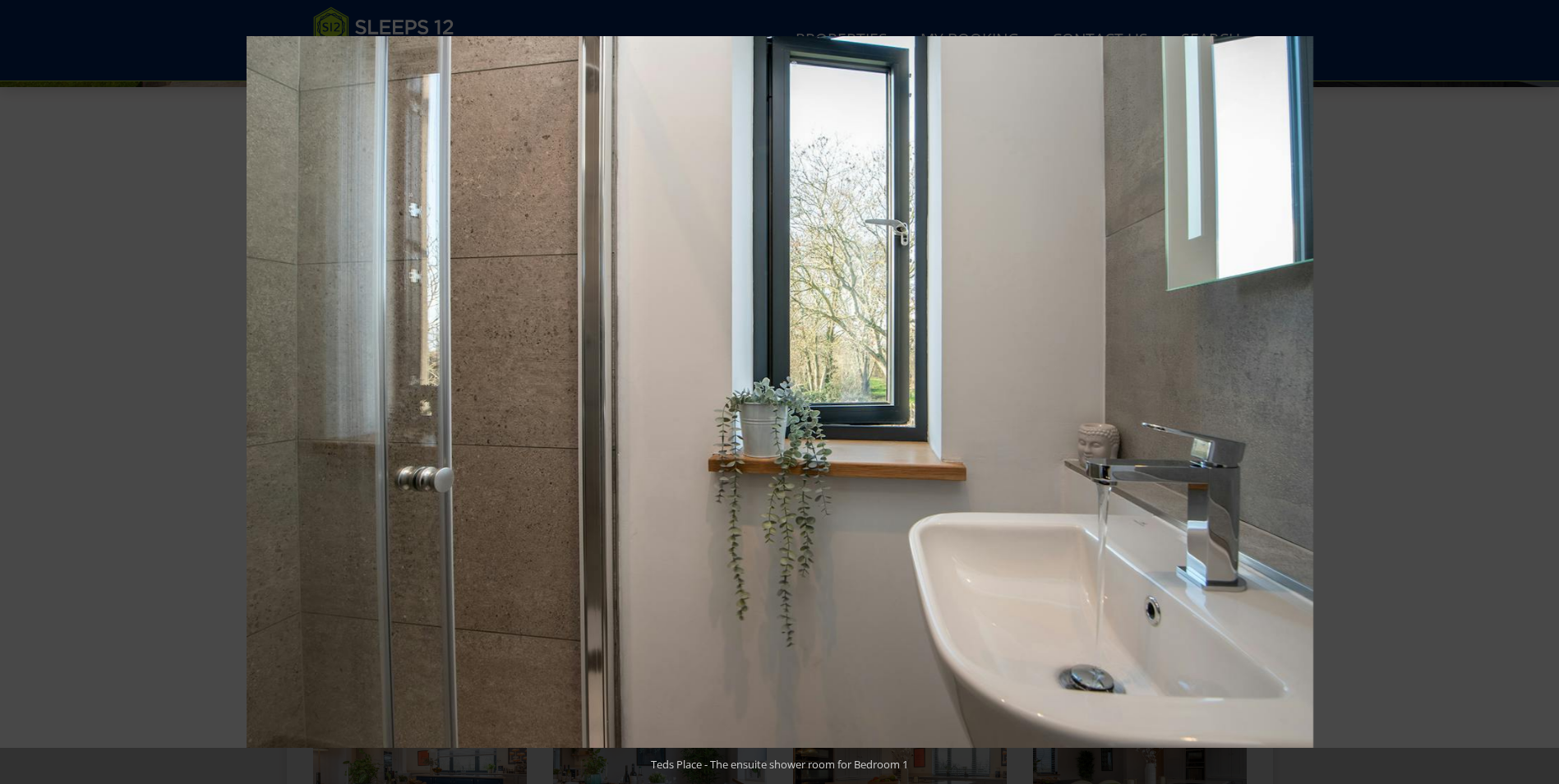
click at [1529, 388] on button at bounding box center [1530, 391] width 58 height 82
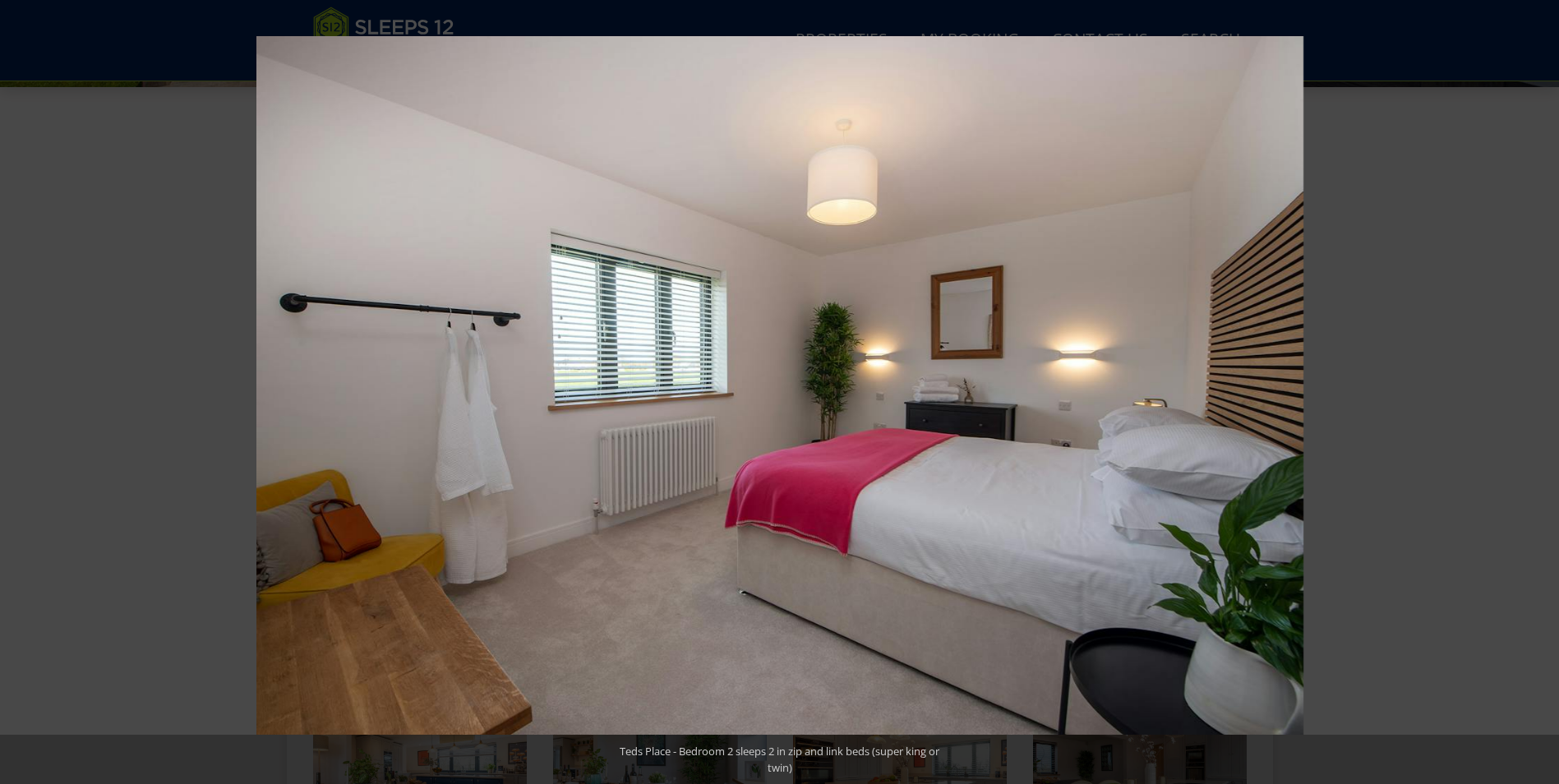
click at [1529, 388] on button at bounding box center [1530, 391] width 58 height 82
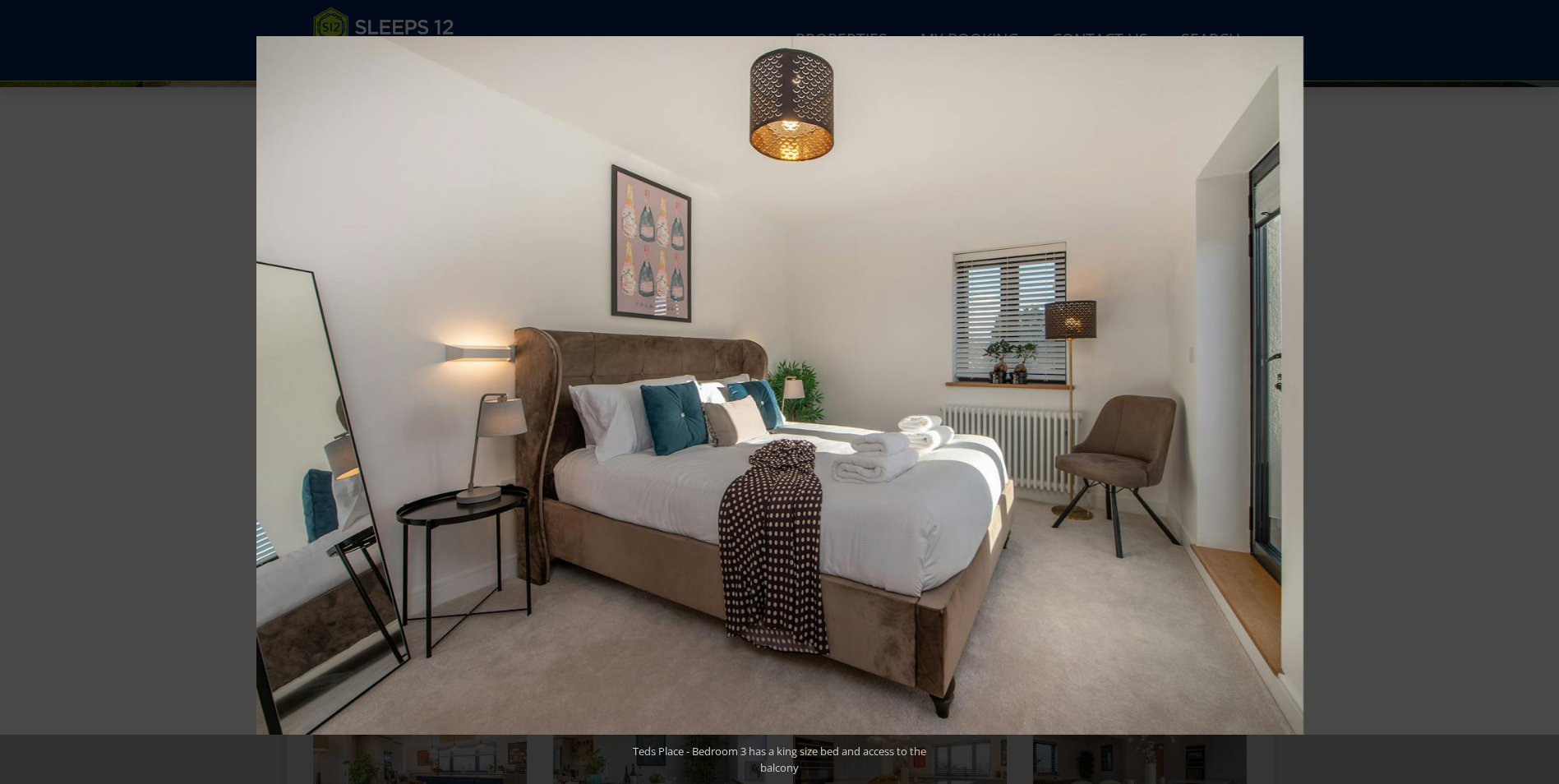
click at [1529, 388] on button at bounding box center [1530, 391] width 58 height 82
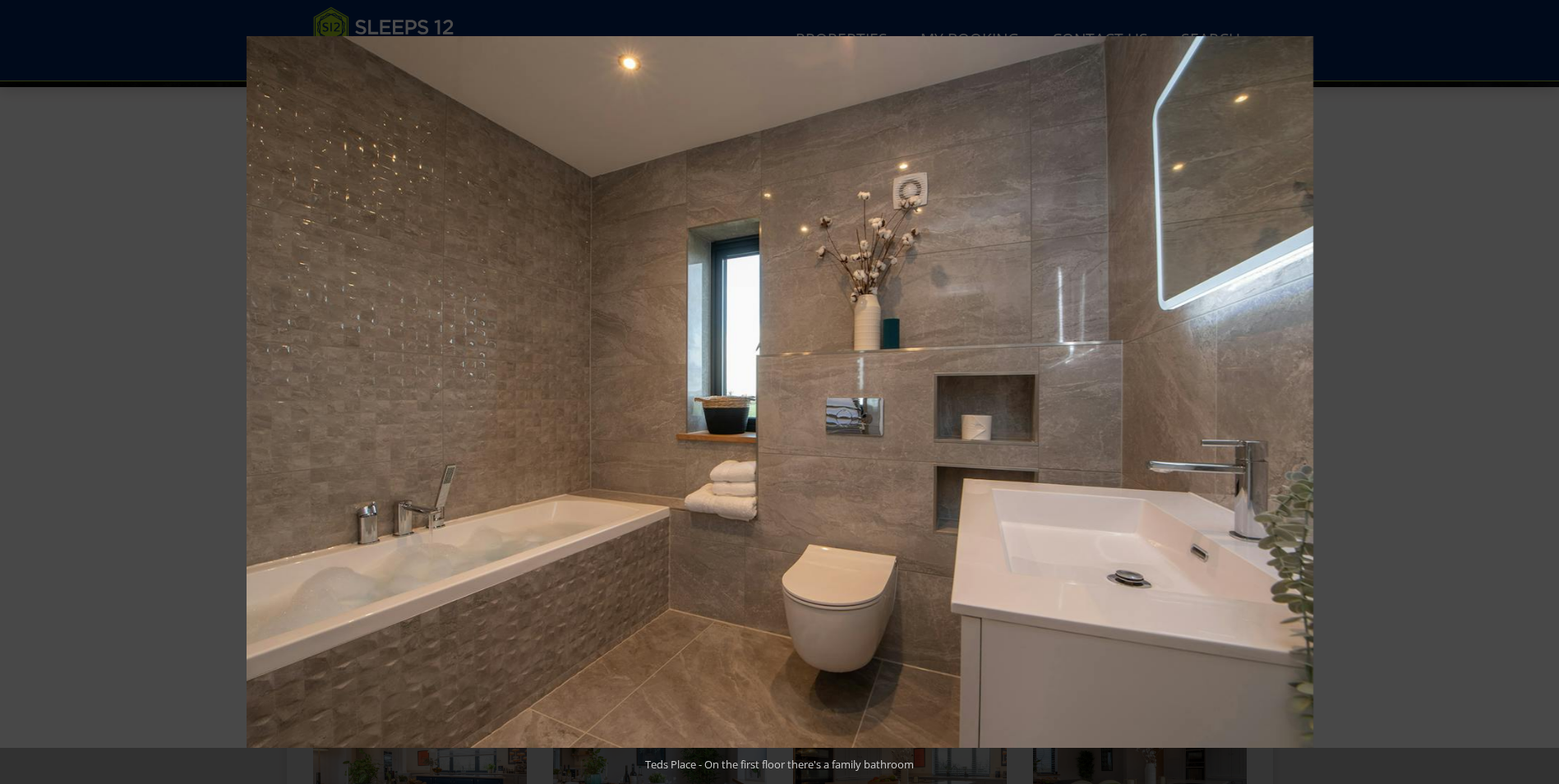
click at [1529, 388] on button at bounding box center [1530, 391] width 58 height 82
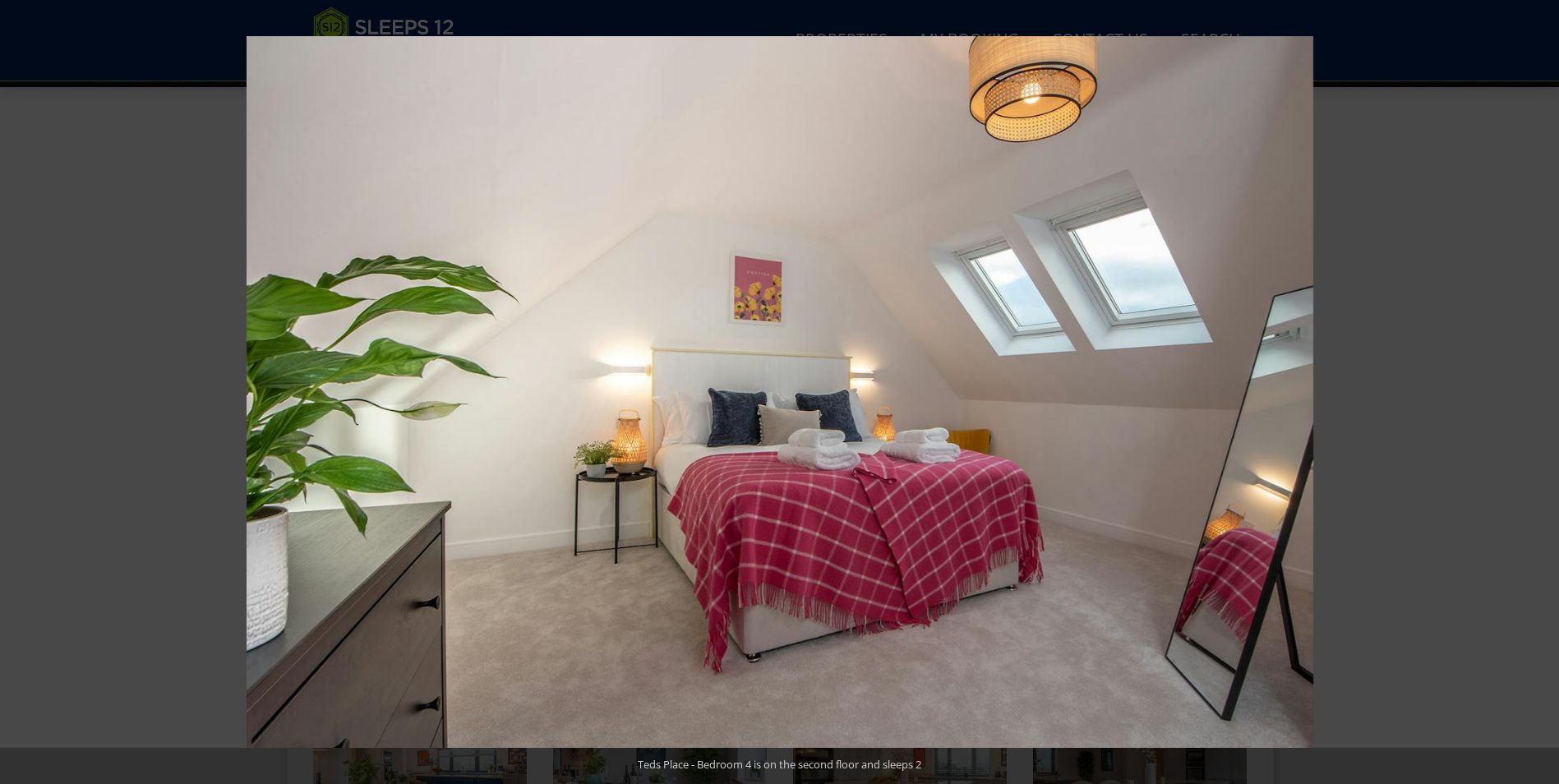
click at [1529, 388] on button at bounding box center [1530, 391] width 58 height 82
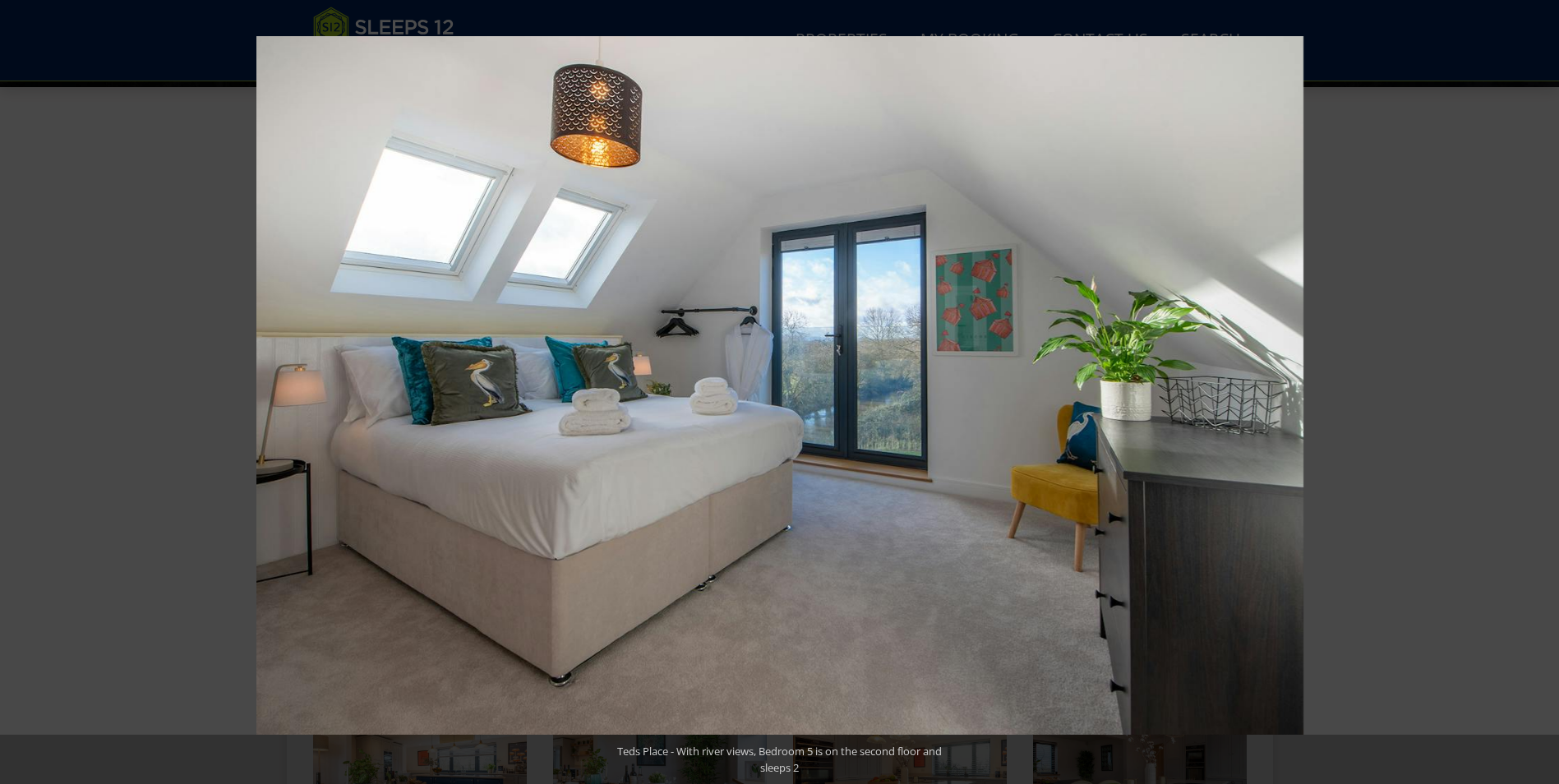
click at [1529, 388] on button at bounding box center [1530, 391] width 58 height 82
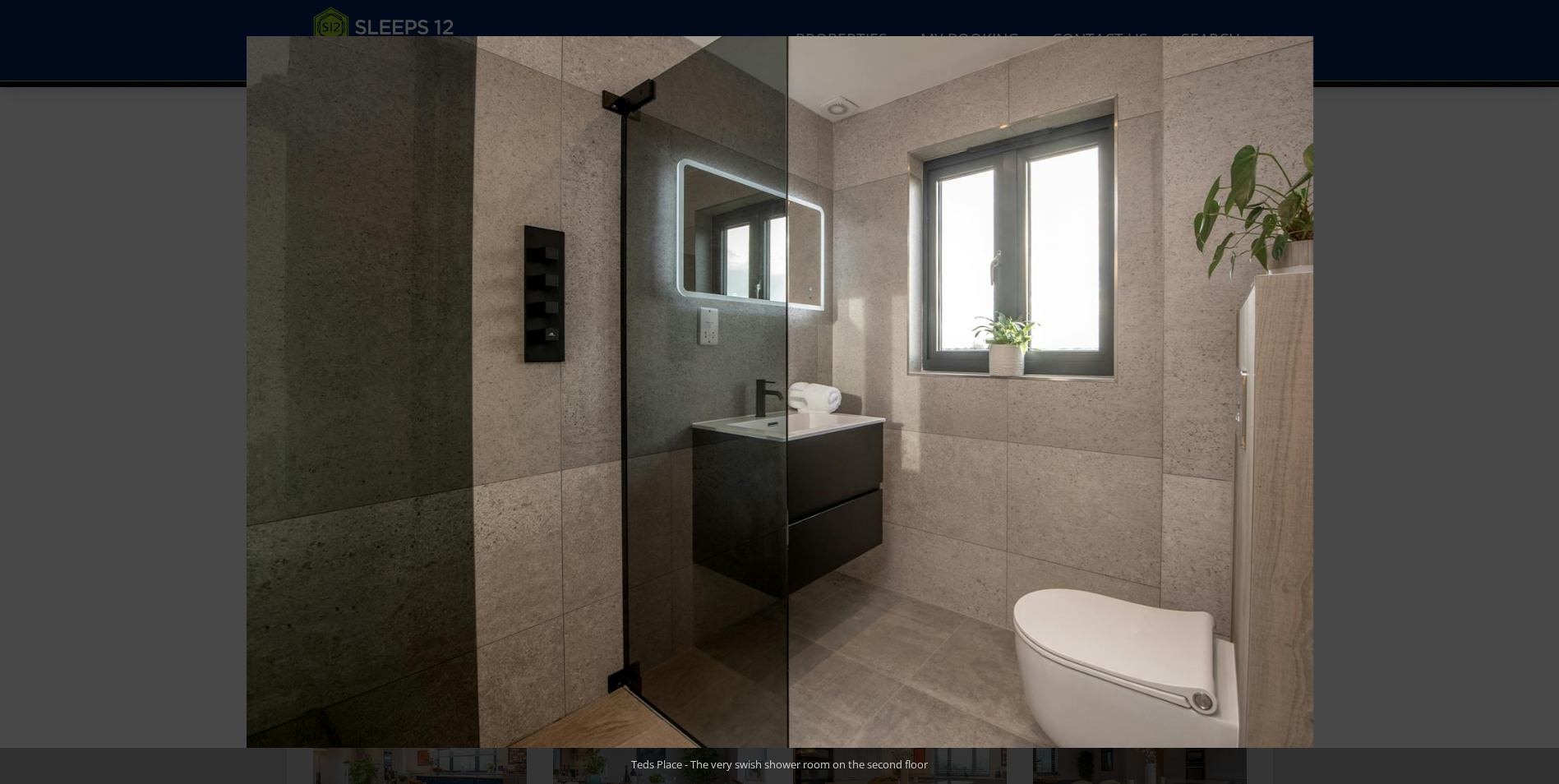
click at [1529, 388] on button at bounding box center [1530, 391] width 58 height 82
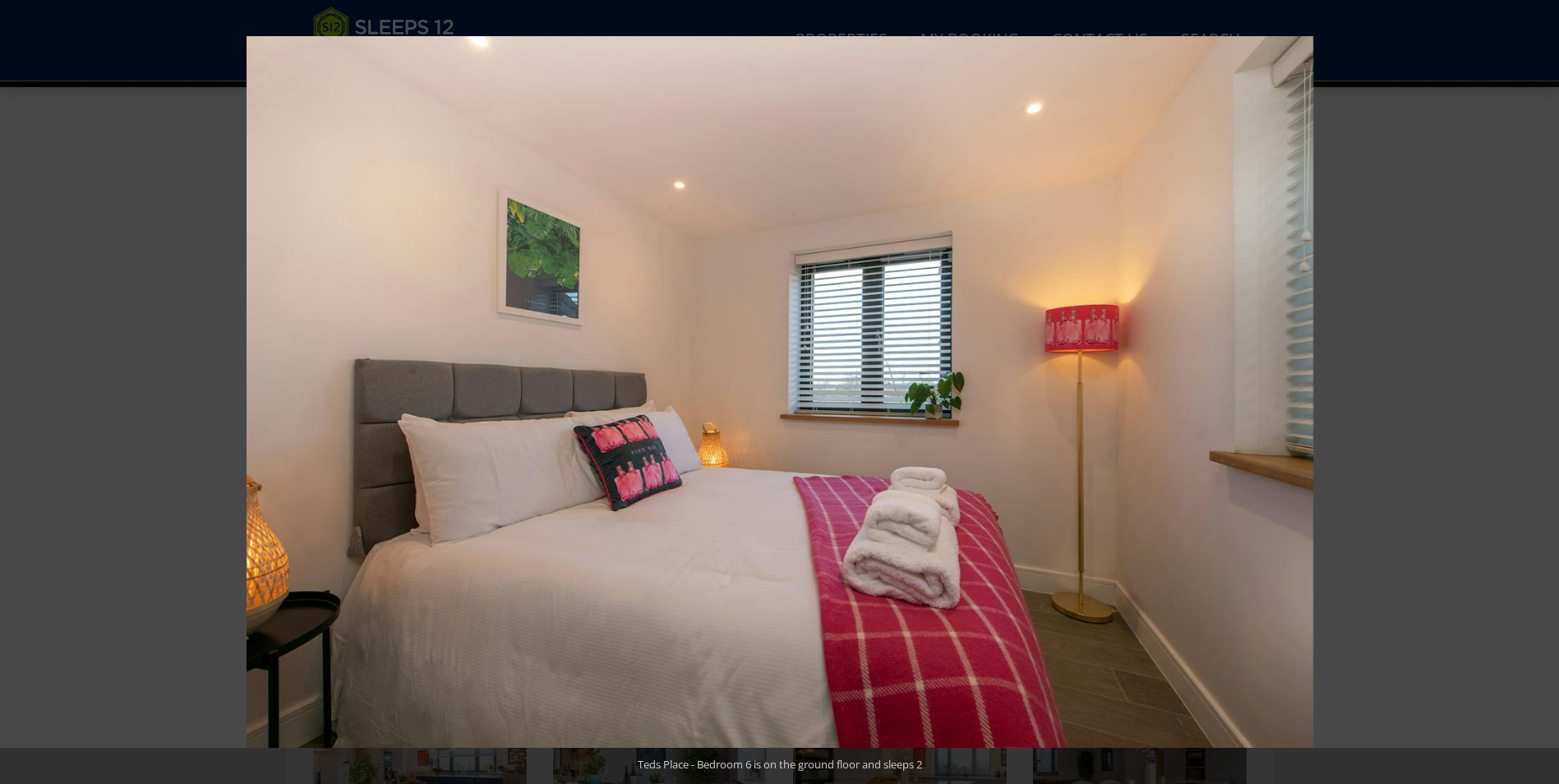
click at [1529, 388] on button at bounding box center [1530, 391] width 58 height 82
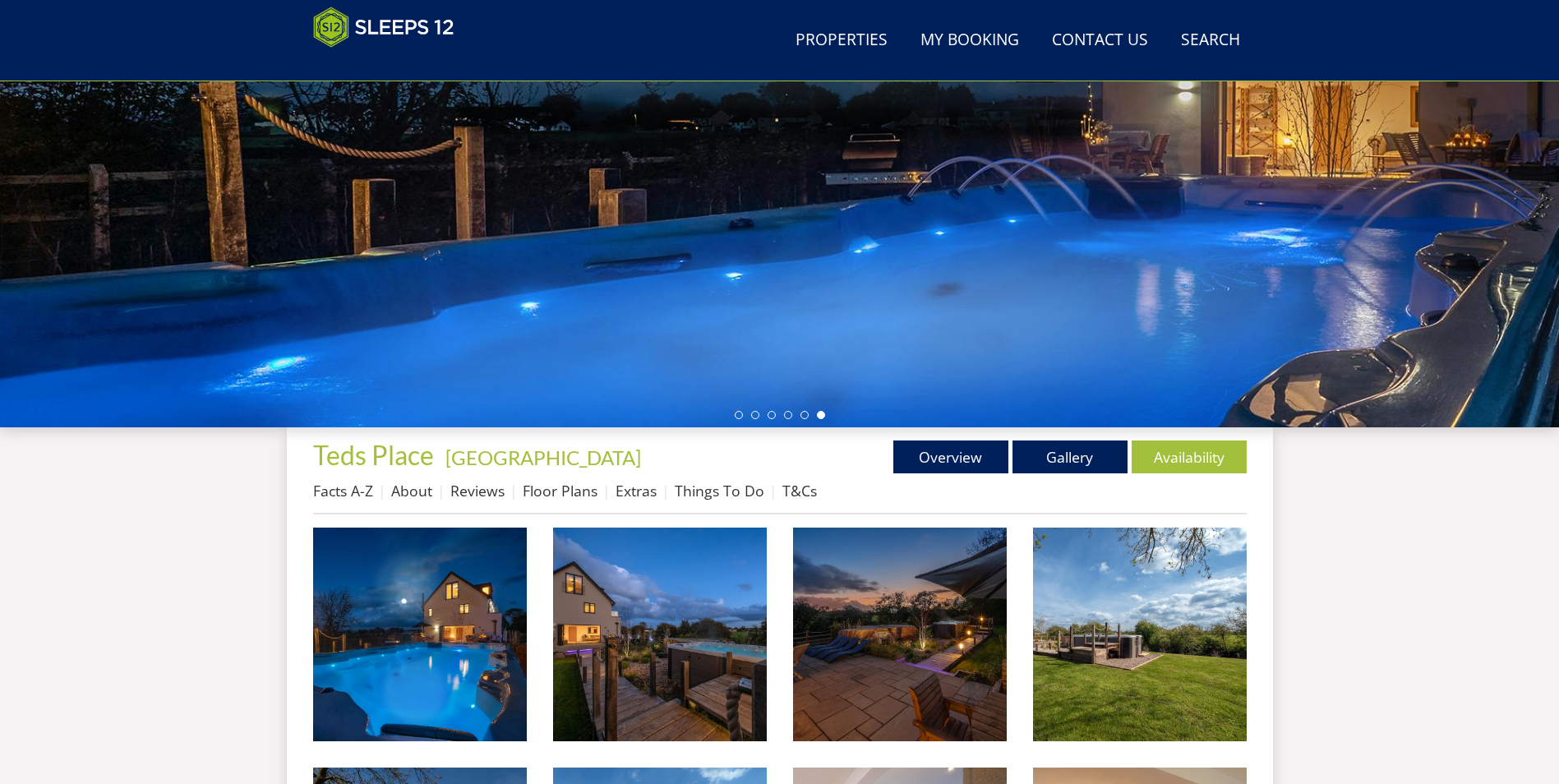
scroll to position [257, 0]
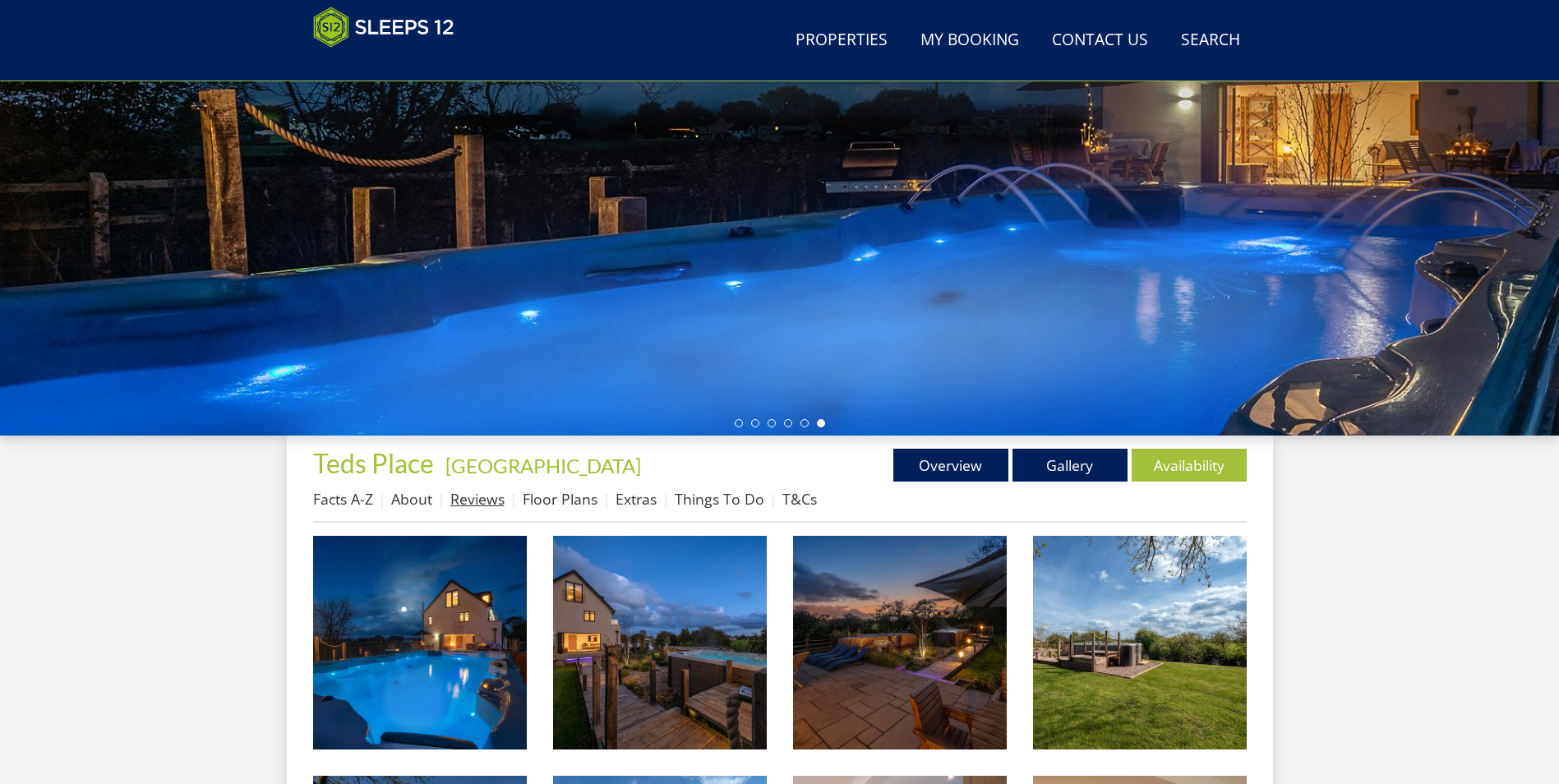
click at [477, 502] on link "Reviews" at bounding box center [478, 499] width 55 height 20
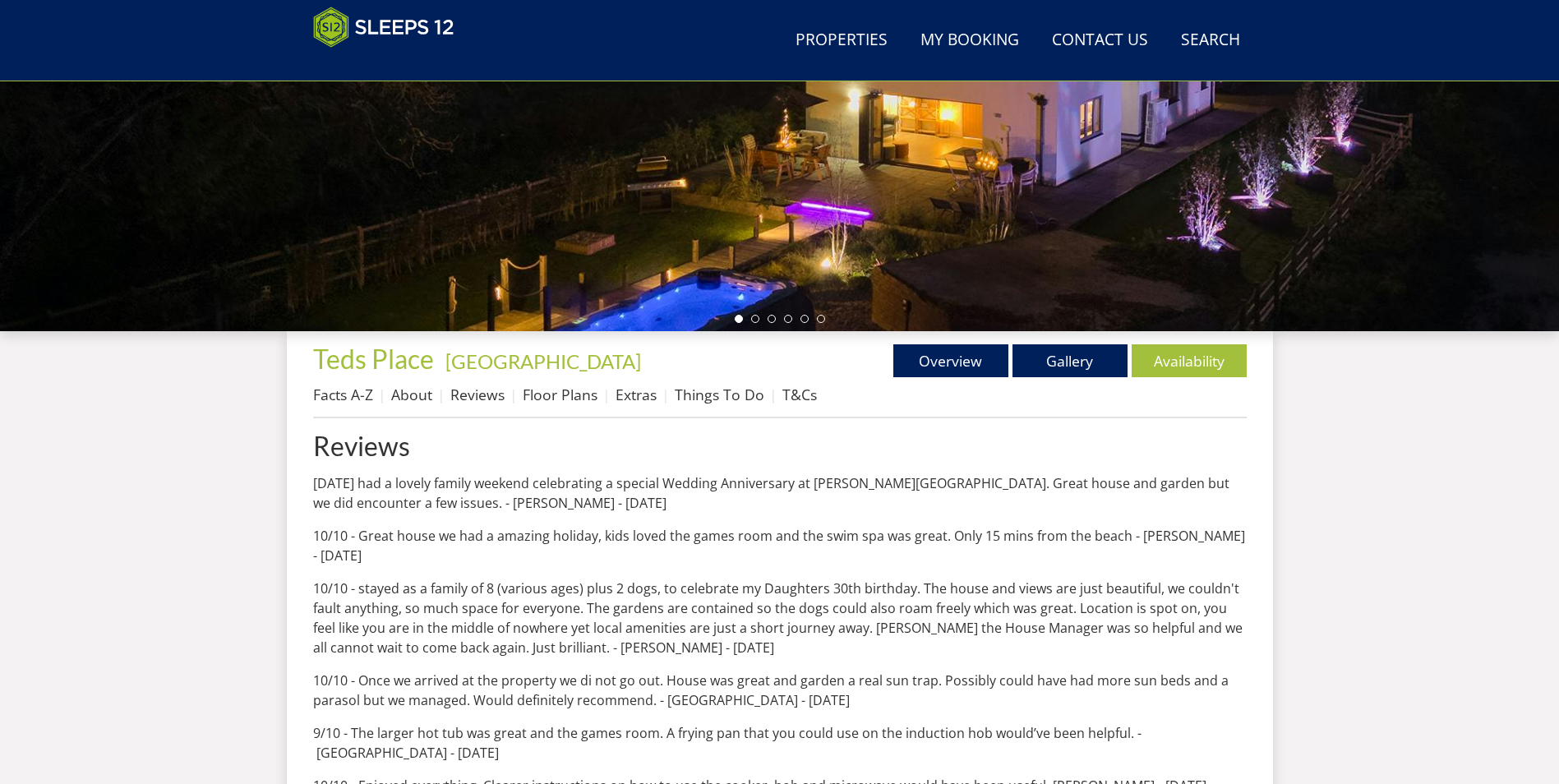
scroll to position [605, 0]
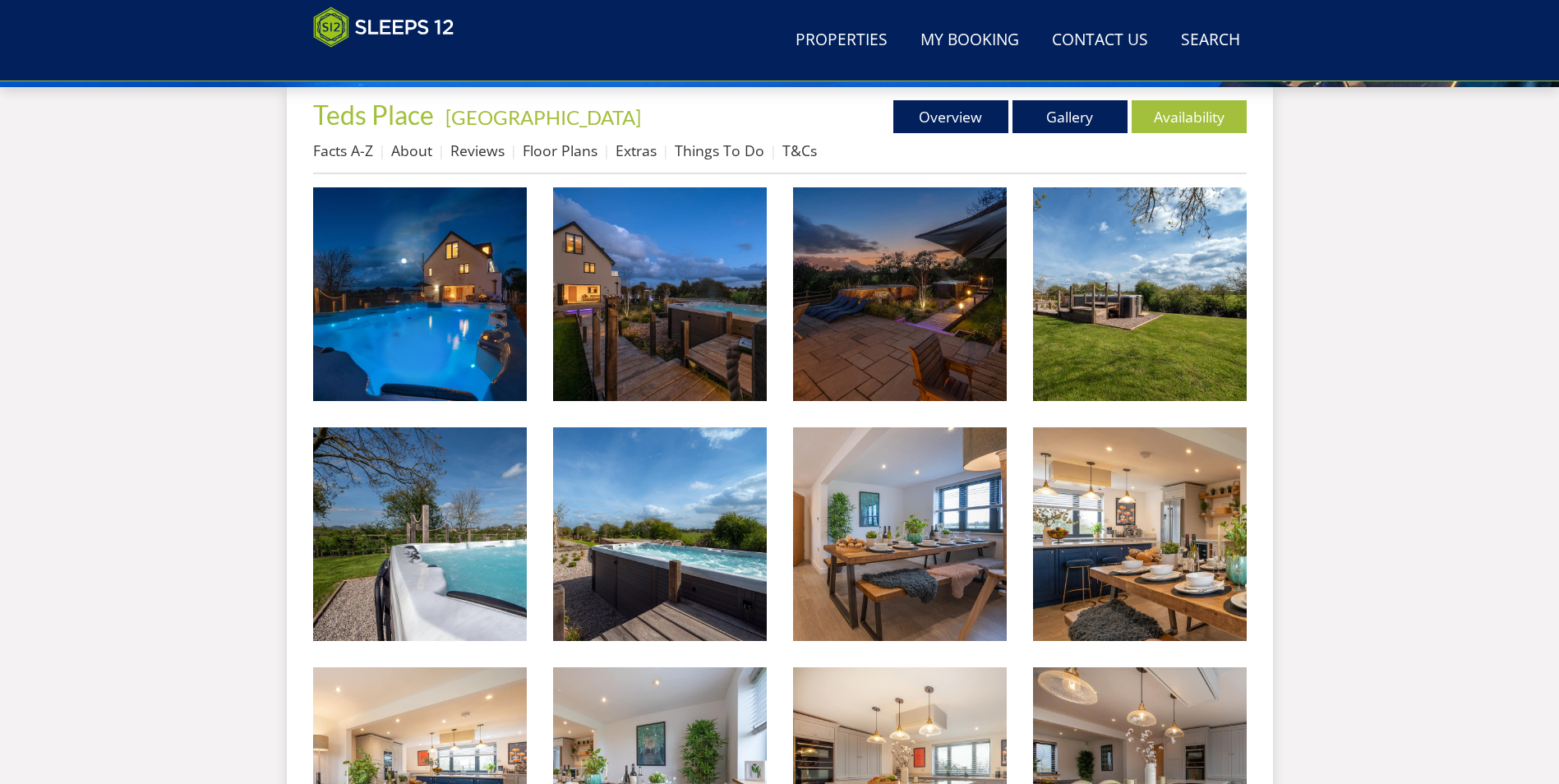
scroll to position [257, 0]
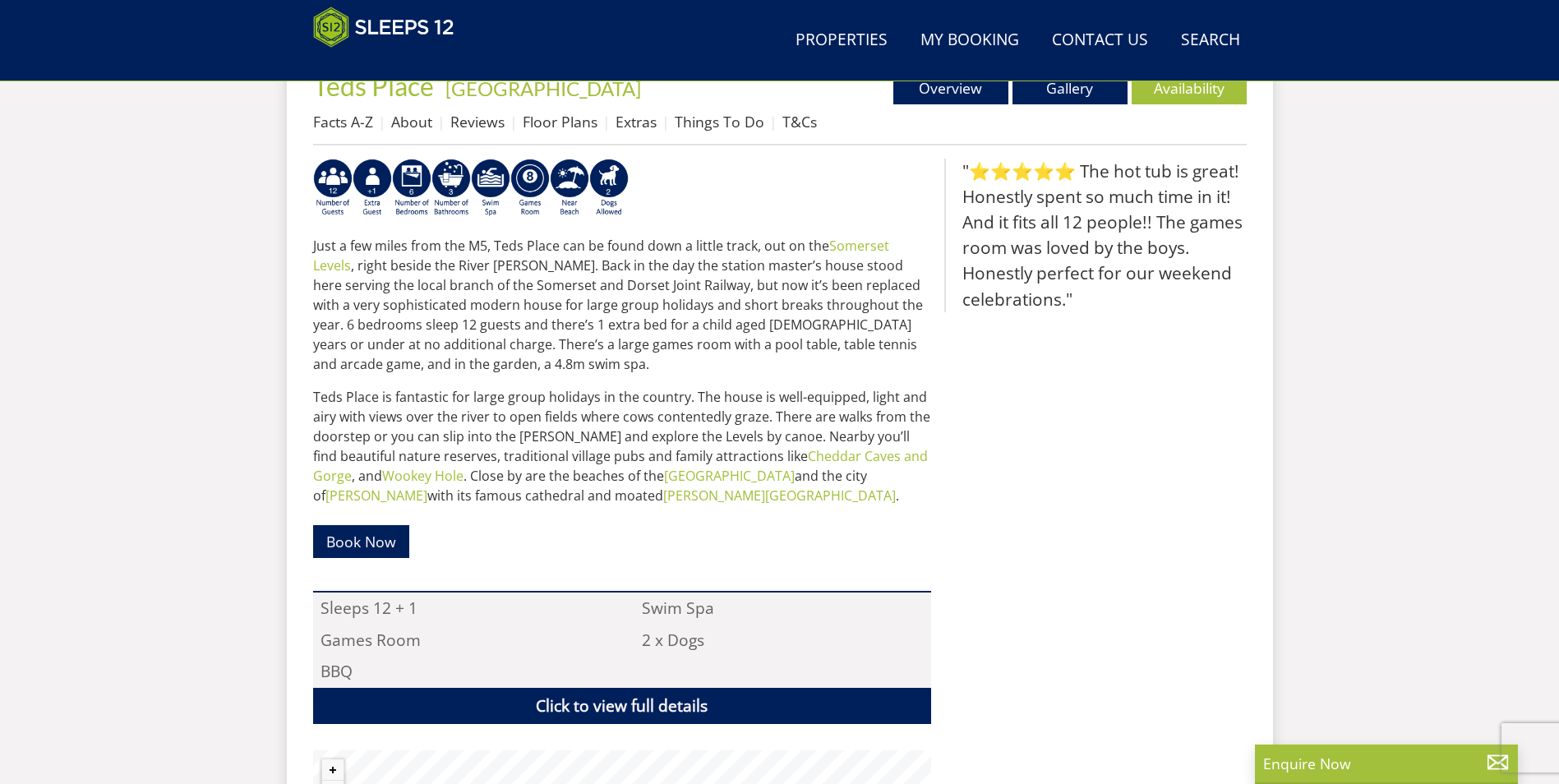
scroll to position [354, 0]
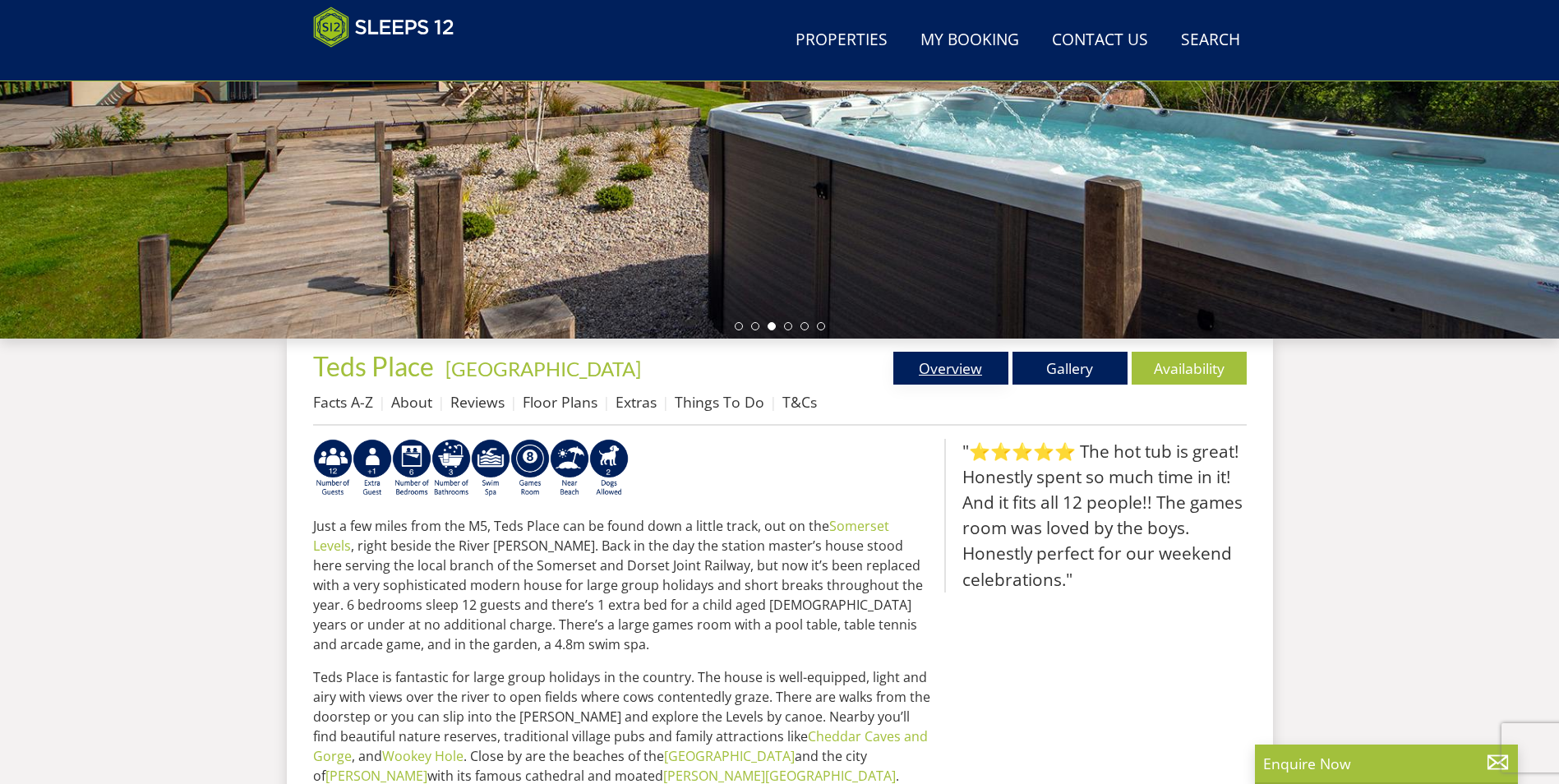
click at [991, 372] on link "Overview" at bounding box center [950, 368] width 115 height 33
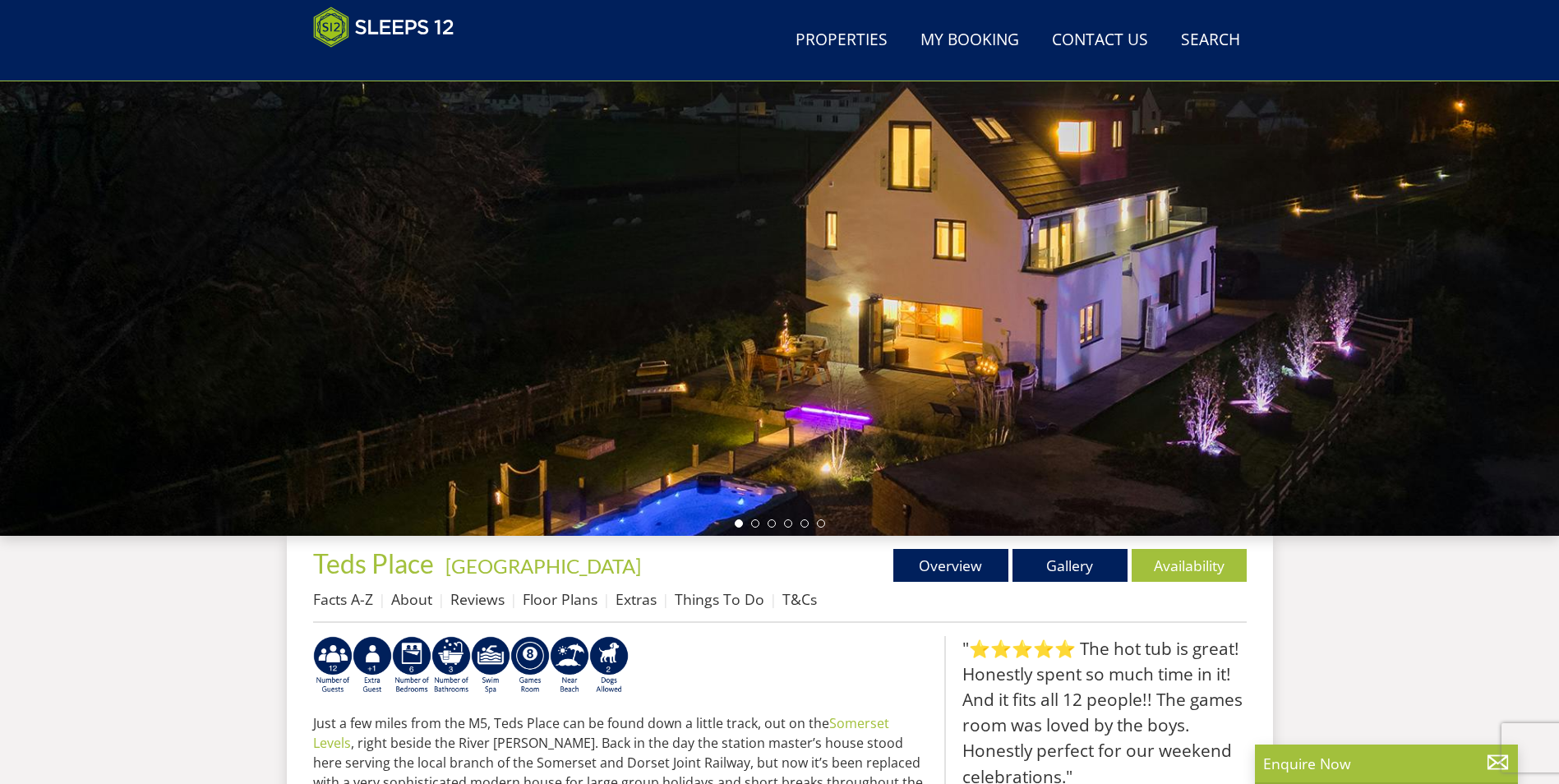
scroll to position [190, 0]
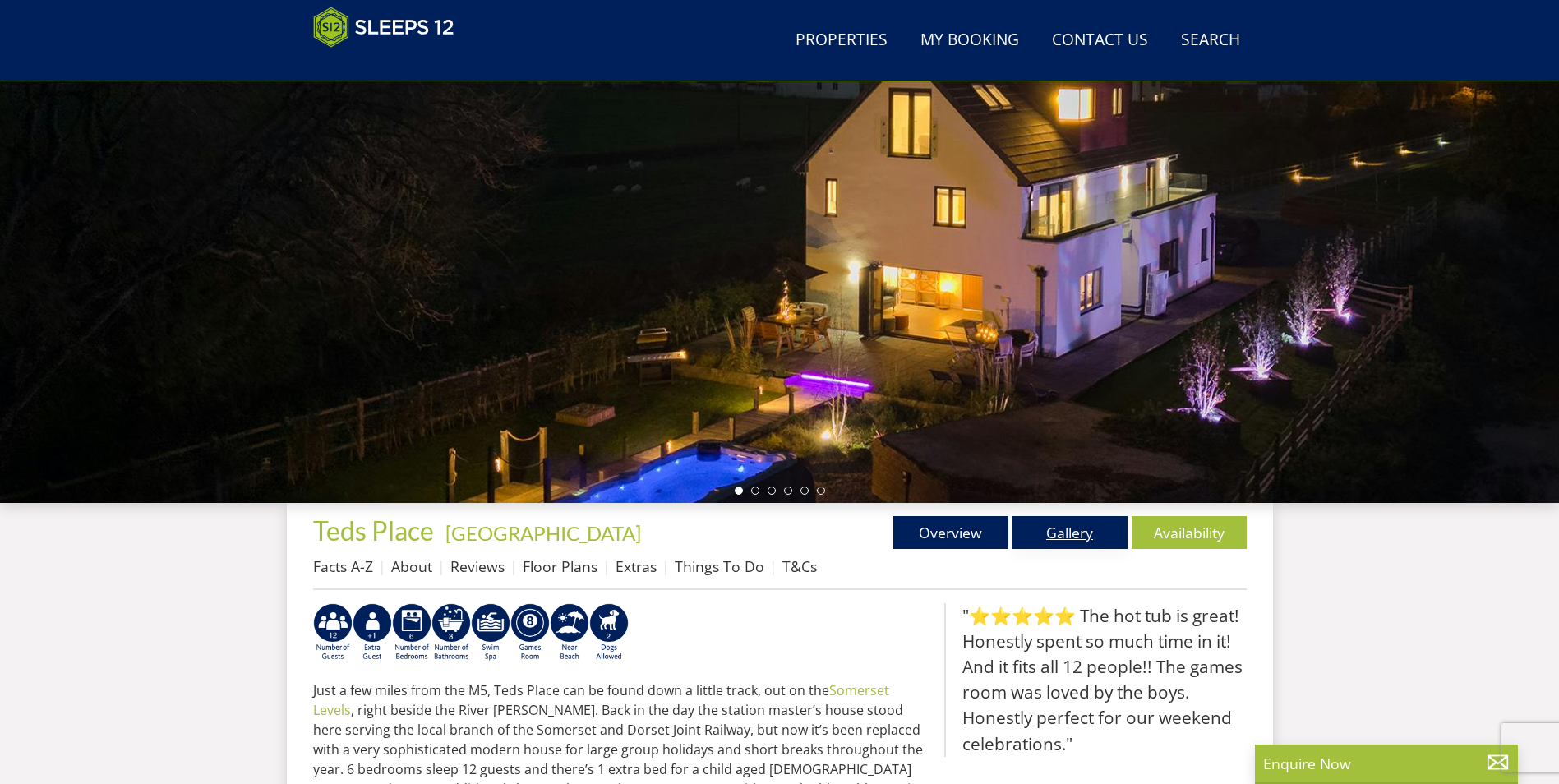
click at [1067, 542] on link "Gallery" at bounding box center [1069, 533] width 115 height 33
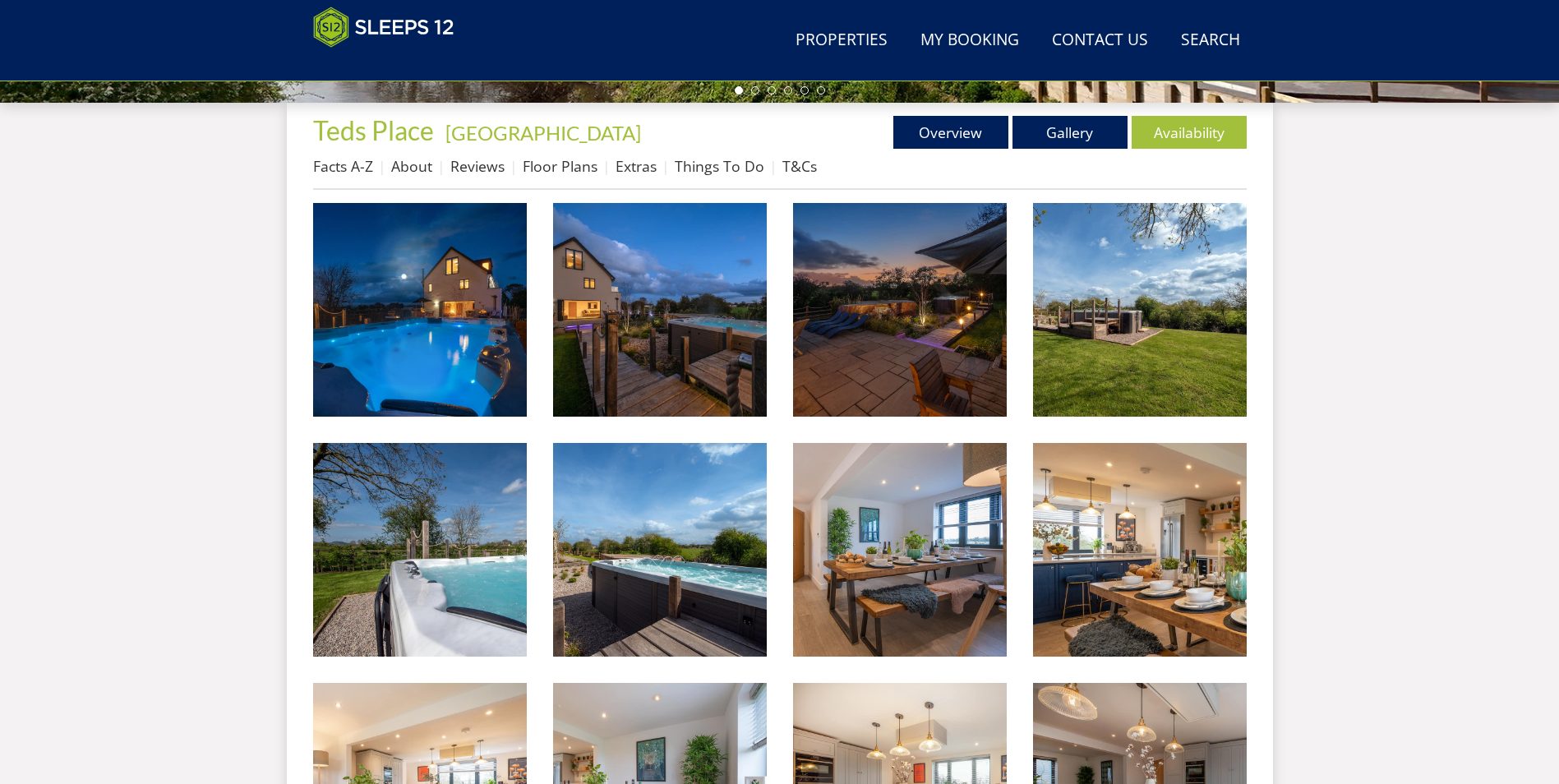
scroll to position [601, 0]
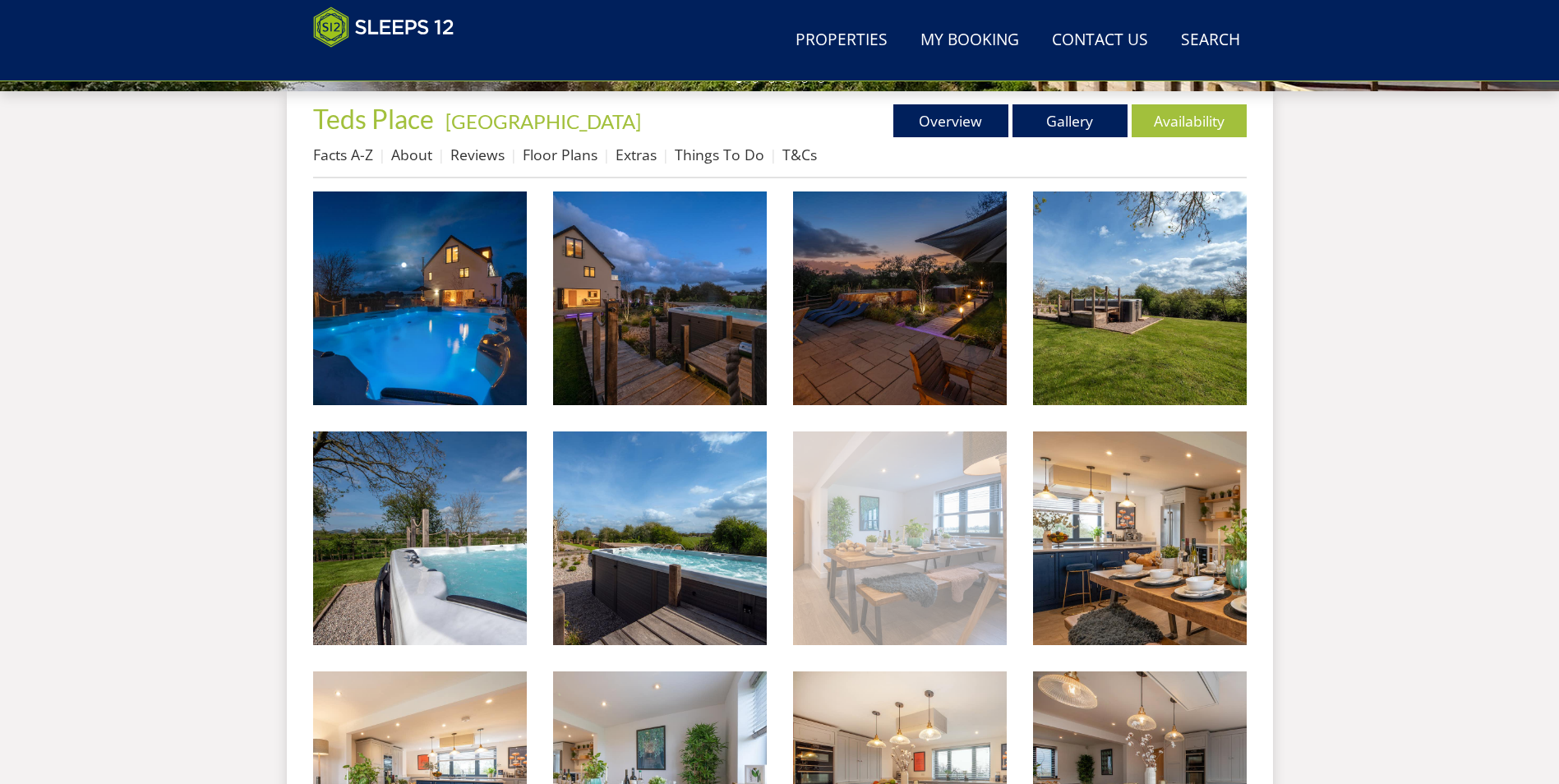
click at [895, 553] on img at bounding box center [900, 538] width 213 height 213
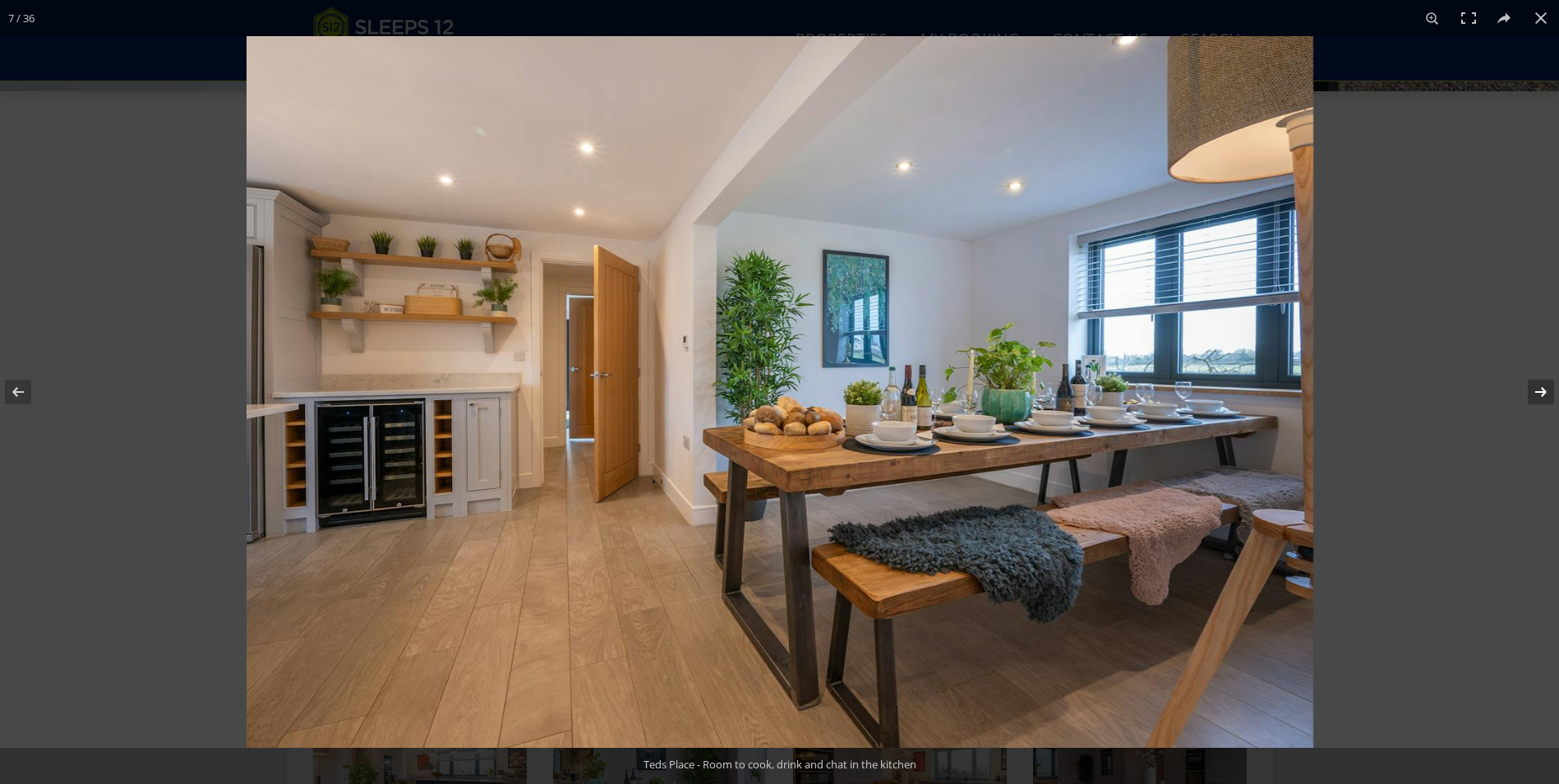
click at [1532, 387] on button at bounding box center [1530, 391] width 58 height 82
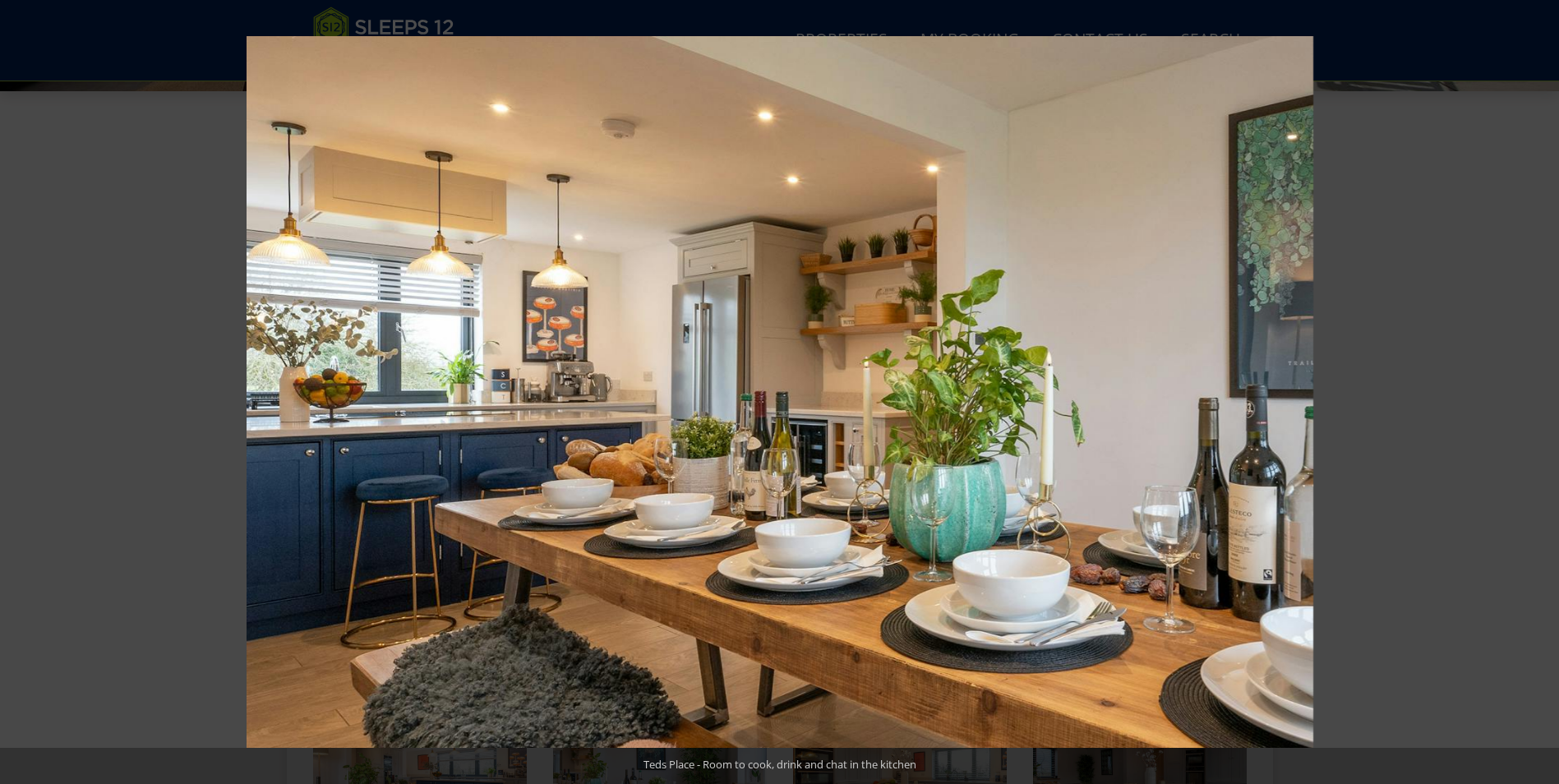
click at [1532, 387] on button at bounding box center [1530, 391] width 58 height 82
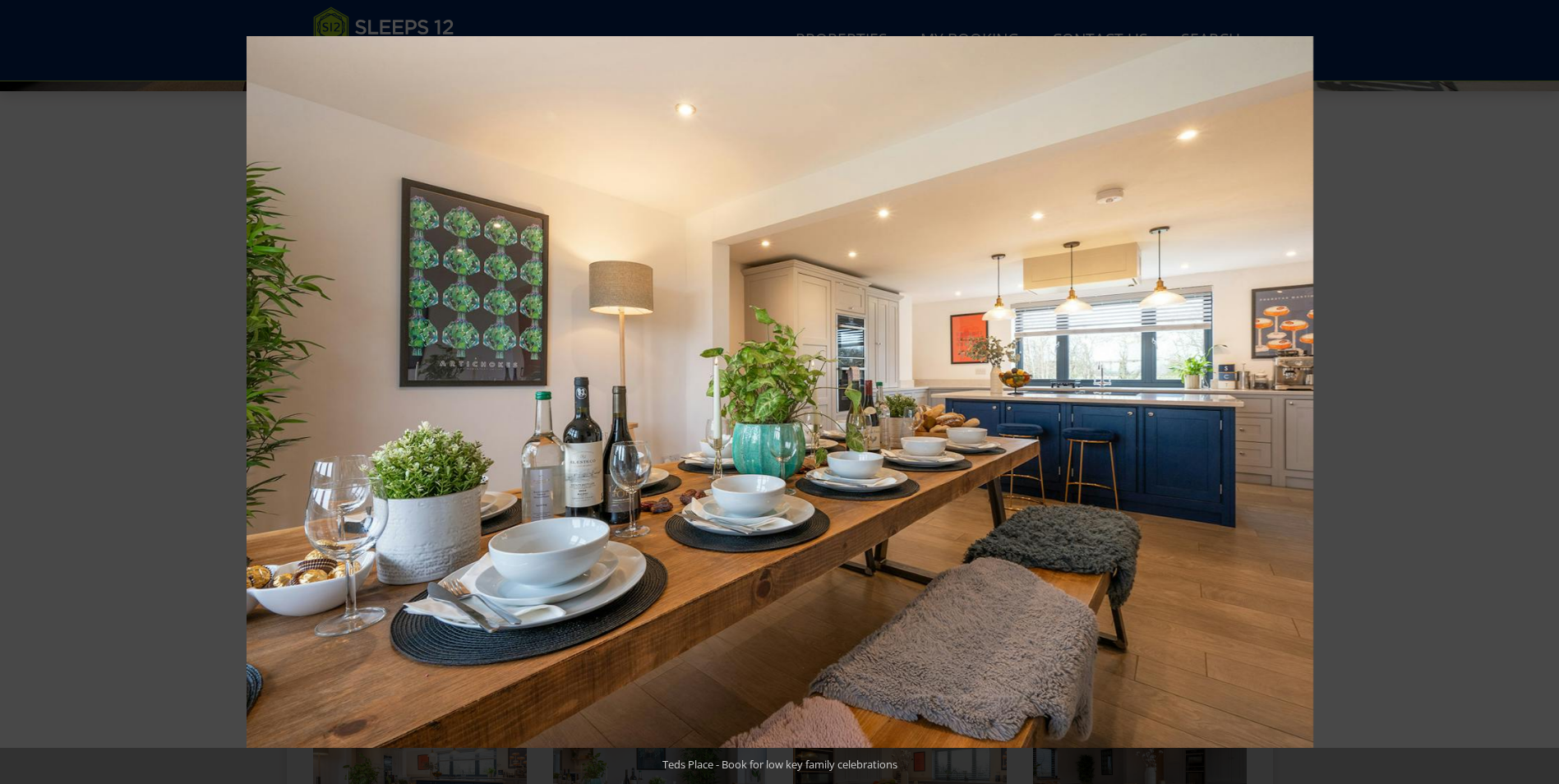
click at [1532, 387] on button at bounding box center [1530, 391] width 58 height 82
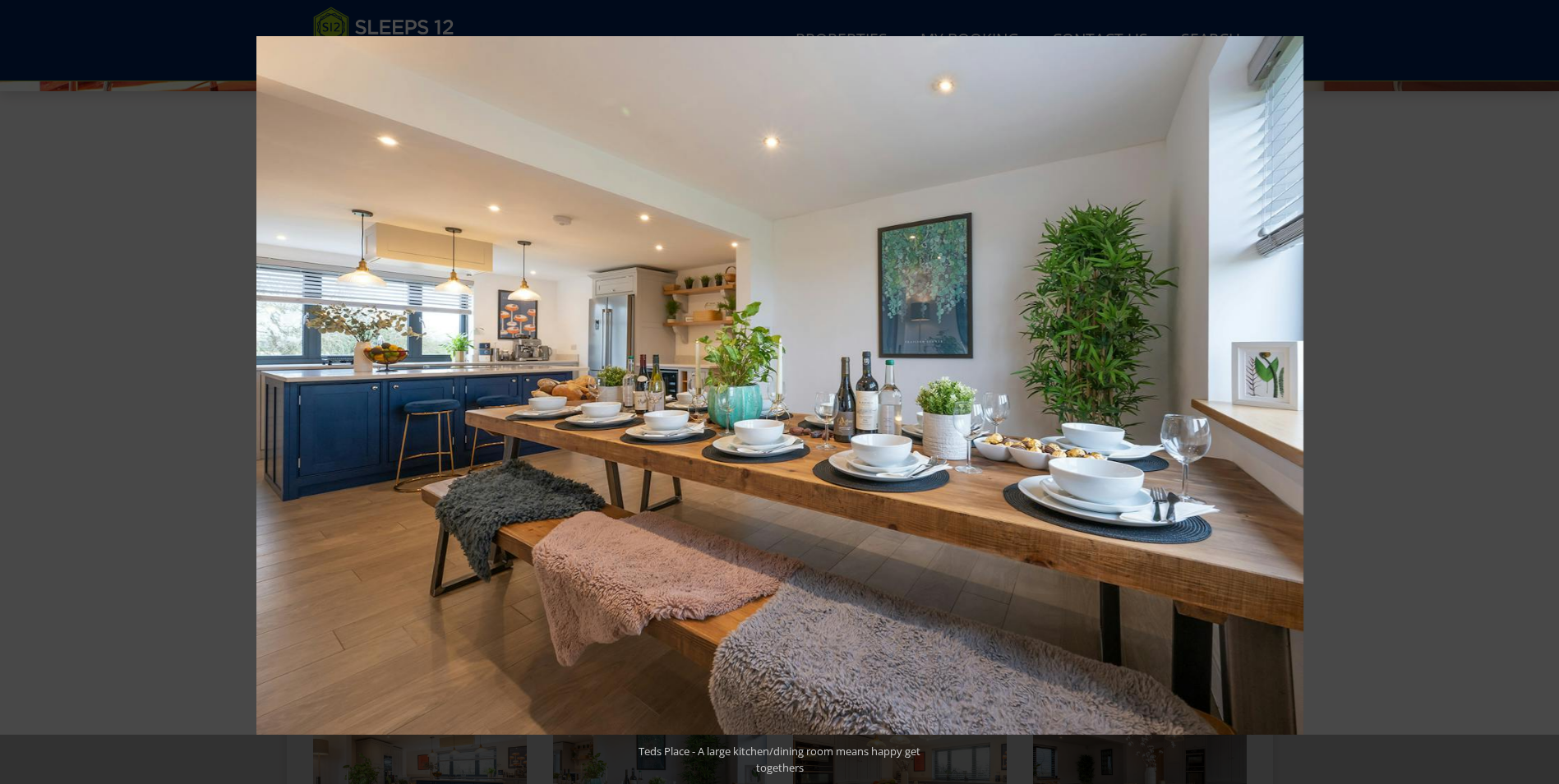
click at [1532, 387] on button at bounding box center [1530, 391] width 58 height 82
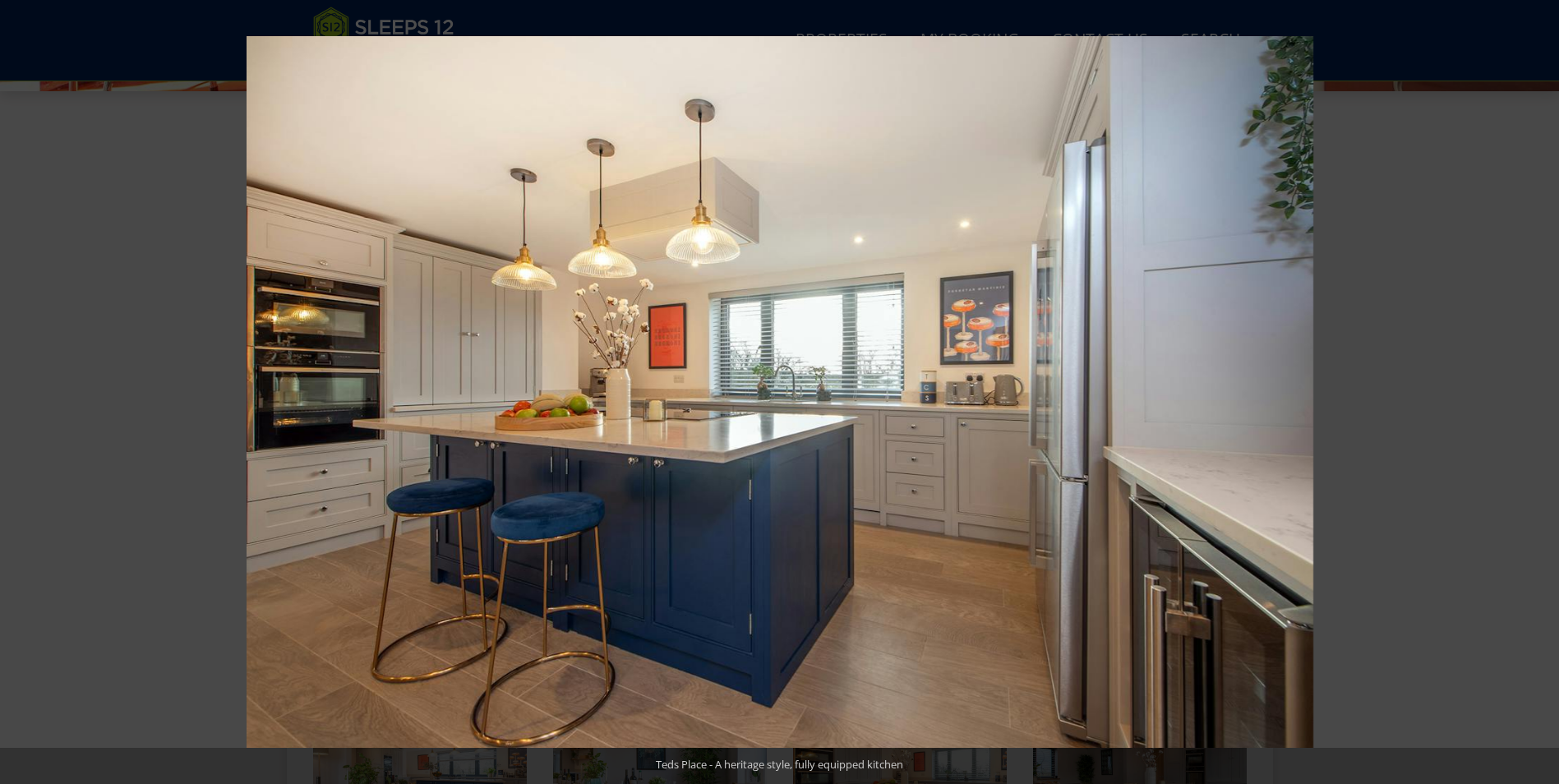
click at [1532, 387] on button at bounding box center [1530, 391] width 58 height 82
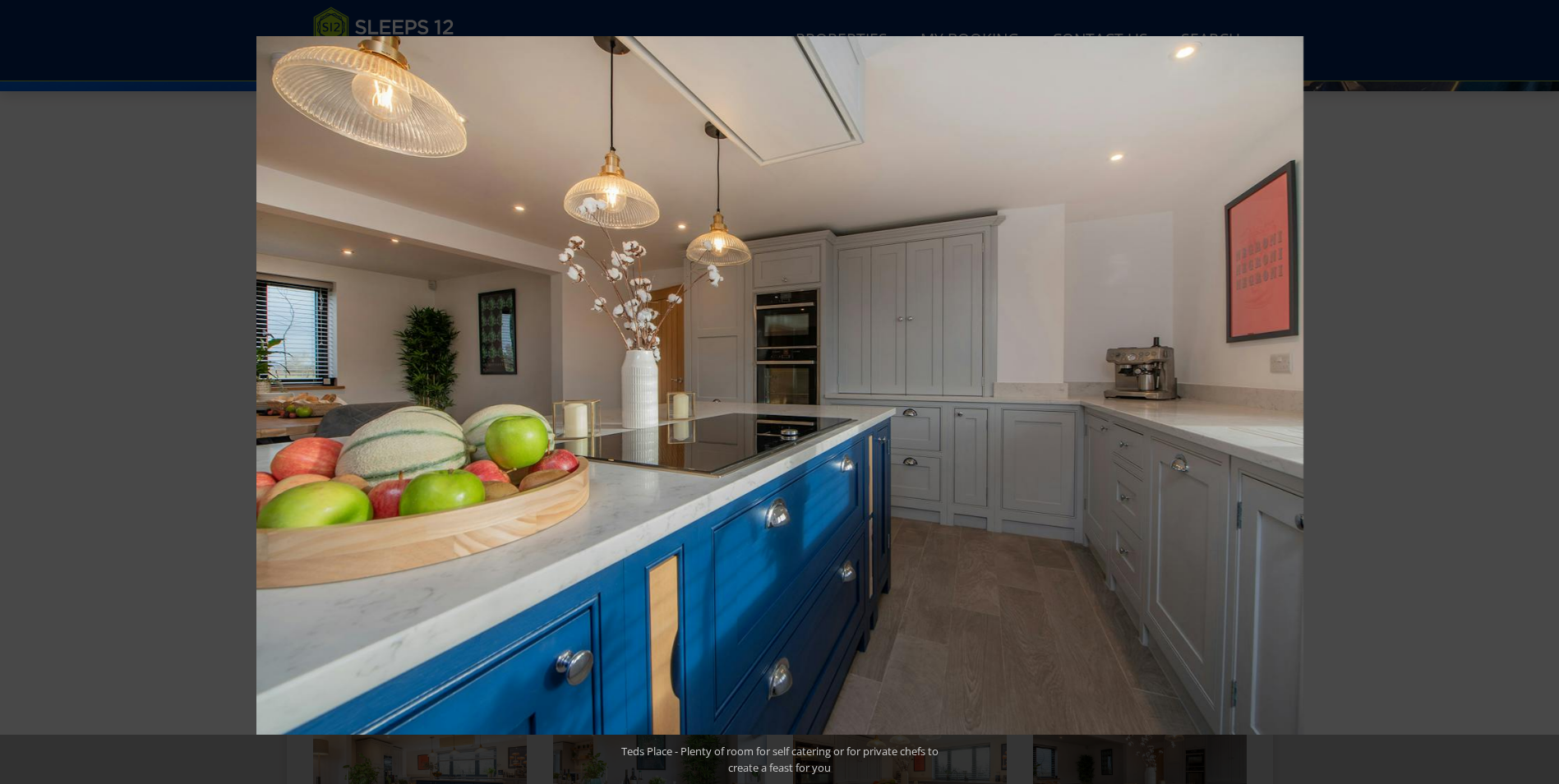
click at [1532, 387] on button at bounding box center [1530, 391] width 58 height 82
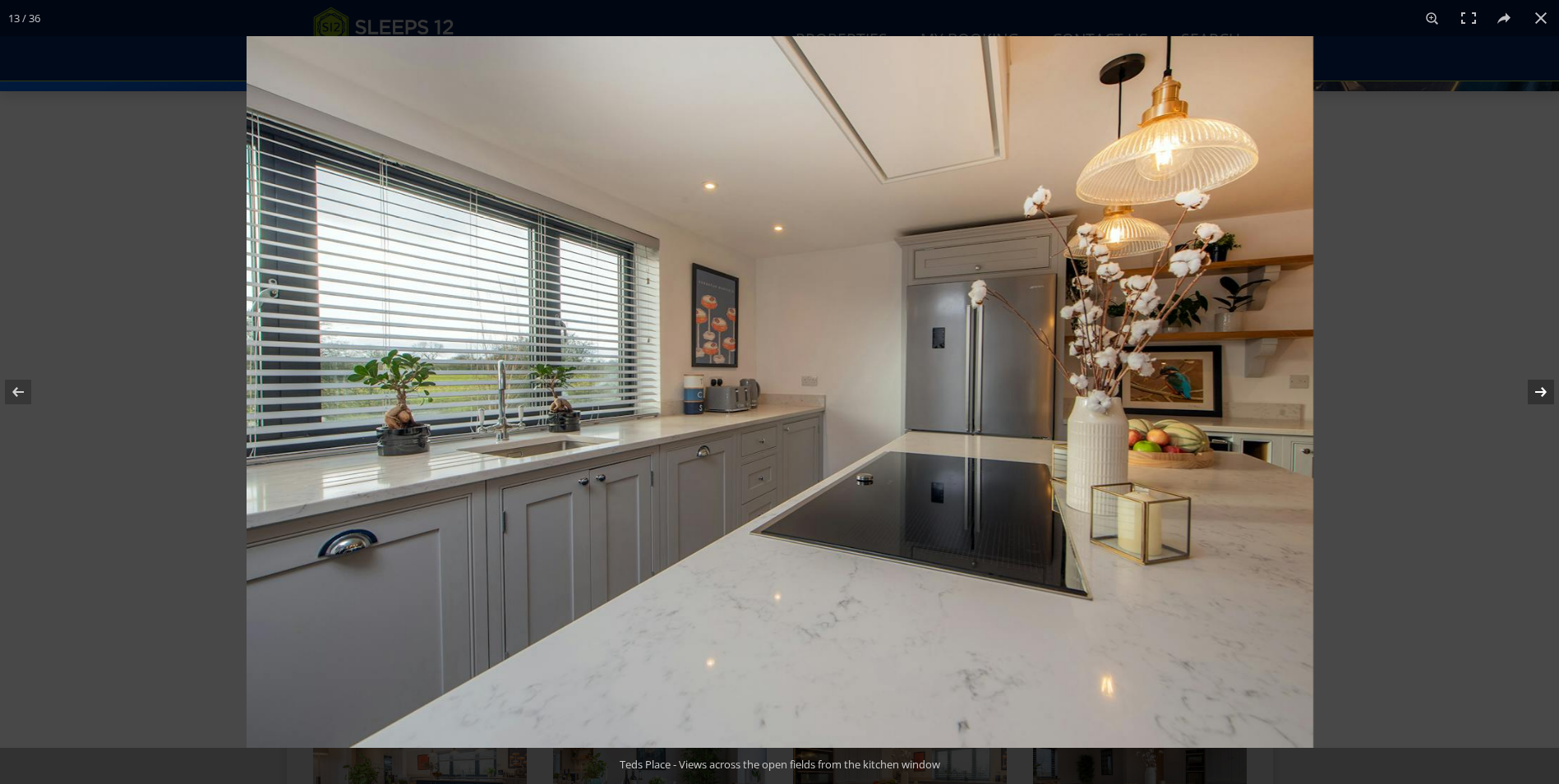
click at [1538, 394] on button at bounding box center [1530, 391] width 58 height 82
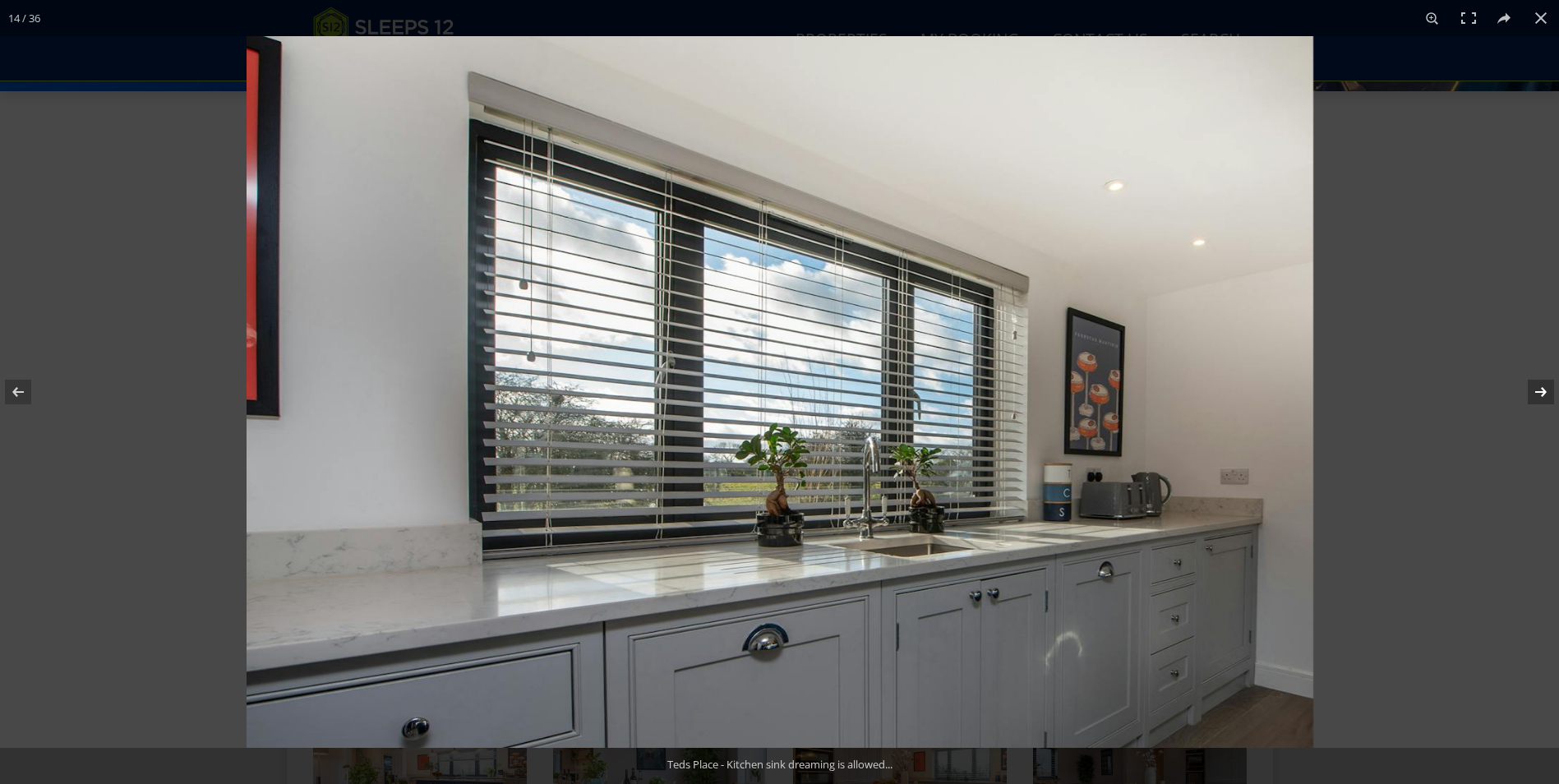
click at [1538, 394] on button at bounding box center [1530, 391] width 58 height 82
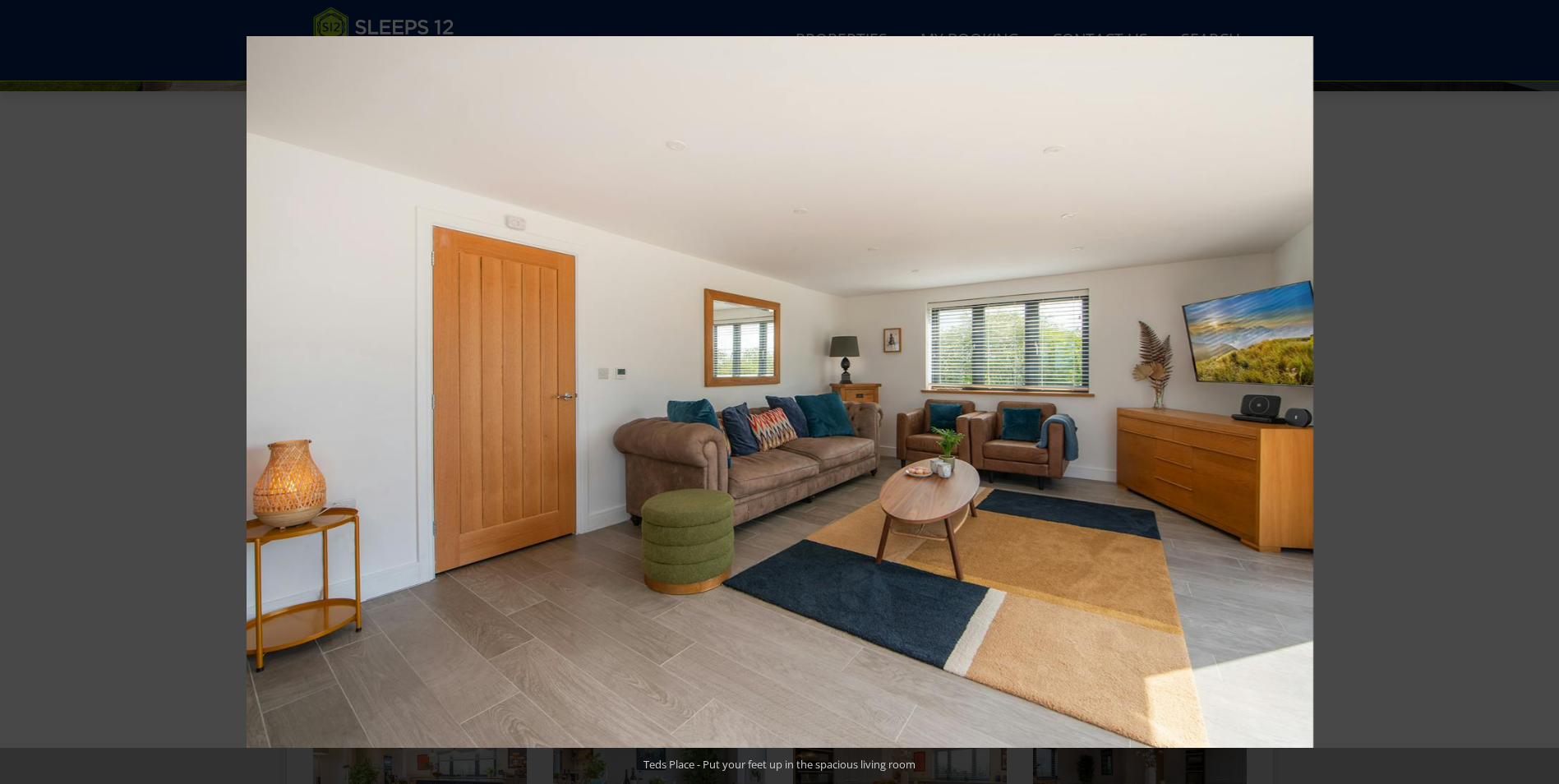
click at [1538, 394] on button at bounding box center [1530, 391] width 58 height 82
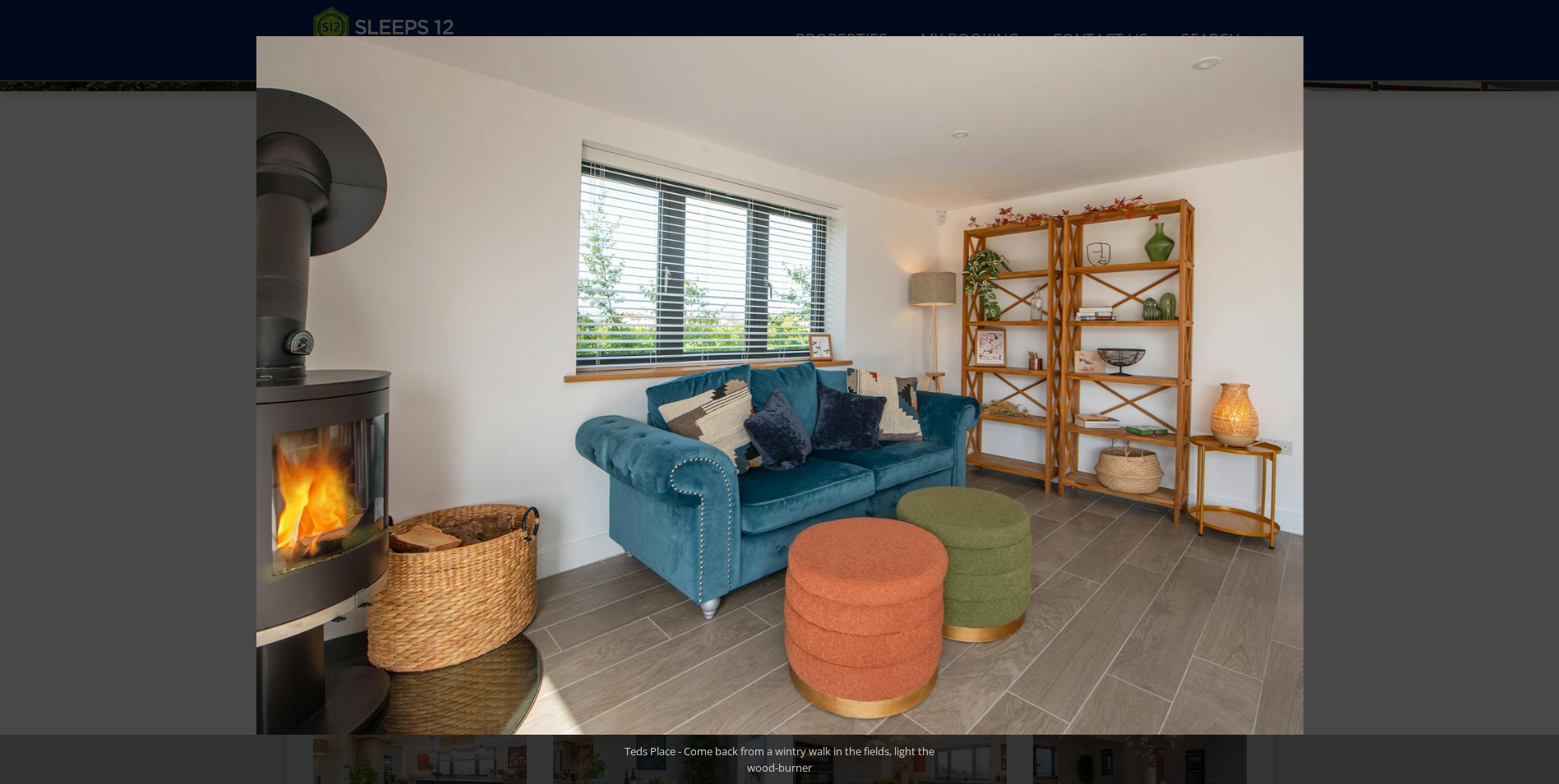
click at [1538, 394] on button at bounding box center [1530, 391] width 58 height 82
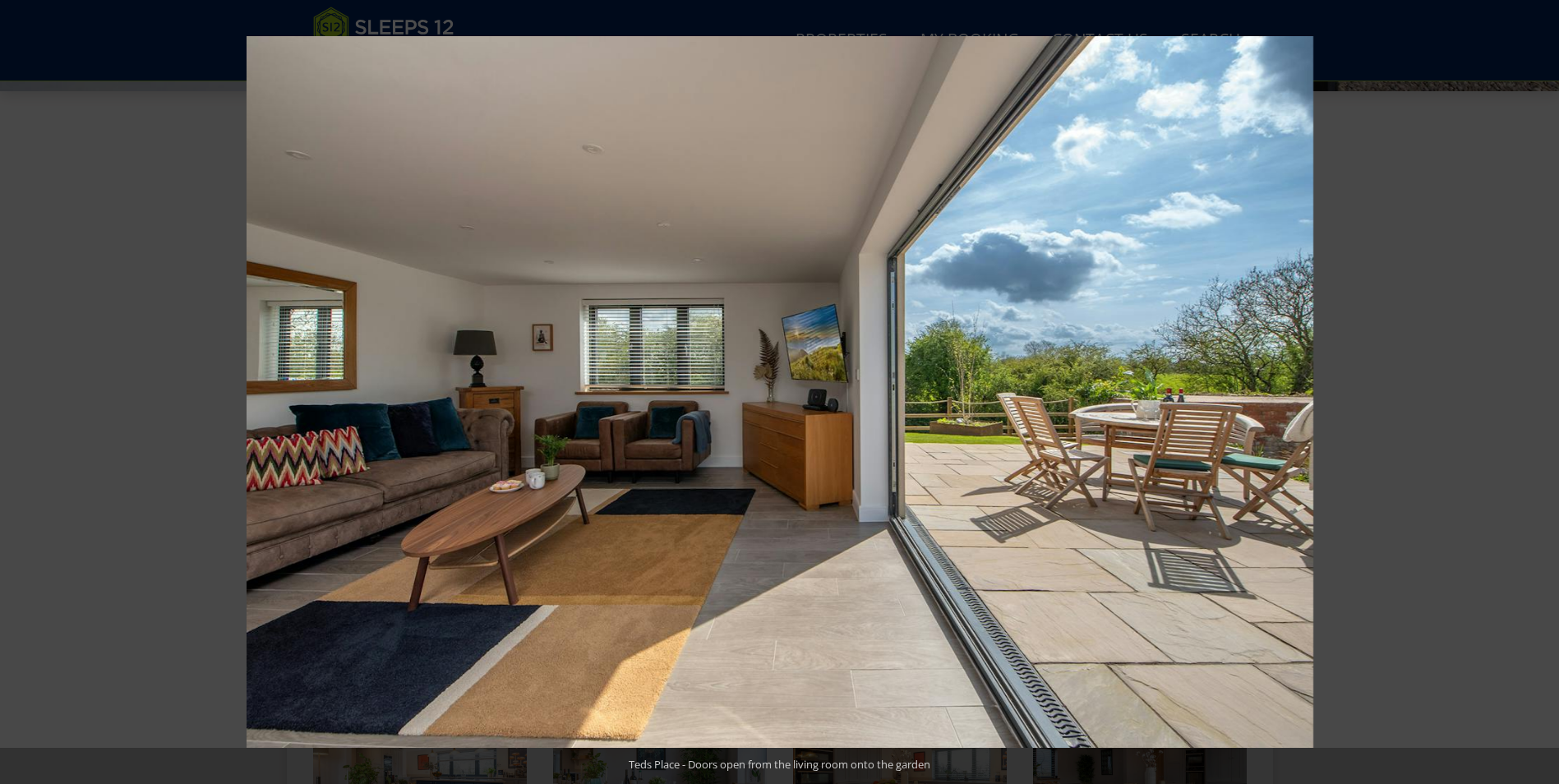
click at [1538, 394] on button at bounding box center [1530, 391] width 58 height 82
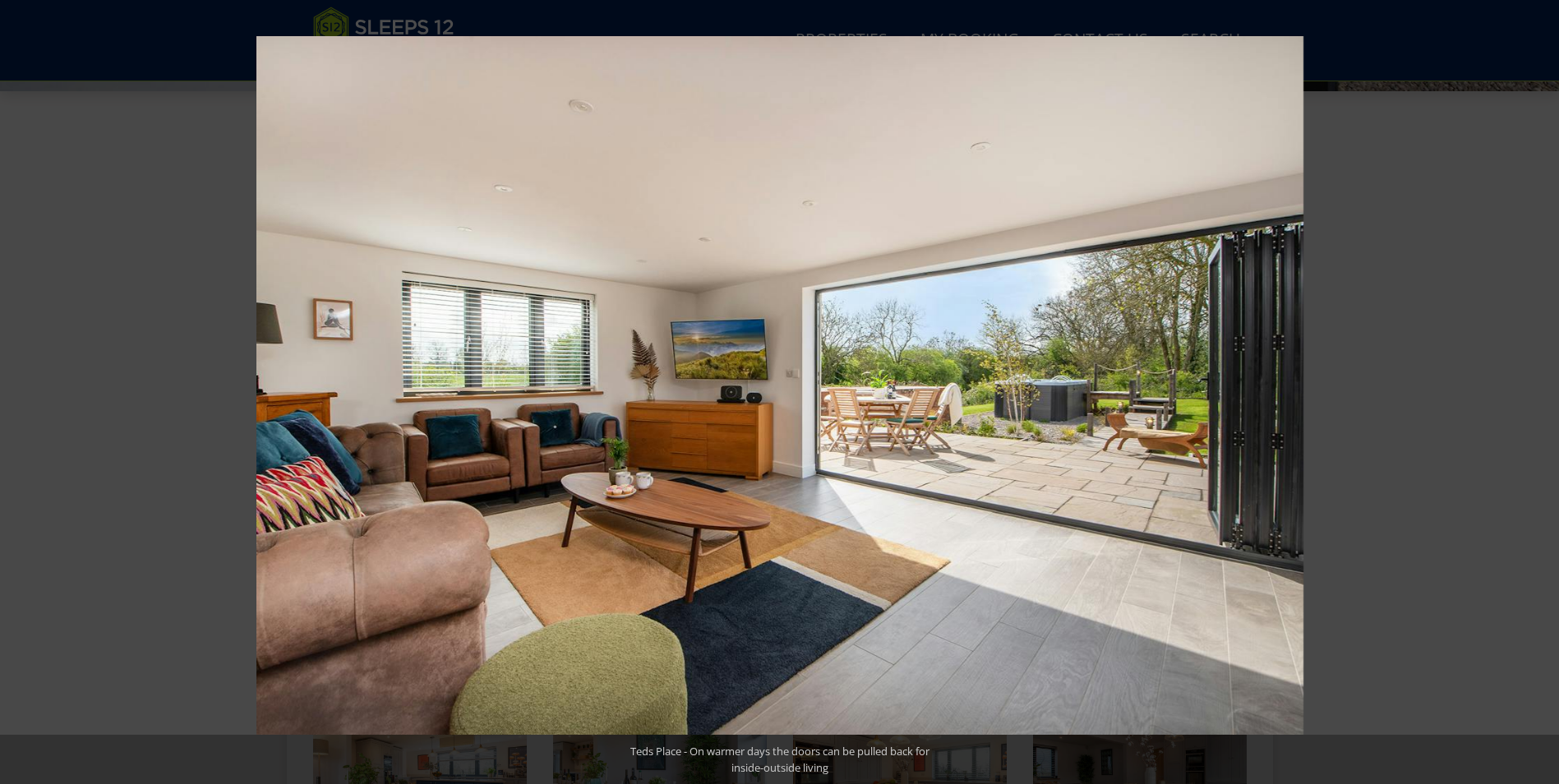
click at [1538, 394] on button at bounding box center [1530, 391] width 58 height 82
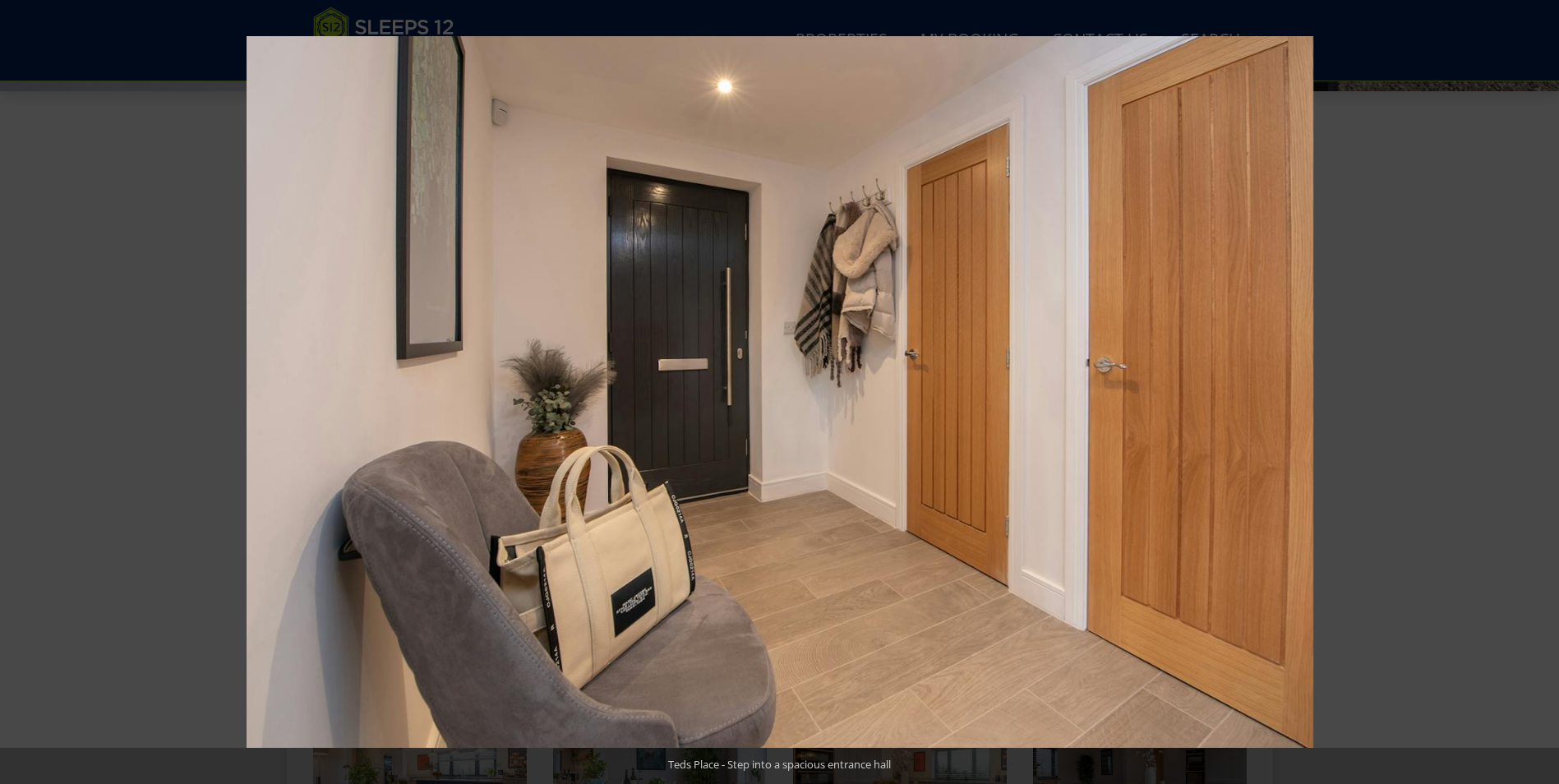
click at [1538, 394] on button at bounding box center [1530, 391] width 58 height 82
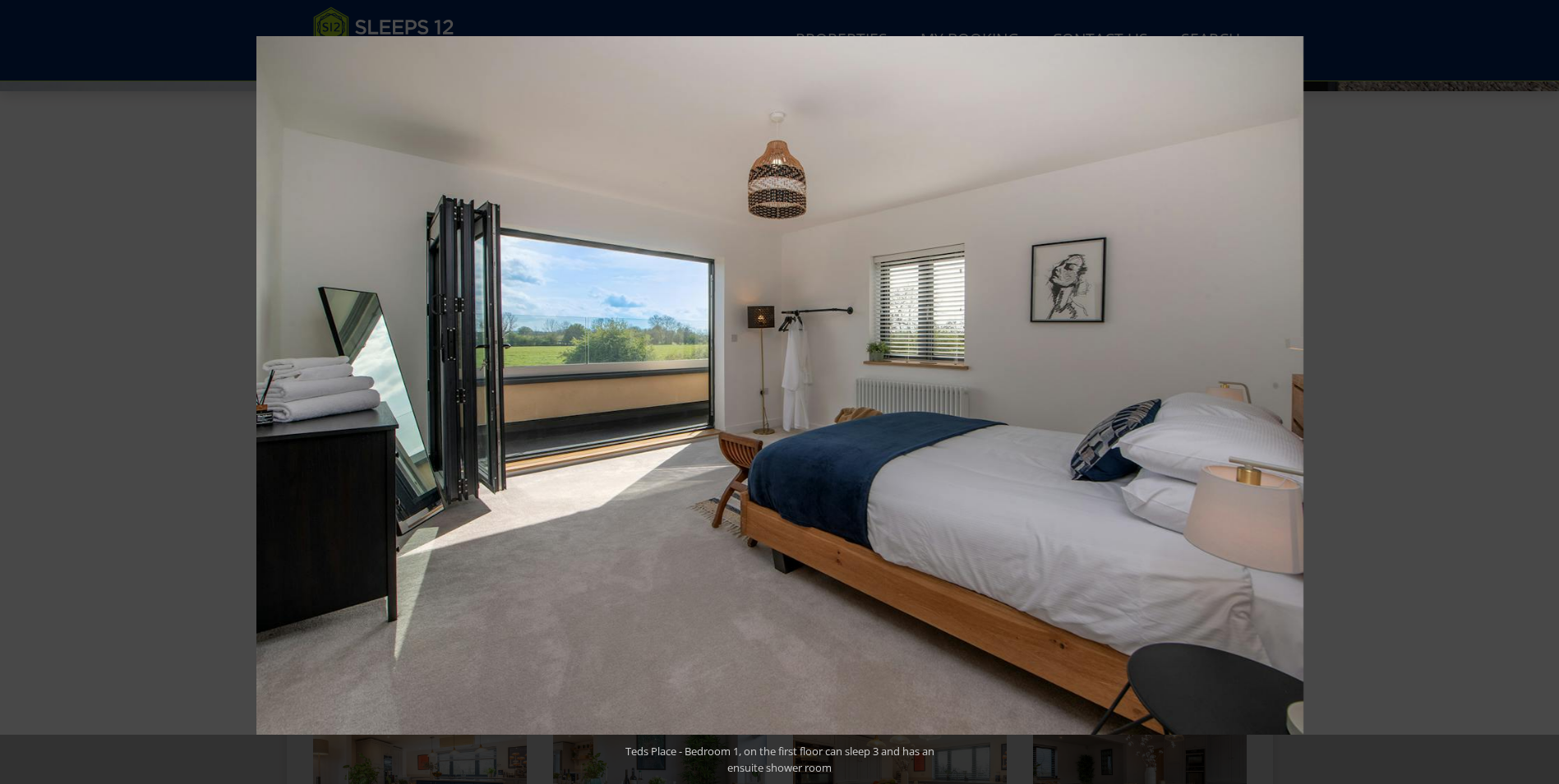
click at [1538, 394] on button at bounding box center [1530, 391] width 58 height 82
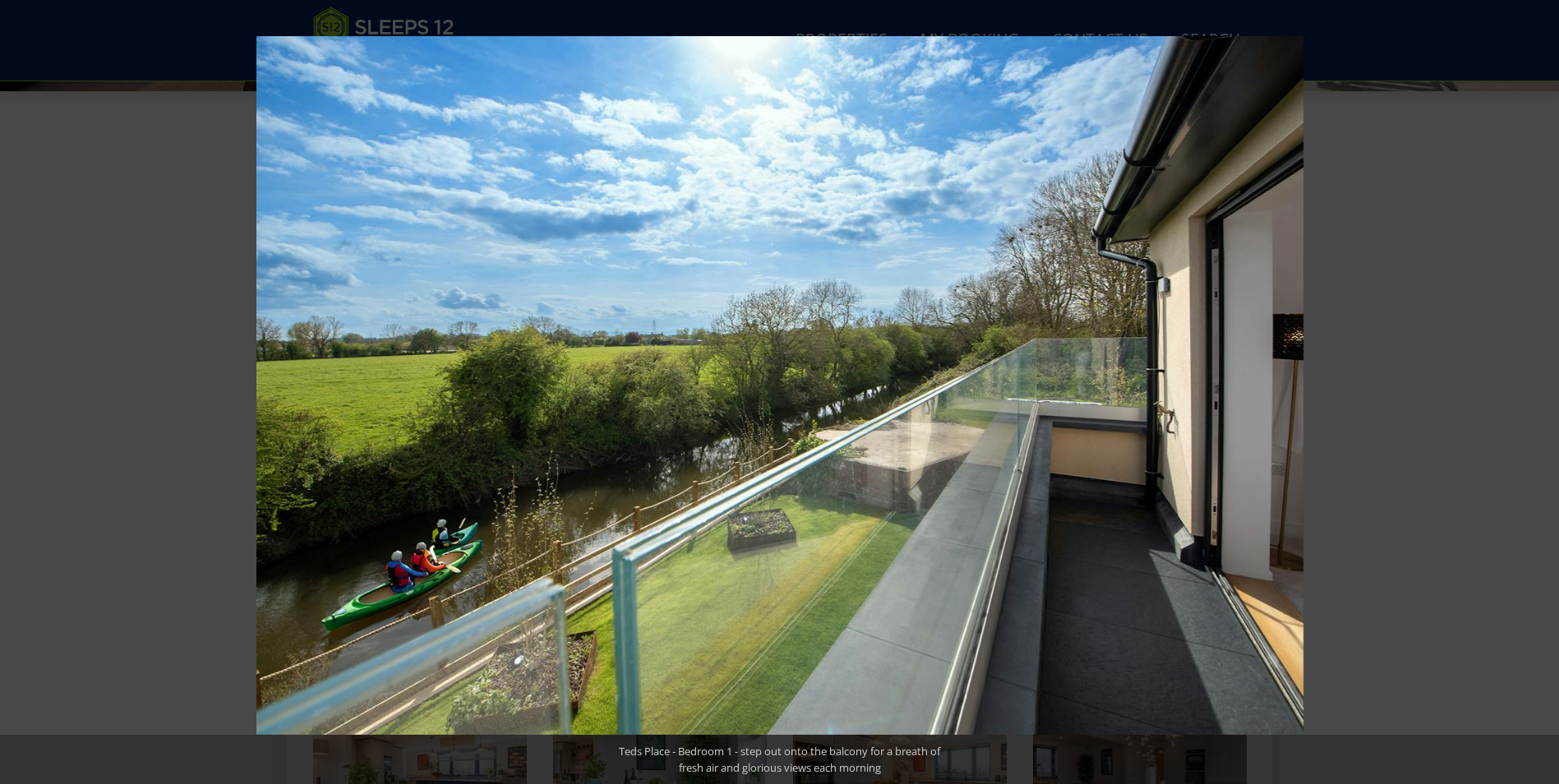
click at [1538, 394] on button at bounding box center [1530, 391] width 58 height 82
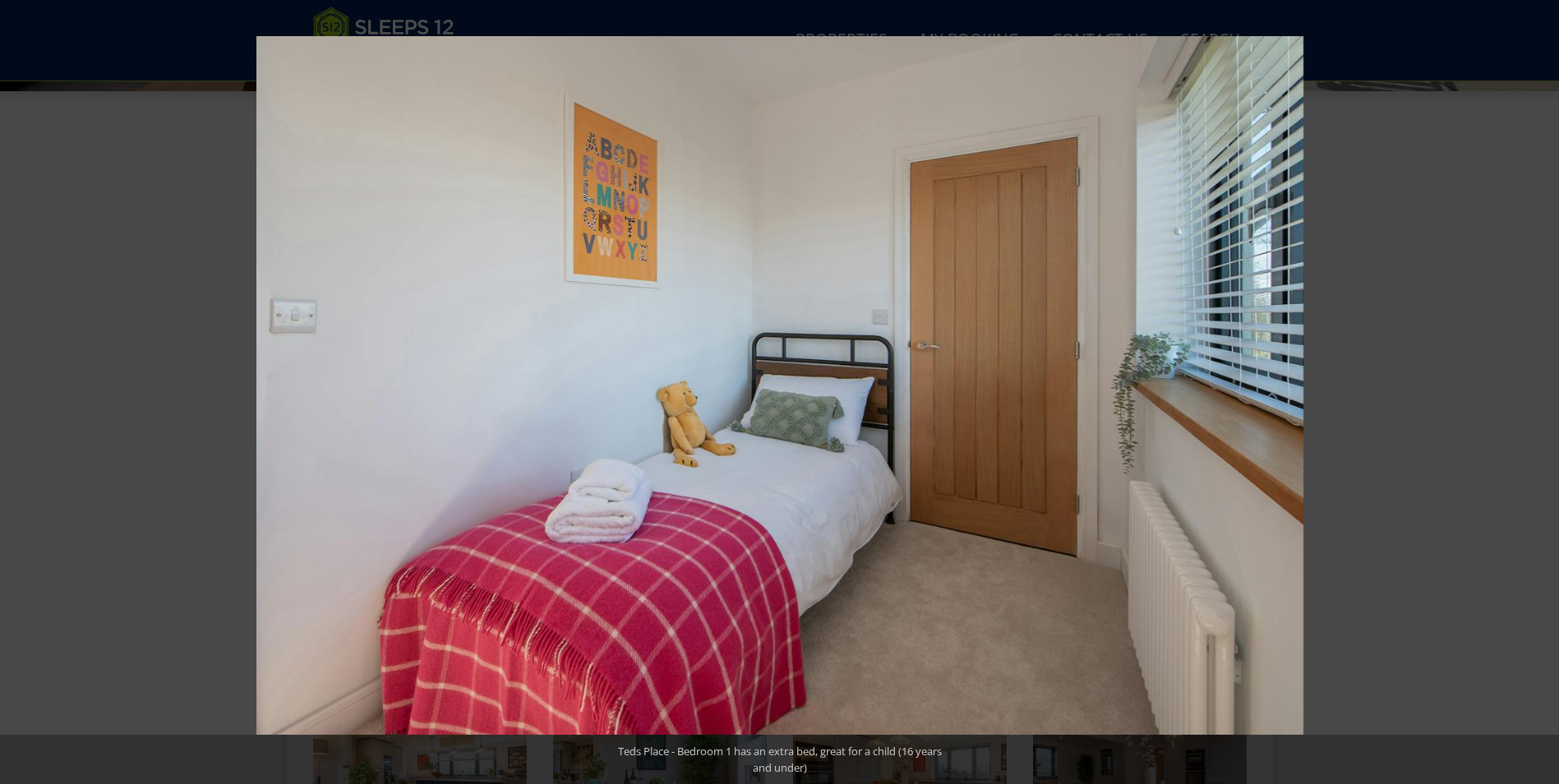
click at [1538, 394] on button at bounding box center [1530, 391] width 58 height 82
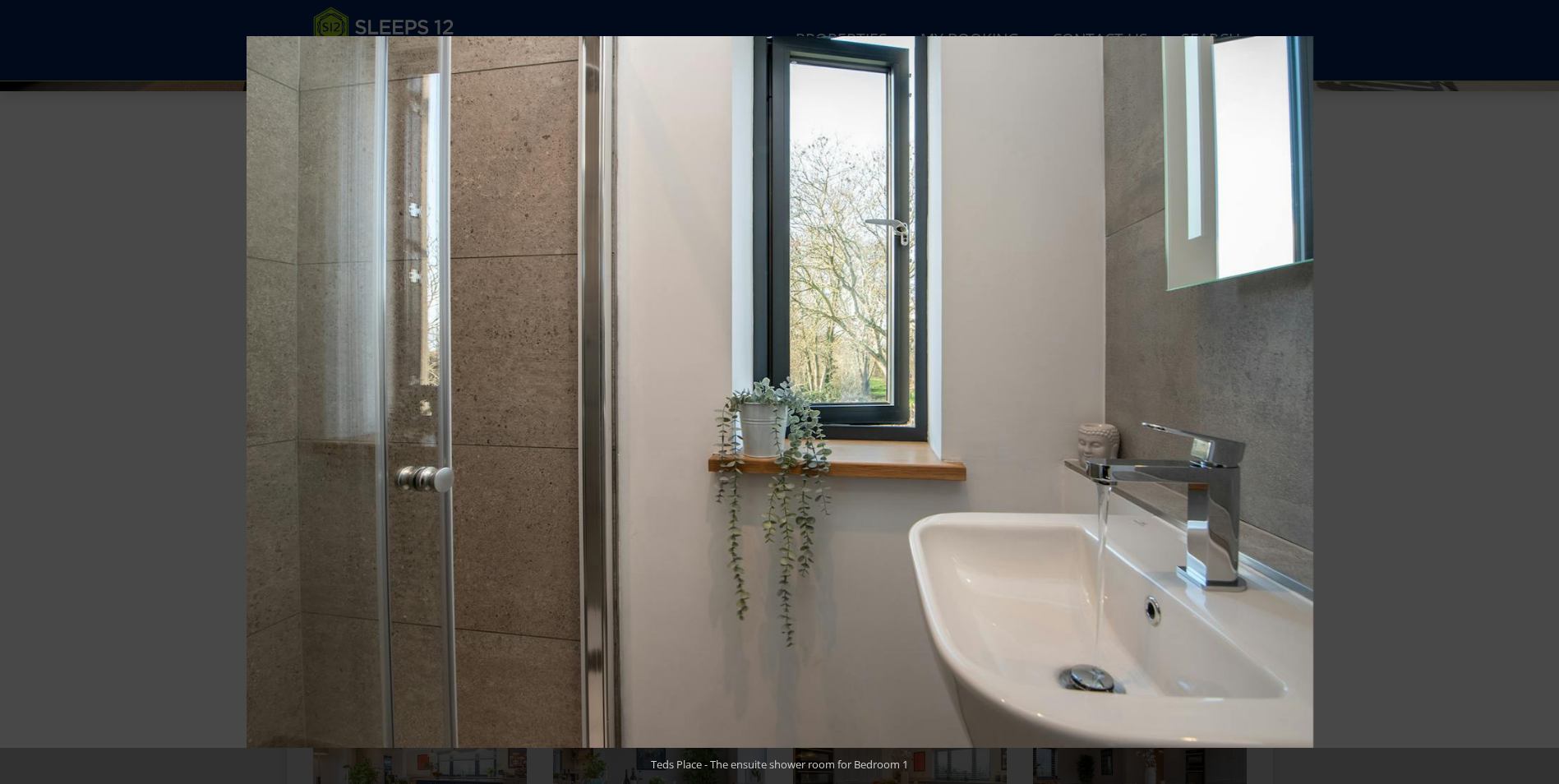
click at [1538, 394] on button at bounding box center [1530, 391] width 58 height 82
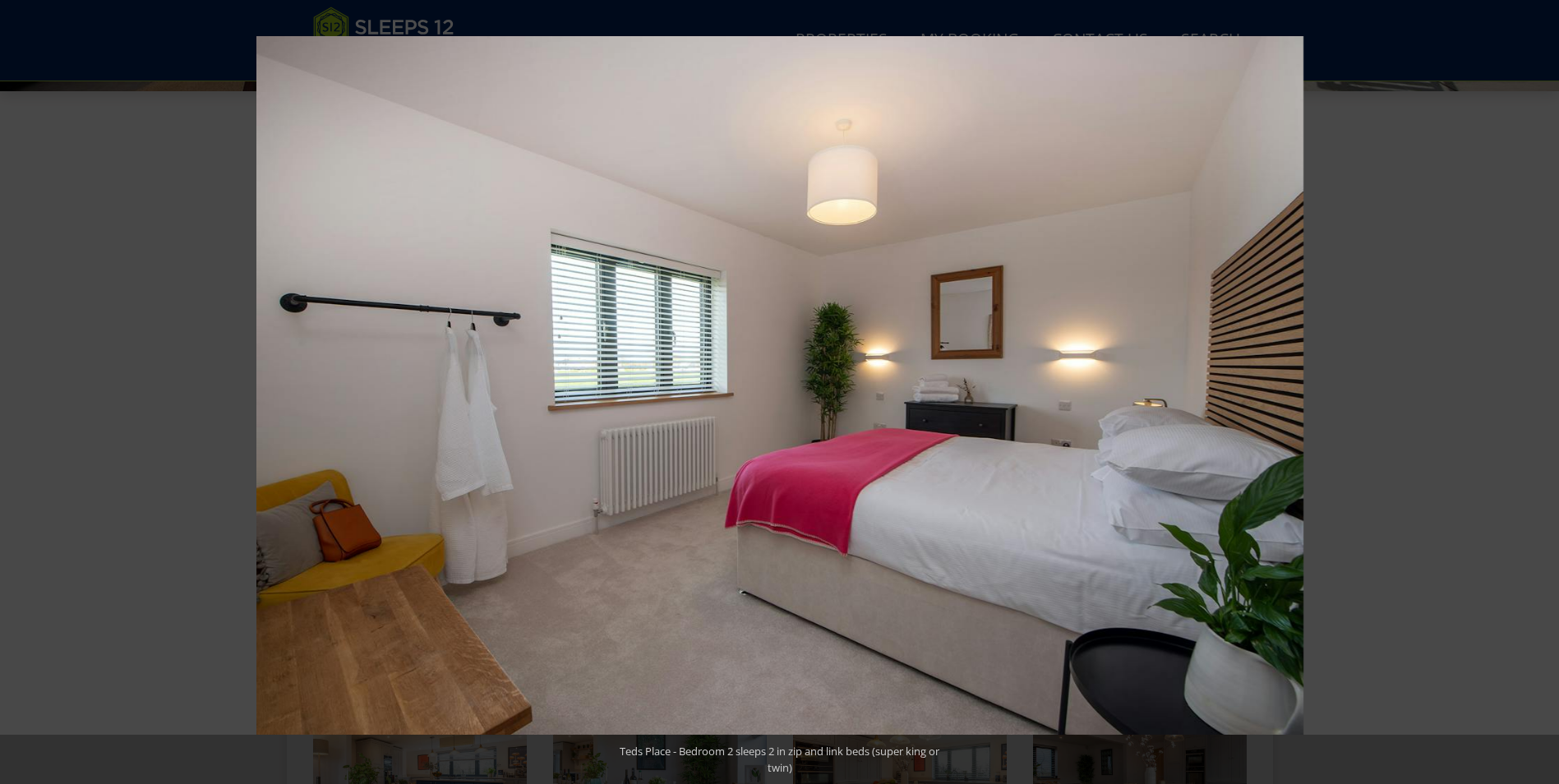
click at [1538, 394] on button at bounding box center [1530, 391] width 58 height 82
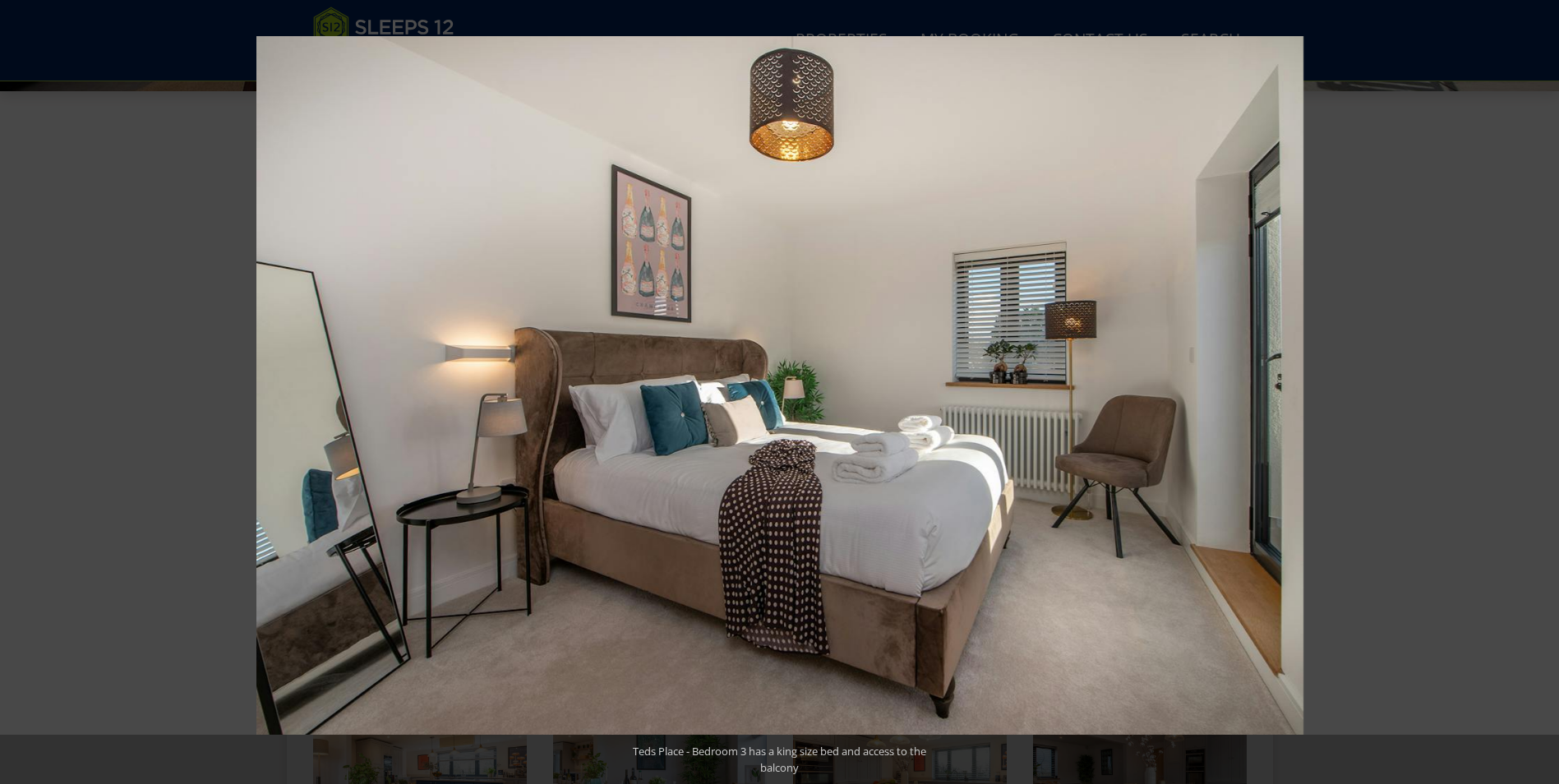
click at [1538, 394] on button at bounding box center [1530, 391] width 58 height 82
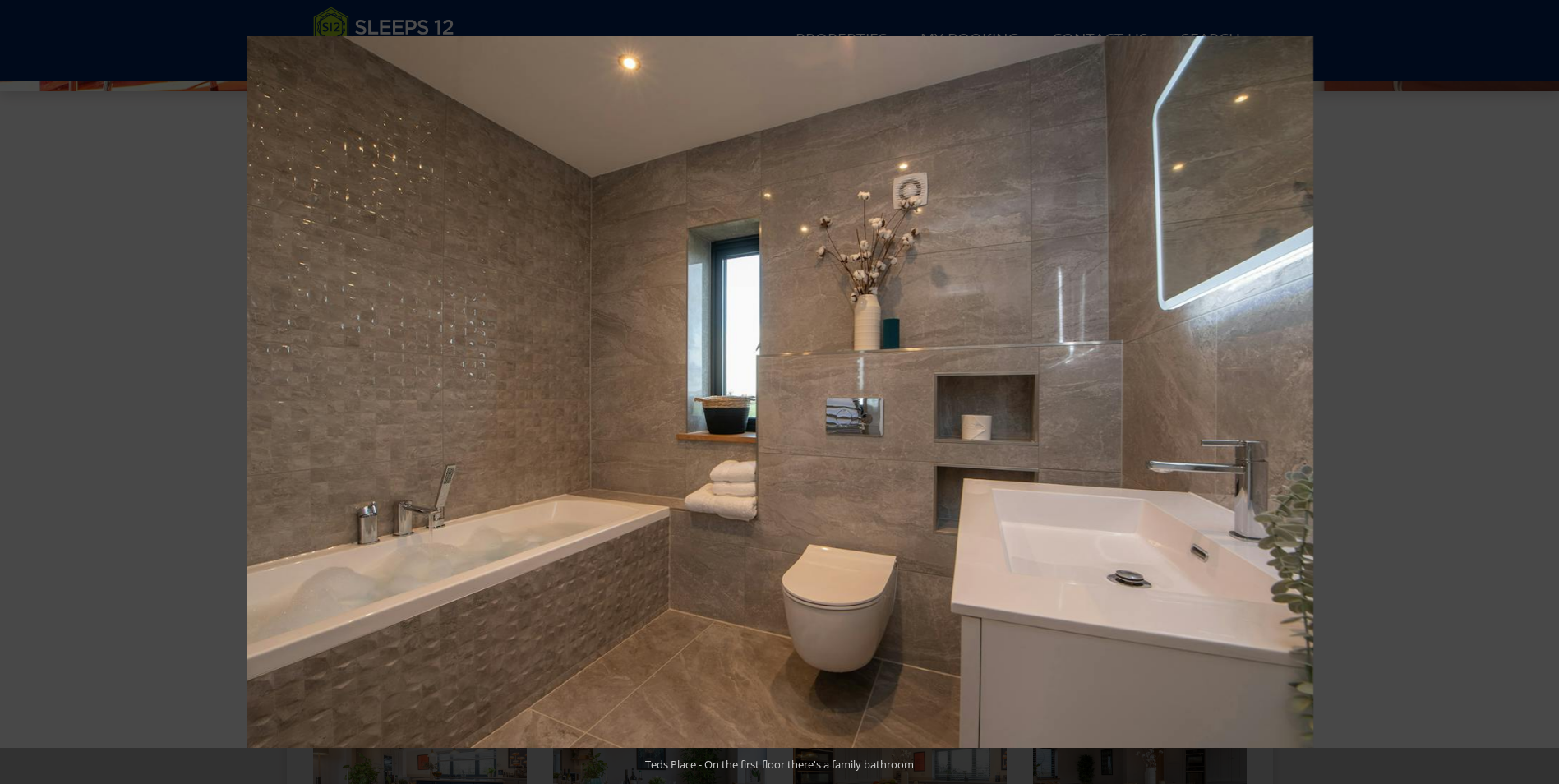
click at [1538, 394] on button at bounding box center [1530, 391] width 58 height 82
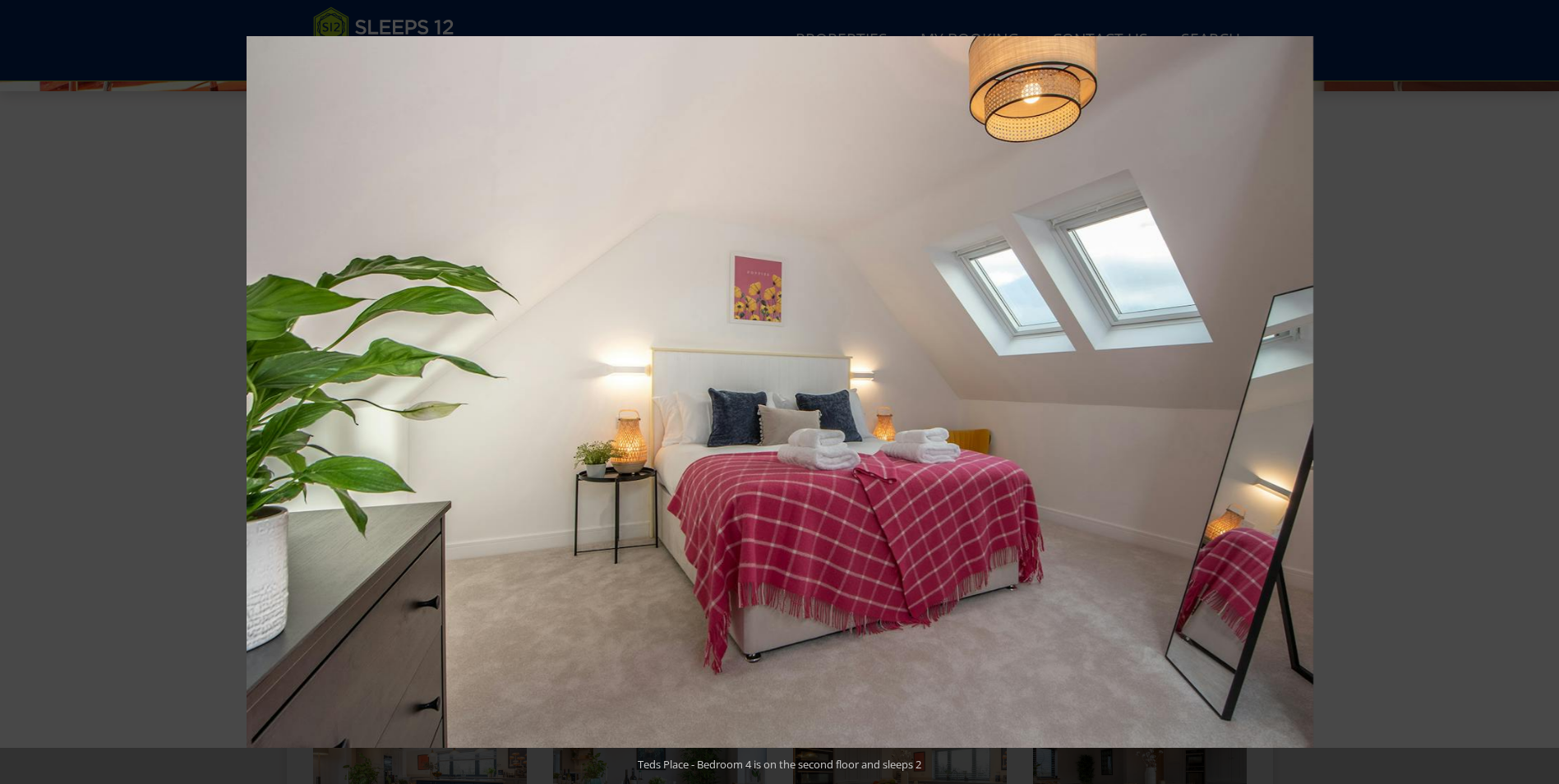
click at [1538, 394] on button at bounding box center [1530, 391] width 58 height 82
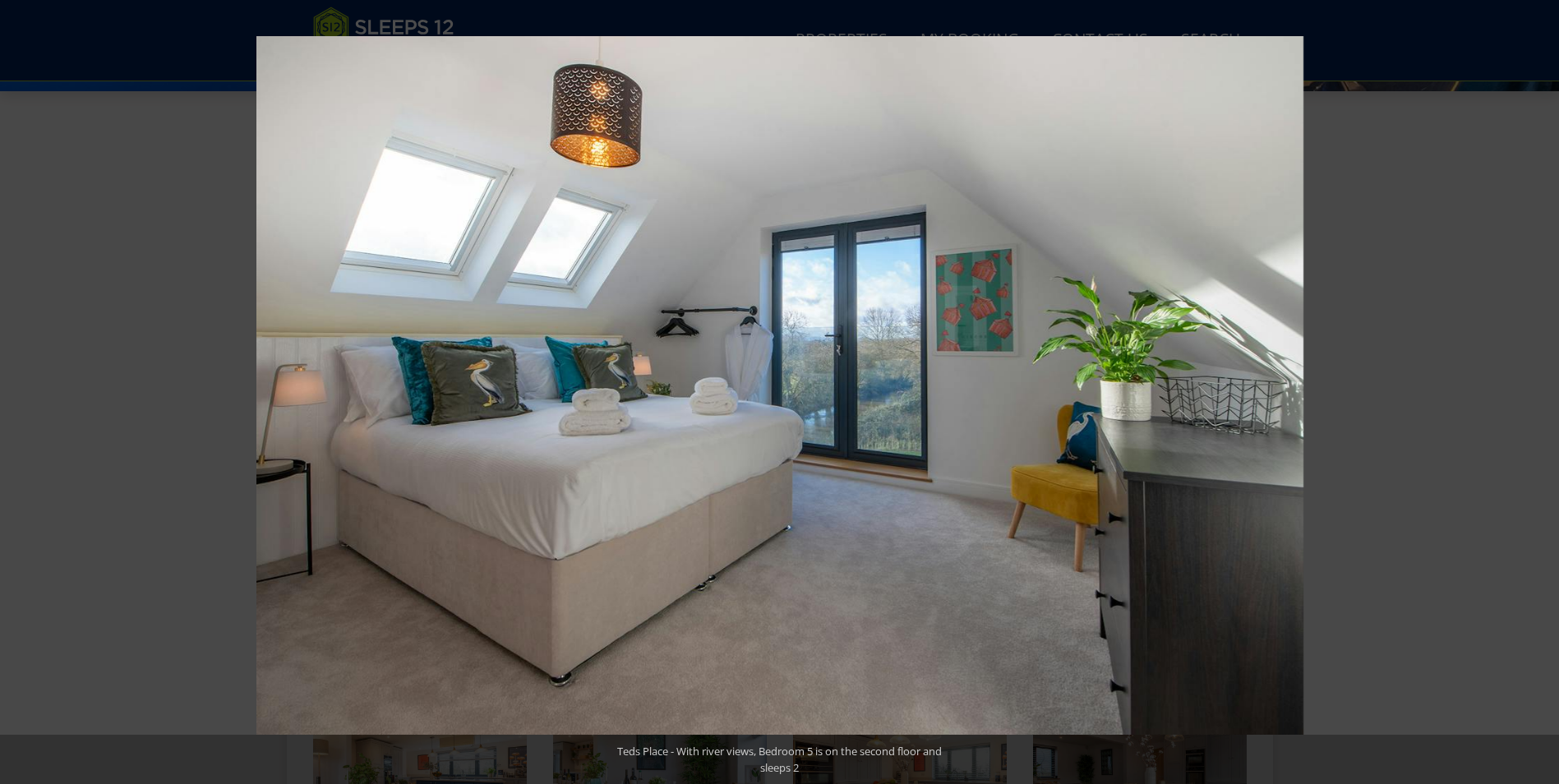
click at [1538, 394] on button at bounding box center [1530, 391] width 58 height 82
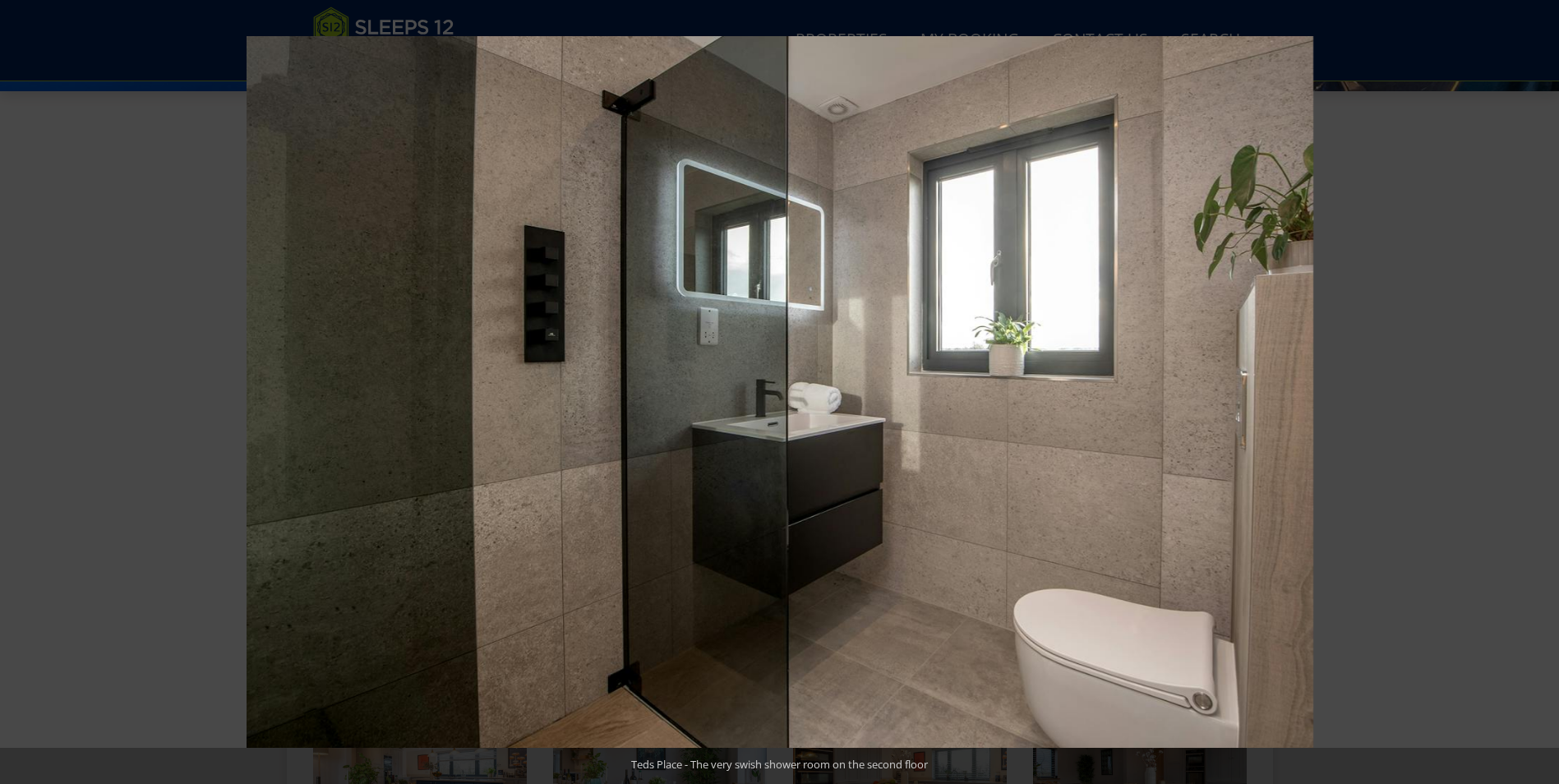
click at [1538, 394] on button at bounding box center [1530, 391] width 58 height 82
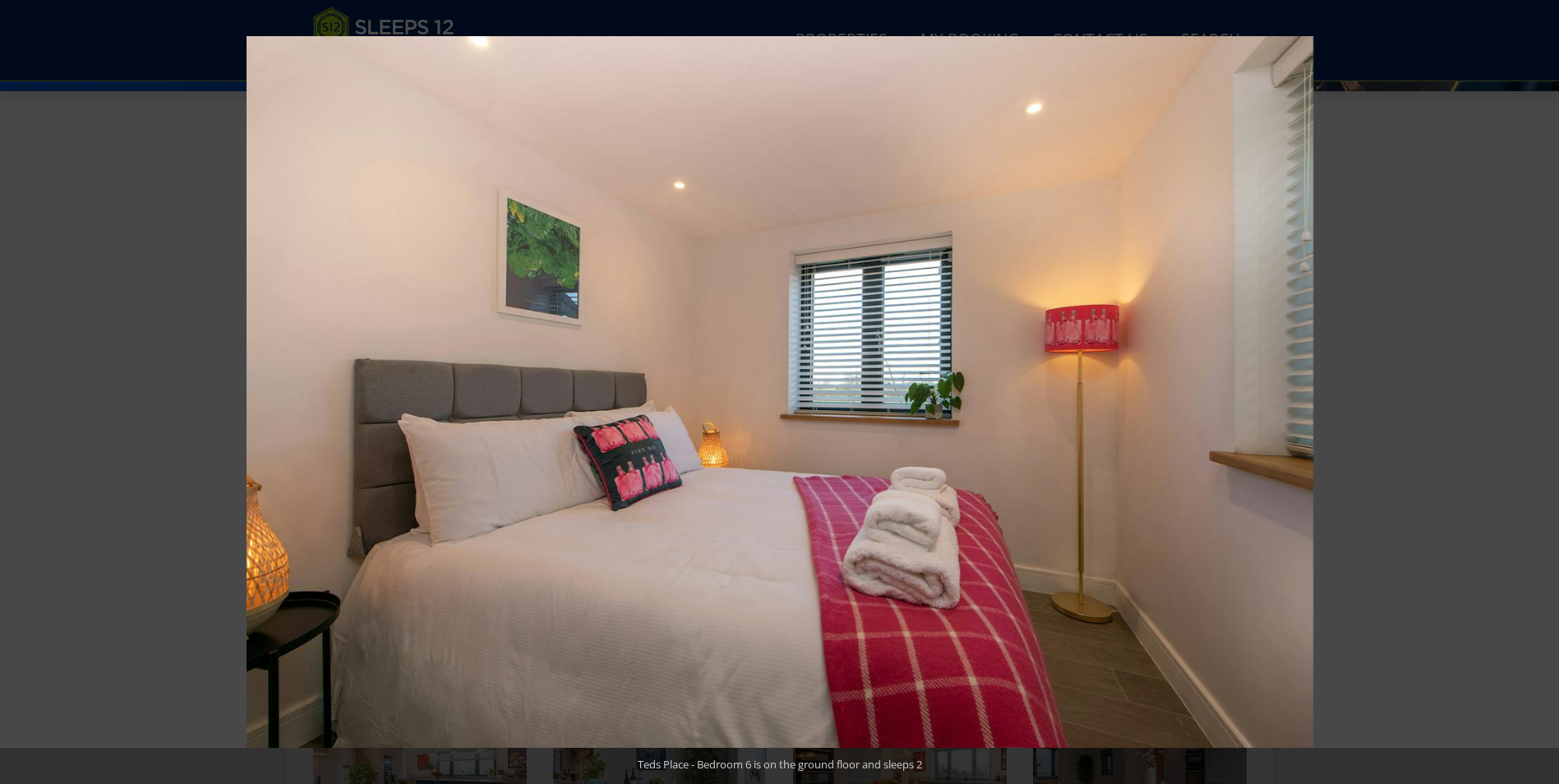
click at [1538, 394] on button at bounding box center [1530, 391] width 58 height 82
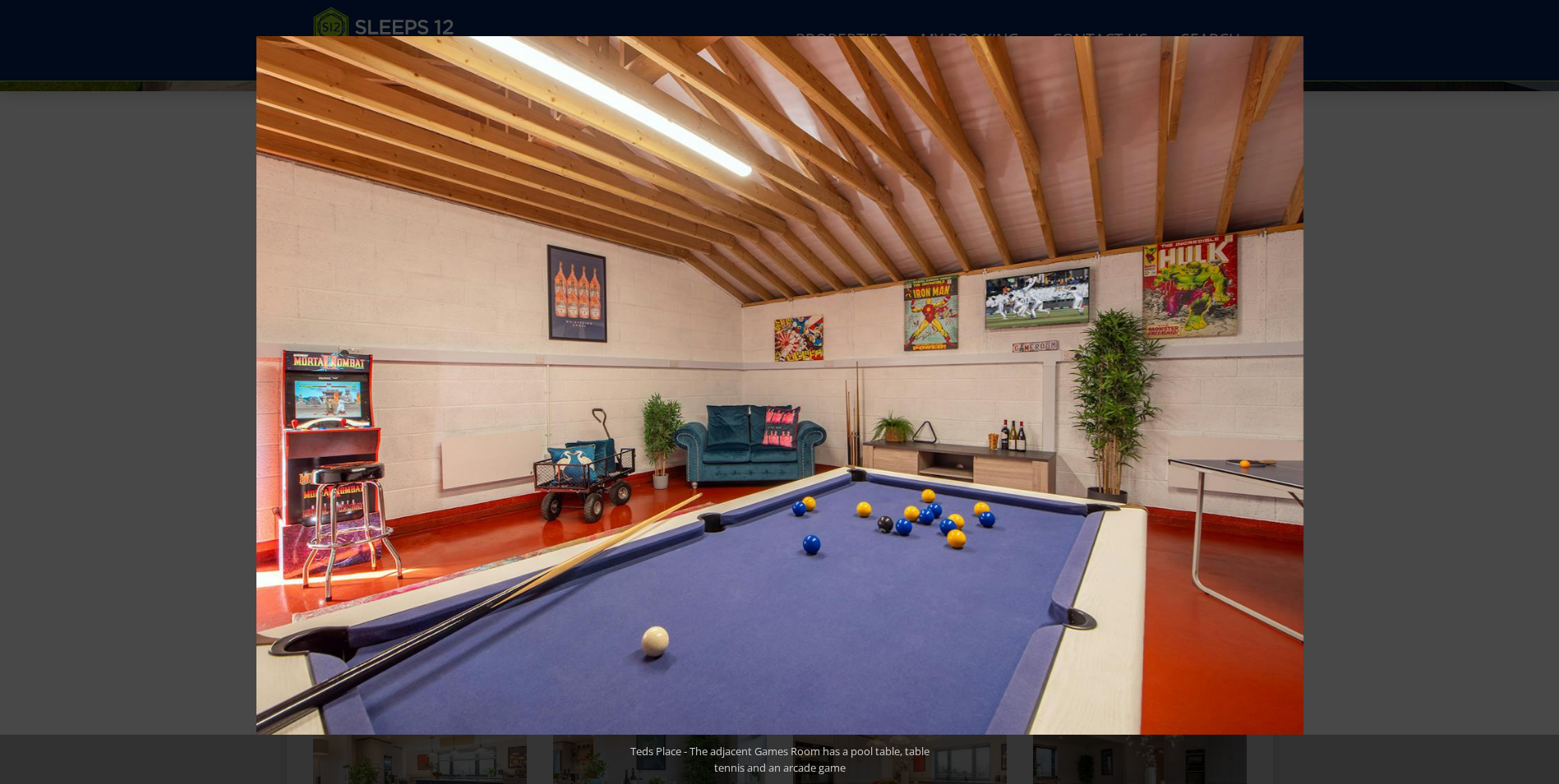
click at [1538, 394] on button at bounding box center [1530, 391] width 58 height 82
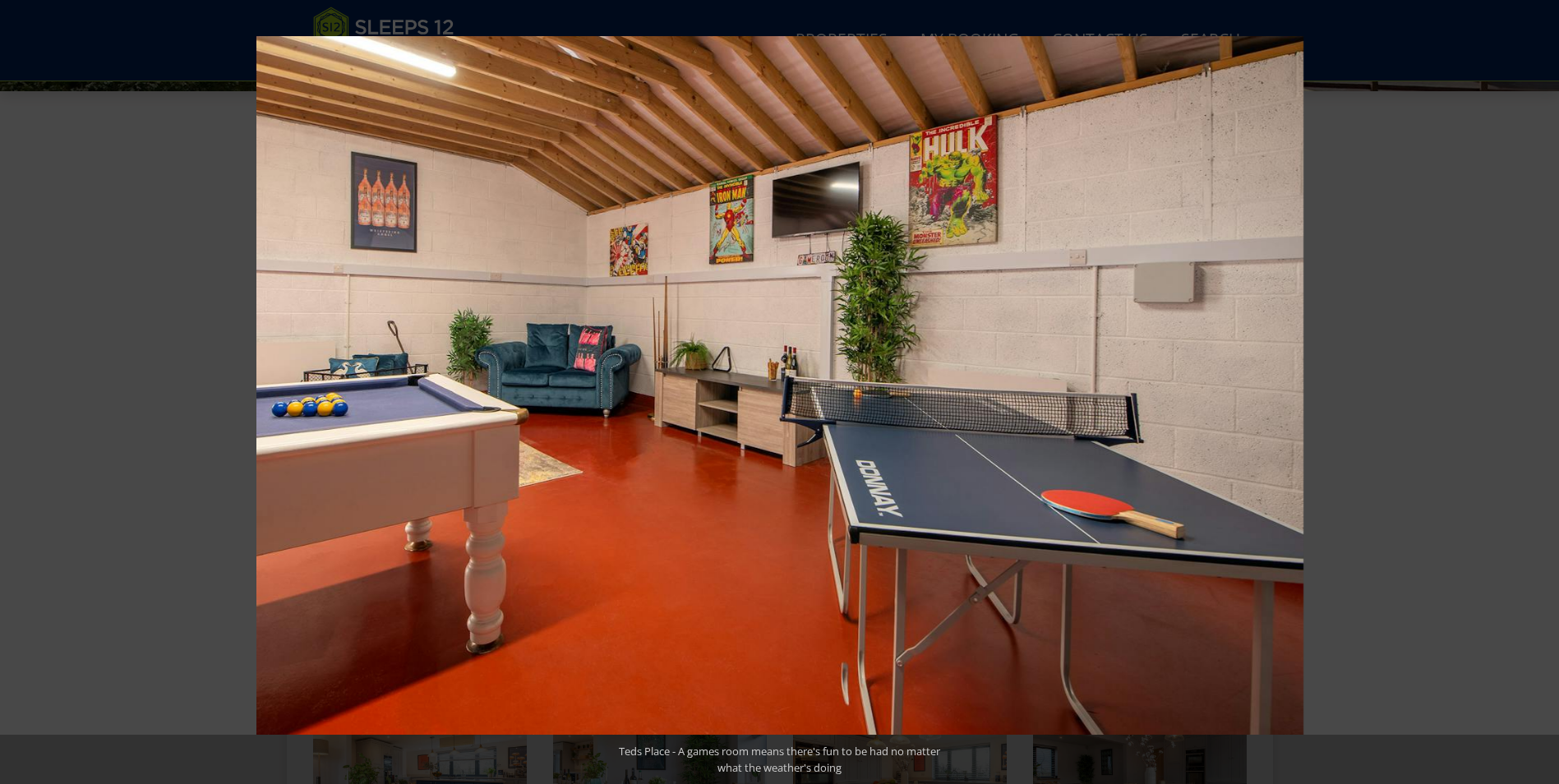
click at [1538, 394] on button at bounding box center [1530, 391] width 58 height 82
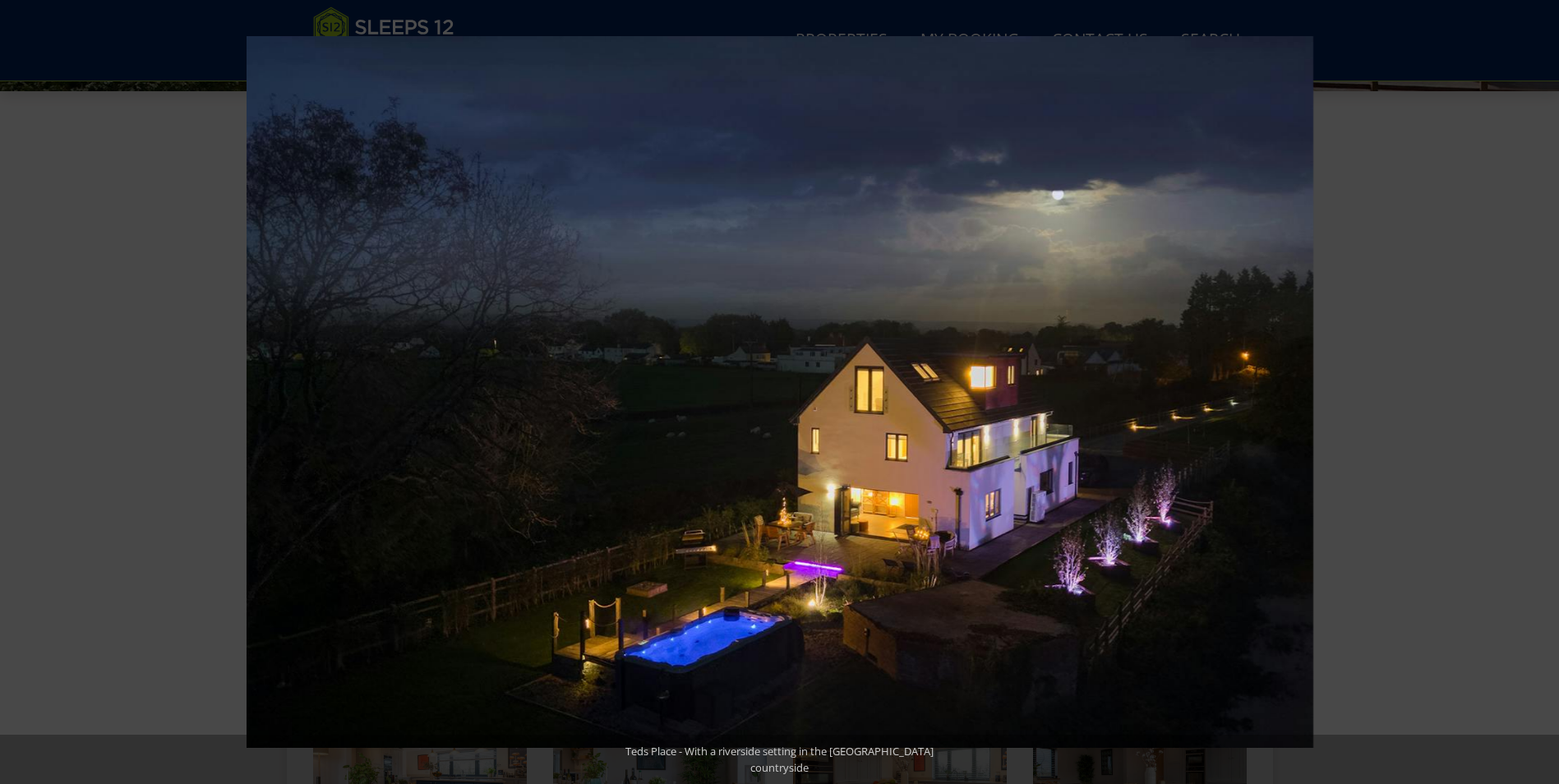
click at [1538, 394] on button at bounding box center [1530, 391] width 58 height 82
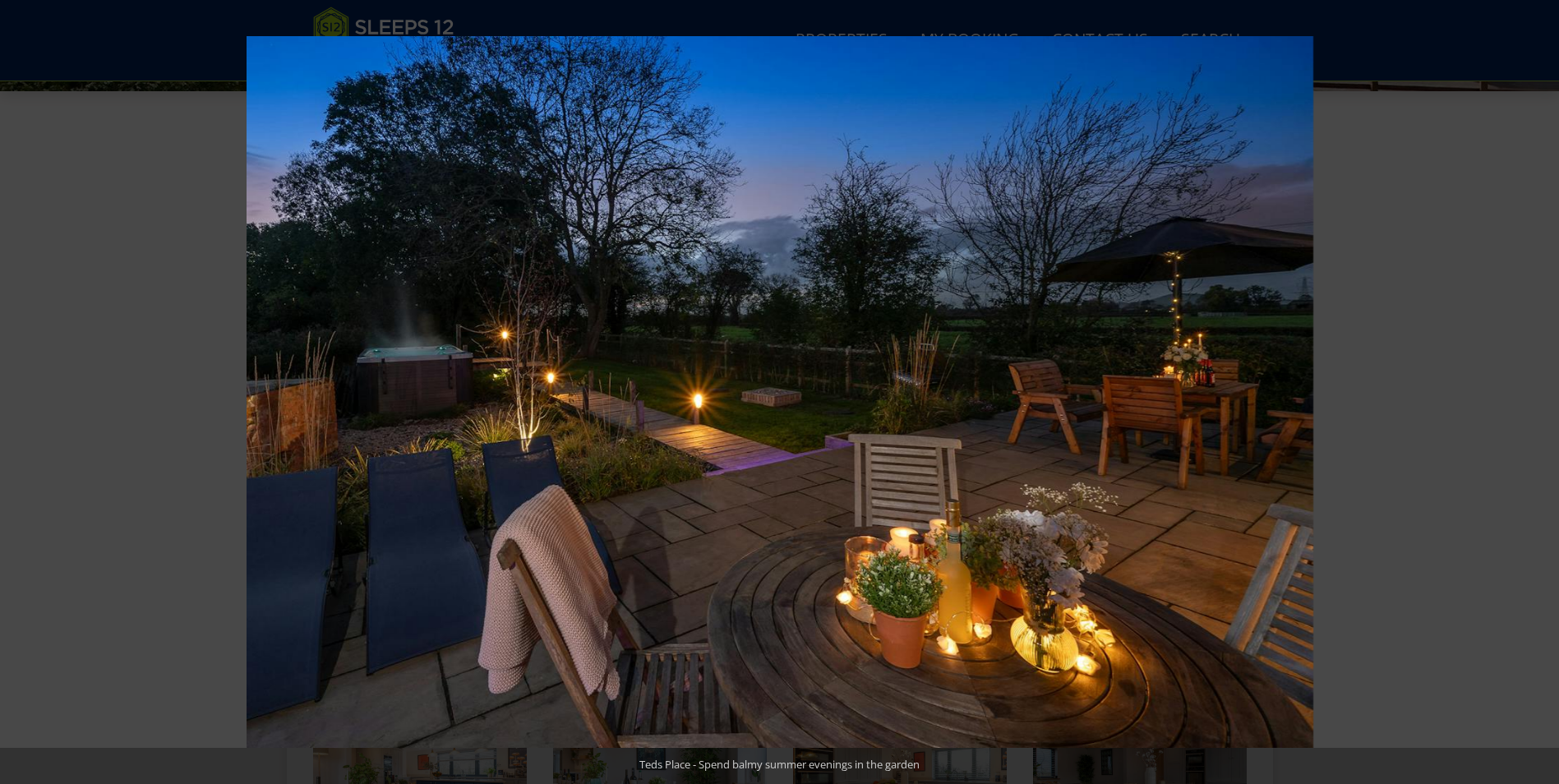
click at [1538, 394] on button at bounding box center [1530, 391] width 58 height 82
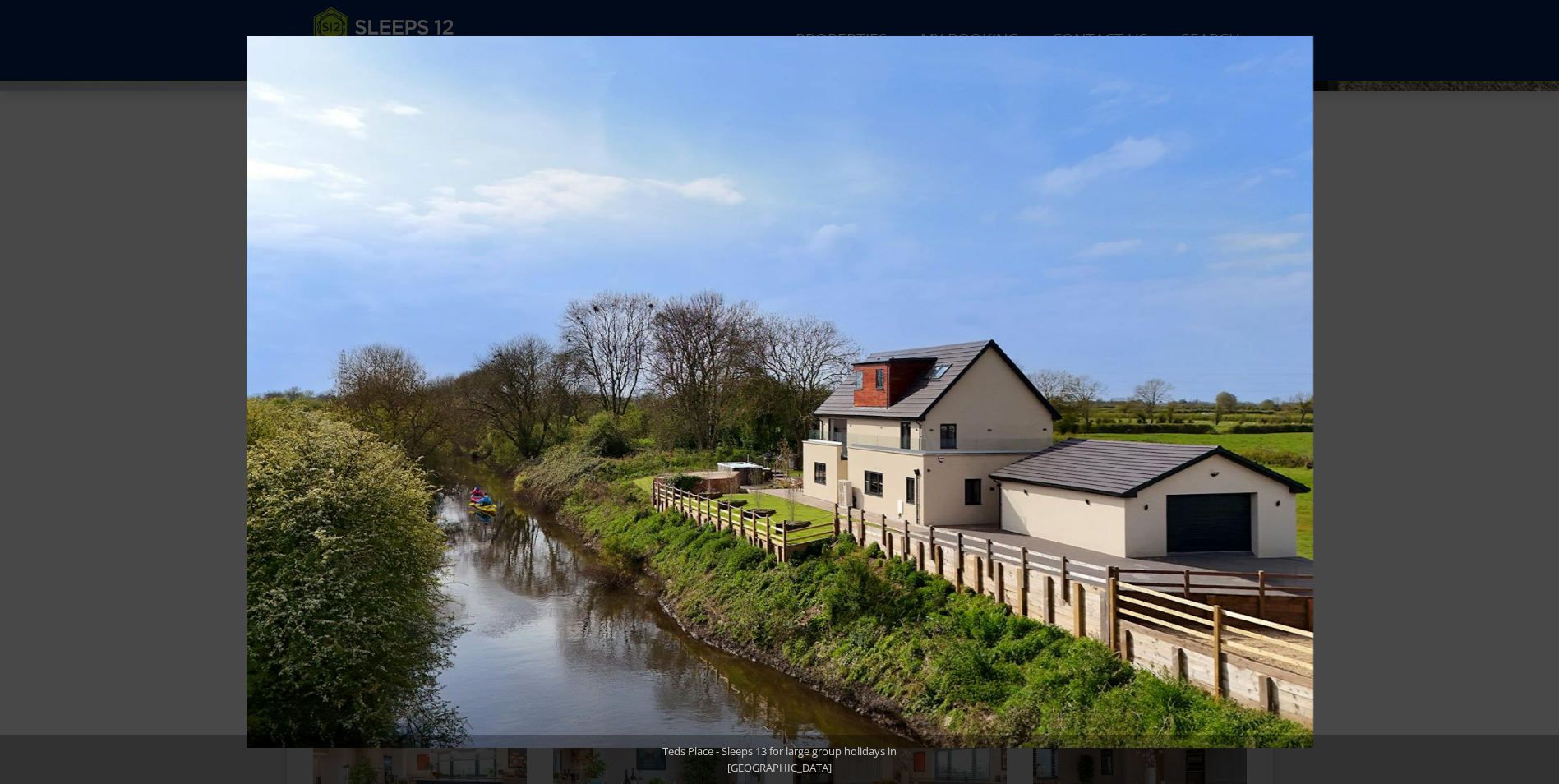
click at [1538, 394] on button at bounding box center [1530, 391] width 58 height 82
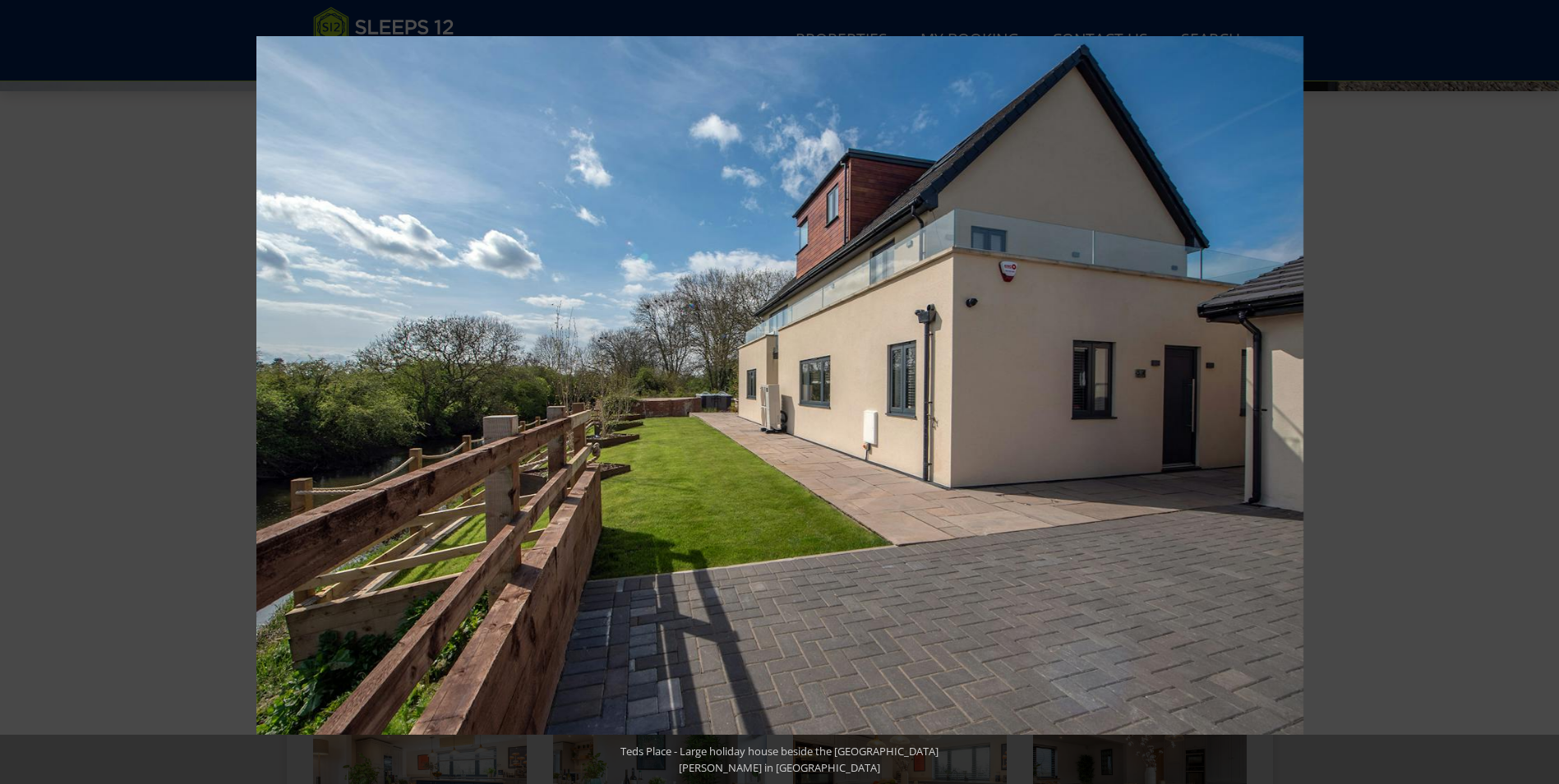
click at [1538, 394] on button at bounding box center [1530, 391] width 58 height 82
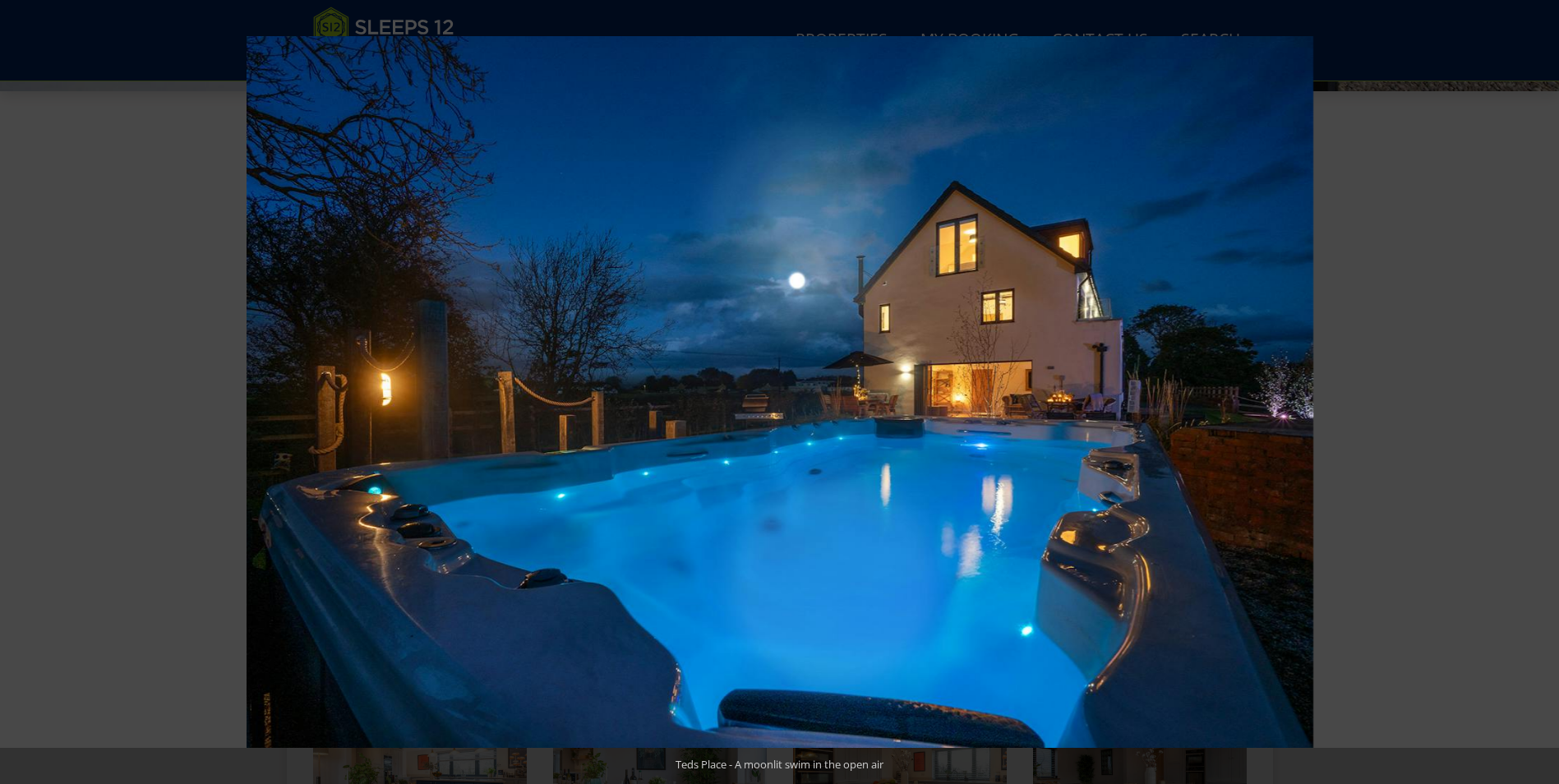
click at [1538, 394] on button at bounding box center [1530, 391] width 58 height 82
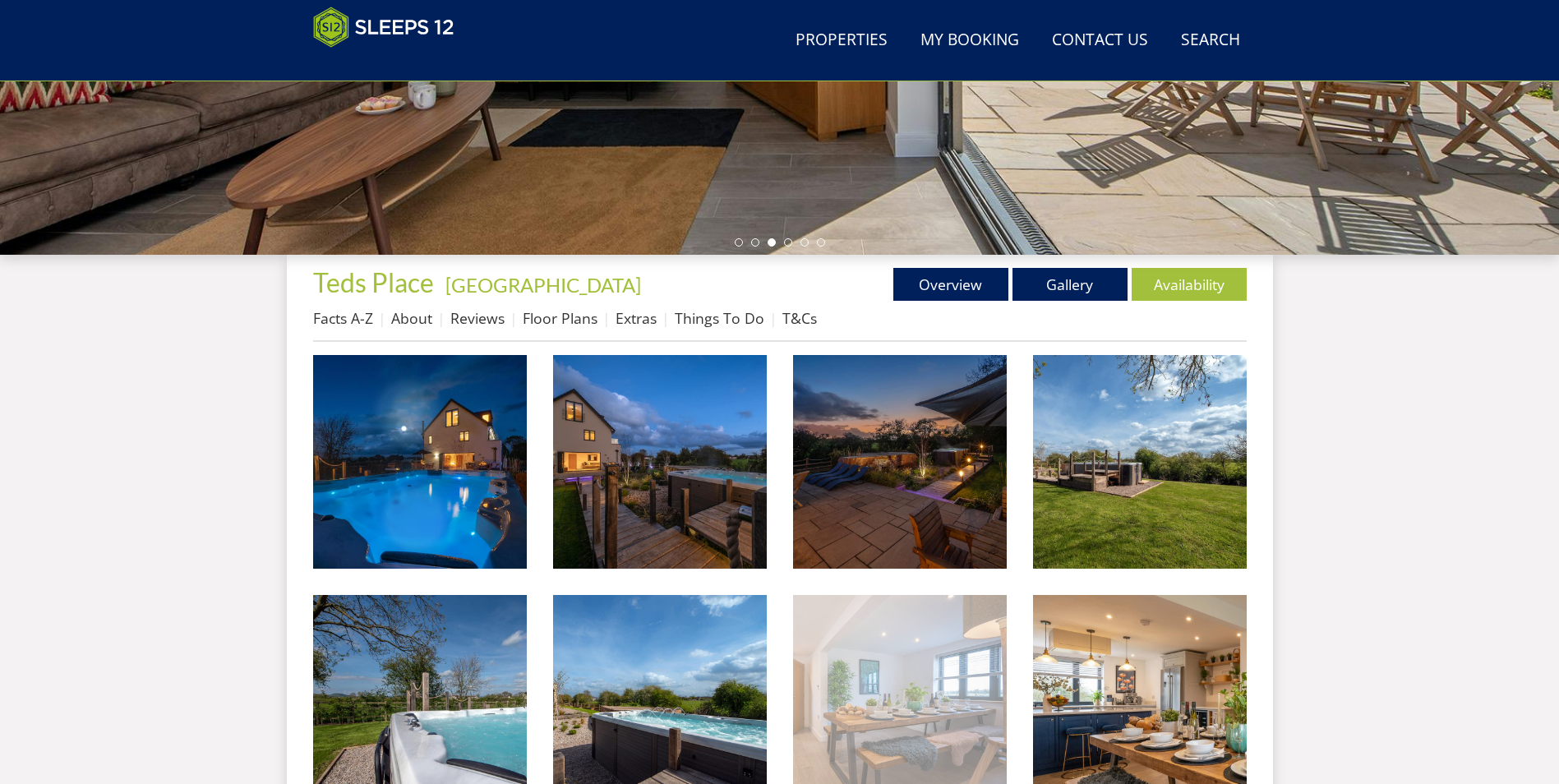
scroll to position [437, 0]
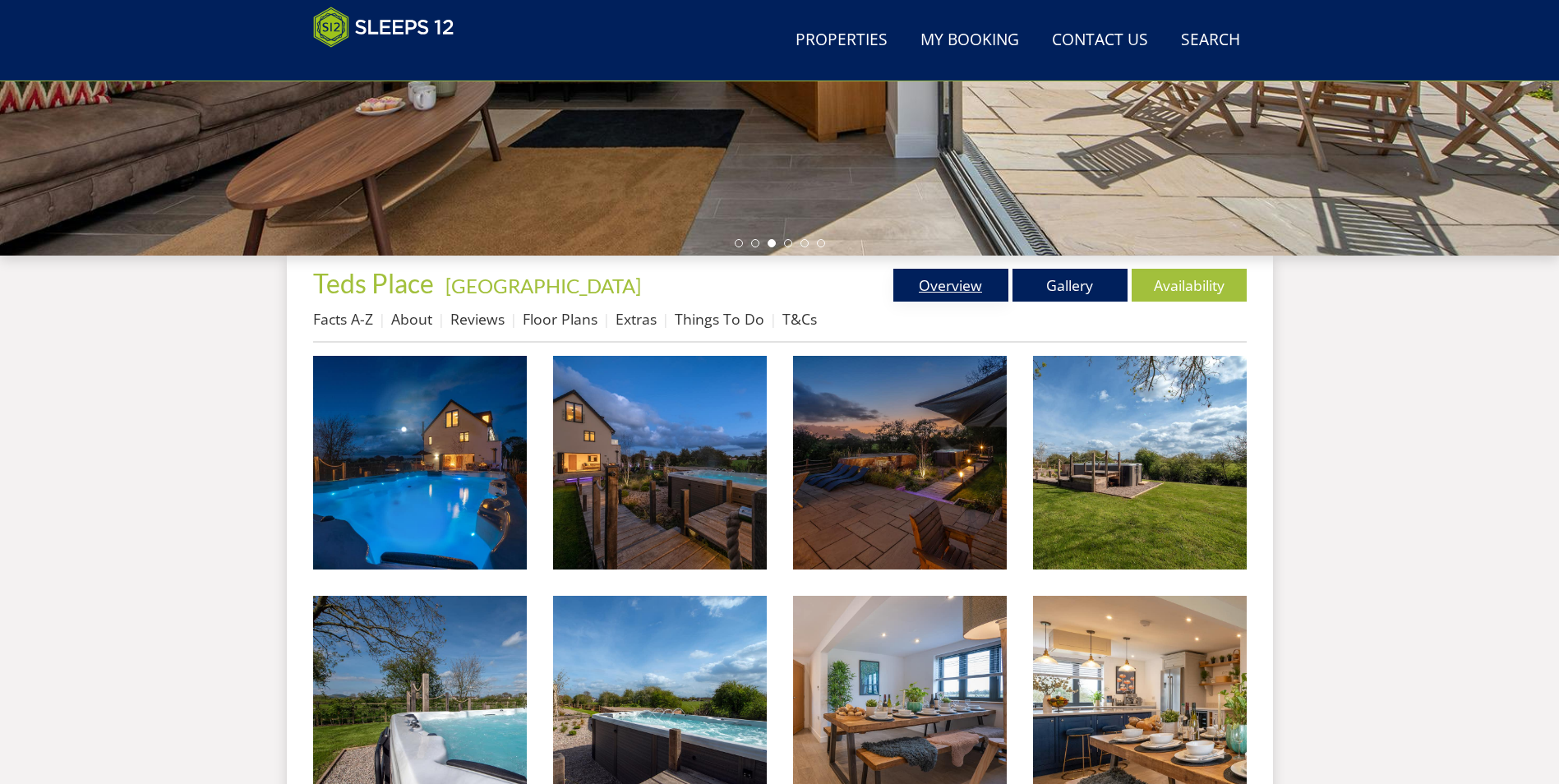
click at [960, 290] on link "Overview" at bounding box center [950, 285] width 115 height 33
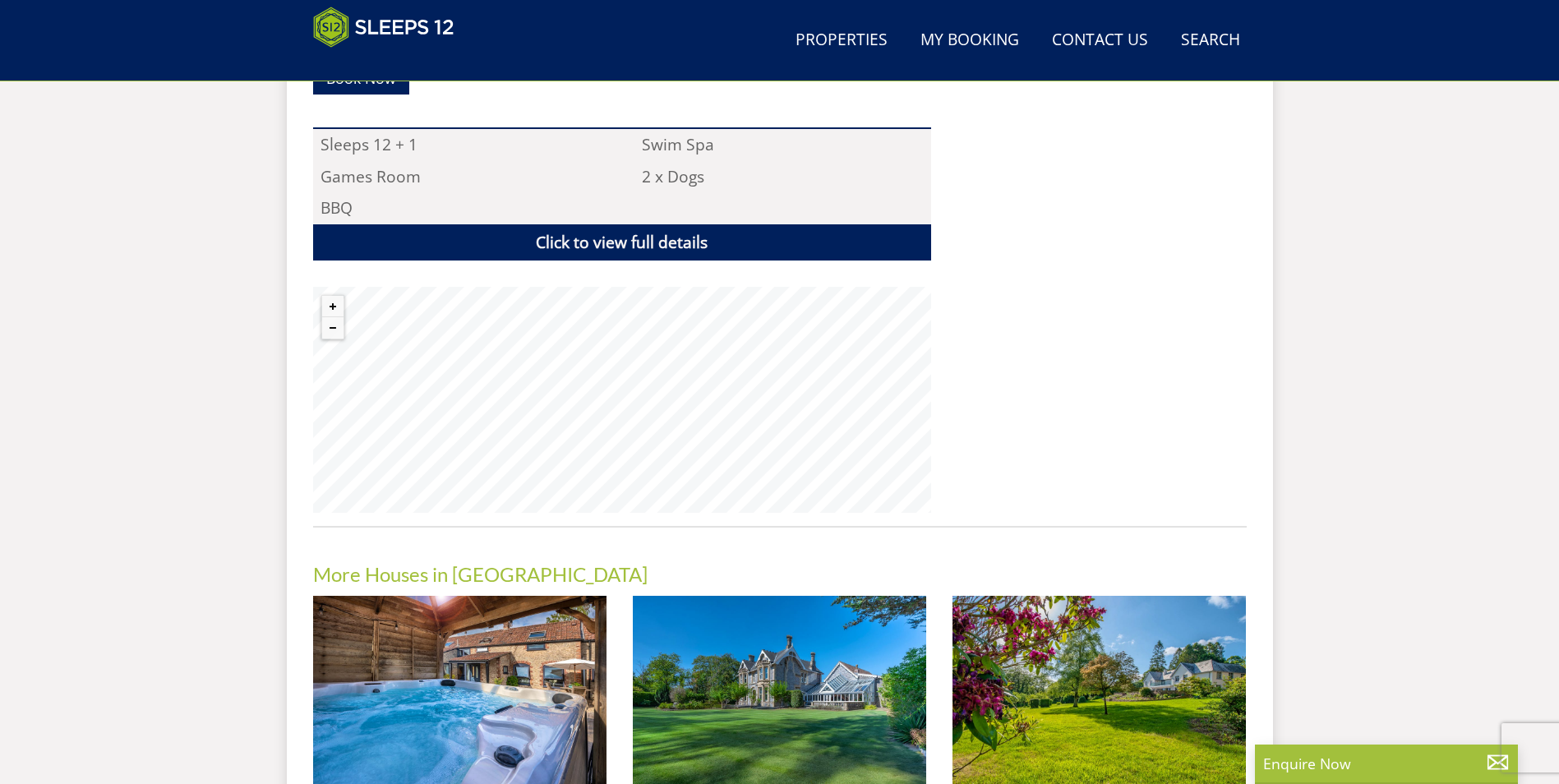
scroll to position [1104, 0]
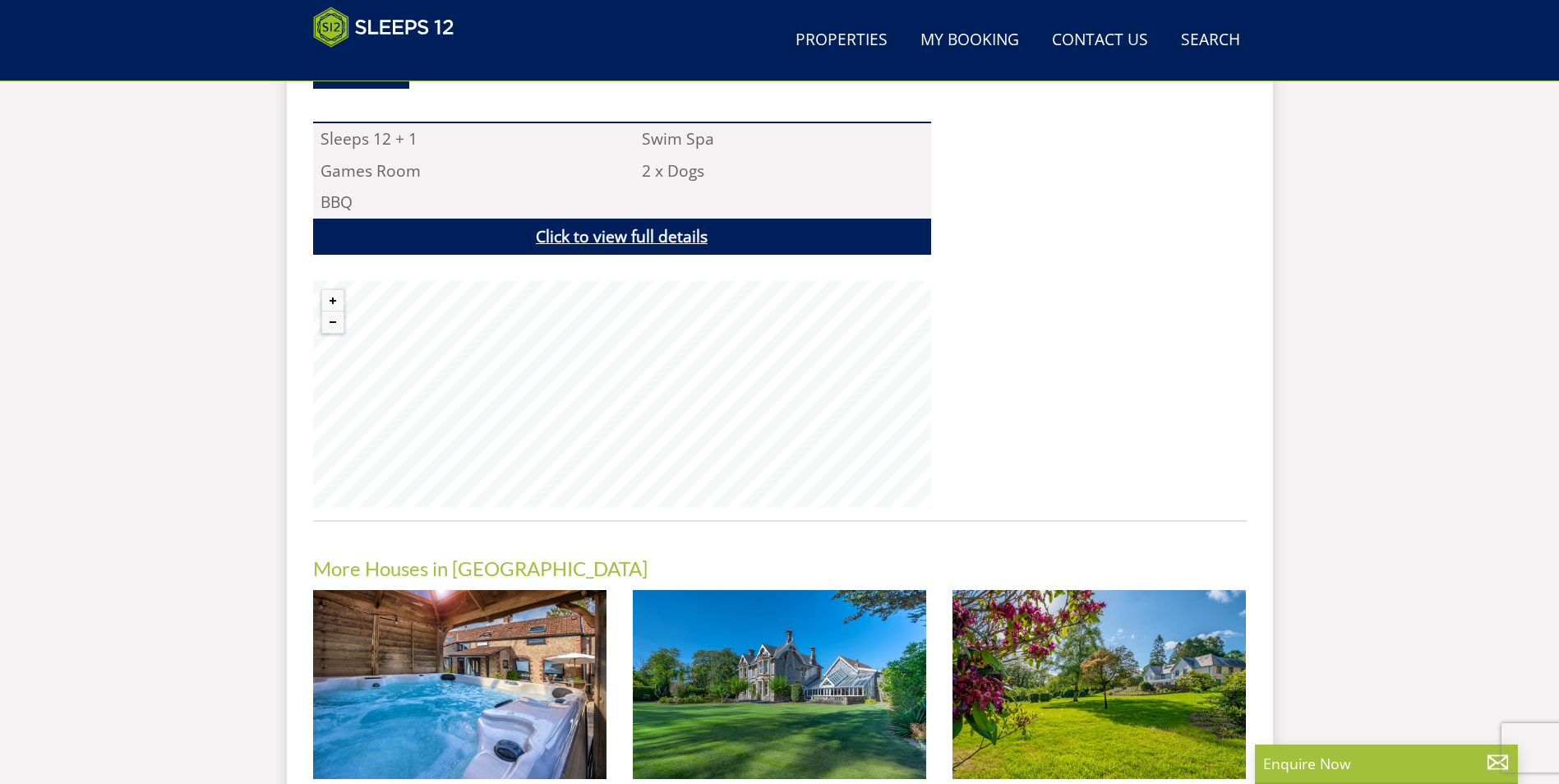
click at [662, 233] on link "Click to view full details" at bounding box center [622, 237] width 618 height 37
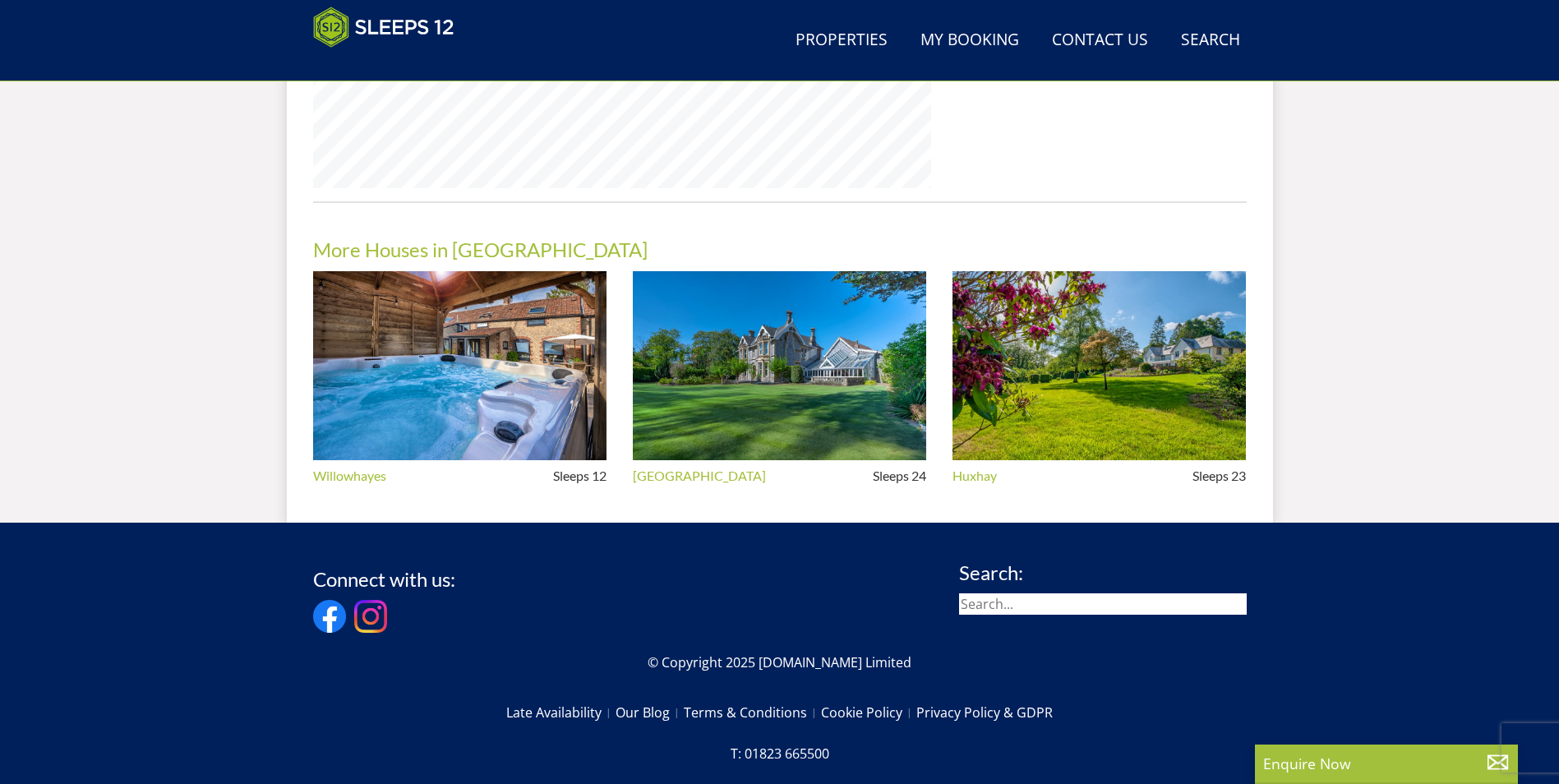
scroll to position [2336, 0]
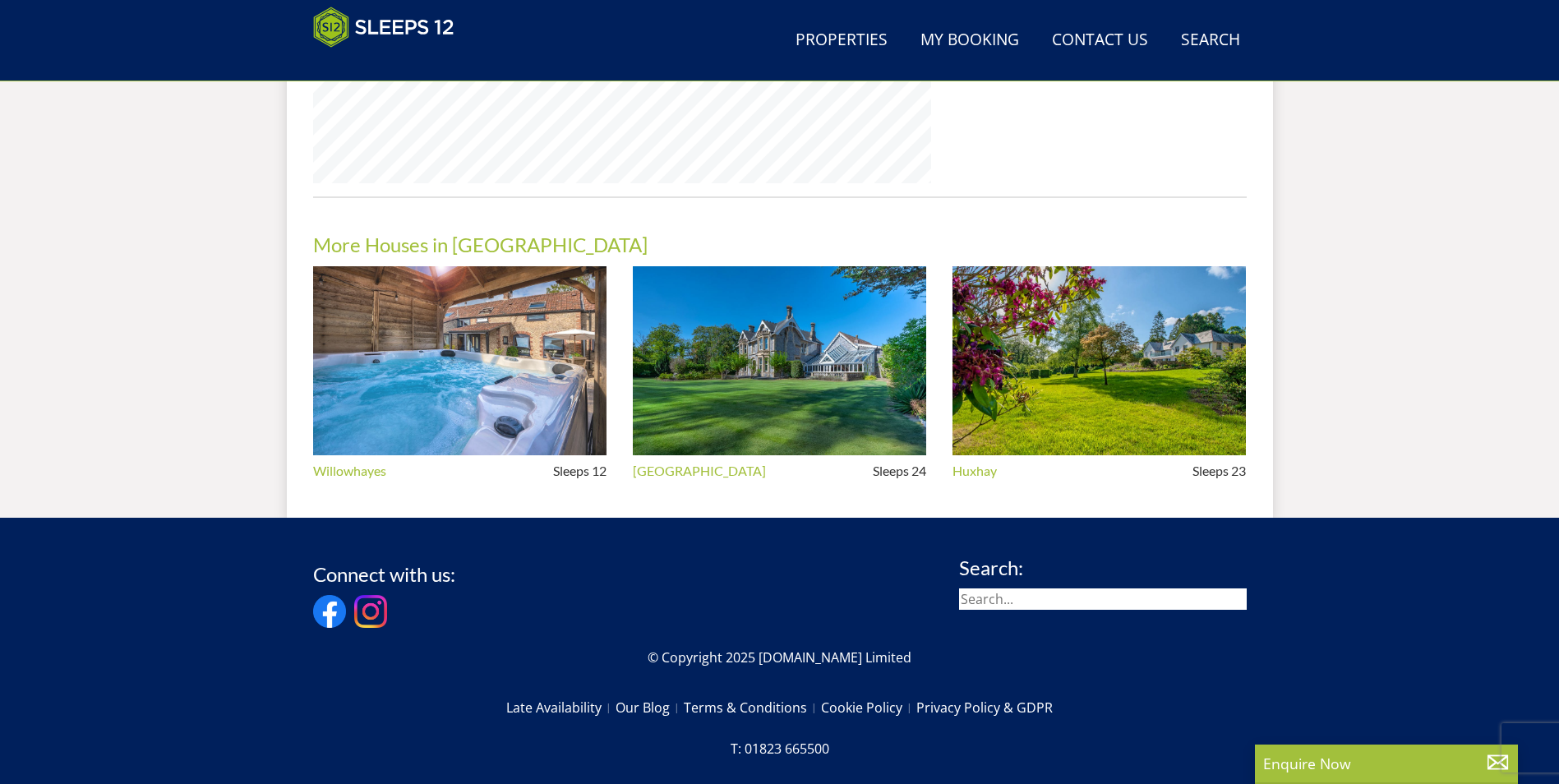
click at [457, 355] on img at bounding box center [460, 361] width 294 height 190
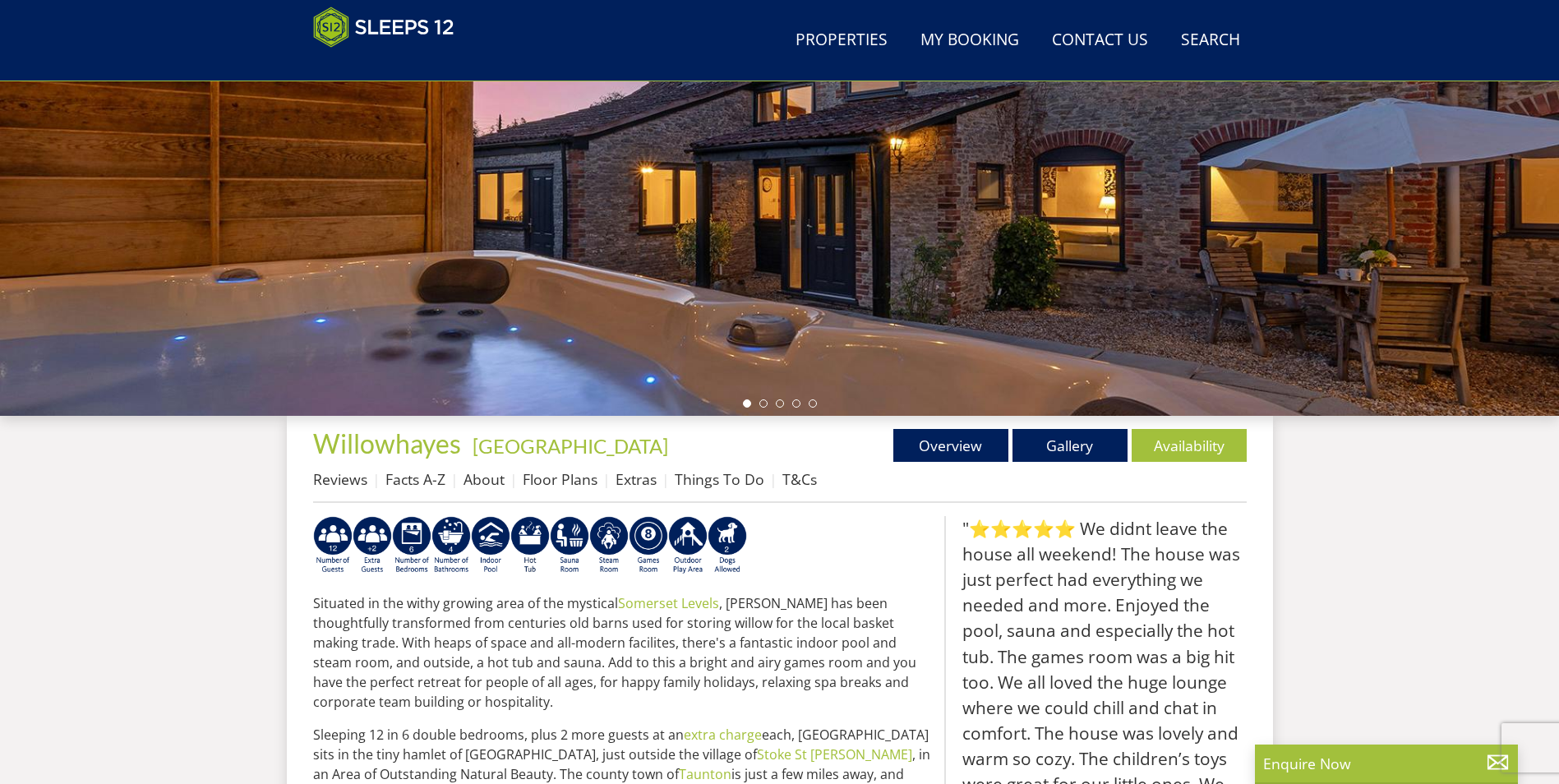
scroll to position [442, 0]
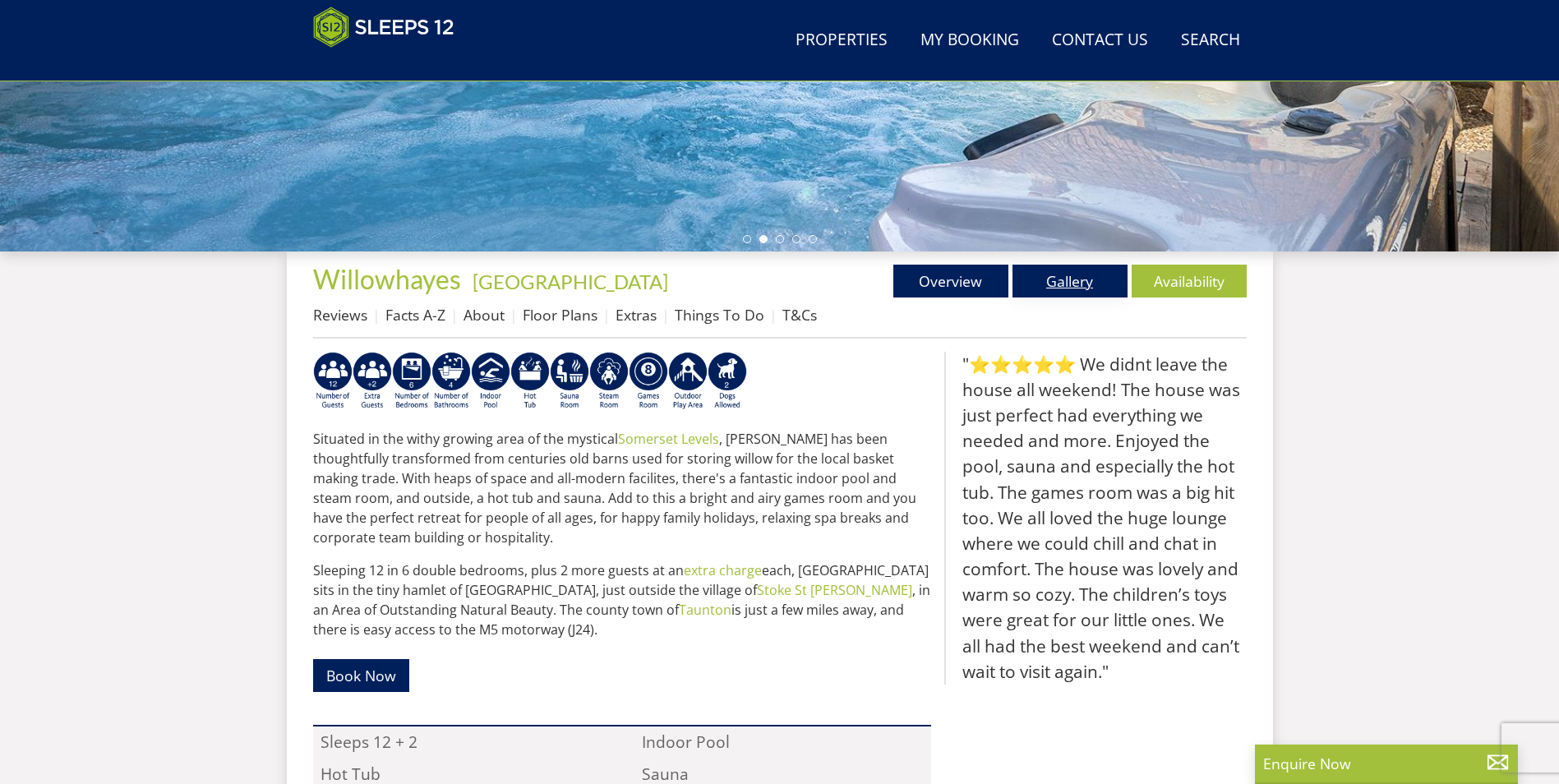
click at [1064, 271] on link "Gallery" at bounding box center [1069, 281] width 115 height 33
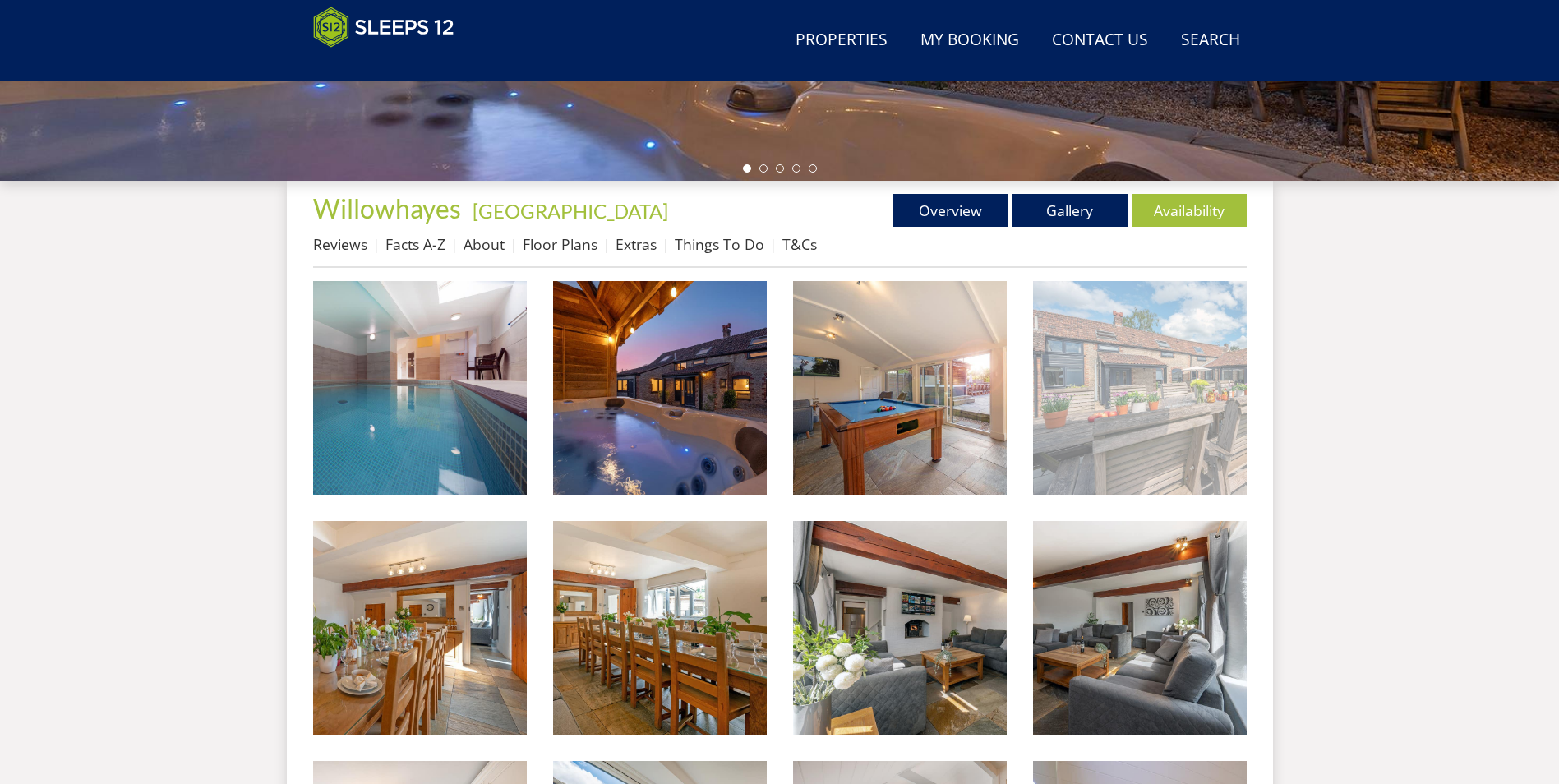
scroll to position [528, 0]
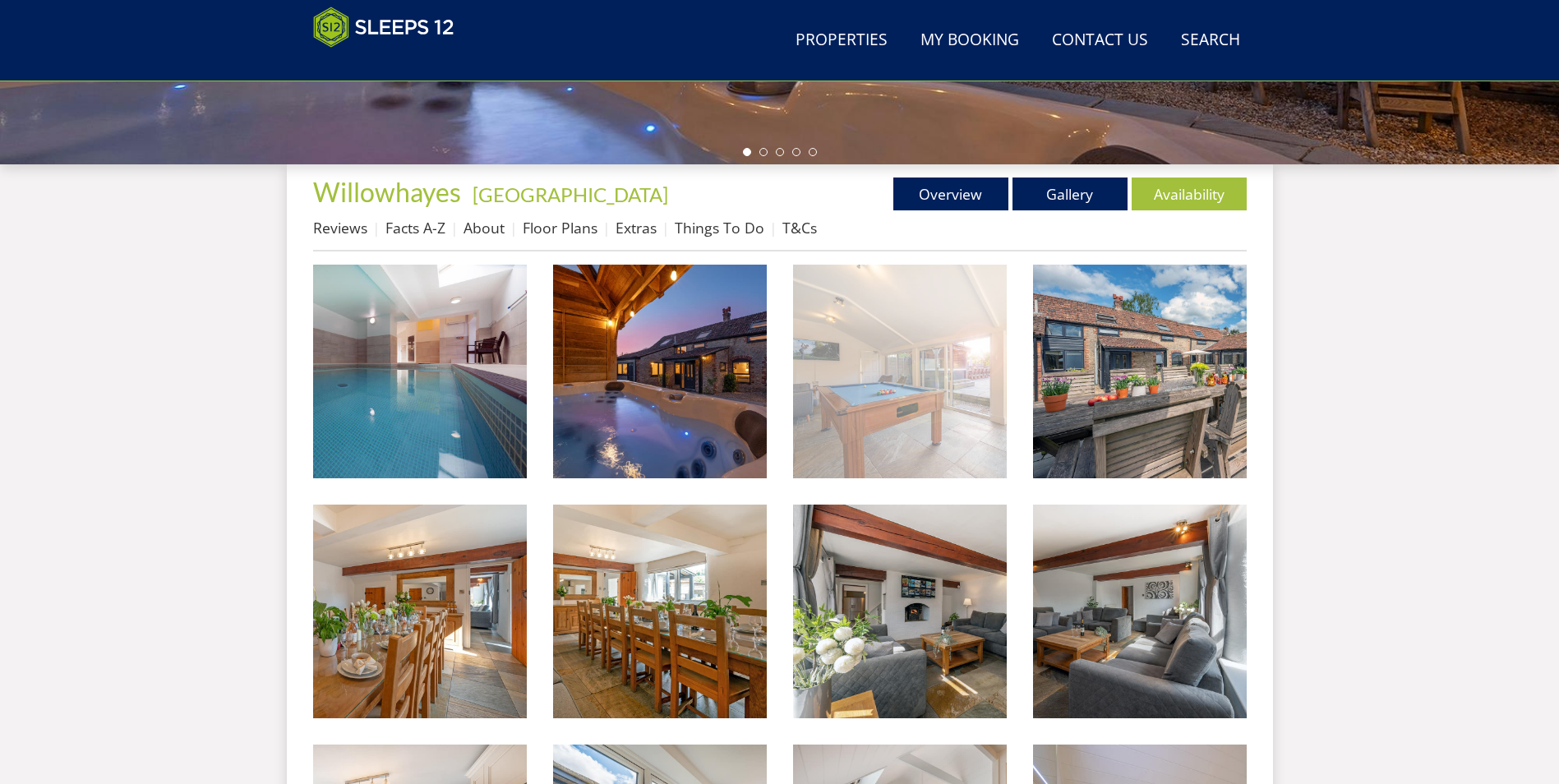
click at [901, 419] on img at bounding box center [900, 371] width 213 height 213
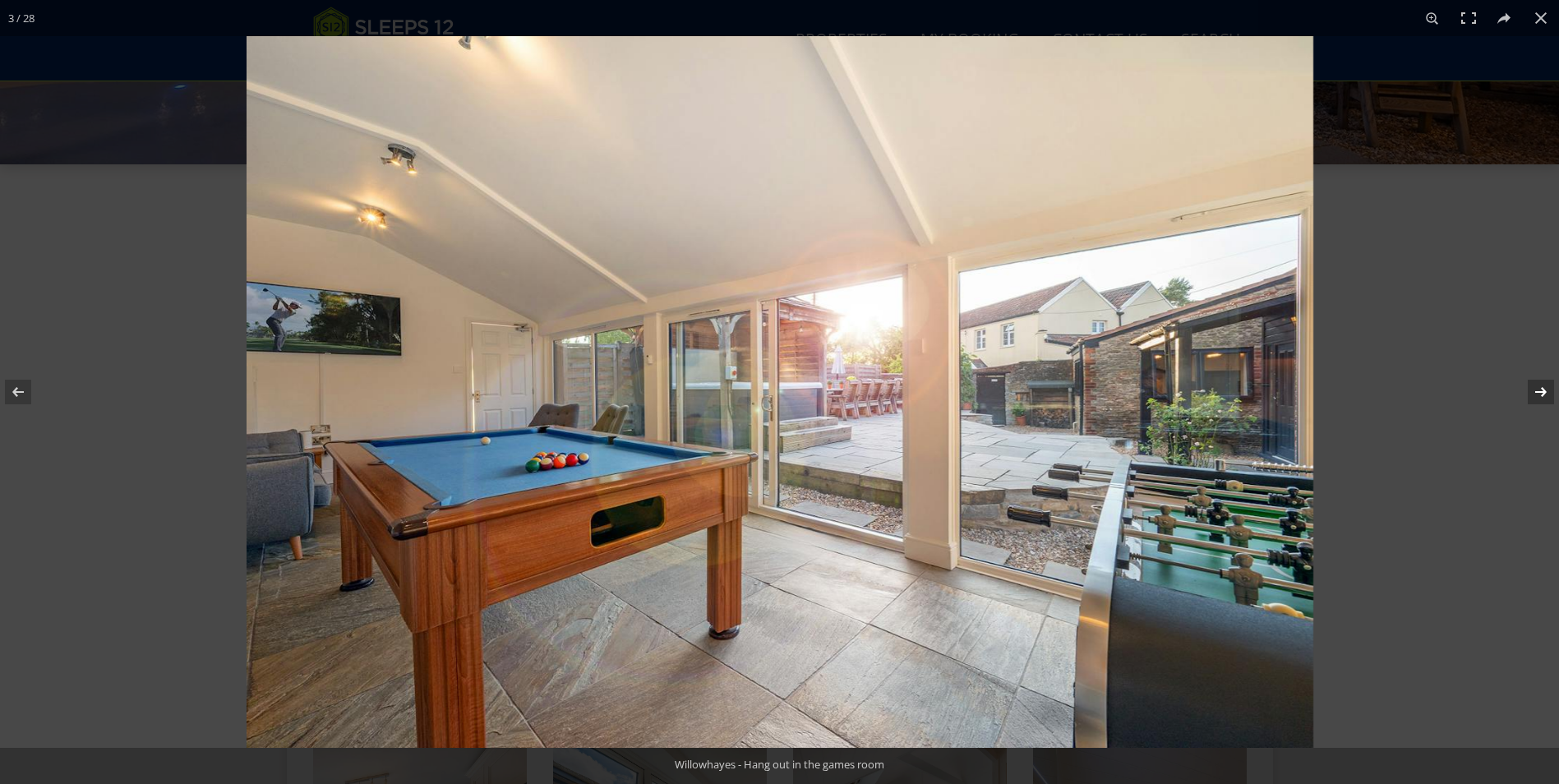
click at [1541, 390] on button at bounding box center [1530, 391] width 58 height 82
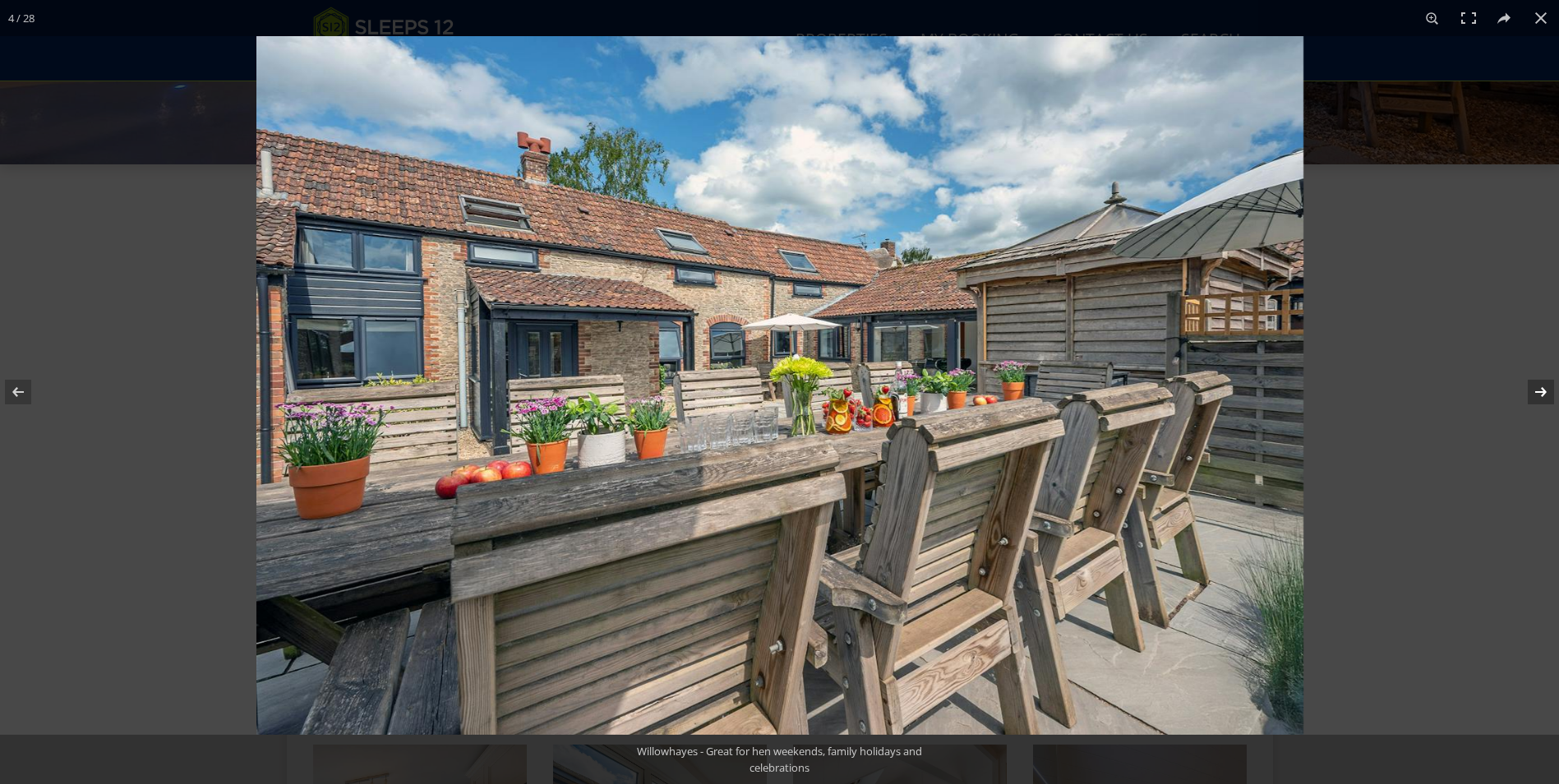
click at [1541, 390] on button at bounding box center [1530, 391] width 58 height 82
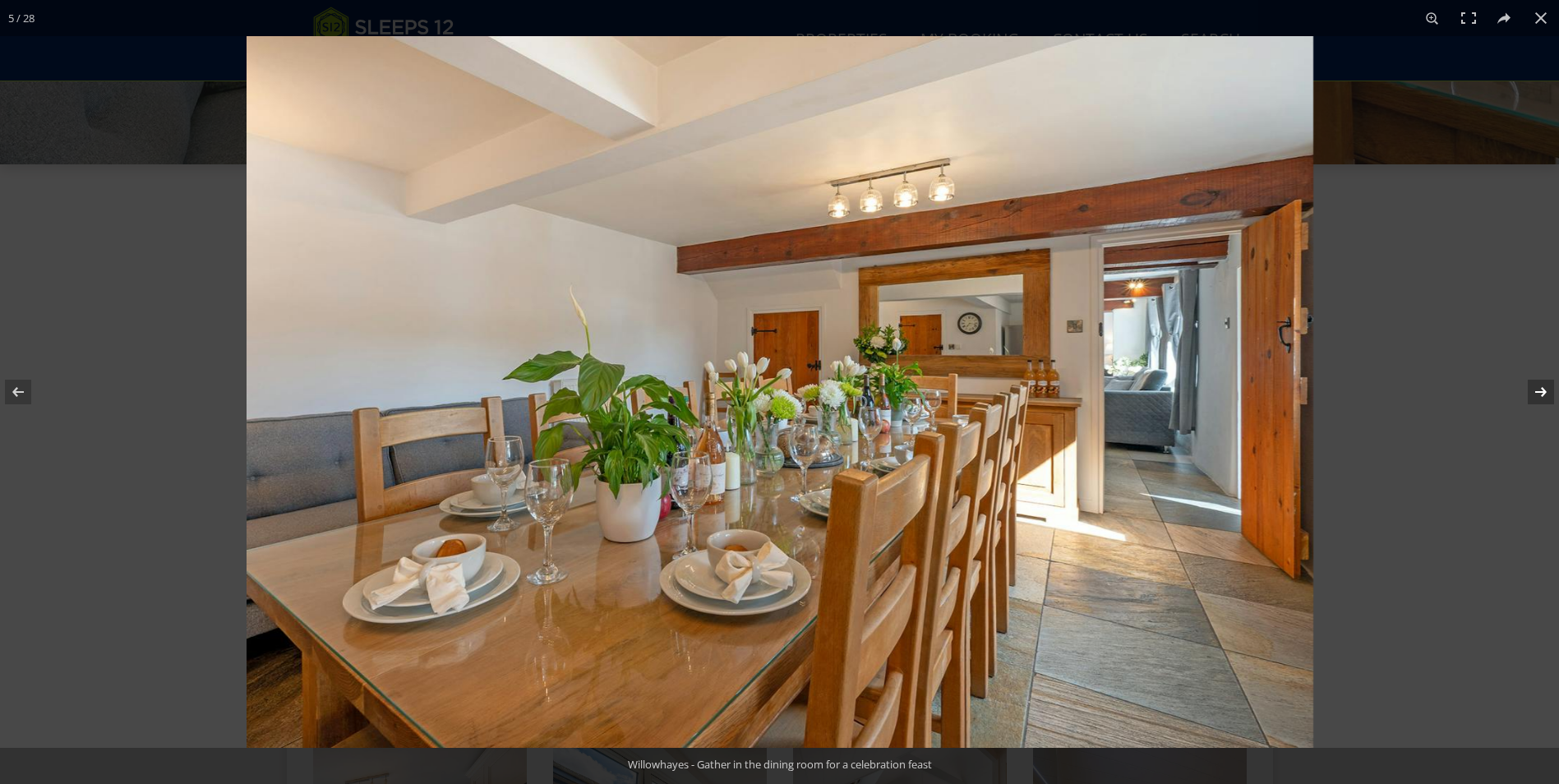
click at [1541, 390] on button at bounding box center [1530, 391] width 58 height 82
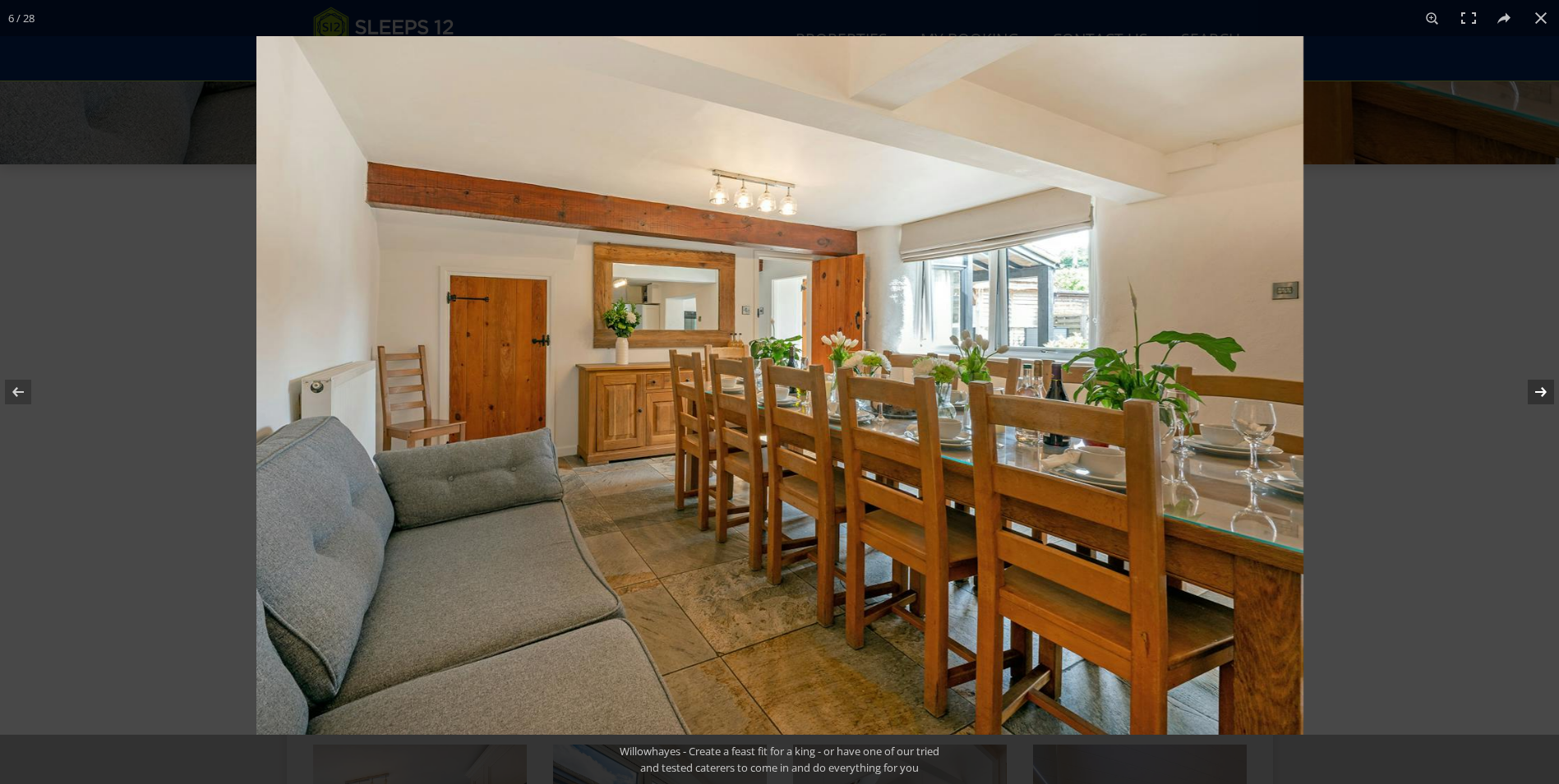
click at [1541, 390] on button at bounding box center [1530, 391] width 58 height 82
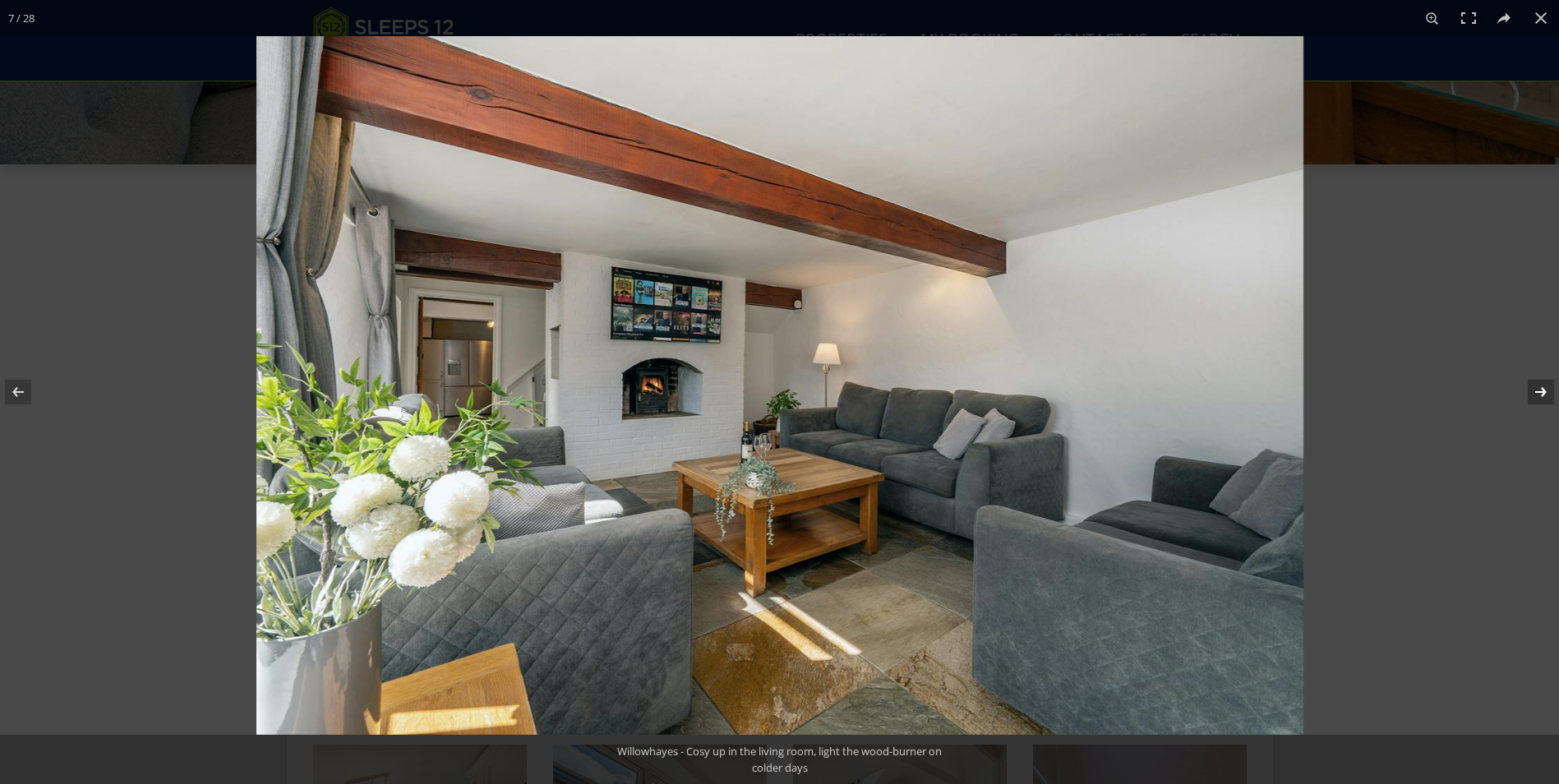
click at [1541, 390] on button at bounding box center [1530, 391] width 58 height 82
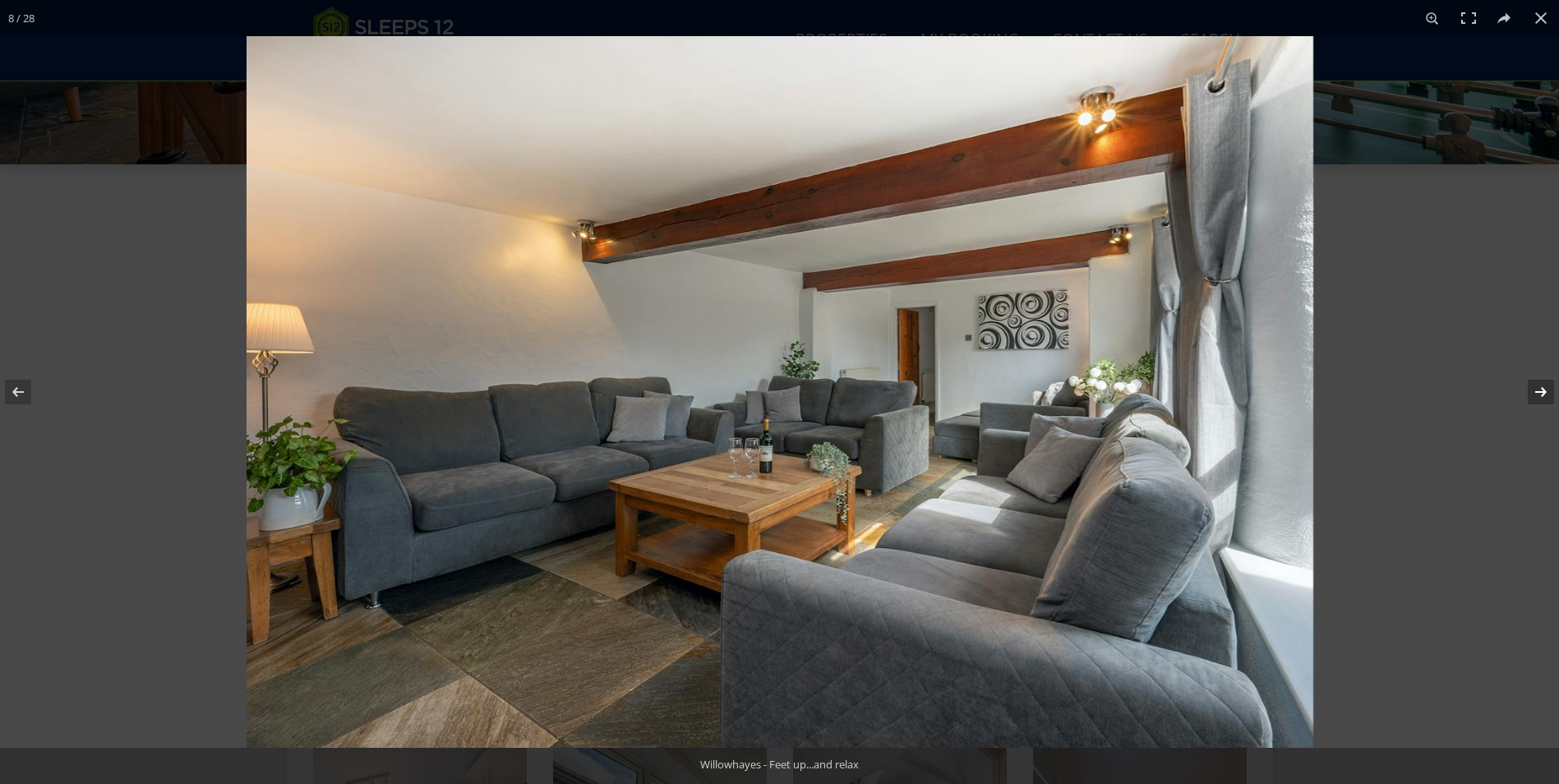
click at [1541, 390] on button at bounding box center [1530, 391] width 58 height 82
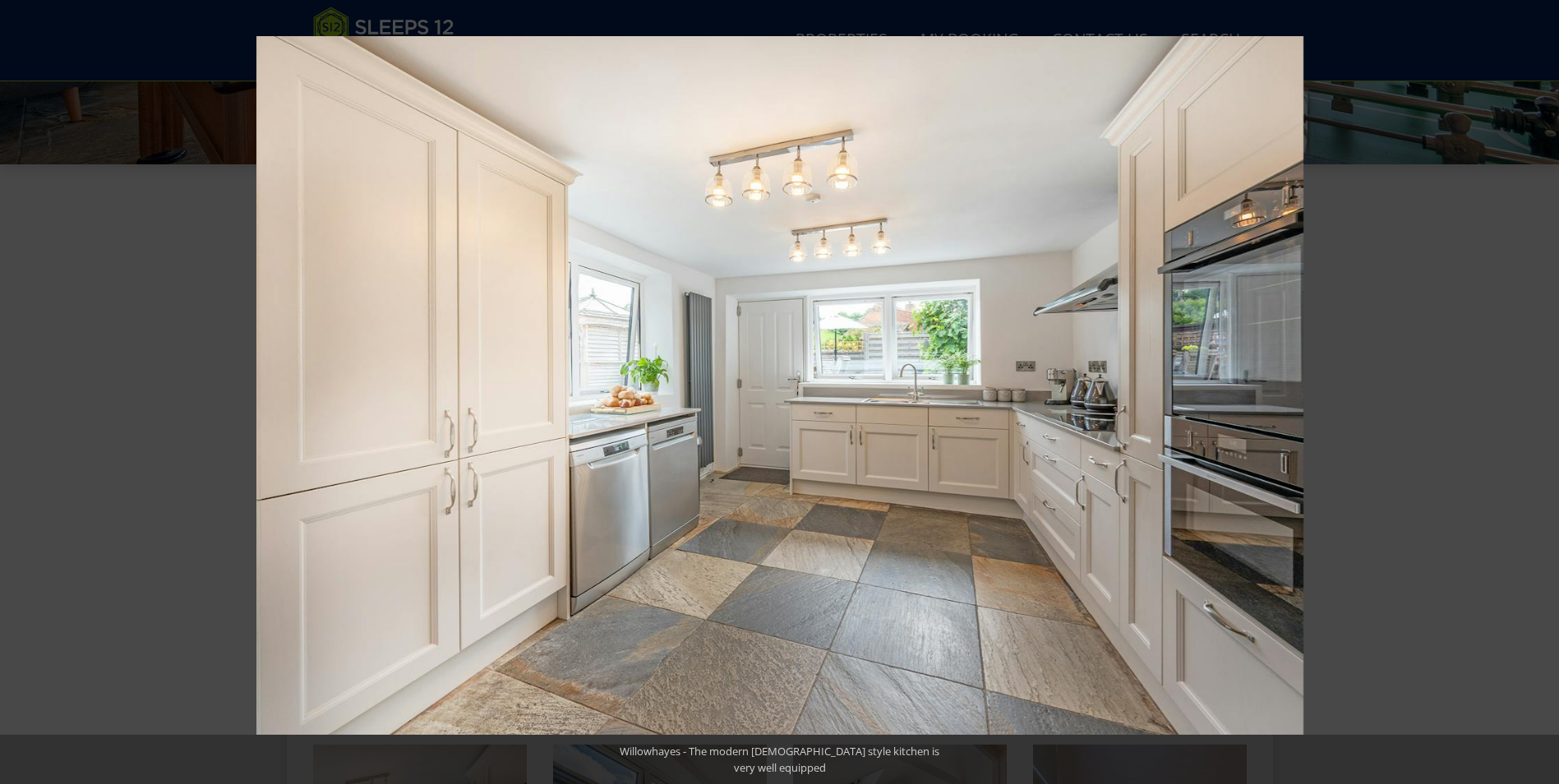
click at [1541, 390] on button at bounding box center [1530, 391] width 58 height 82
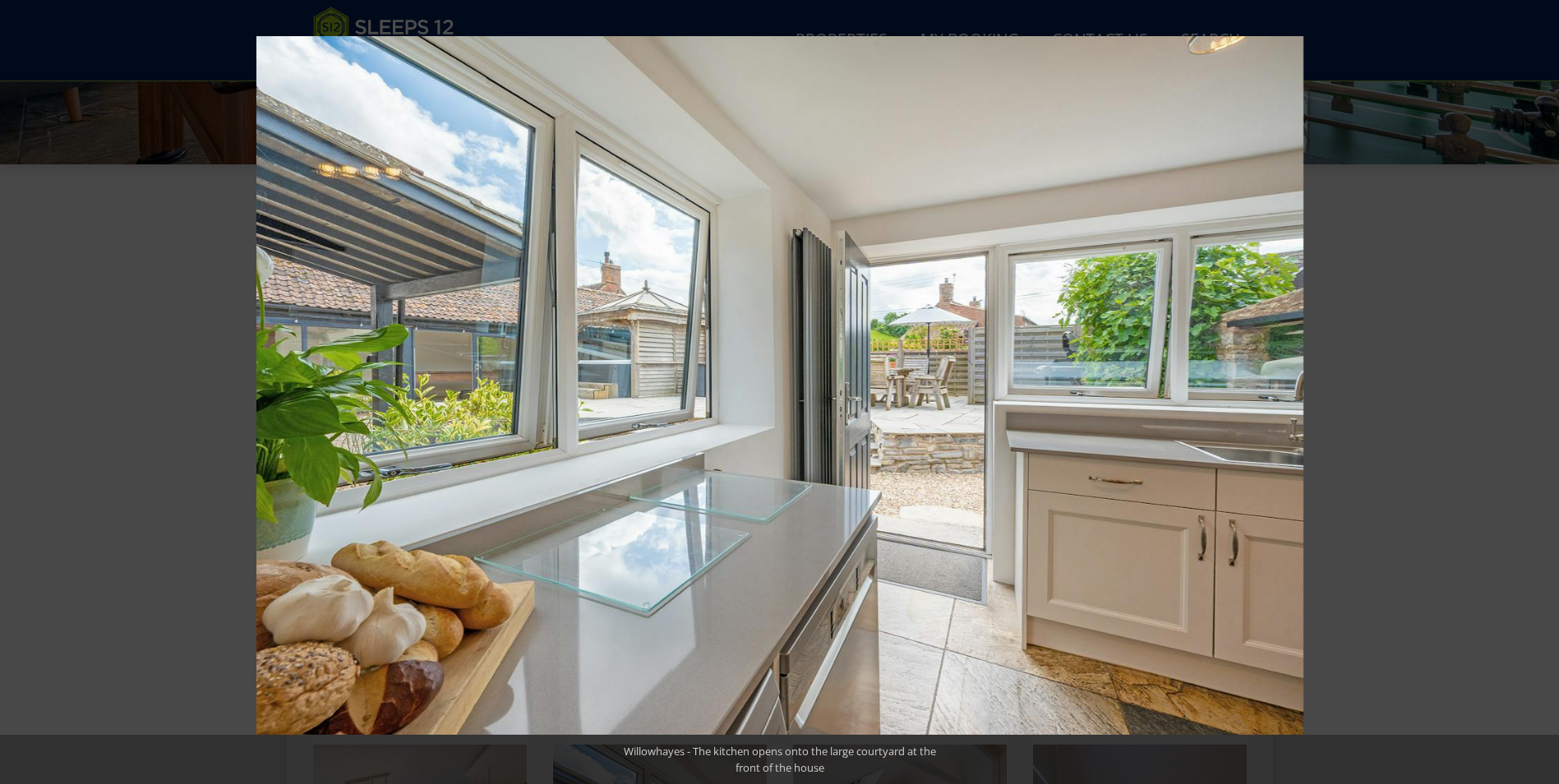
click at [1541, 390] on button at bounding box center [1530, 391] width 58 height 82
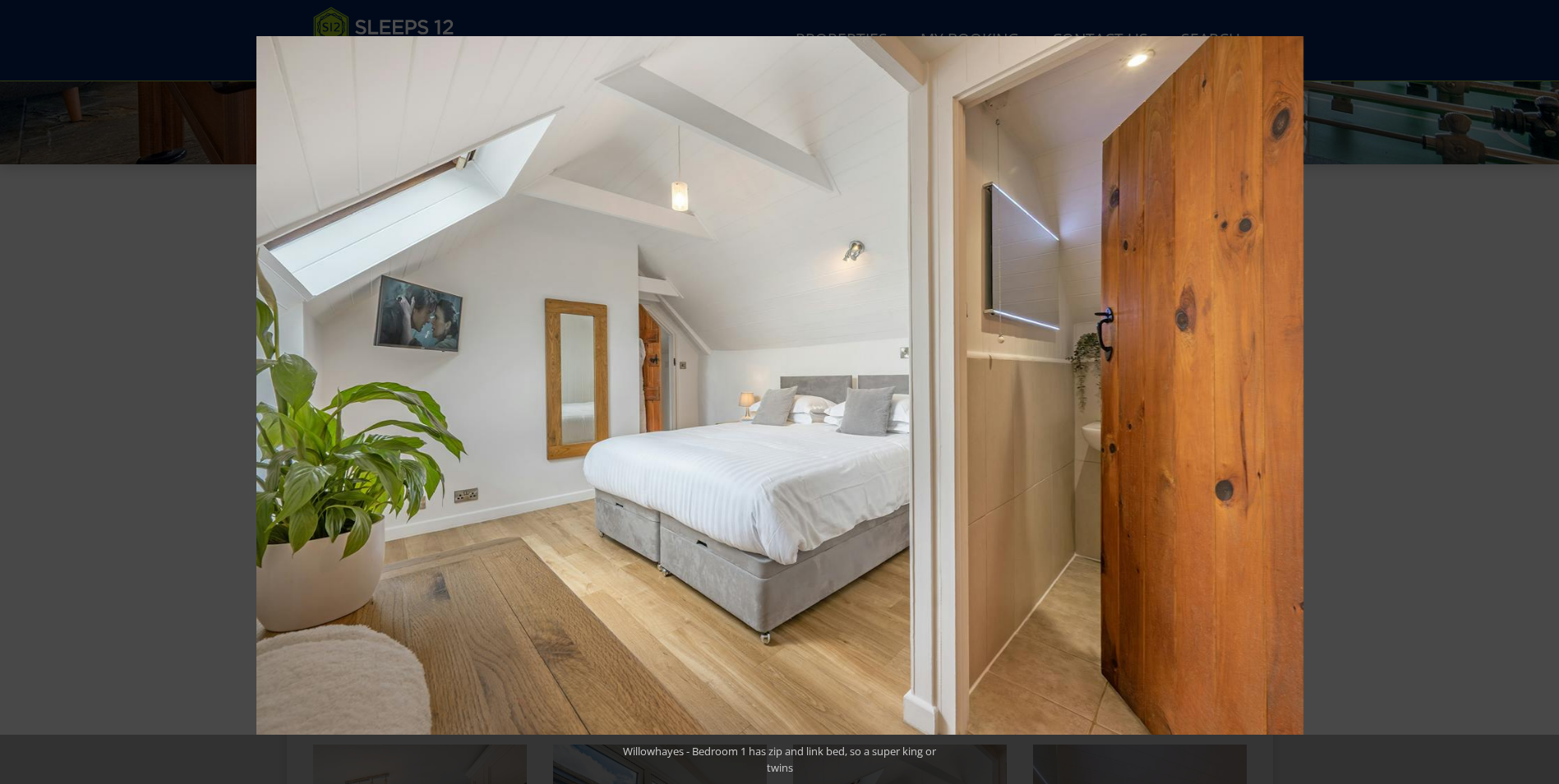
click at [1541, 390] on button at bounding box center [1530, 391] width 58 height 82
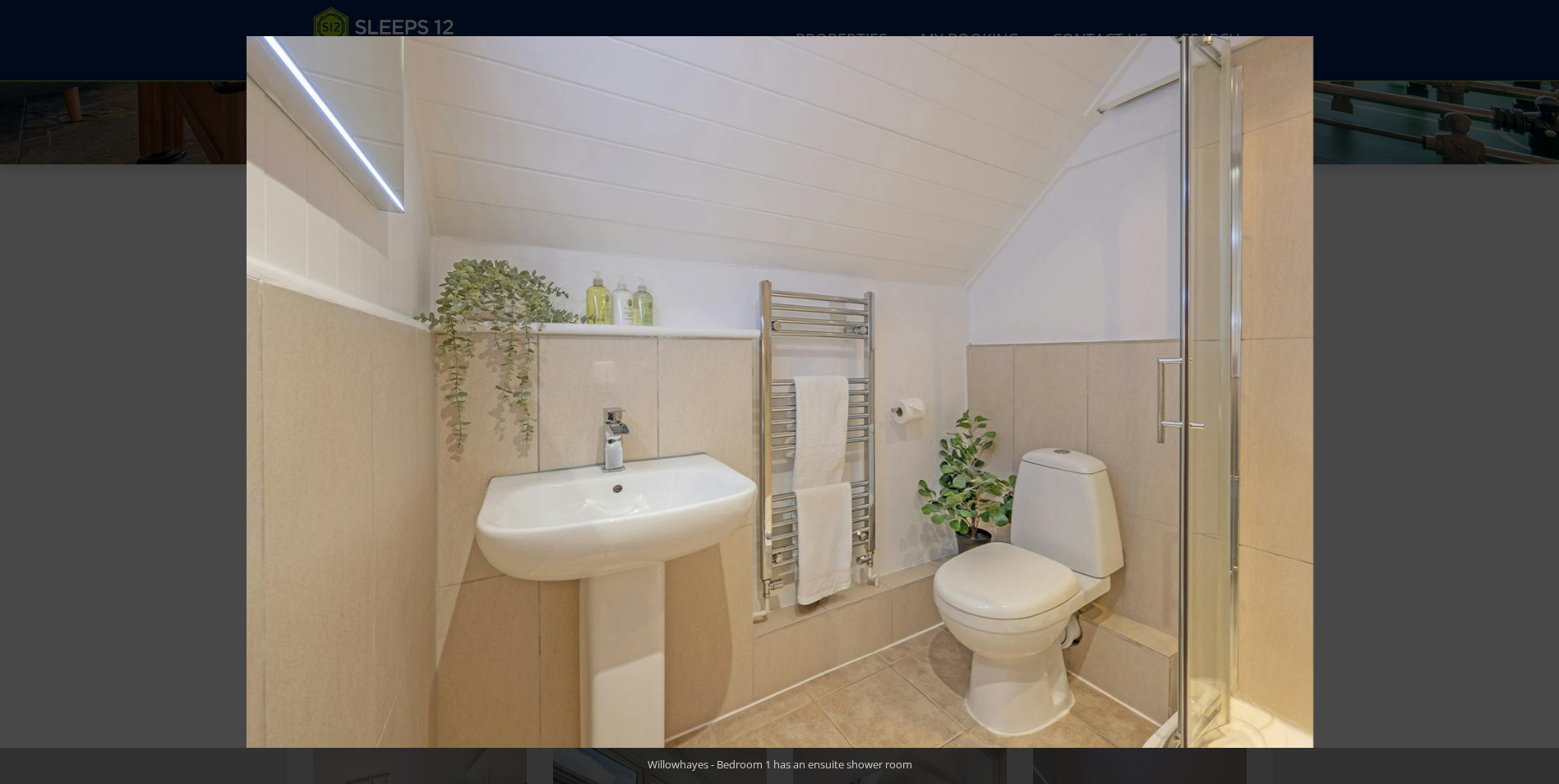
click at [1541, 390] on button at bounding box center [1530, 391] width 58 height 82
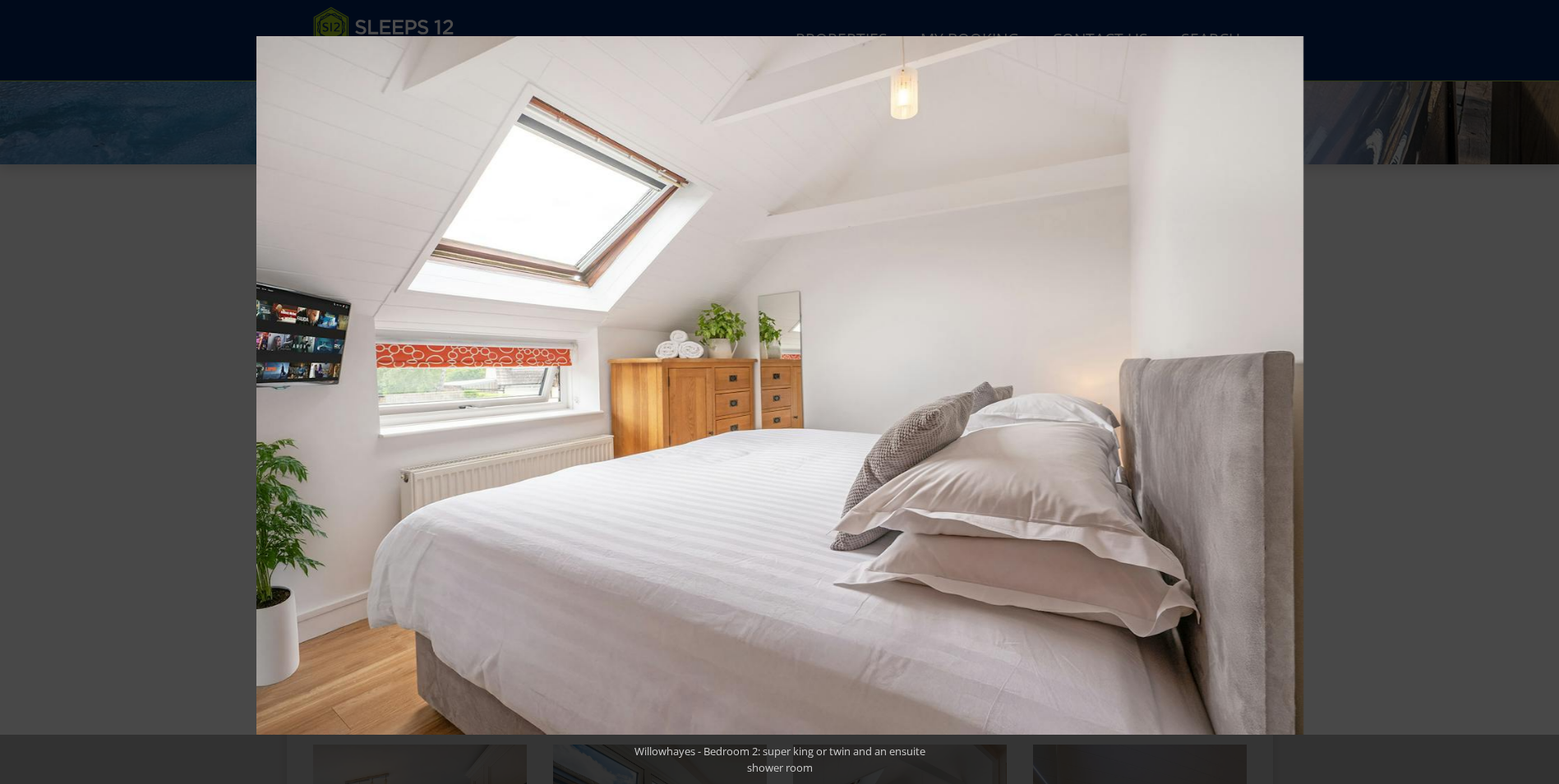
click at [1541, 390] on button at bounding box center [1530, 391] width 58 height 82
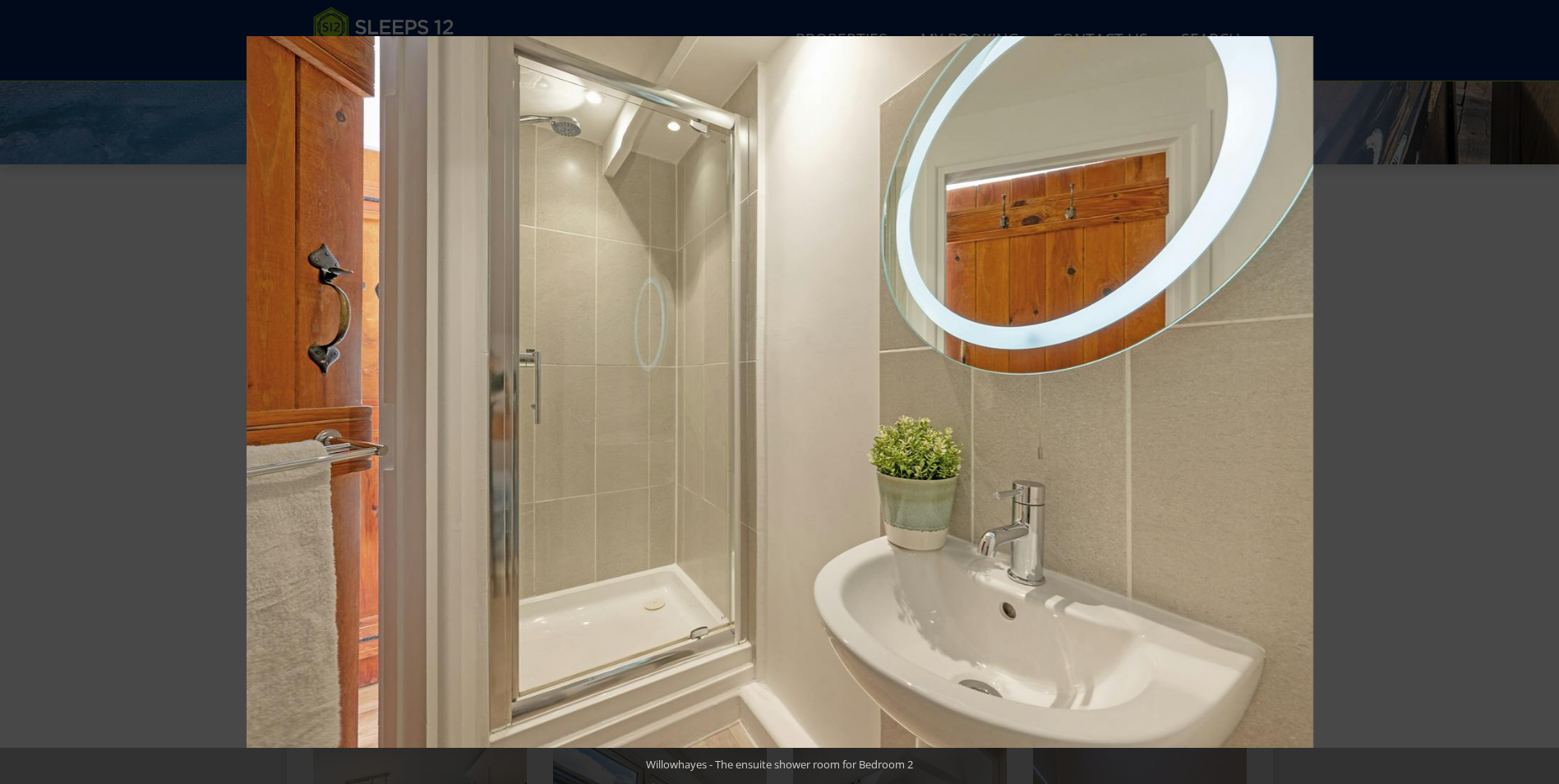
click at [1541, 390] on button at bounding box center [1530, 391] width 58 height 82
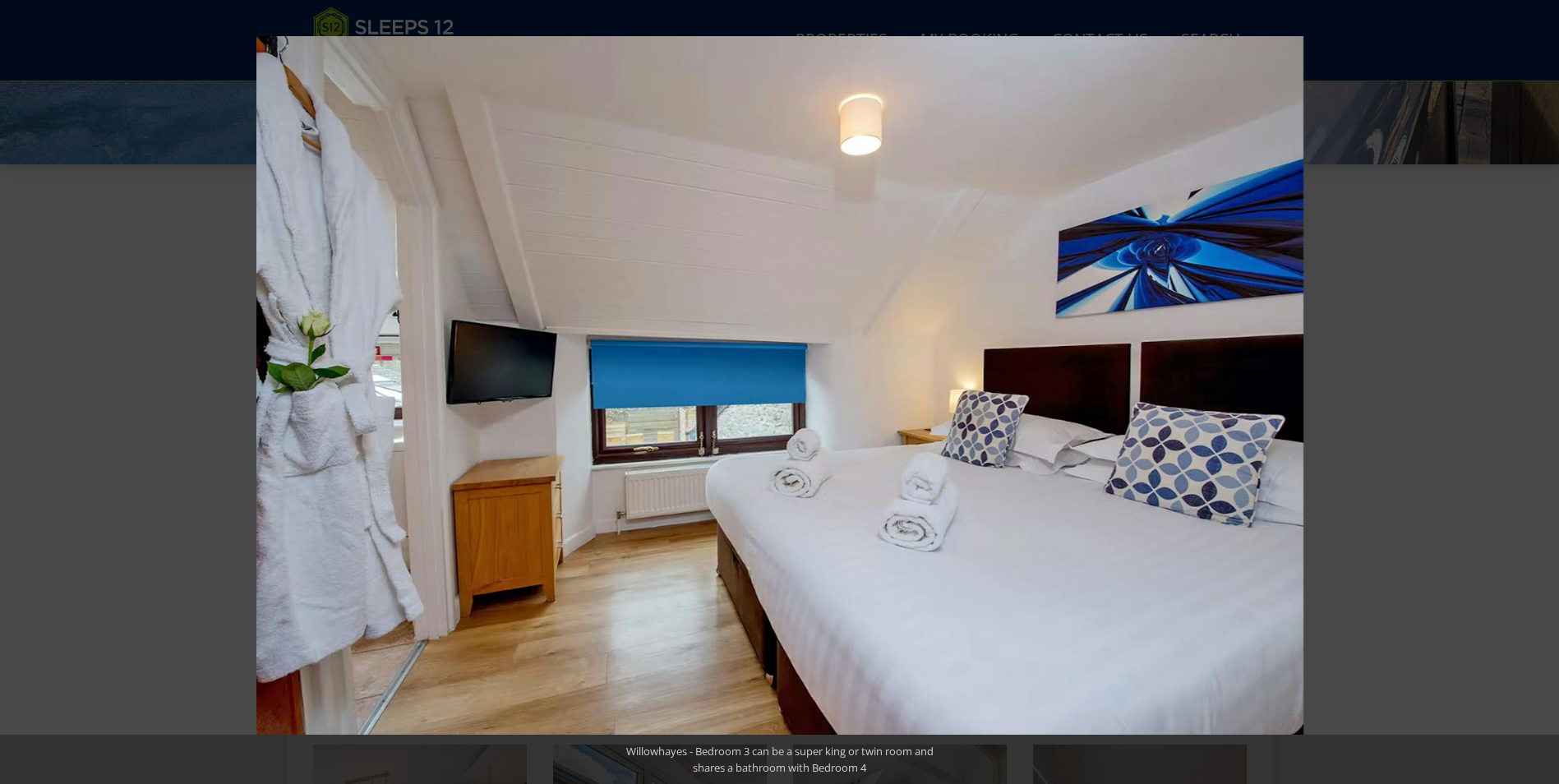
click at [1541, 390] on button at bounding box center [1530, 391] width 58 height 82
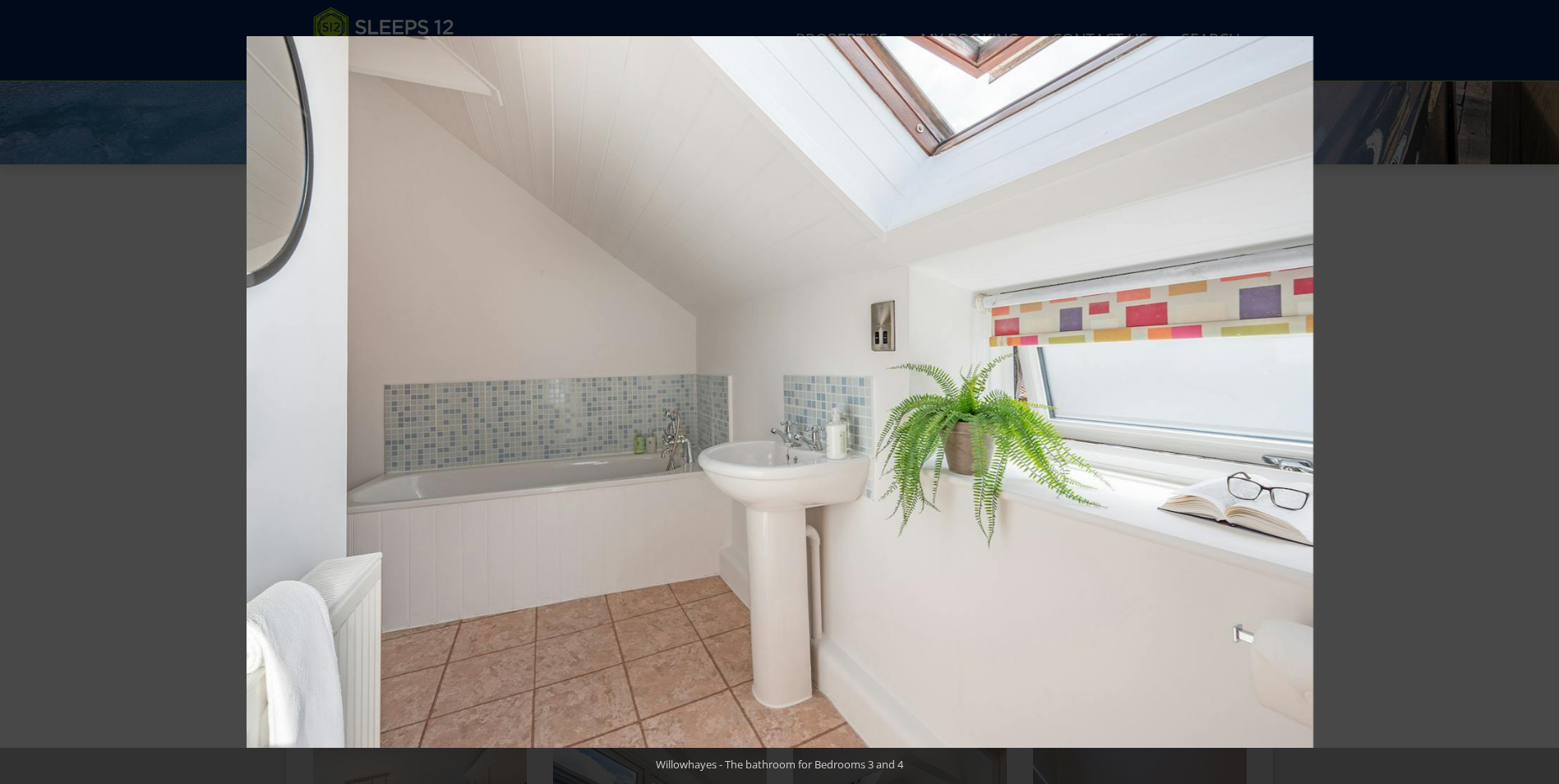
click at [1541, 390] on button at bounding box center [1530, 391] width 58 height 82
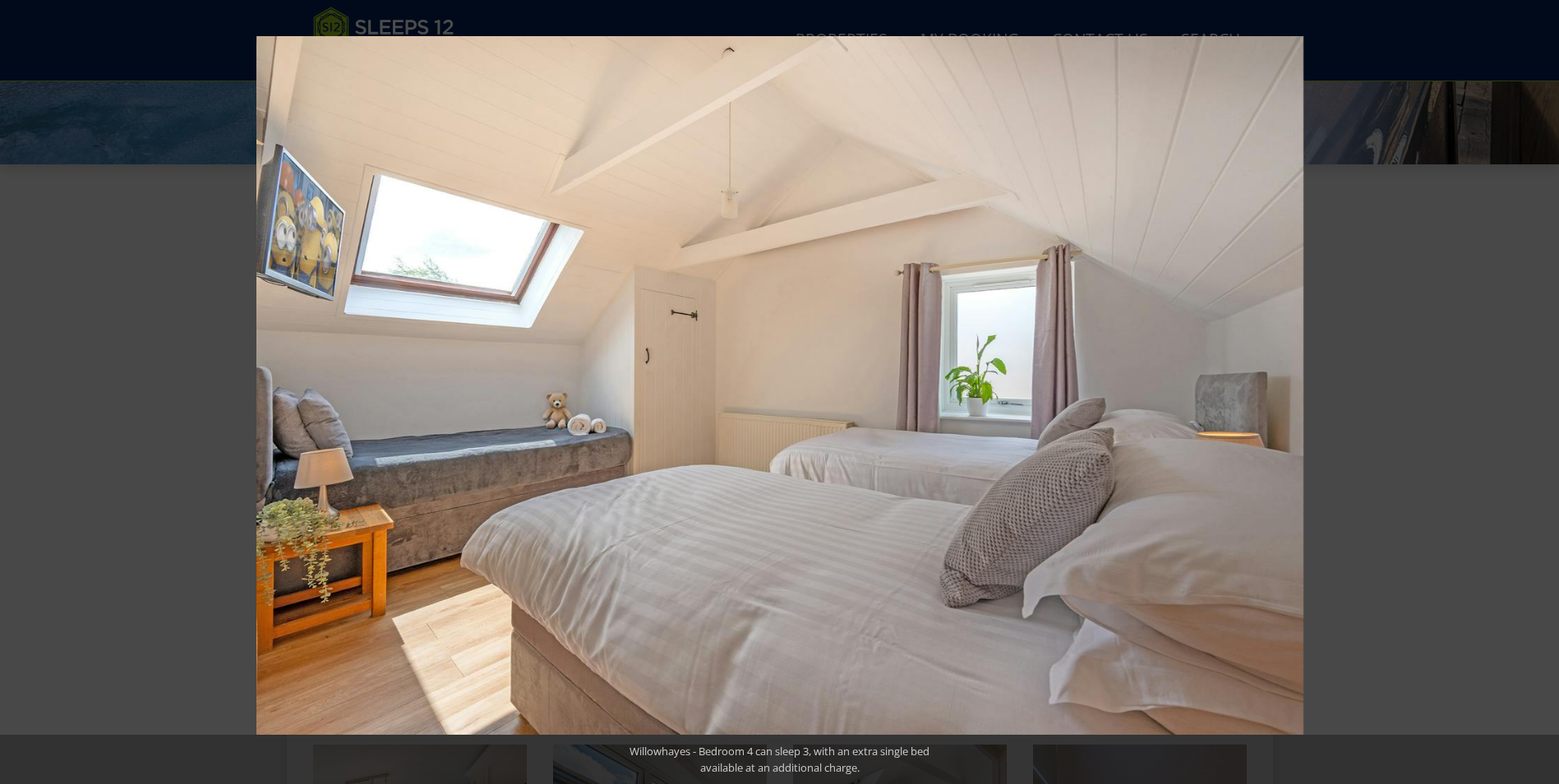
click at [1541, 390] on button at bounding box center [1530, 391] width 58 height 82
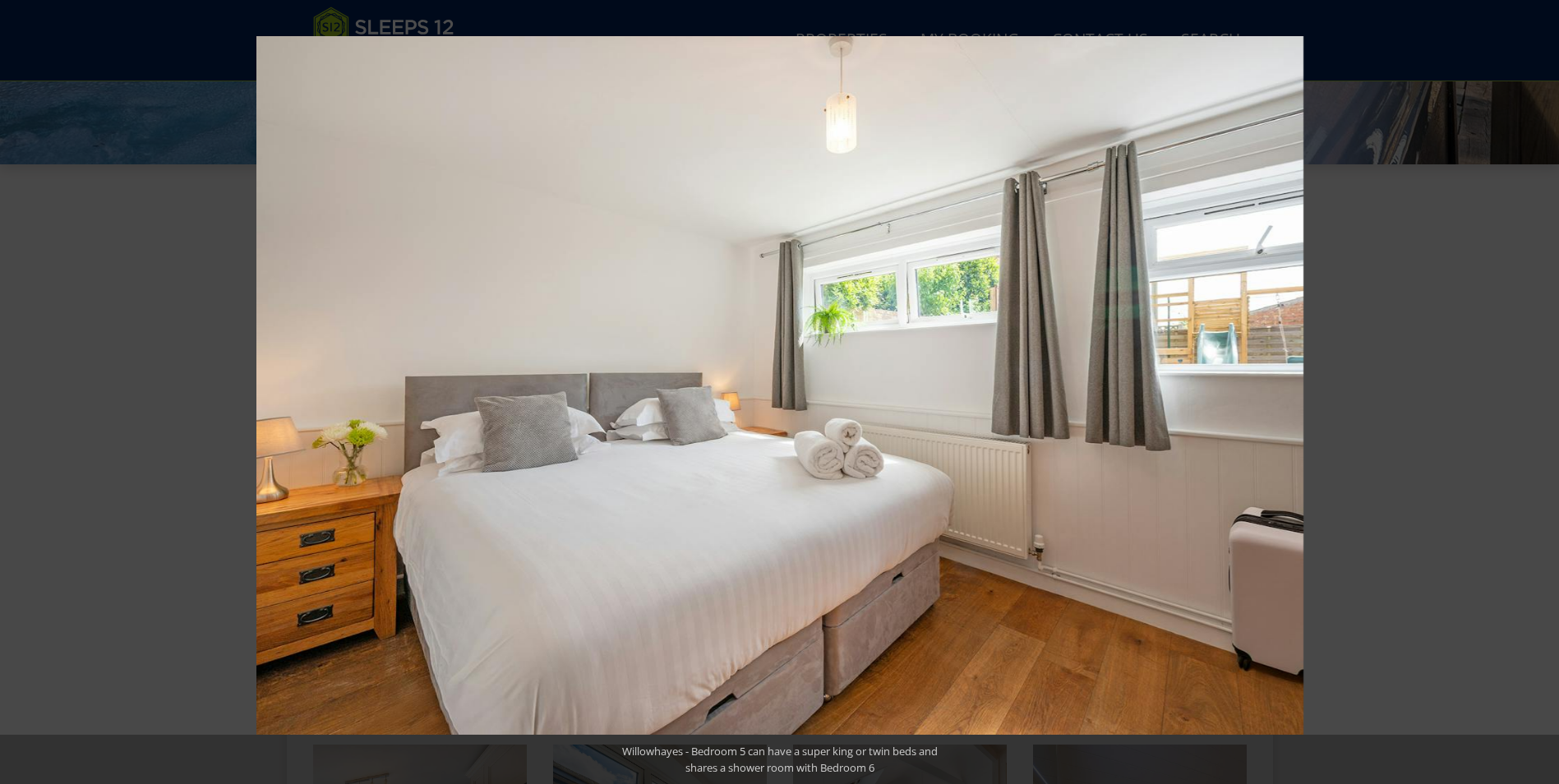
click at [1541, 390] on button at bounding box center [1530, 391] width 58 height 82
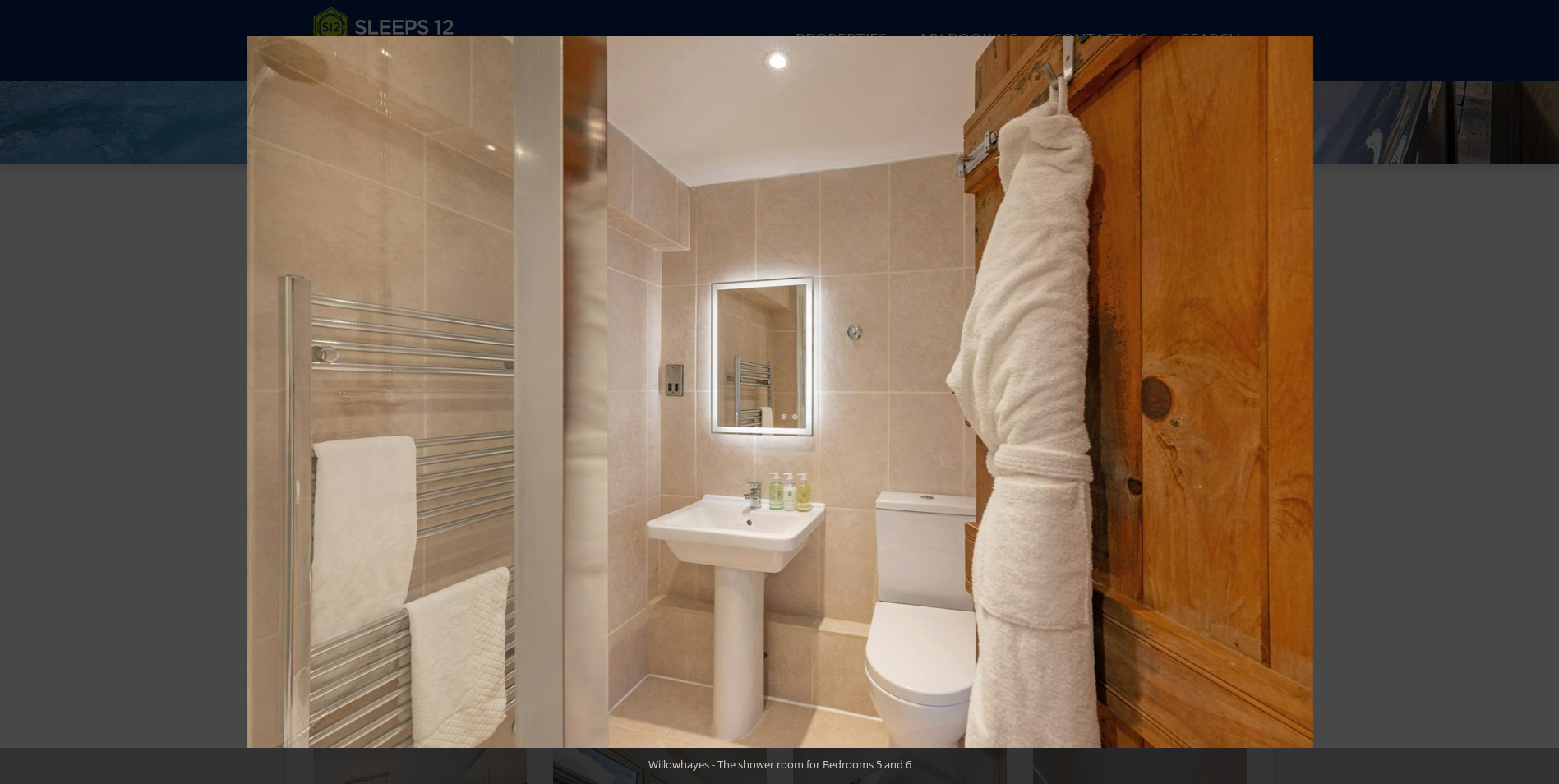
click at [1541, 390] on button at bounding box center [1530, 391] width 58 height 82
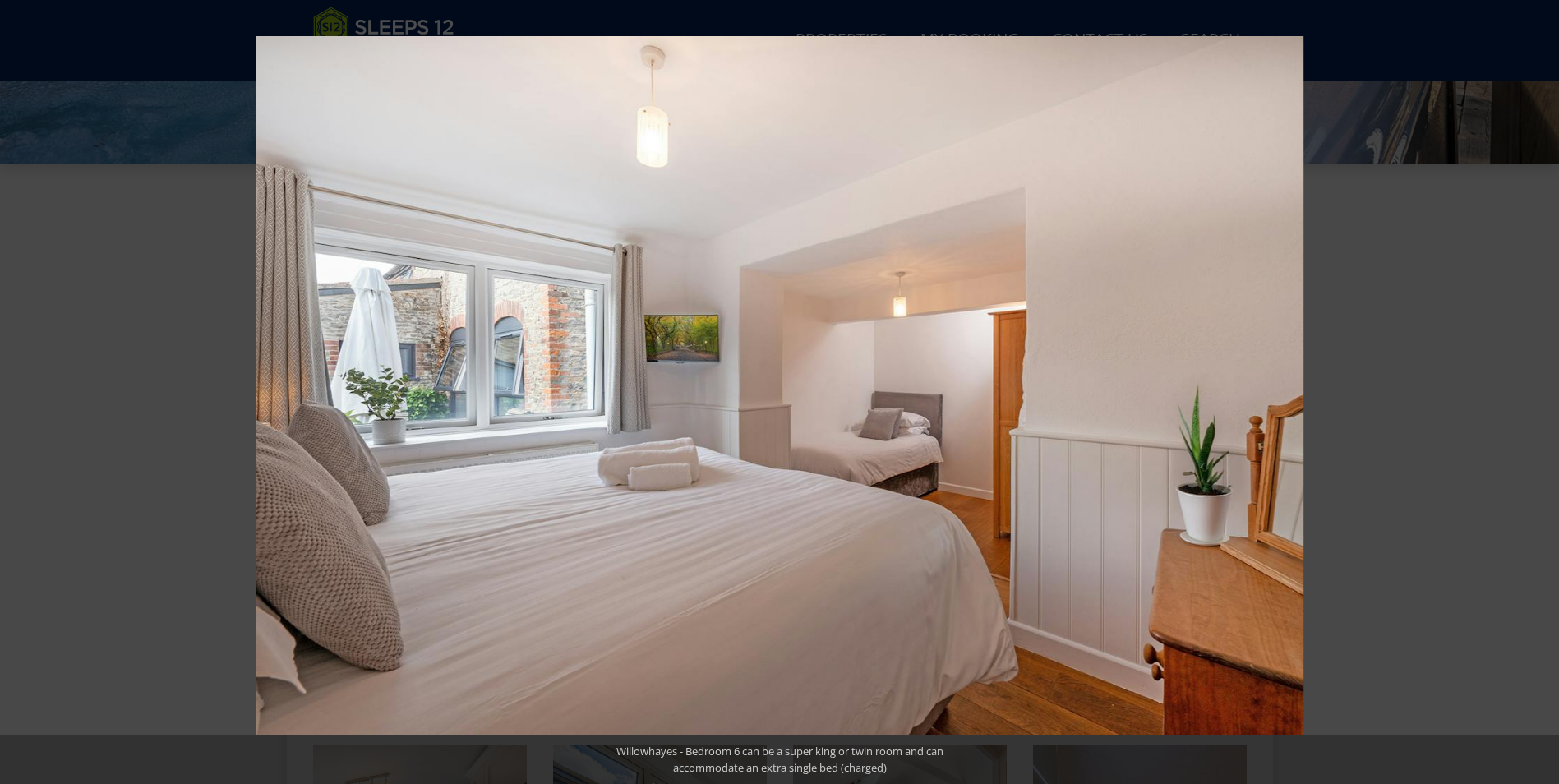
click at [1541, 390] on button at bounding box center [1530, 391] width 58 height 82
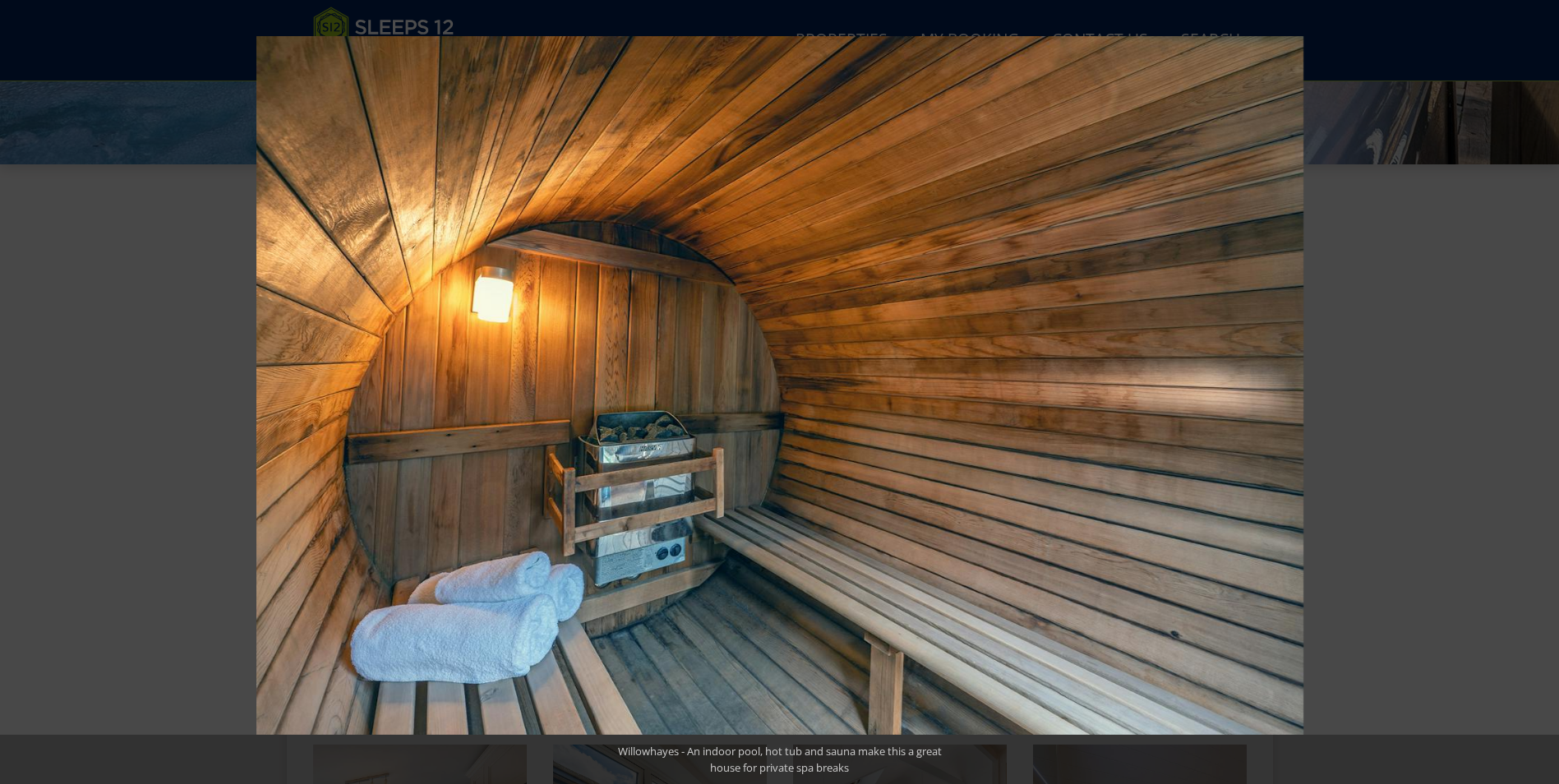
click at [1541, 390] on button at bounding box center [1530, 391] width 58 height 82
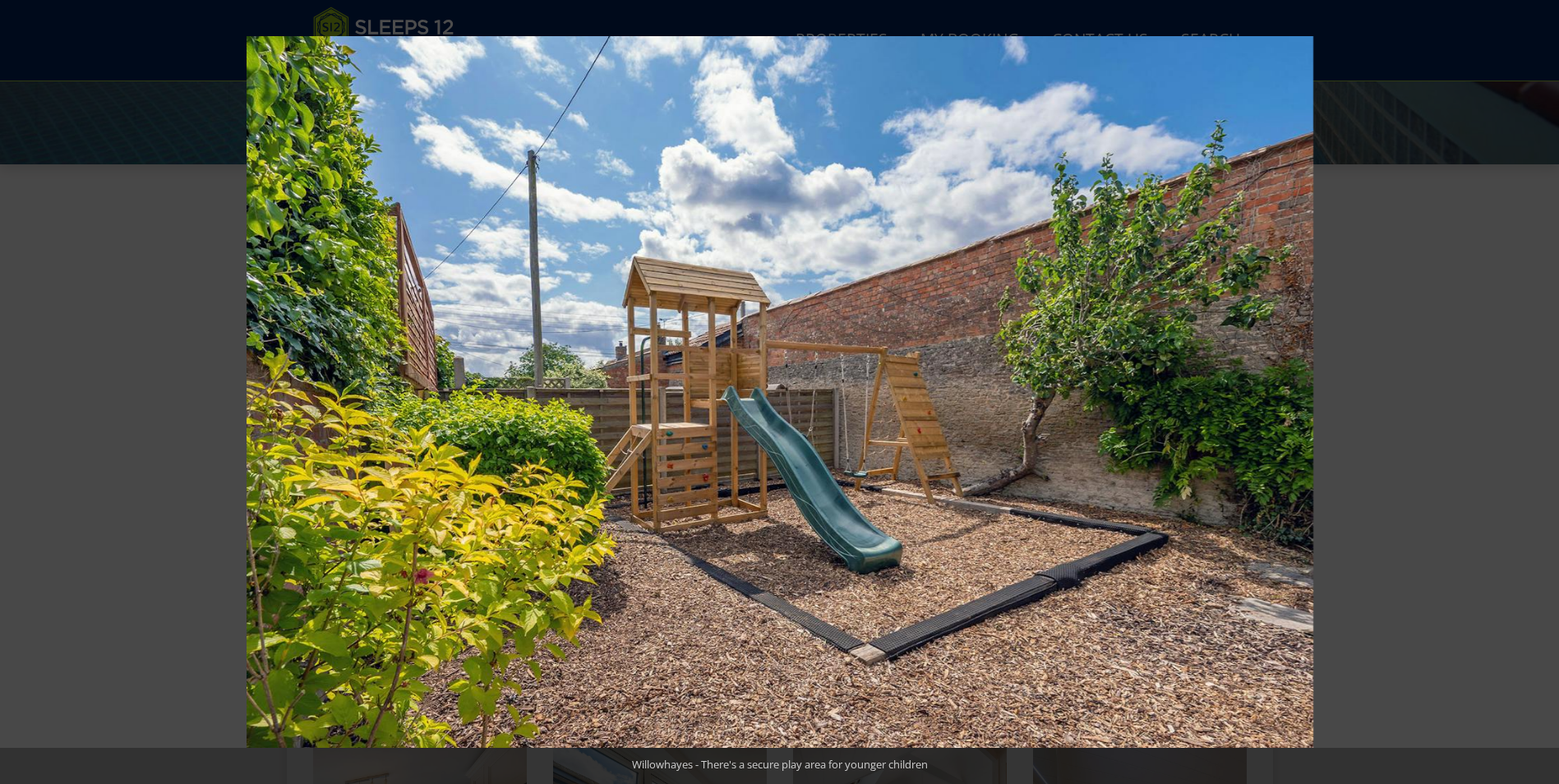
click at [1541, 390] on button at bounding box center [1530, 391] width 58 height 82
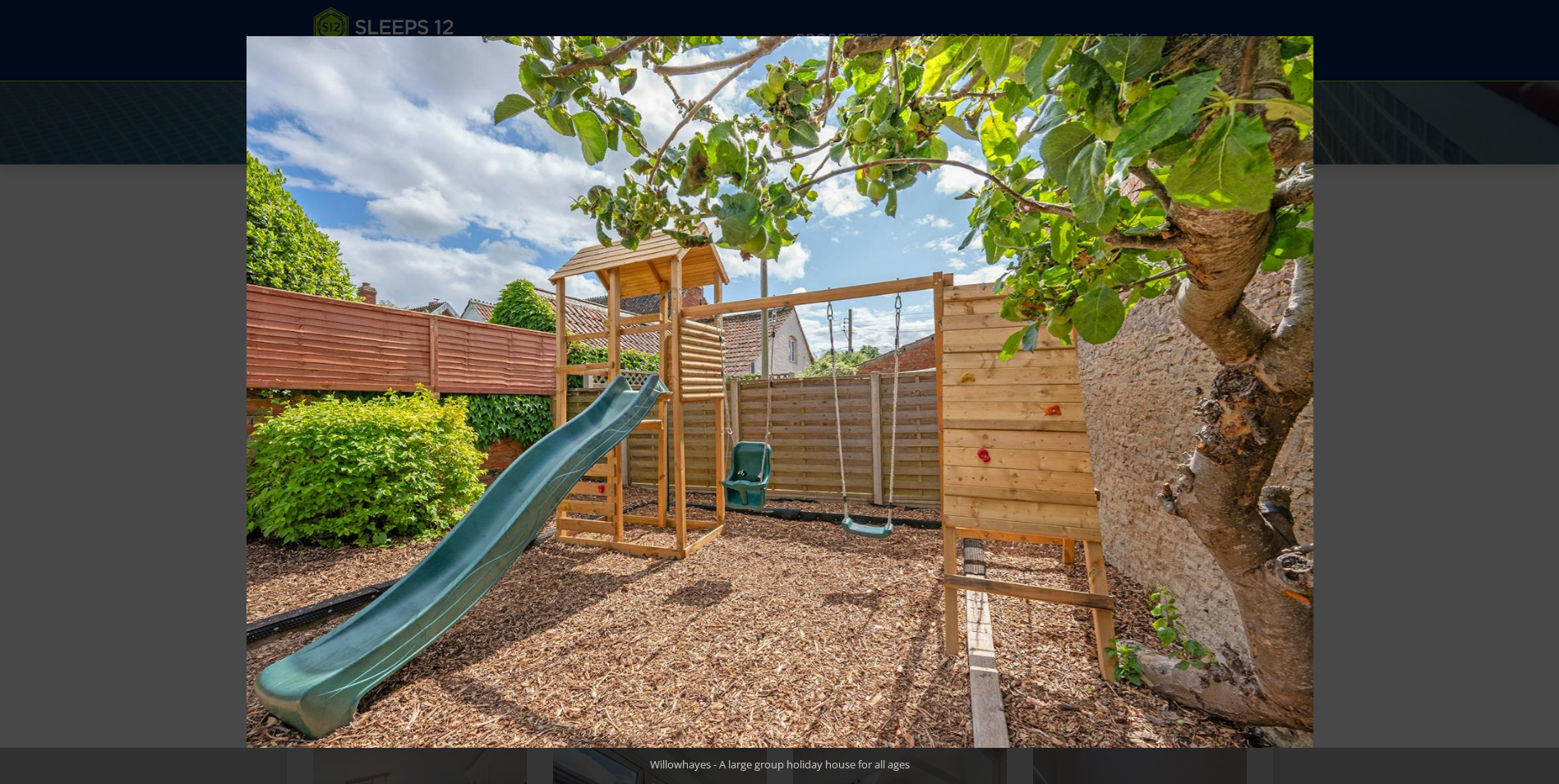
click at [1541, 390] on button at bounding box center [1530, 391] width 58 height 82
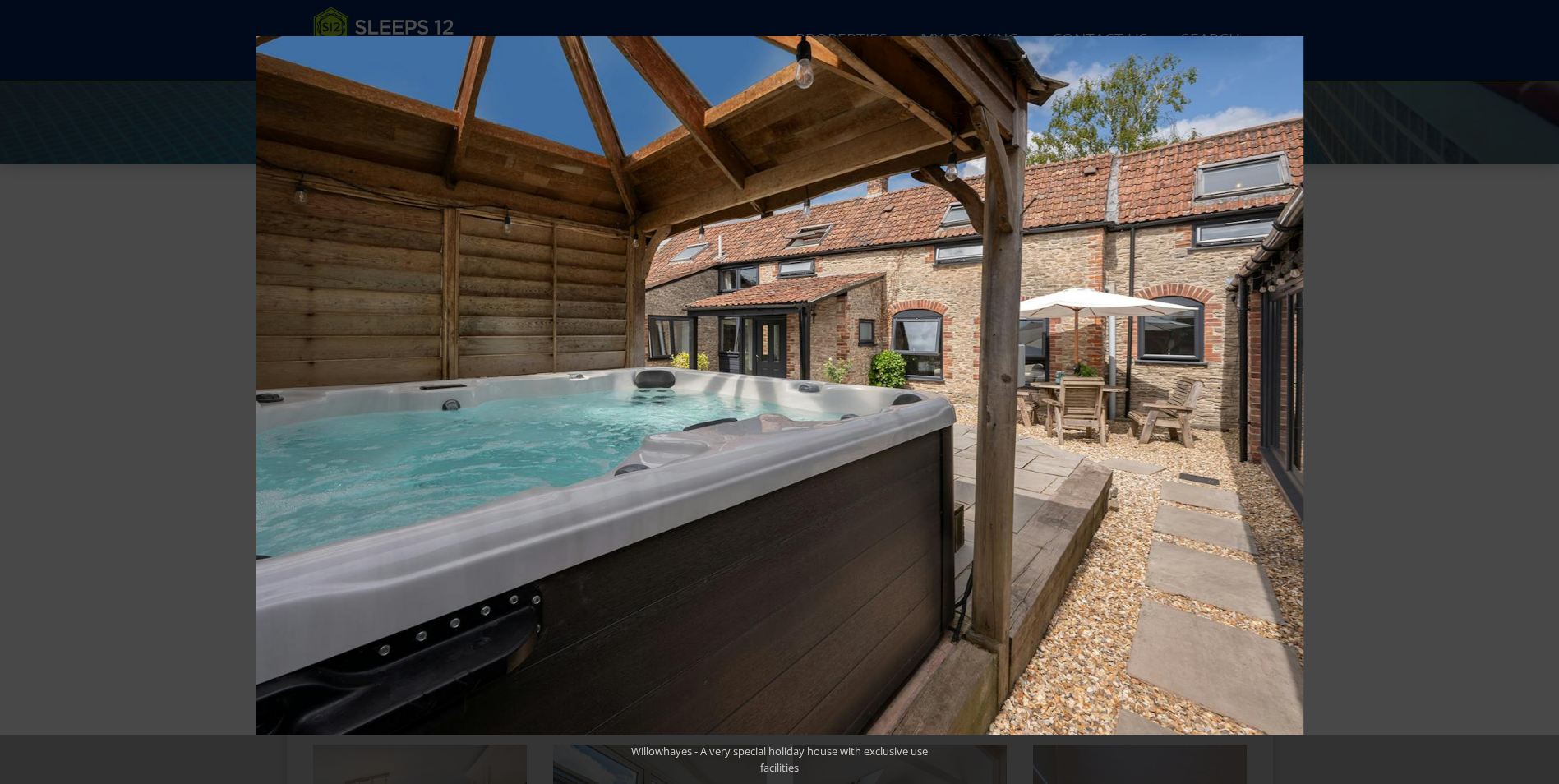
click at [1541, 390] on button at bounding box center [1530, 391] width 58 height 82
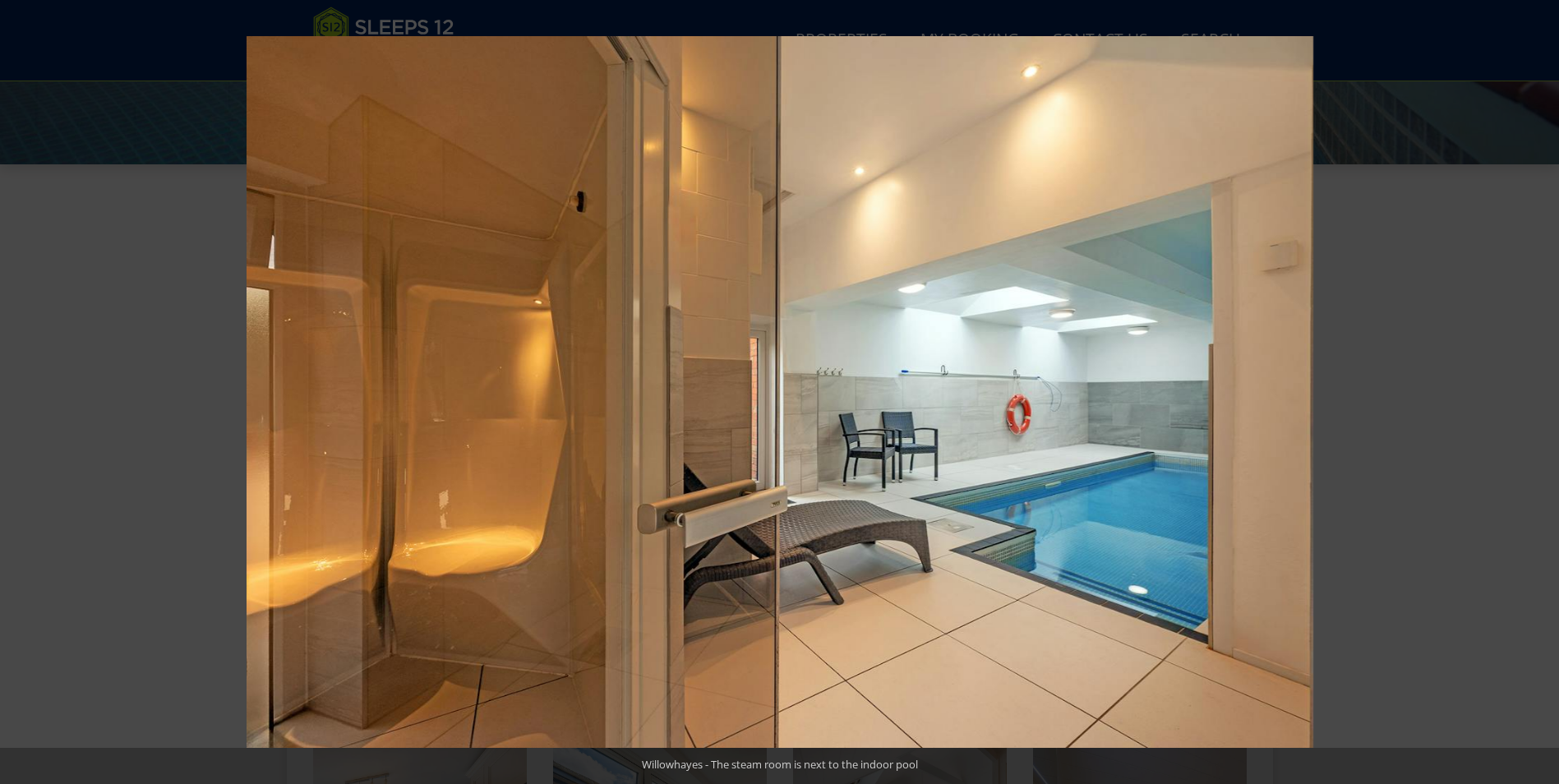
click at [1541, 390] on button at bounding box center [1530, 391] width 58 height 82
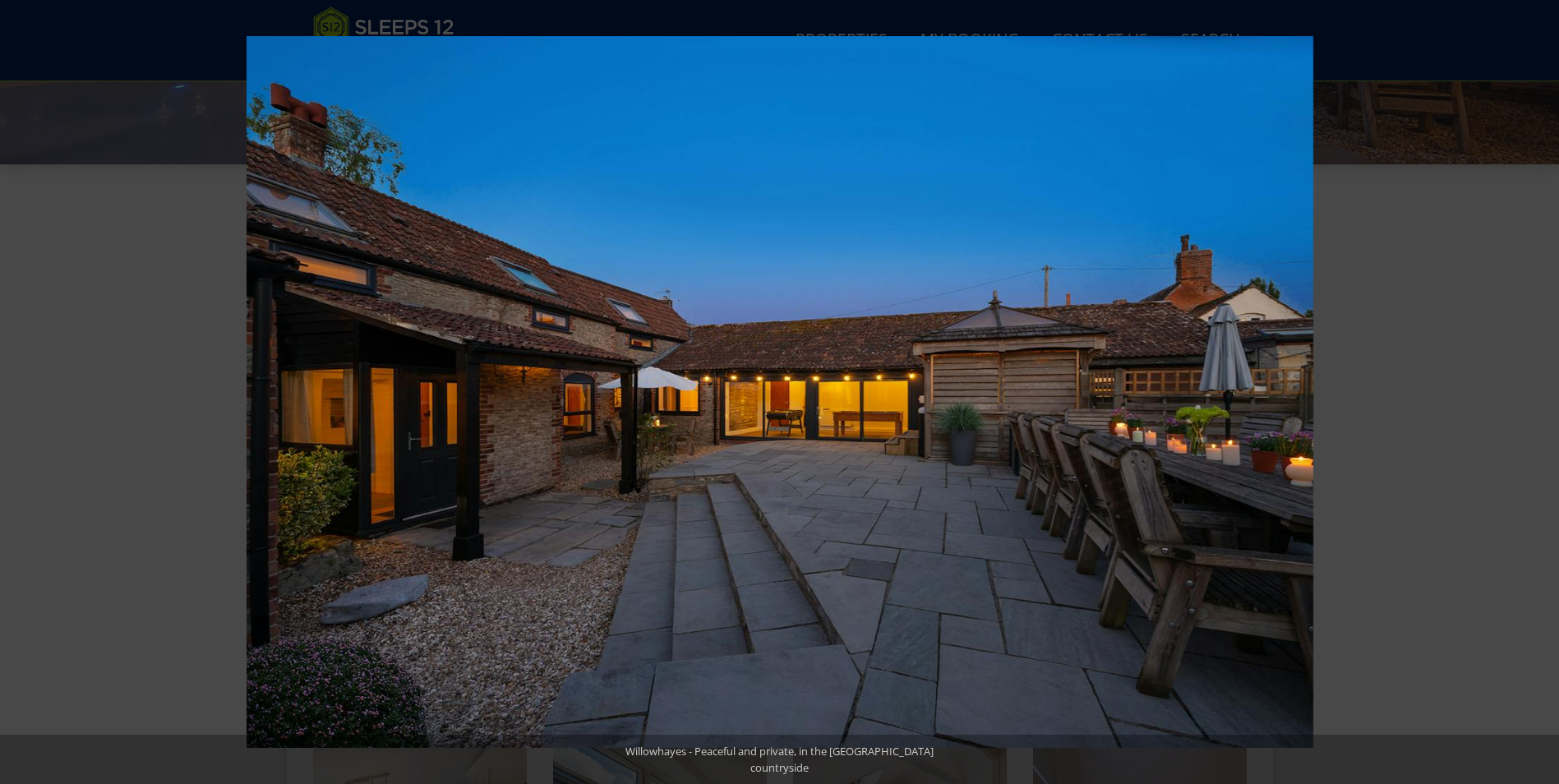
click at [1541, 390] on button at bounding box center [1530, 391] width 58 height 82
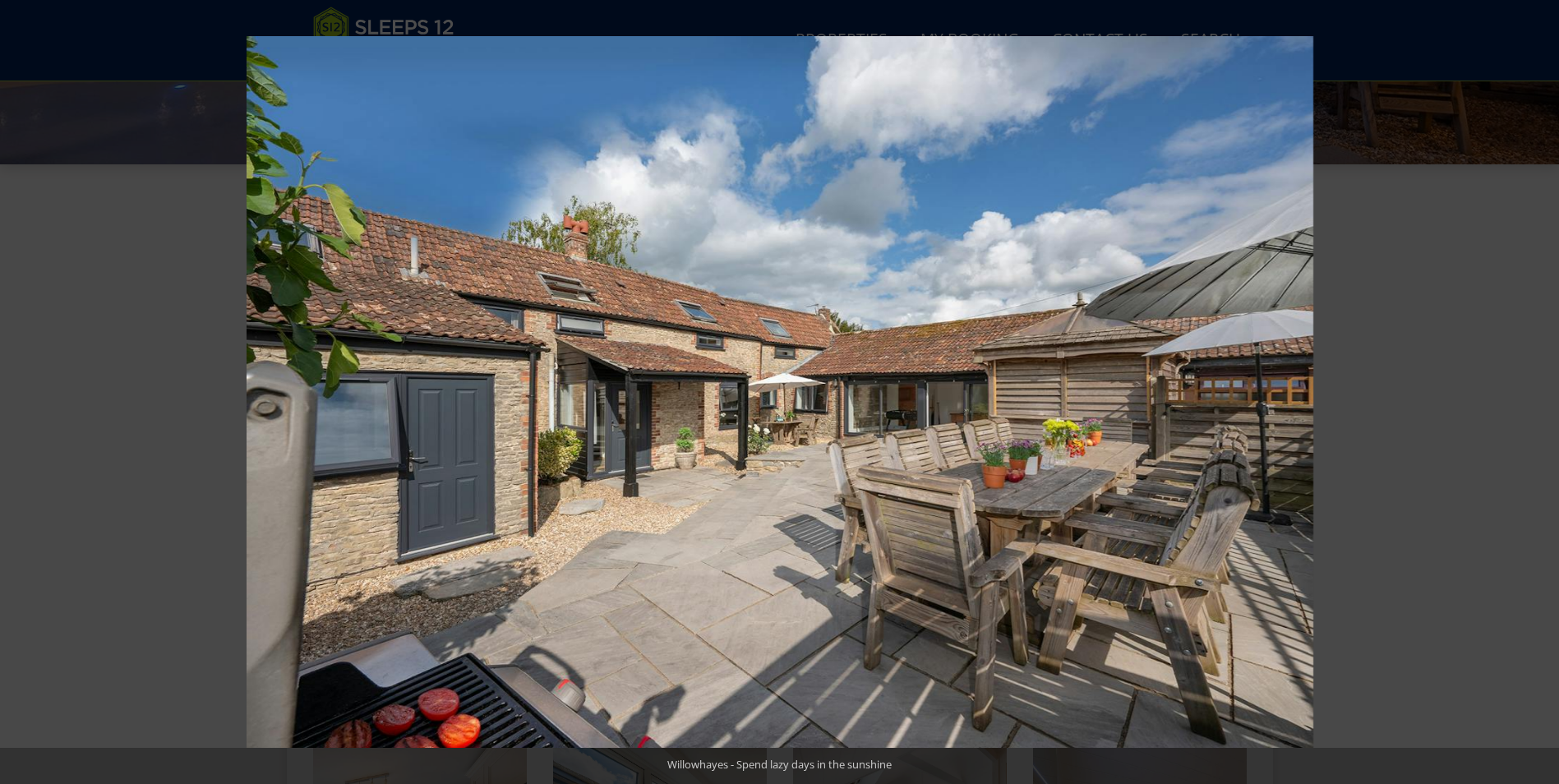
click at [1541, 390] on button at bounding box center [1530, 391] width 58 height 82
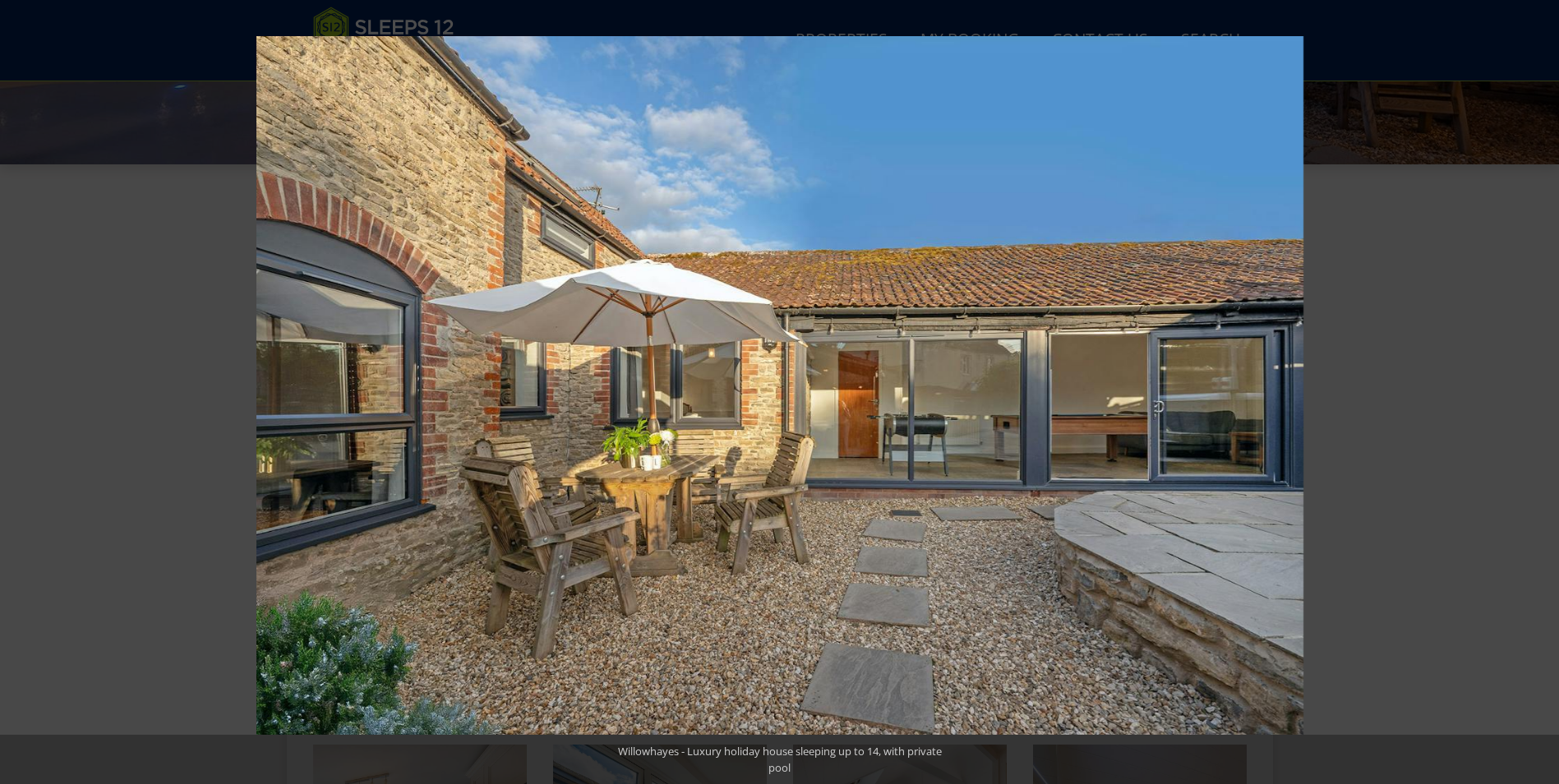
click at [1541, 390] on button at bounding box center [1530, 391] width 58 height 82
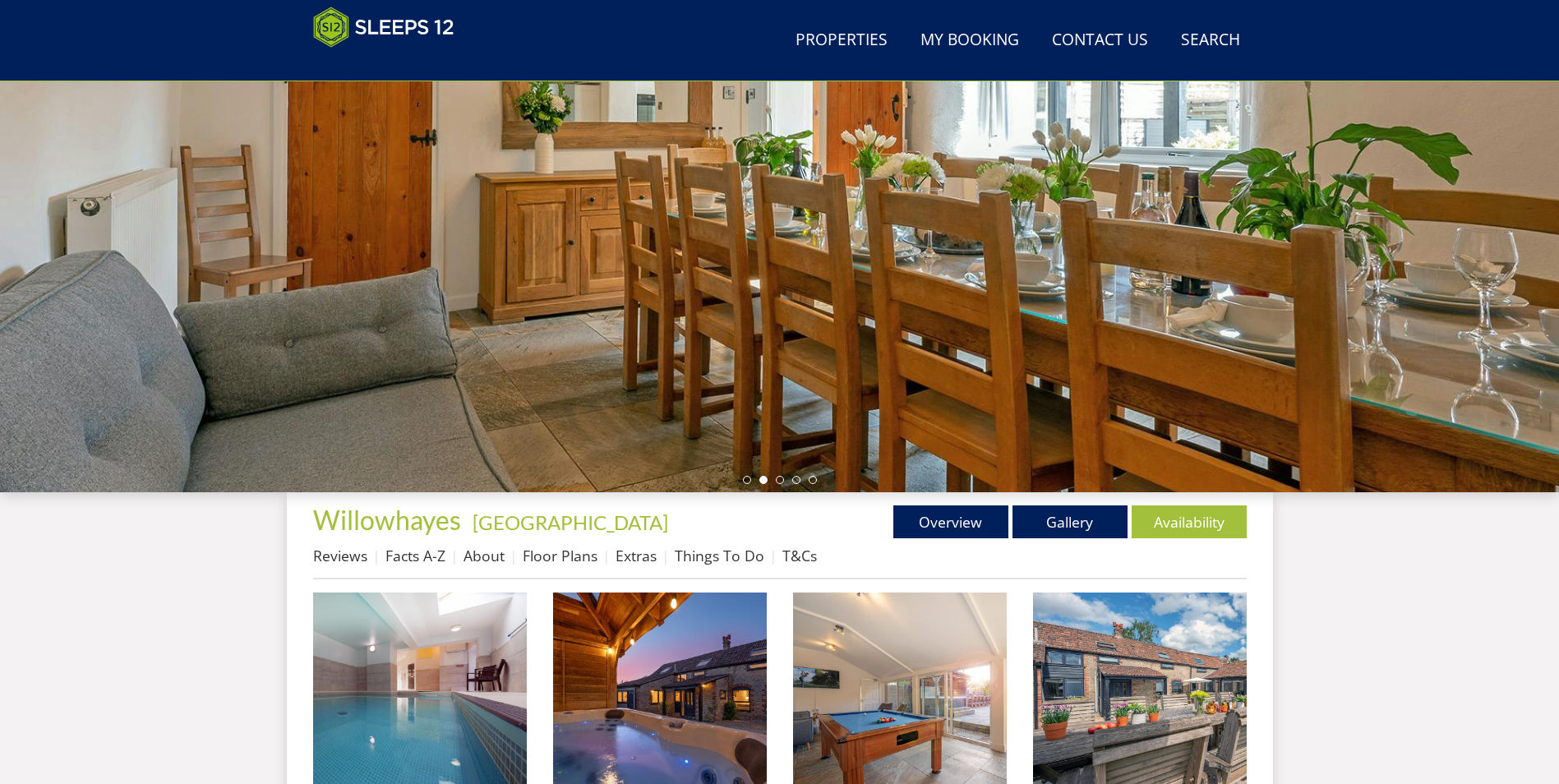
scroll to position [199, 0]
click at [1194, 533] on link "Availability" at bounding box center [1188, 523] width 115 height 33
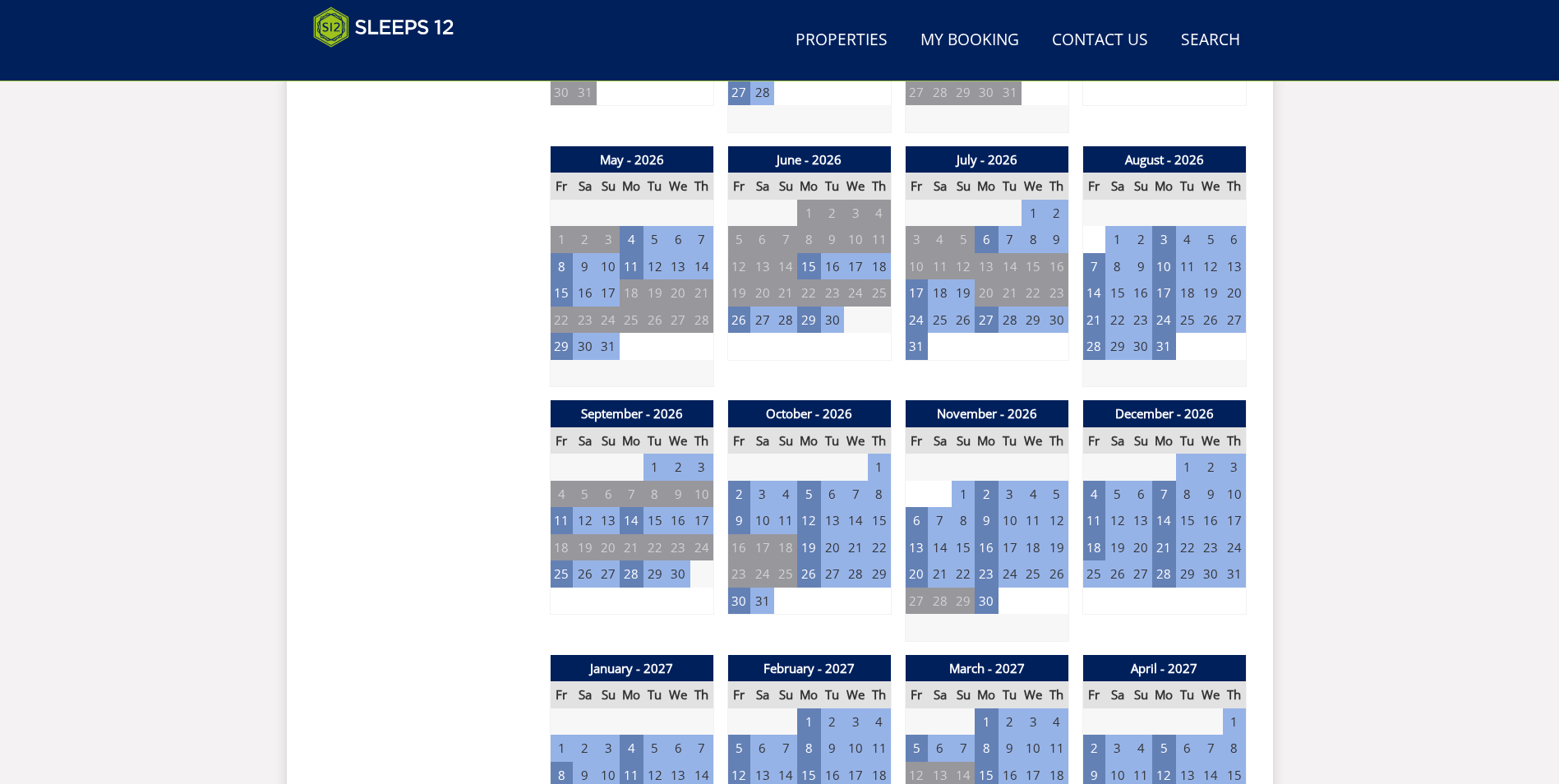
scroll to position [1183, 0]
